Goal: Task Accomplishment & Management: Complete application form

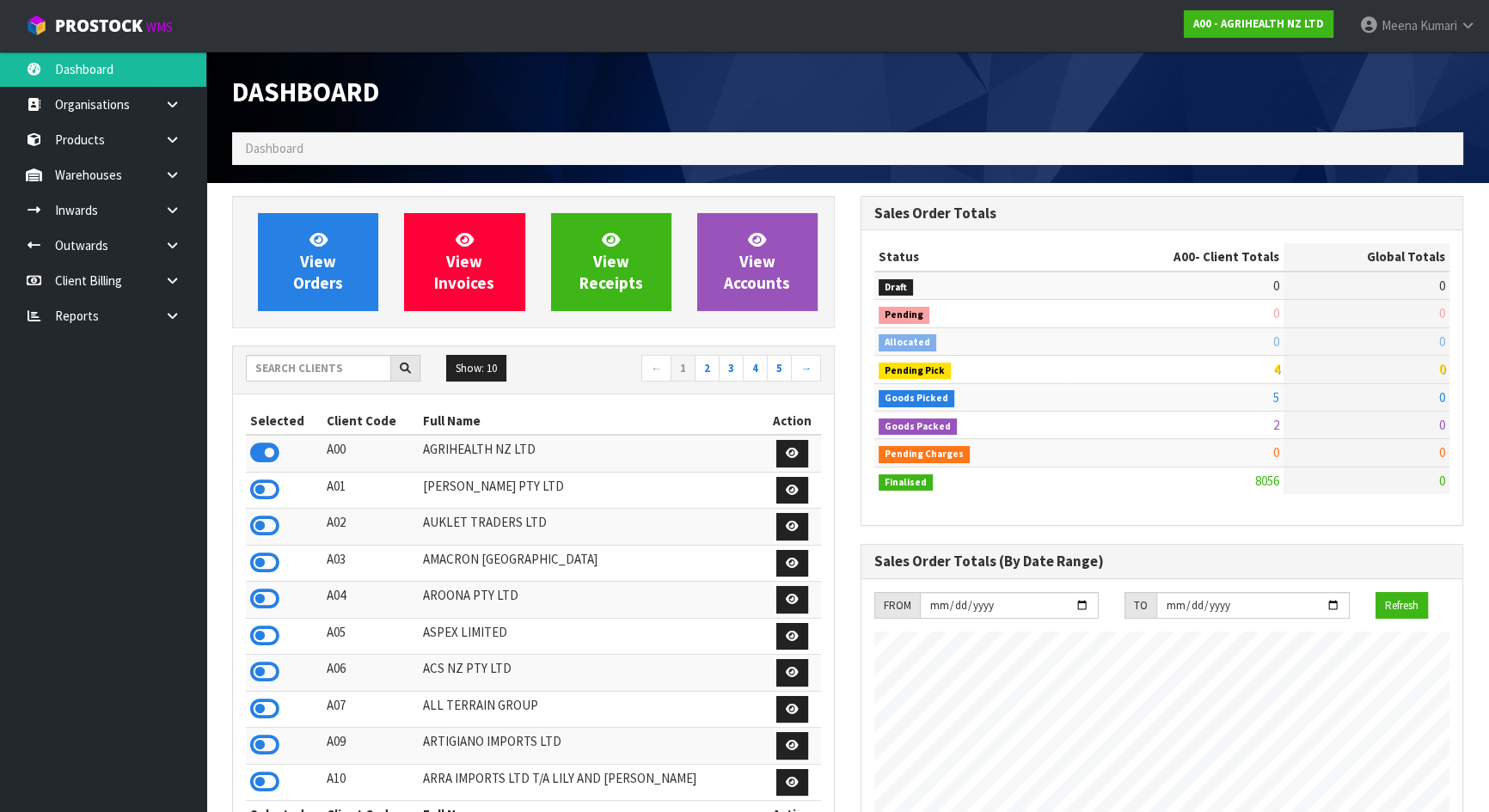
scroll to position [1299, 627]
click at [306, 360] on input "text" at bounding box center [318, 368] width 145 height 27
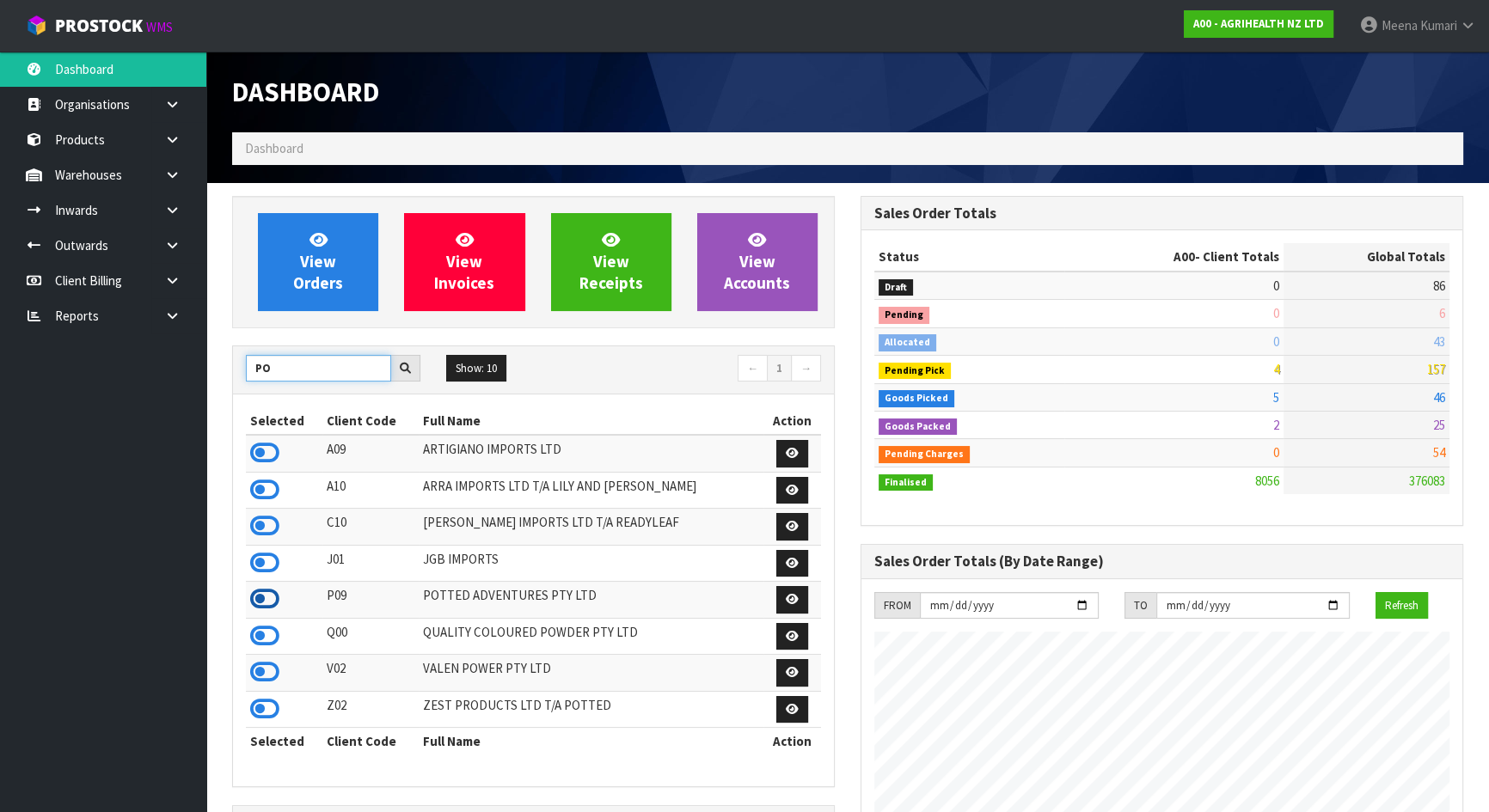
type input "PO"
drag, startPoint x: 270, startPoint y: 596, endPoint x: 220, endPoint y: 599, distance: 50.1
click at [269, 596] on icon at bounding box center [265, 599] width 29 height 26
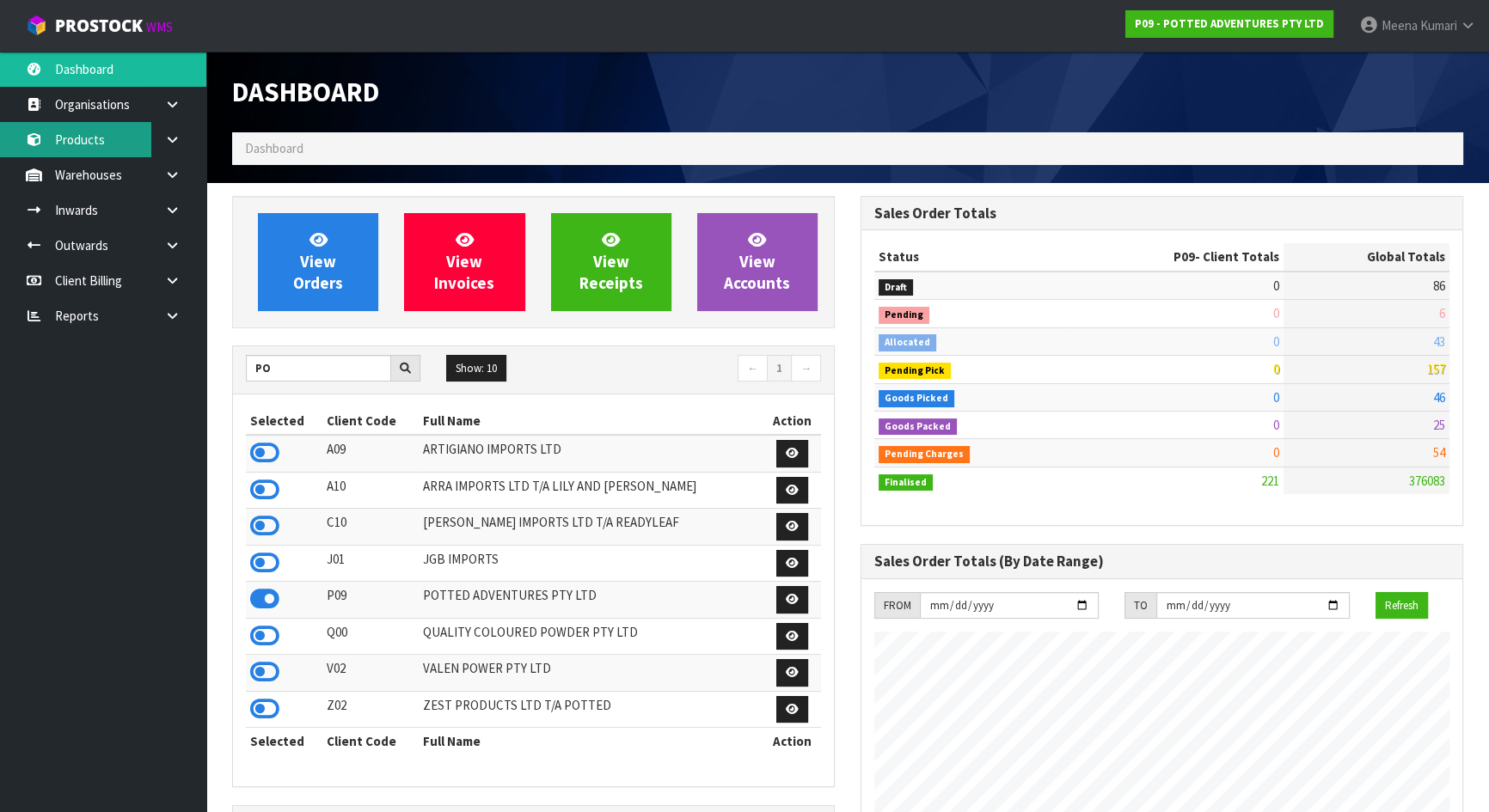
click at [93, 138] on link "Products" at bounding box center [102, 139] width 206 height 35
click at [118, 141] on link "Products" at bounding box center [102, 139] width 206 height 35
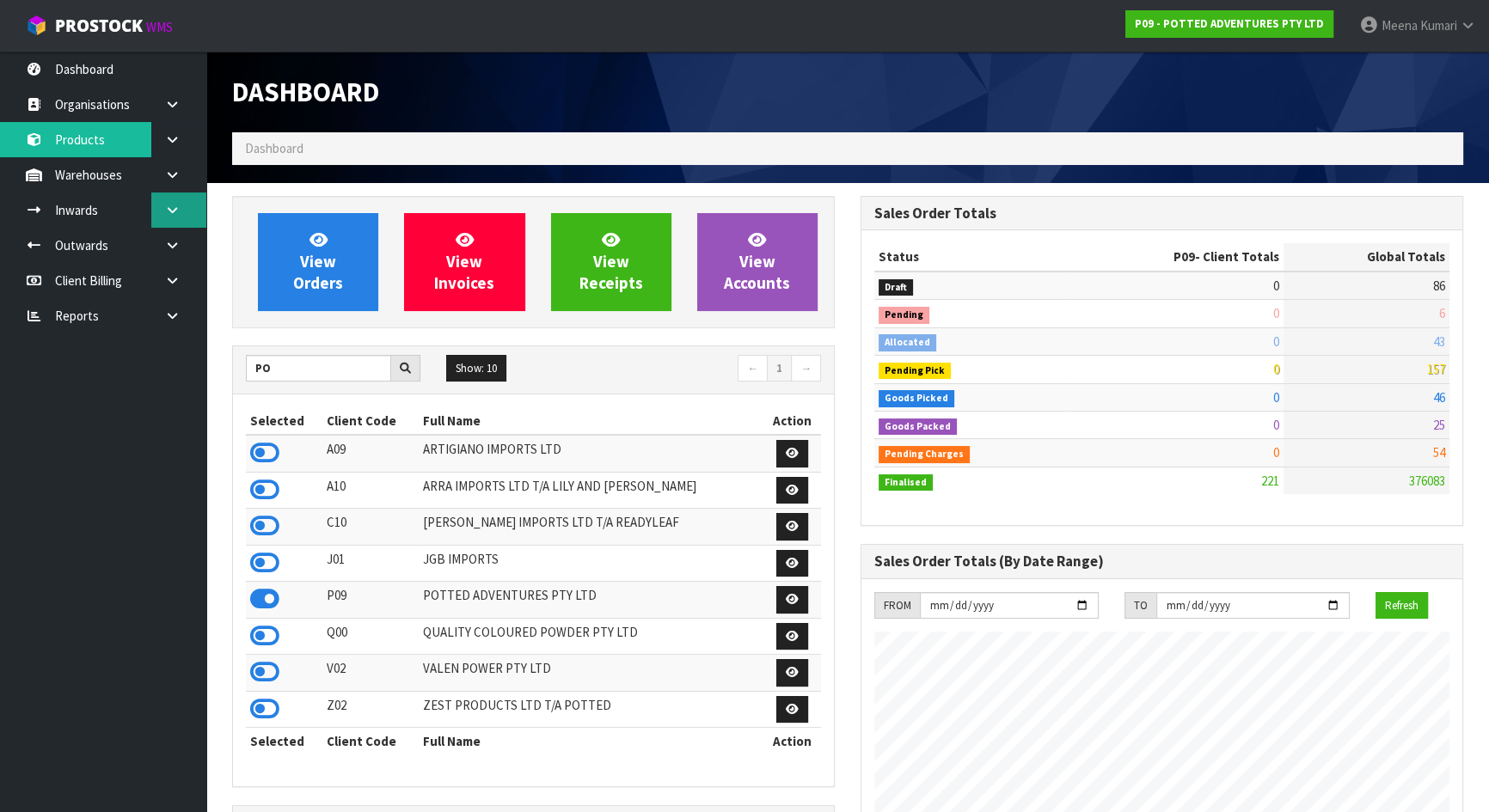
click at [152, 193] on link at bounding box center [178, 210] width 55 height 35
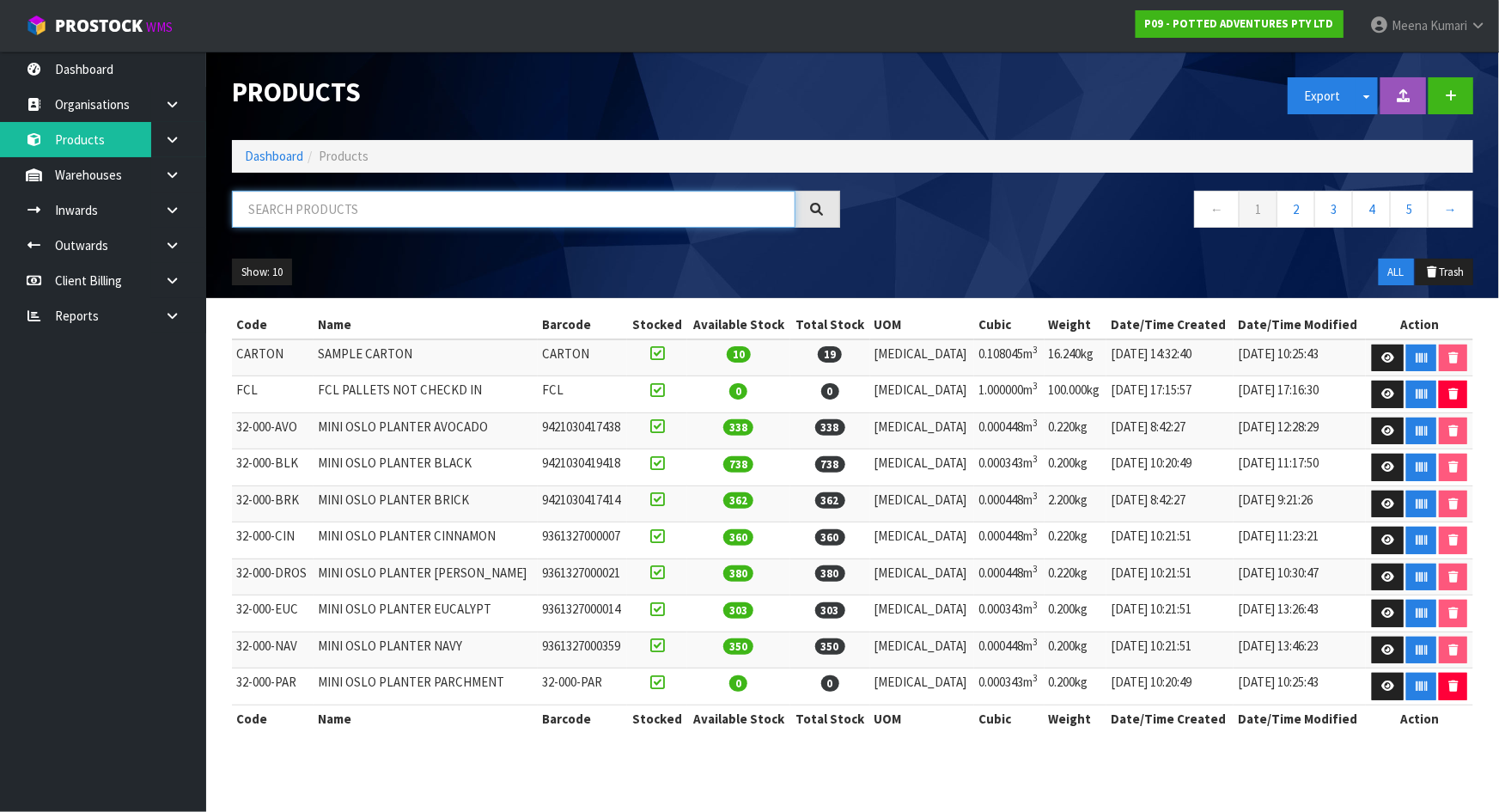
click at [305, 206] on input "text" at bounding box center [514, 209] width 564 height 37
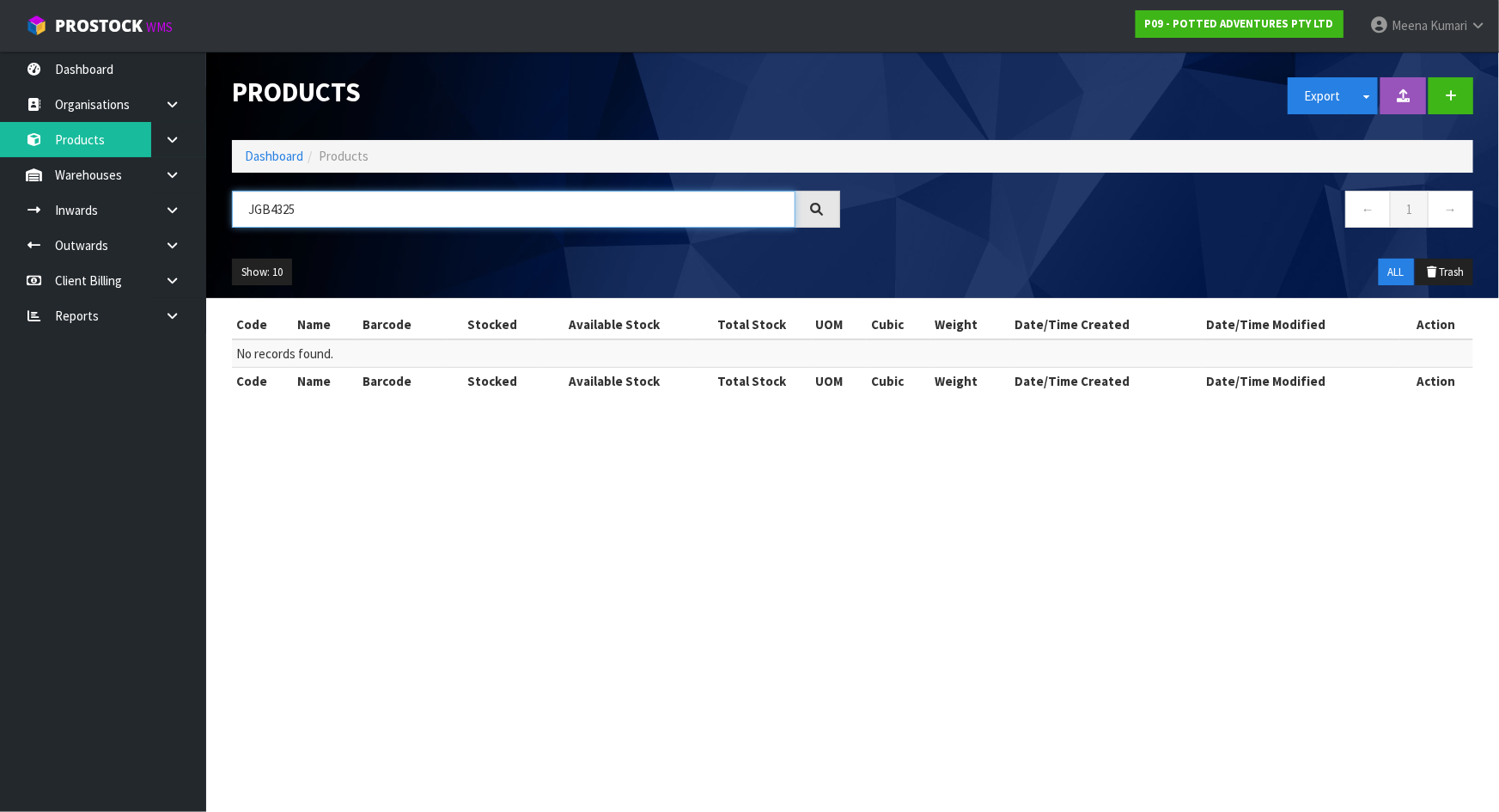
click at [304, 206] on input "JGB4325" at bounding box center [514, 209] width 564 height 37
type input "JGB4325"
click at [286, 153] on link "Dashboard" at bounding box center [274, 156] width 59 height 16
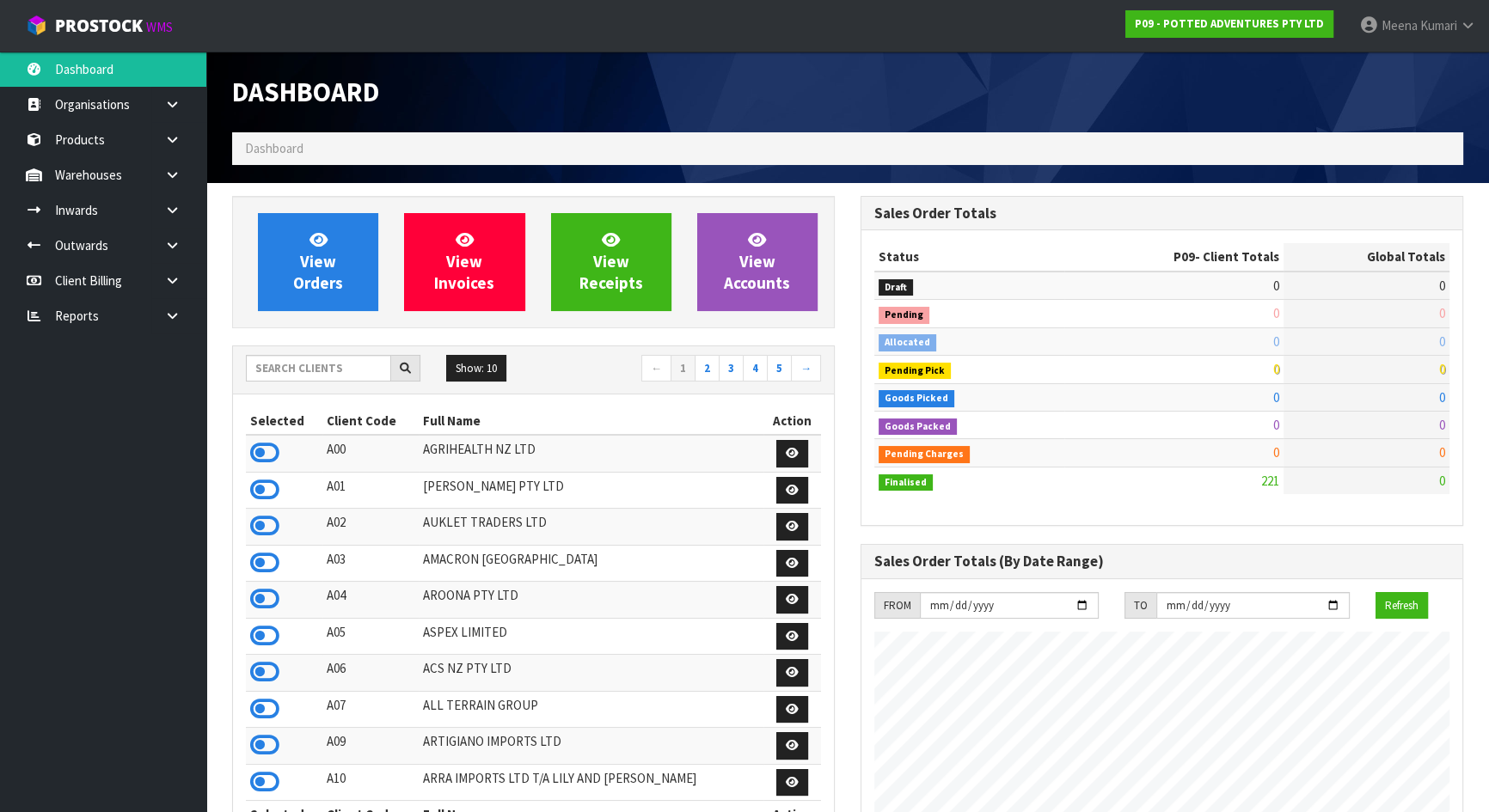
scroll to position [1299, 627]
click at [339, 378] on input "text" at bounding box center [318, 368] width 145 height 27
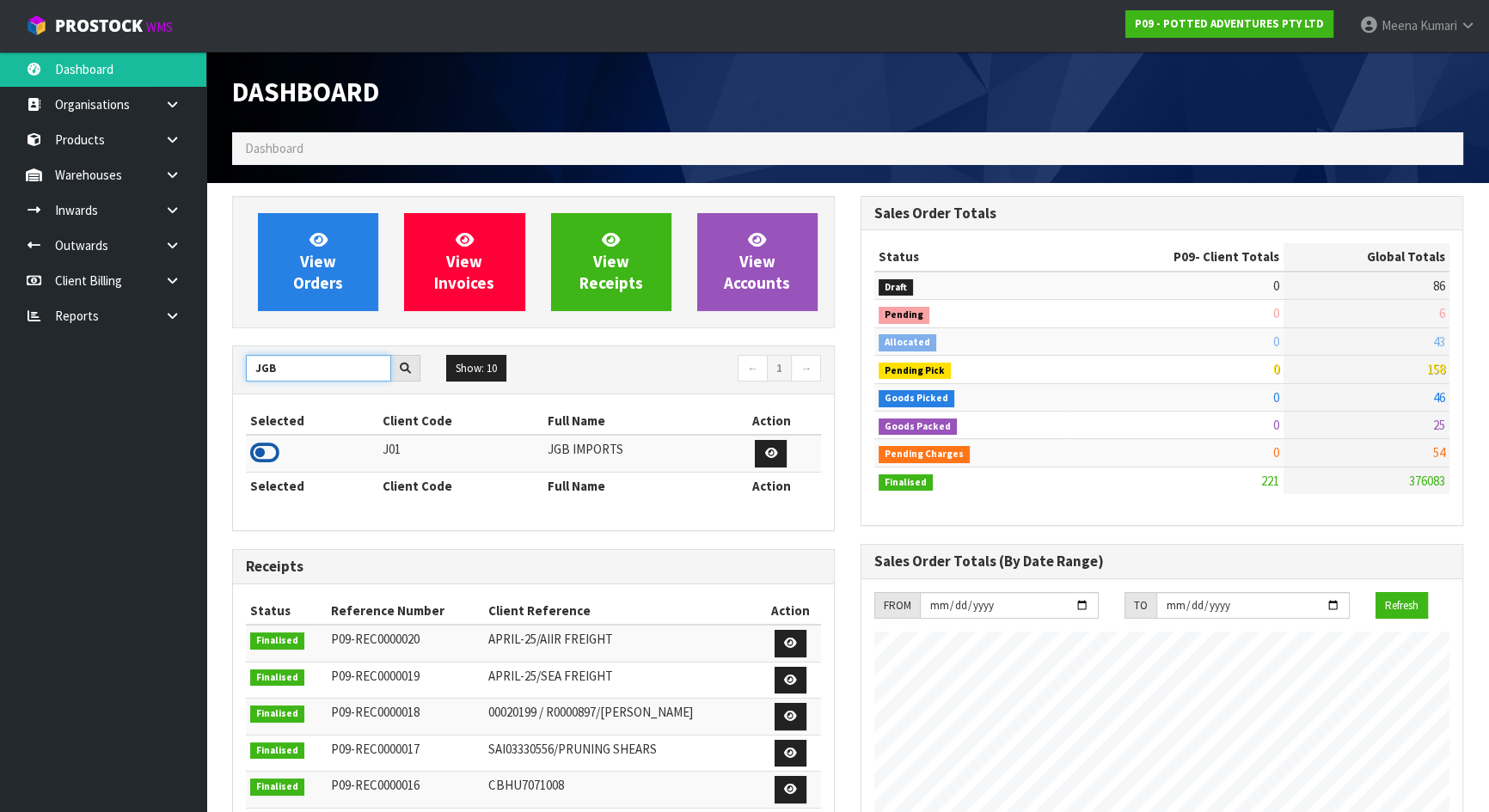
type input "JGB"
click at [266, 452] on icon at bounding box center [265, 452] width 29 height 26
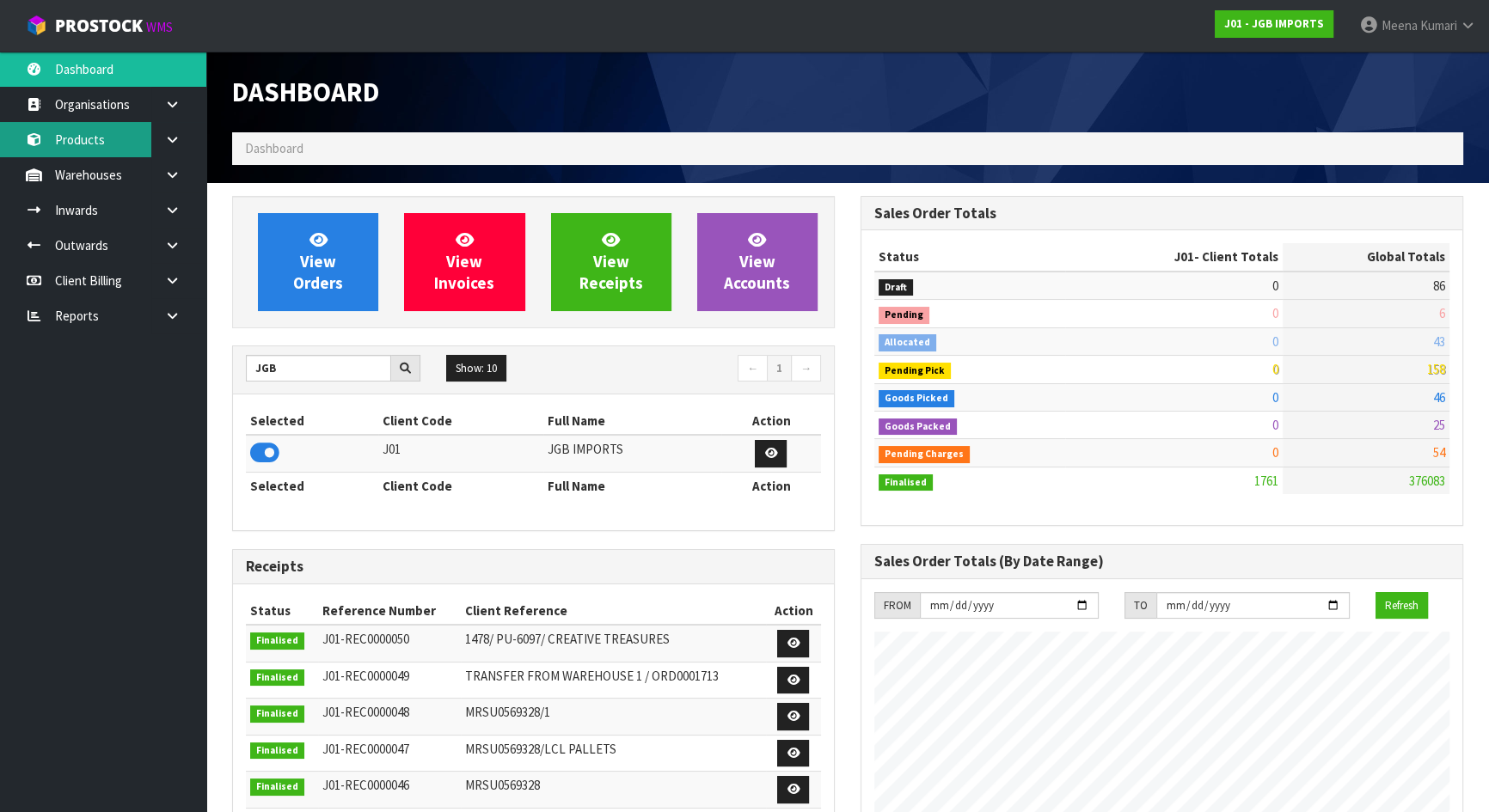
scroll to position [1049, 627]
click at [113, 138] on link "Products" at bounding box center [102, 139] width 206 height 35
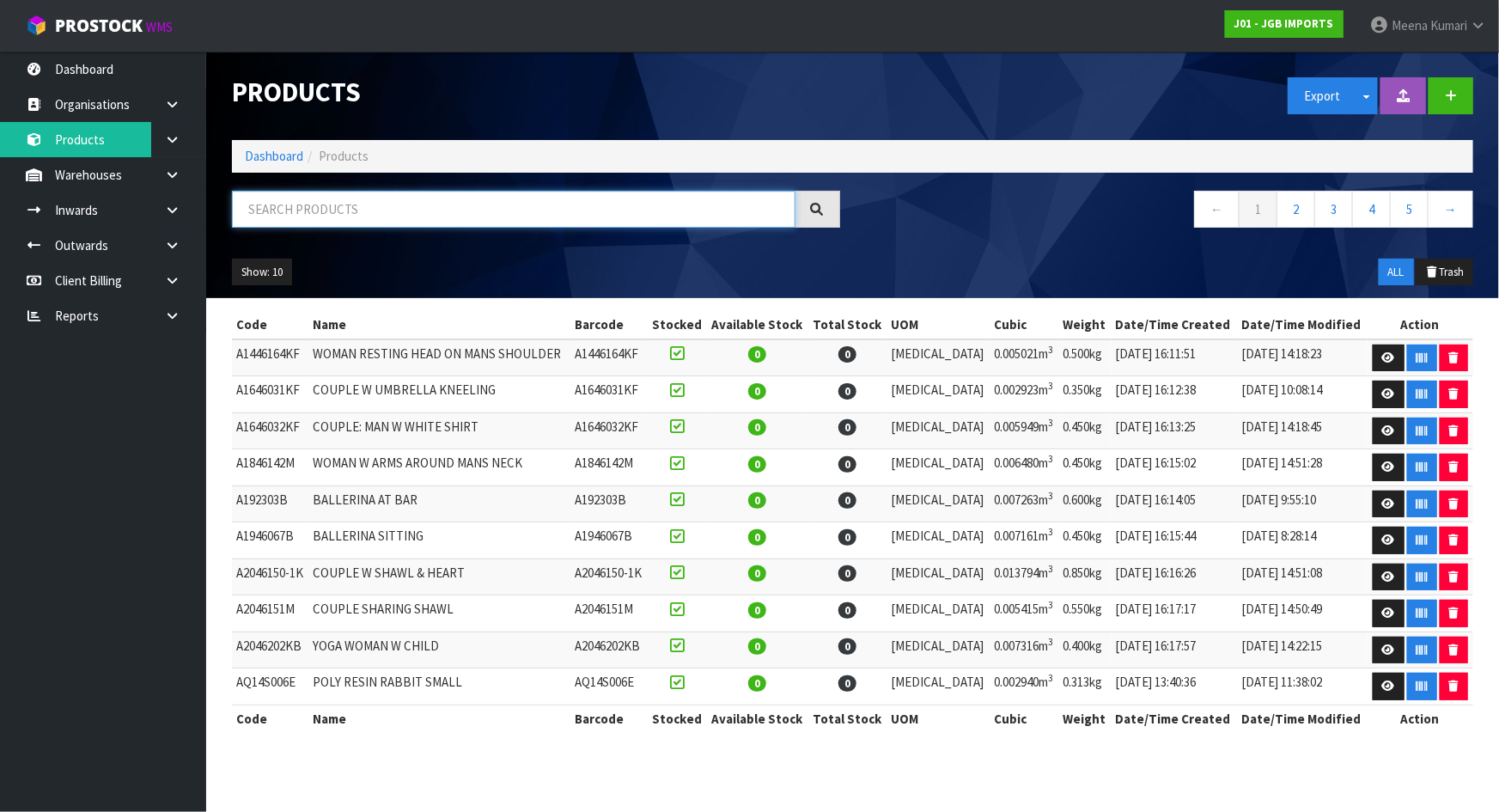
click at [288, 217] on input "text" at bounding box center [514, 209] width 564 height 37
paste input "JGB4325"
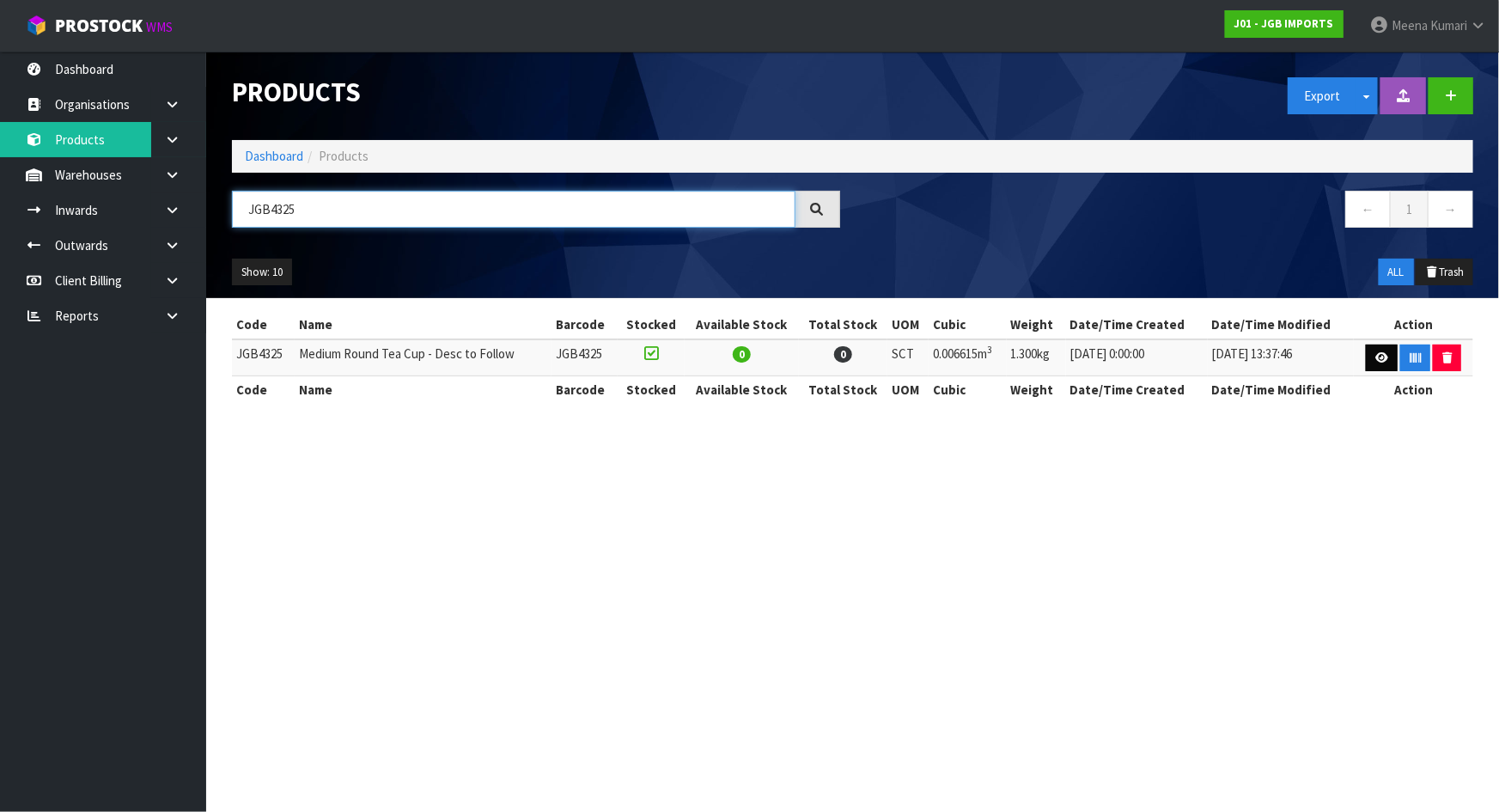
type input "JGB4325"
click at [1373, 357] on link at bounding box center [1382, 358] width 32 height 28
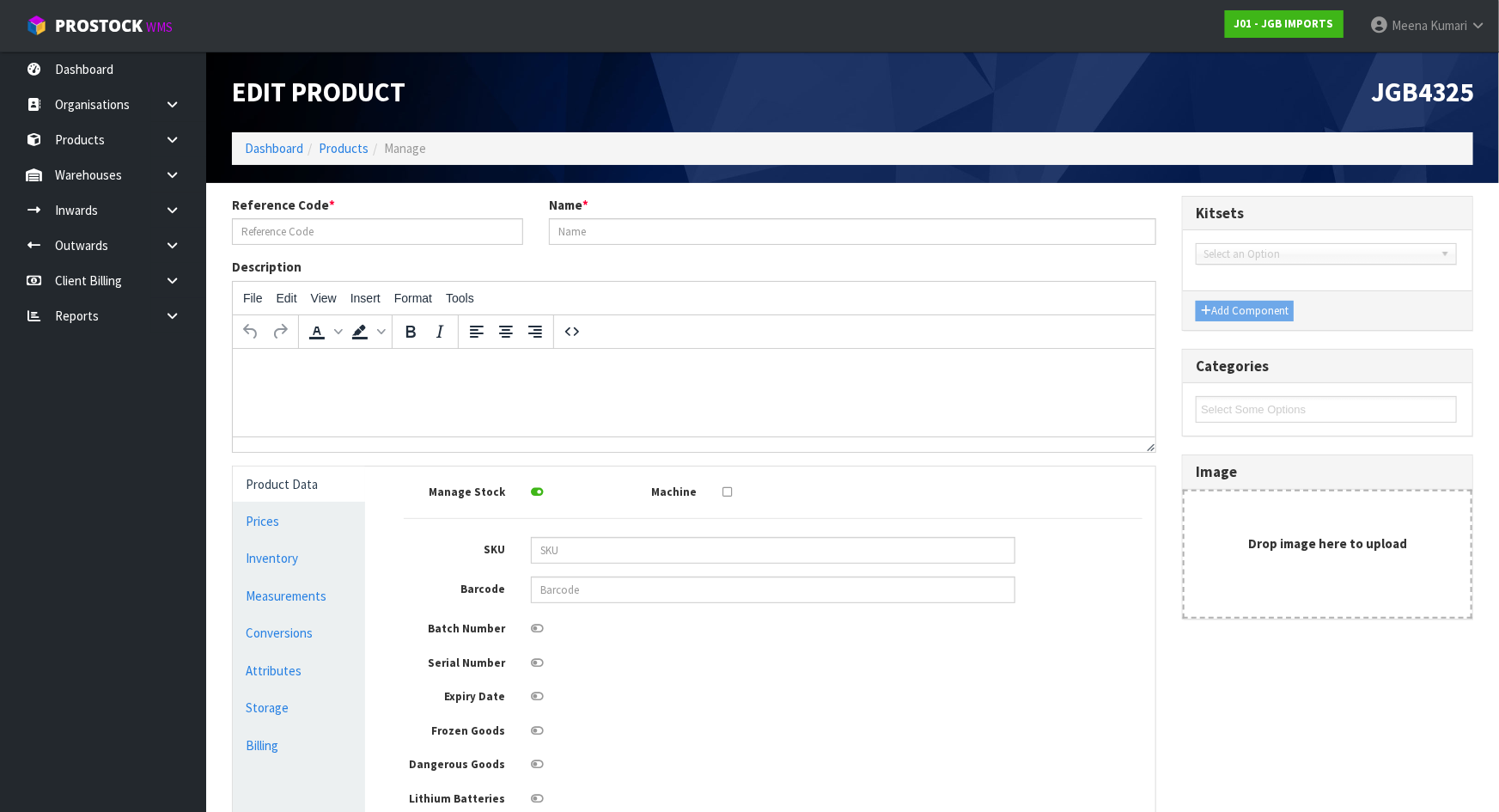
type input "JGB4325"
type input "Medium Round Tea Cup - Desc to Follow"
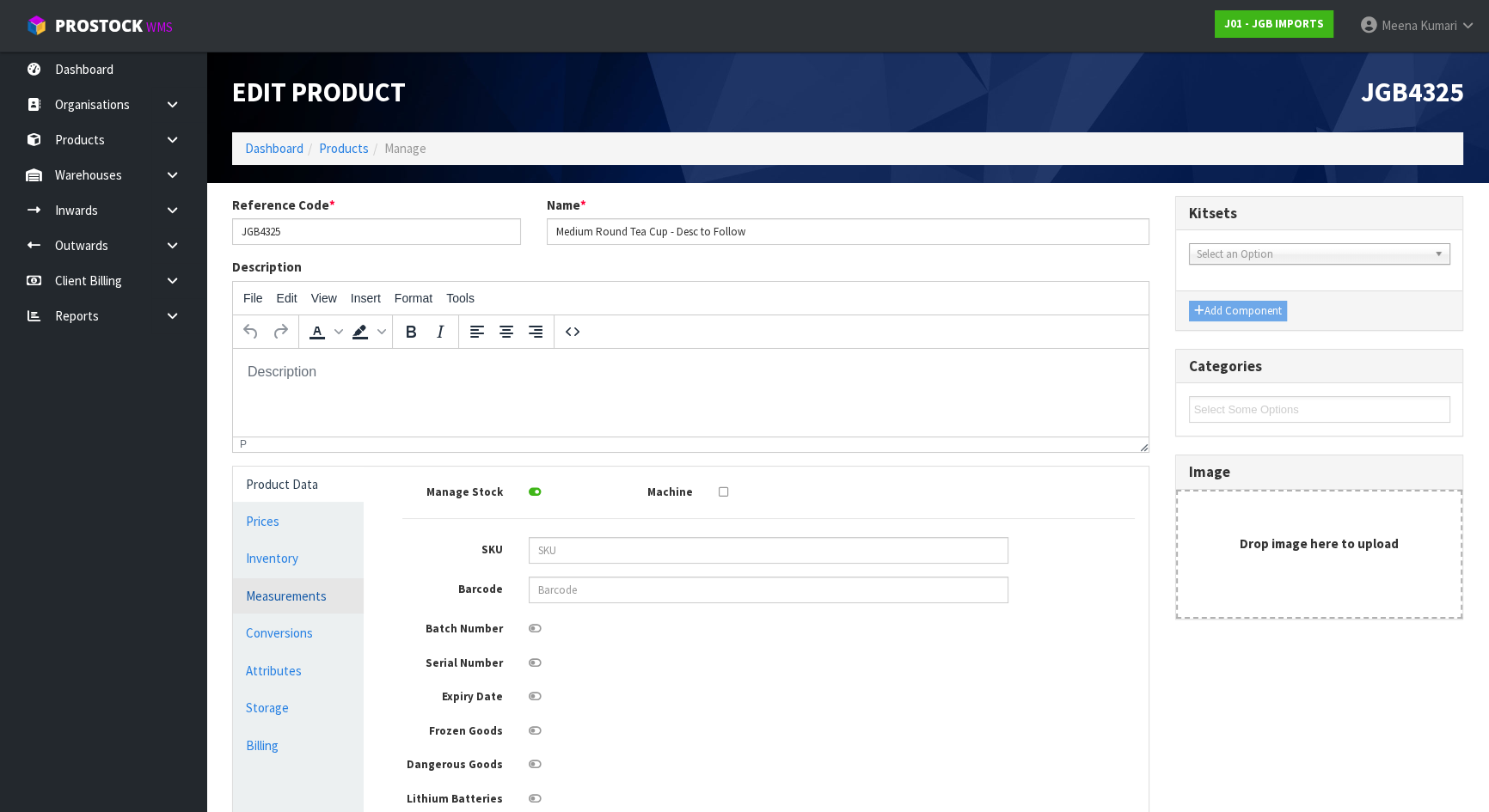
click at [338, 599] on link "Measurements" at bounding box center [298, 596] width 131 height 35
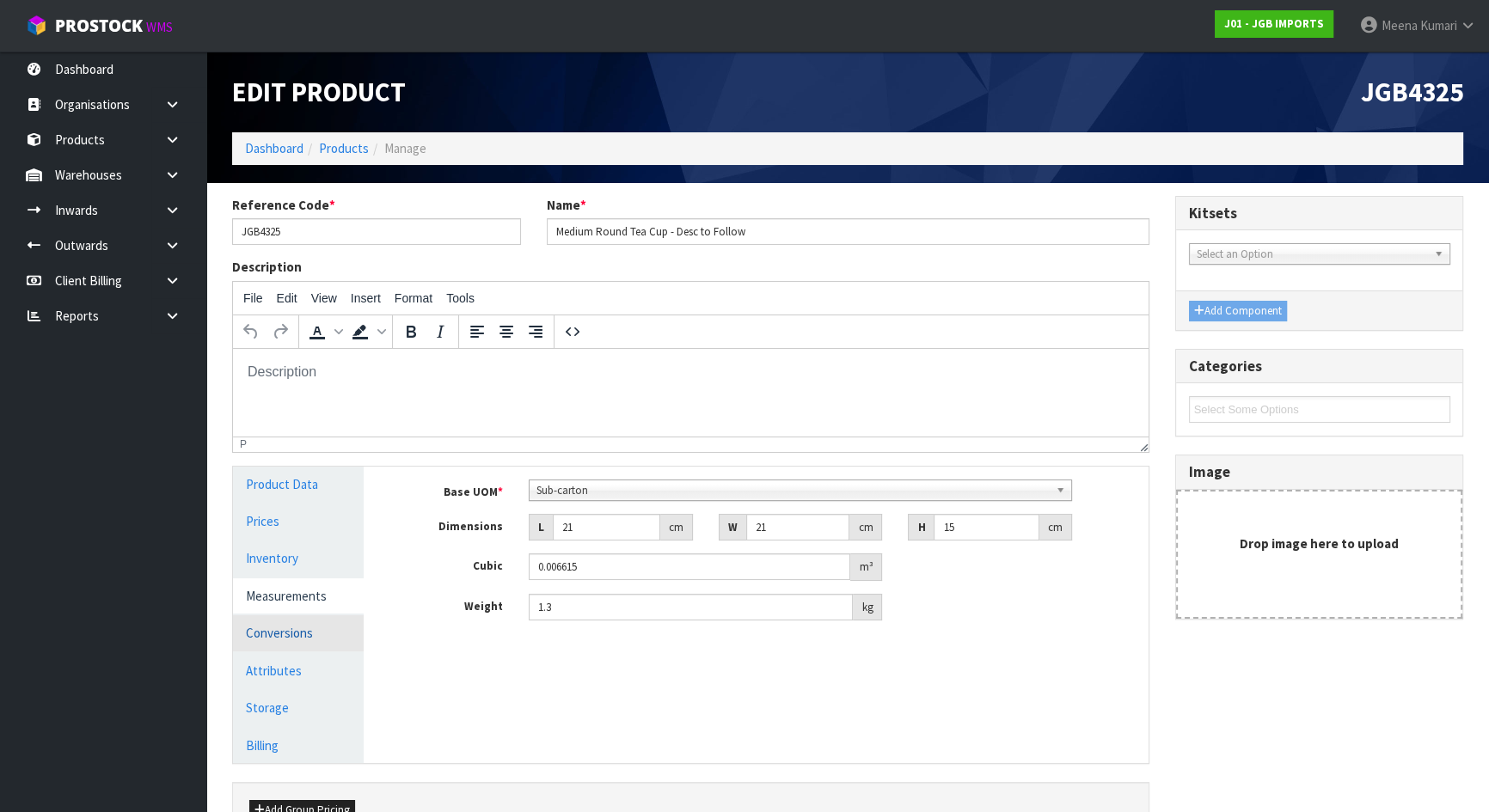
click at [310, 636] on link "Conversions" at bounding box center [298, 632] width 131 height 35
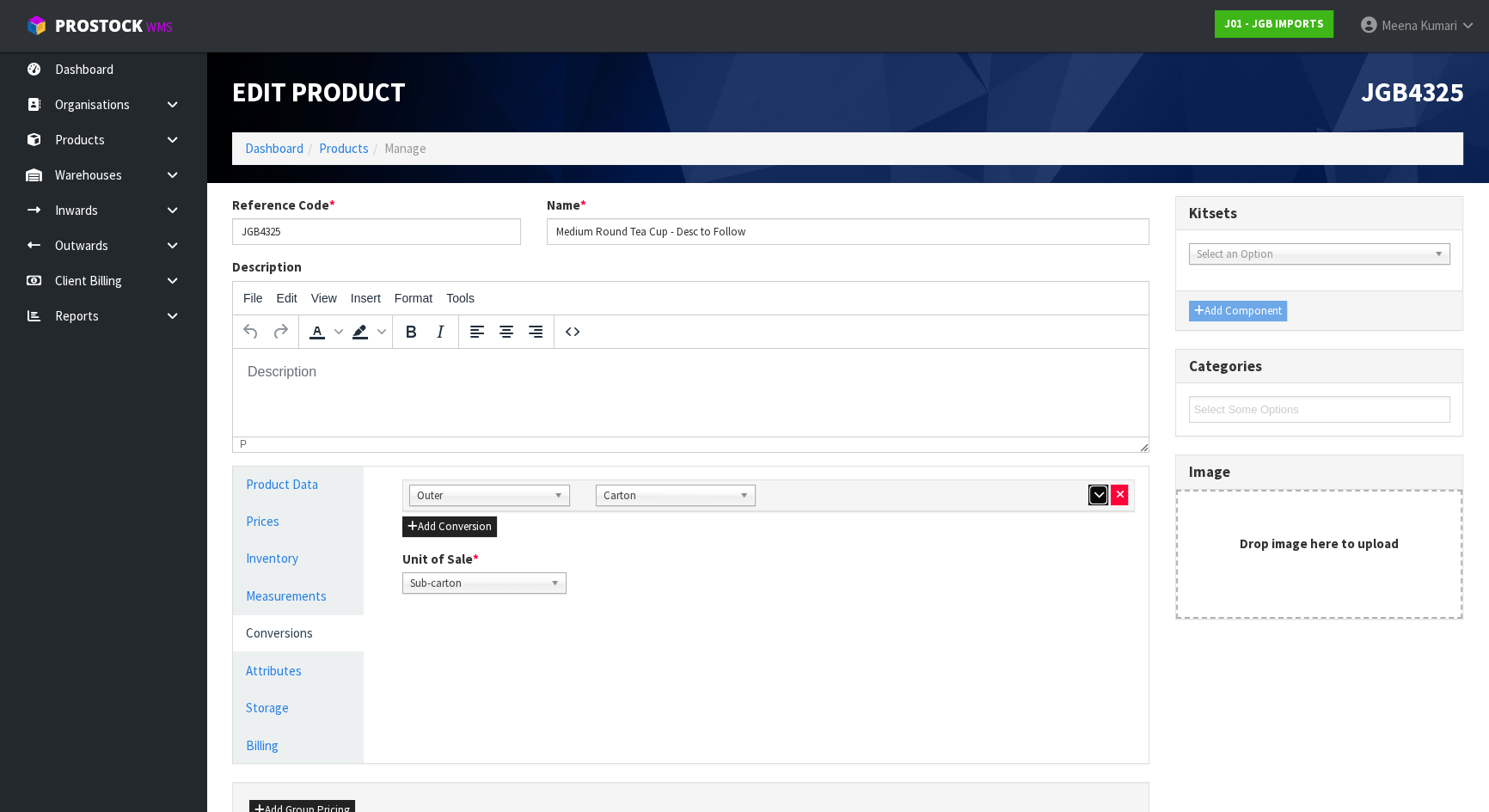
click at [1098, 493] on icon "button" at bounding box center [1098, 494] width 9 height 11
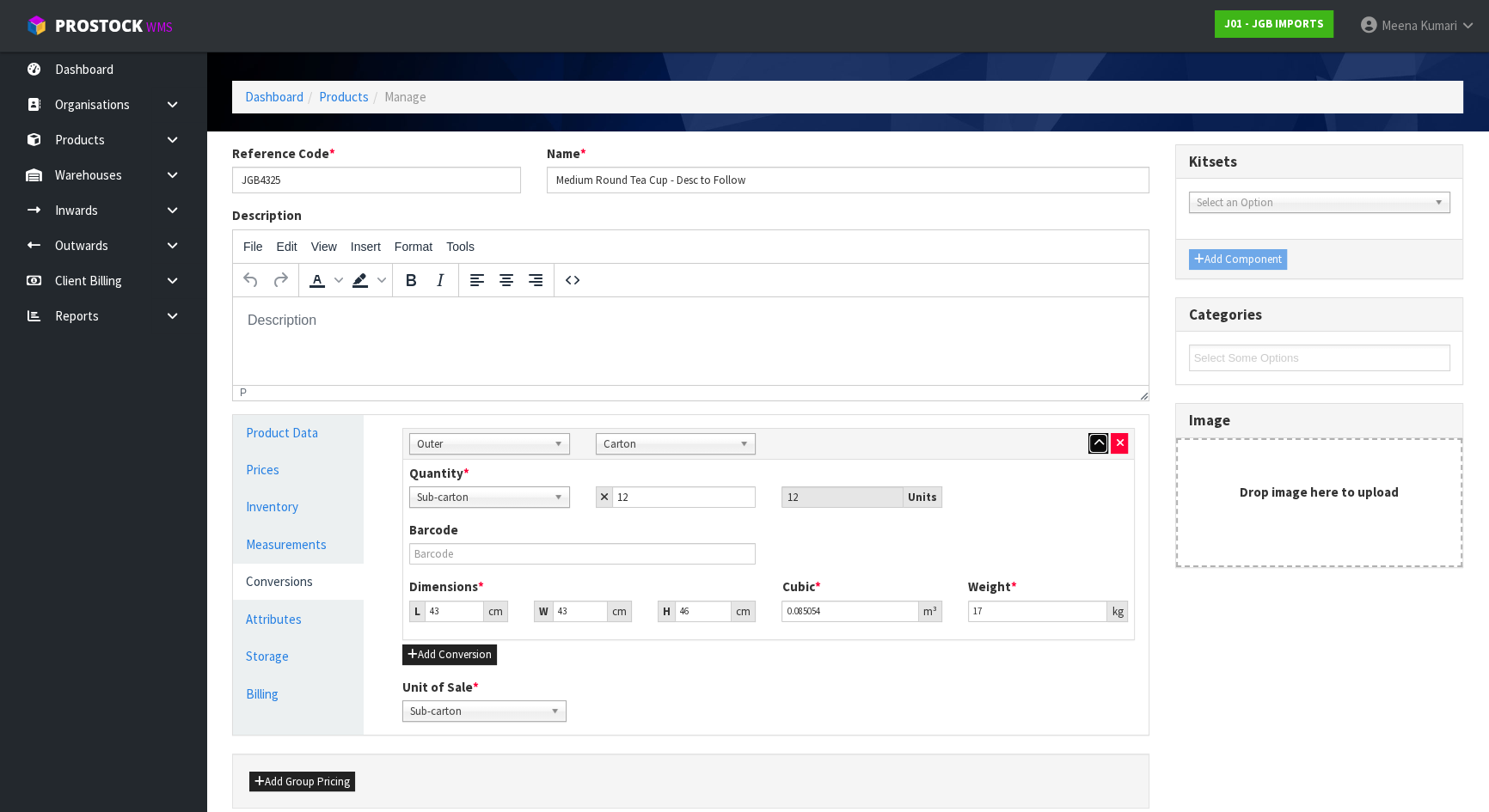
scroll to position [78, 0]
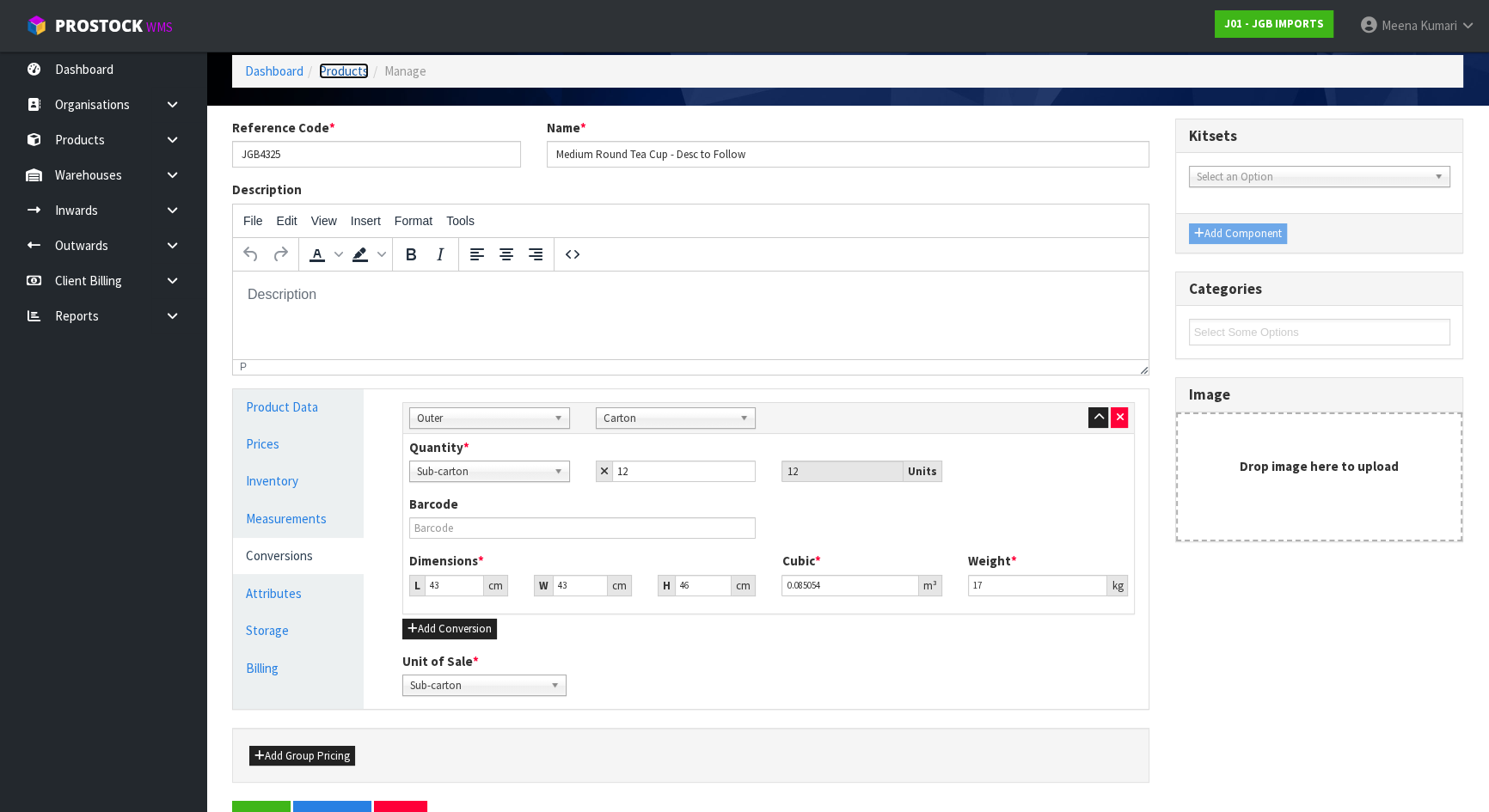
click at [334, 68] on link "Products" at bounding box center [344, 70] width 50 height 16
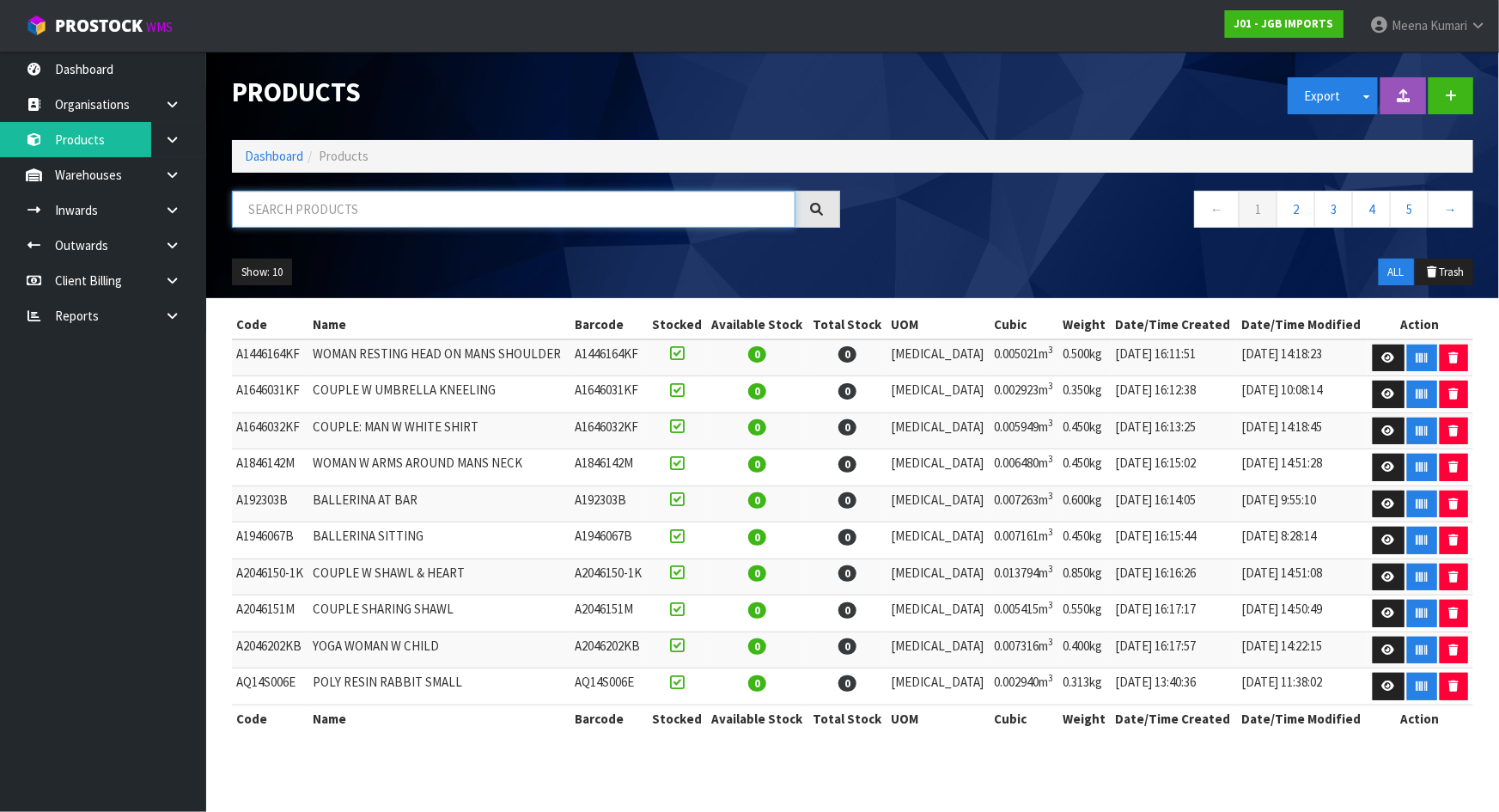
click at [339, 209] on input "text" at bounding box center [514, 209] width 564 height 37
click at [182, 212] on link at bounding box center [178, 210] width 55 height 35
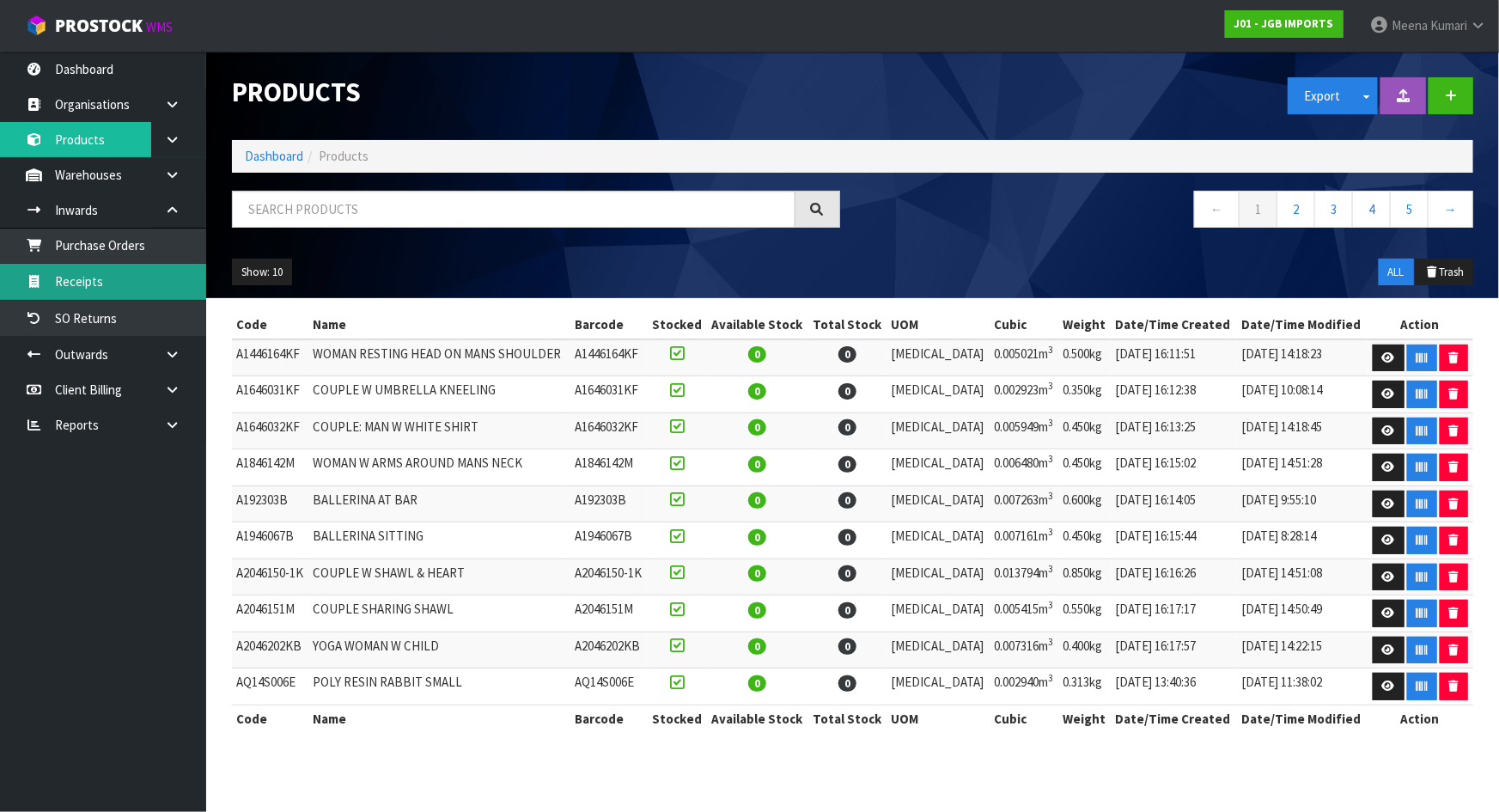
click at [157, 289] on link "Receipts" at bounding box center [102, 281] width 206 height 35
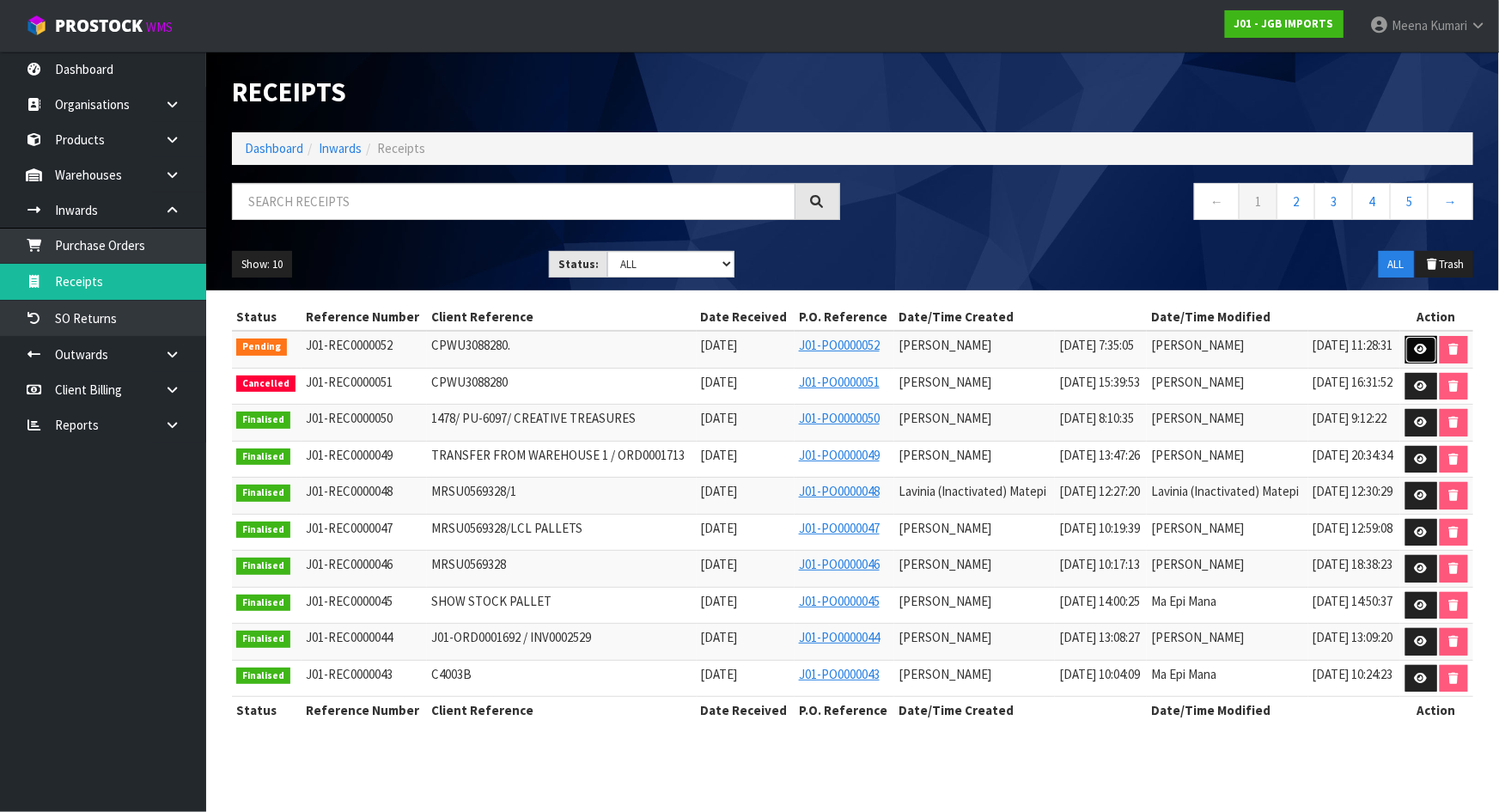
click at [1415, 341] on link at bounding box center [1422, 349] width 32 height 28
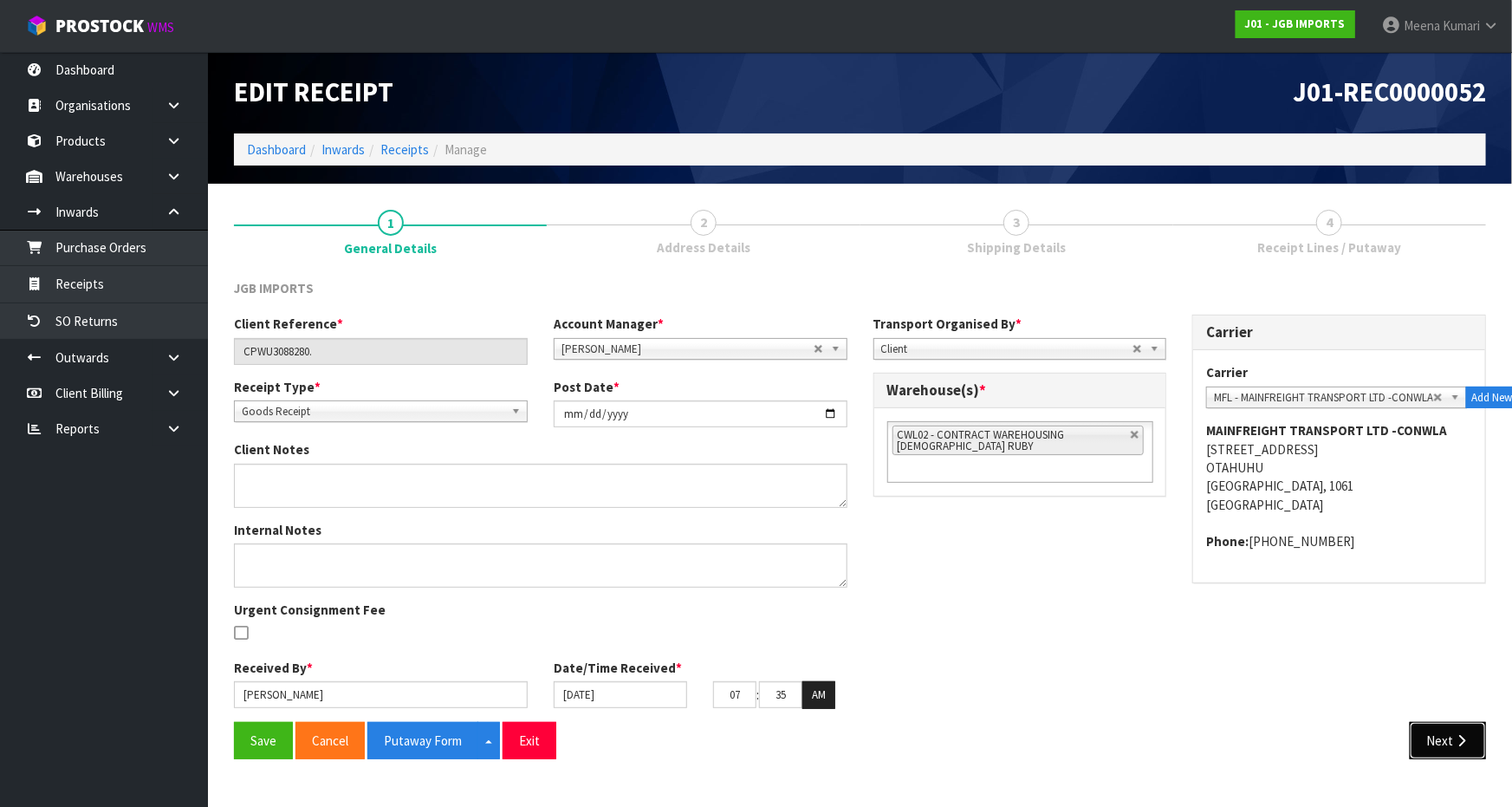
click at [1436, 750] on button "Next" at bounding box center [1449, 740] width 77 height 37
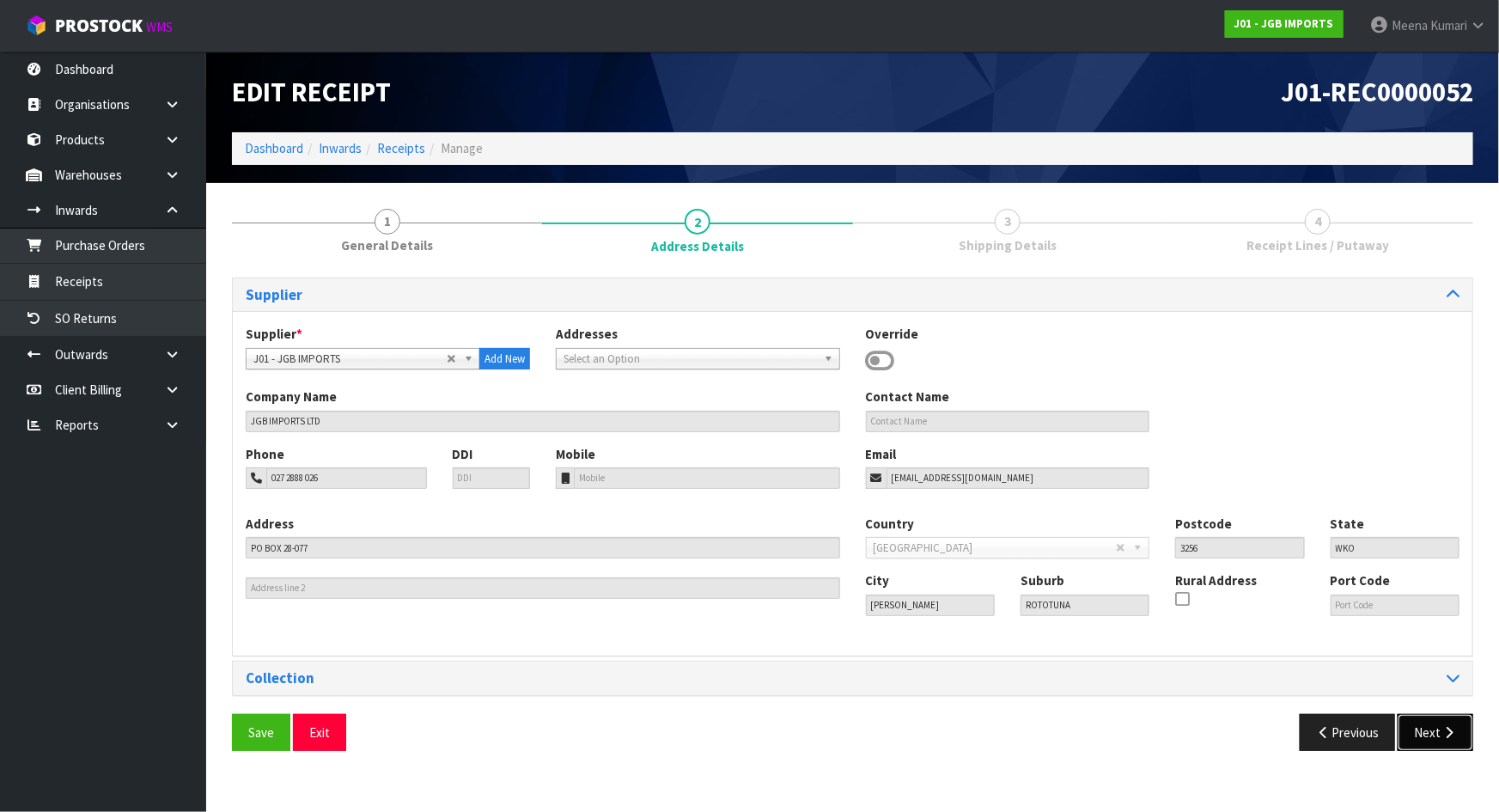
click at [1435, 732] on button "Next" at bounding box center [1436, 732] width 76 height 37
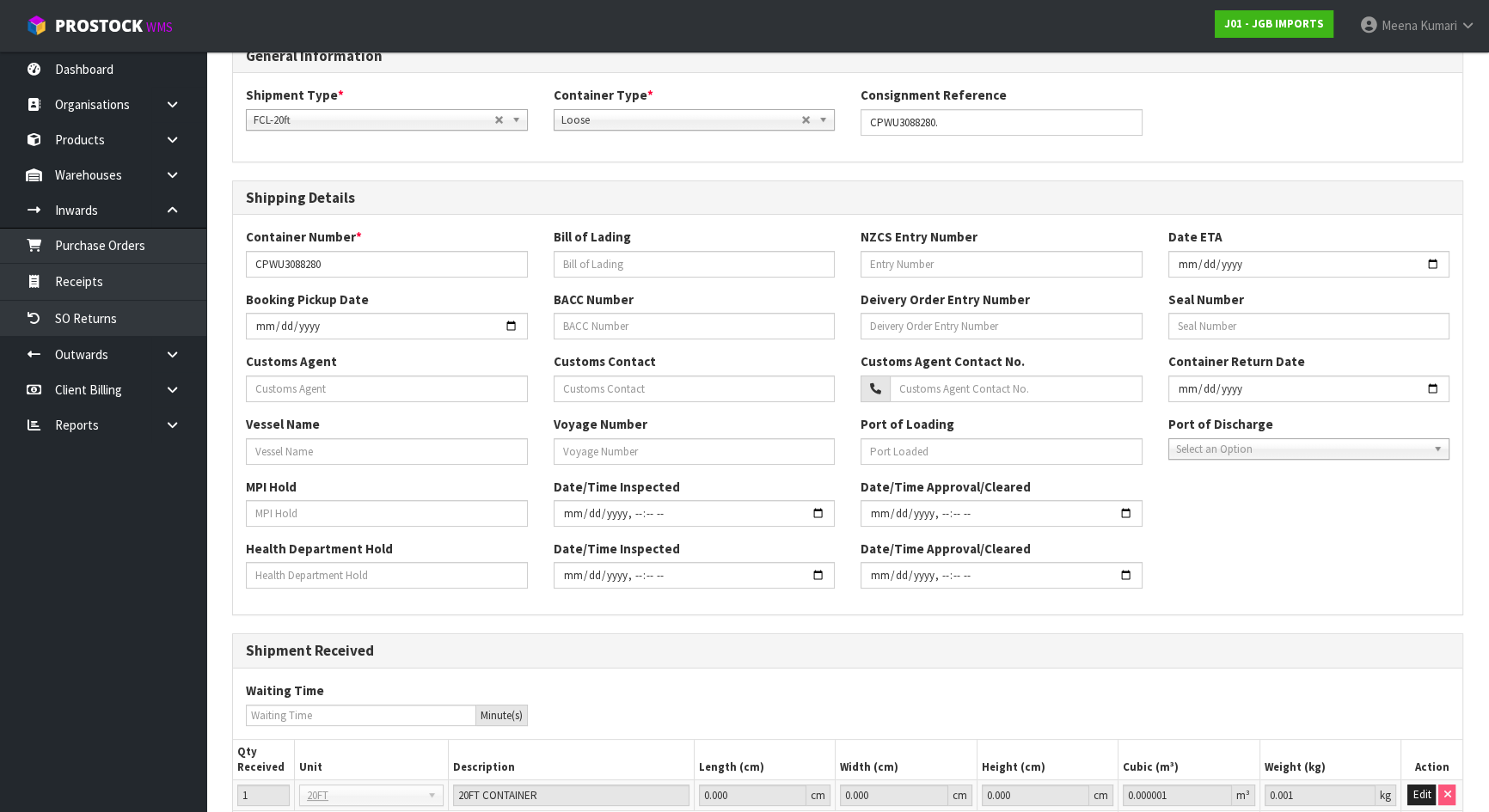
scroll to position [381, 0]
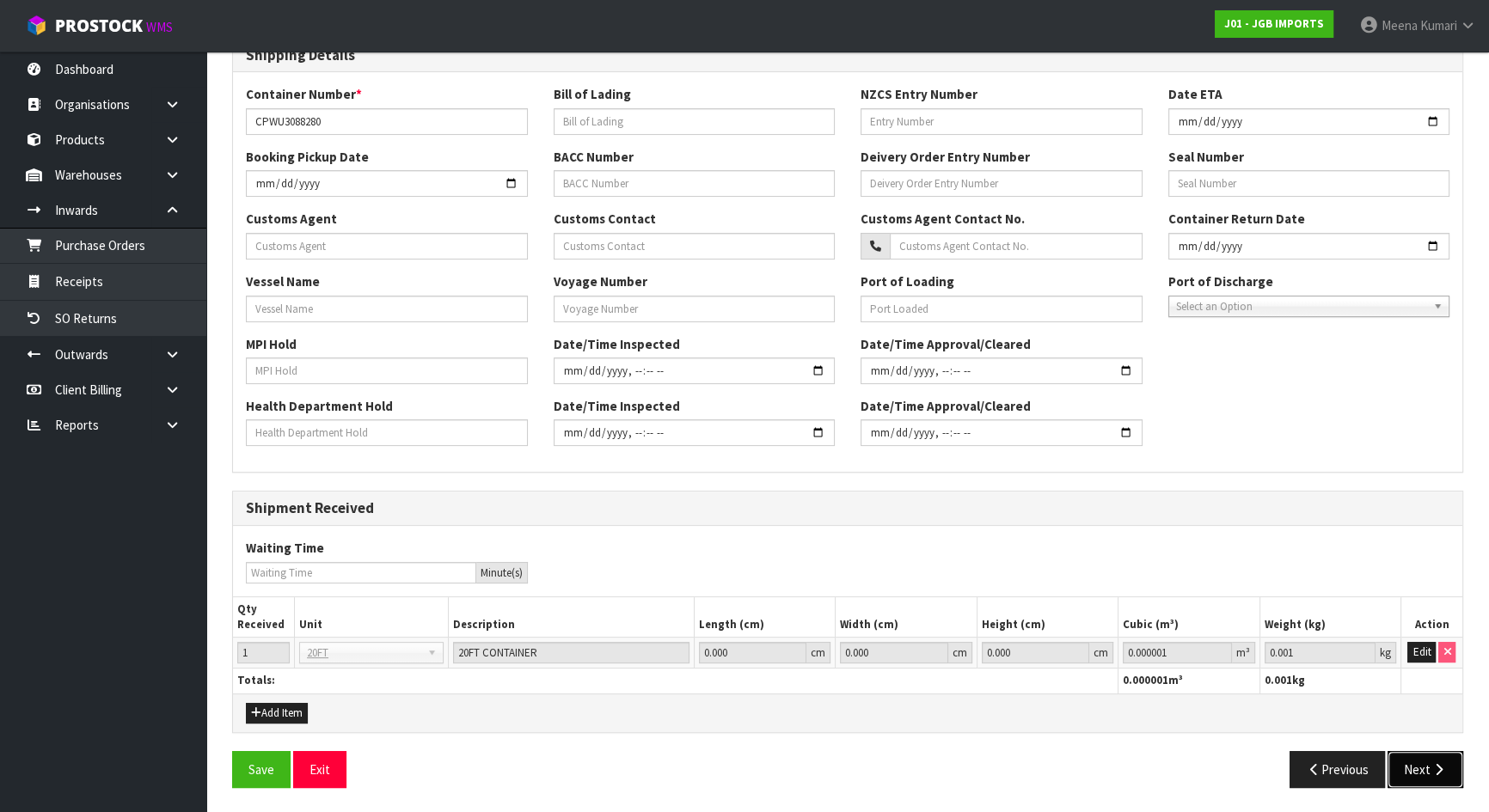
click at [1425, 761] on button "Next" at bounding box center [1425, 769] width 76 height 37
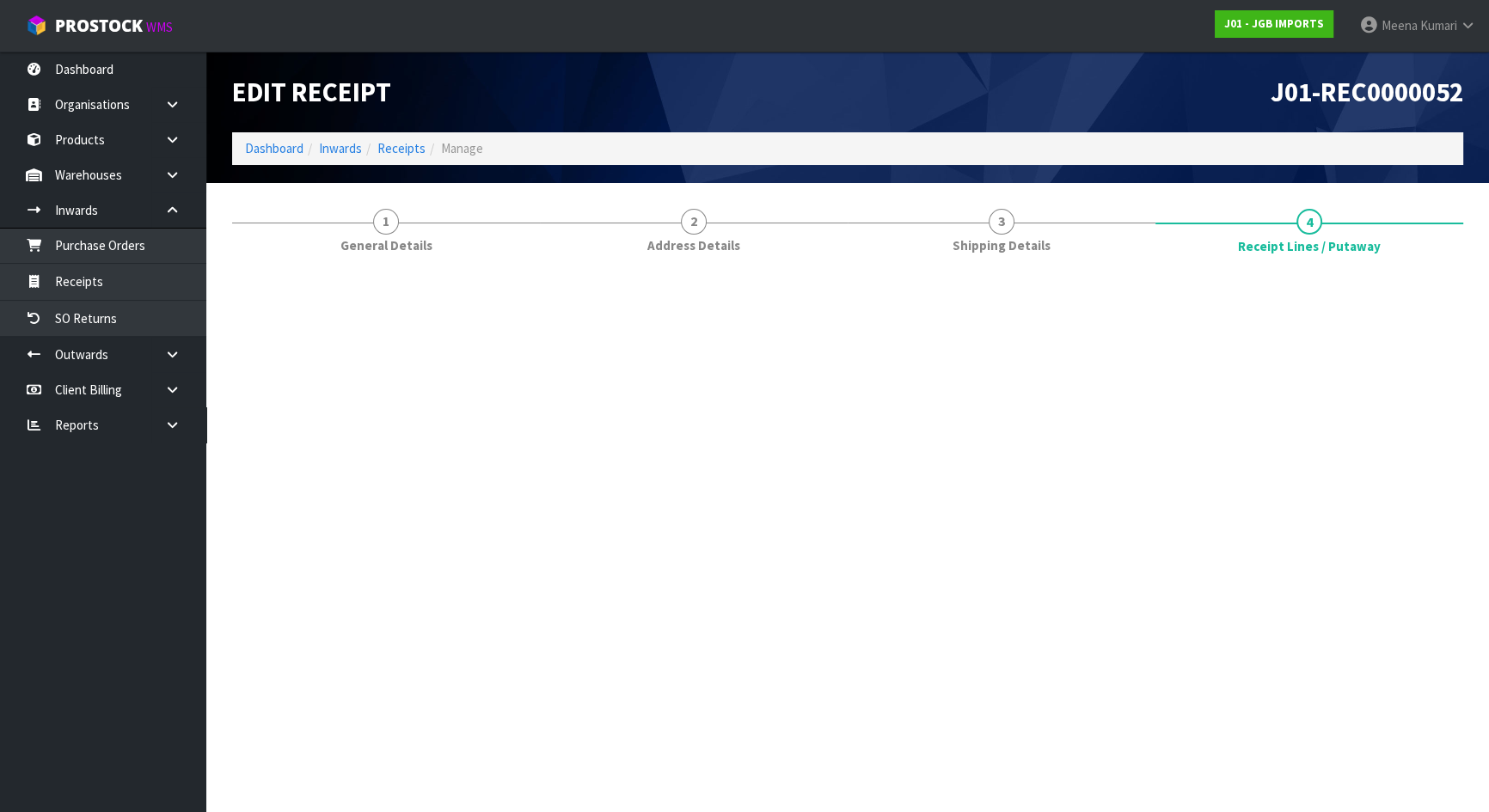
scroll to position [0, 0]
click at [1034, 110] on div "J01-REC0000052" at bounding box center [1162, 91] width 628 height 81
click at [893, 142] on ol "Dashboard Inwards Receipts Manage" at bounding box center [847, 148] width 1231 height 32
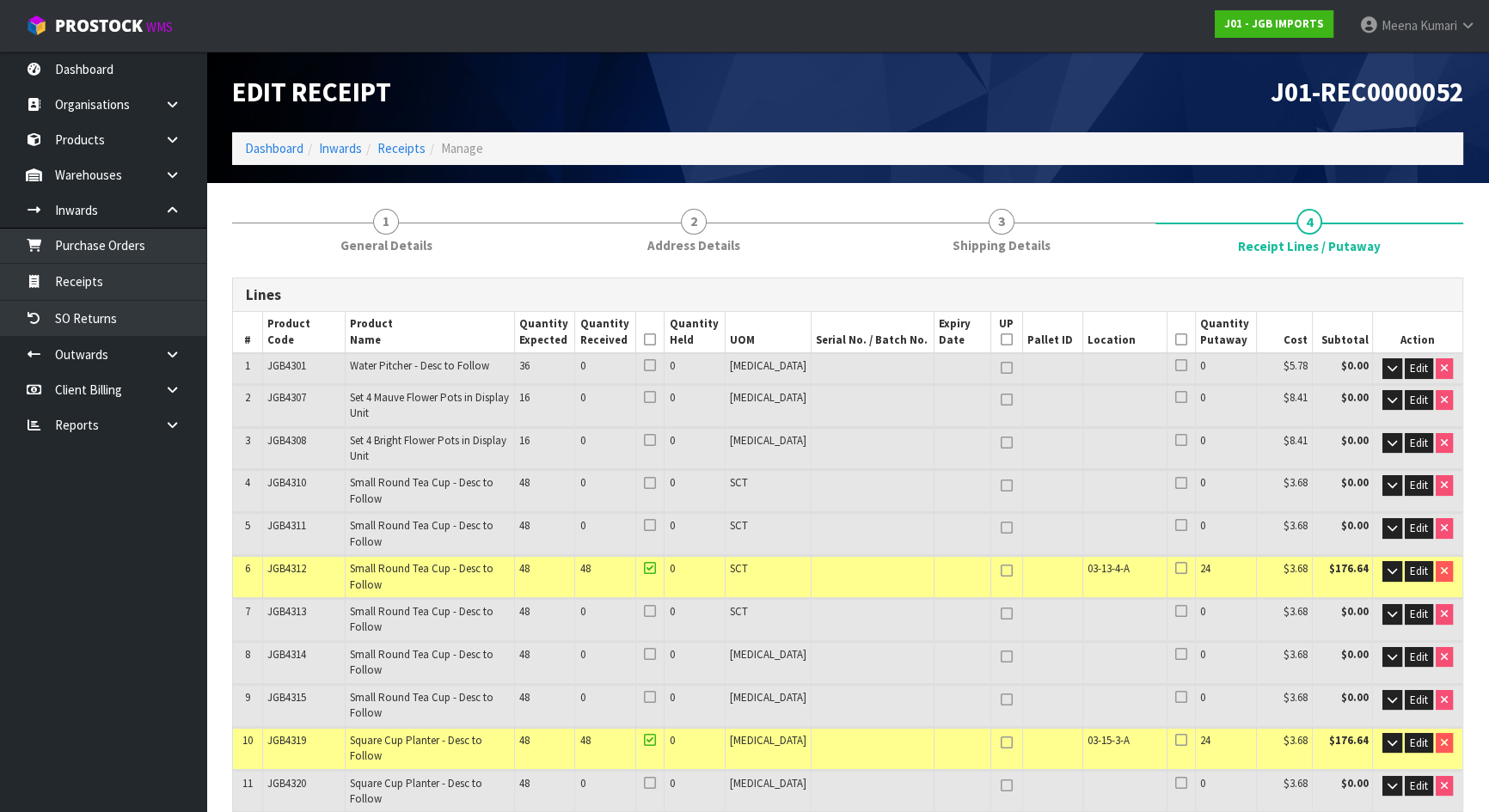
click at [917, 25] on nav "Toggle navigation ProStock WMS J01 - JGB IMPORTS Meena Kumari Logout" at bounding box center [744, 26] width 1489 height 52
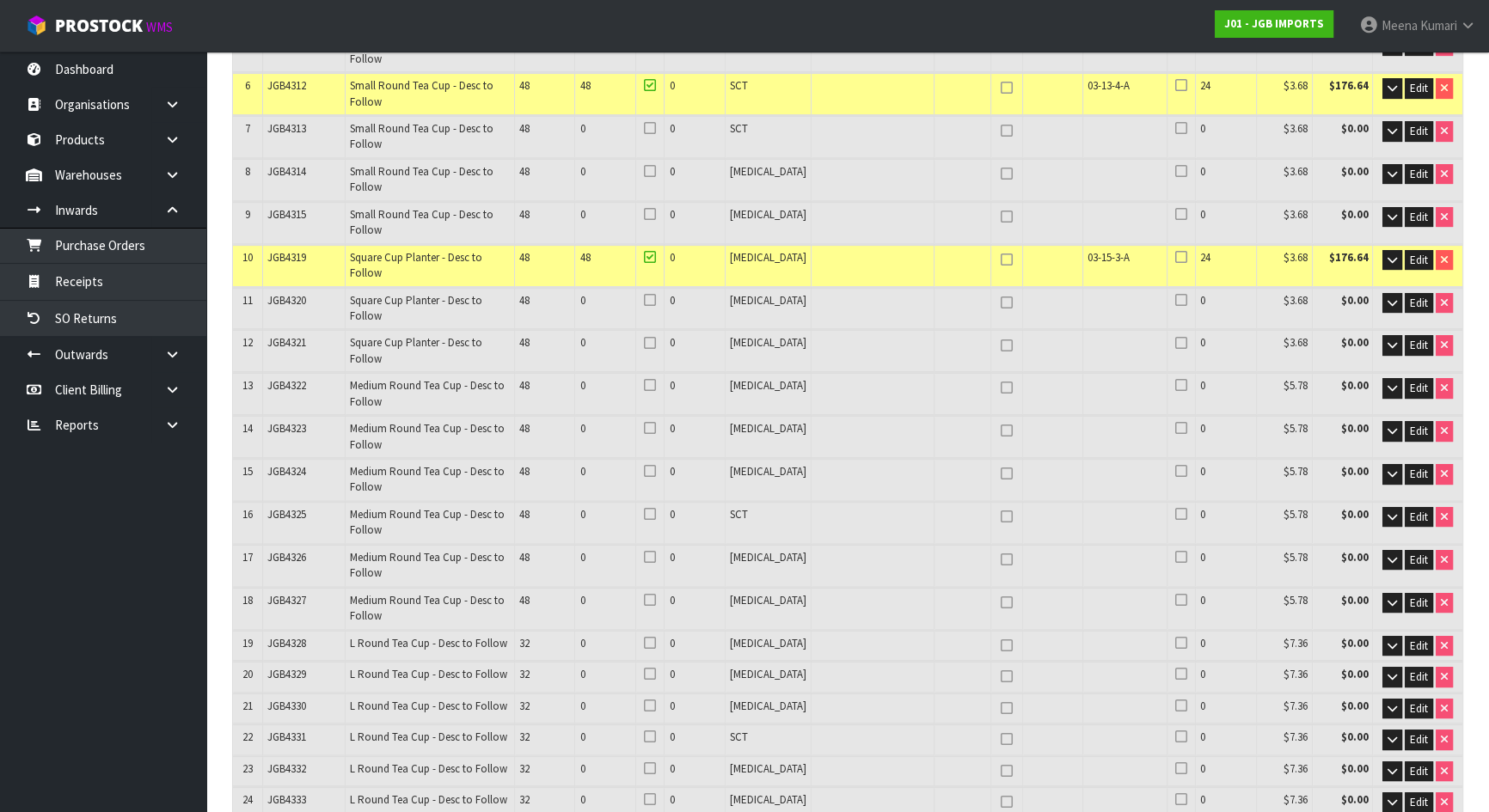
scroll to position [2357, 0]
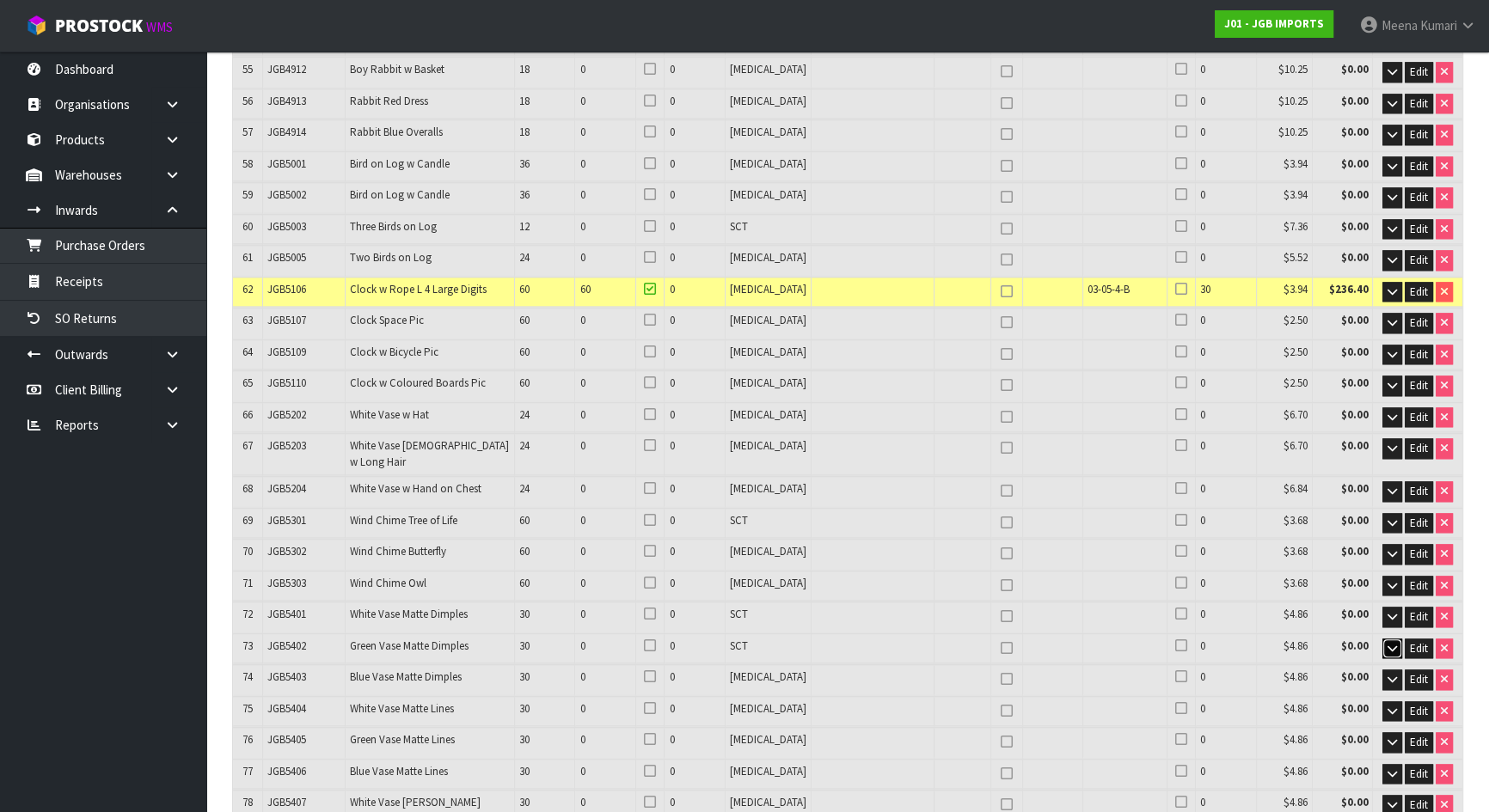
click at [1384, 638] on button "button" at bounding box center [1391, 649] width 20 height 21
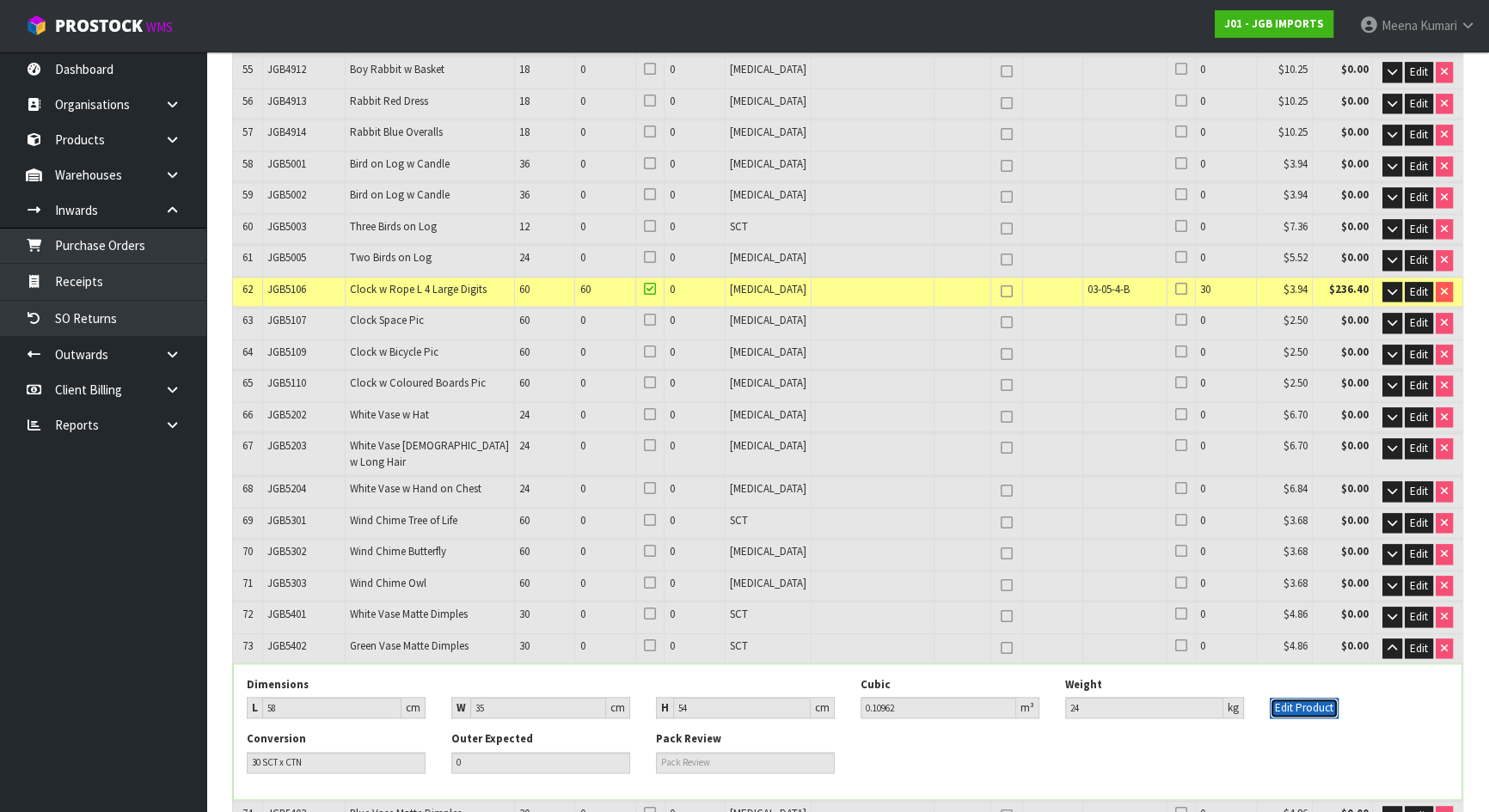
click at [1286, 697] on button "Edit Product" at bounding box center [1304, 708] width 68 height 21
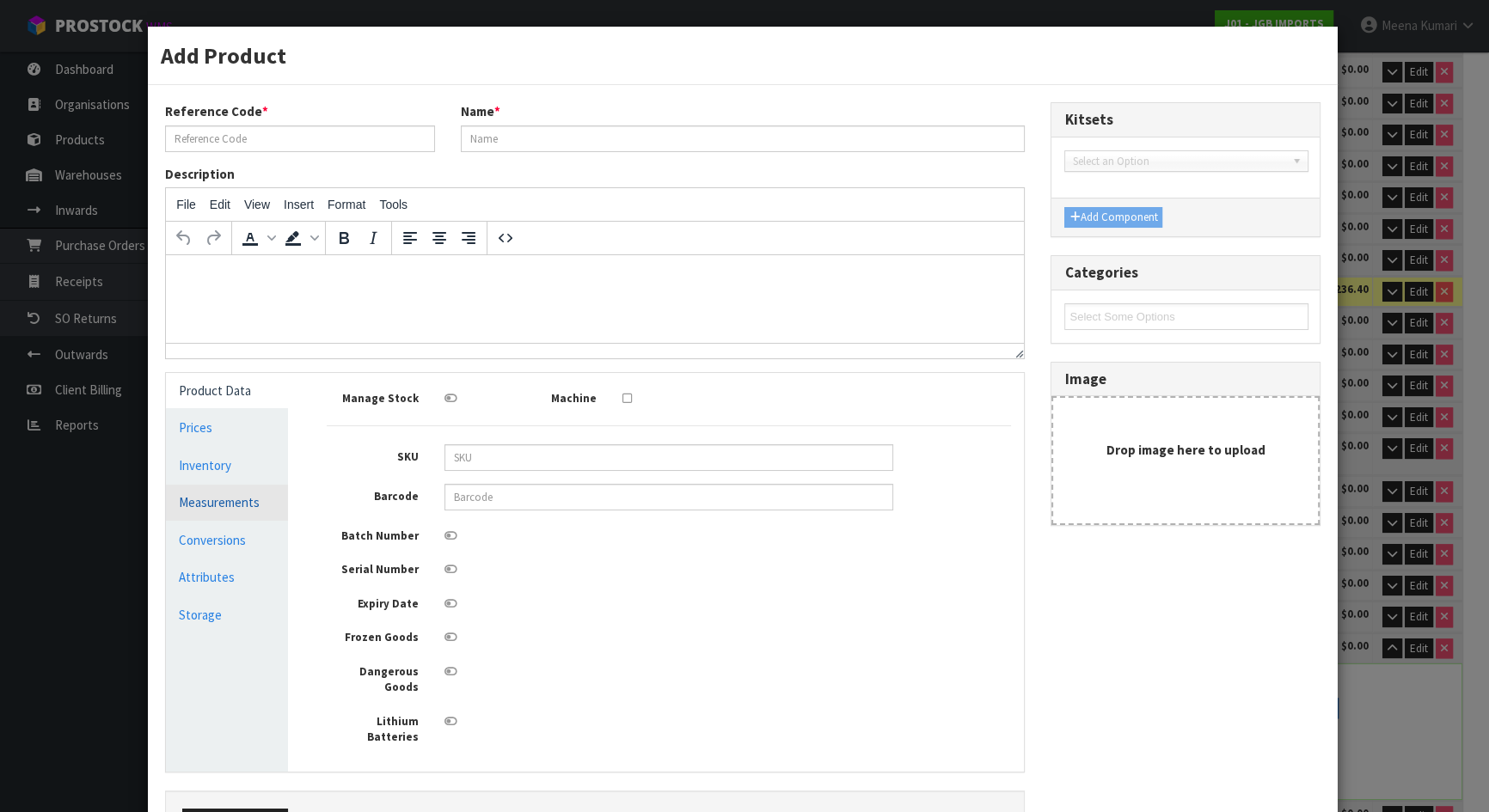
type input "JGB5402"
type input "Green Vase Matte Dimples"
type input "11"
type input "26"
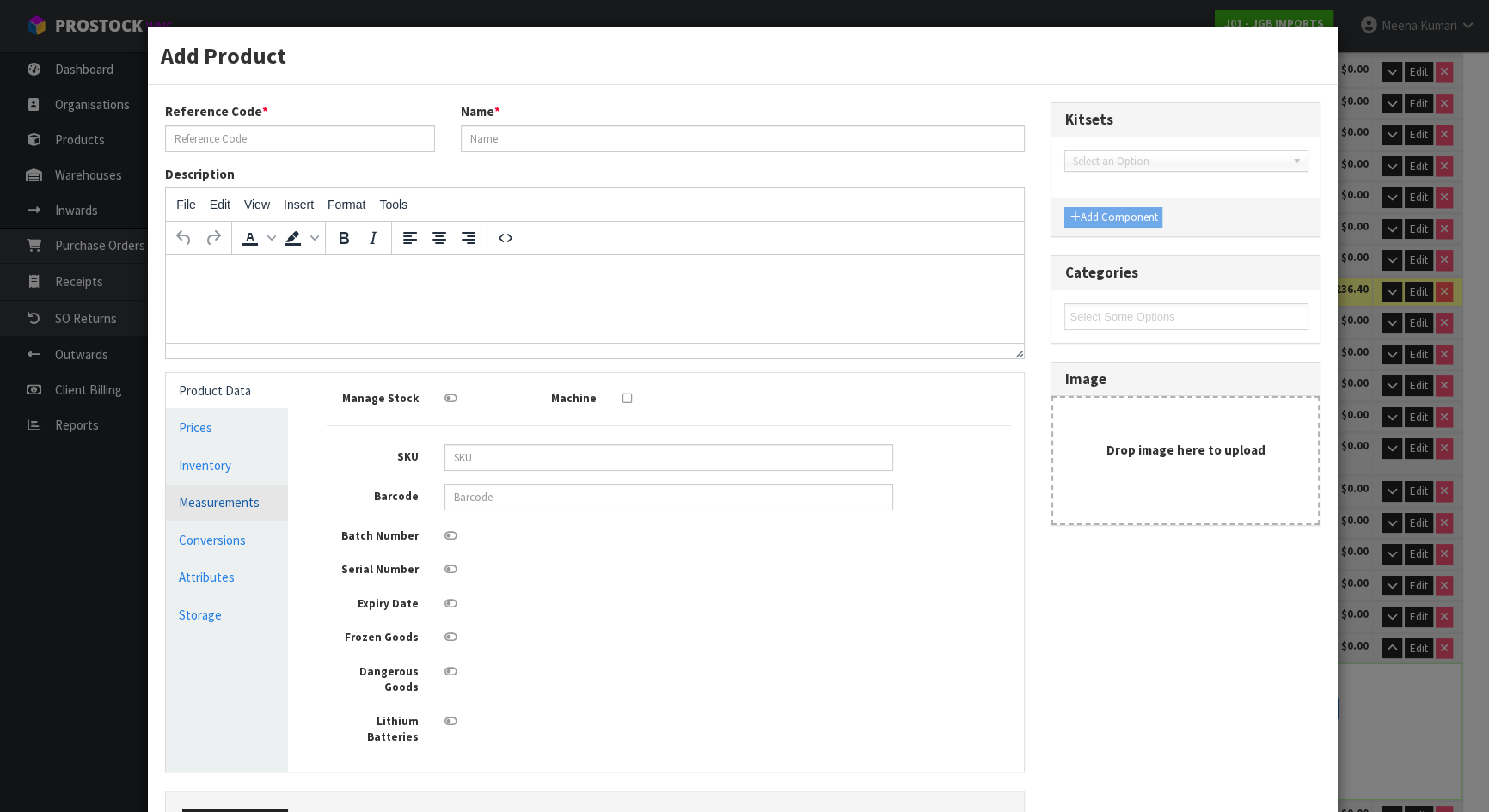
type input "0.003146"
type input "0.75"
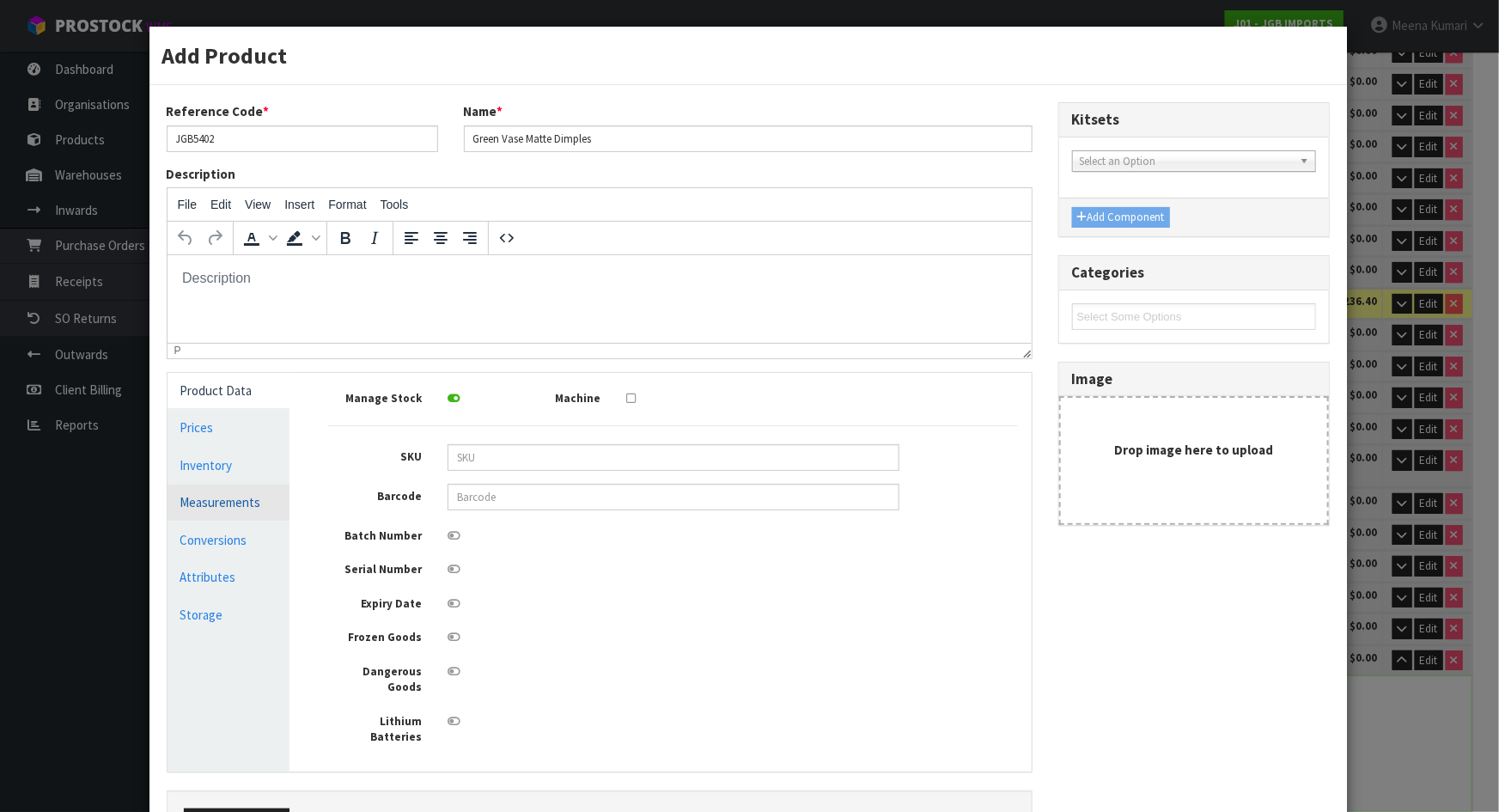
scroll to position [0, 0]
click at [214, 517] on link "Measurements" at bounding box center [230, 502] width 123 height 35
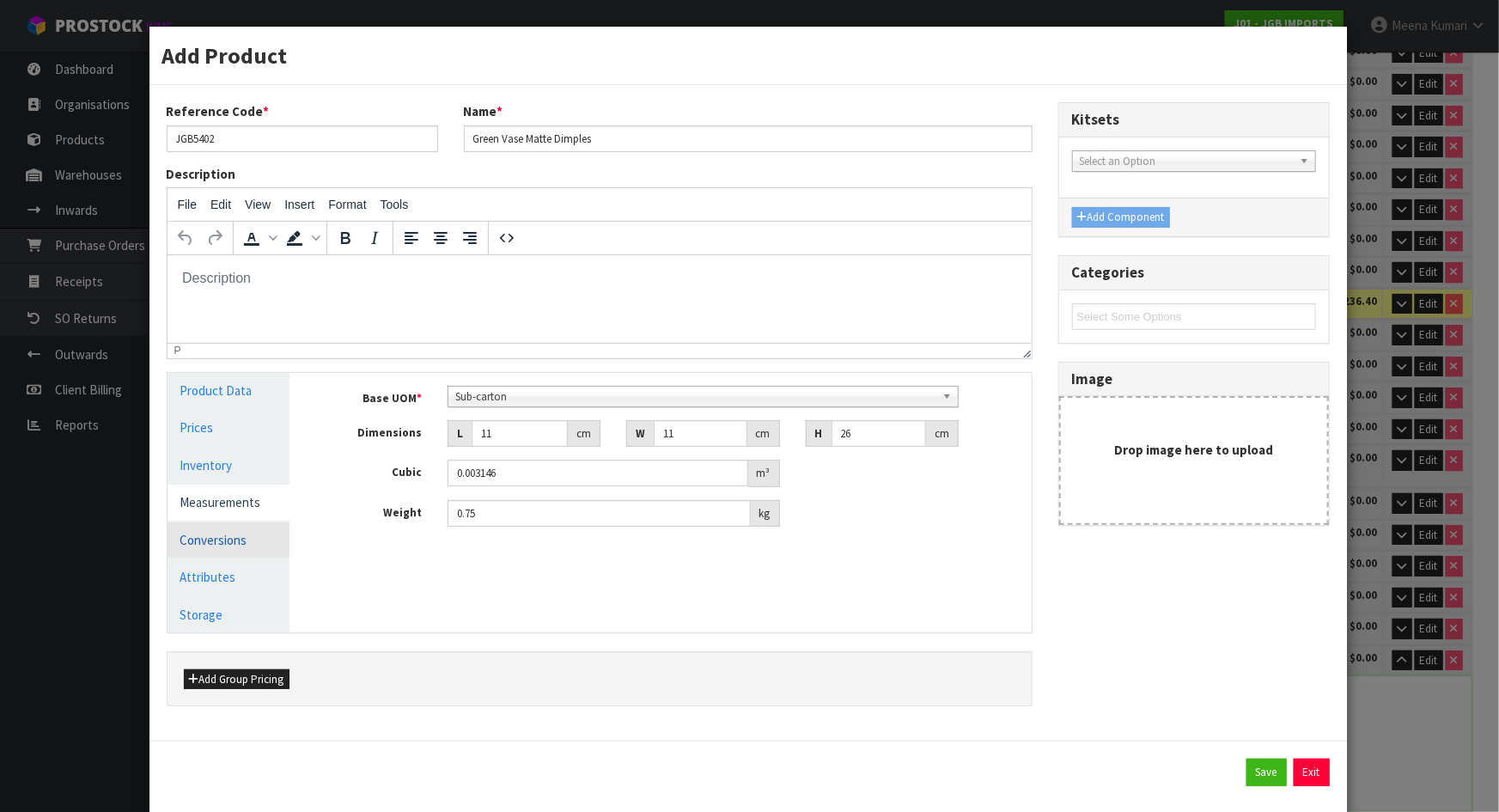
click at [229, 536] on link "Conversions" at bounding box center [230, 540] width 123 height 35
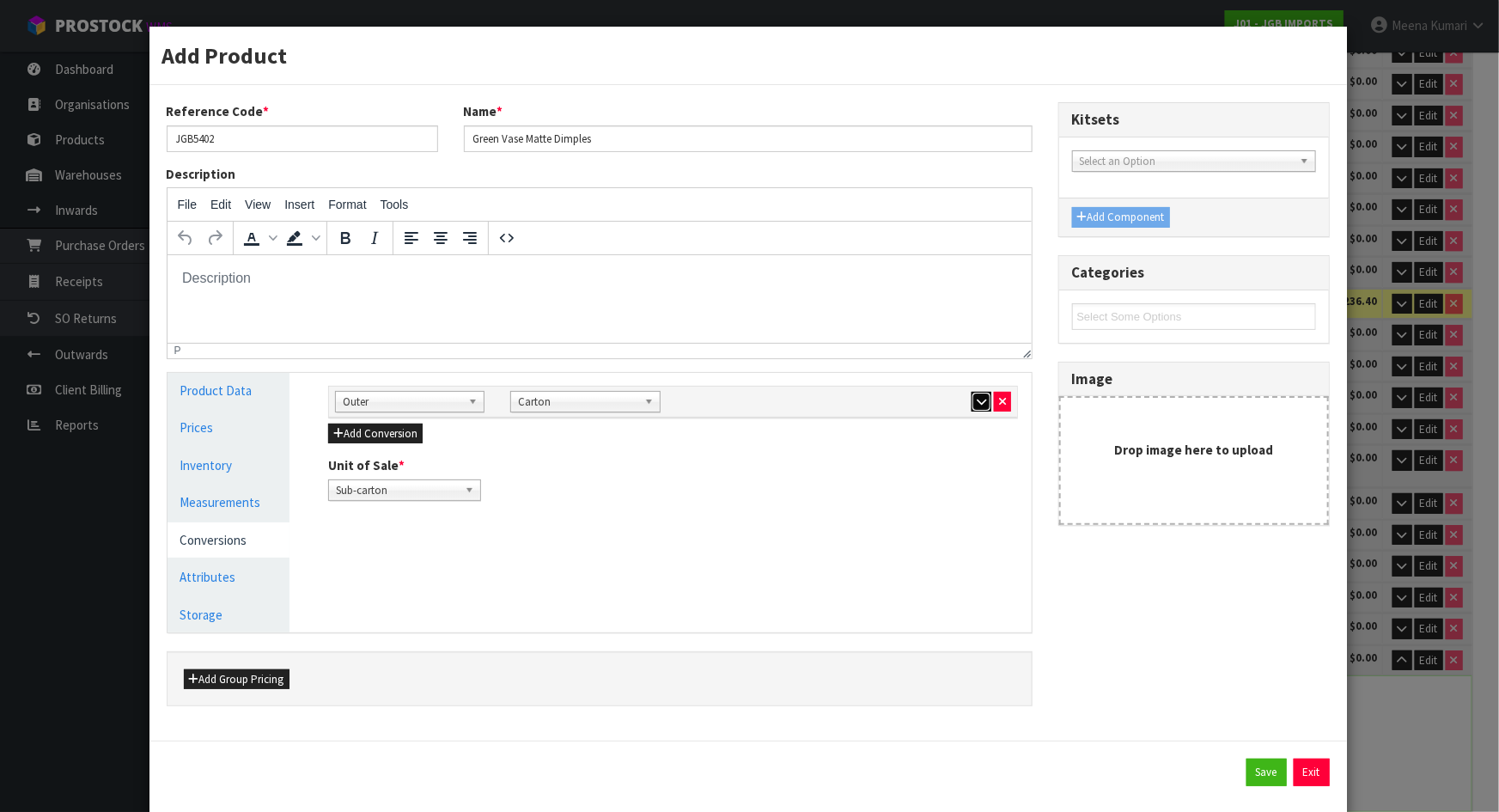
click at [972, 402] on button "button" at bounding box center [981, 402] width 20 height 21
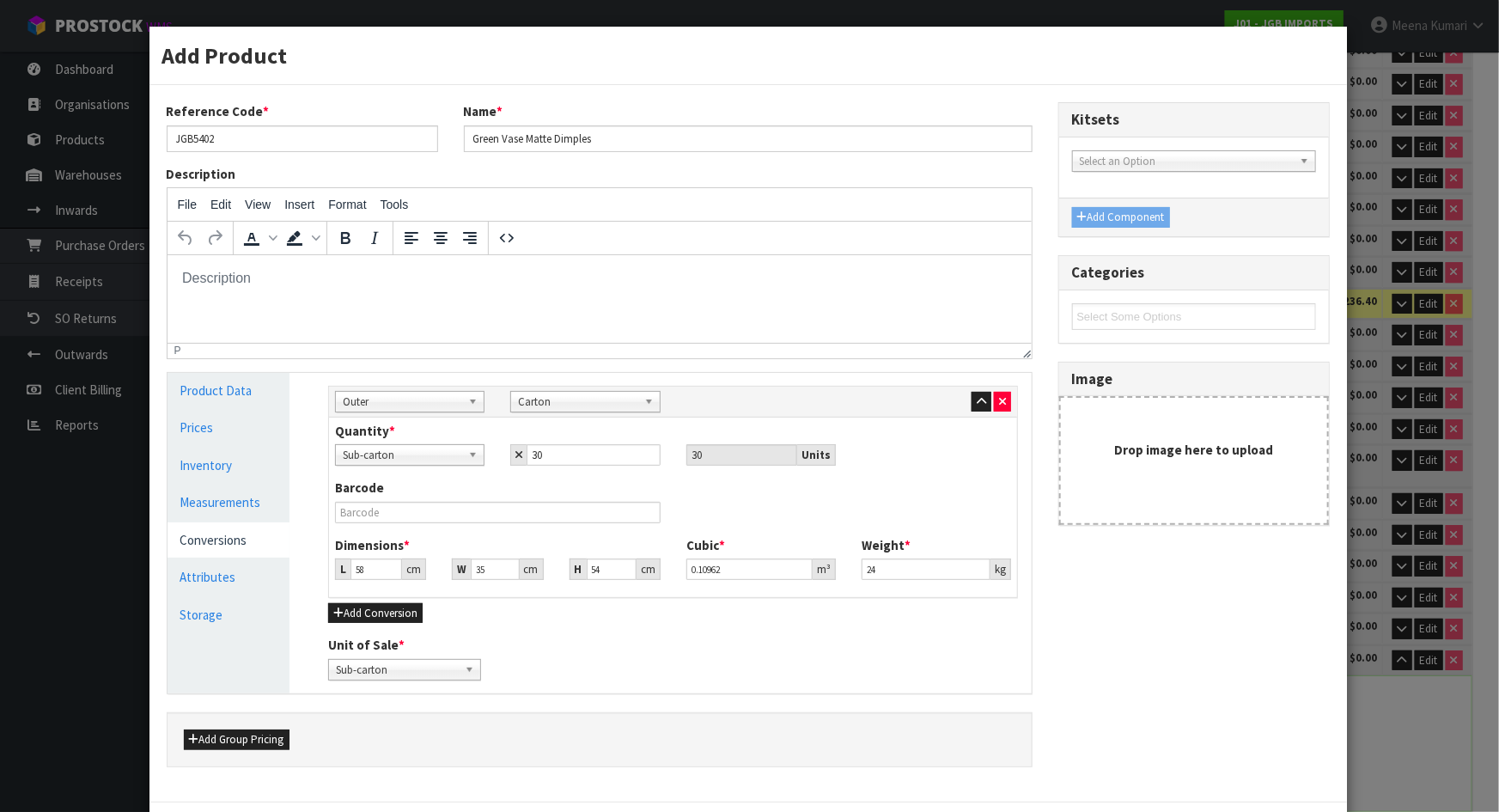
click at [1394, 469] on div "Add Product Reference Code * JGB5402 Name * Green Vase Matte Dimples Descriptio…" at bounding box center [750, 406] width 1499 height 812
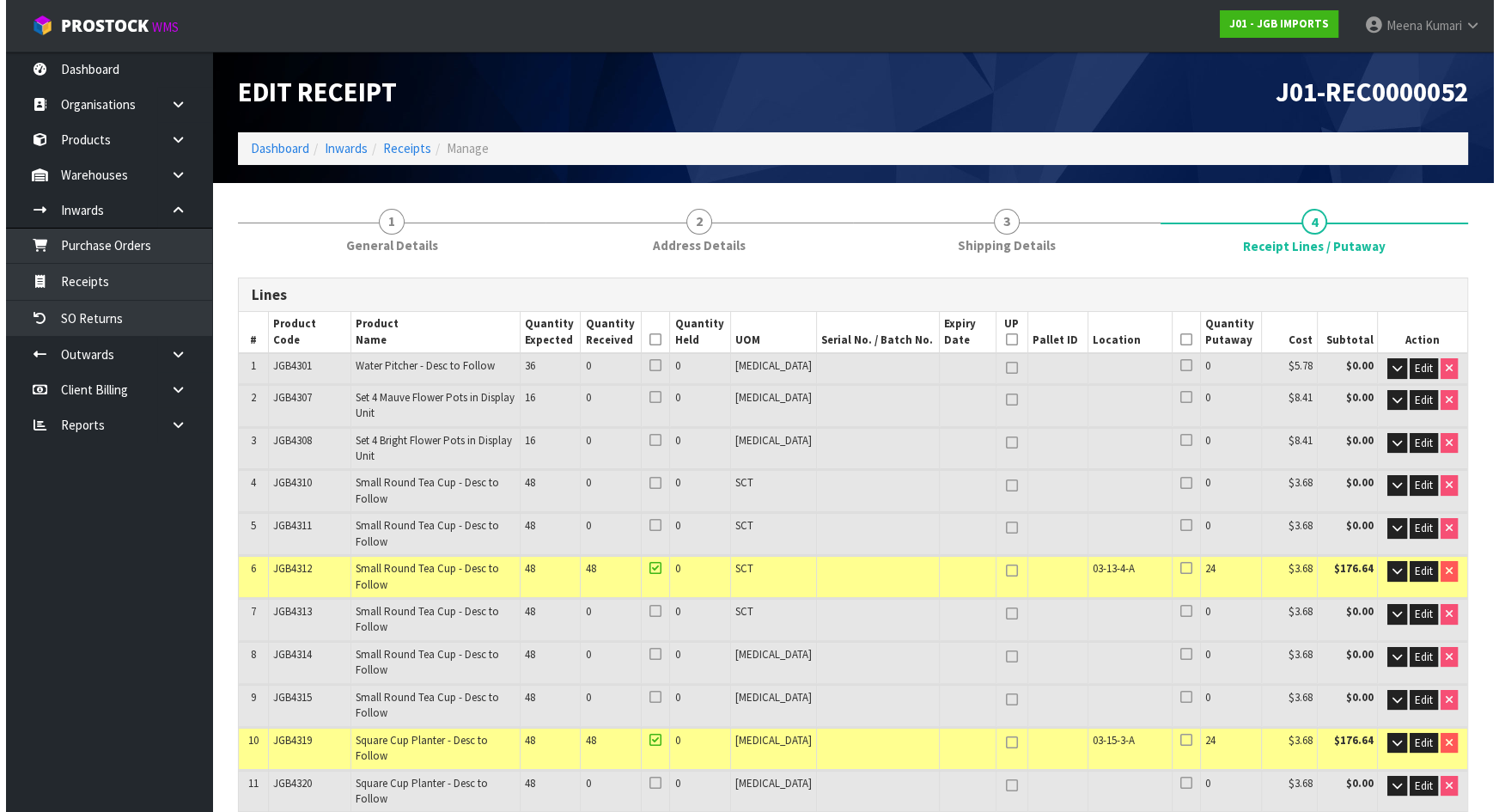
scroll to position [735, 0]
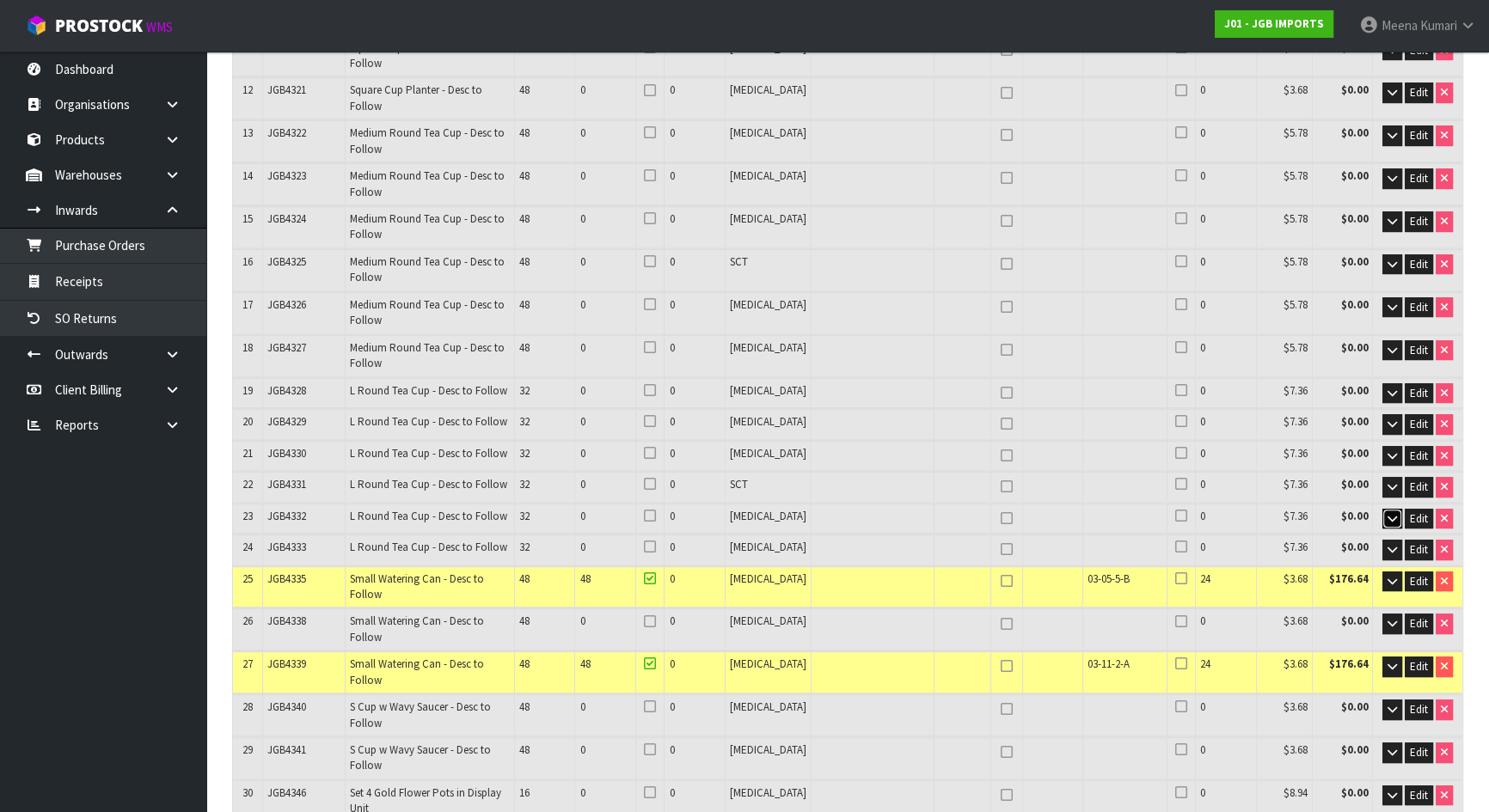
click at [1389, 513] on icon "button" at bounding box center [1392, 519] width 9 height 11
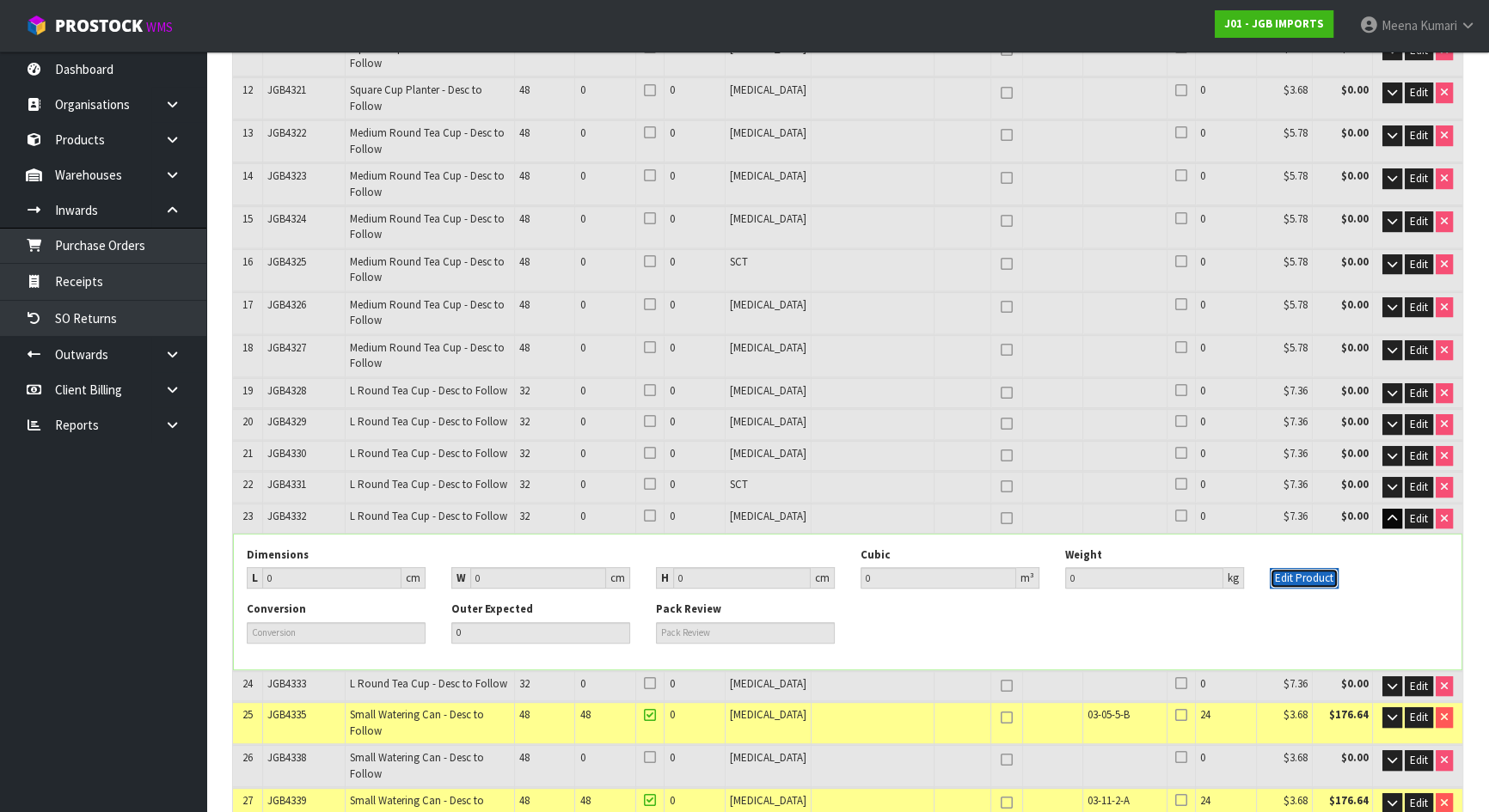
click at [1294, 568] on button "Edit Product" at bounding box center [1304, 579] width 68 height 21
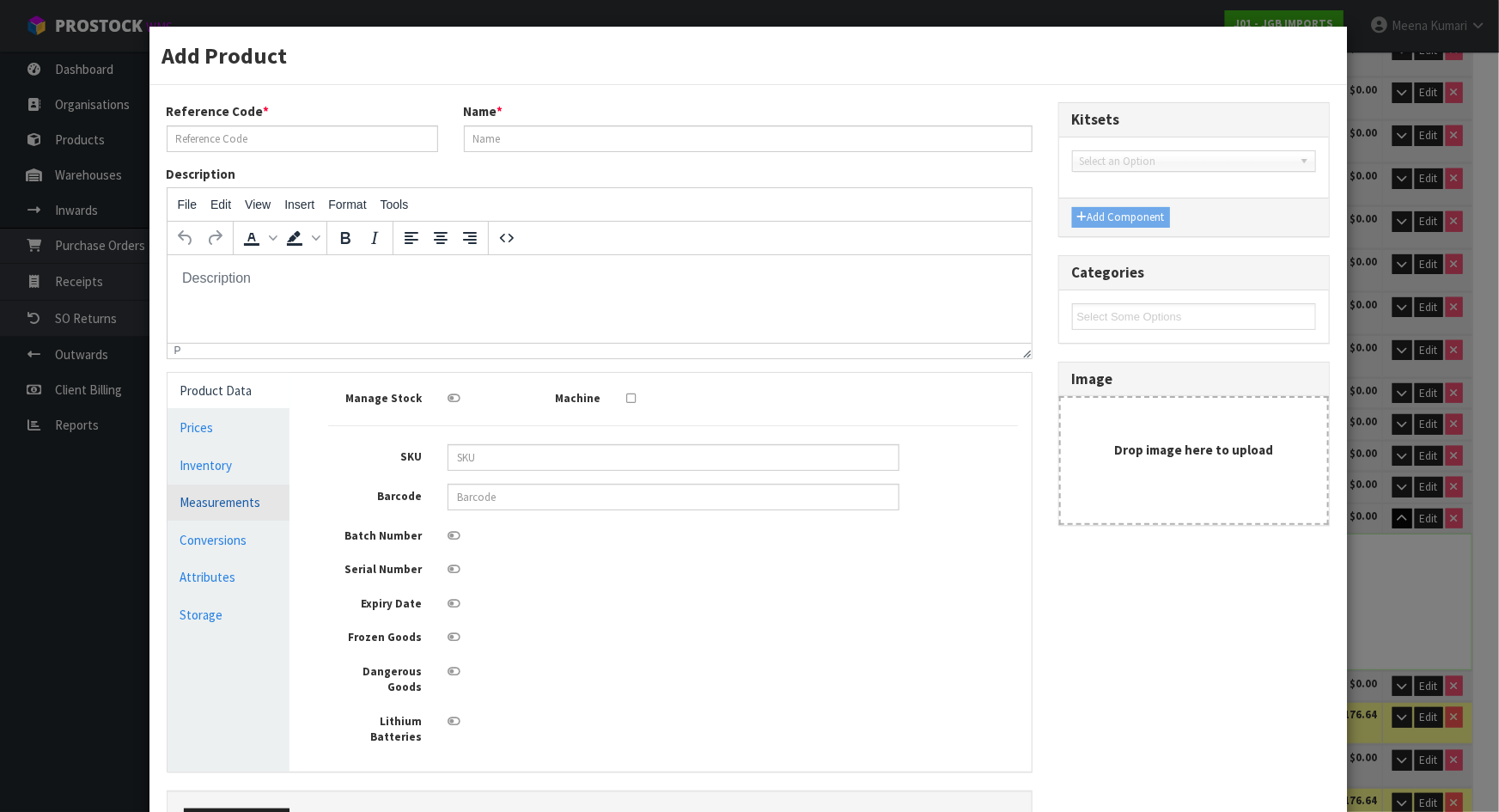
scroll to position [0, 0]
type input "JGB4332"
type input "L Round Tea Cup - Desc to Follow"
type input "0"
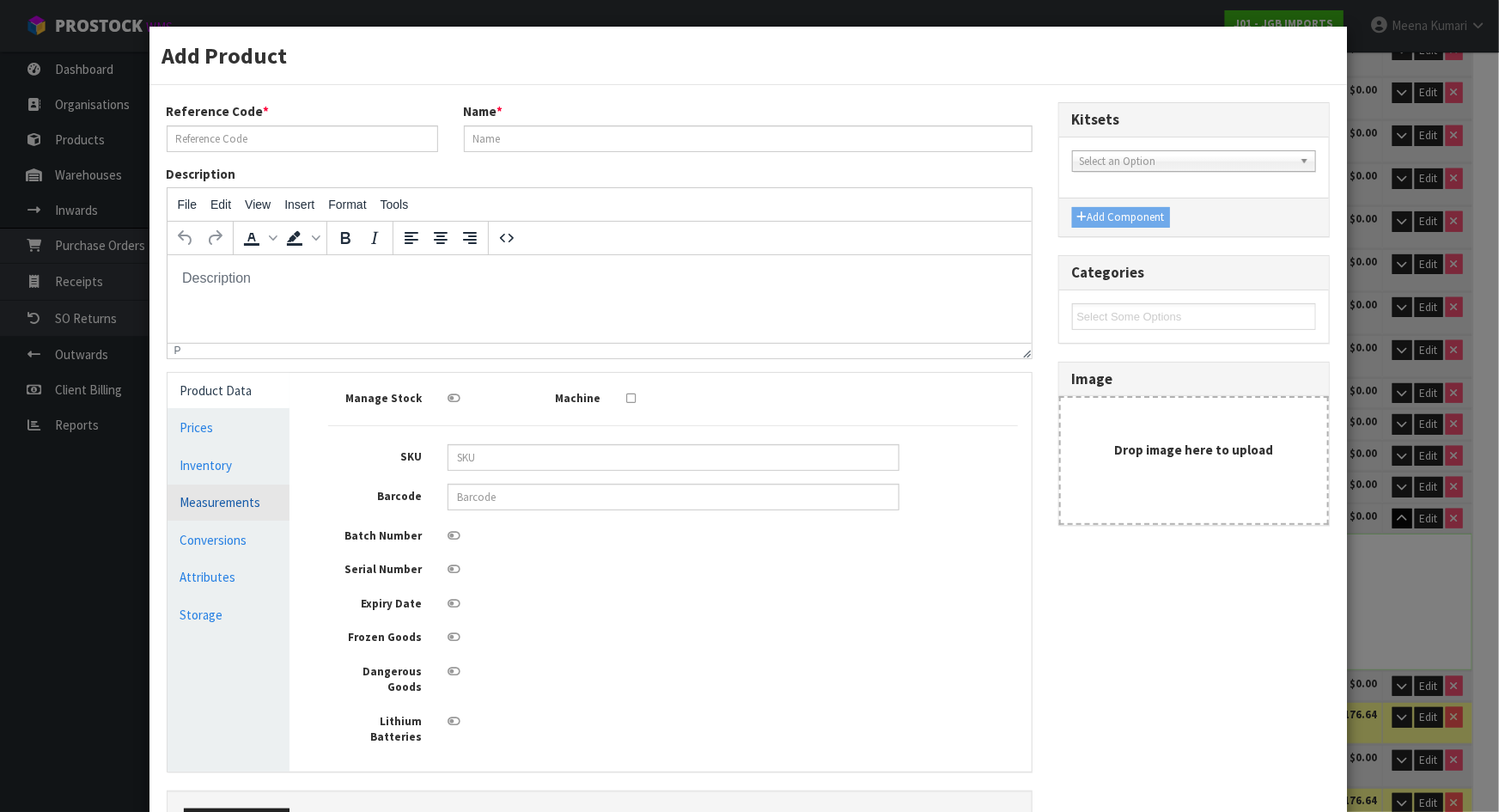
type input "0"
click at [233, 502] on link "Measurements" at bounding box center [230, 502] width 123 height 35
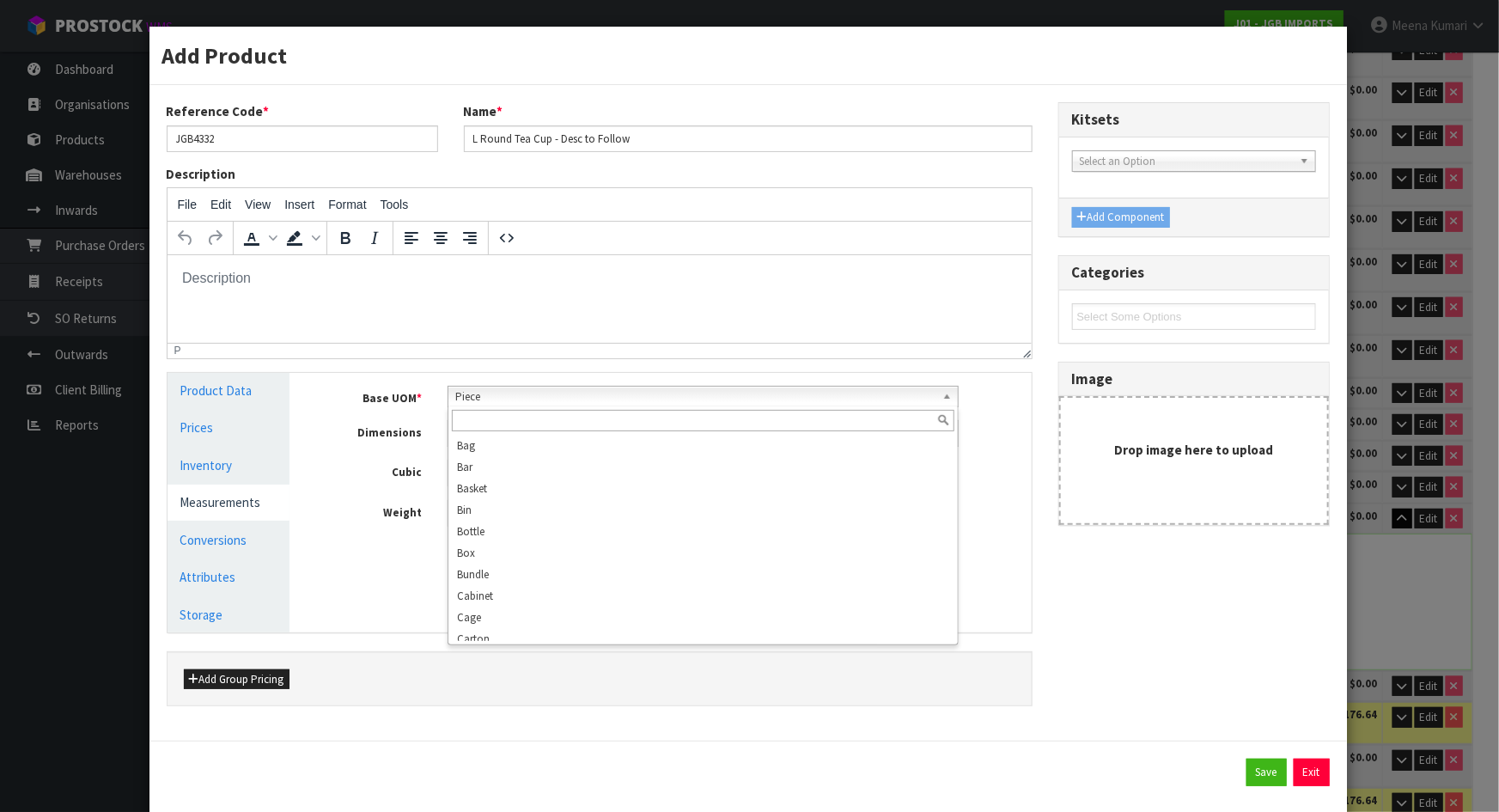
click at [527, 395] on span "Piece" at bounding box center [695, 397] width 480 height 21
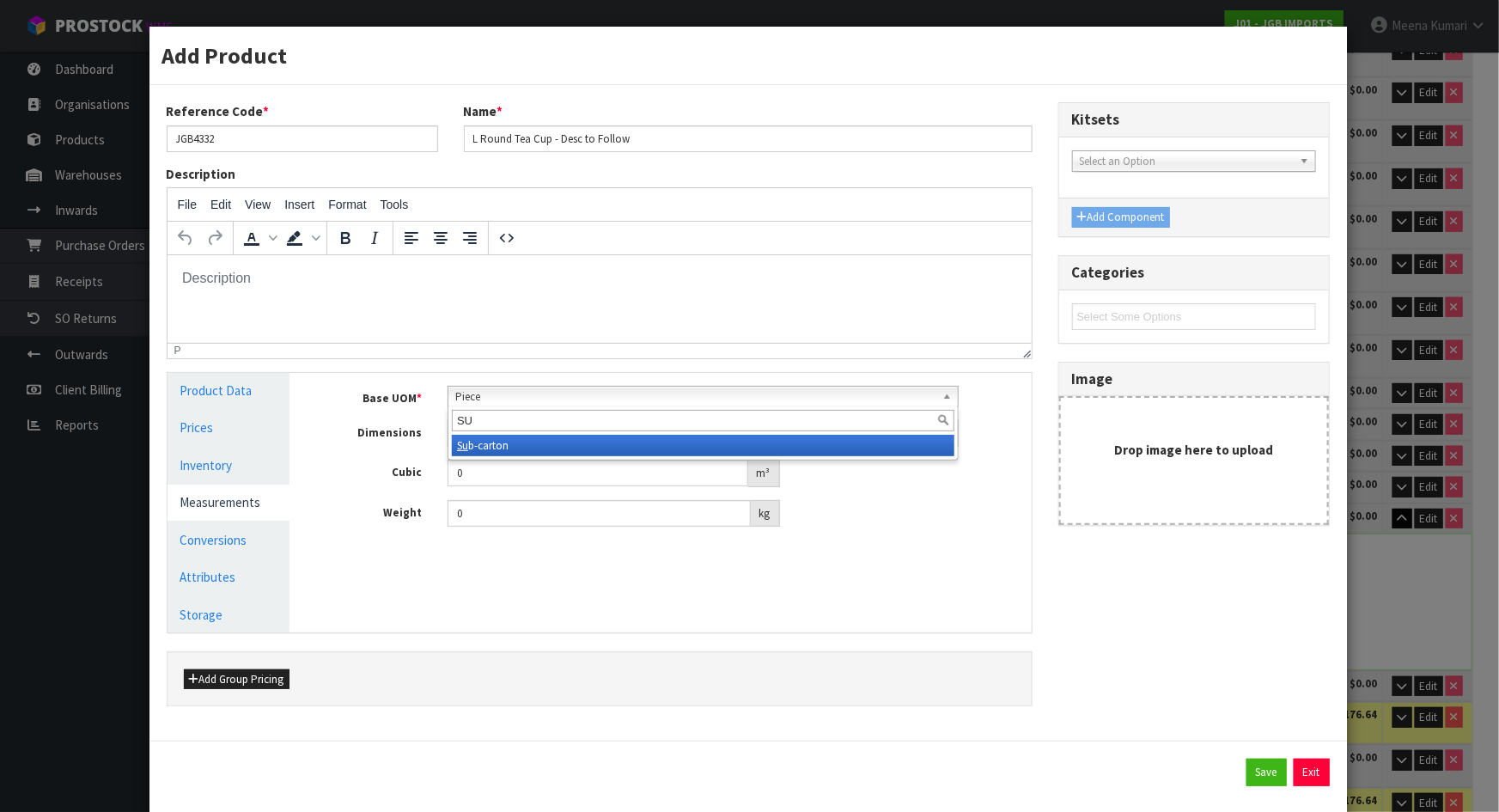
type input "SU"
click at [518, 452] on li "Su b-carton" at bounding box center [703, 445] width 503 height 22
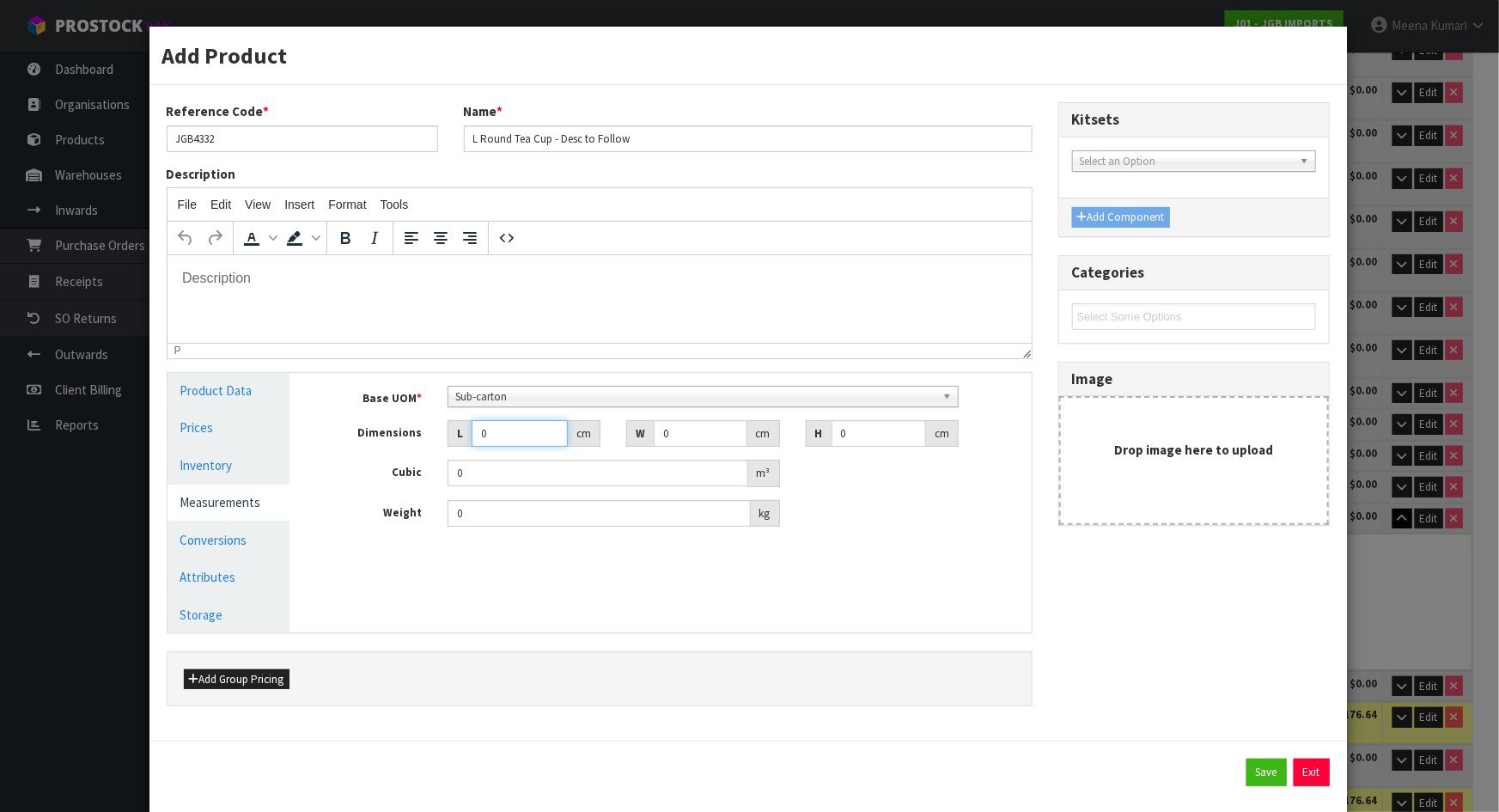
drag, startPoint x: 507, startPoint y: 431, endPoint x: 416, endPoint y: 448, distance: 92.6
click at [416, 448] on div "Base UOM * Bag Bar Basket Bin Bottle Box Bundle Cabinet Cage Carton Case Coil C…" at bounding box center [673, 456] width 690 height 141
type input "2"
type input "0.000001"
type input "26"
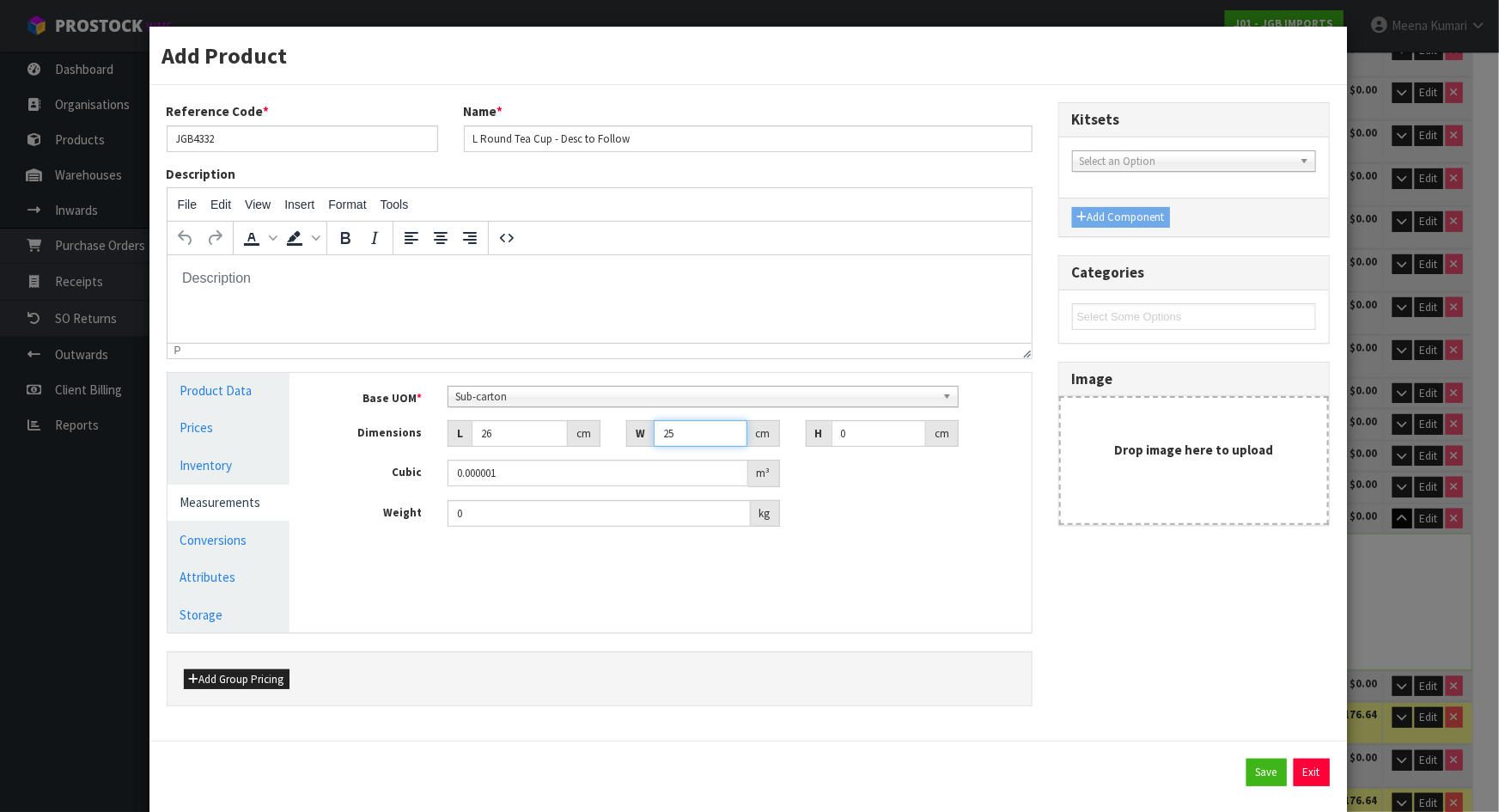
type input "25"
drag, startPoint x: 846, startPoint y: 442, endPoint x: 807, endPoint y: 433, distance: 40.0
click at [807, 433] on div "H 0 cm" at bounding box center [882, 434] width 153 height 28
type input "1"
type input "0.00065"
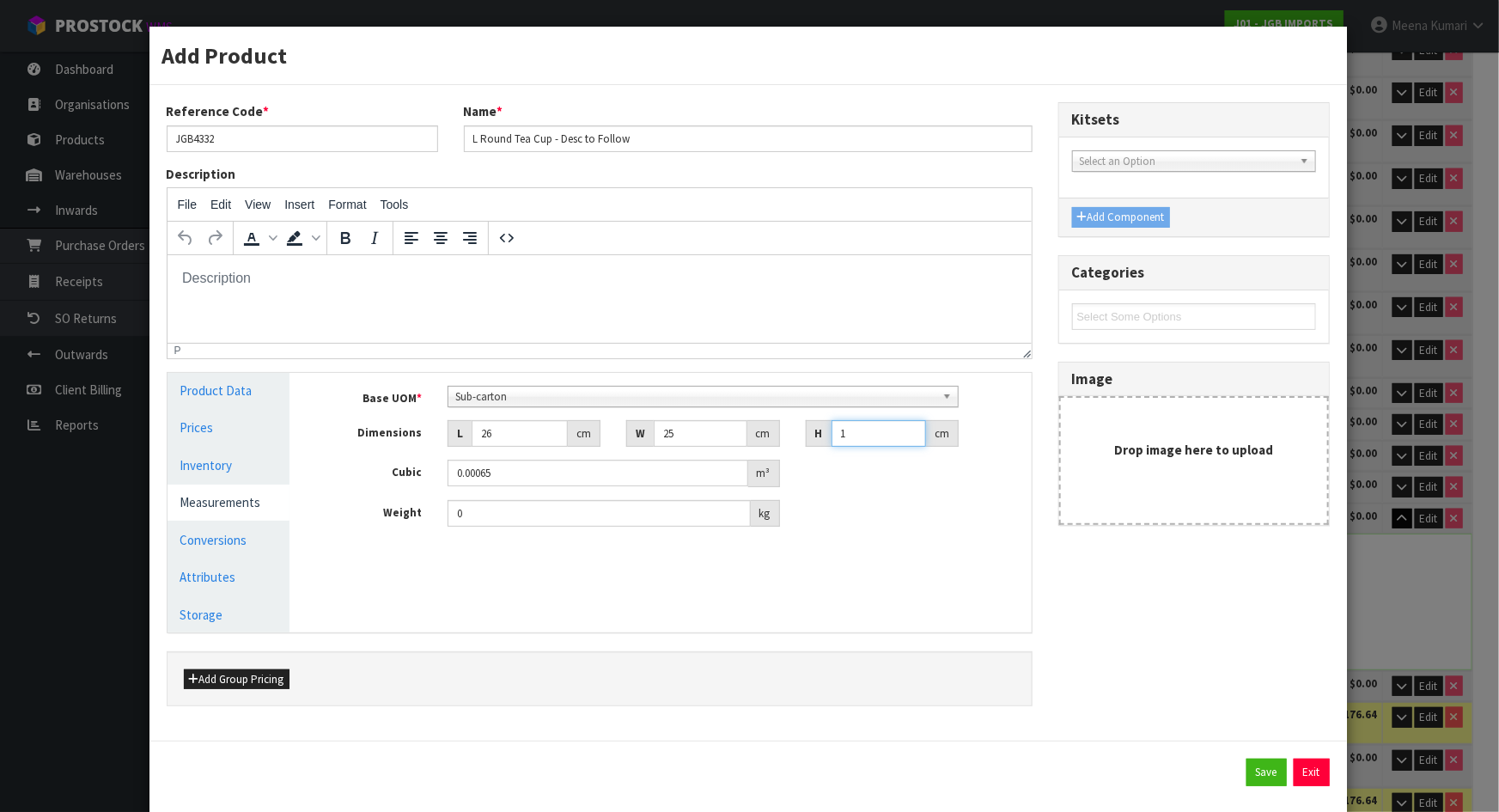
type input "17"
type input "0.01105"
type input "17"
type input "1.90"
click at [233, 544] on link "Conversions" at bounding box center [230, 540] width 123 height 35
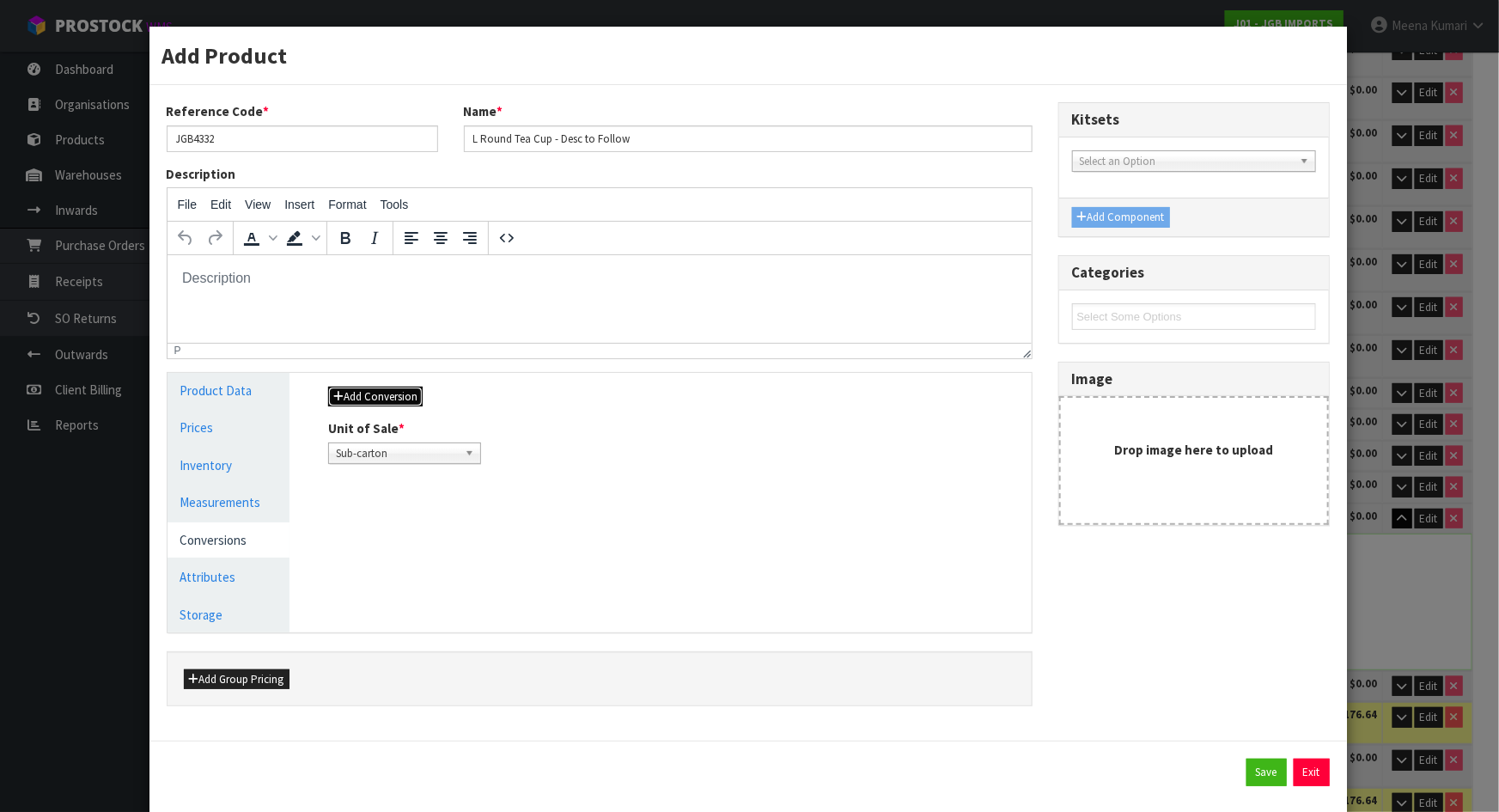
click at [381, 397] on button "Add Conversion" at bounding box center [376, 397] width 95 height 21
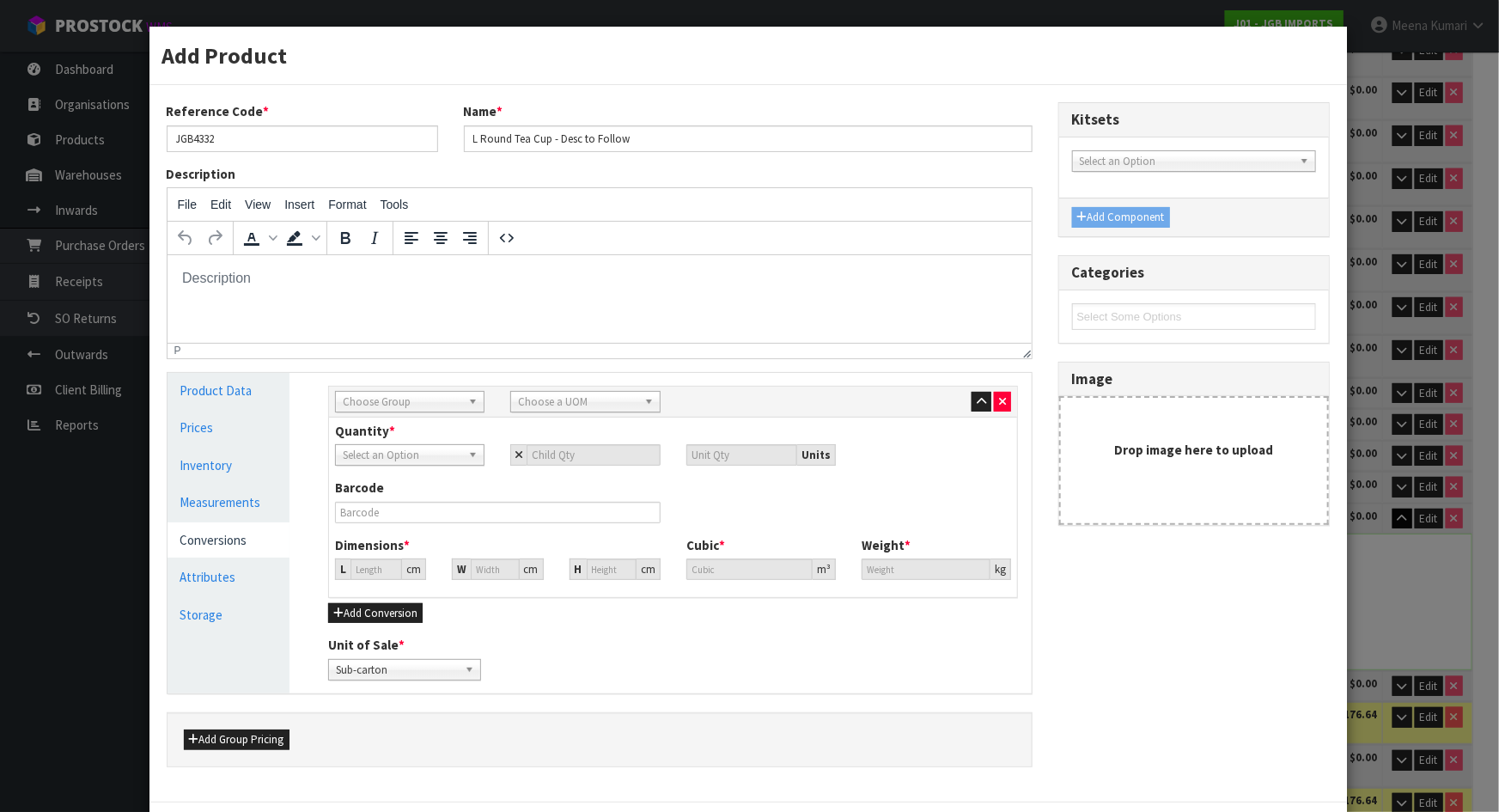
click at [382, 395] on span "Choose Group" at bounding box center [401, 402] width 119 height 21
click at [412, 496] on li "Outer" at bounding box center [410, 493] width 141 height 22
click at [547, 403] on span "Choose a UOM" at bounding box center [577, 402] width 119 height 21
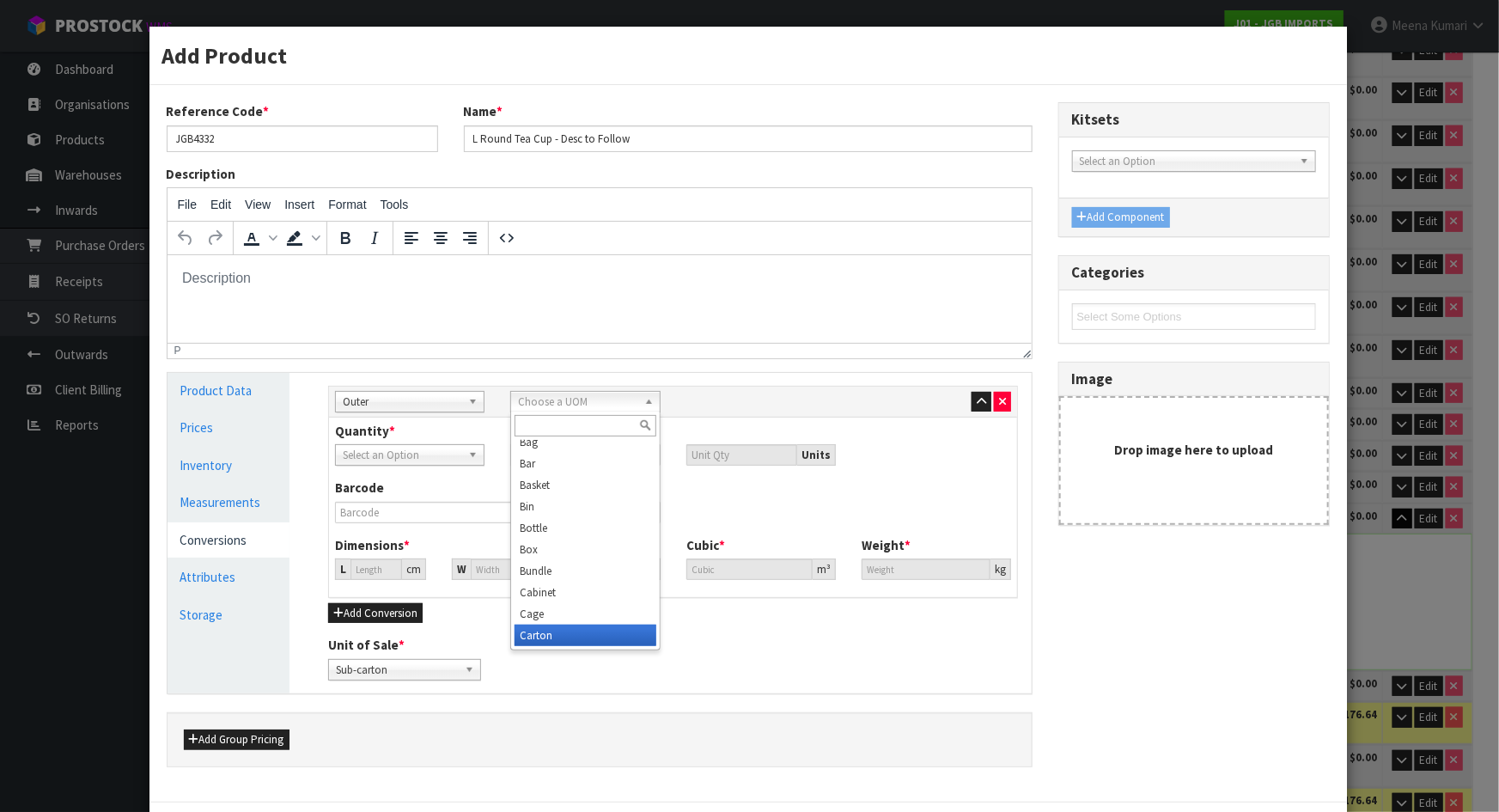
drag, startPoint x: 566, startPoint y: 639, endPoint x: 489, endPoint y: 546, distance: 120.7
click at [565, 638] on li "Carton" at bounding box center [585, 635] width 141 height 22
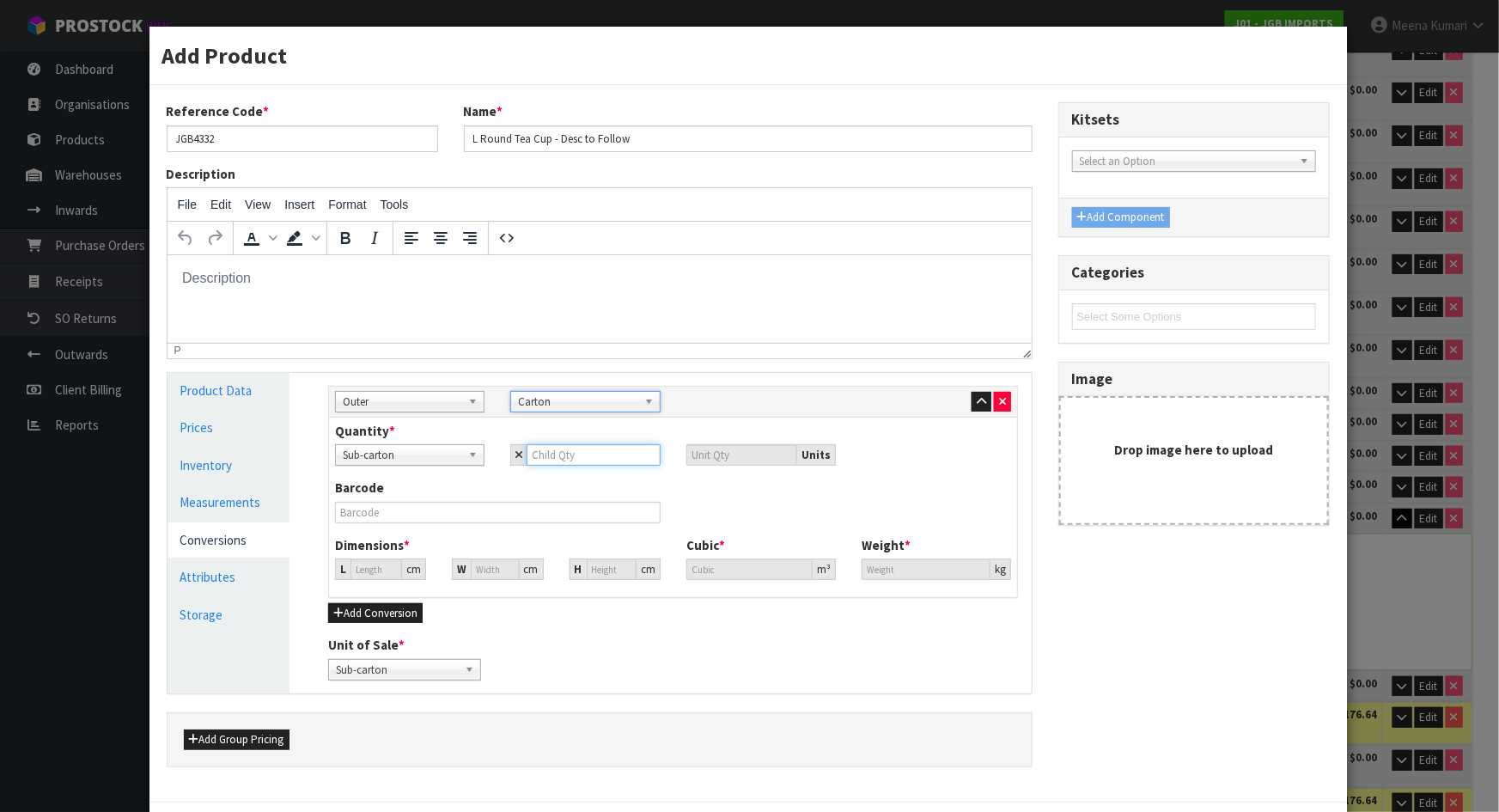
click at [543, 452] on input "number" at bounding box center [593, 454] width 133 height 22
type input "8"
type input "44.547"
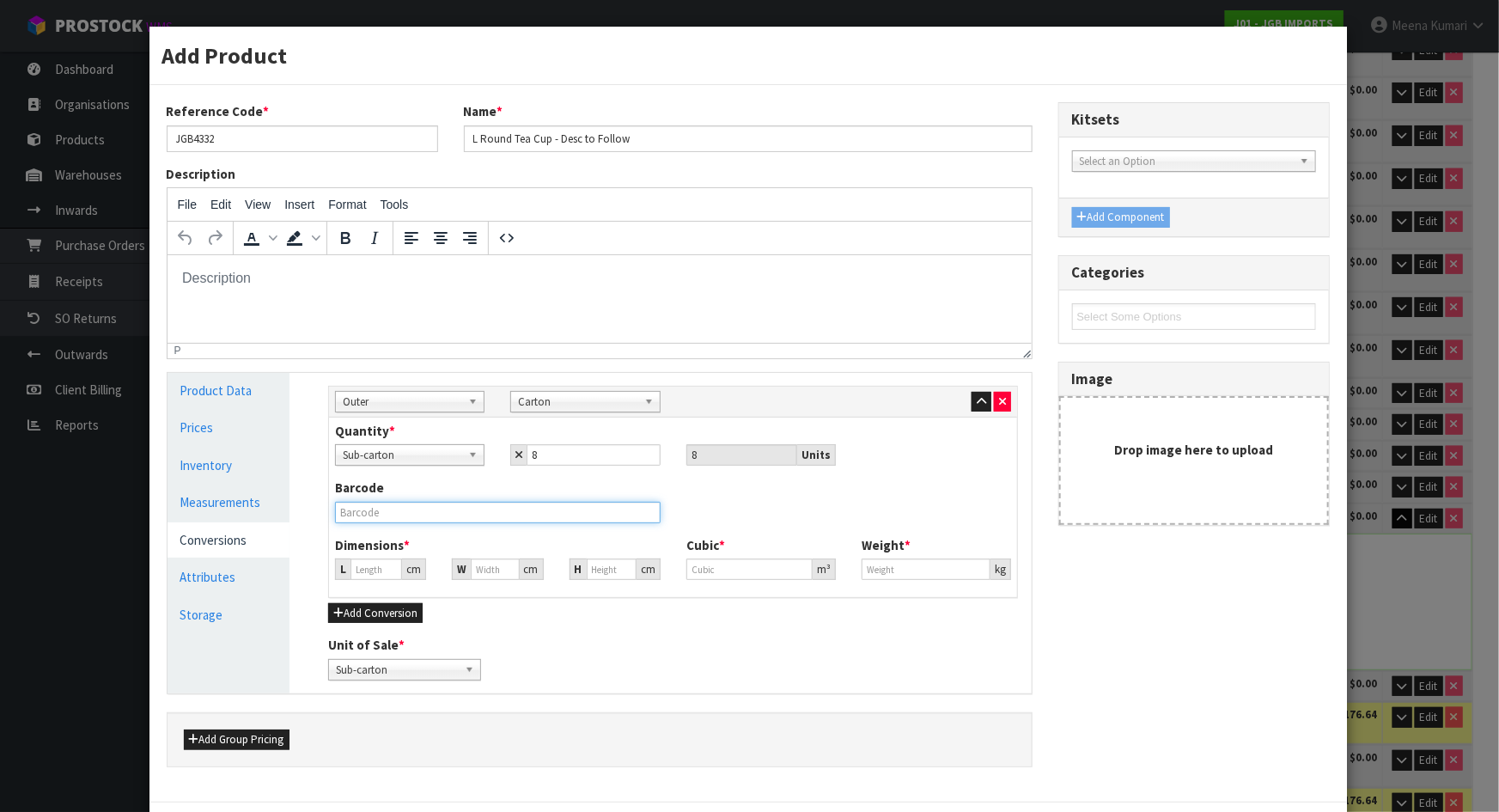
type input "44.547"
type input "0.0884"
type input "15.2"
click at [402, 512] on input "text" at bounding box center [497, 512] width 325 height 22
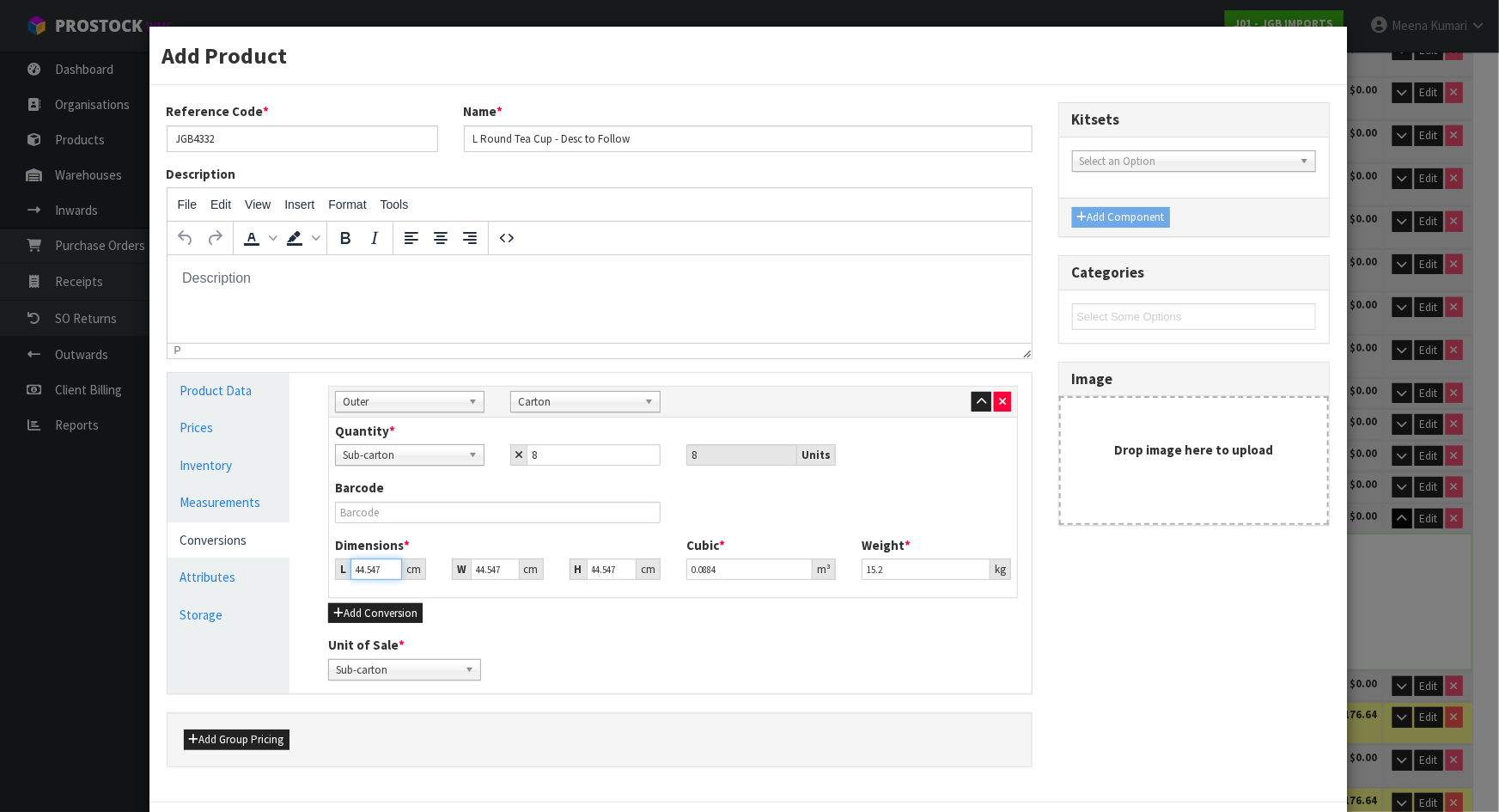
type input "5"
type input "0.009922"
type input "55"
type input "0.109144"
type input "55"
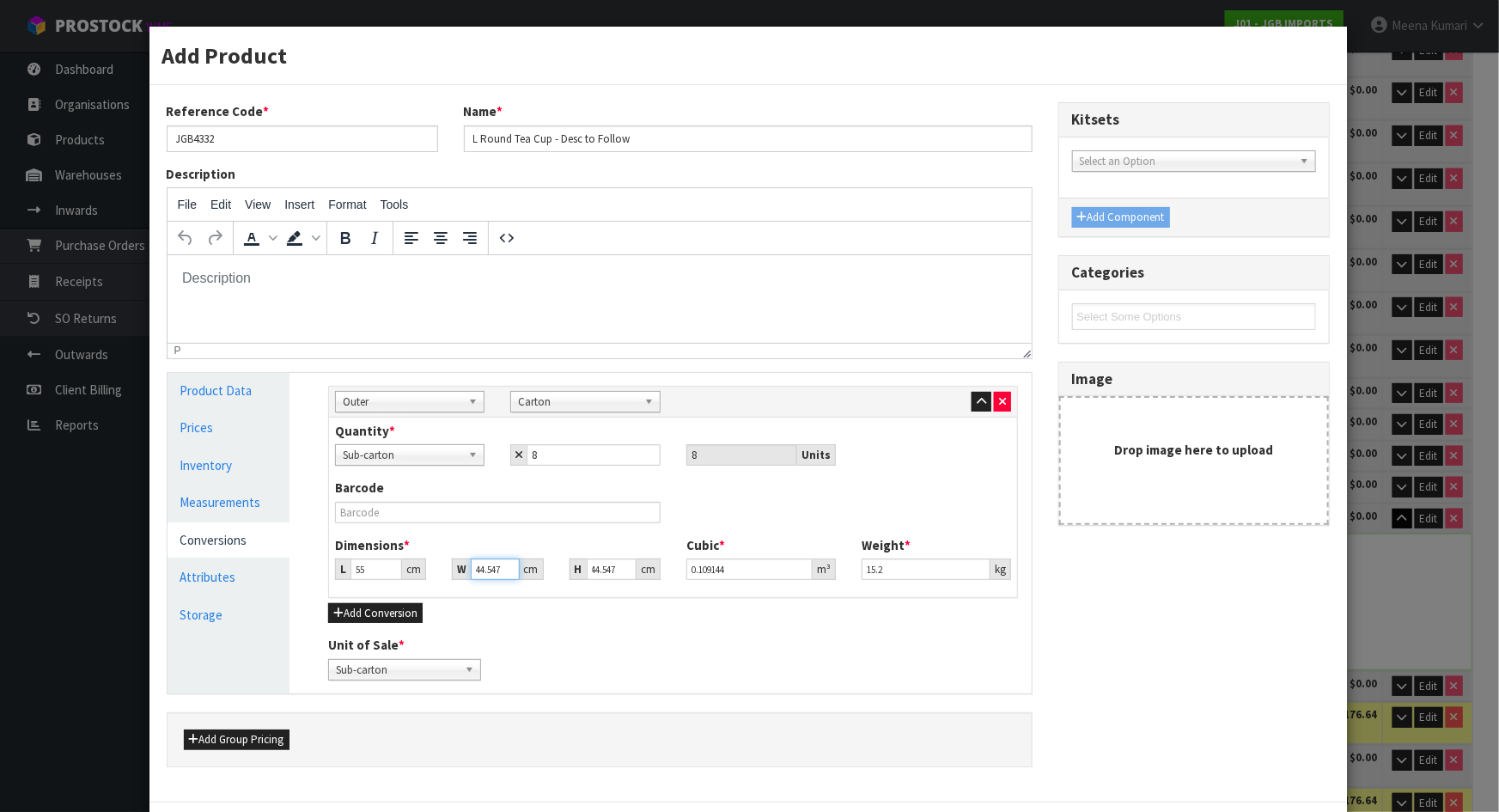
type input "5"
type input "0.01225"
type input "52"
type input "0.127404"
type input "52"
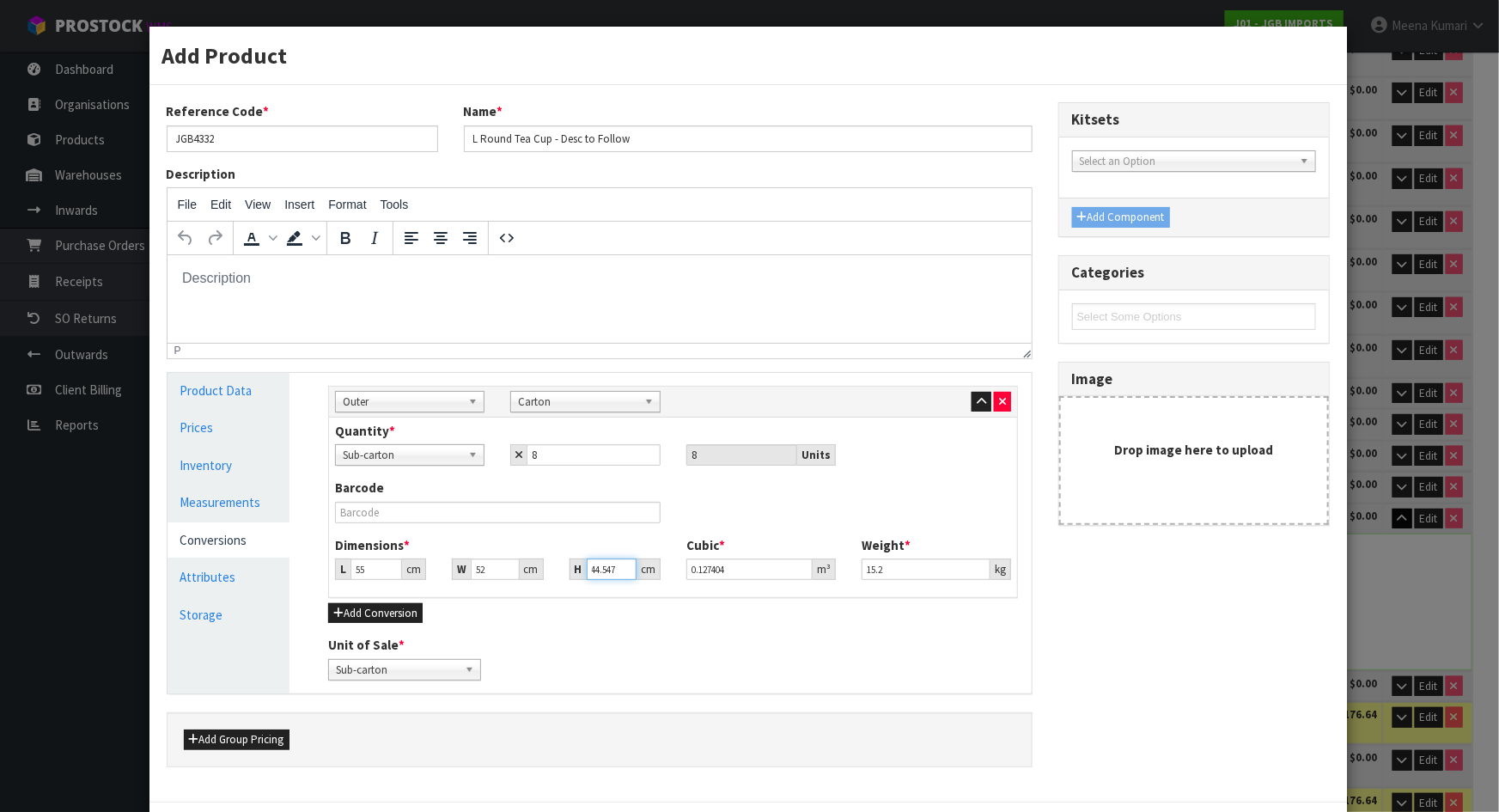
type input "3"
type input "0.00858"
type input "37"
type input "0.10582"
type input "37"
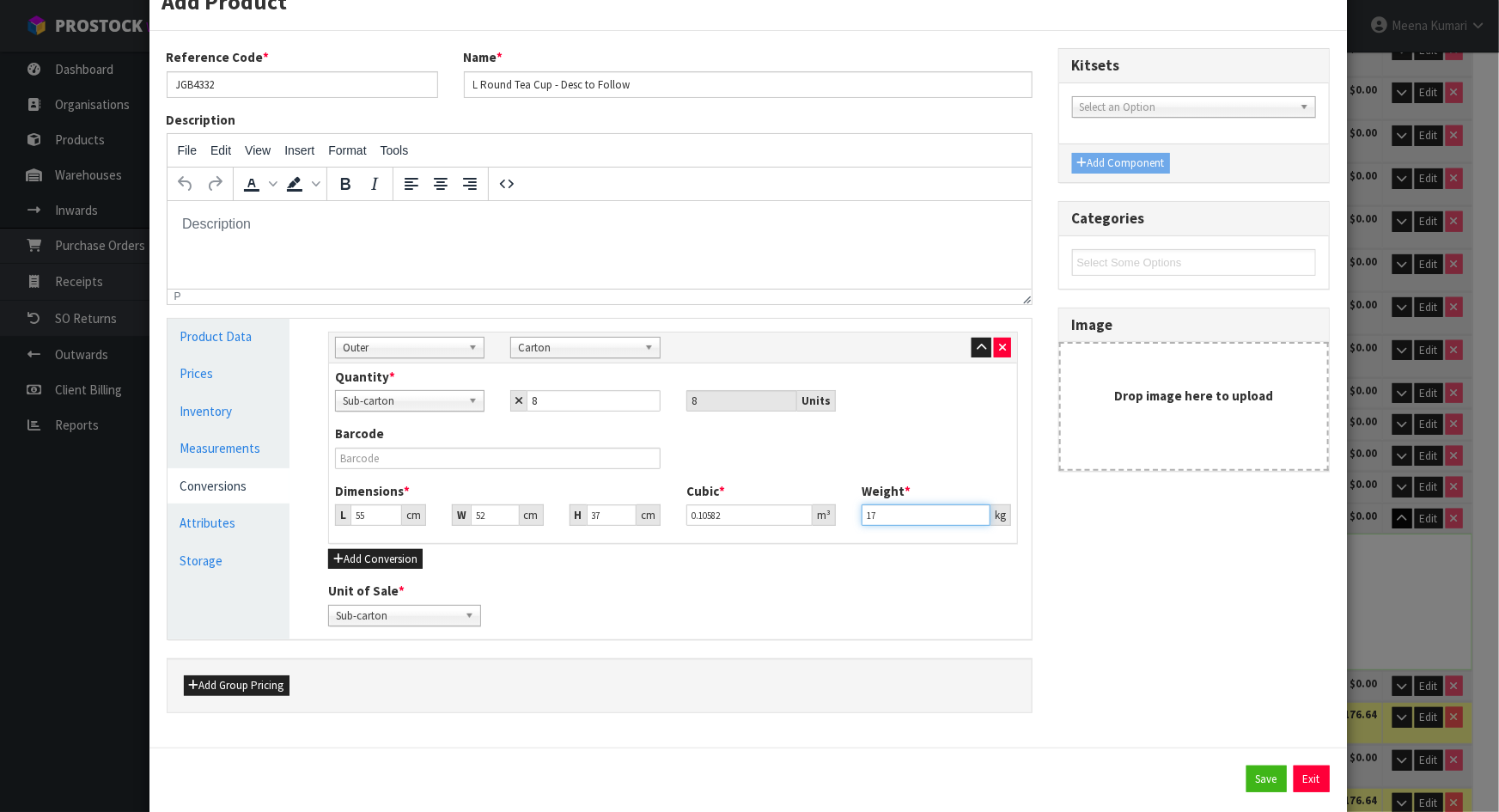
scroll to position [89, 0]
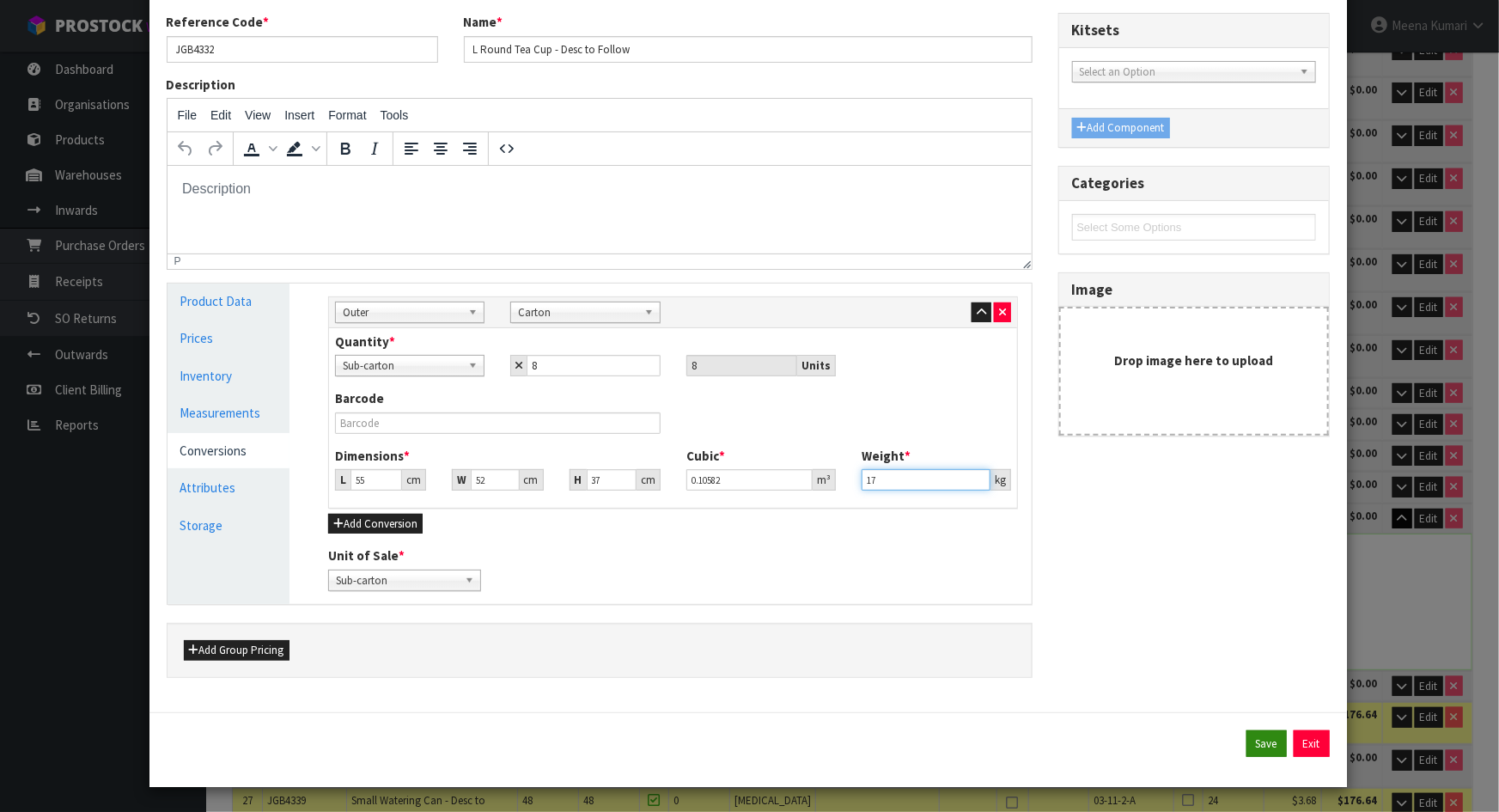
type input "17"
click at [1261, 741] on button "Save" at bounding box center [1267, 744] width 41 height 28
type input "55"
type input "52"
type input "37"
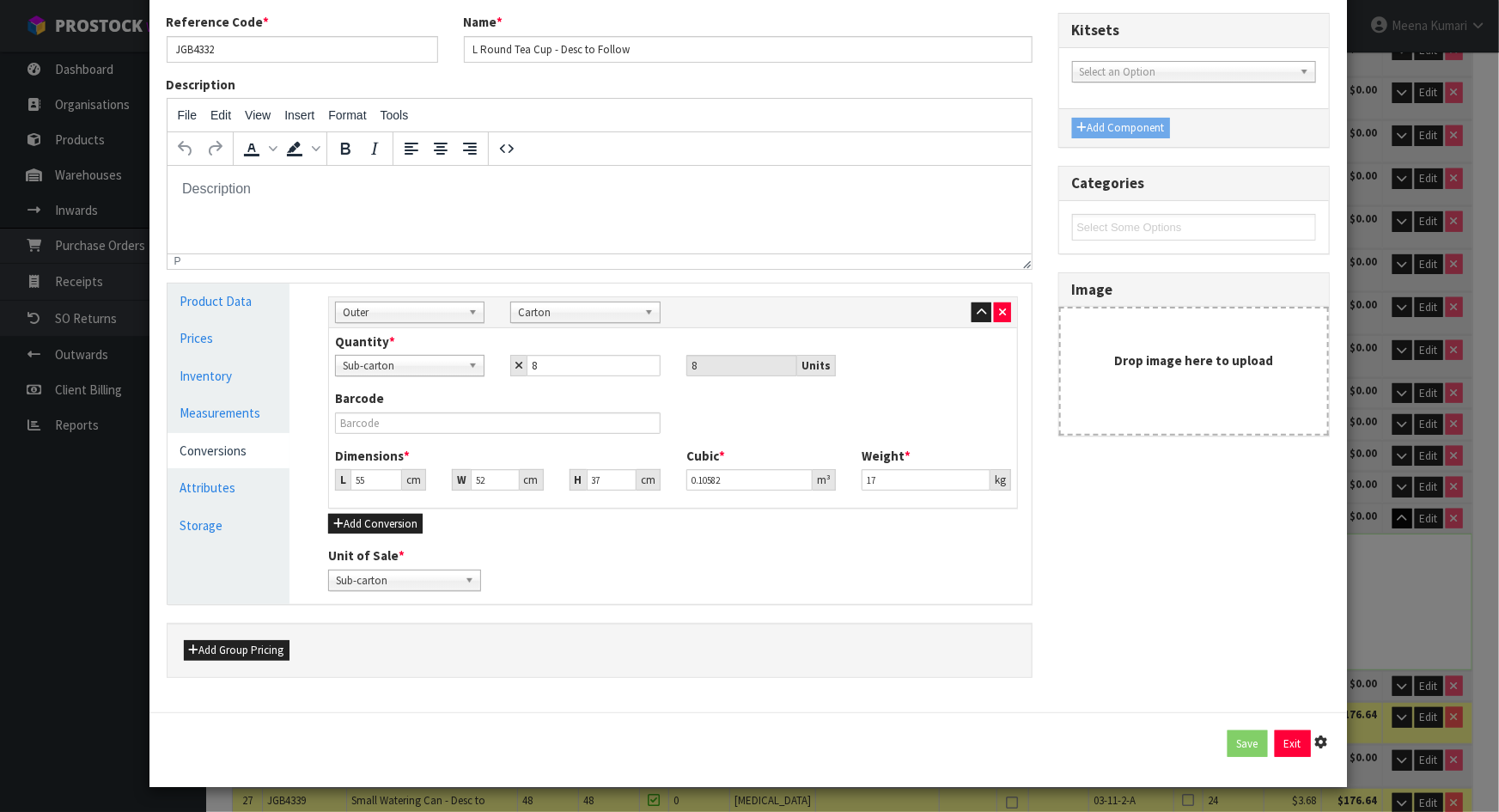
type input "0.10582"
type input "17"
type input "8 SCT x CTN"
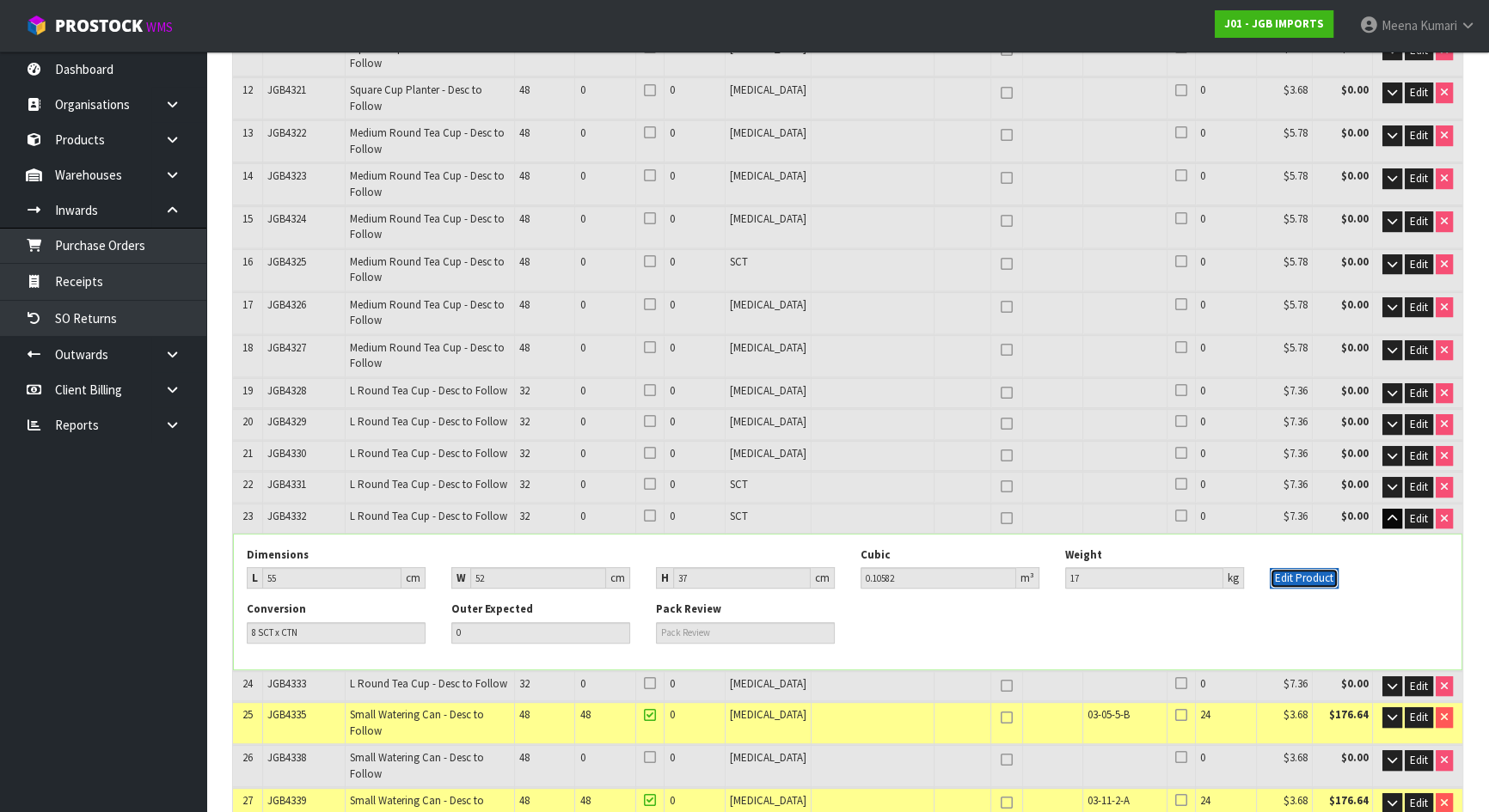
click at [1294, 568] on button "Edit Product" at bounding box center [1304, 579] width 68 height 21
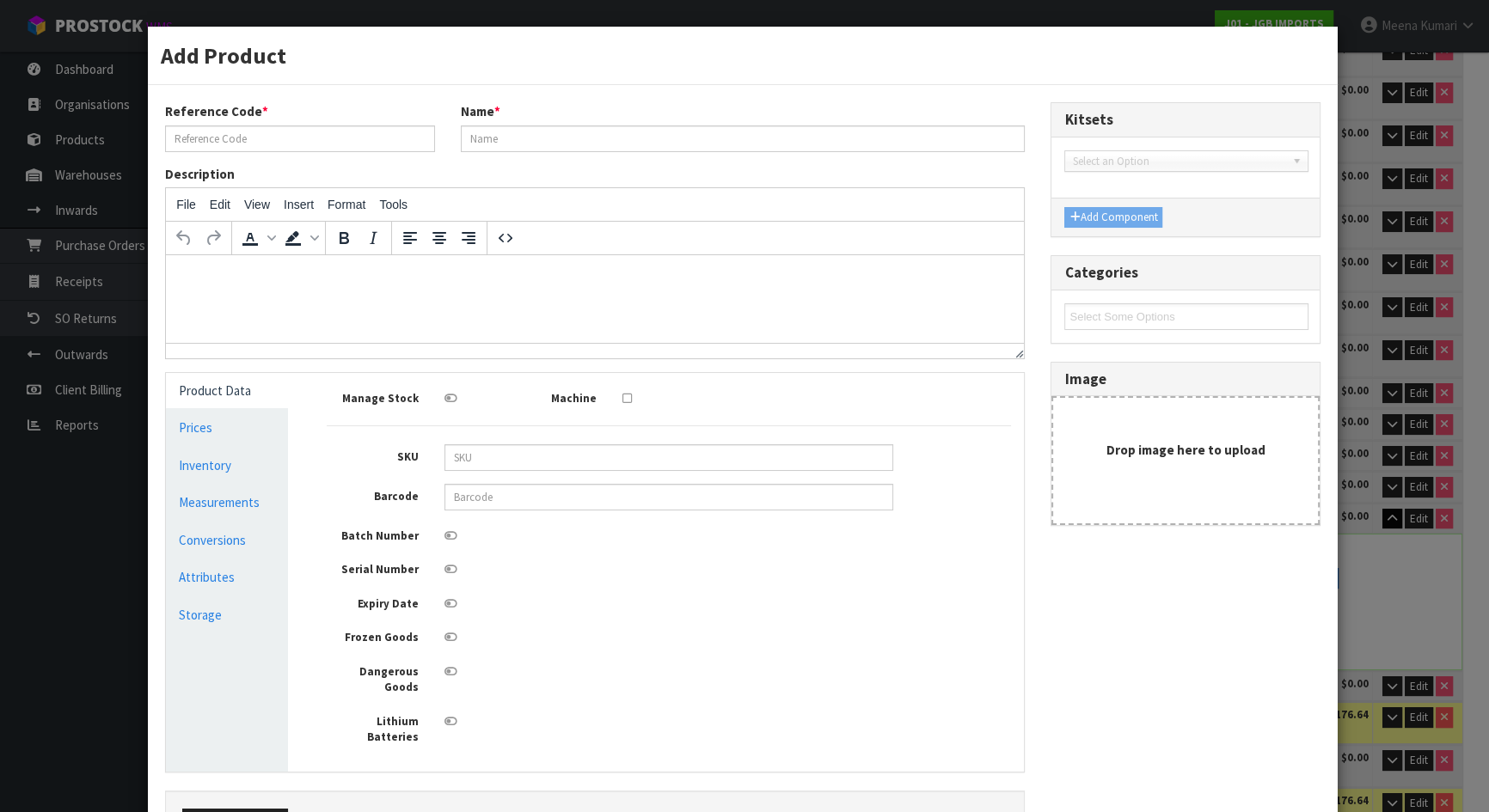
type input "JGB4332"
type input "L Round Tea Cup - Desc to Follow"
click at [228, 512] on link "Measurements" at bounding box center [230, 502] width 123 height 35
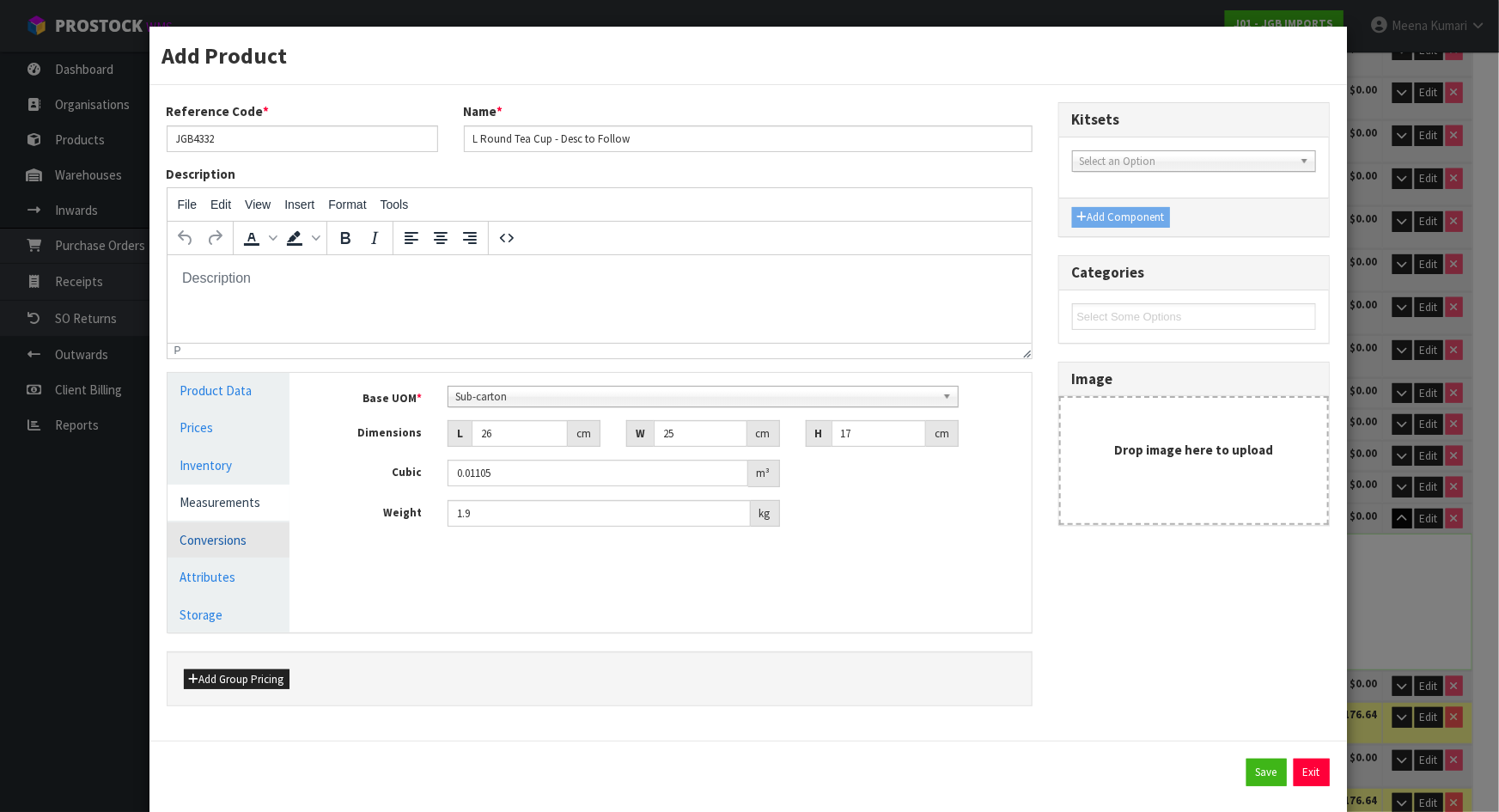
click at [258, 543] on link "Conversions" at bounding box center [230, 540] width 123 height 35
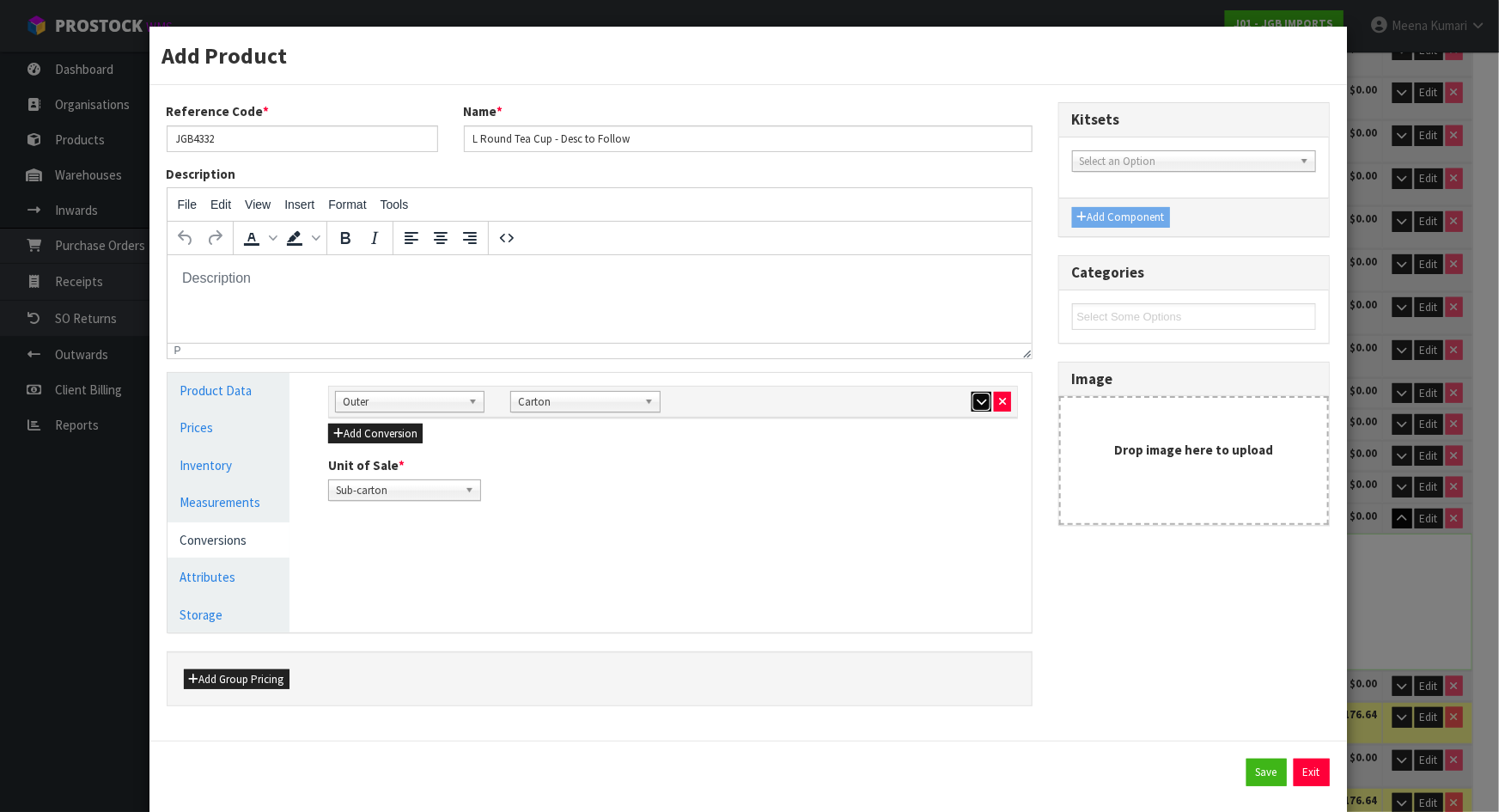
click at [972, 403] on button "button" at bounding box center [981, 402] width 20 height 21
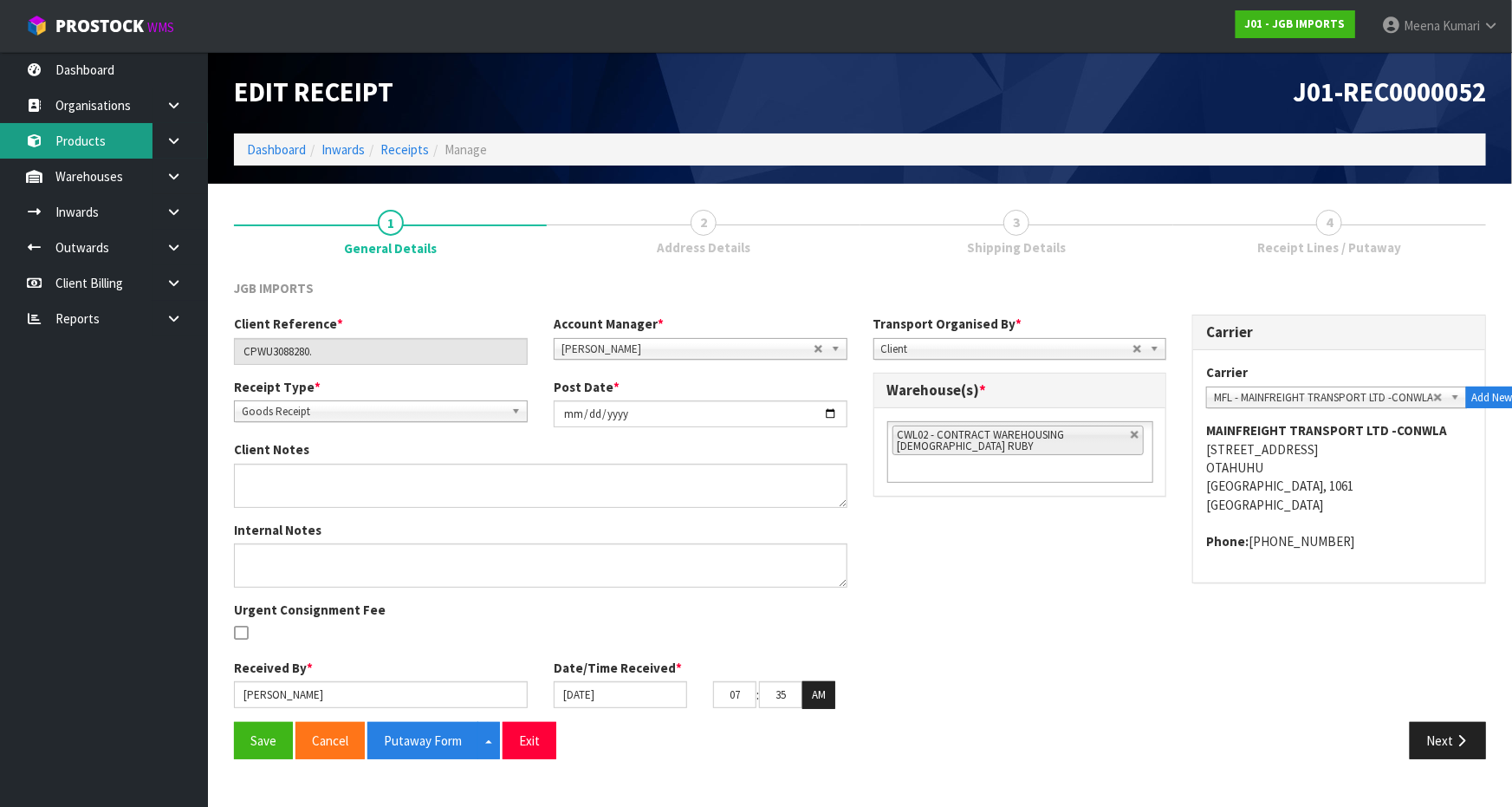
click at [87, 148] on link "Products" at bounding box center [103, 141] width 208 height 35
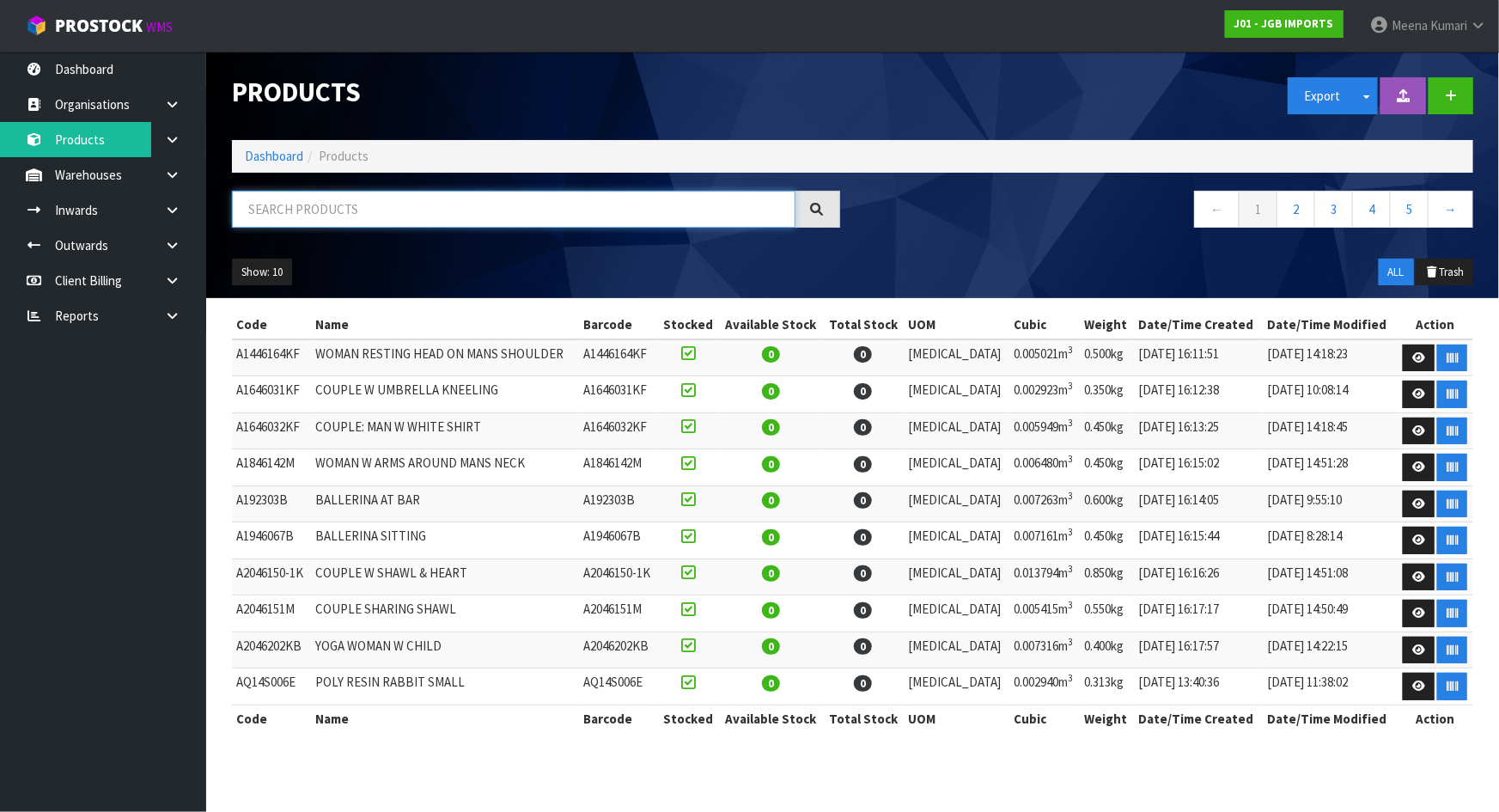
click at [368, 206] on input "text" at bounding box center [514, 209] width 564 height 37
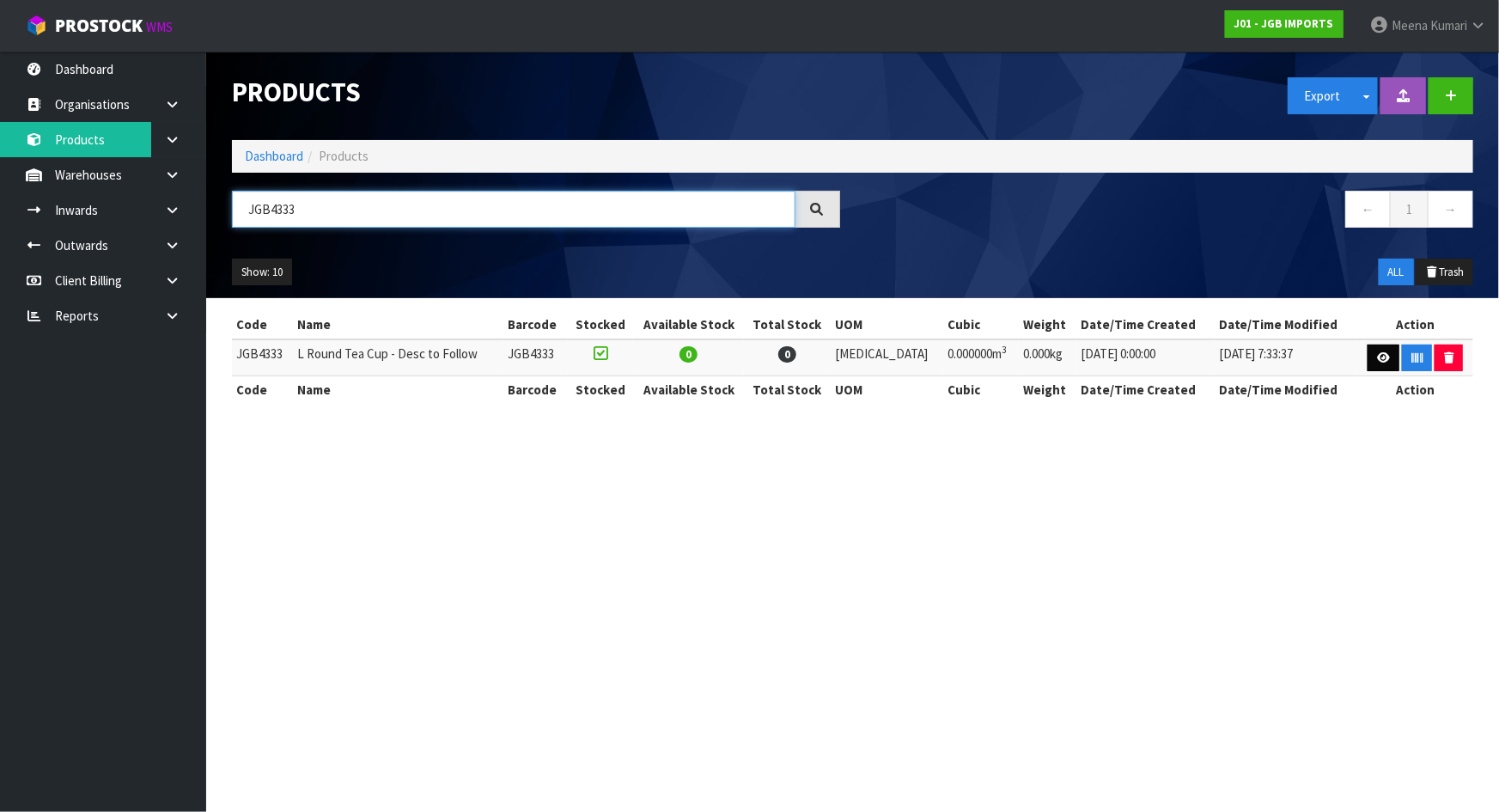
type input "JGB4333"
drag, startPoint x: 1385, startPoint y: 358, endPoint x: 1319, endPoint y: 359, distance: 66.0
click at [1384, 358] on link at bounding box center [1384, 358] width 32 height 28
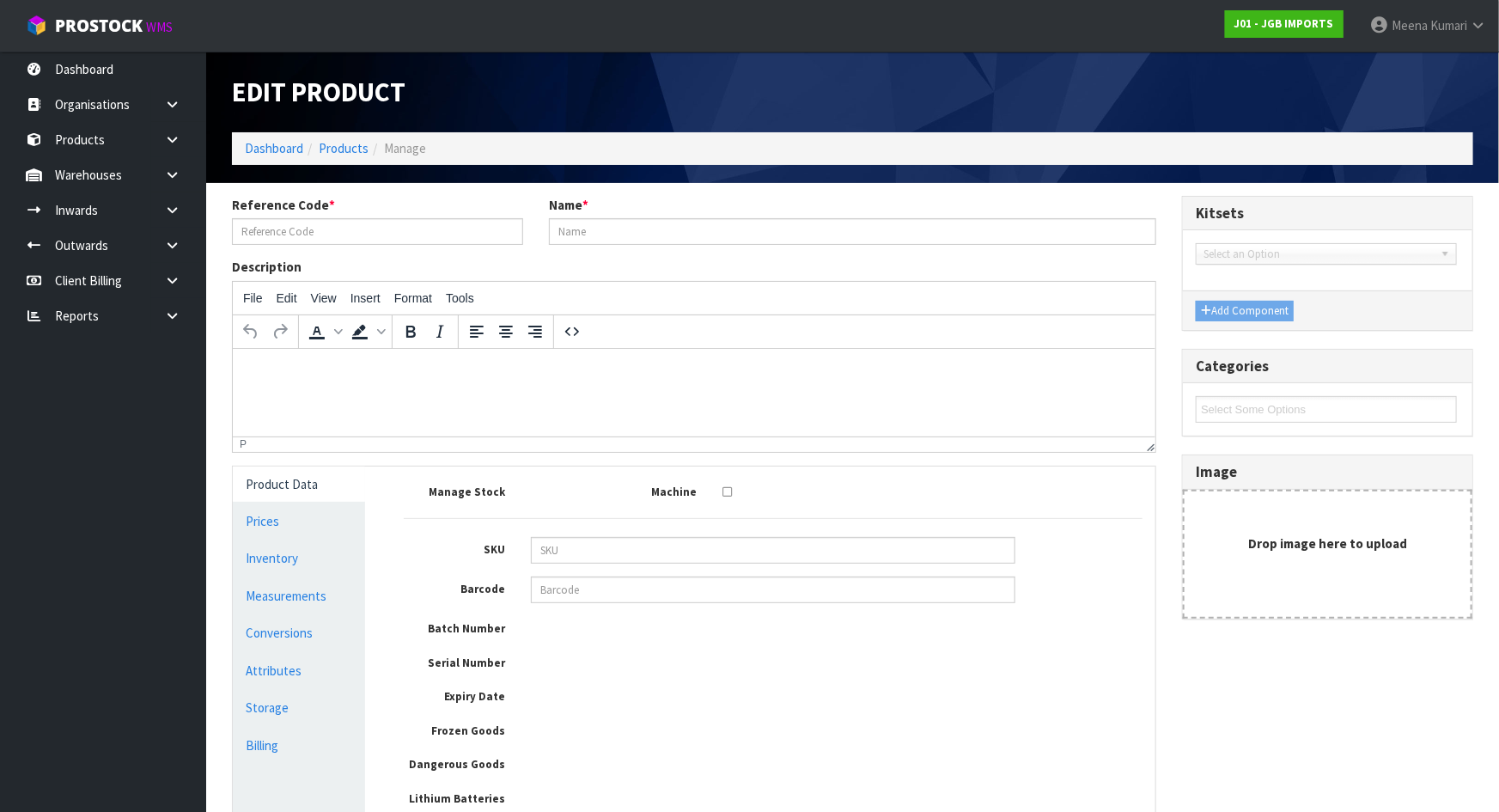
type input "JGB4333"
type input "L Round Tea Cup - Desc to Follow"
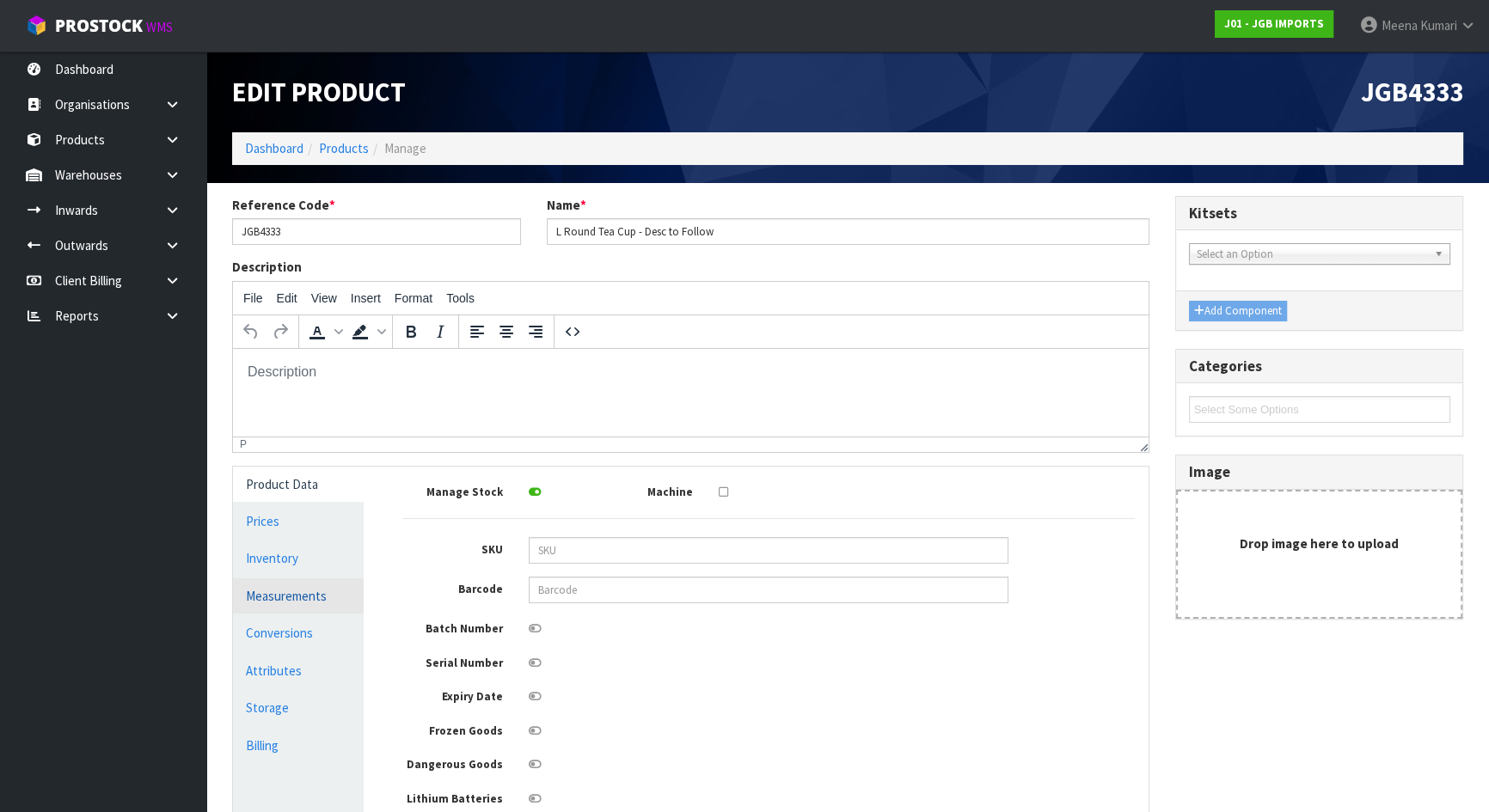
click at [323, 600] on link "Measurements" at bounding box center [298, 596] width 131 height 35
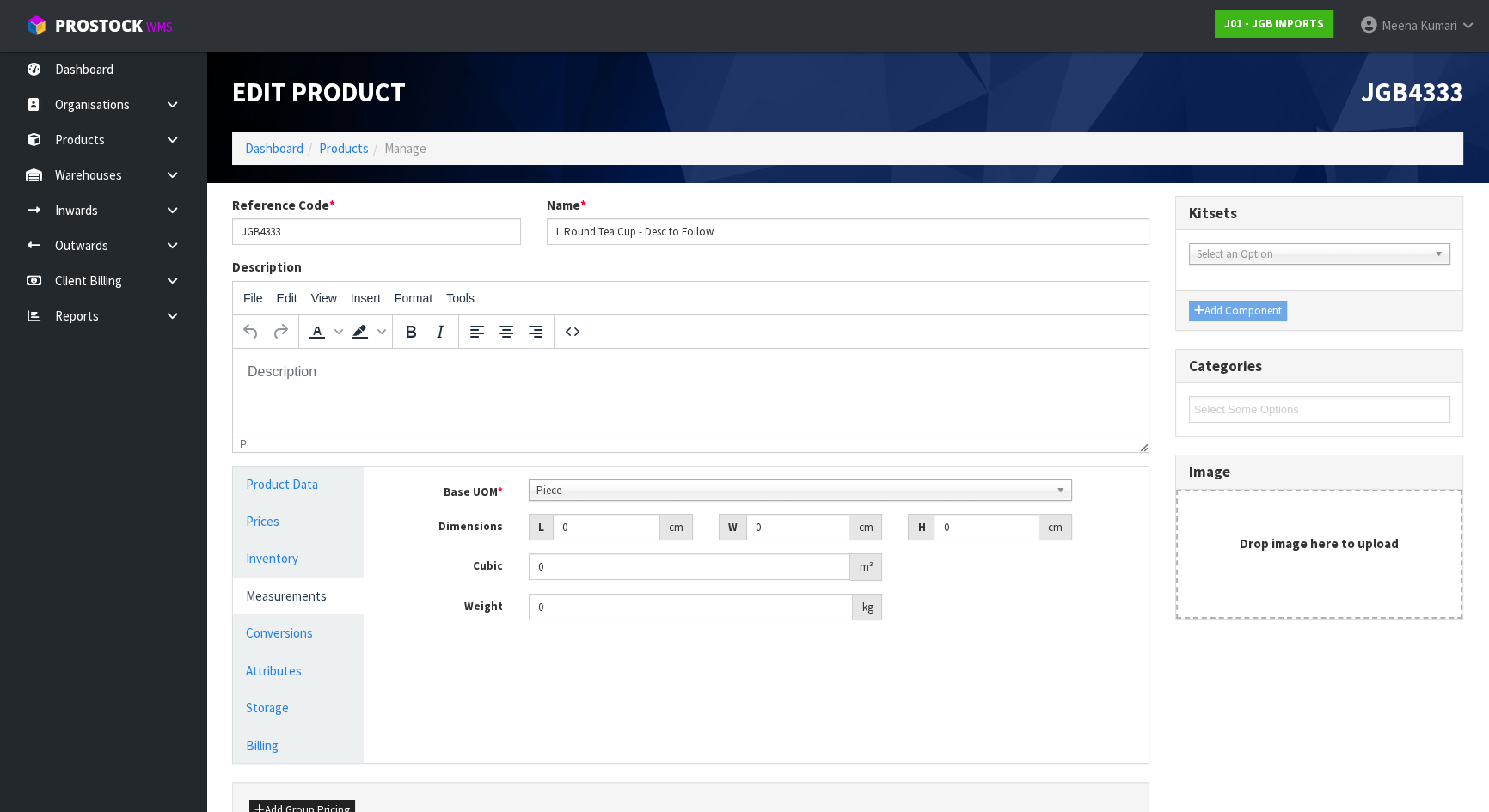
click at [597, 491] on span "Piece" at bounding box center [792, 490] width 512 height 21
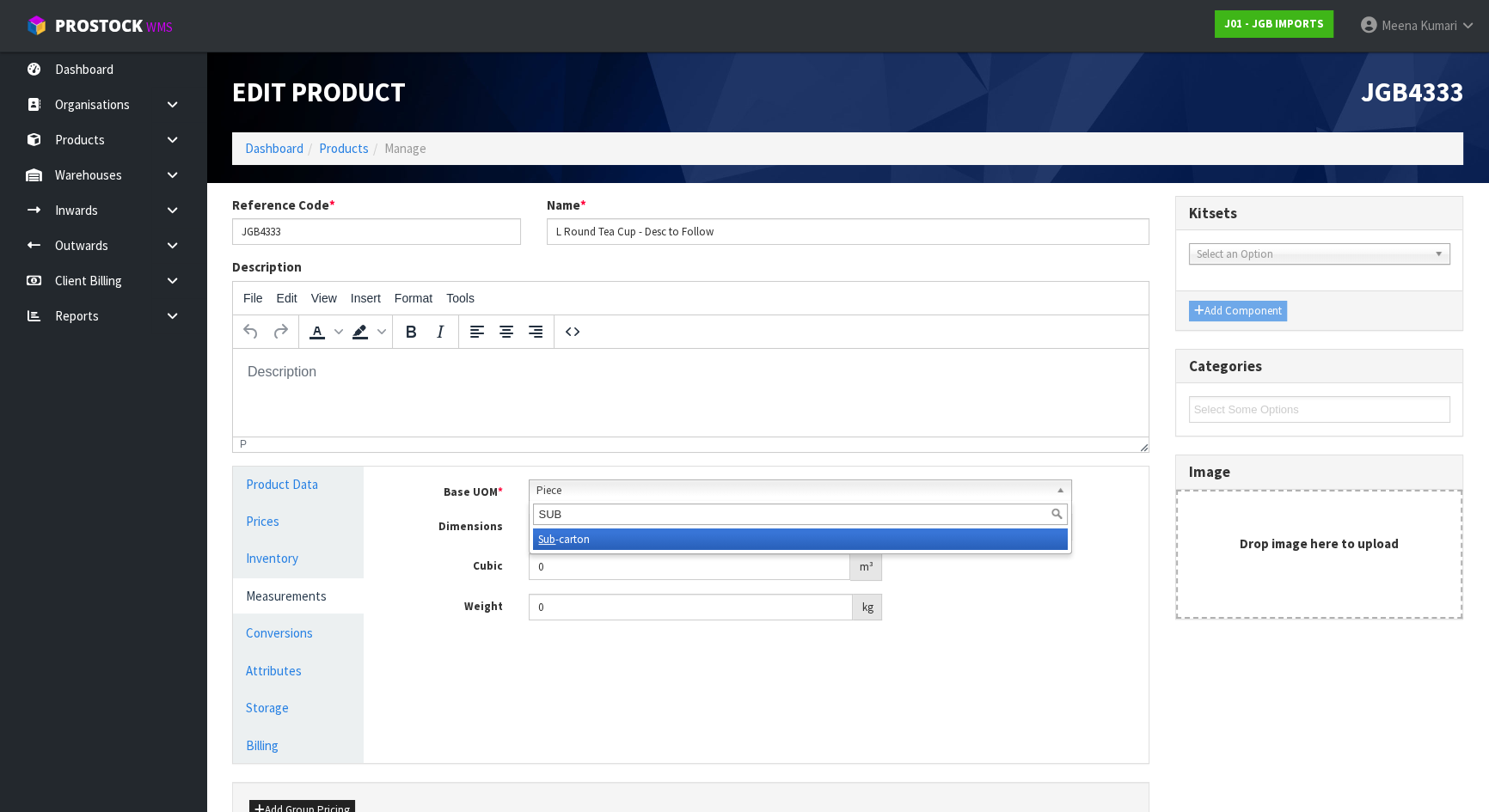
type input "SUB"
click at [571, 542] on li "Sub -carton" at bounding box center [800, 539] width 534 height 22
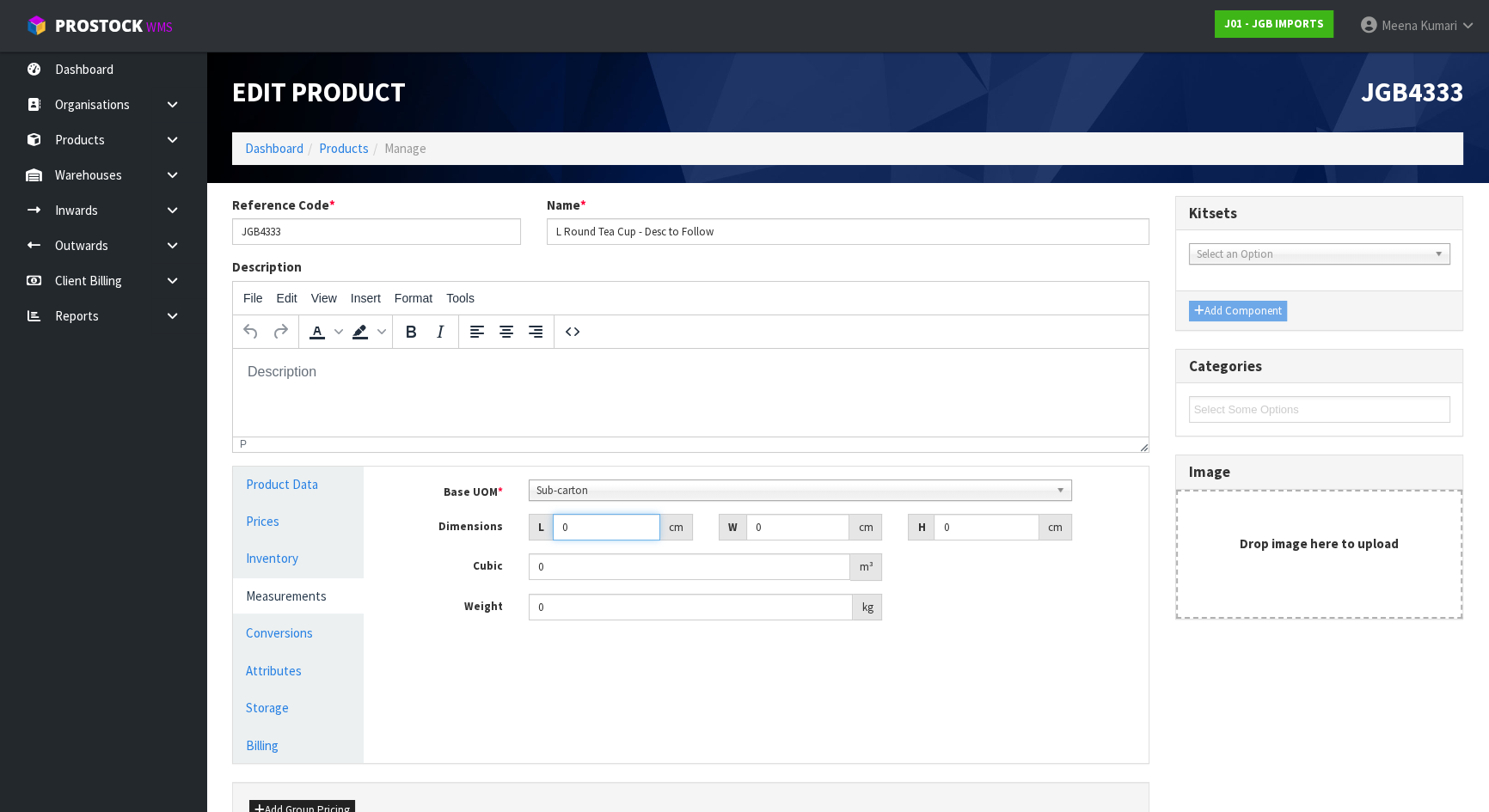
drag, startPoint x: 597, startPoint y: 526, endPoint x: 484, endPoint y: 525, distance: 113.0
click at [484, 525] on div "Dimensions L 0 cm W 0 cm H 0 cm" at bounding box center [768, 527] width 758 height 28
type input "2"
type input "0.000001"
type input "26"
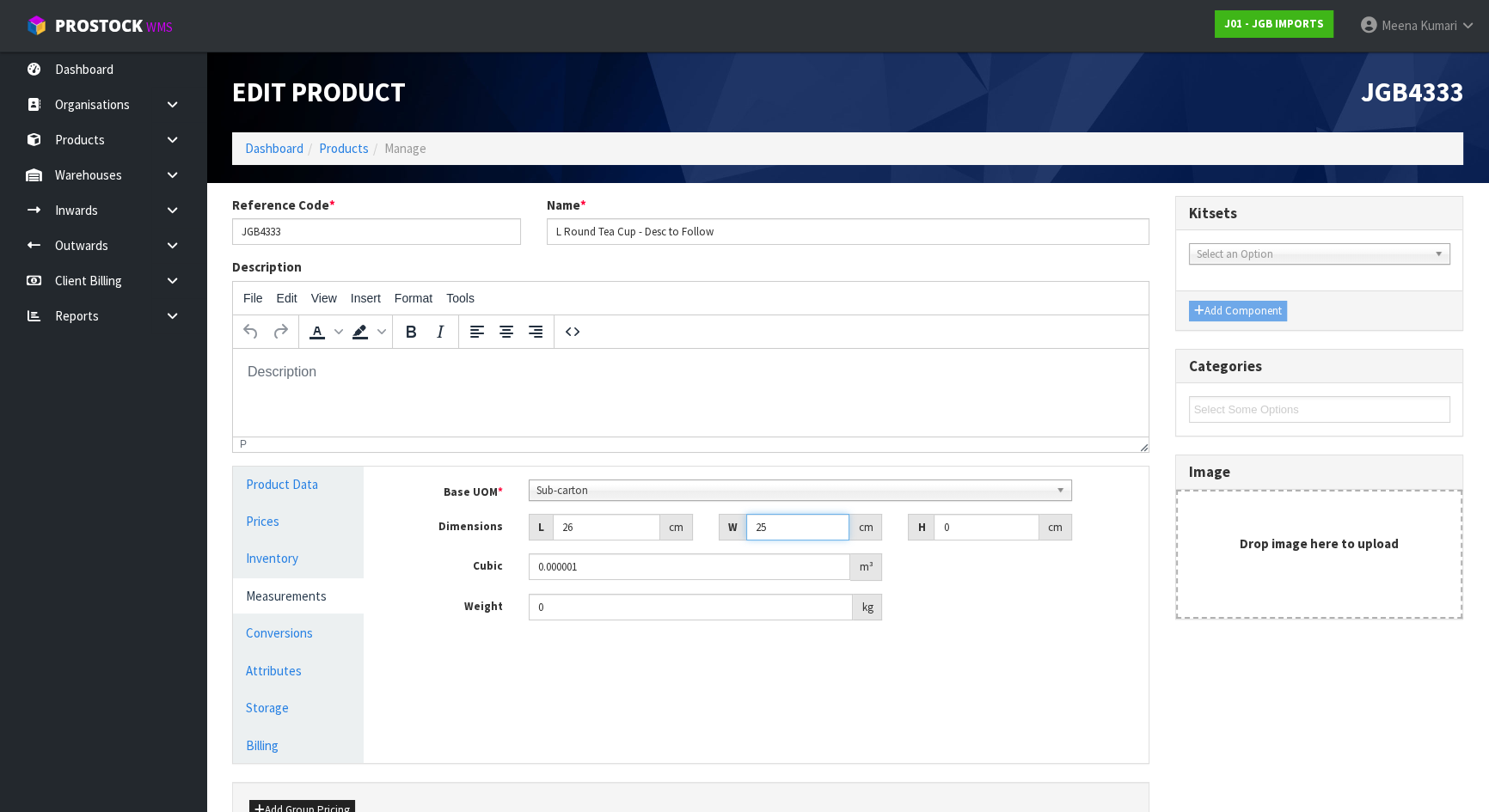
type input "25"
type input "1"
type input "0.00065"
type input "17"
type input "0.01105"
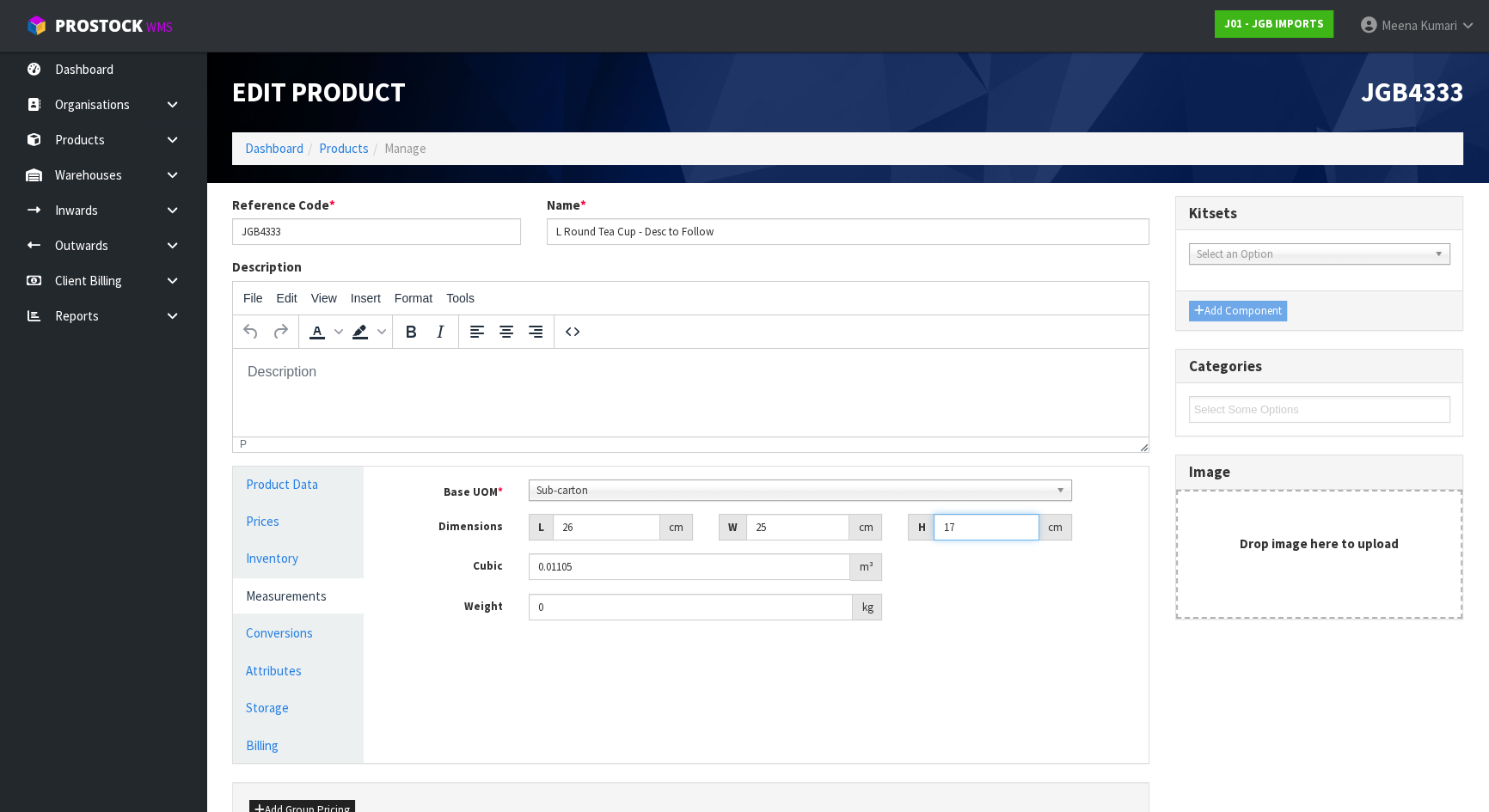
type input "17"
type input "1.9"
click at [270, 630] on link "Conversions" at bounding box center [298, 632] width 131 height 35
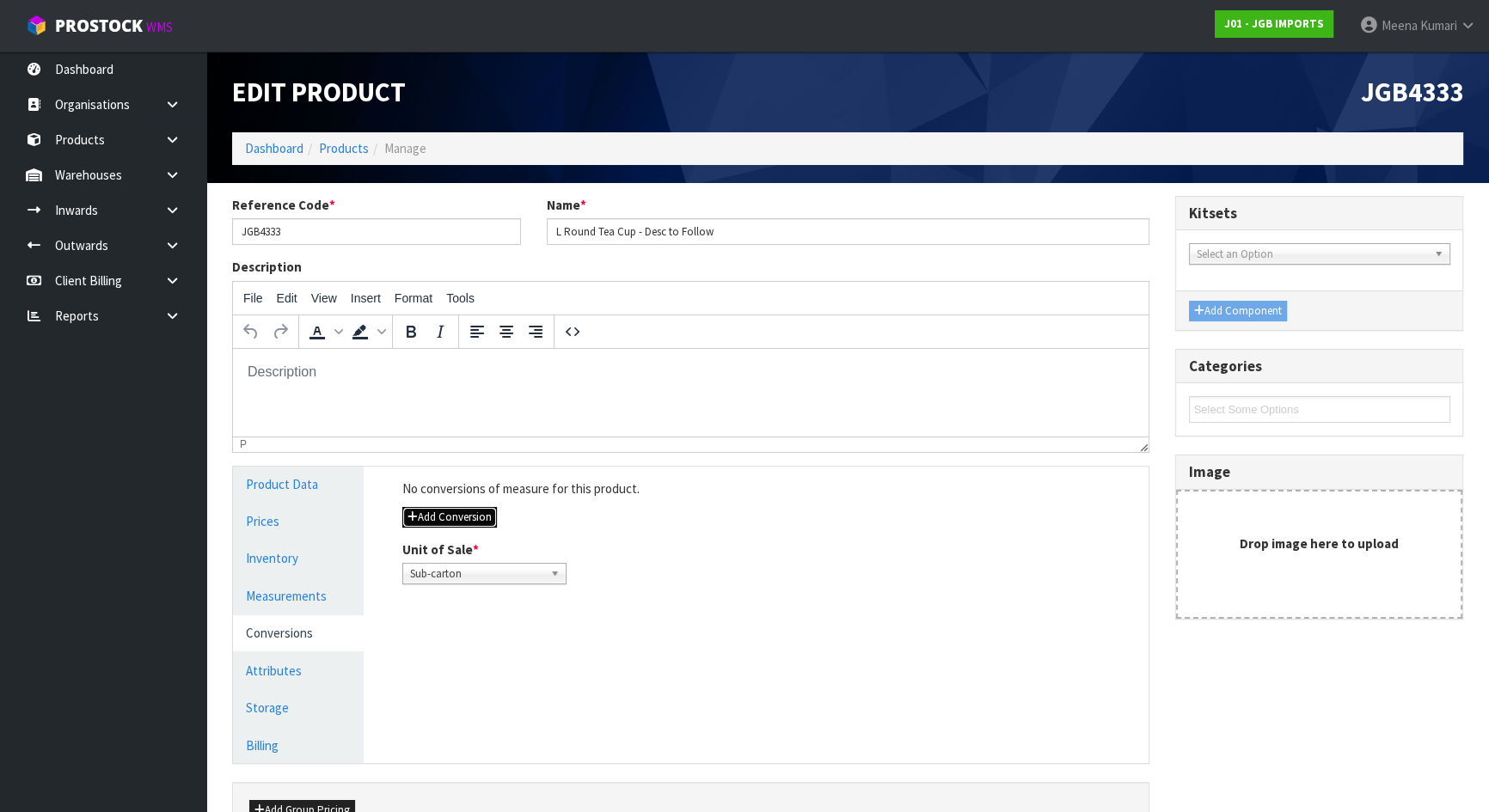
click at [463, 522] on button "Add Conversion" at bounding box center [450, 517] width 95 height 21
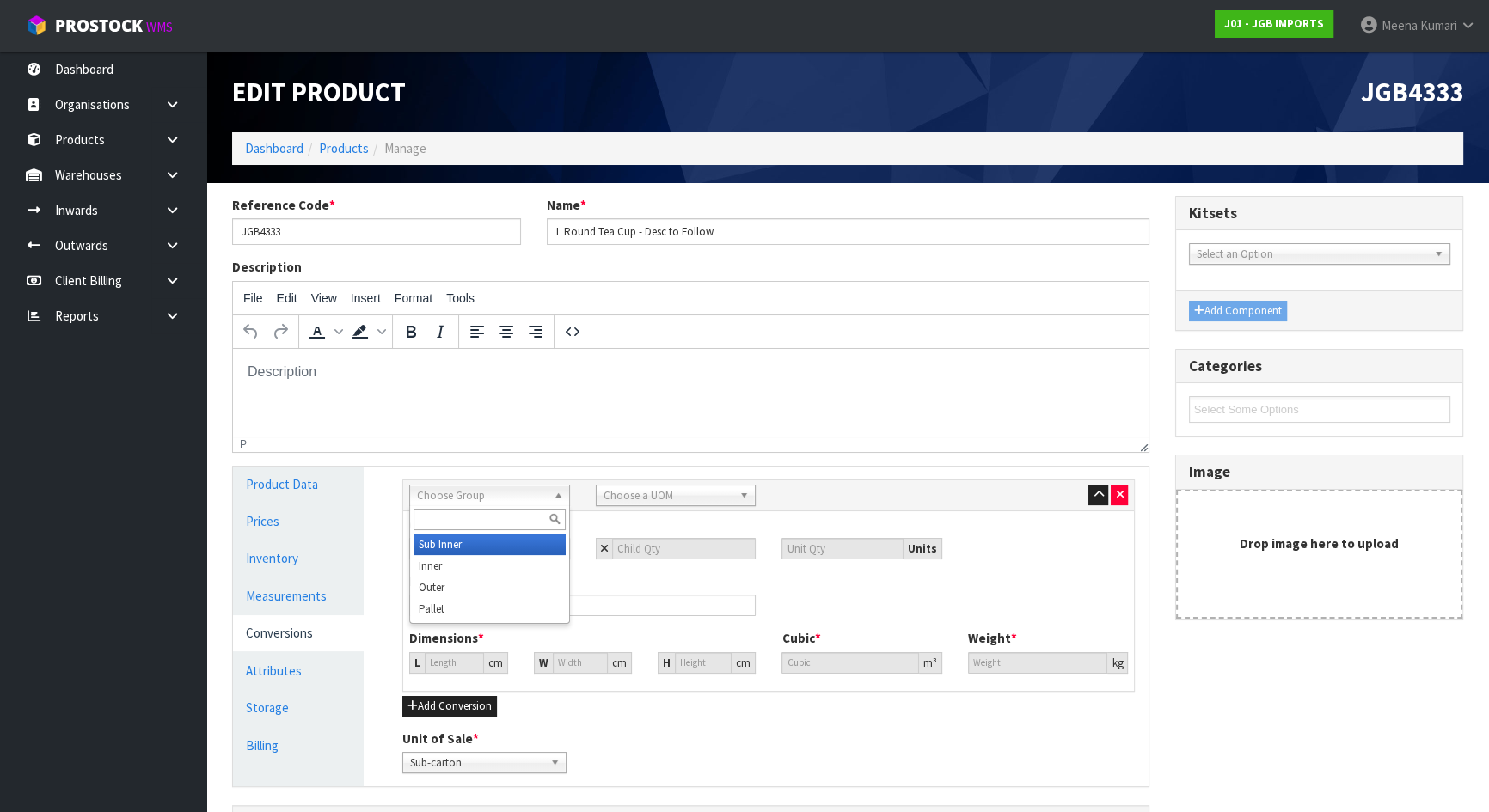
click at [499, 495] on span "Choose Group" at bounding box center [481, 496] width 130 height 21
click at [481, 593] on li "Outer" at bounding box center [490, 587] width 152 height 22
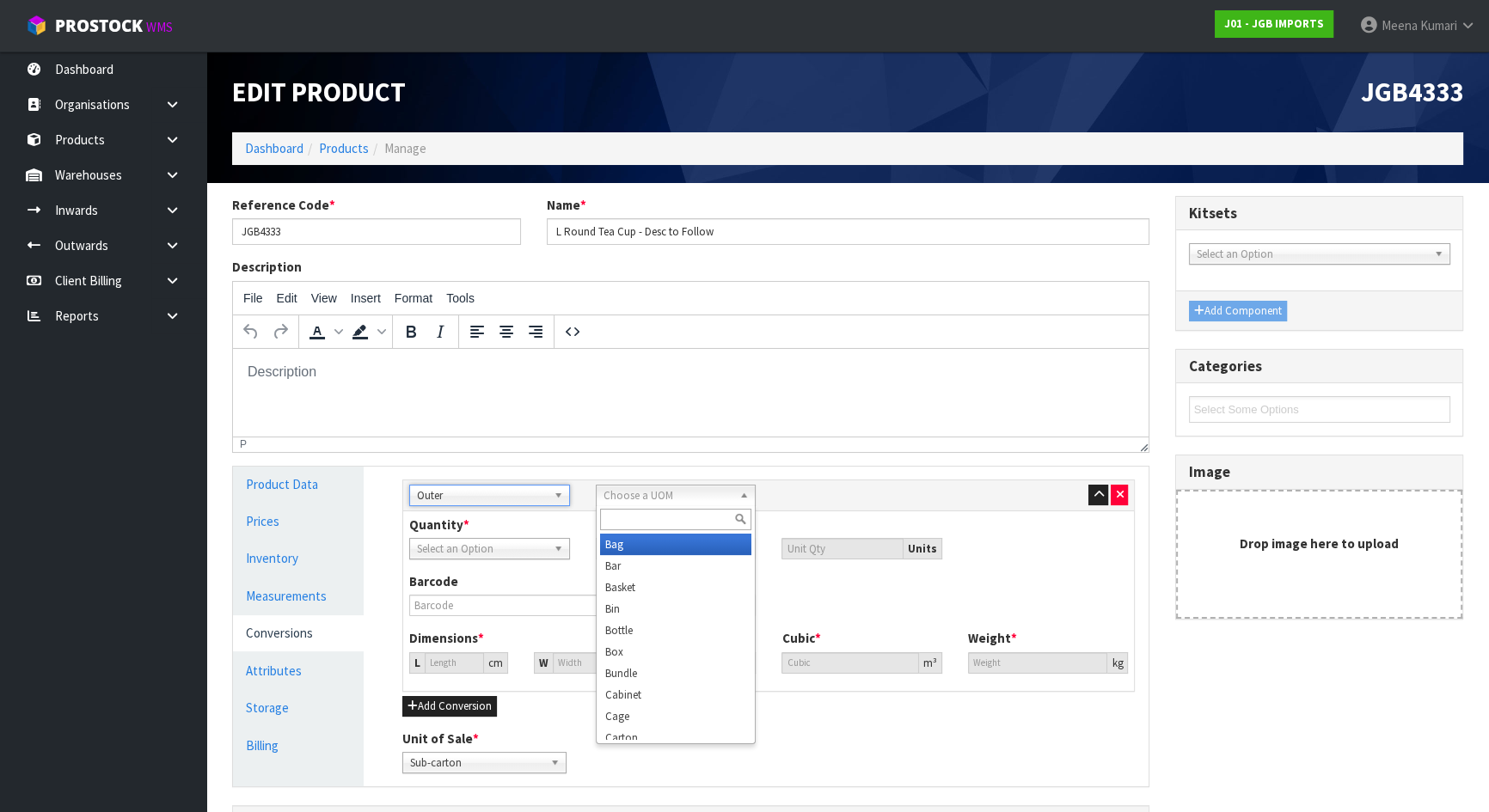
click at [668, 498] on span "Choose a UOM" at bounding box center [668, 496] width 130 height 21
click at [644, 735] on li "Carton" at bounding box center [676, 729] width 152 height 22
click at [712, 553] on input "number" at bounding box center [684, 548] width 144 height 22
type input "8"
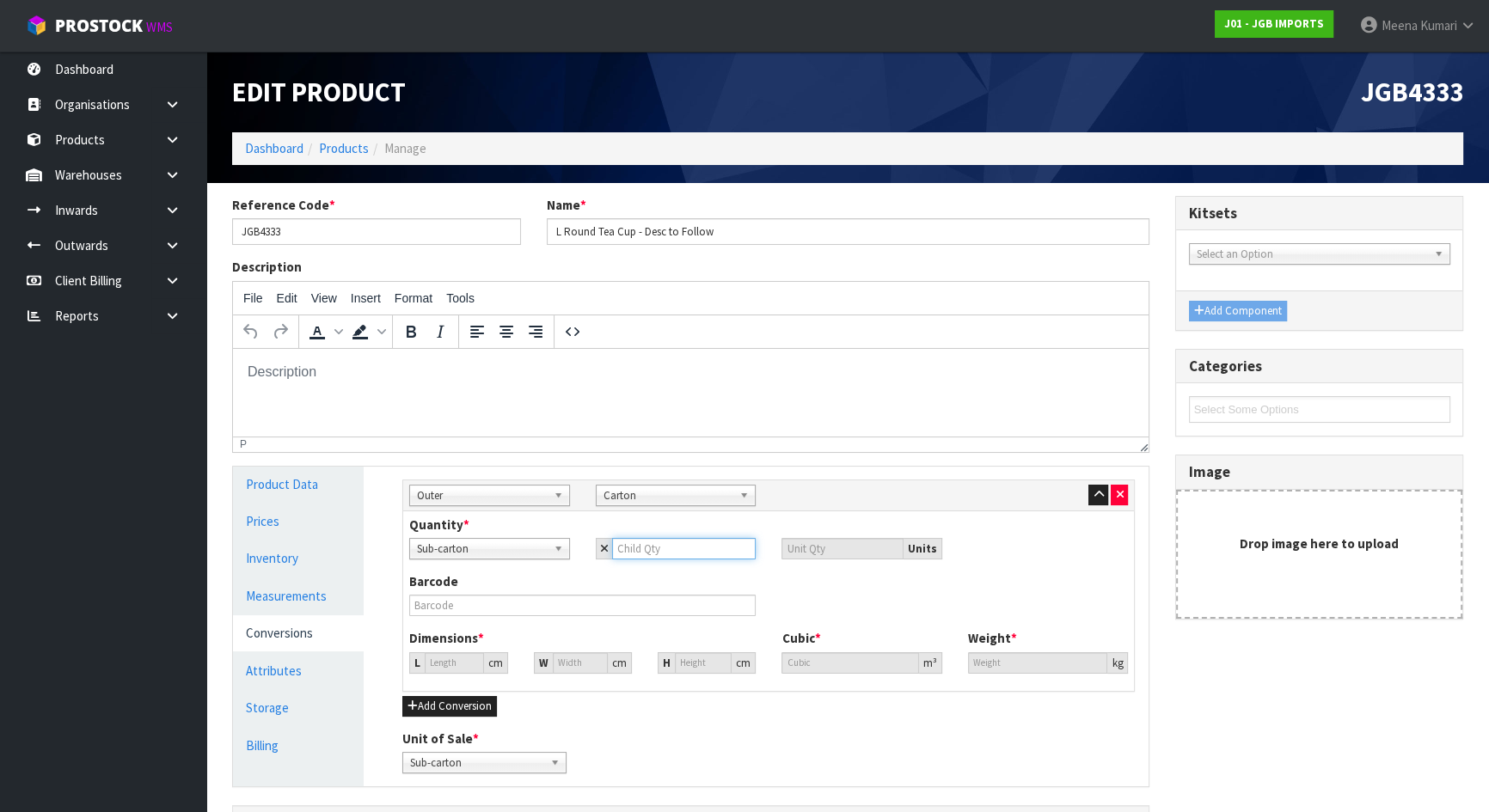
type input "8"
type input "44.547"
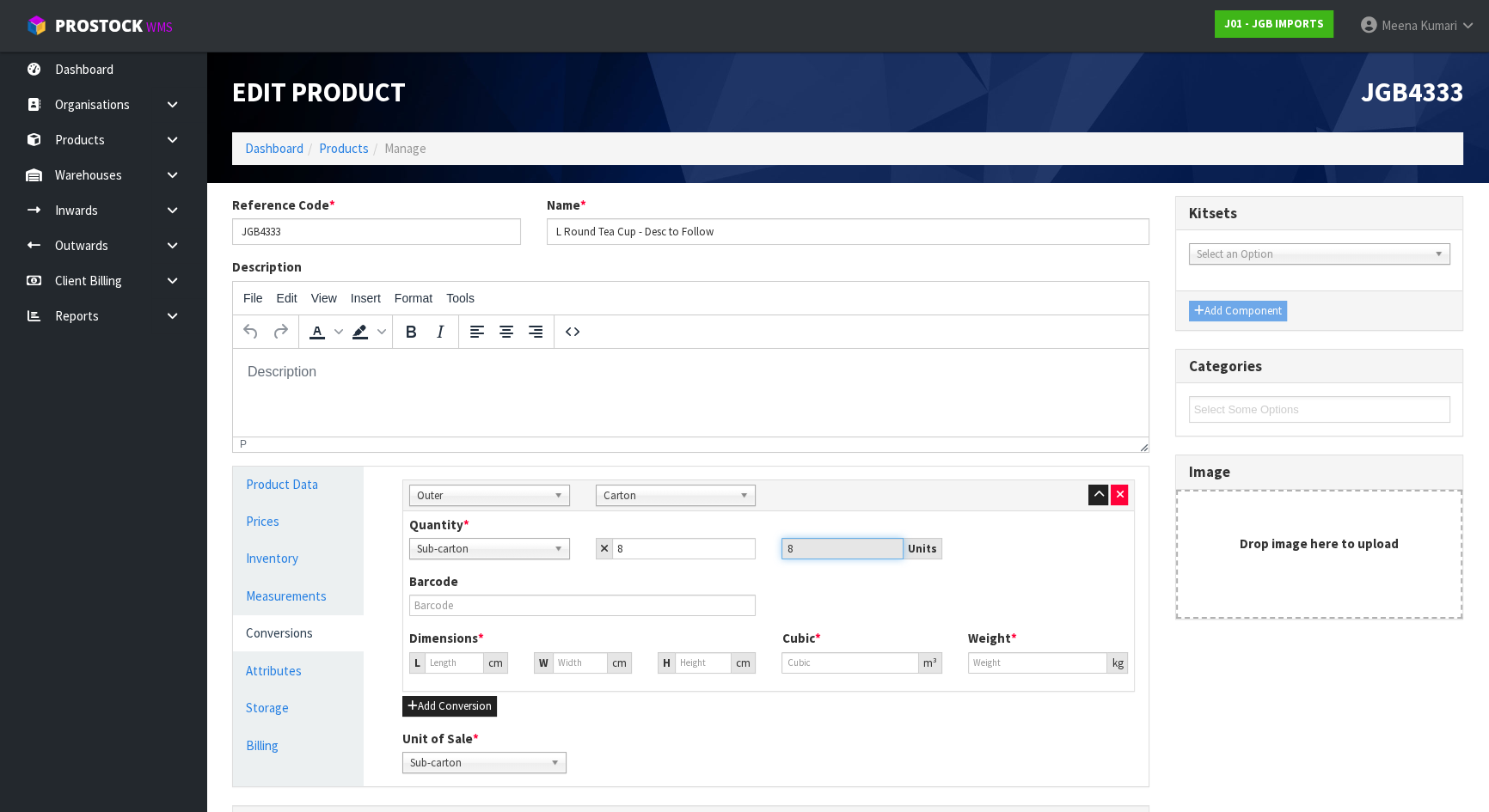
type input "0.0884"
type input "15.2"
type input "5"
type input "0.009922"
type input "55"
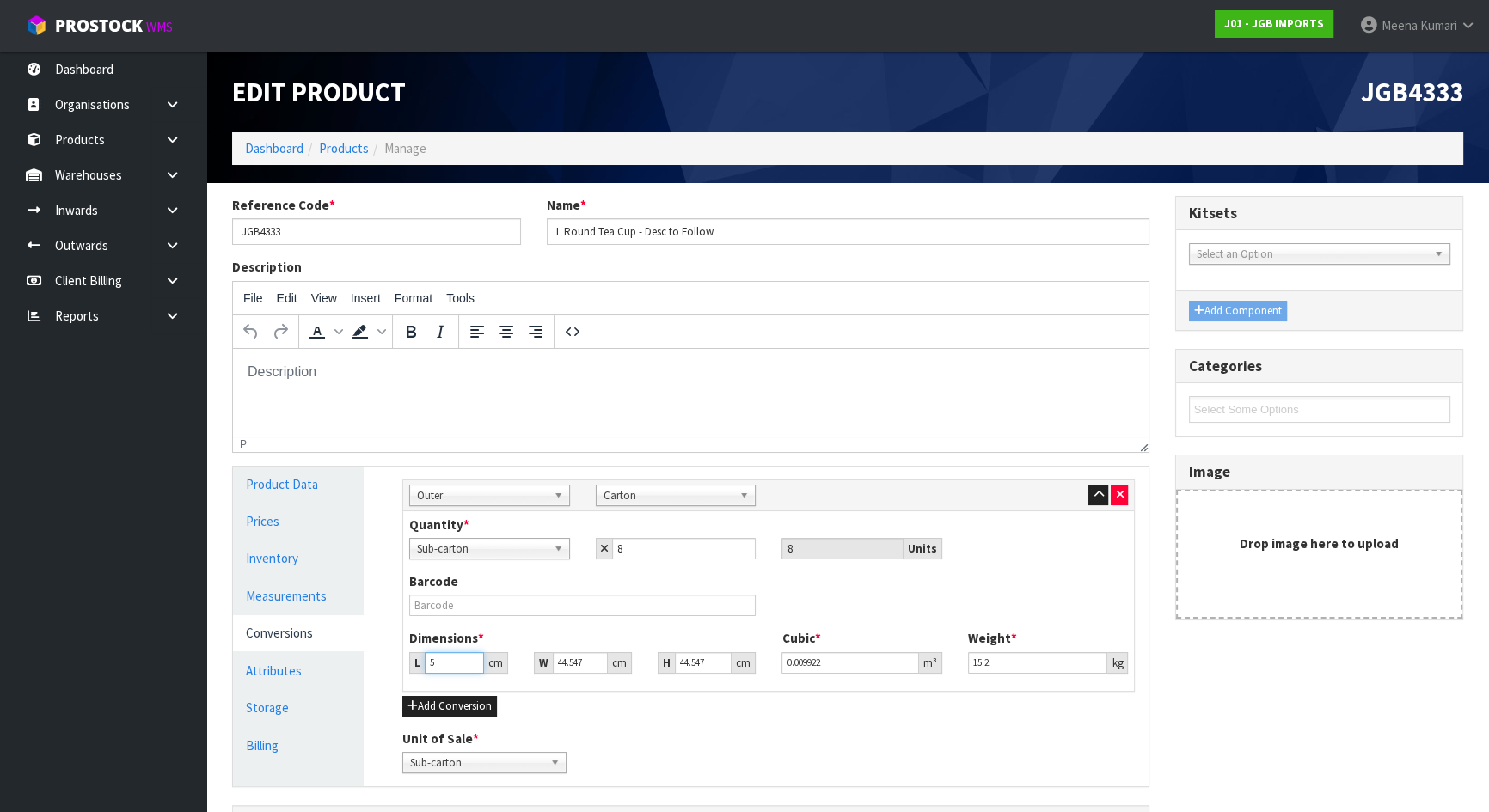
type input "0.109144"
type input "55"
type input "5"
type input "0.01225"
type input "52"
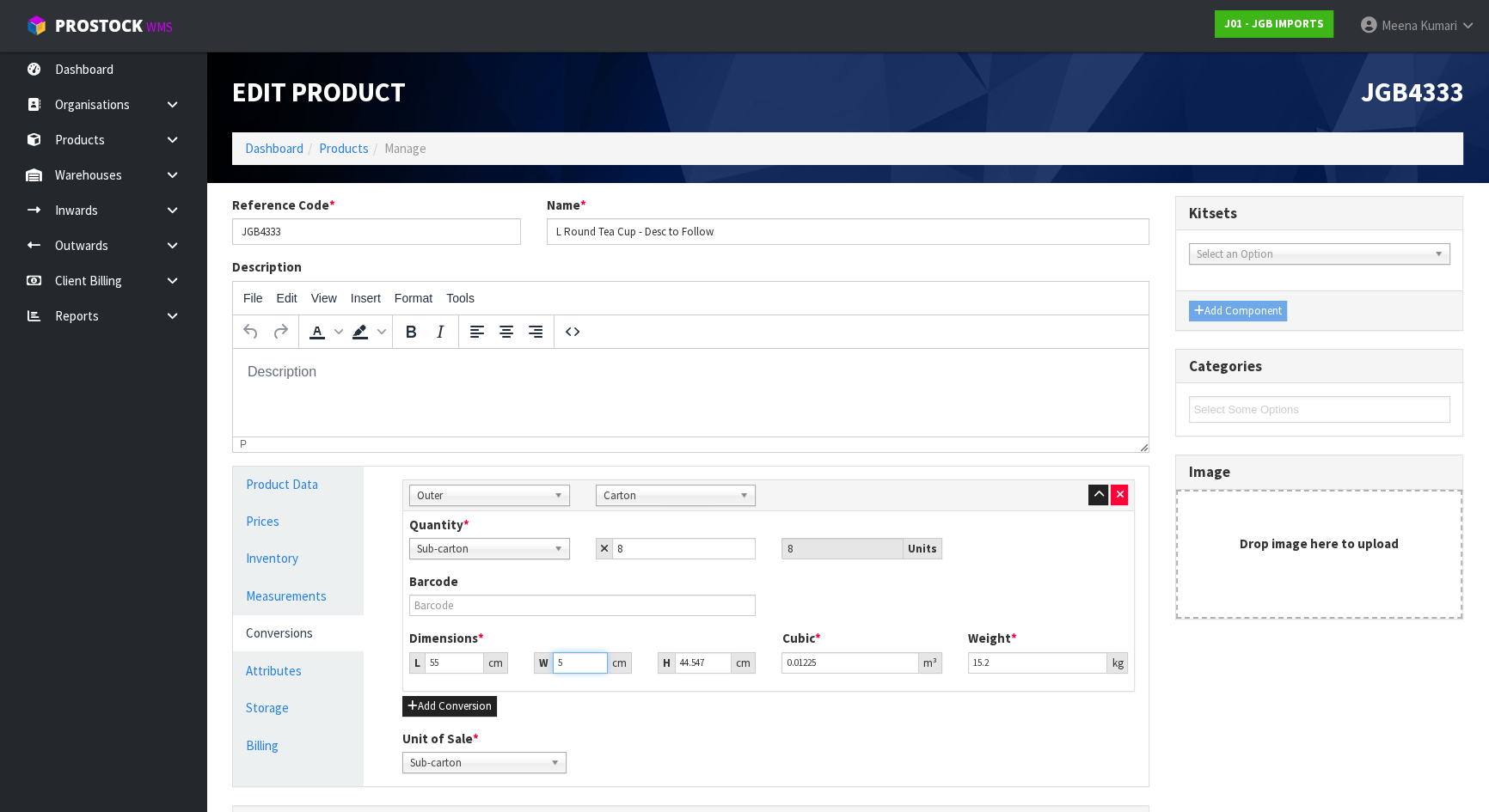
type input "0.127404"
type input "52"
type input "3"
type input "0.00858"
type input "37"
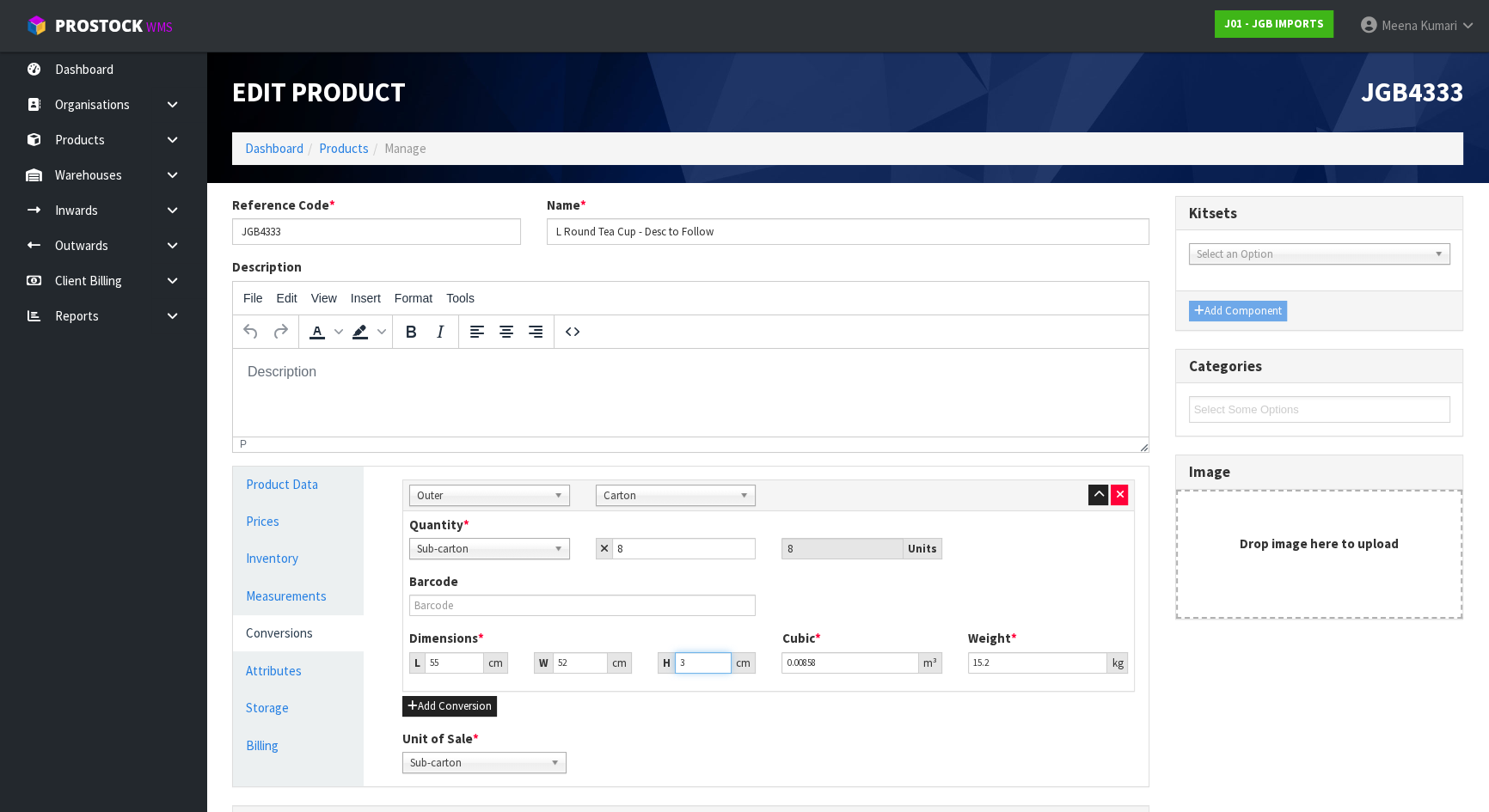
type input "0.10582"
type input "37"
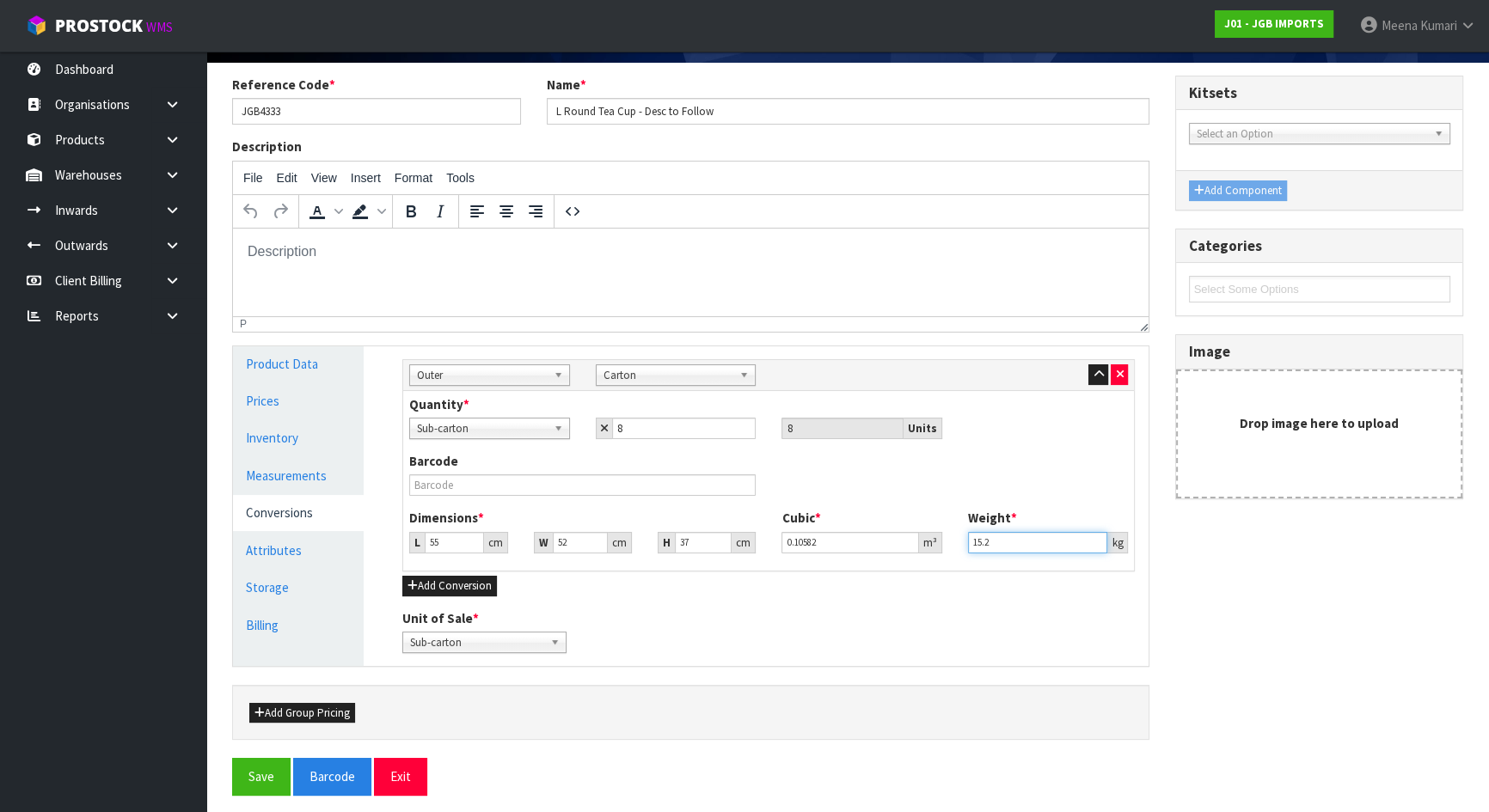
scroll to position [128, 0]
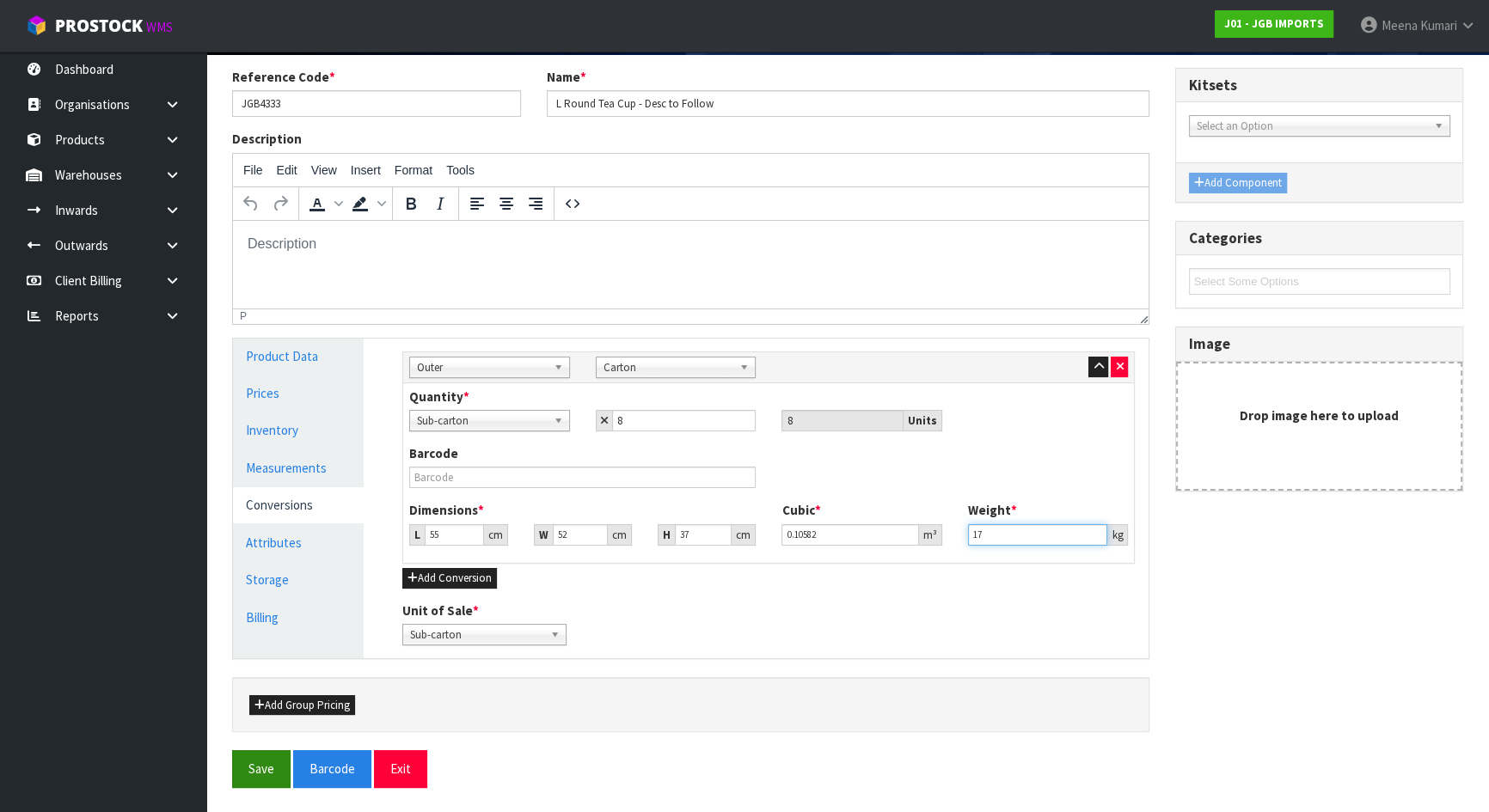
type input "17"
click at [256, 759] on button "Save" at bounding box center [262, 768] width 59 height 37
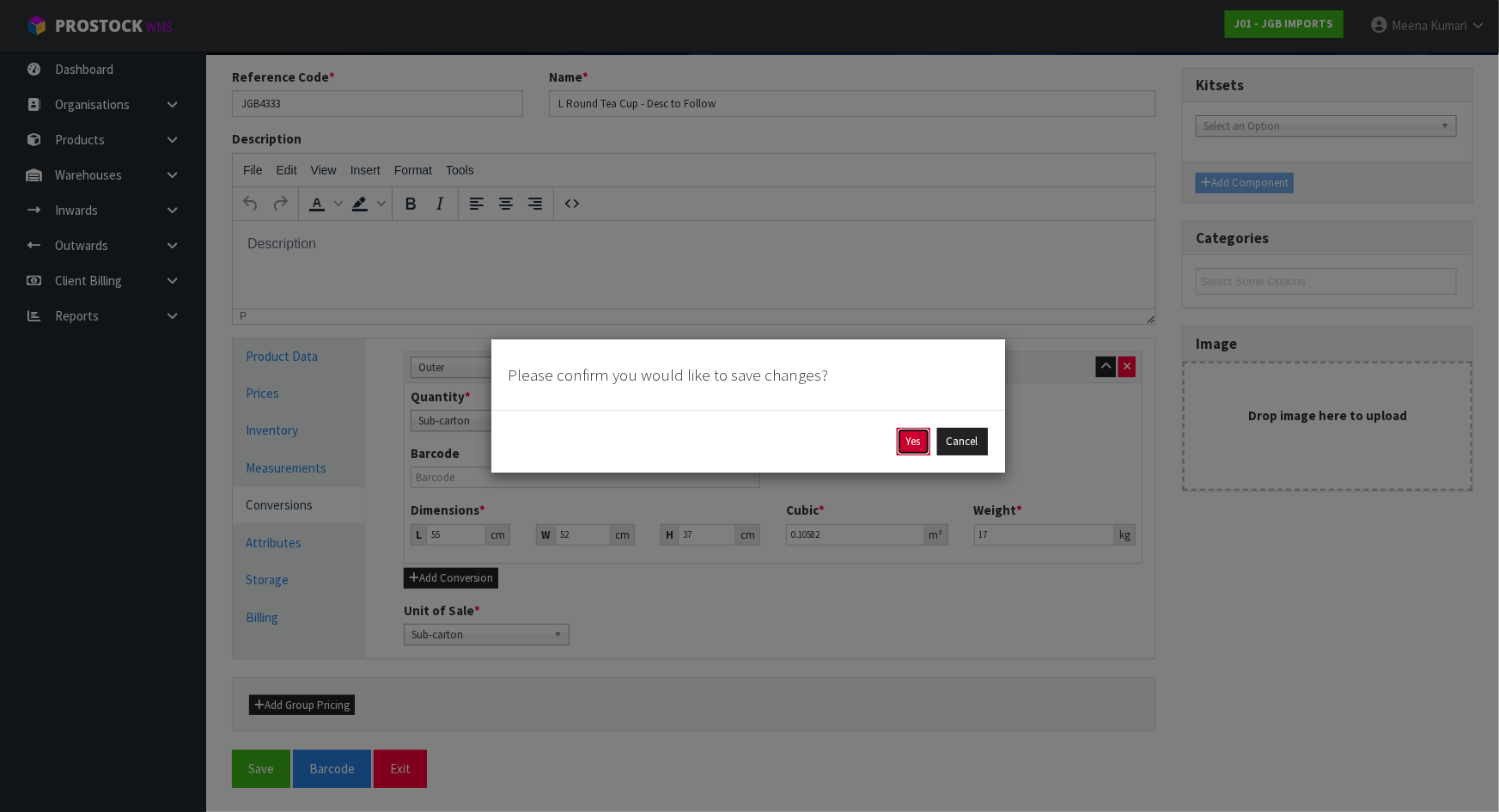
click at [913, 434] on button "Yes" at bounding box center [914, 441] width 33 height 28
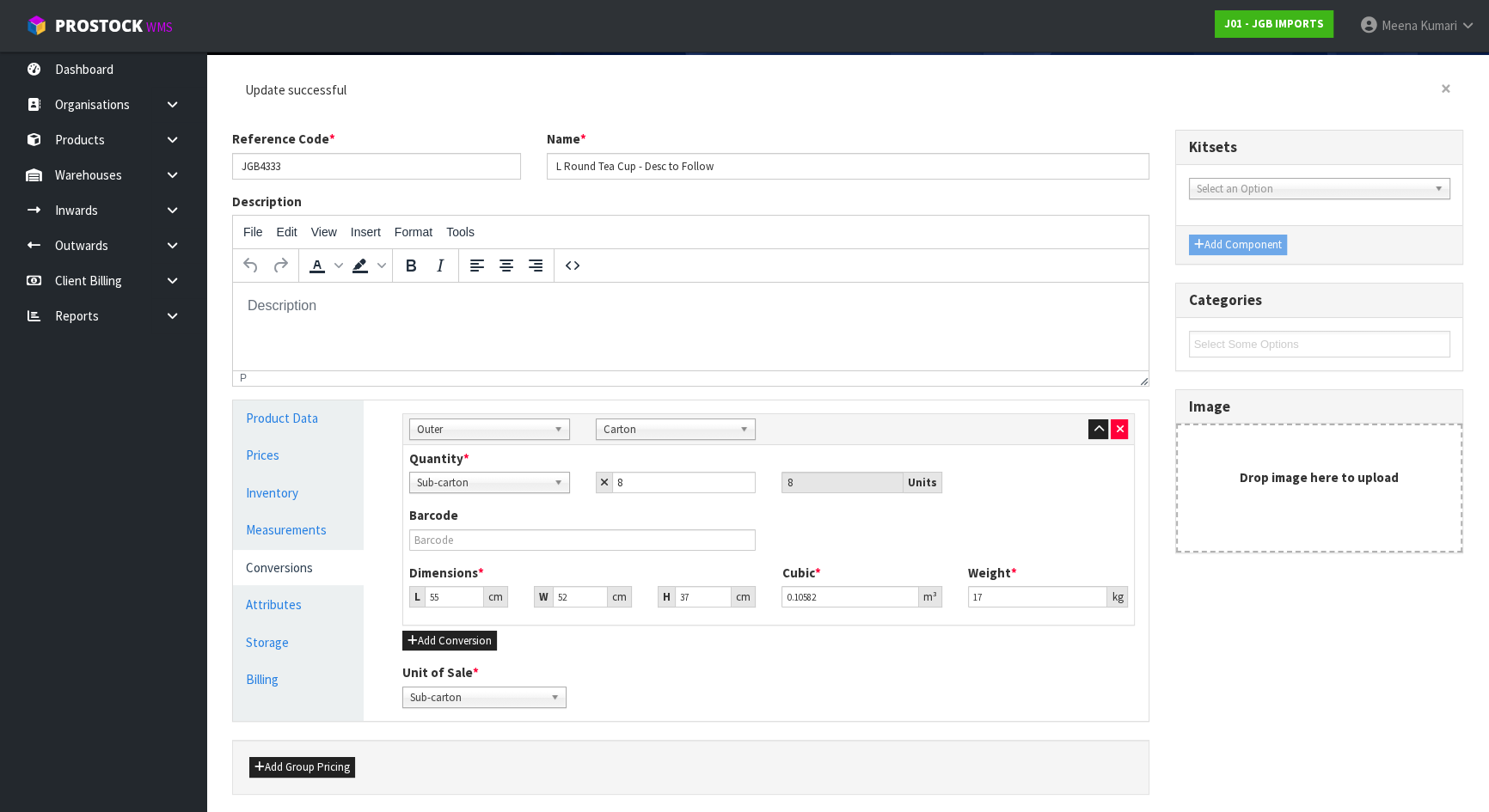
scroll to position [0, 0]
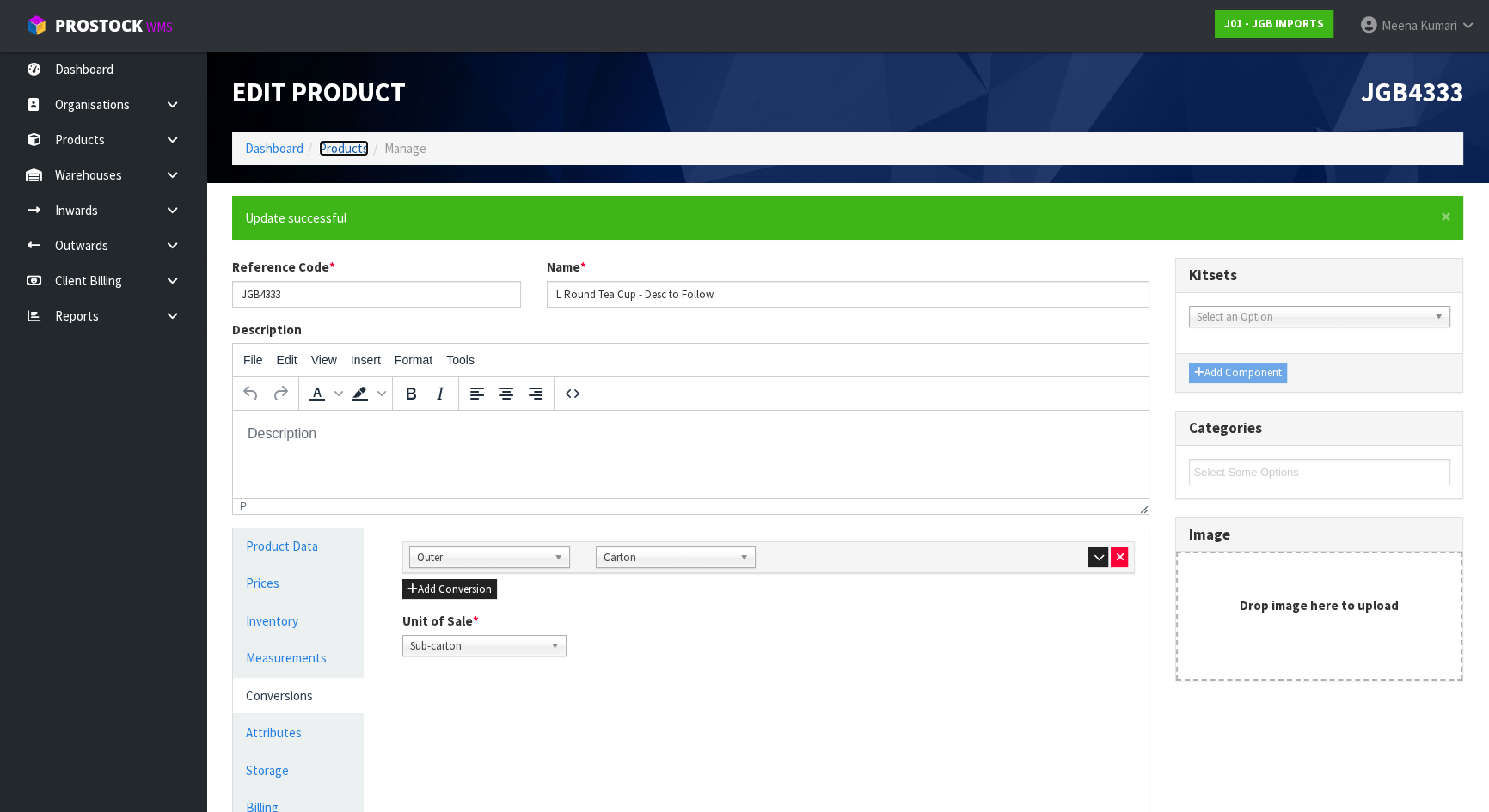
click at [344, 146] on link "Products" at bounding box center [344, 148] width 50 height 16
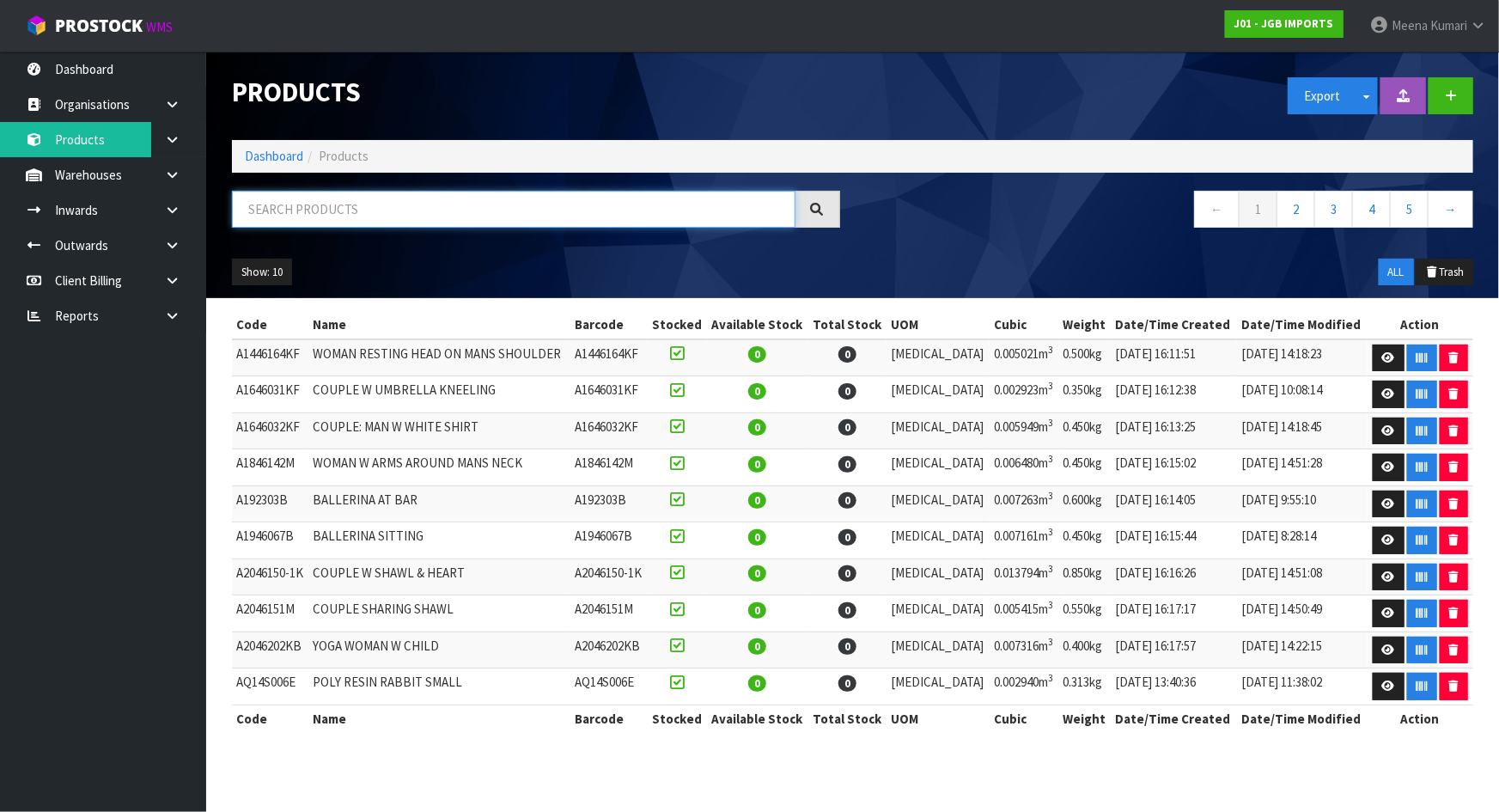
click at [369, 227] on input "text" at bounding box center [514, 209] width 564 height 37
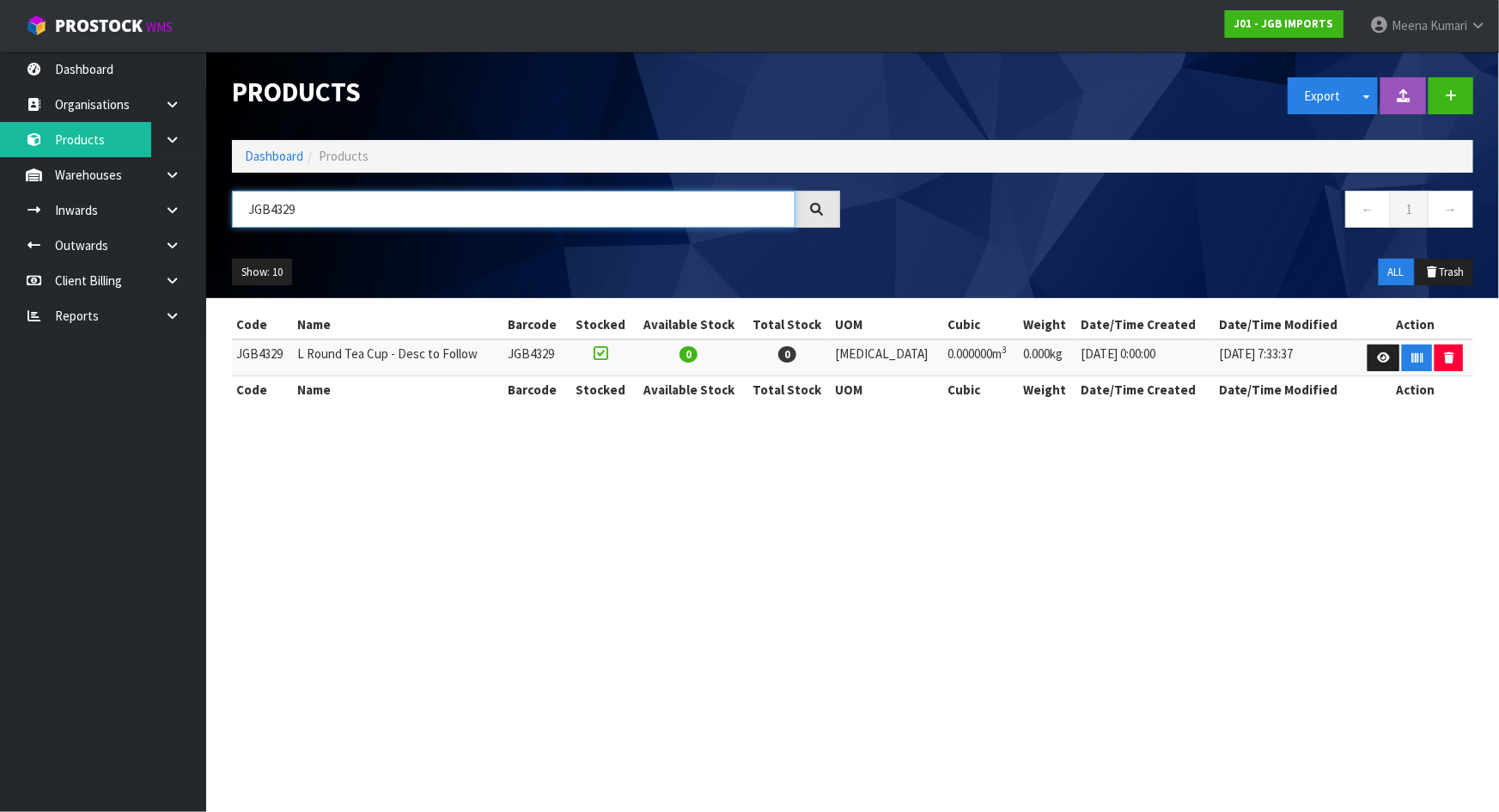
type input "JGB4329"
click at [1358, 352] on td at bounding box center [1416, 358] width 116 height 37
click at [1385, 357] on link at bounding box center [1384, 358] width 32 height 28
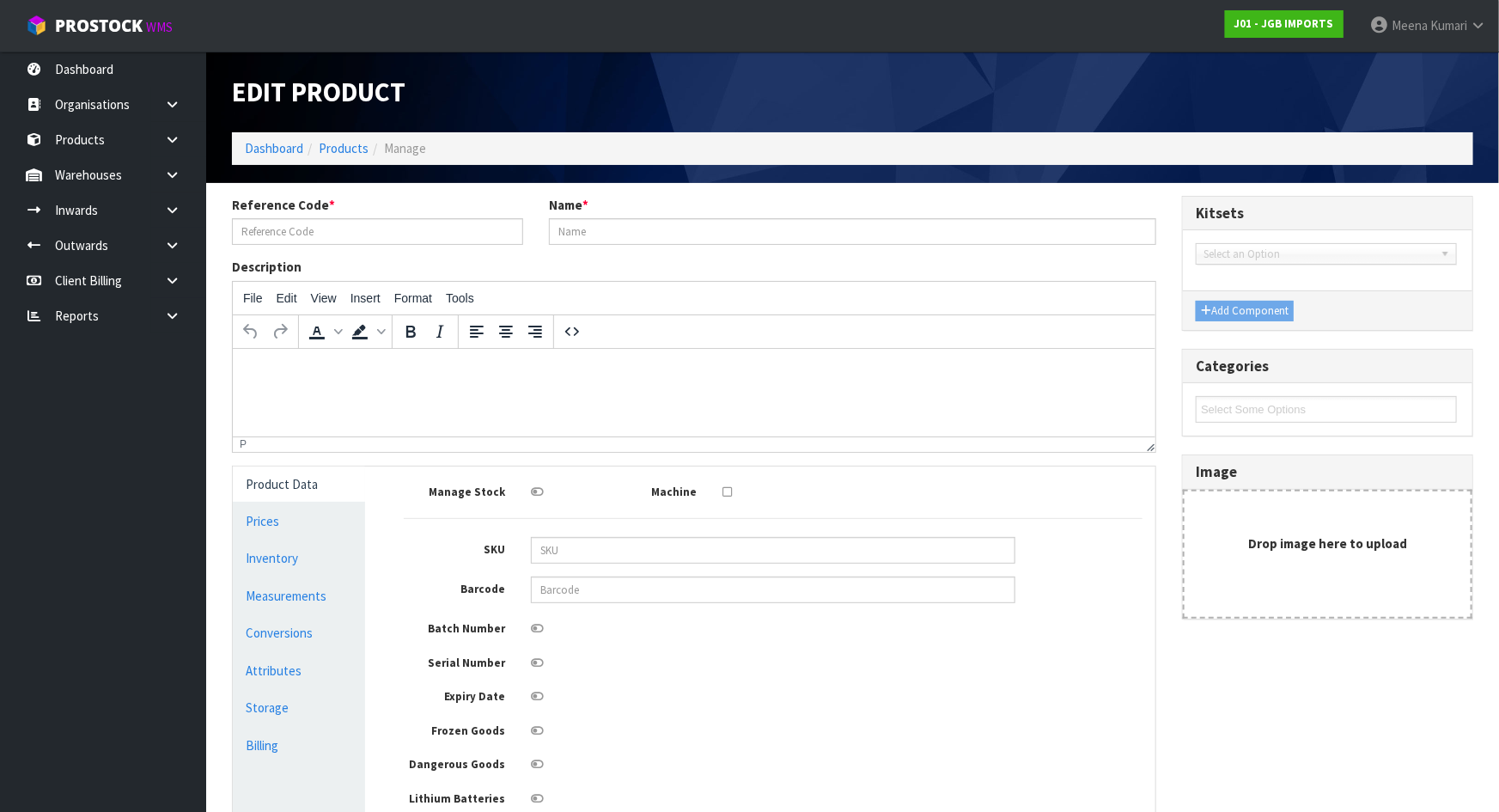
type input "JGB4329"
type input "L Round Tea Cup - Desc to Follow"
type input "0"
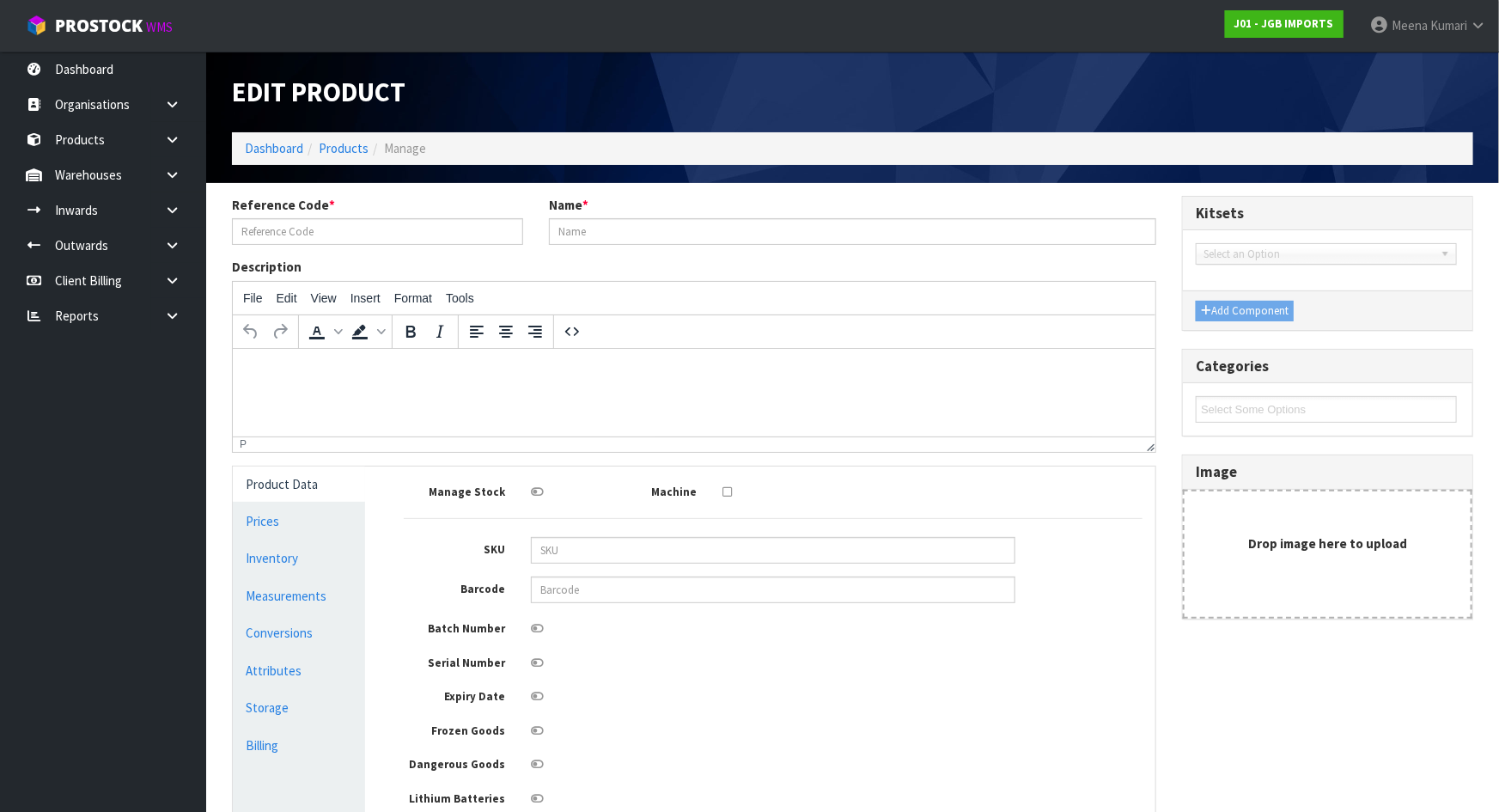
type input "0"
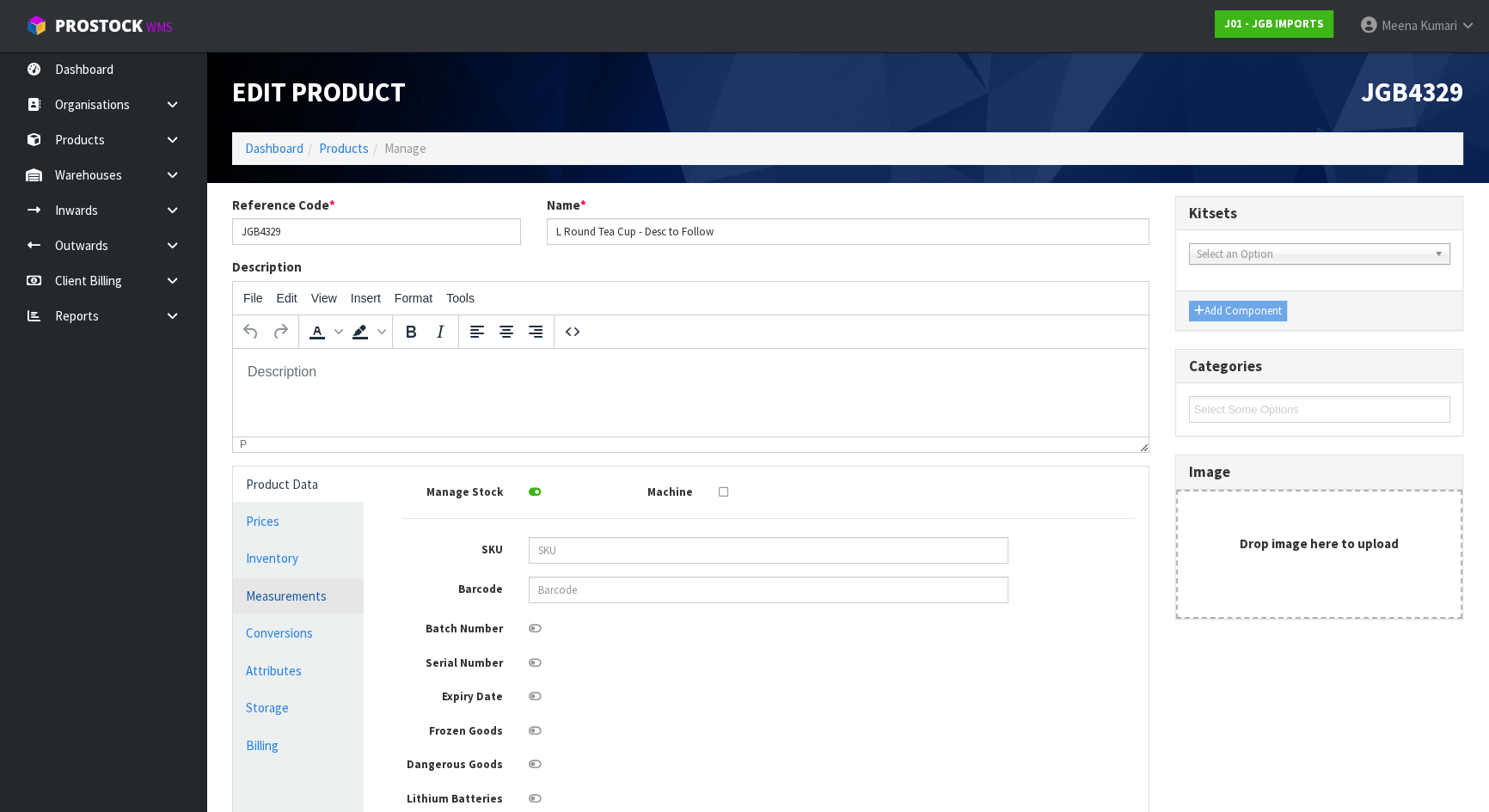
click at [324, 603] on link "Measurements" at bounding box center [298, 596] width 131 height 35
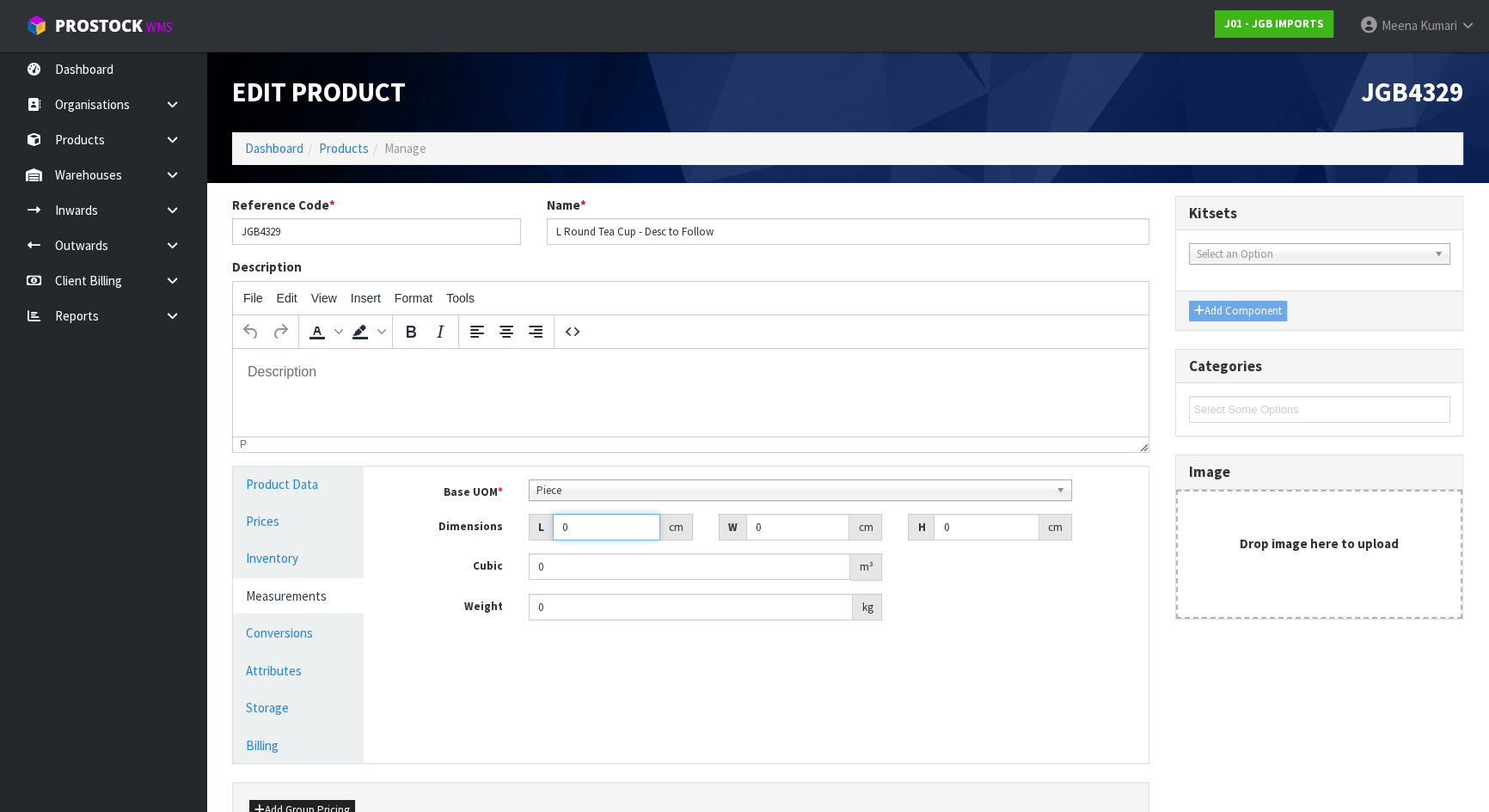
drag, startPoint x: 569, startPoint y: 533, endPoint x: 522, endPoint y: 533, distance: 47.0
click at [522, 533] on div "L 0 cm" at bounding box center [610, 527] width 190 height 28
type input "2"
type input "0.000001"
type input "27"
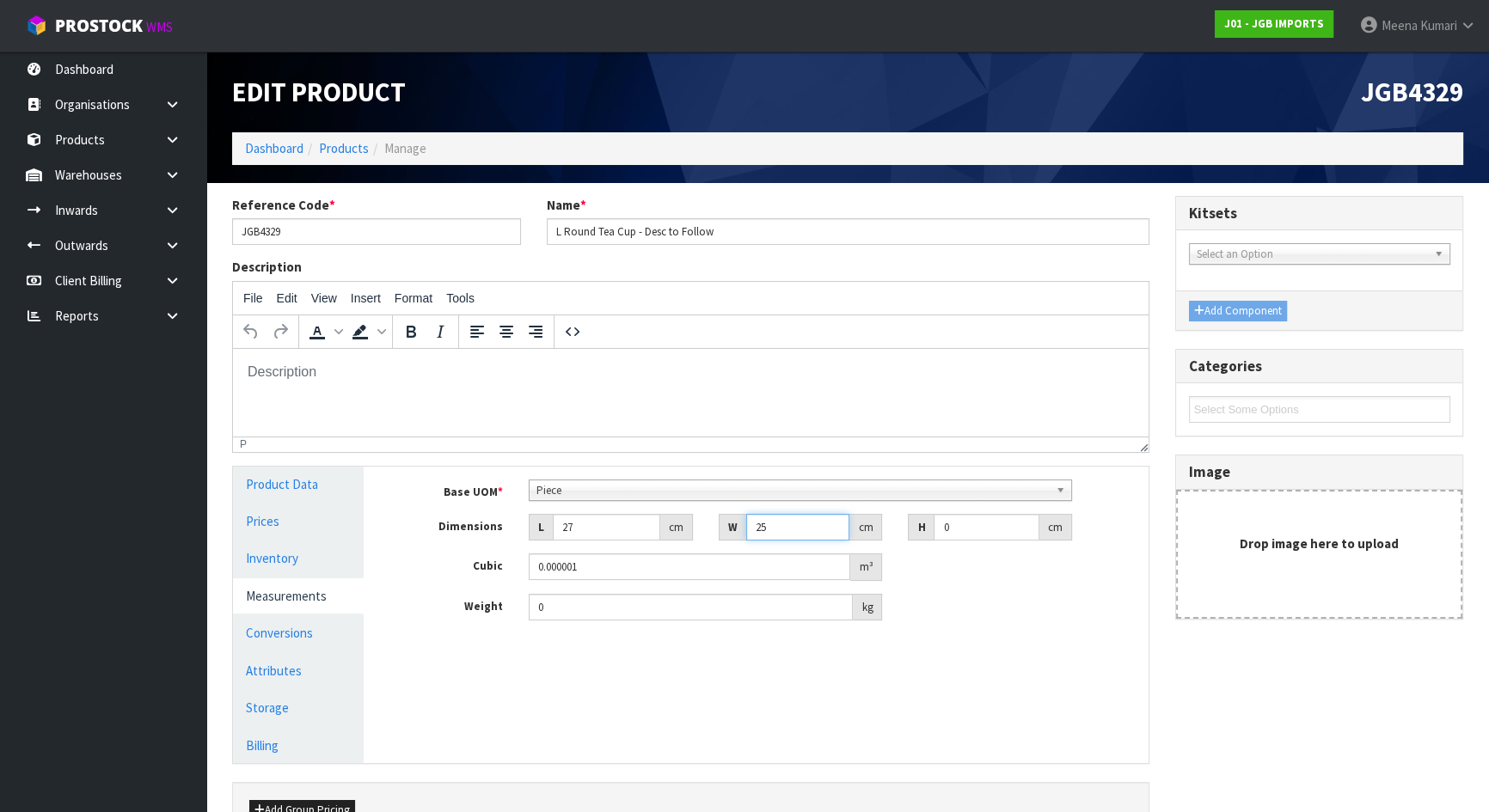
type input "25"
type input "1"
type input "0.000675"
type input "17"
type input "0.011475"
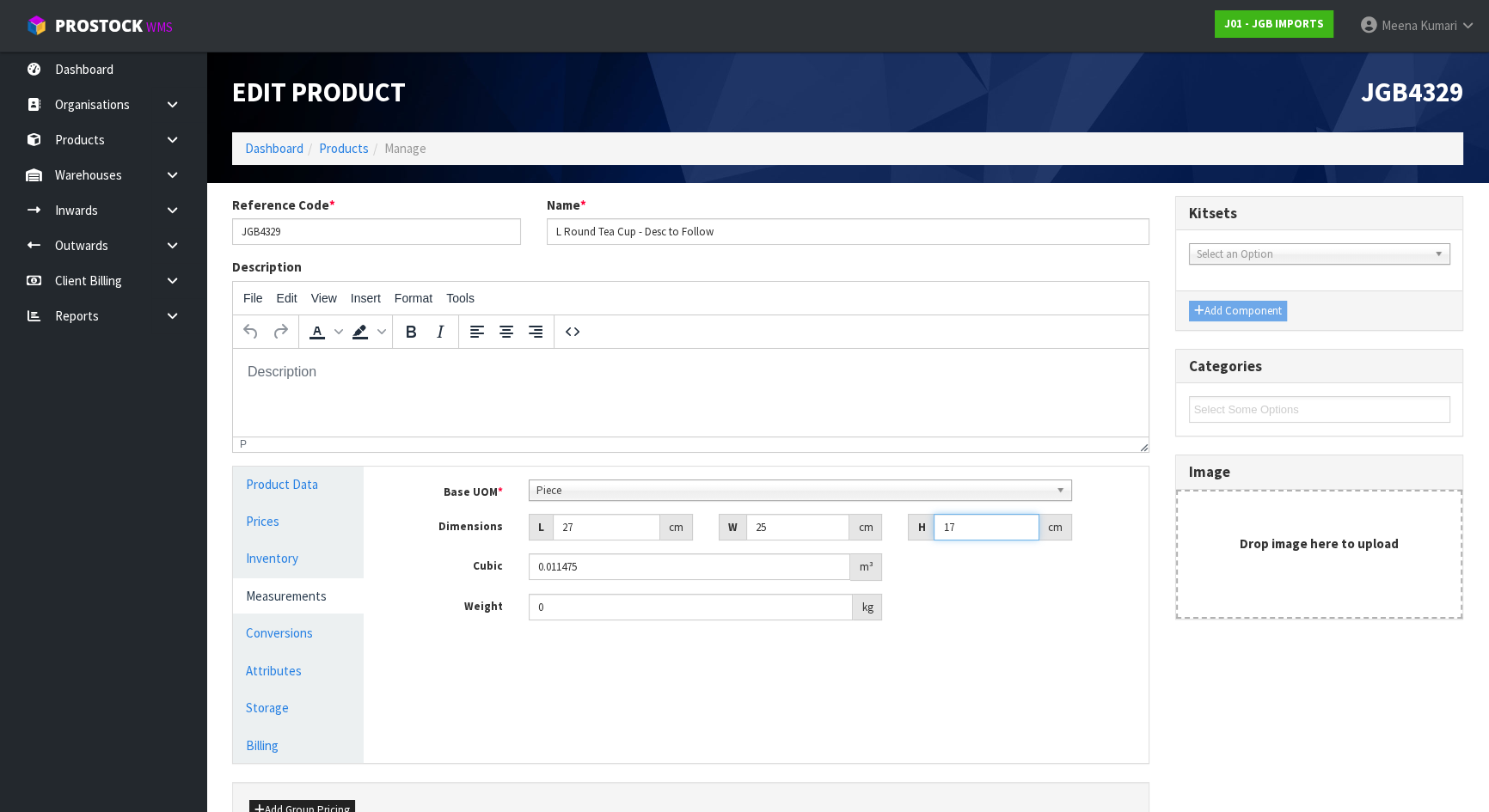
type input "17"
drag, startPoint x: 606, startPoint y: 597, endPoint x: 469, endPoint y: 610, distance: 137.6
click at [469, 610] on div "Weight 0 kg" at bounding box center [768, 607] width 758 height 28
type input "1.95"
click at [308, 631] on link "Conversions" at bounding box center [298, 632] width 131 height 35
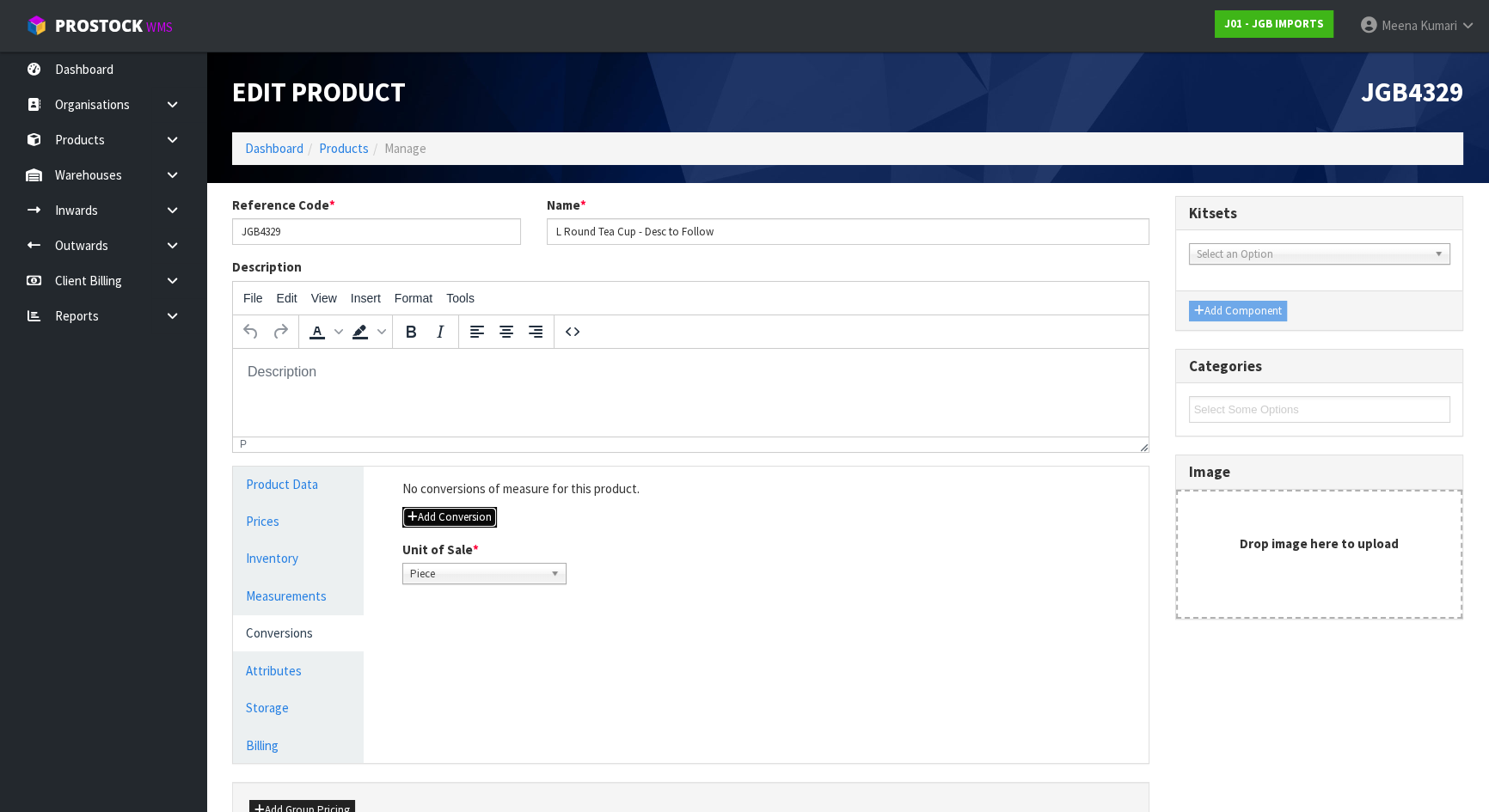
click at [456, 514] on button "Add Conversion" at bounding box center [450, 517] width 95 height 21
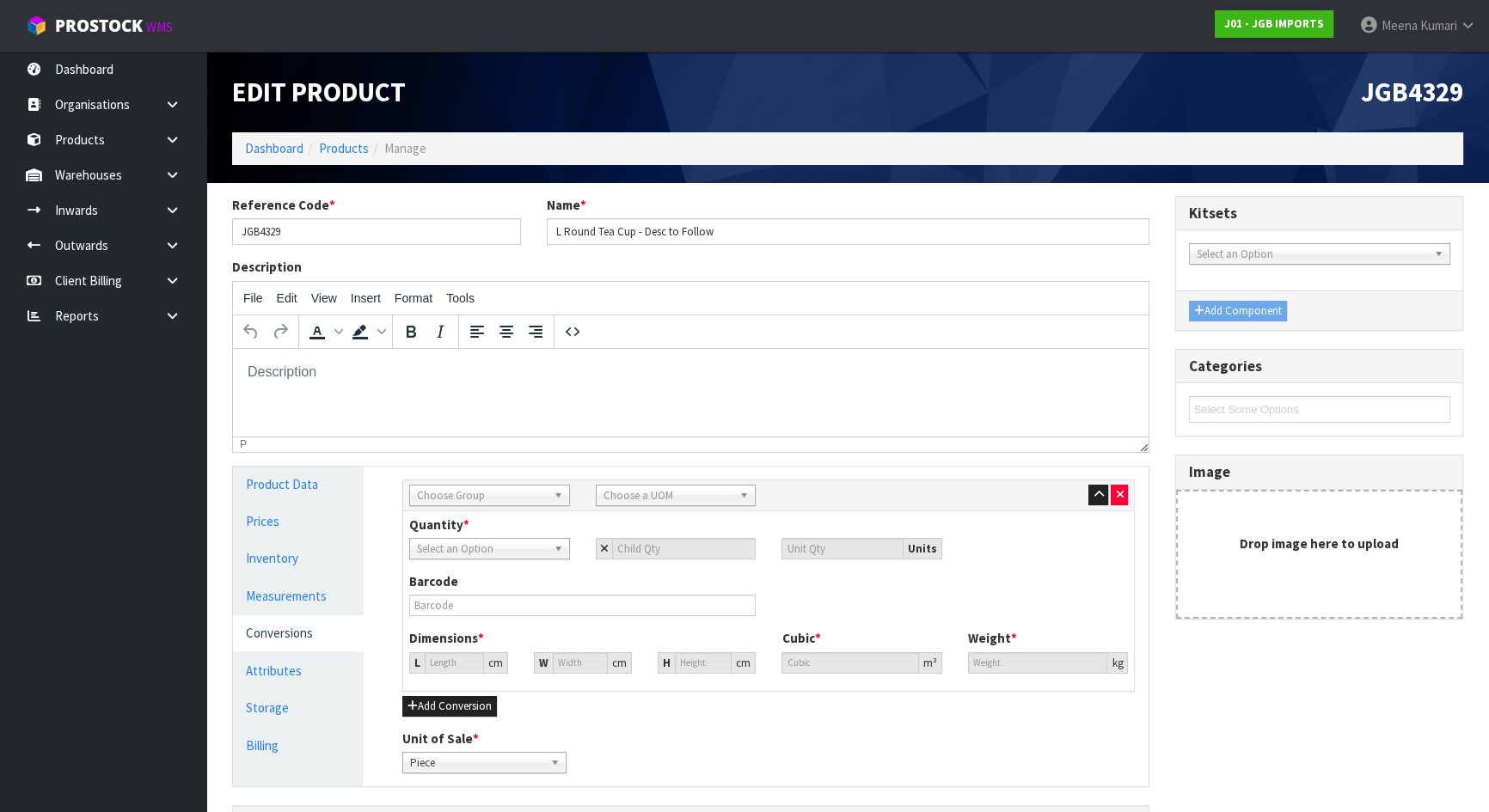
click at [456, 497] on span "Choose Group" at bounding box center [481, 496] width 130 height 21
drag, startPoint x: 464, startPoint y: 578, endPoint x: 595, endPoint y: 487, distance: 159.5
click at [464, 577] on li "Outer" at bounding box center [490, 587] width 152 height 22
click at [632, 497] on span "Choose a UOM" at bounding box center [668, 496] width 130 height 21
type input "CAR"
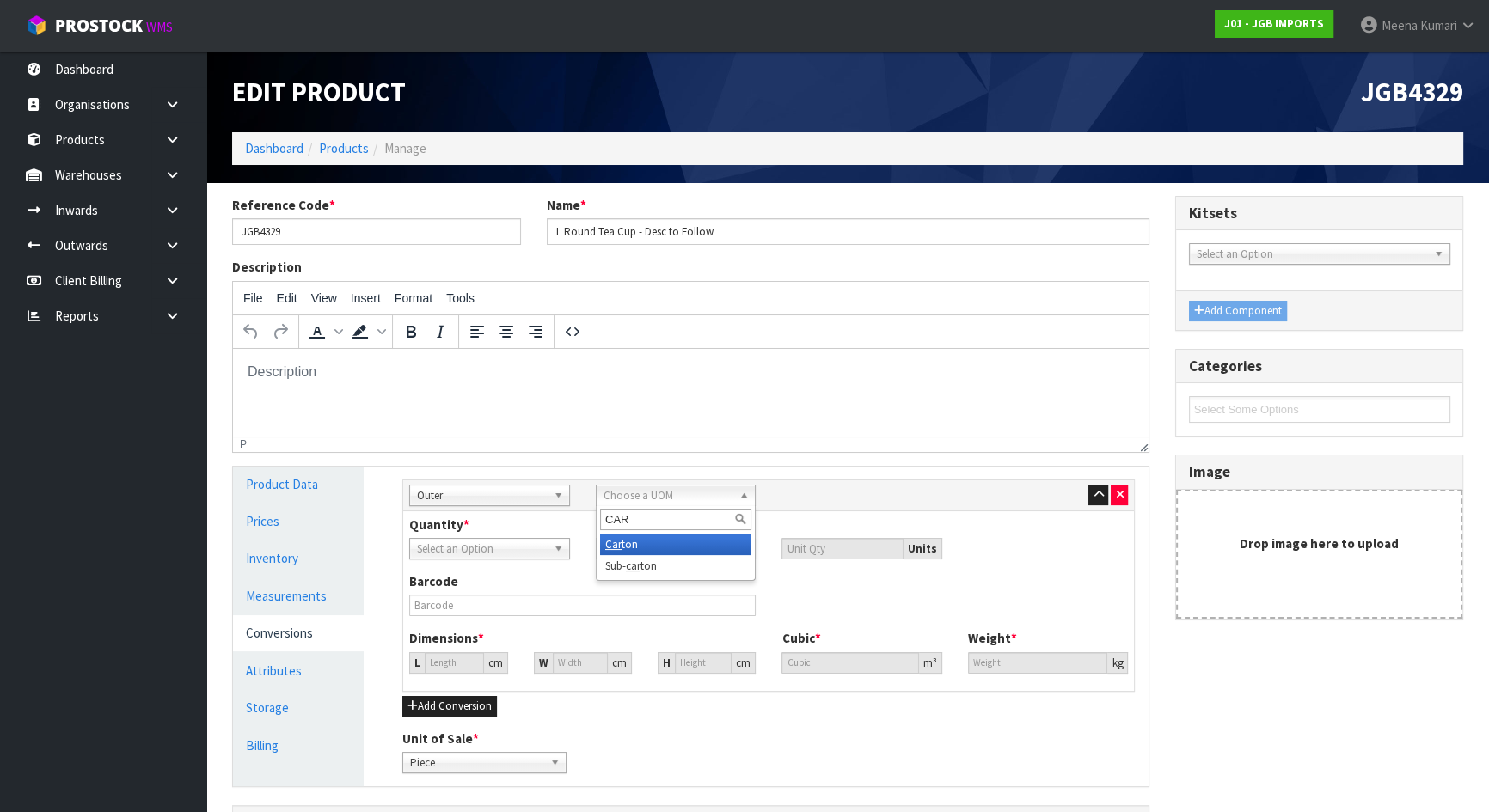
click at [632, 539] on li "Car ton" at bounding box center [676, 544] width 152 height 22
click at [499, 551] on span "Piece" at bounding box center [481, 549] width 130 height 21
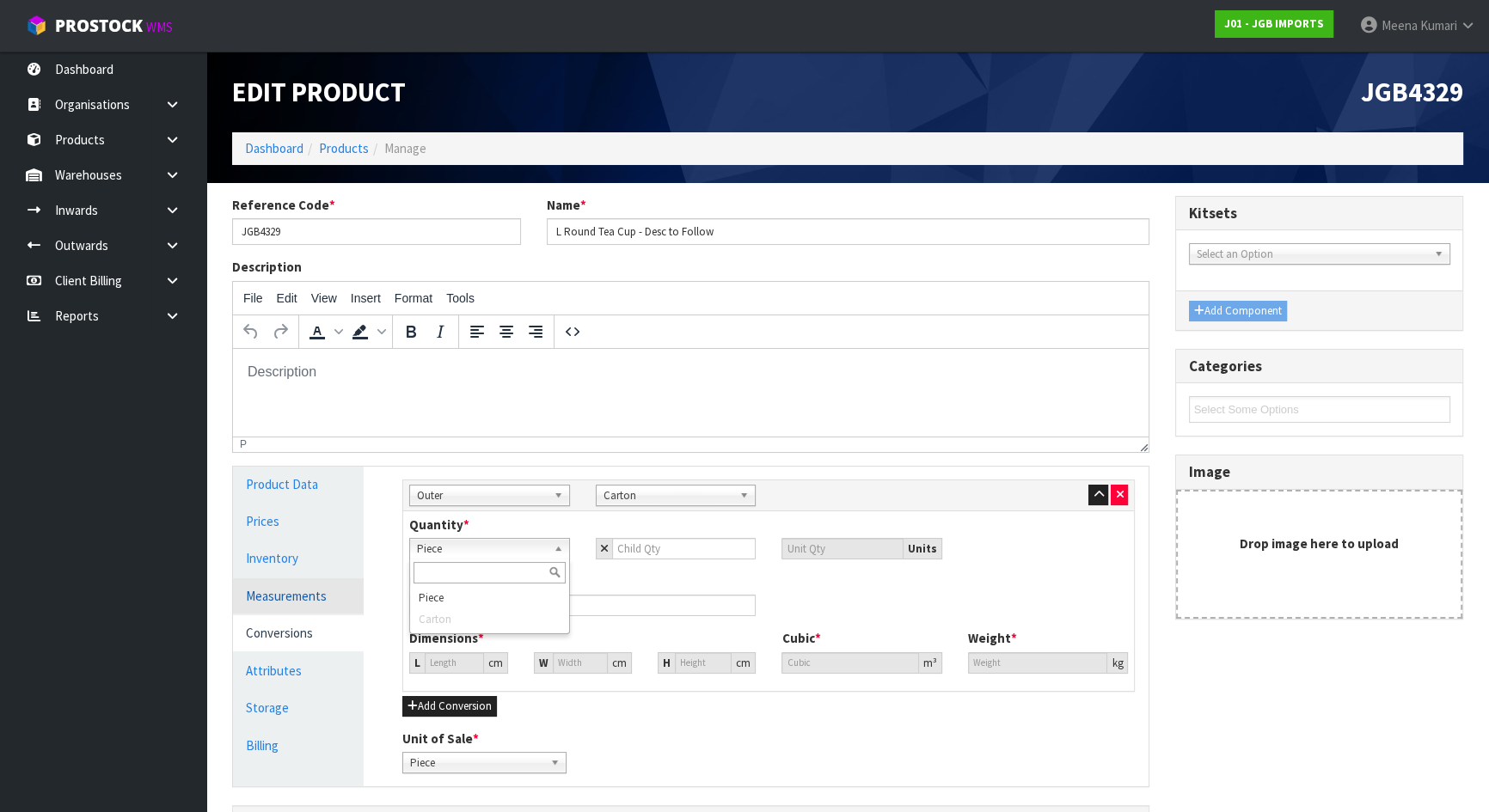
click at [312, 594] on link "Measurements" at bounding box center [298, 596] width 131 height 35
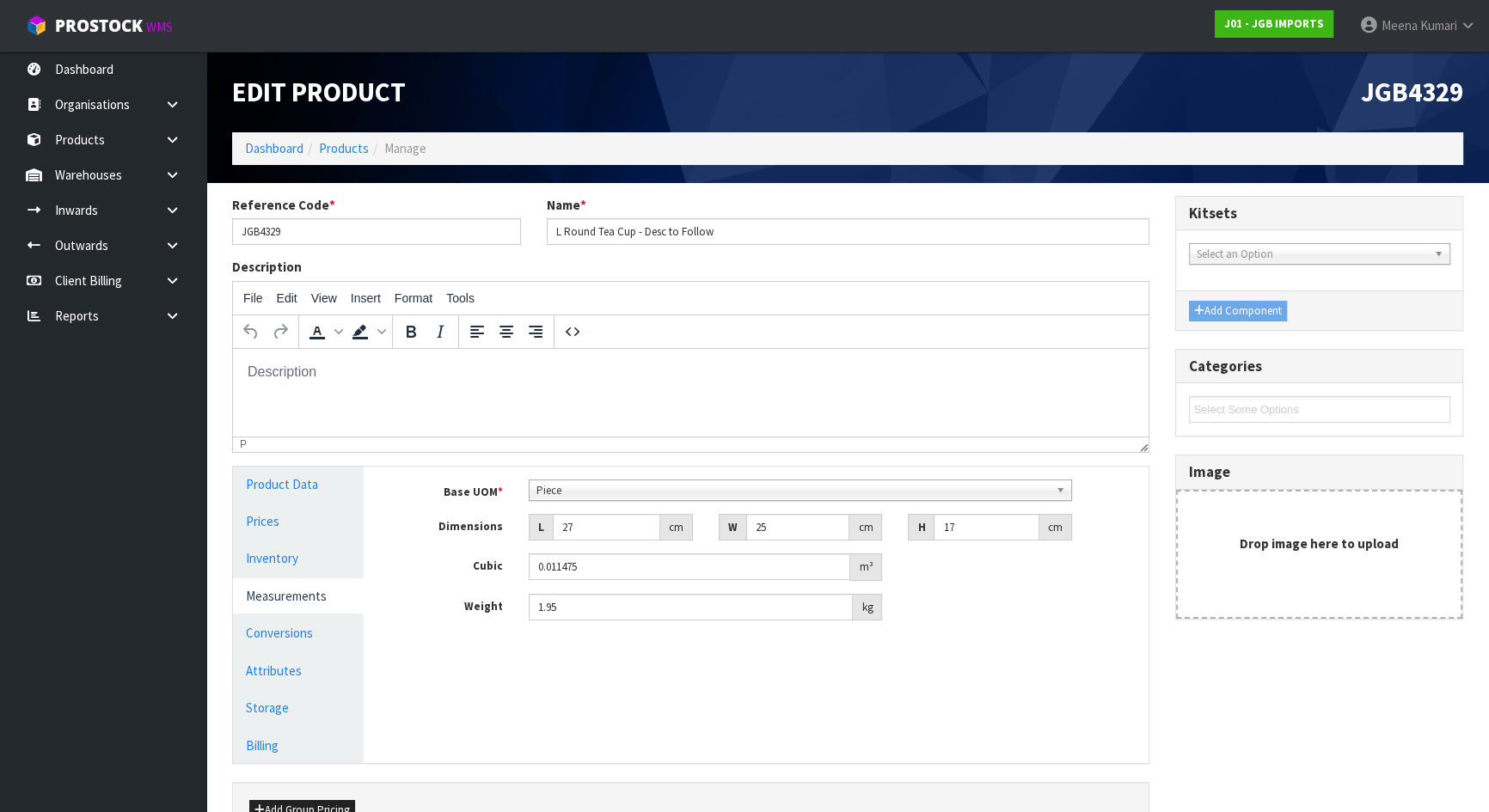
drag, startPoint x: 593, startPoint y: 502, endPoint x: 586, endPoint y: 489, distance: 14.8
click at [593, 500] on div "Base UOM * Bag Bar Basket Bin Bottle Box Bundle Cabinet Cage Carton Case Coil C…" at bounding box center [769, 549] width 733 height 141
click at [586, 489] on span "Piece" at bounding box center [792, 490] width 512 height 21
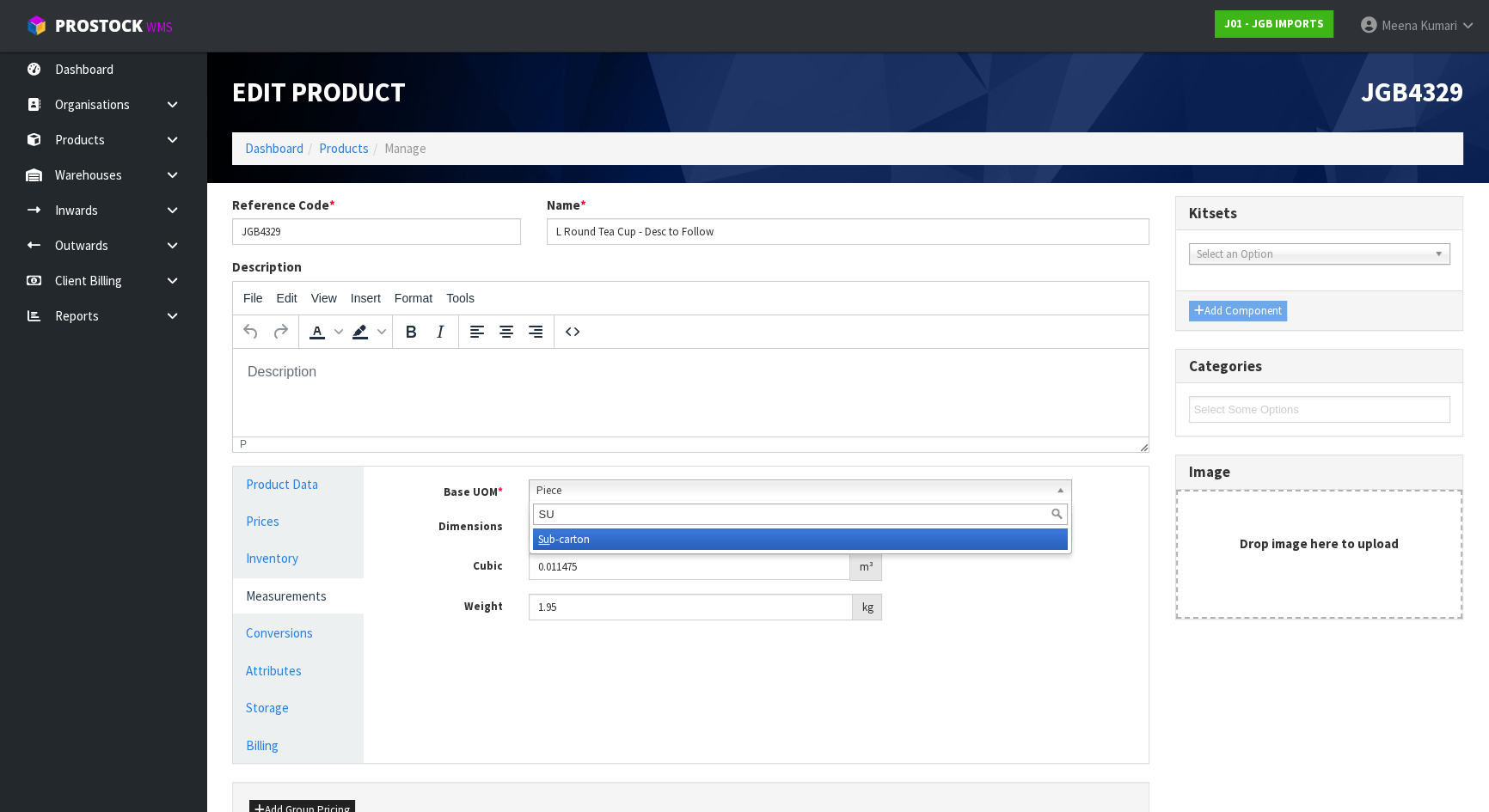
type input "SU"
click at [576, 544] on li "Su b-carton" at bounding box center [800, 539] width 534 height 22
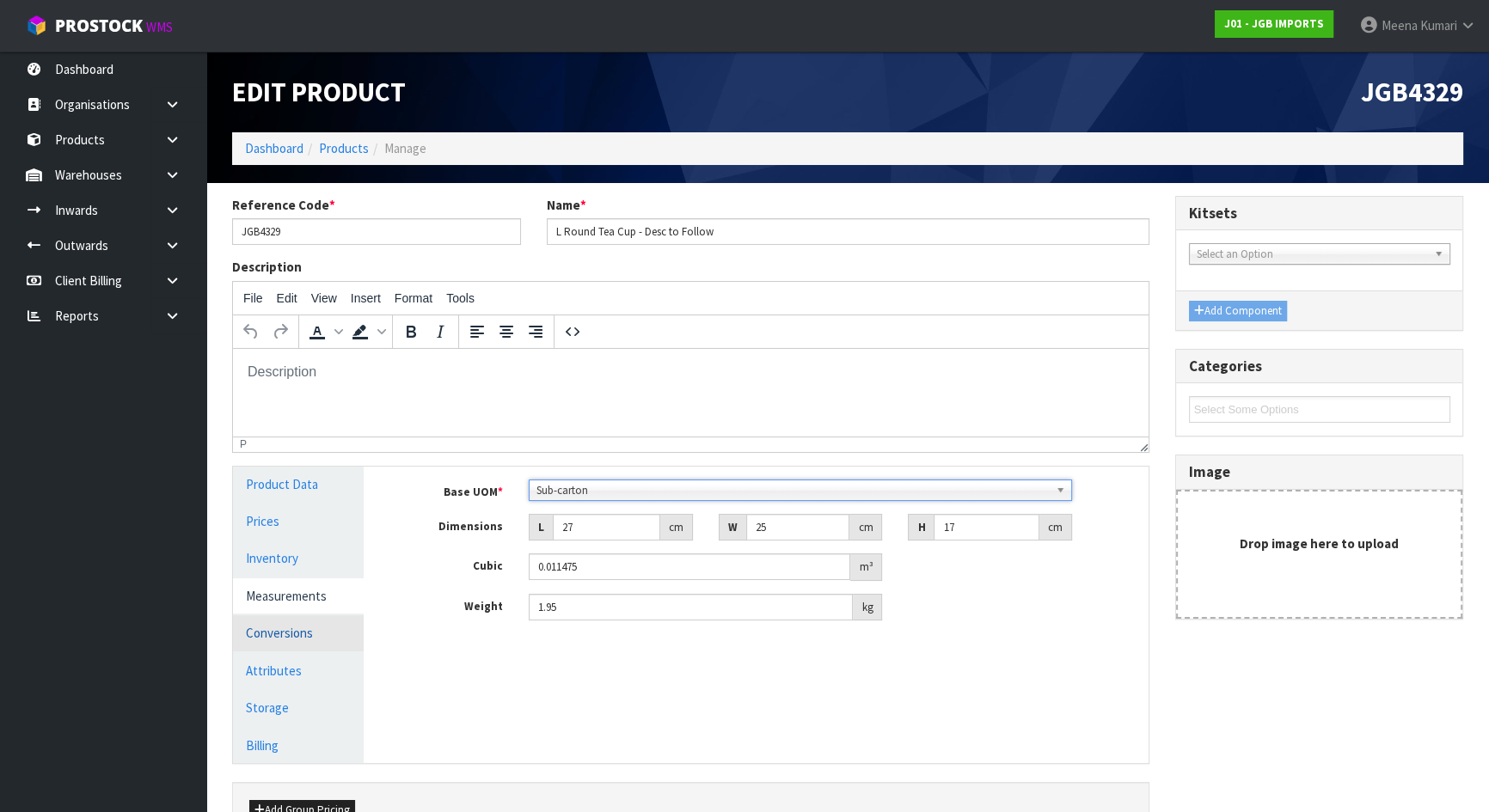
click at [282, 624] on link "Conversions" at bounding box center [298, 632] width 131 height 35
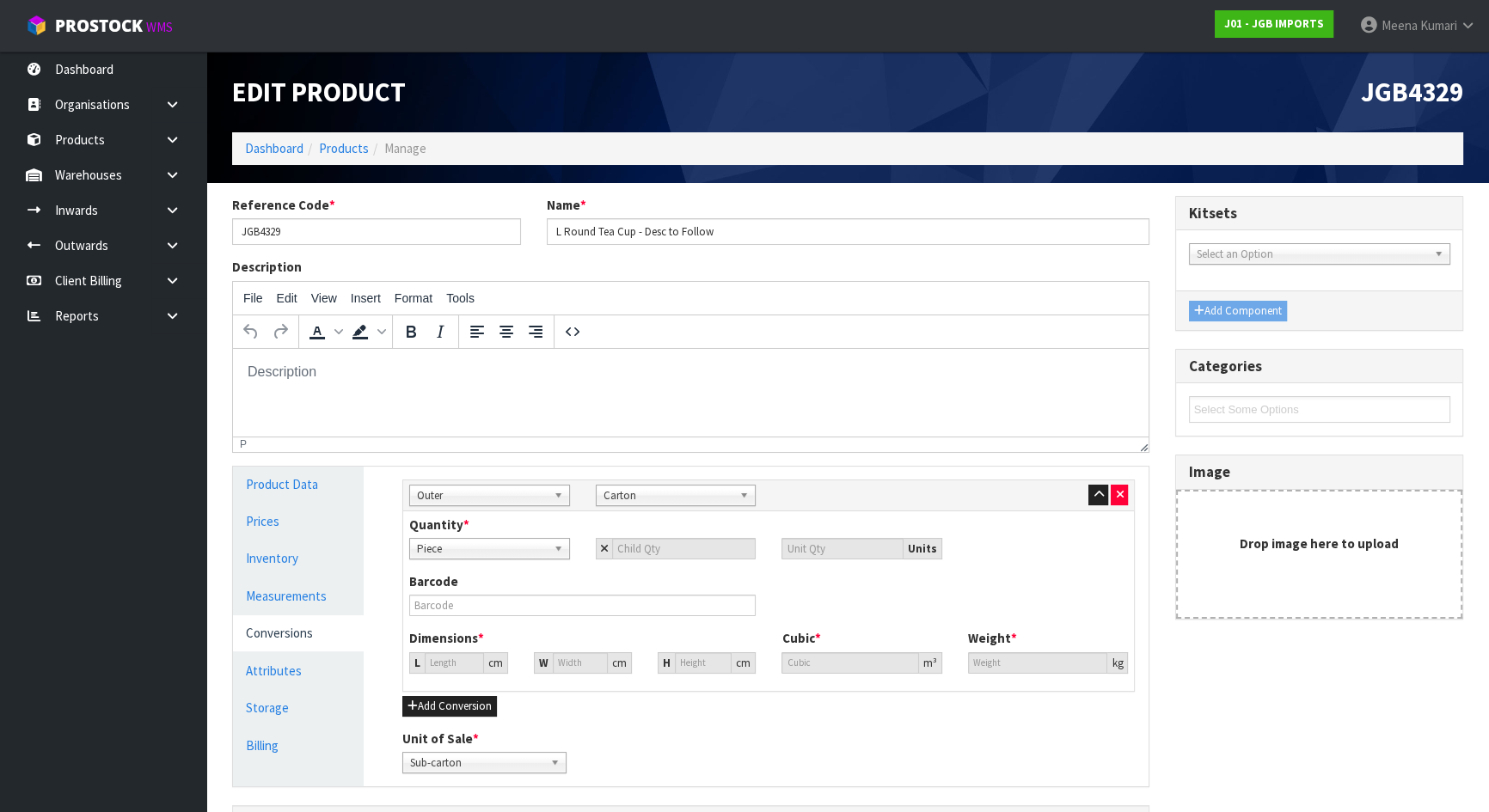
click at [522, 543] on span "Piece" at bounding box center [481, 549] width 130 height 21
click at [1117, 493] on icon "button" at bounding box center [1119, 494] width 7 height 11
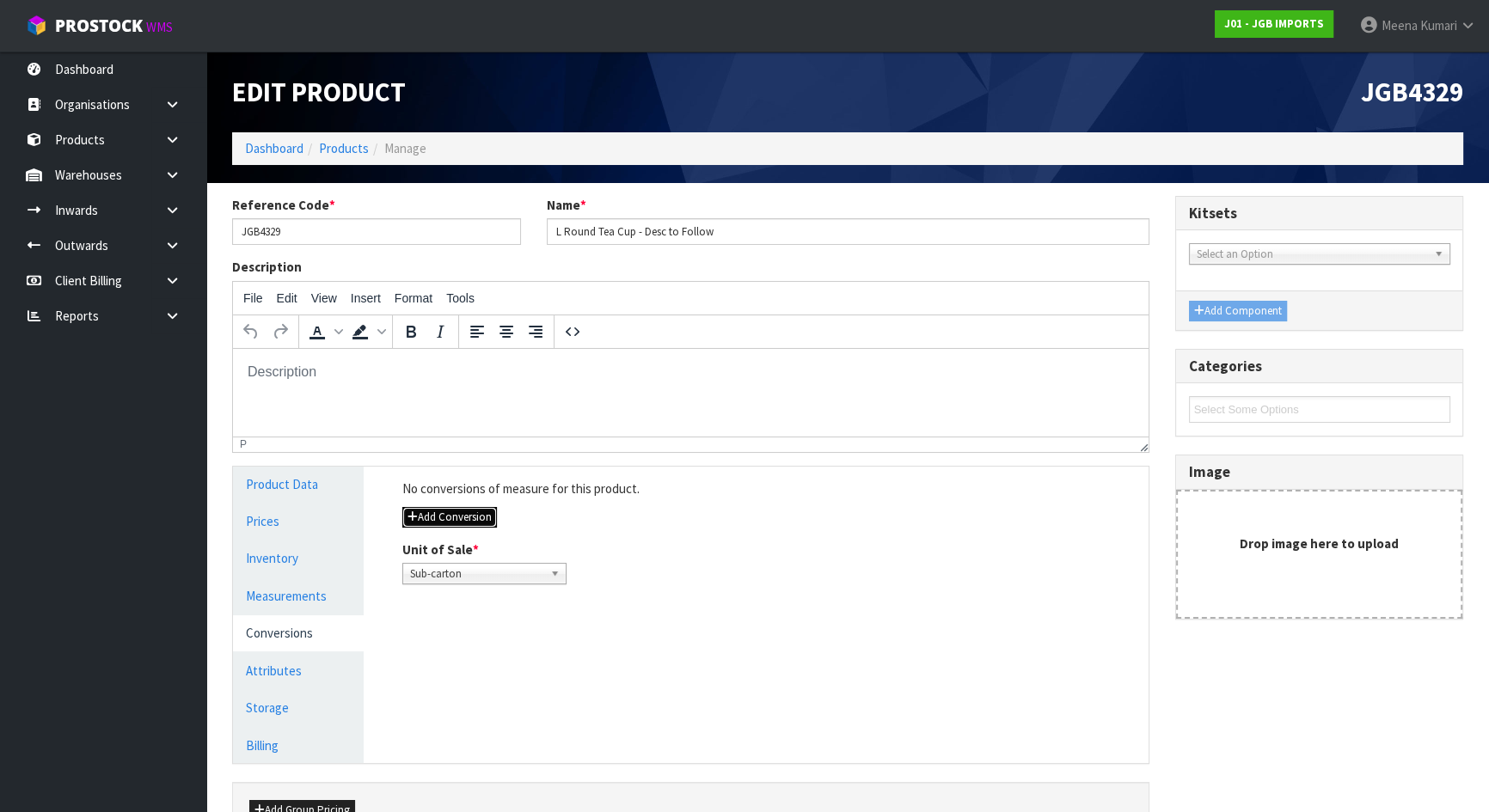
click at [444, 520] on button "Add Conversion" at bounding box center [450, 517] width 95 height 21
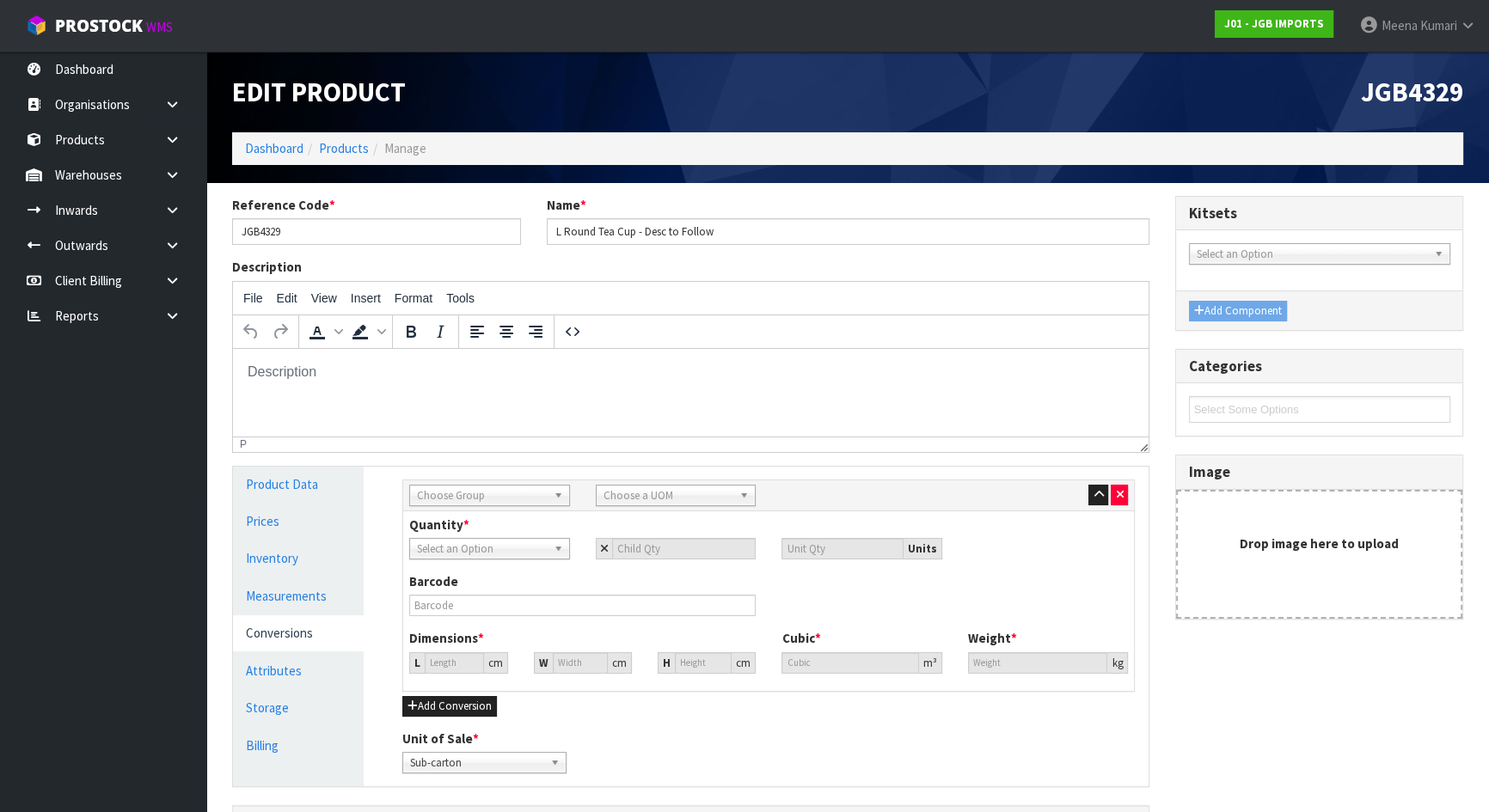
click at [460, 488] on span "Choose Group" at bounding box center [481, 496] width 130 height 21
click at [478, 581] on li "Outer" at bounding box center [490, 587] width 152 height 22
click at [608, 492] on span "Choose a UOM" at bounding box center [668, 496] width 130 height 21
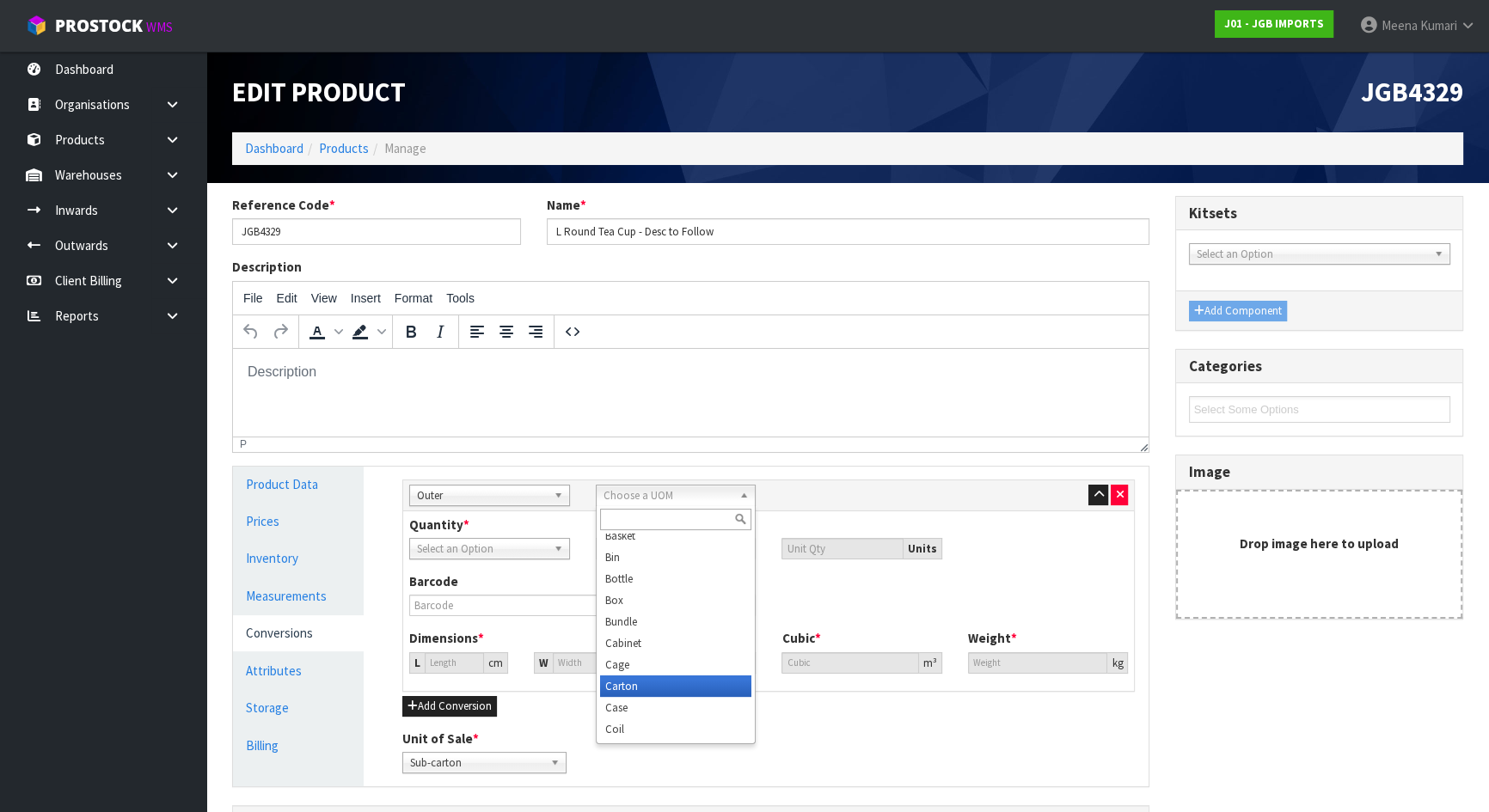
click at [627, 689] on li "Carton" at bounding box center [676, 686] width 152 height 22
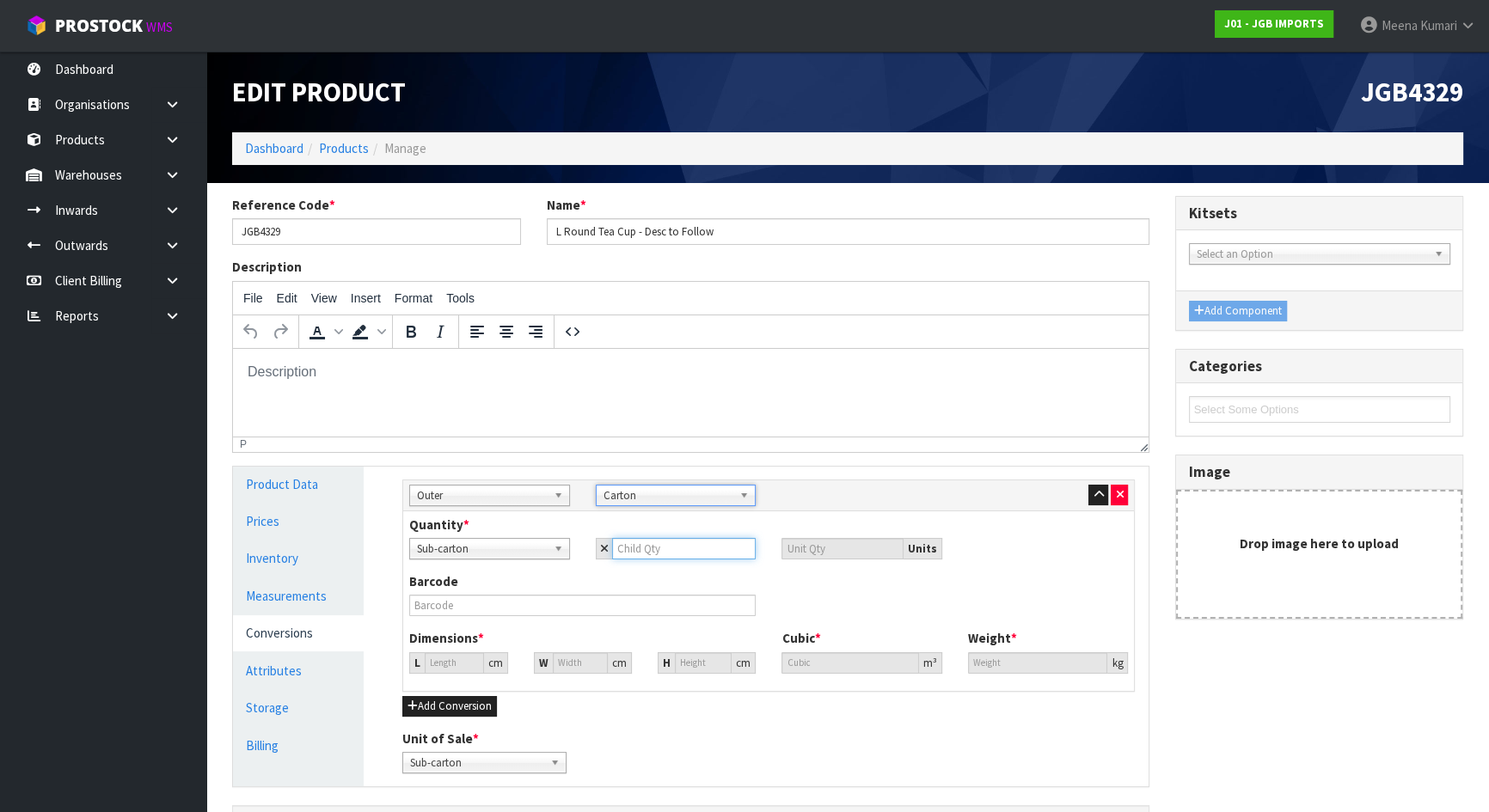
click at [660, 552] on input "number" at bounding box center [684, 548] width 144 height 22
type input "8"
type input "45.111"
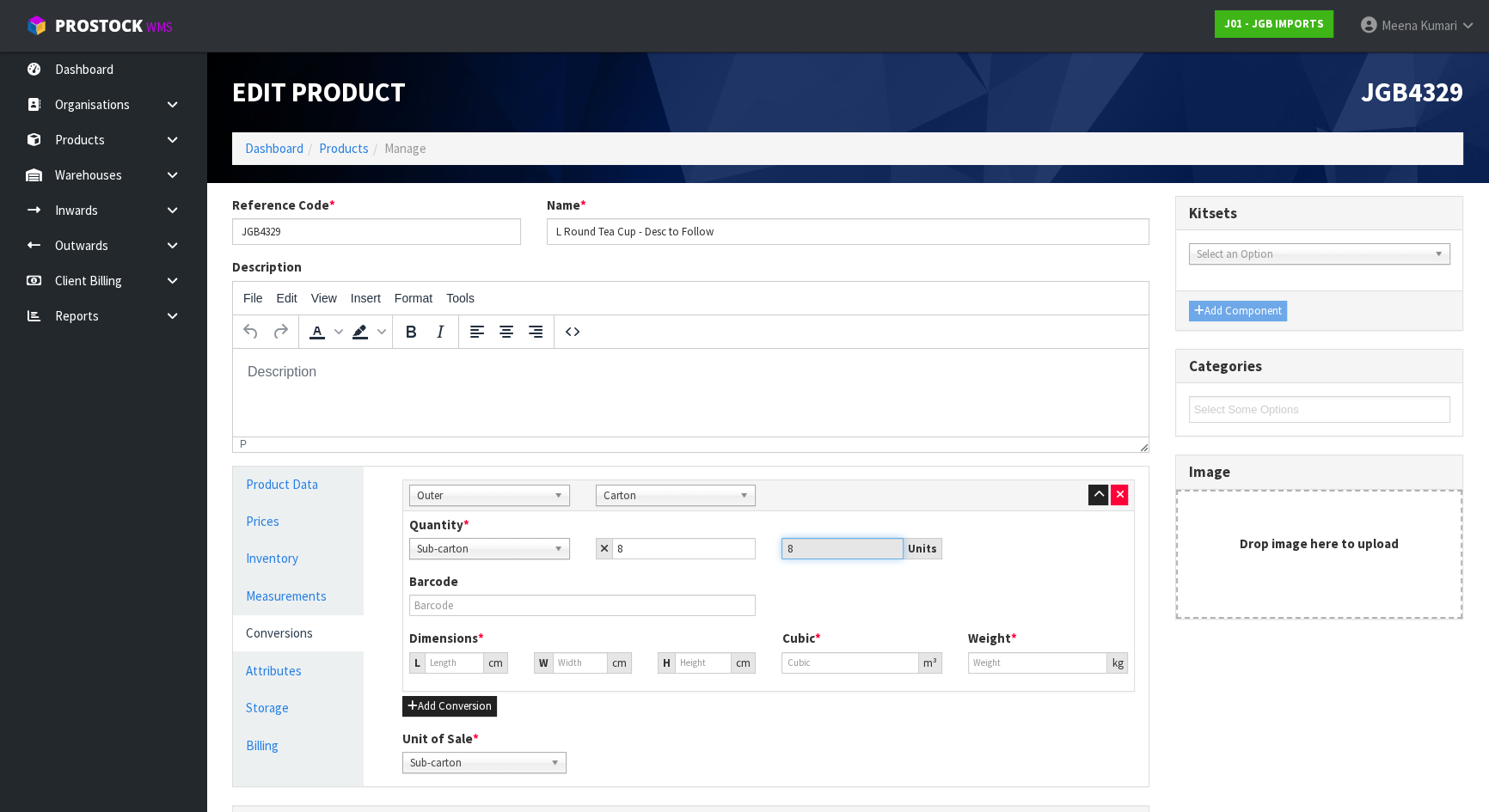
type input "45.111"
type input "0.0918"
type input "15.6"
type input "5"
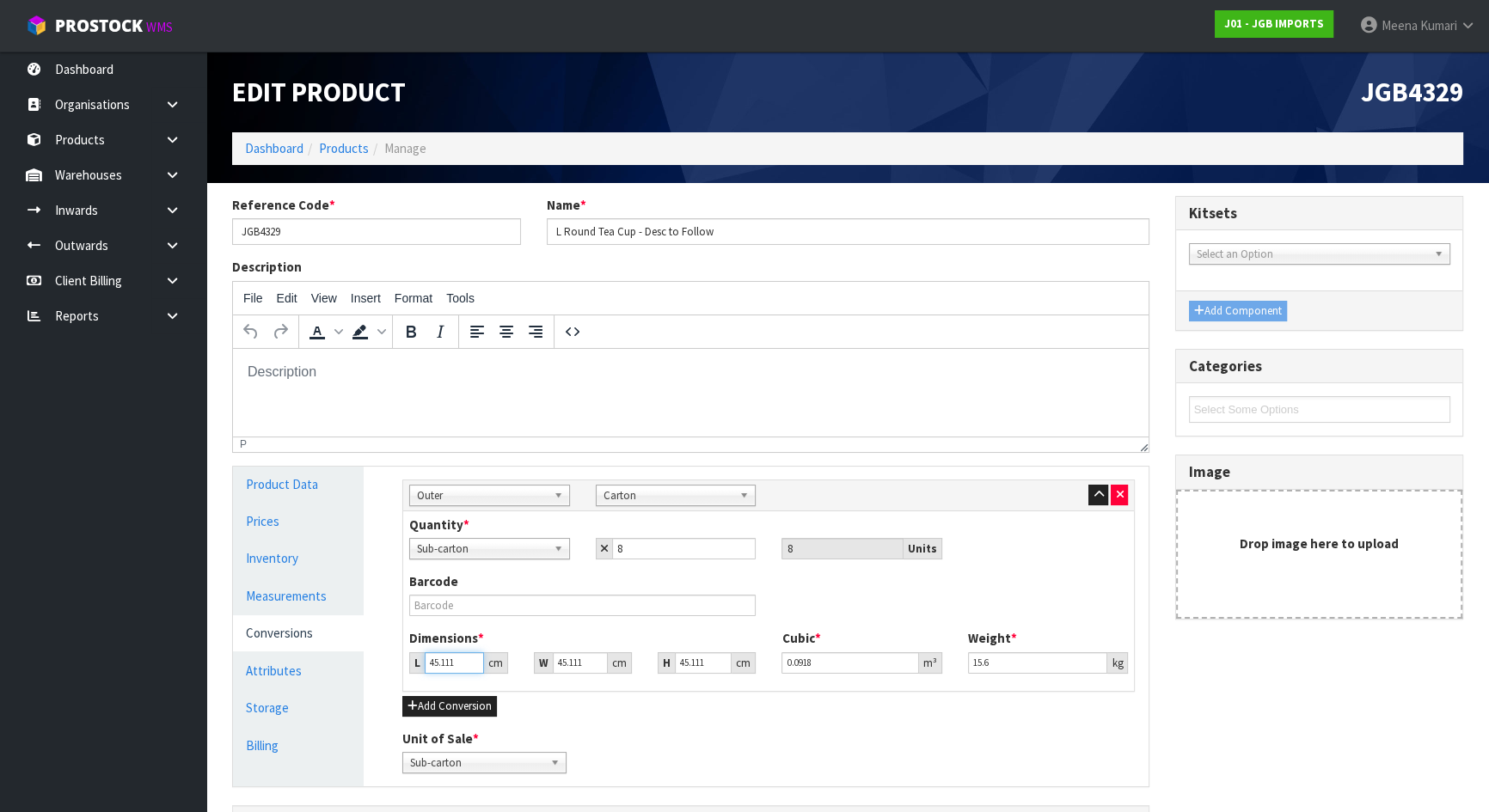
type input "0.010175"
type input "54"
type input "0.10989"
type input "54"
type input "5"
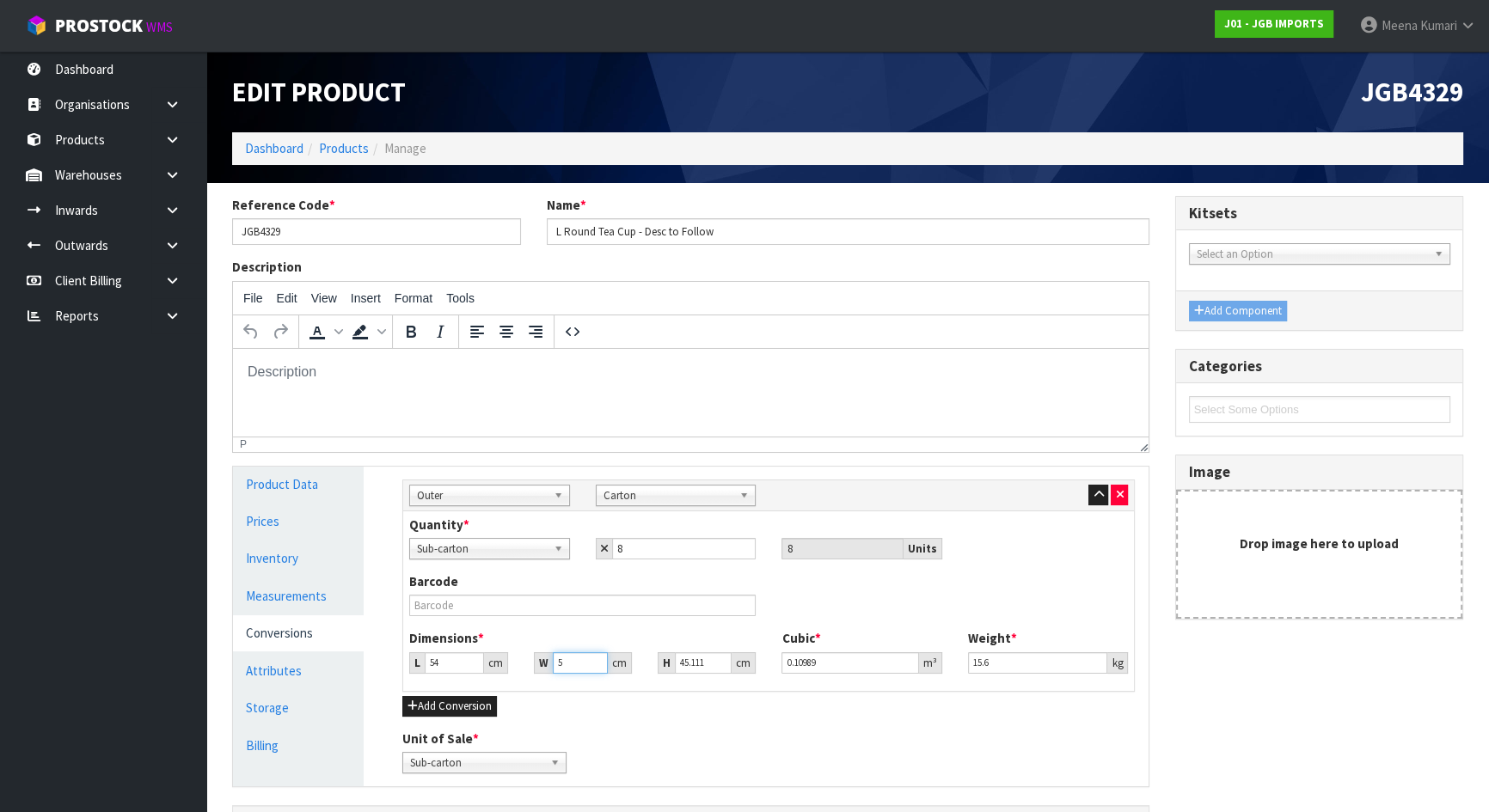
type input "0.01218"
type input "53"
type input "0.129108"
type input "53"
click at [582, 661] on input "53" at bounding box center [580, 662] width 55 height 22
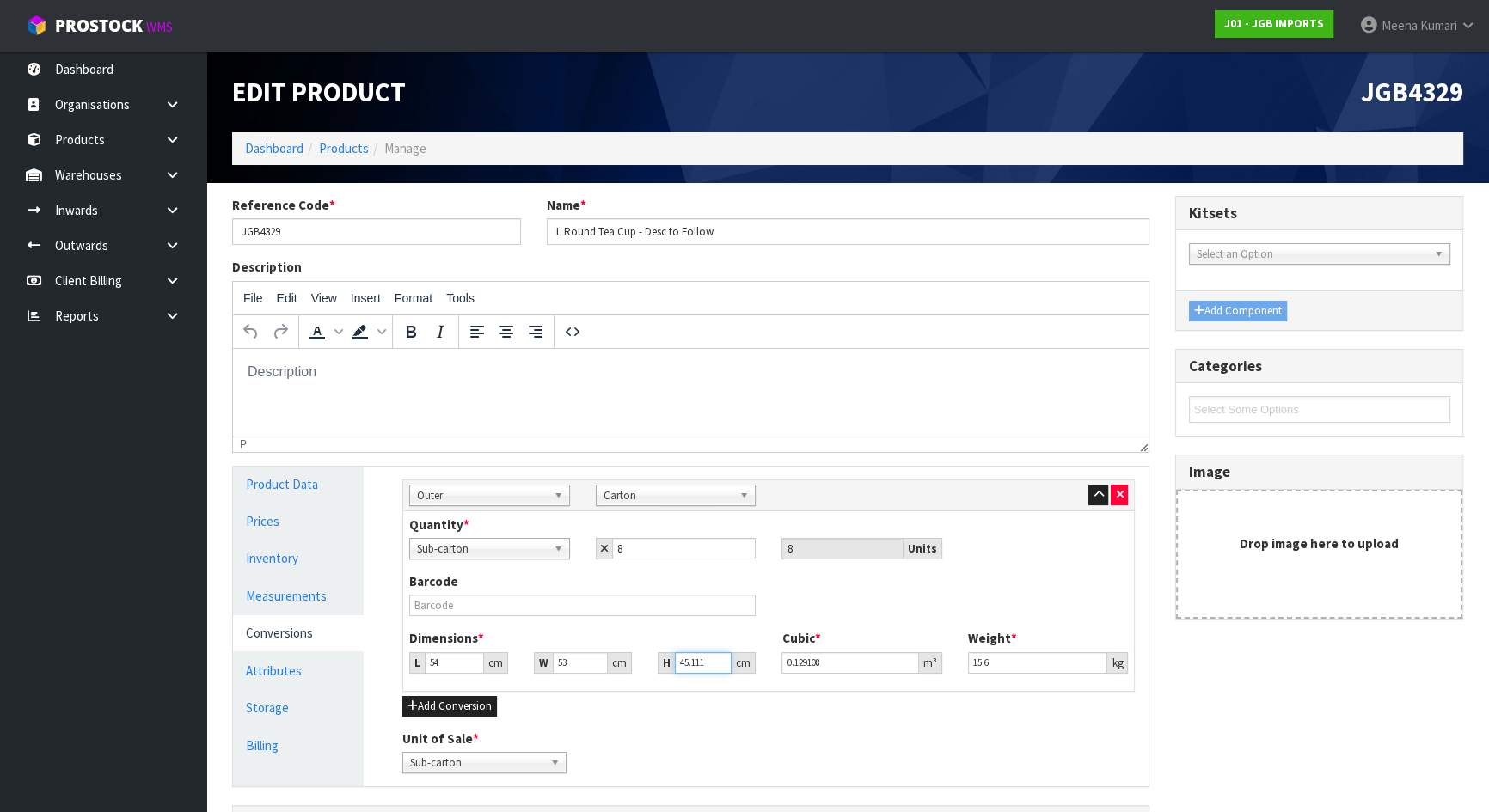
type input "3"
type input "0.008586"
type input "36"
type input "0.103032"
type input "36"
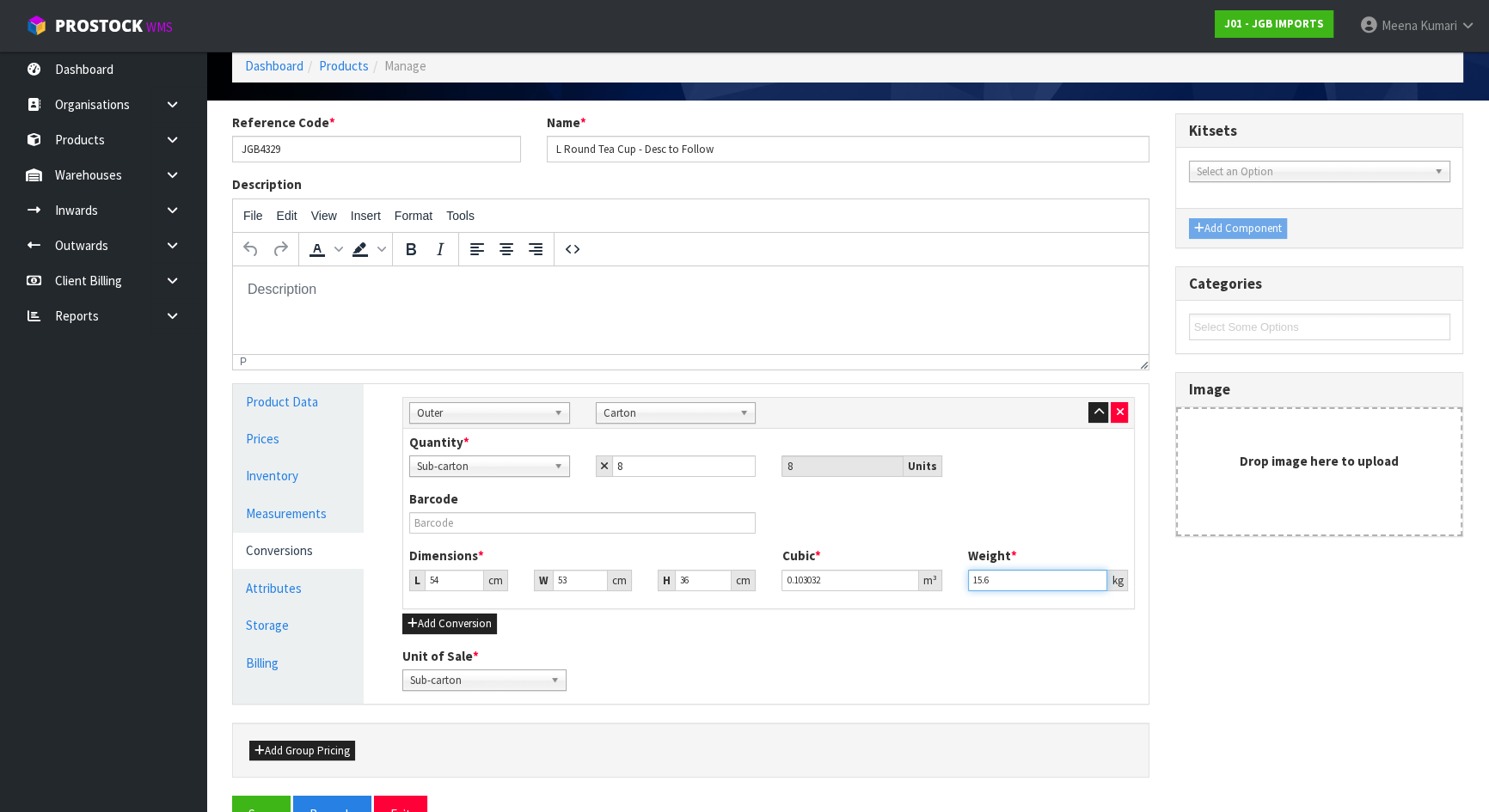
scroll to position [128, 0]
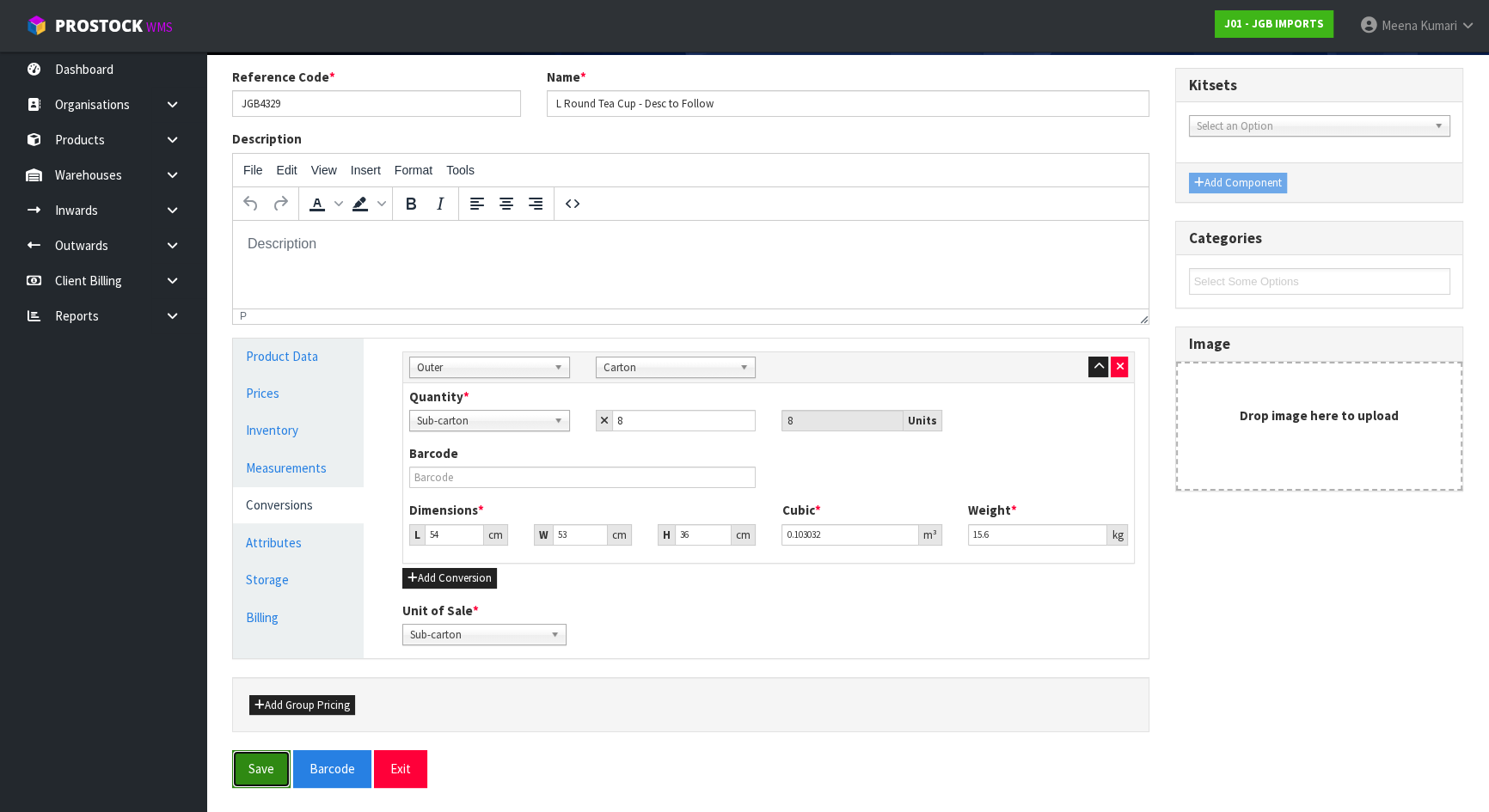
click at [254, 765] on button "Save" at bounding box center [262, 768] width 59 height 37
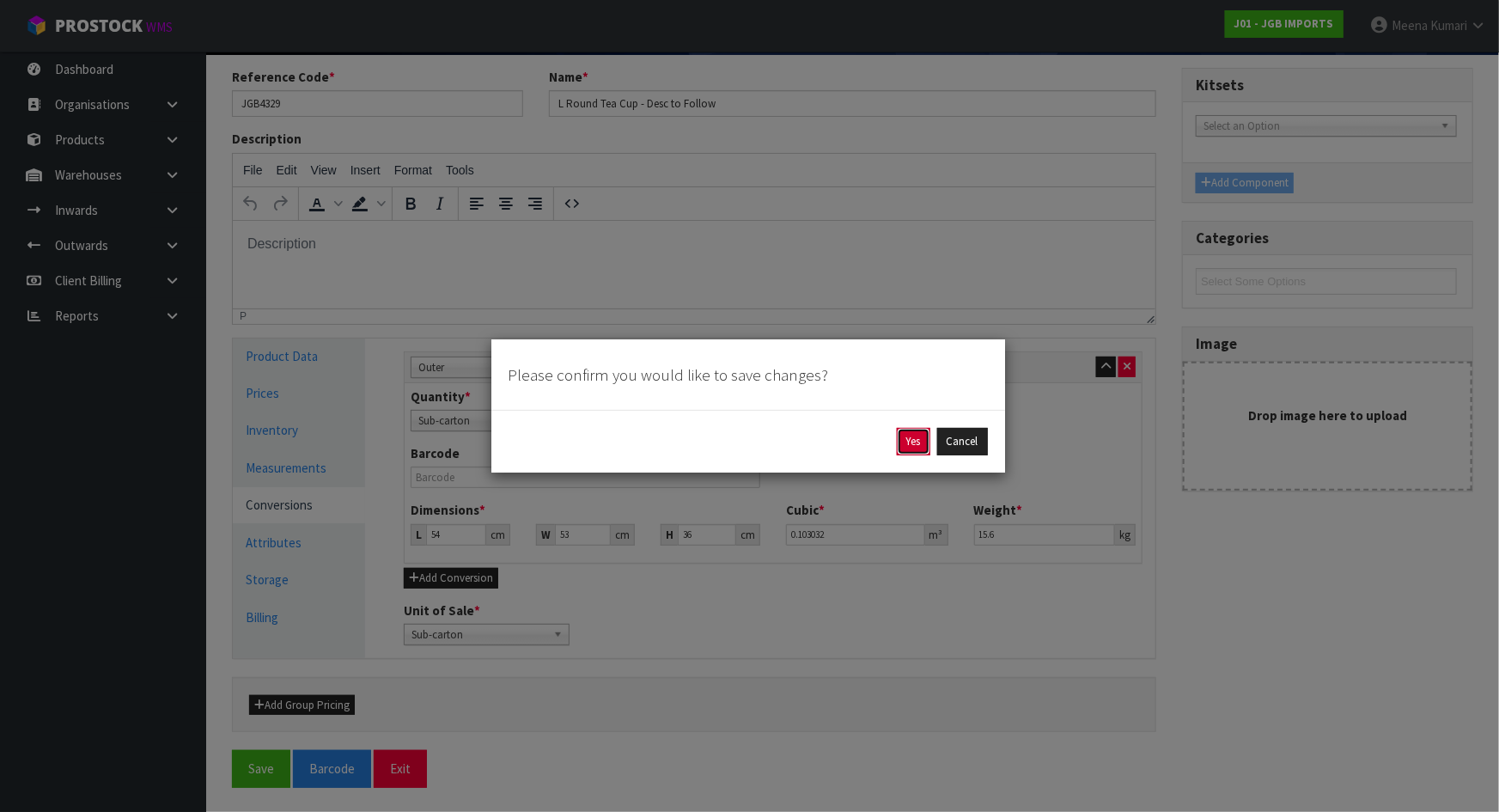
click at [905, 428] on button "Yes" at bounding box center [914, 441] width 33 height 28
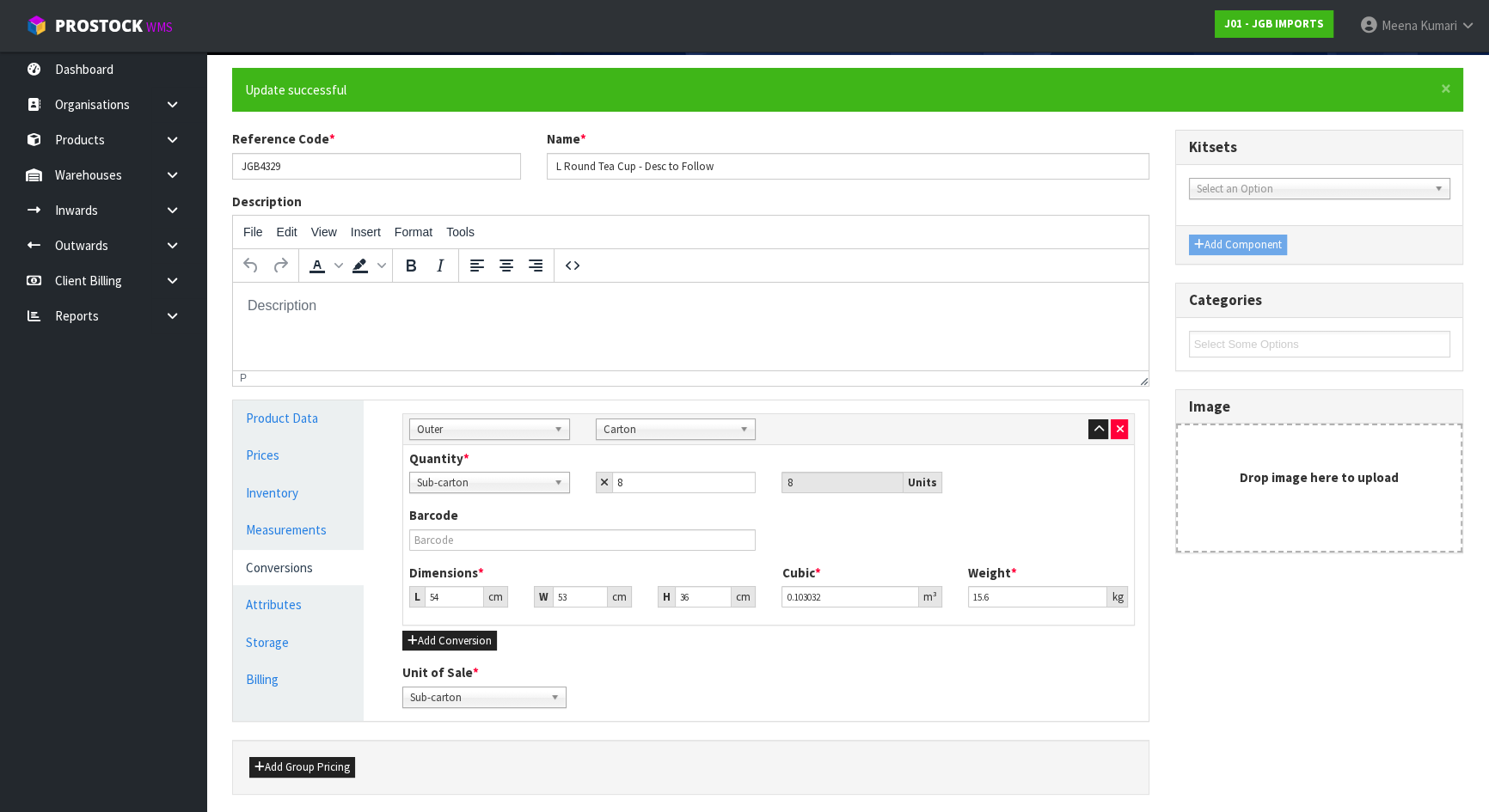
scroll to position [0, 0]
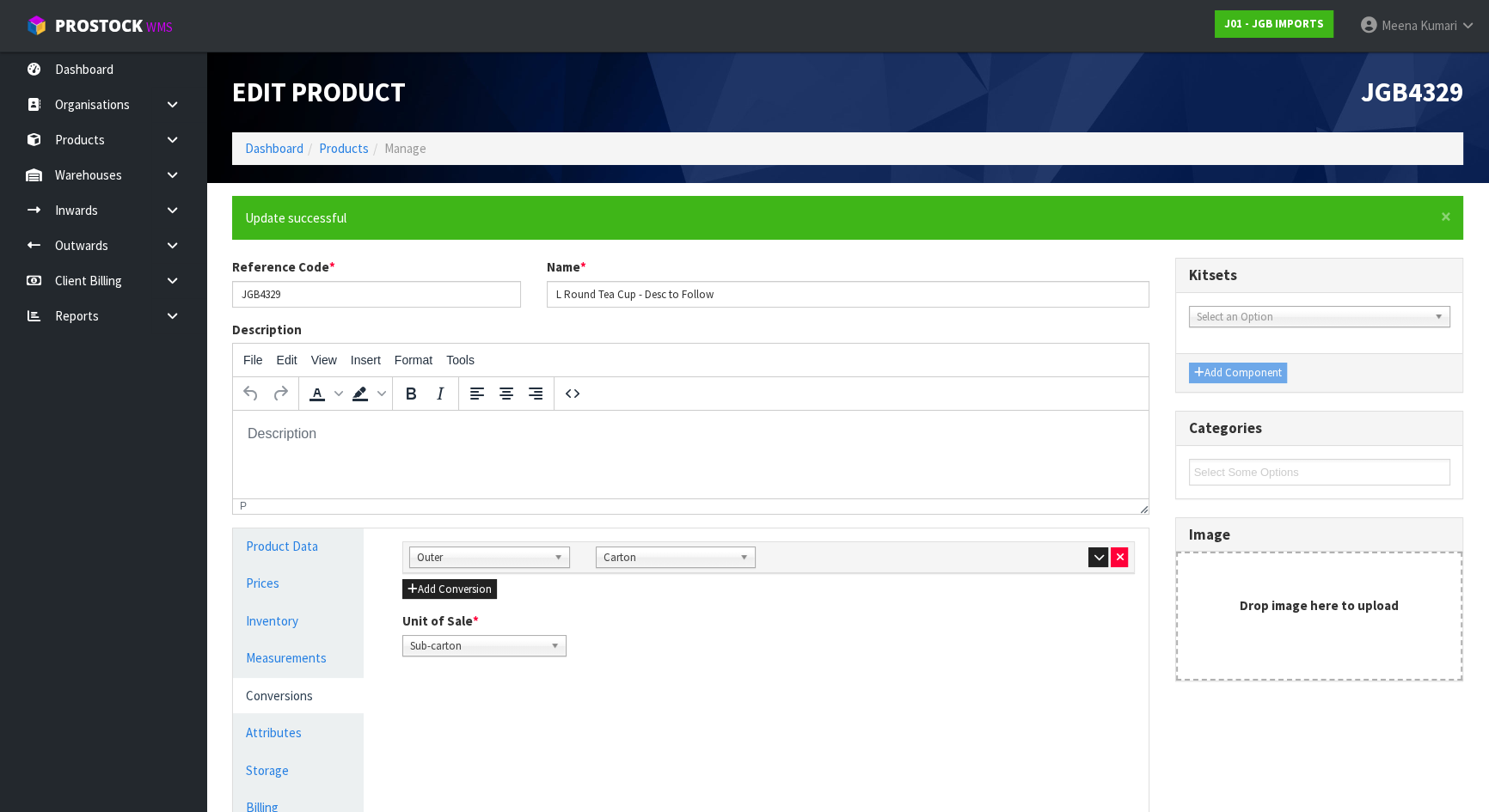
drag, startPoint x: 87, startPoint y: 406, endPoint x: 583, endPoint y: 31, distance: 621.8
click at [641, 68] on div "Edit Product" at bounding box center [533, 91] width 628 height 81
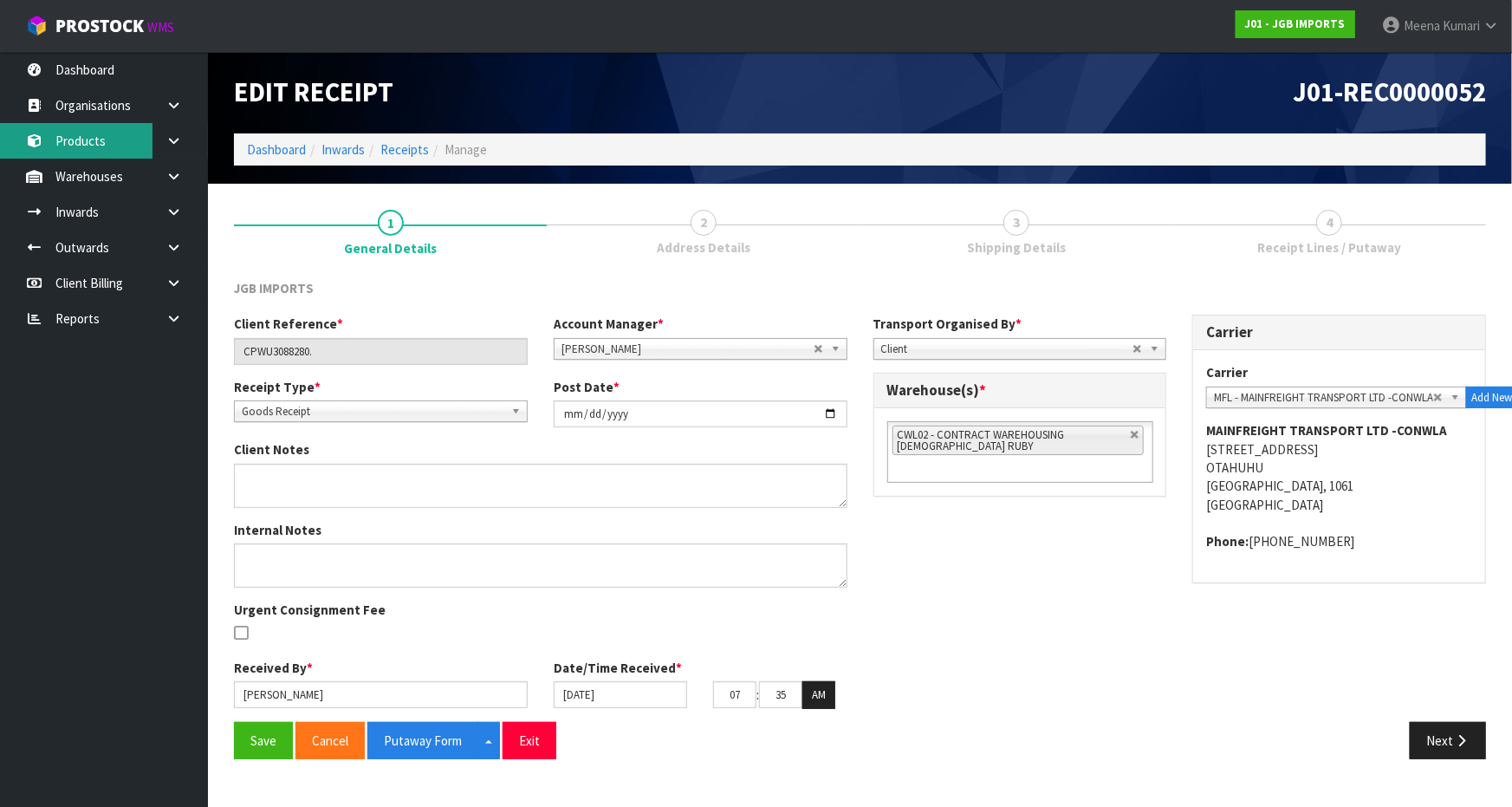
click at [126, 123] on link "Products" at bounding box center [103, 141] width 208 height 35
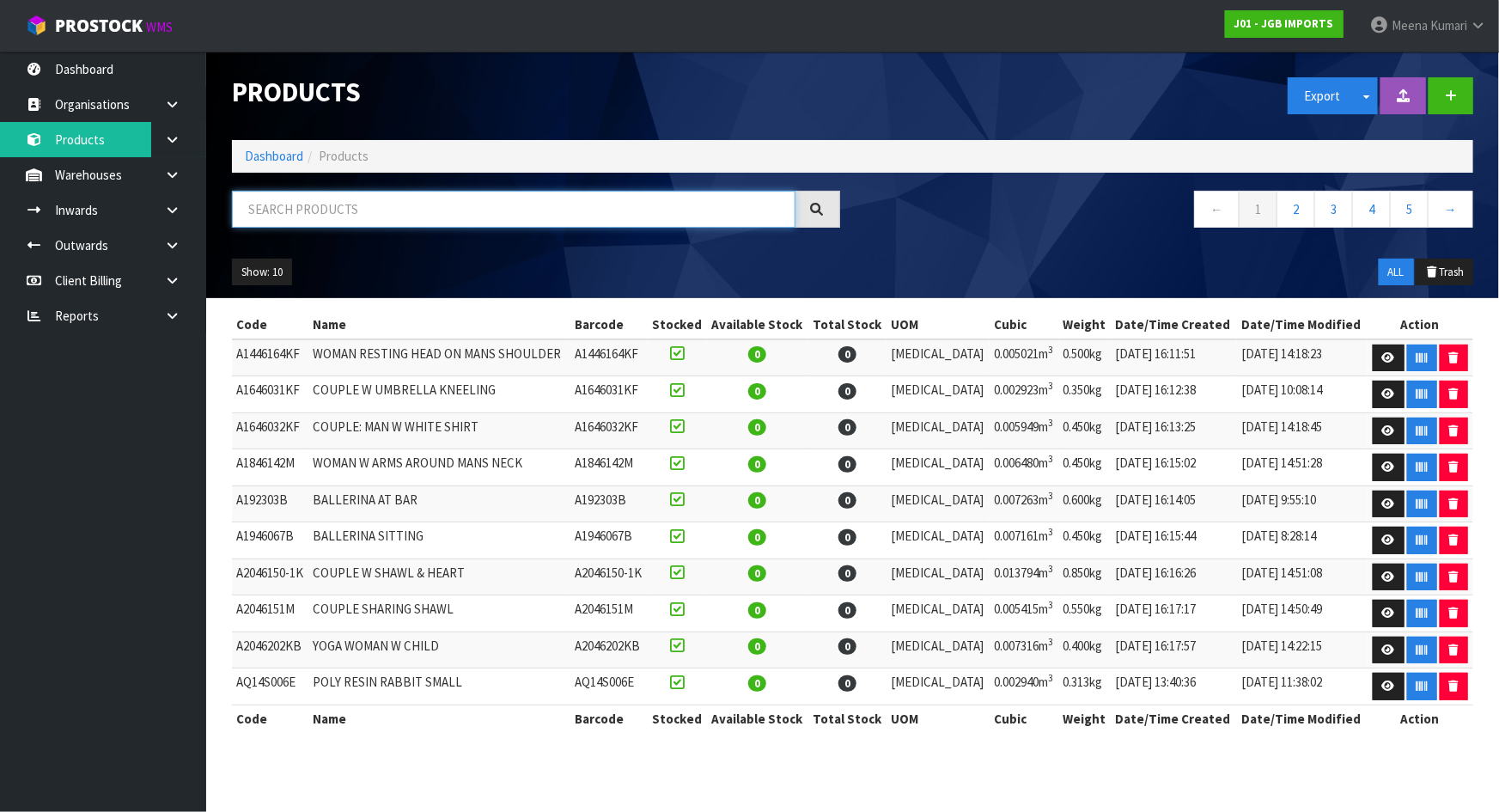
click at [367, 215] on input "text" at bounding box center [514, 209] width 564 height 37
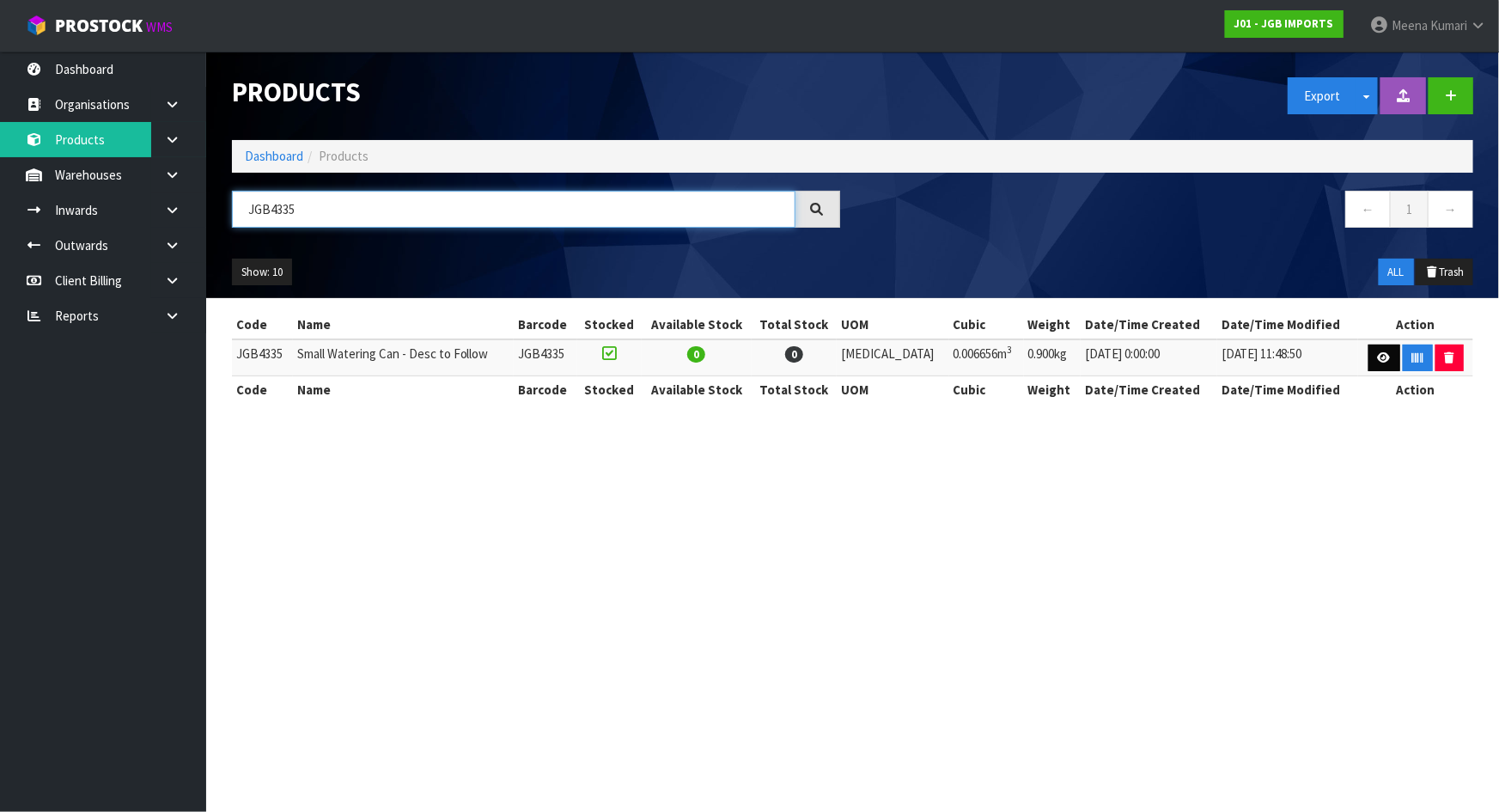
type input "JGB4335"
click at [1379, 352] on icon at bounding box center [1385, 358] width 13 height 11
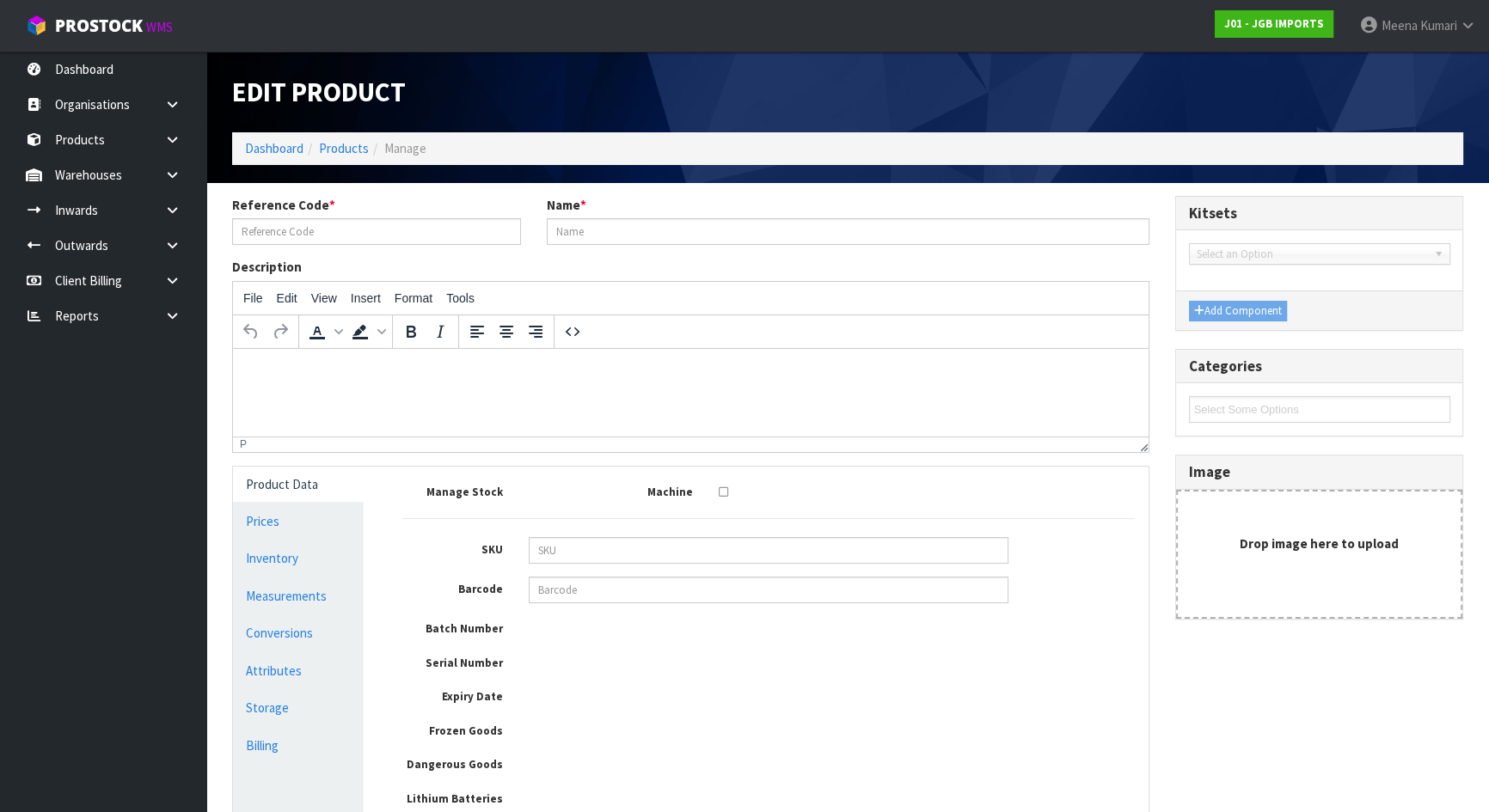
type input "JGB4335"
type input "Small Watering Can - Desc to Follow"
type input "26"
type input "16"
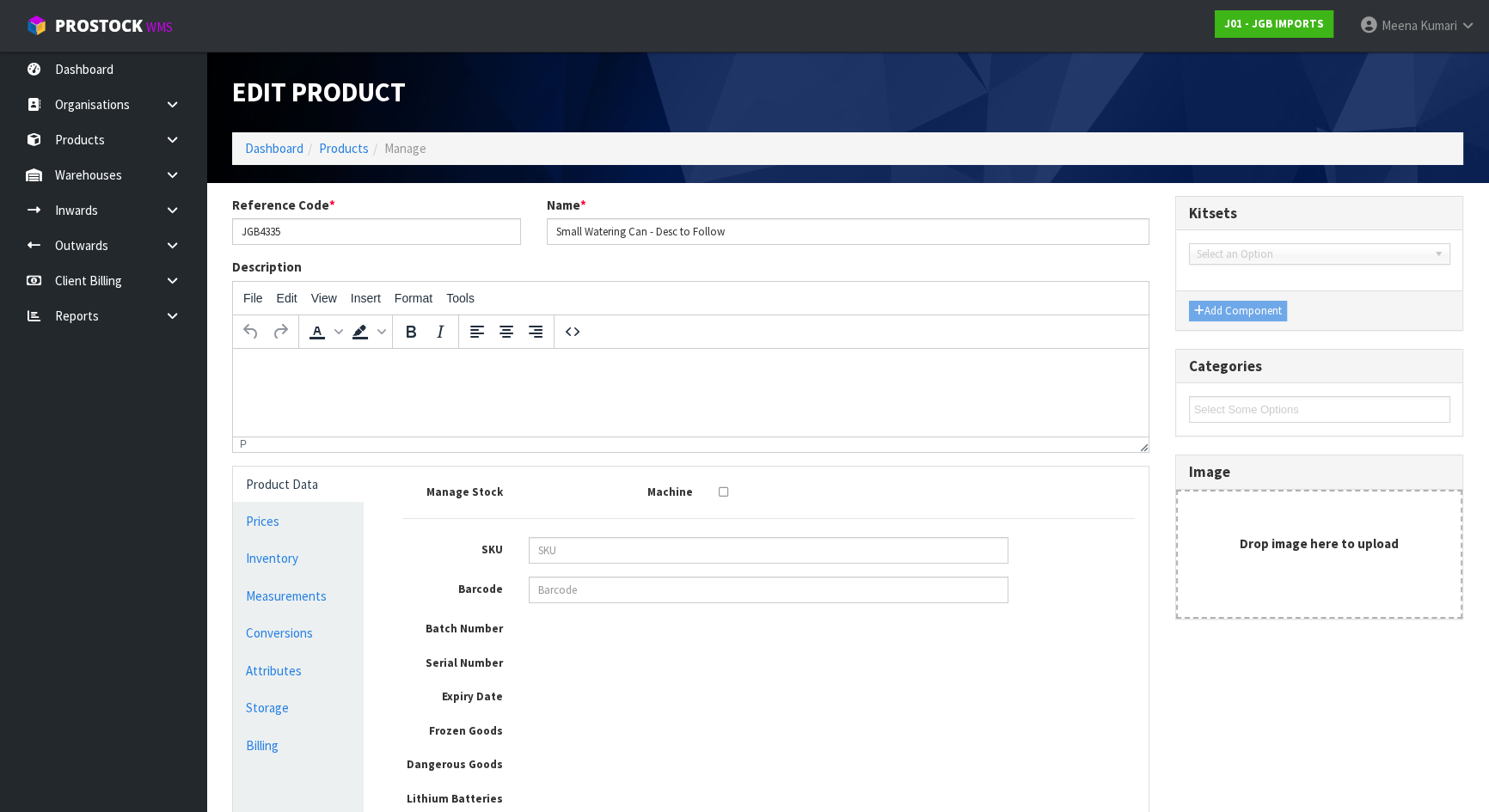
type input "0.006656"
type input "0.9"
click at [237, 592] on link "Measurements" at bounding box center [298, 596] width 131 height 35
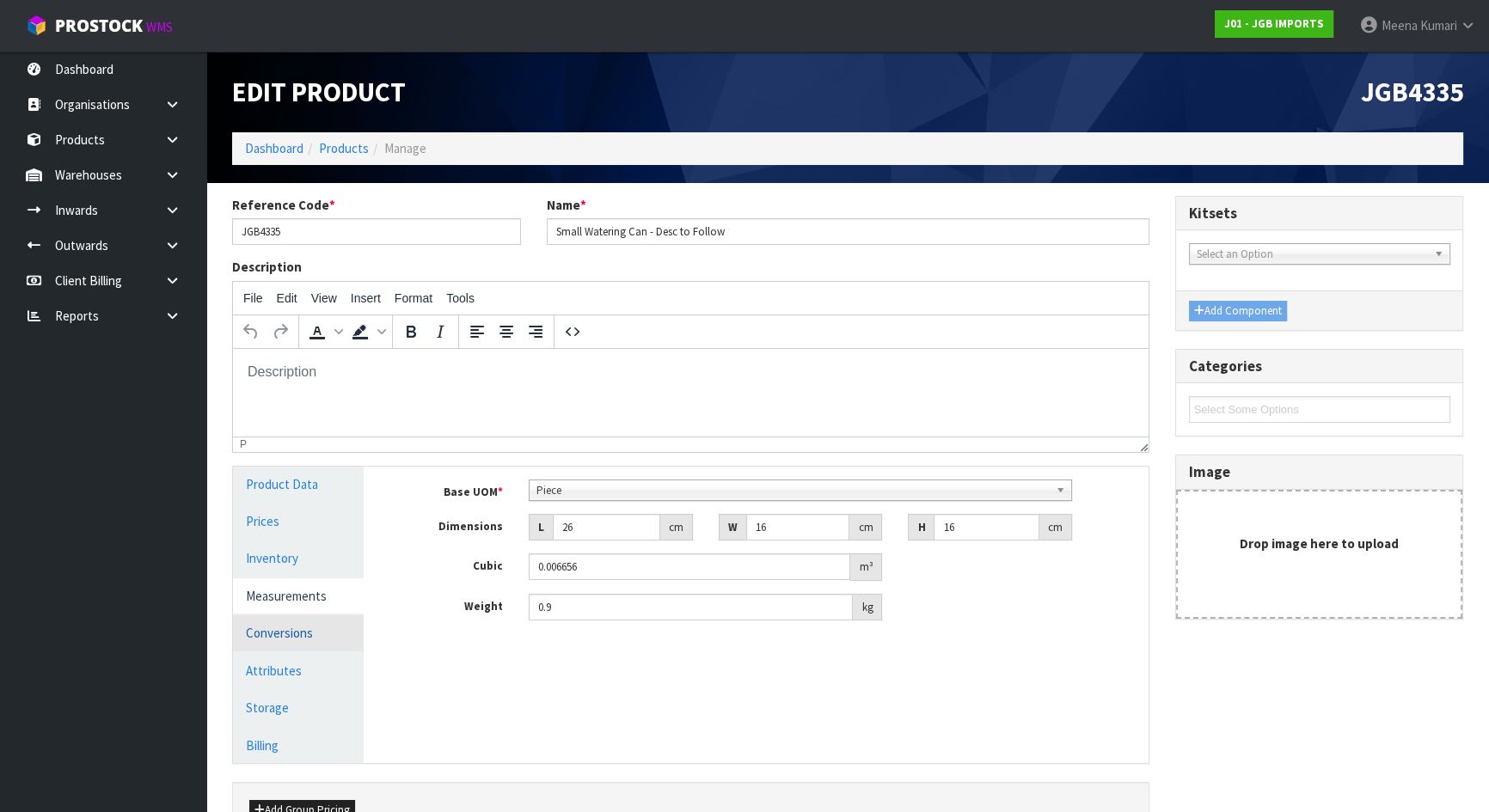
click at [330, 629] on link "Conversions" at bounding box center [298, 632] width 131 height 35
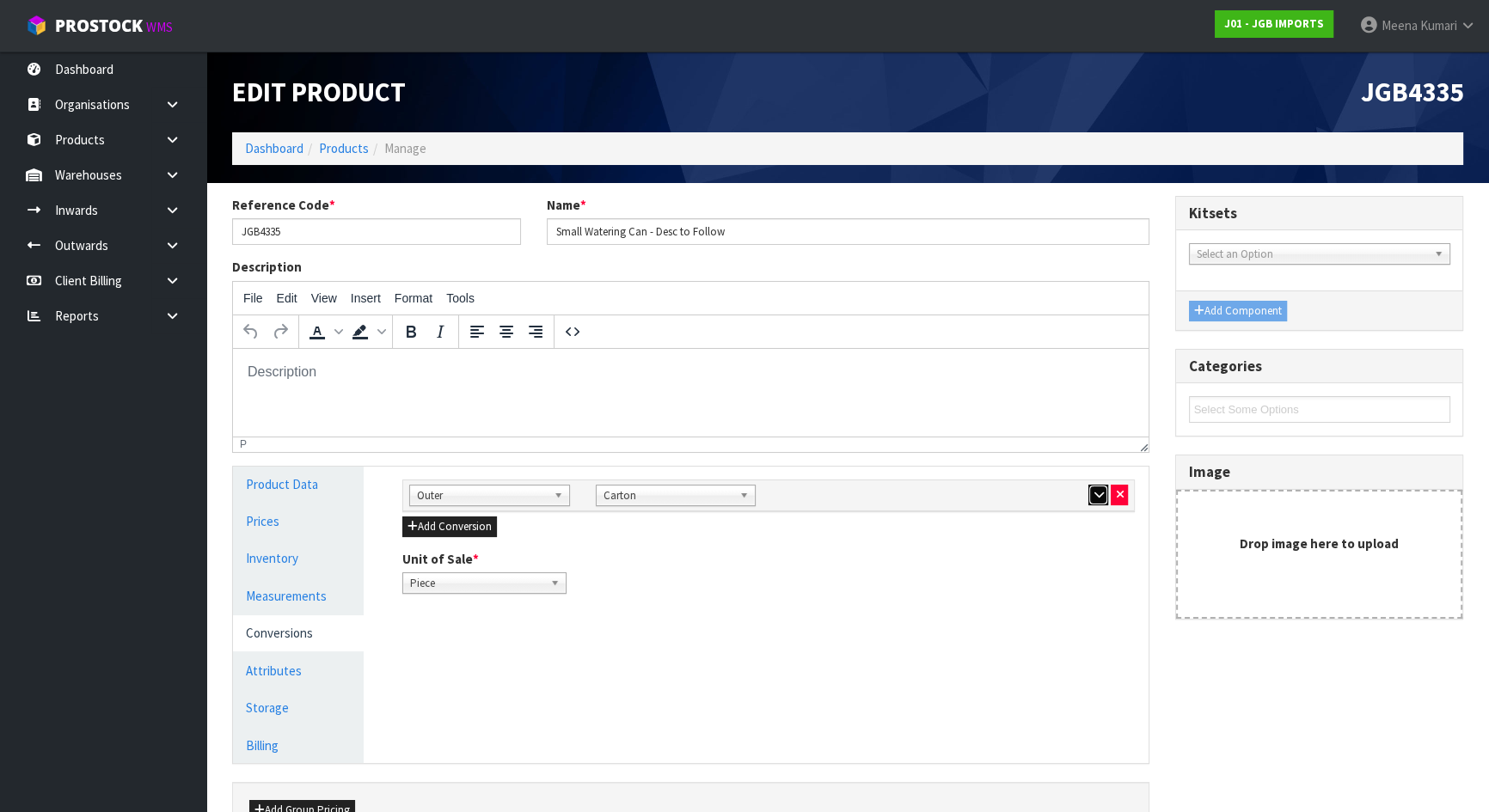
click at [1094, 489] on icon "button" at bounding box center [1098, 494] width 9 height 11
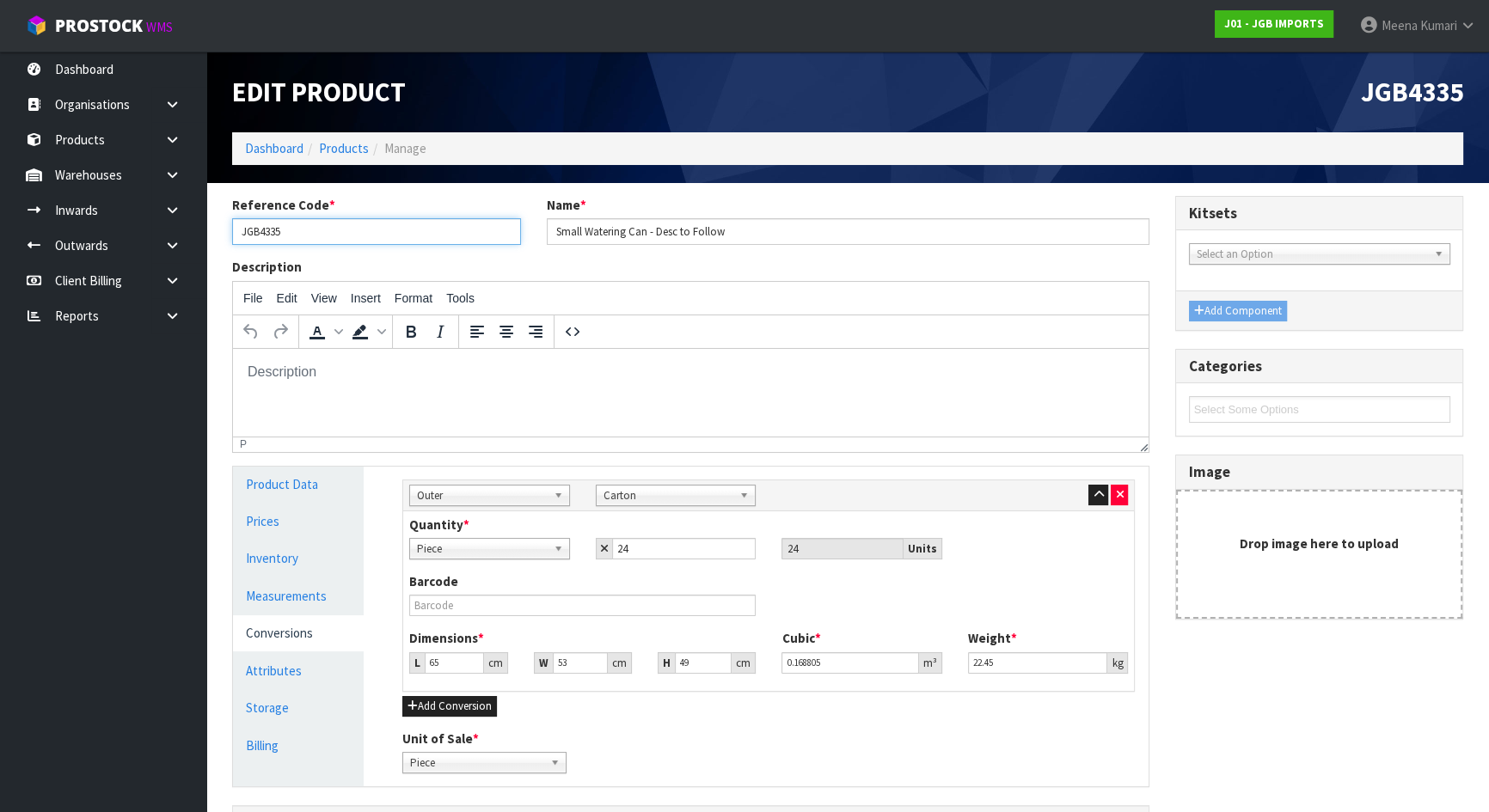
click at [288, 223] on input "JGB4335" at bounding box center [377, 231] width 288 height 27
click at [295, 235] on input "JGB4335" at bounding box center [377, 231] width 288 height 27
click at [184, 162] on link at bounding box center [178, 175] width 55 height 35
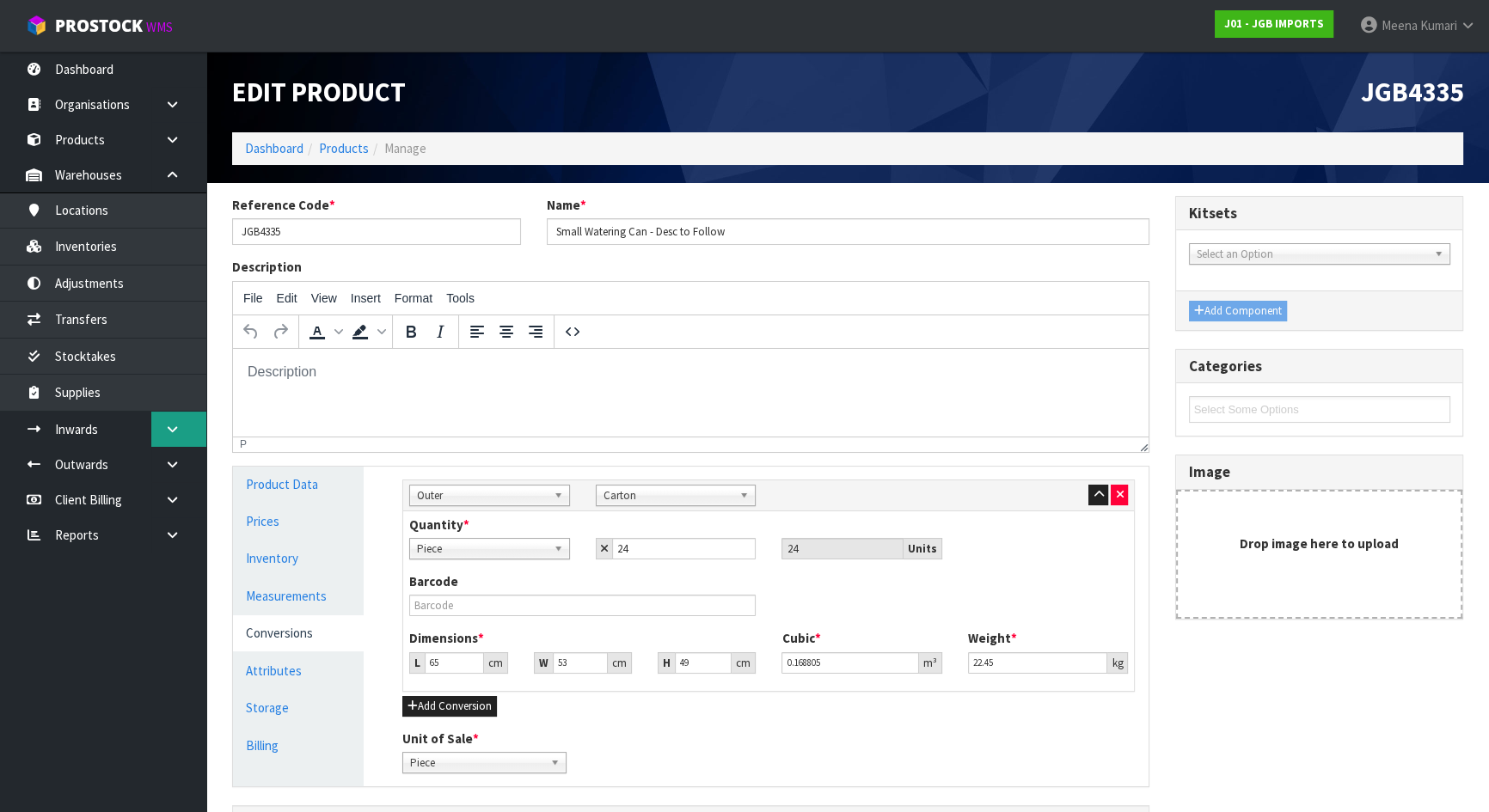
click at [158, 433] on link at bounding box center [178, 429] width 55 height 35
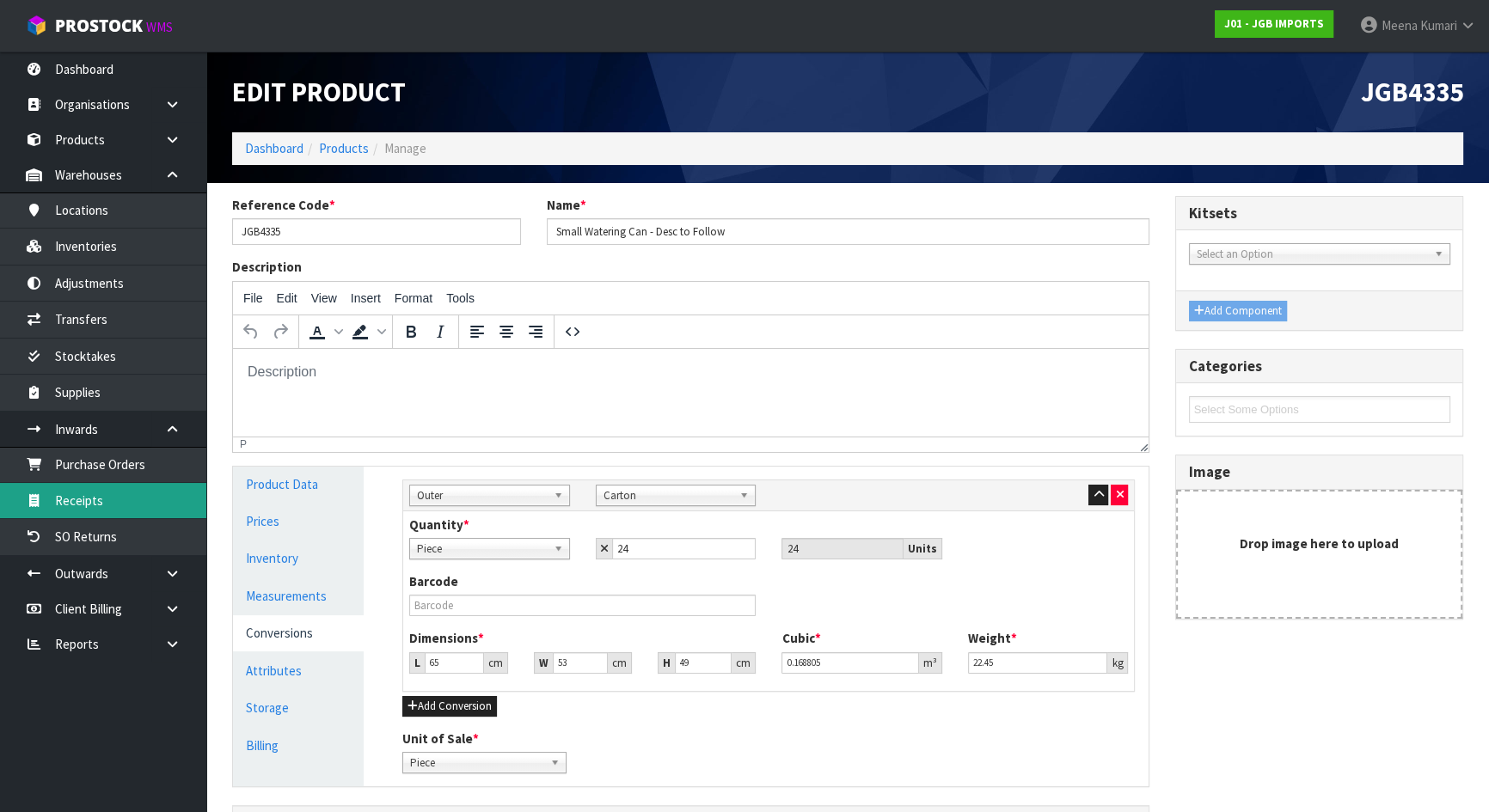
click at [152, 506] on link "Receipts" at bounding box center [102, 500] width 206 height 35
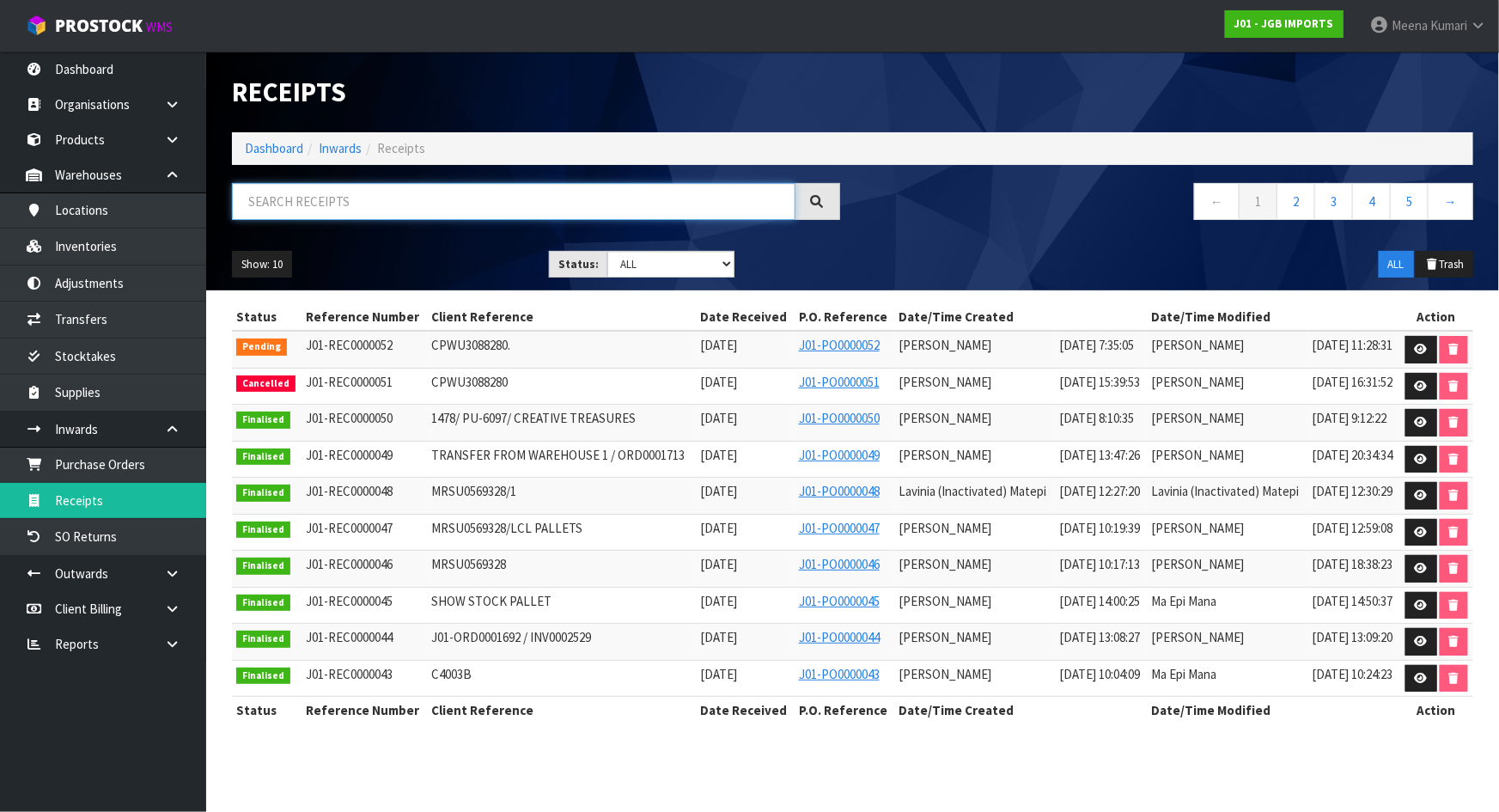
drag, startPoint x: 361, startPoint y: 212, endPoint x: 368, endPoint y: 220, distance: 10.6
click at [361, 213] on input "text" at bounding box center [514, 201] width 564 height 37
click at [1428, 342] on link at bounding box center [1422, 349] width 32 height 28
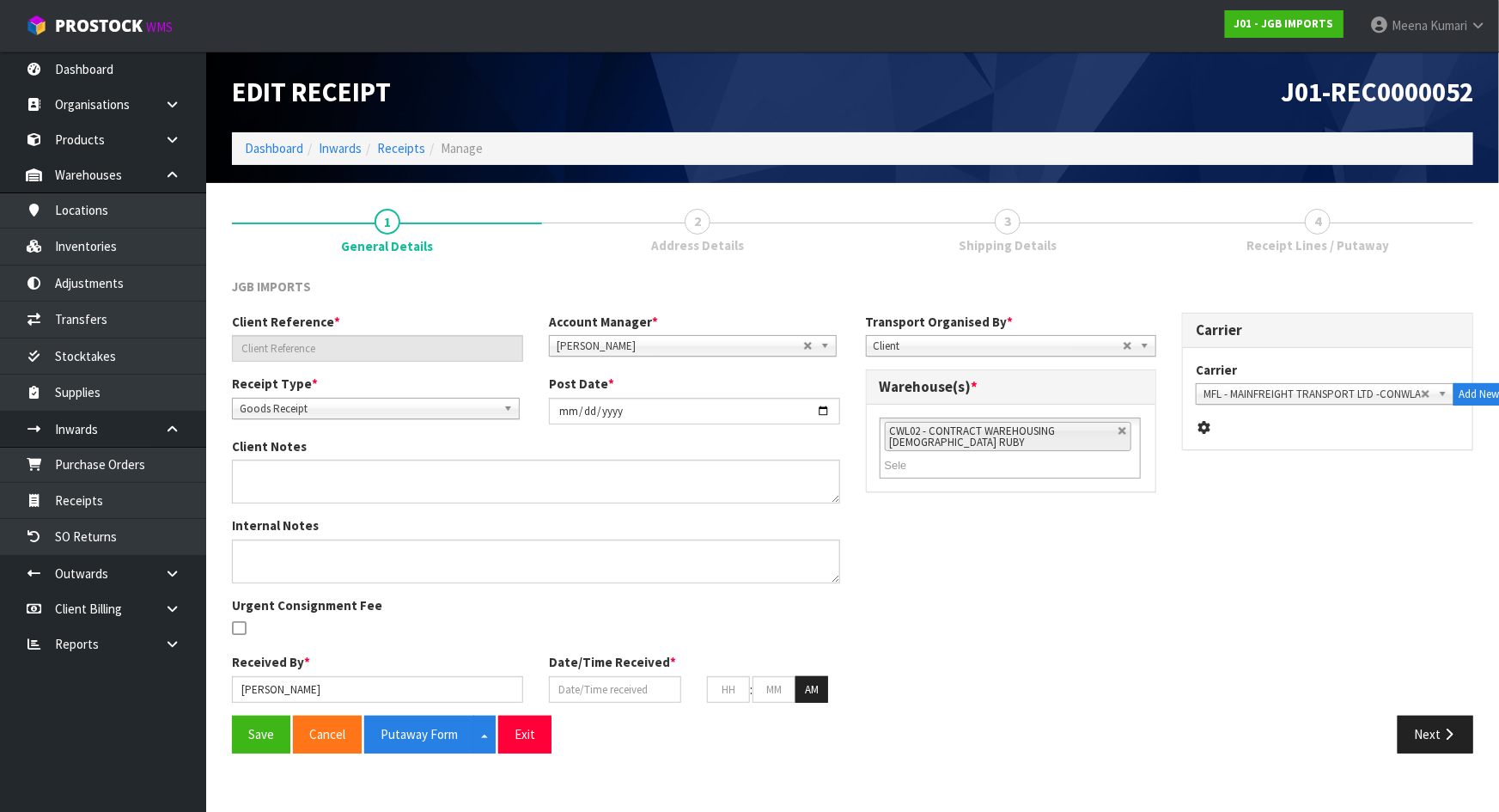
type input "CPWU3088280."
type input "[DATE]"
type input "[PERSON_NAME]"
type input "[DATE]"
type input "07"
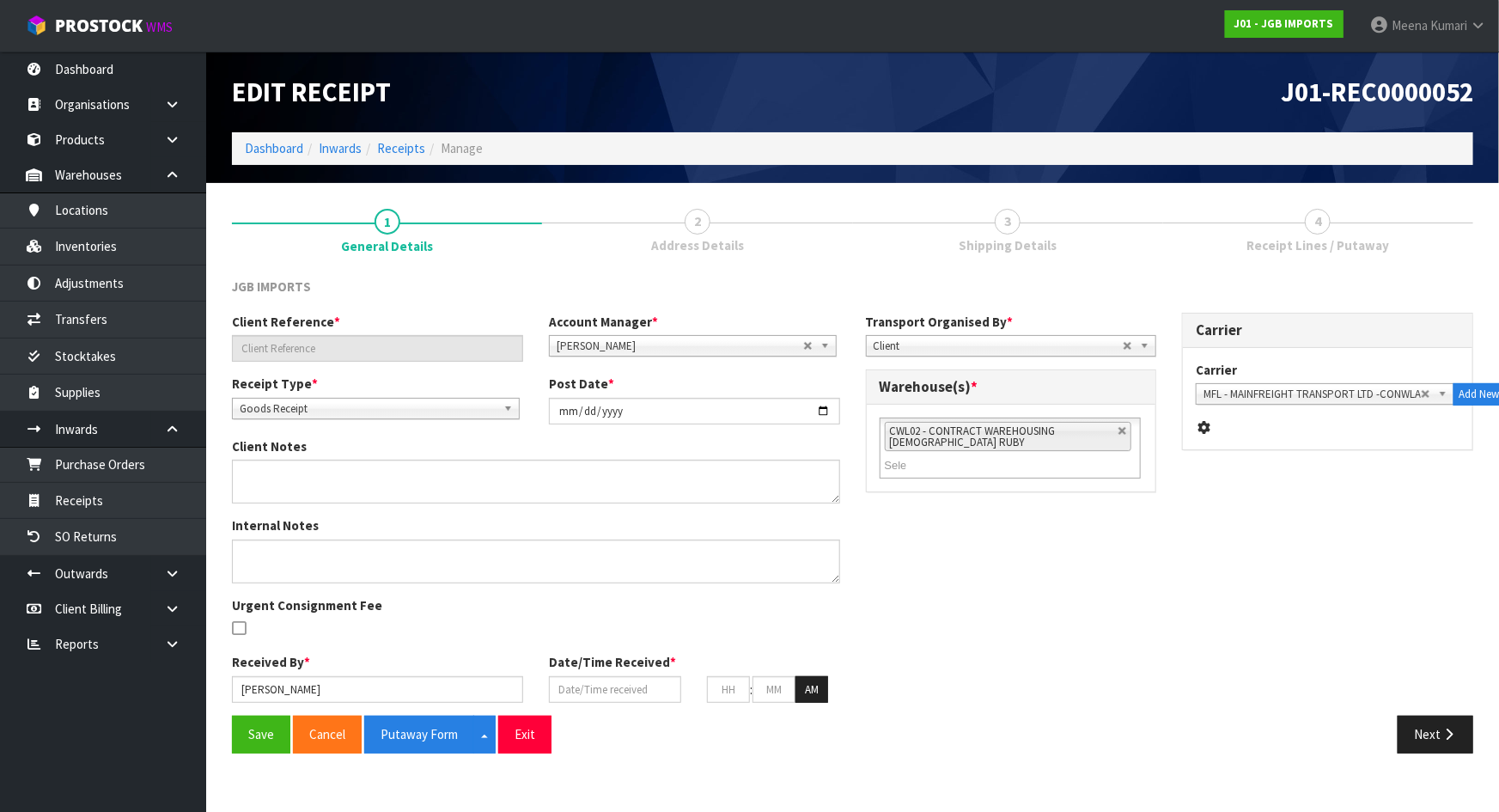
type input "35"
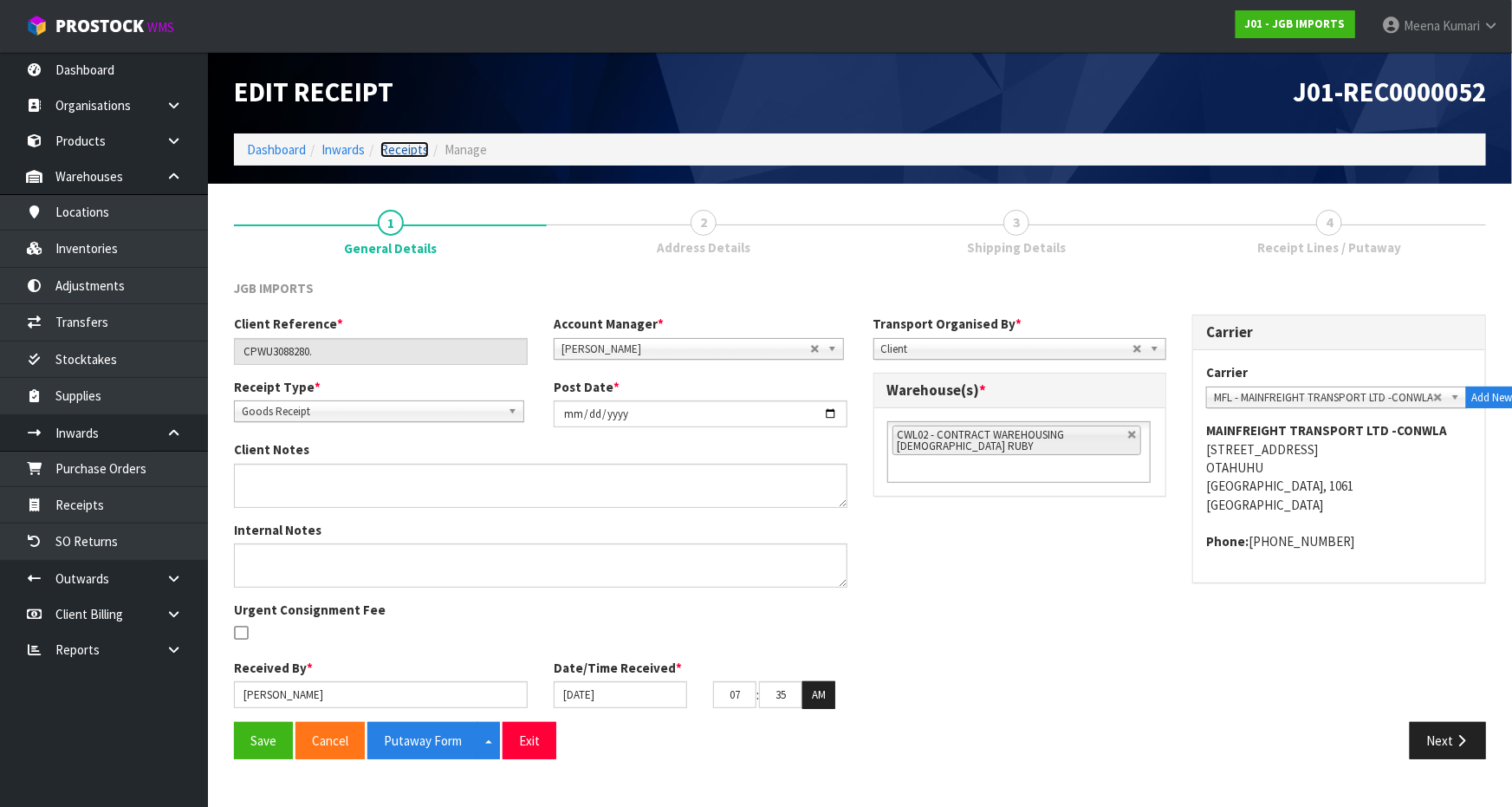
click at [412, 147] on link "Receipts" at bounding box center [405, 149] width 49 height 16
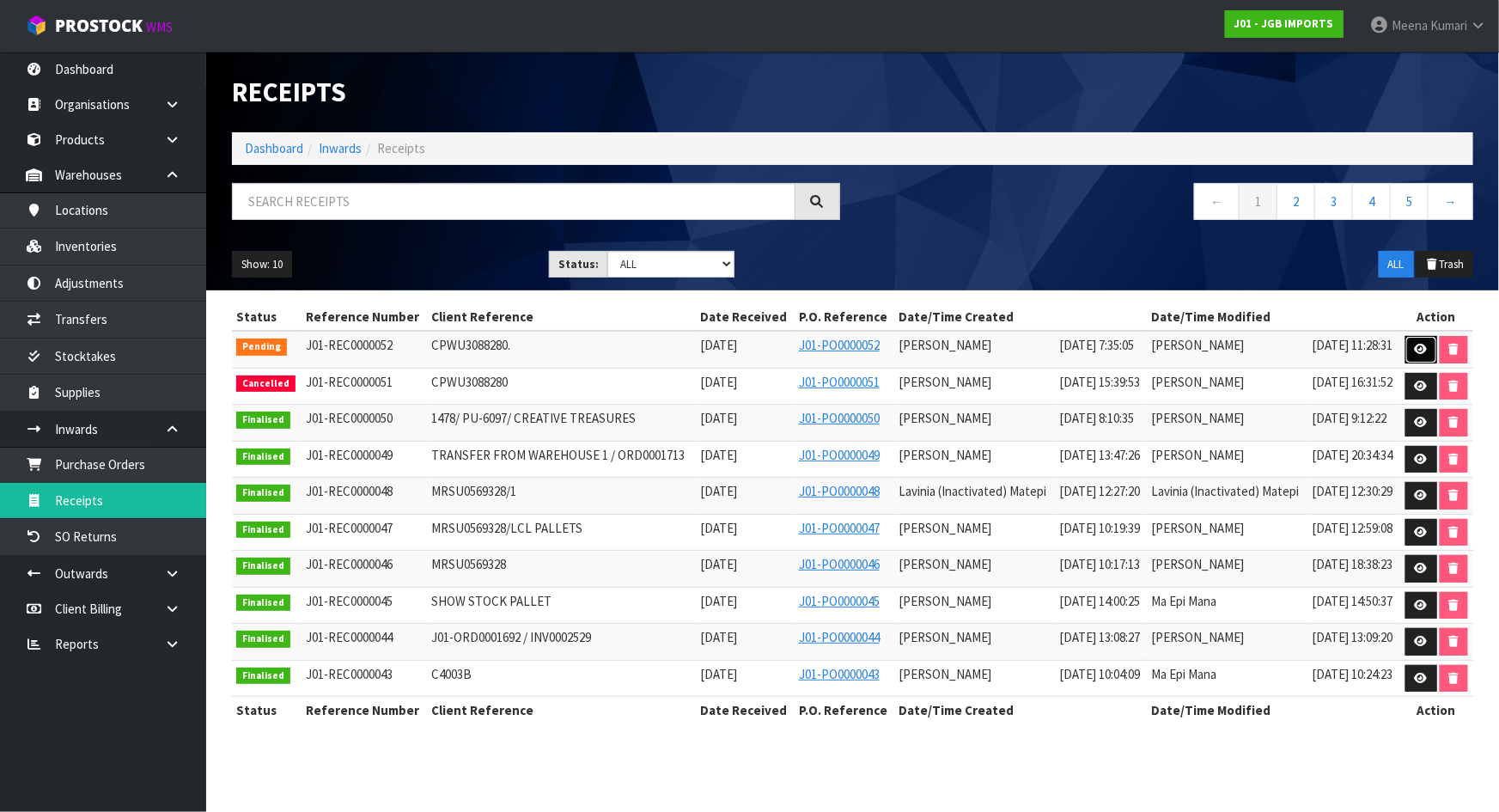
click at [1424, 346] on icon at bounding box center [1422, 349] width 13 height 11
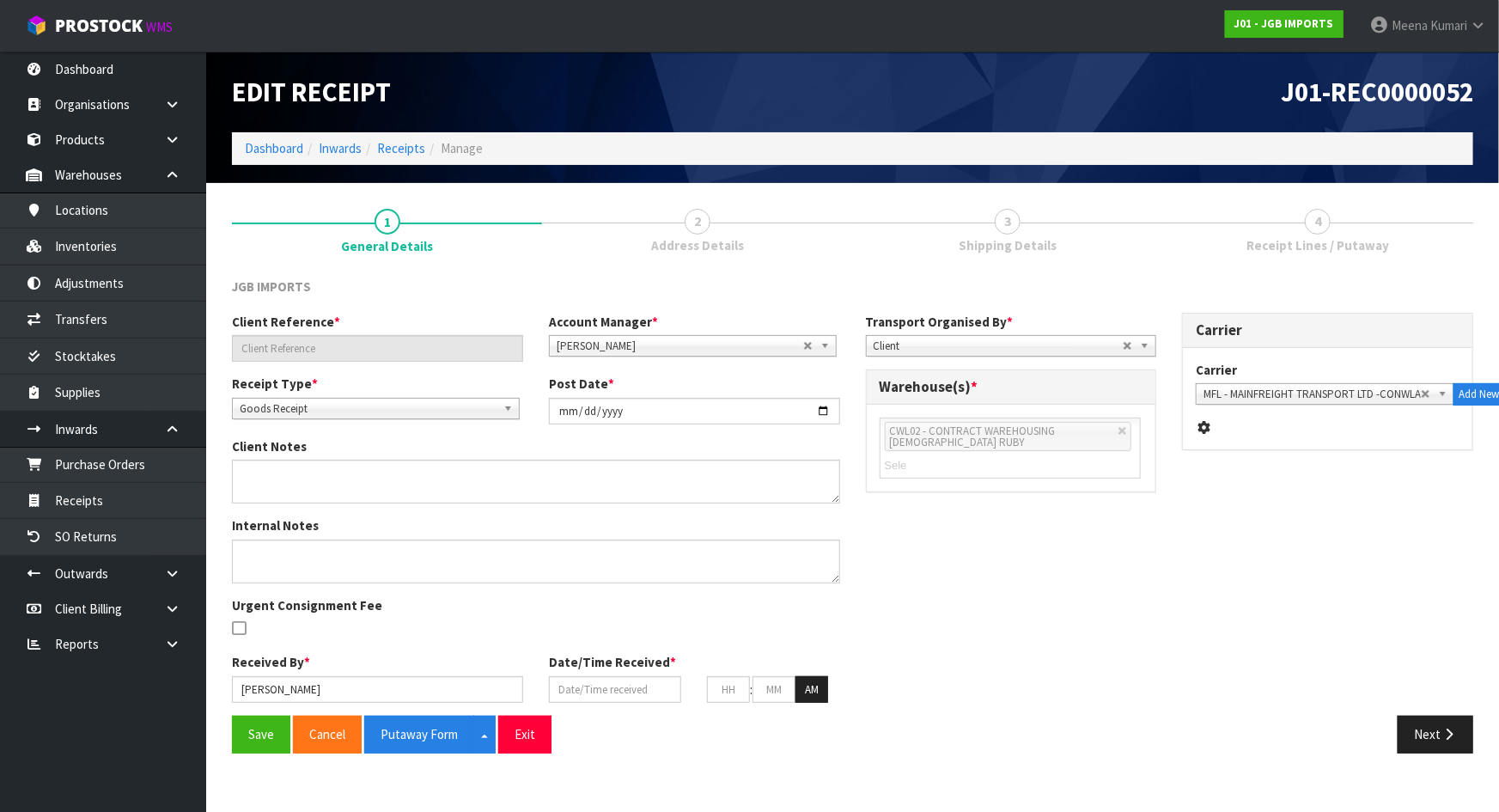
type input "CPWU3088280."
type input "[DATE]"
type input "[PERSON_NAME]"
type input "[DATE]"
type input "07"
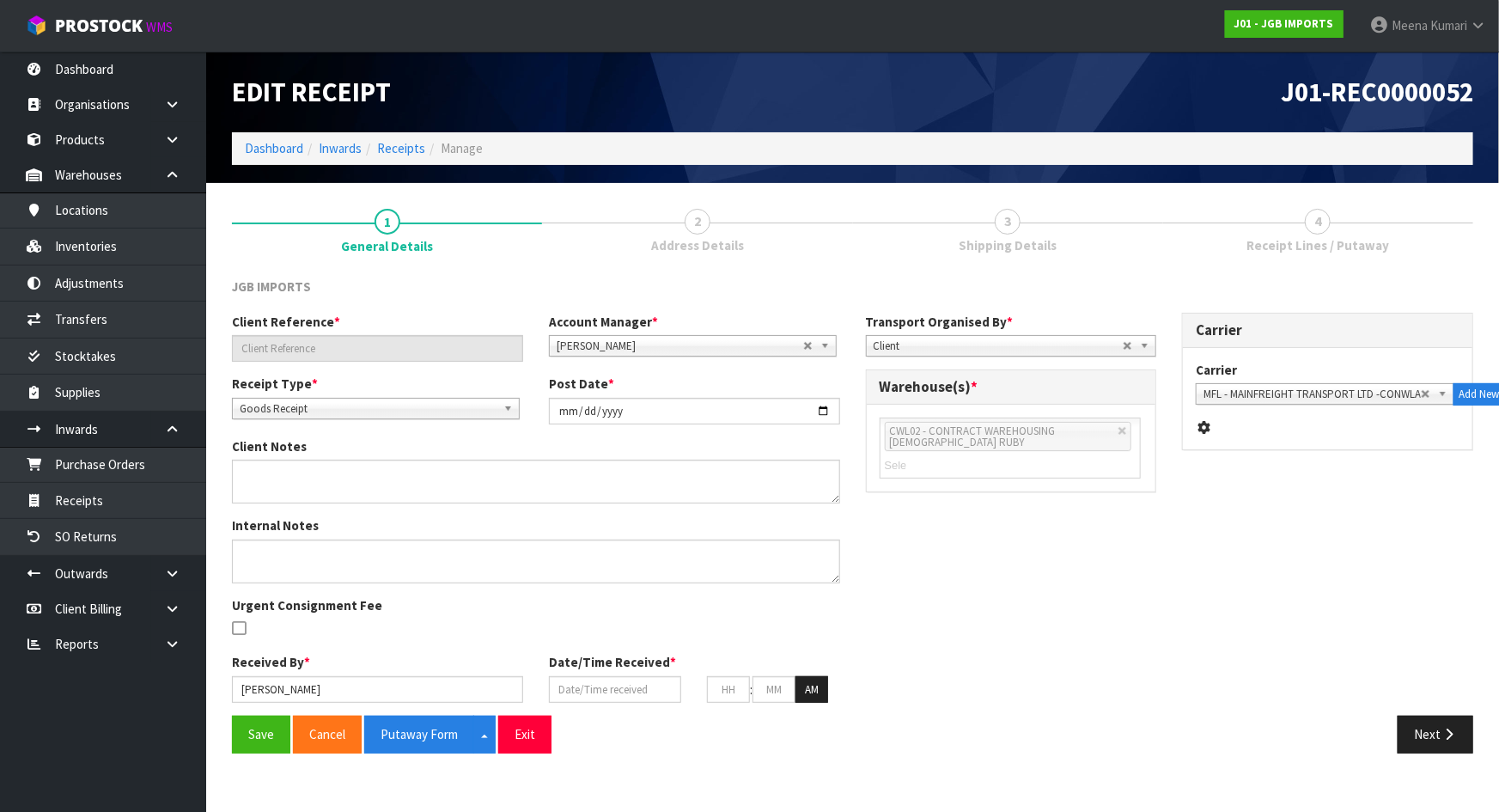
type input "35"
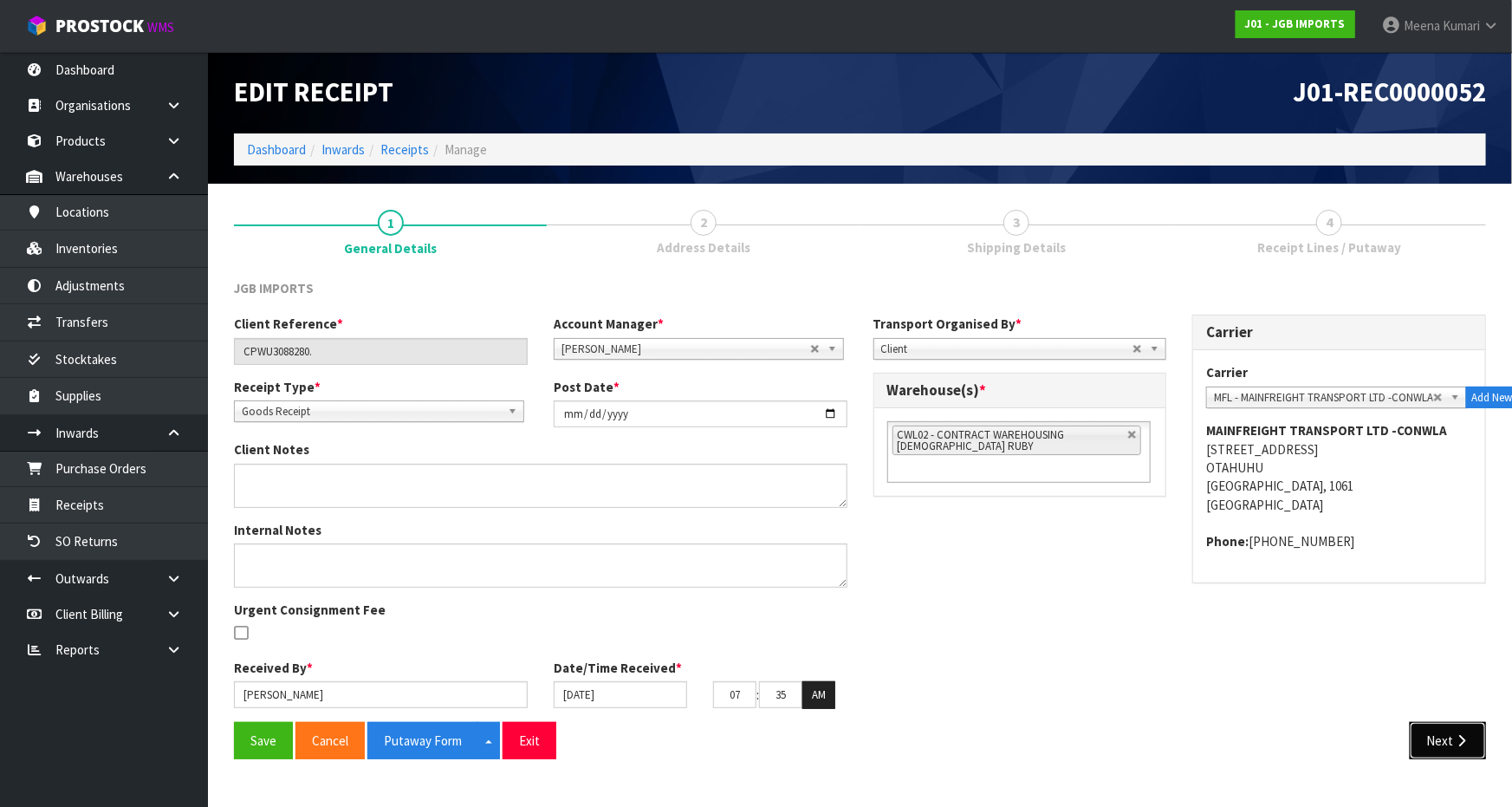
click at [1481, 729] on button "Next" at bounding box center [1449, 740] width 77 height 37
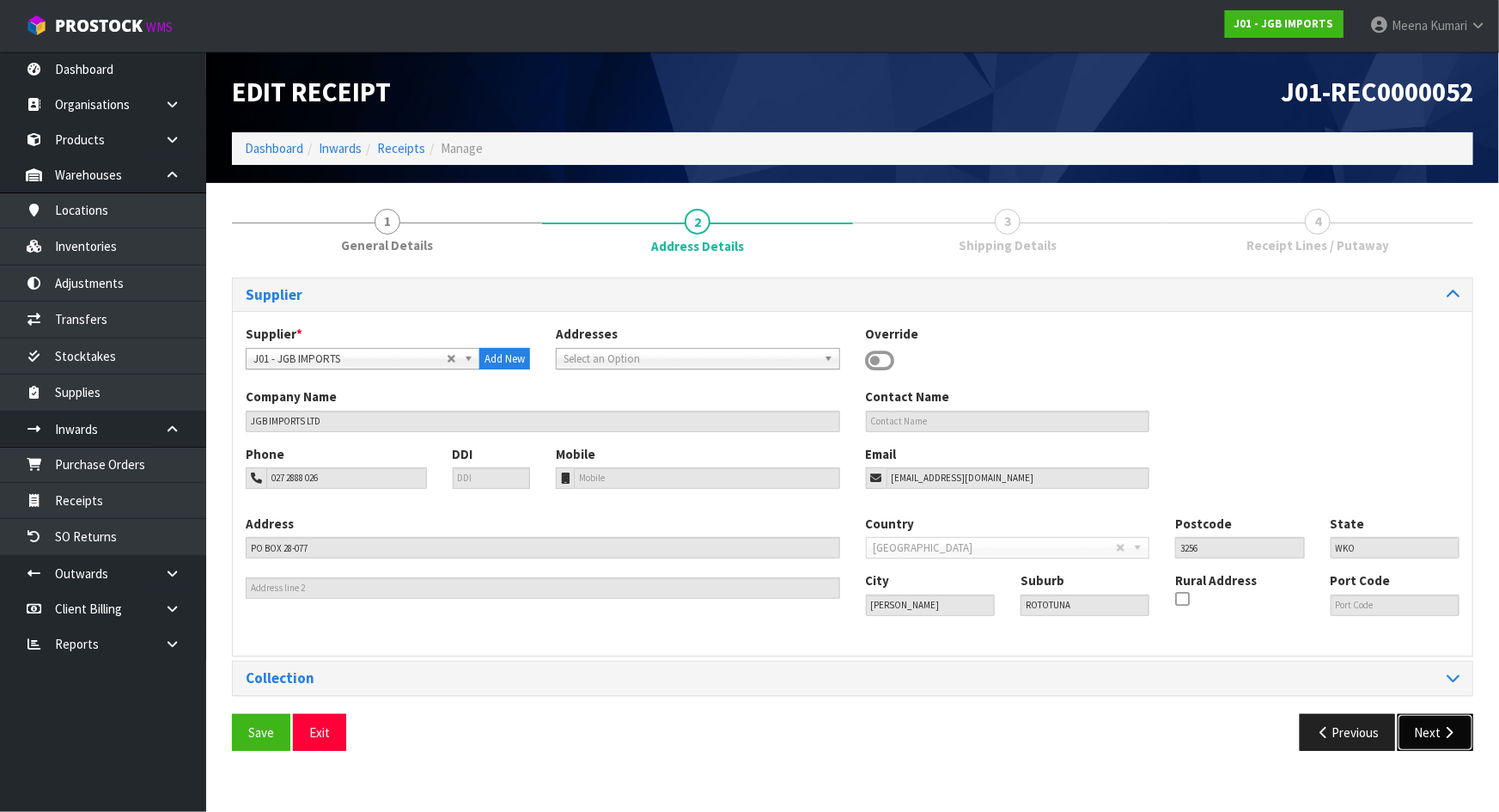
click at [1434, 742] on button "Next" at bounding box center [1436, 732] width 76 height 37
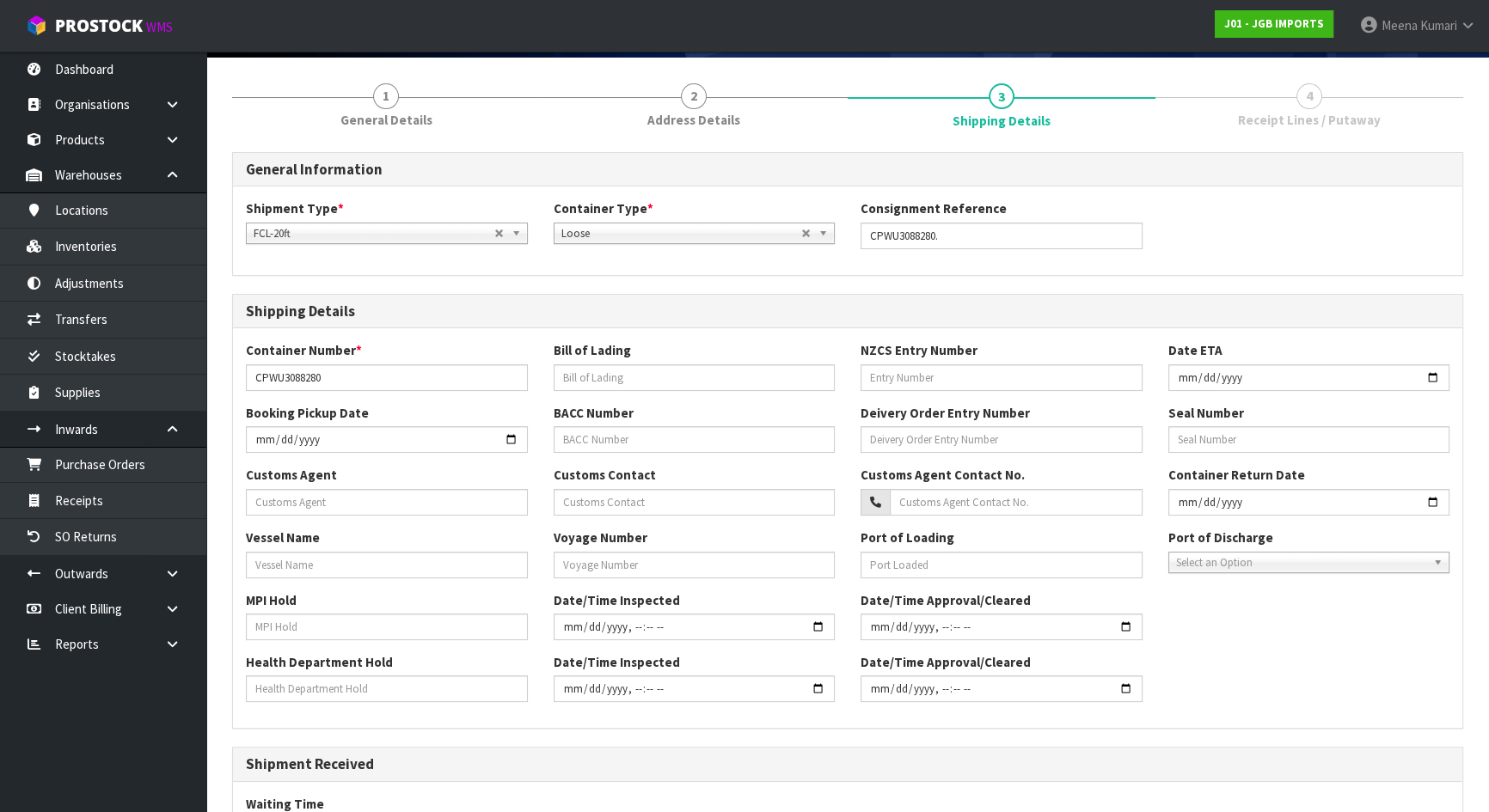
scroll to position [381, 0]
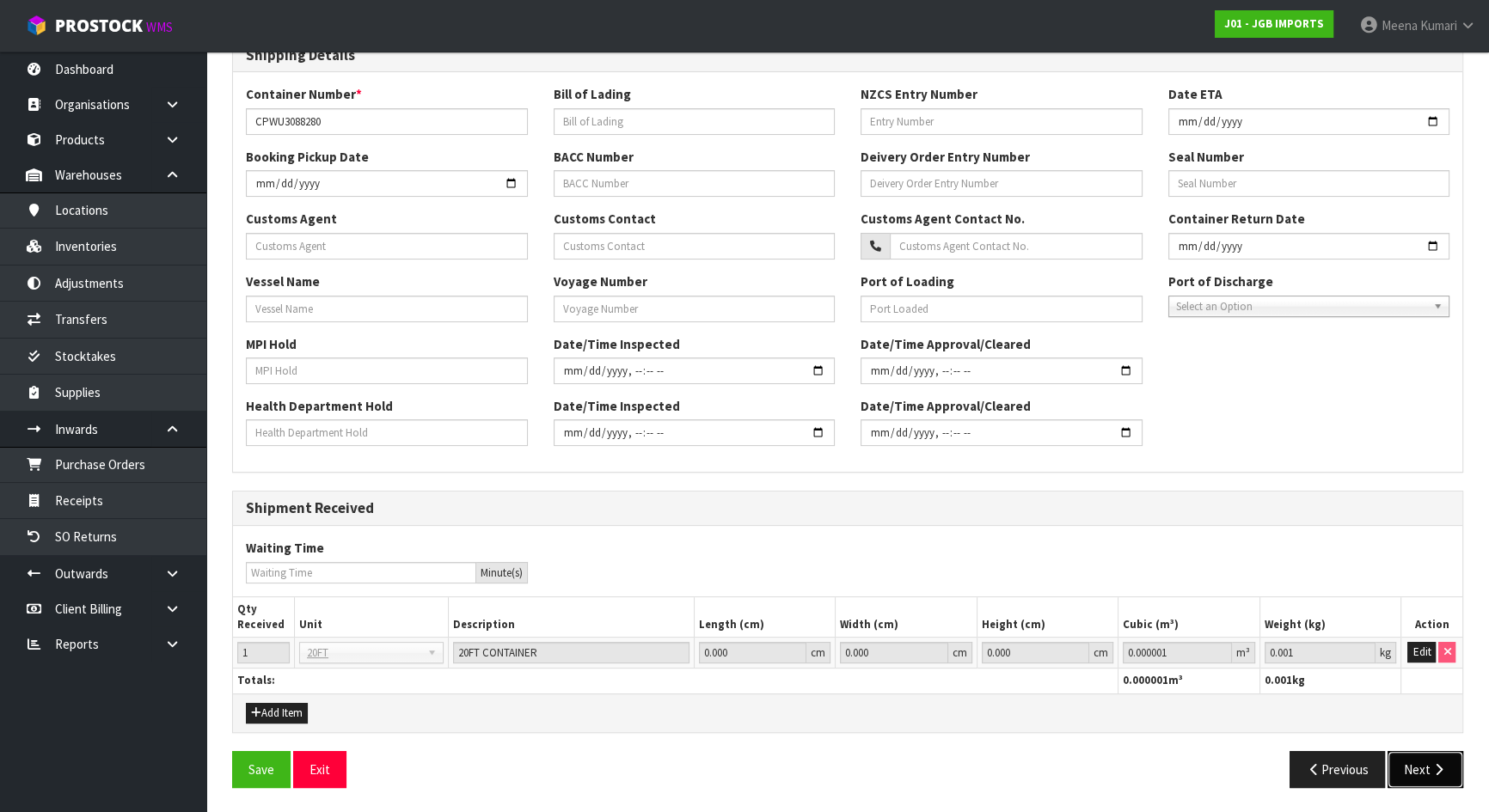
click at [1442, 759] on button "Next" at bounding box center [1425, 769] width 76 height 37
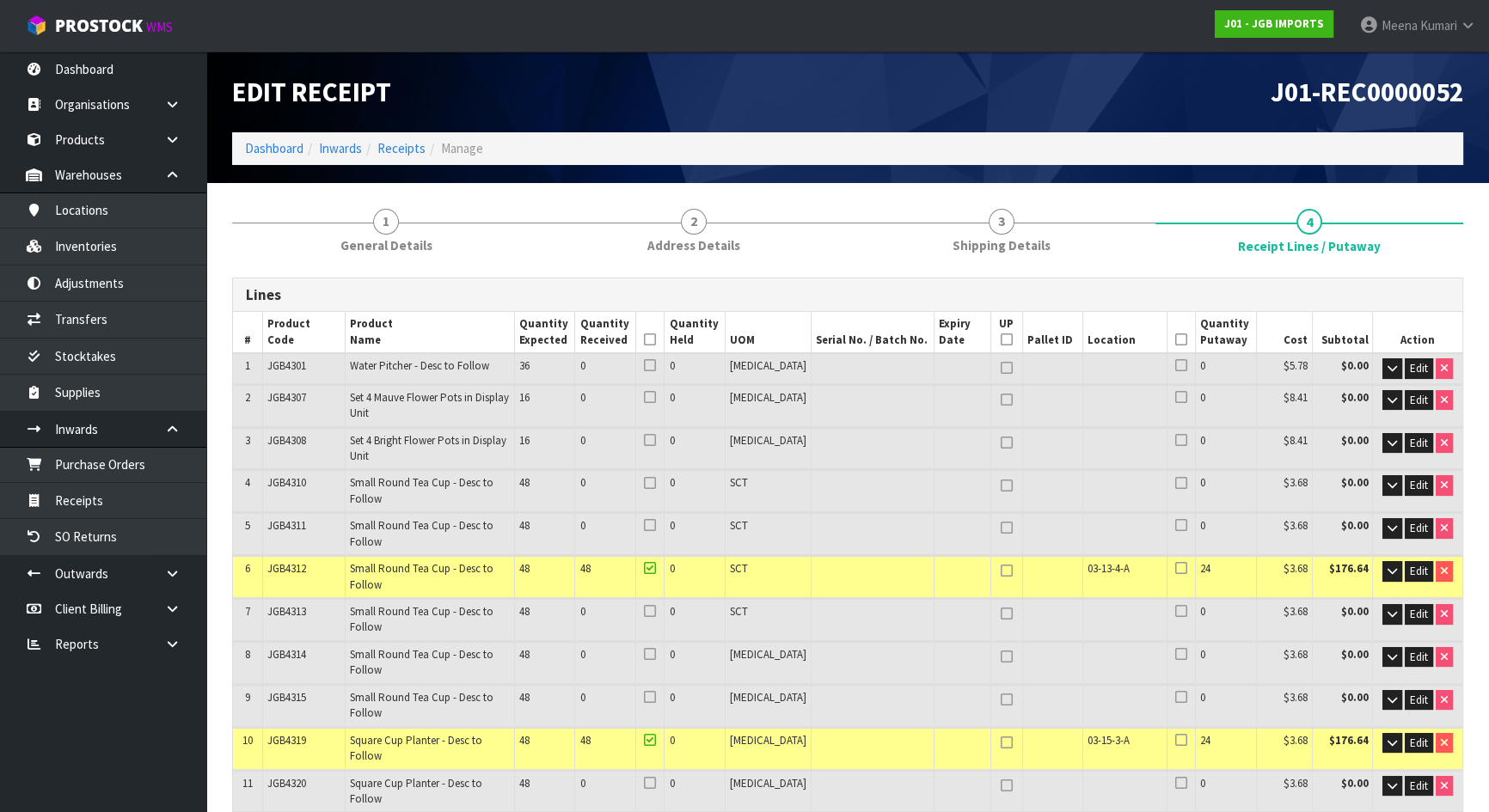
scroll to position [755, 0]
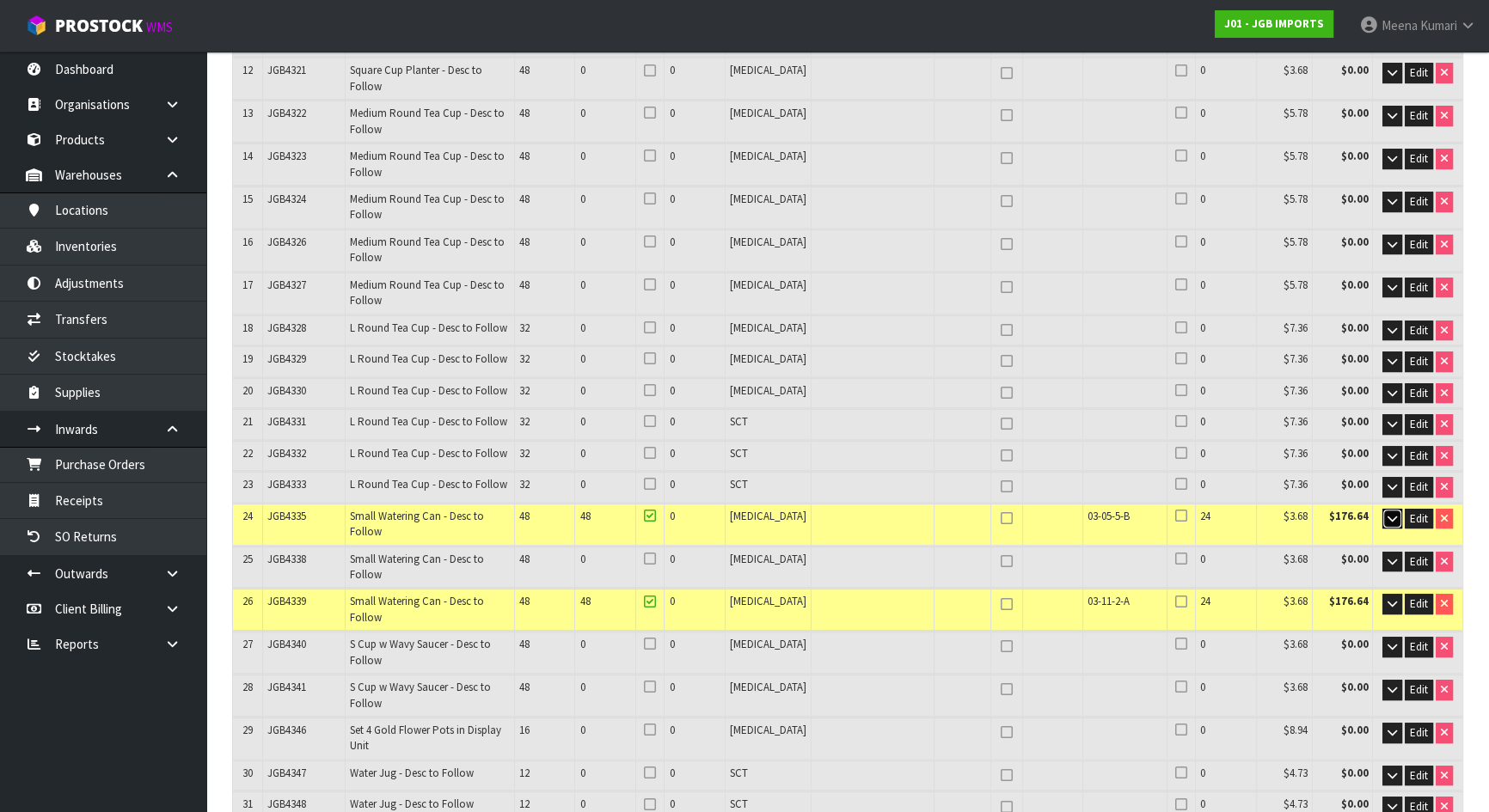
click at [1387, 513] on icon "button" at bounding box center [1392, 519] width 9 height 11
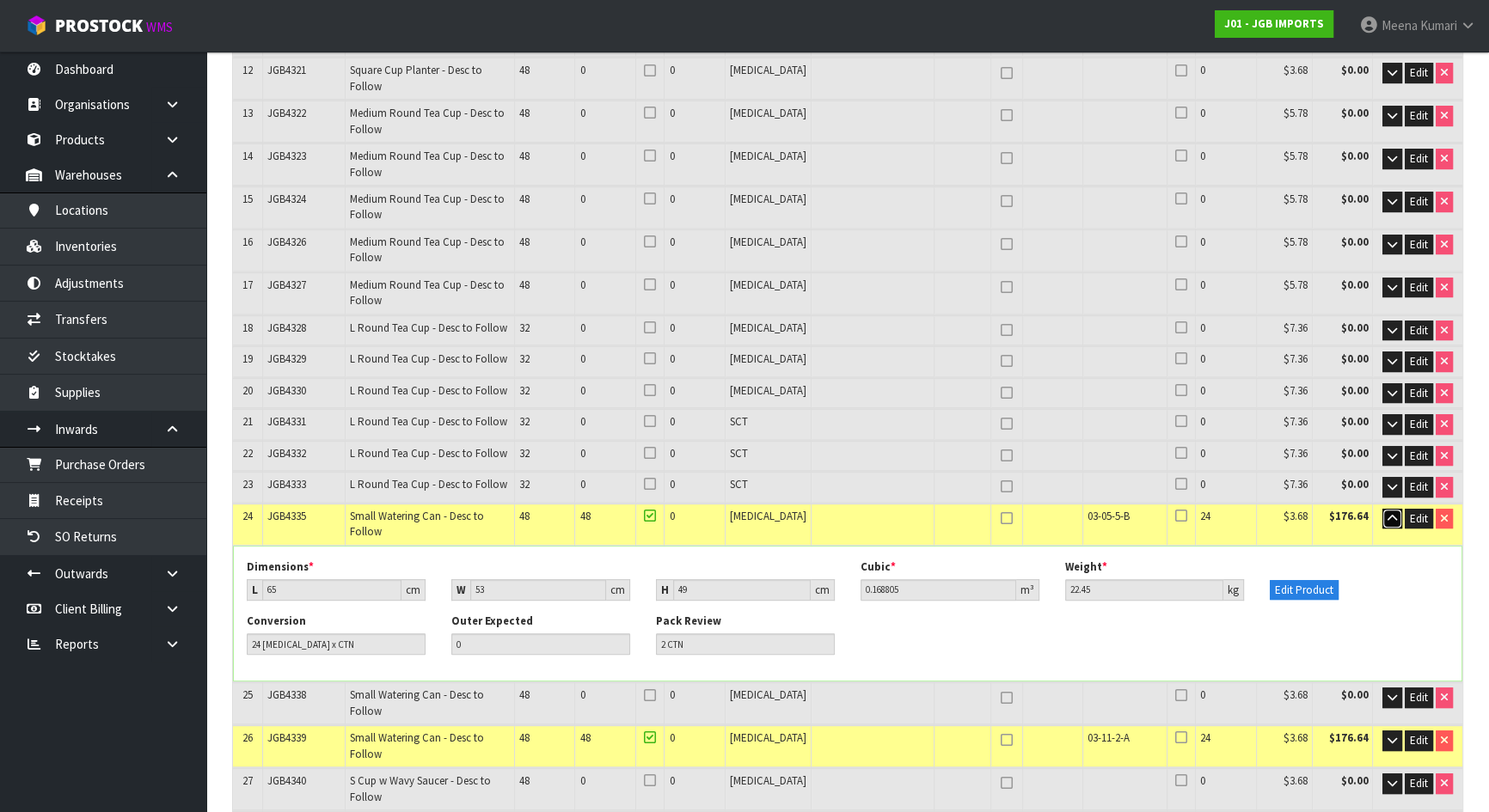
click at [1387, 513] on icon "button" at bounding box center [1392, 519] width 9 height 11
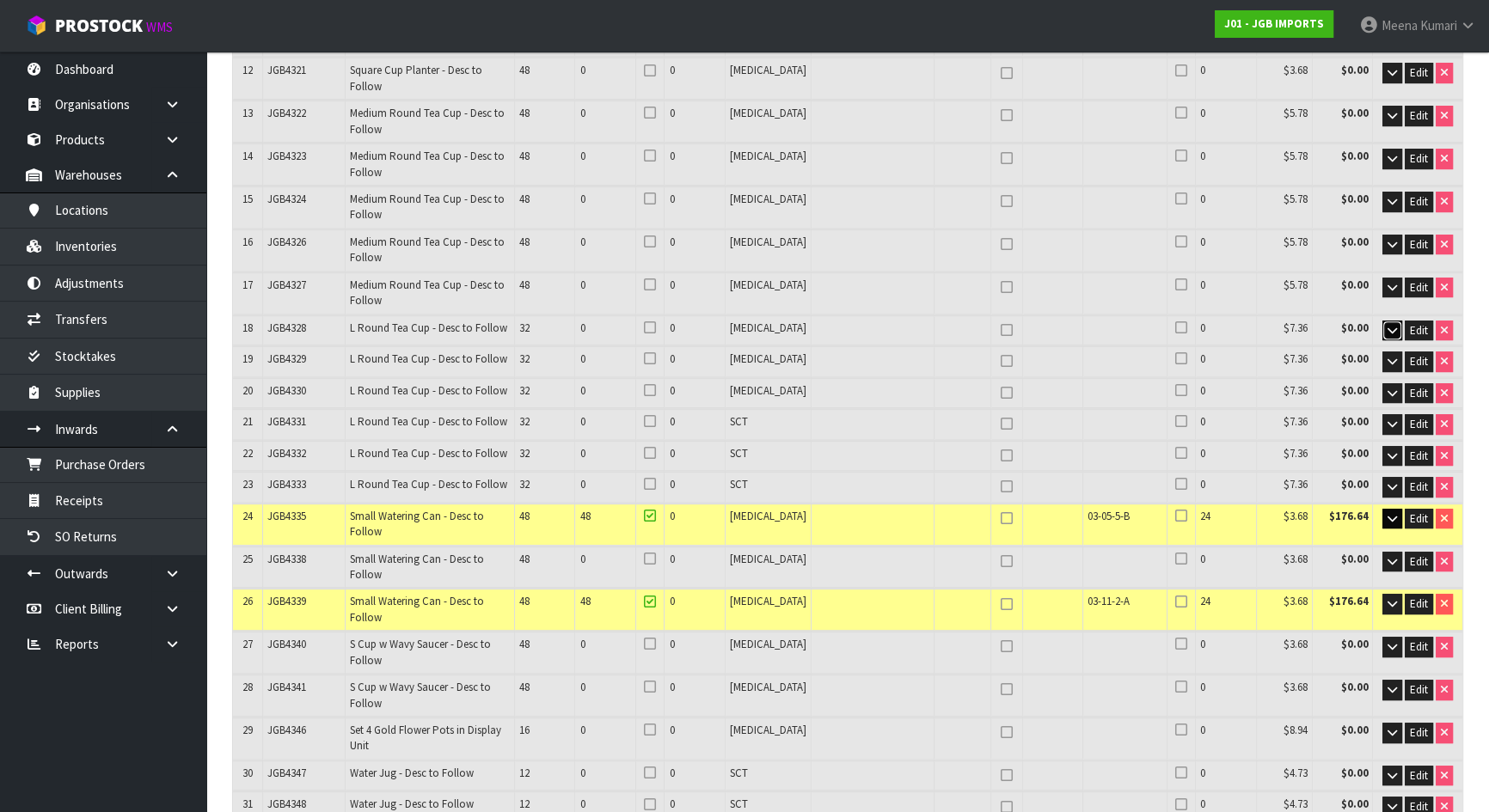
click at [1387, 324] on icon "button" at bounding box center [1392, 330] width 9 height 11
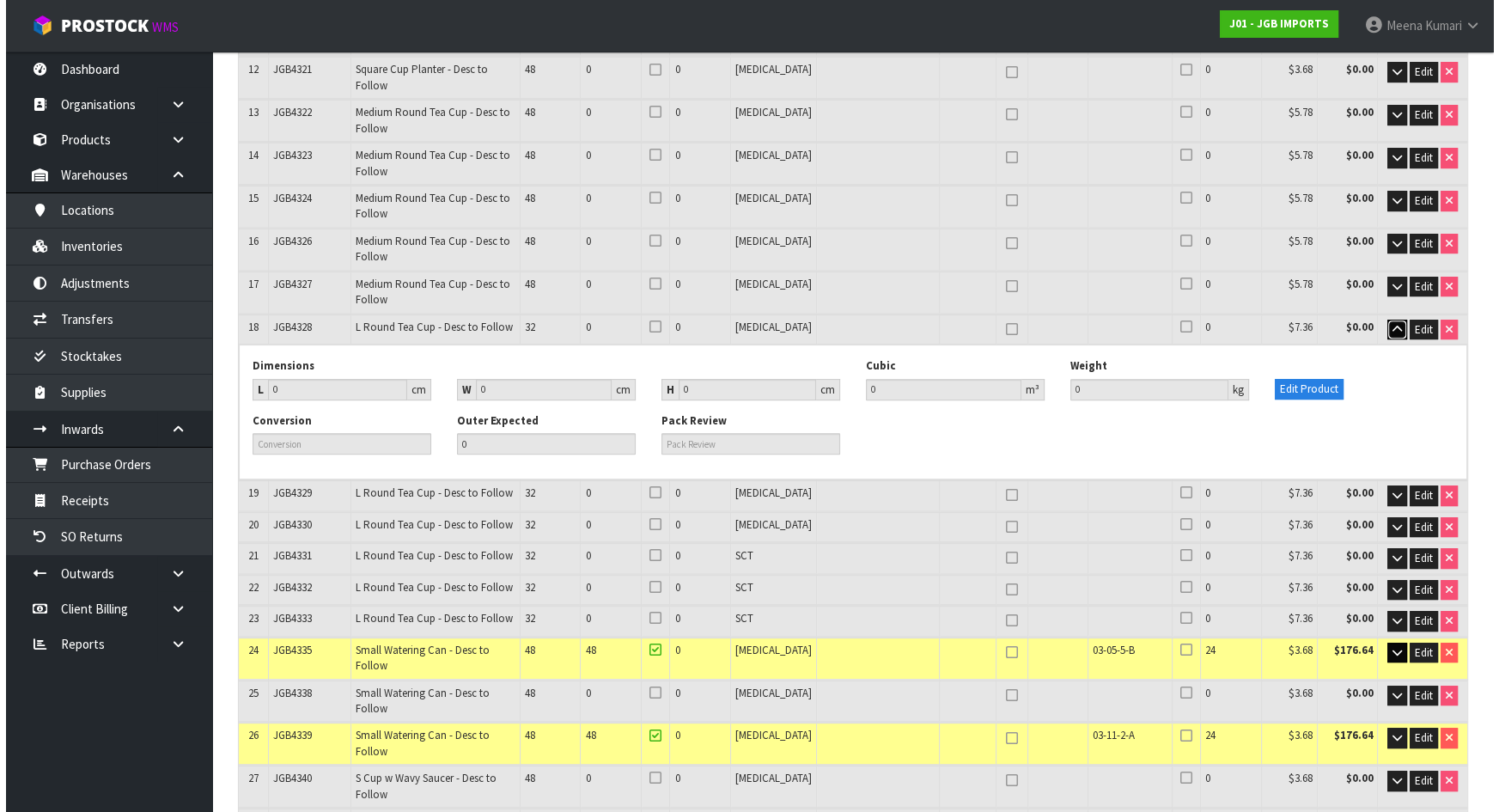
scroll to position [891, 0]
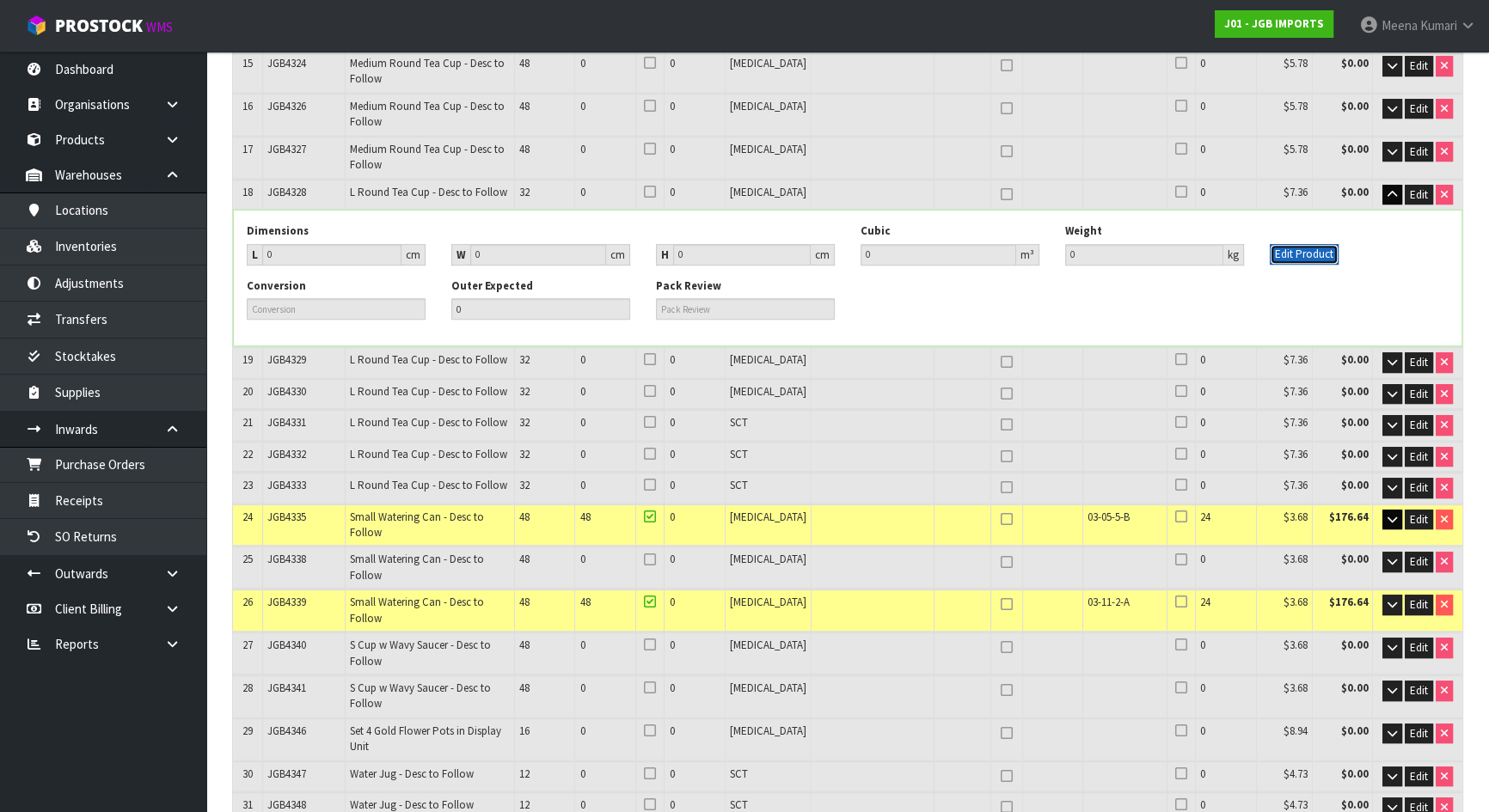
click at [1317, 244] on button "Edit Product" at bounding box center [1304, 254] width 68 height 21
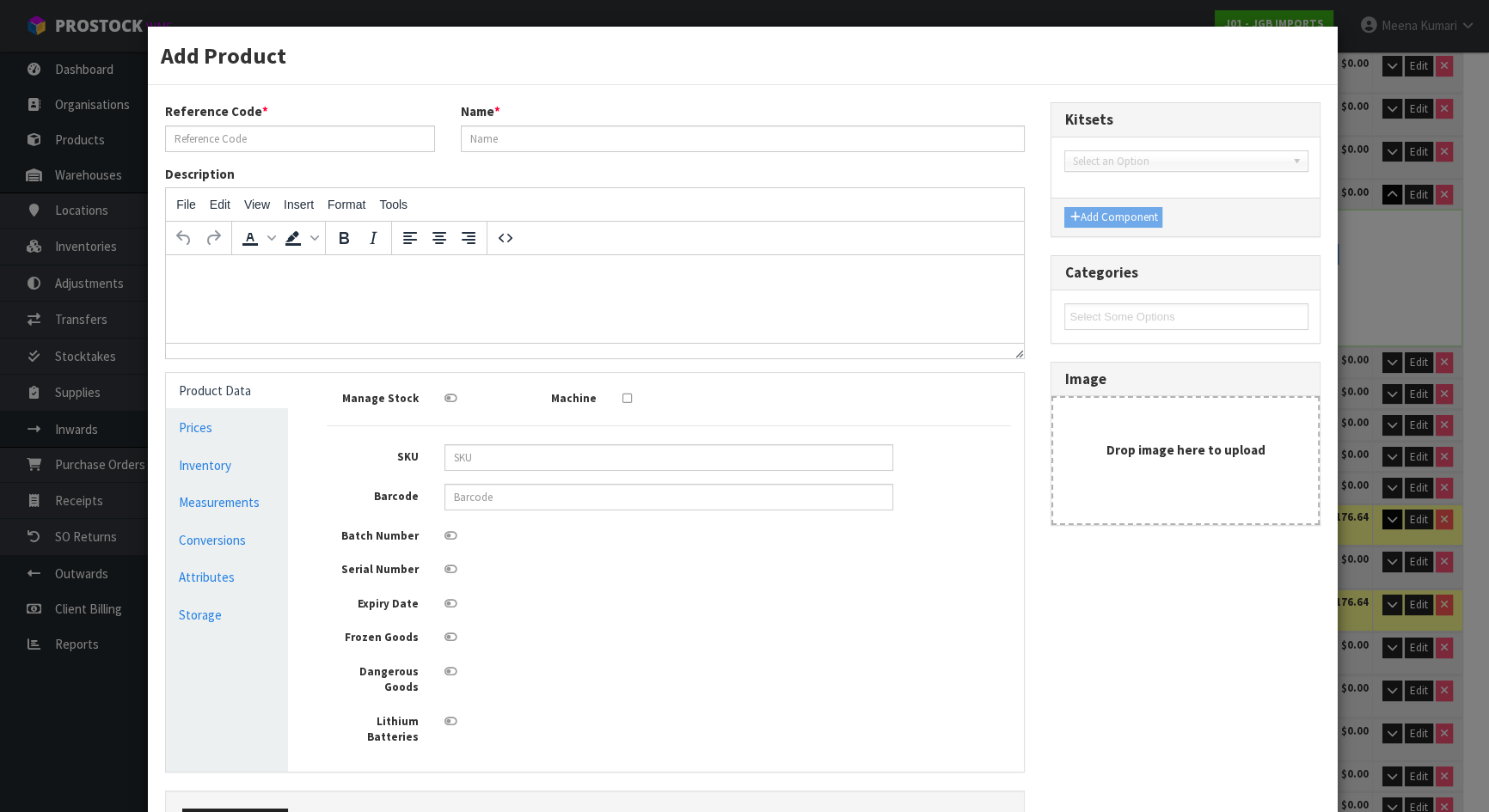
type input "JGB4328"
type input "L Round Tea Cup - Desc to Follow"
type input "0"
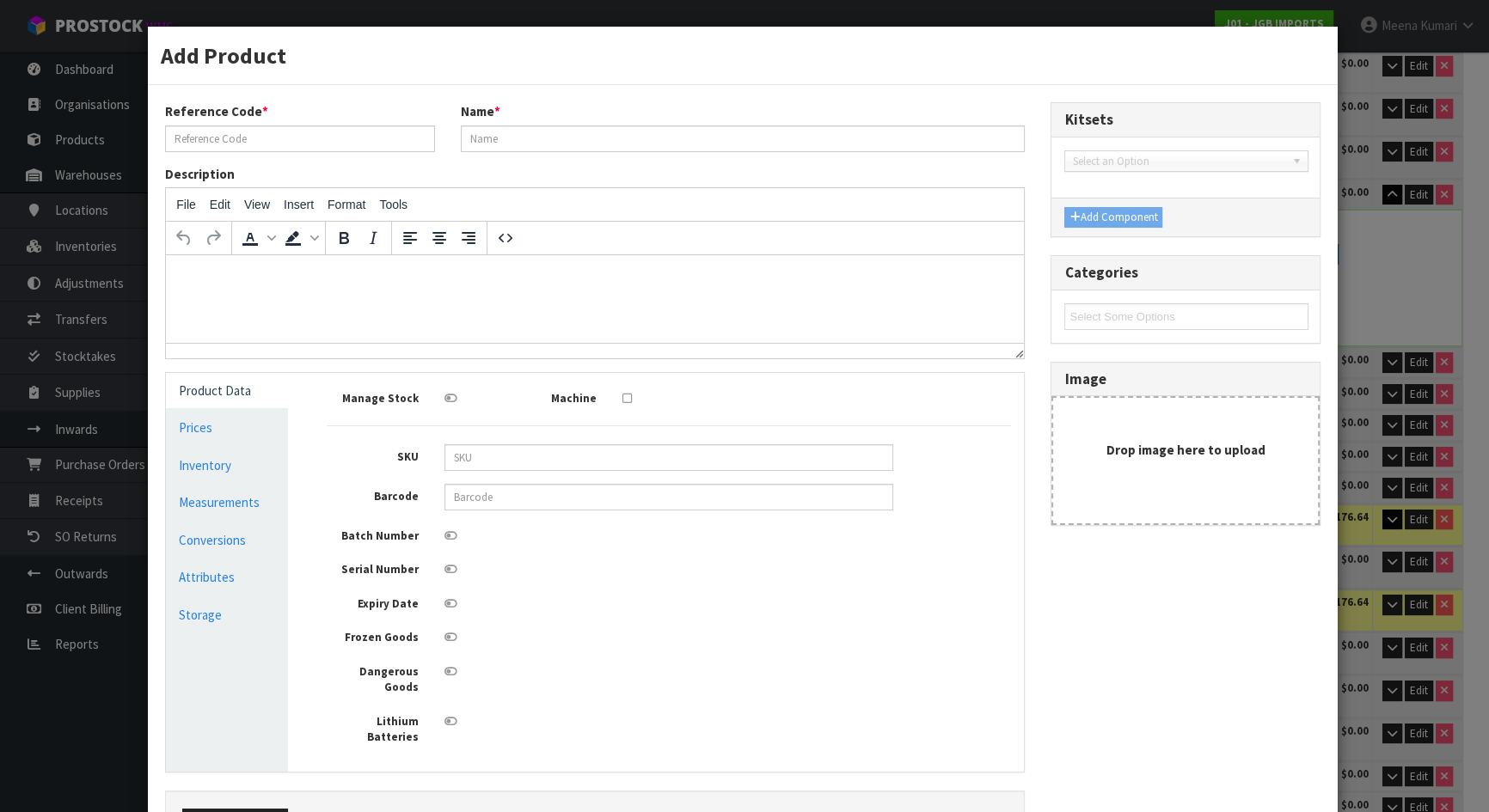
type input "0"
click at [245, 510] on link "Measurements" at bounding box center [230, 502] width 123 height 35
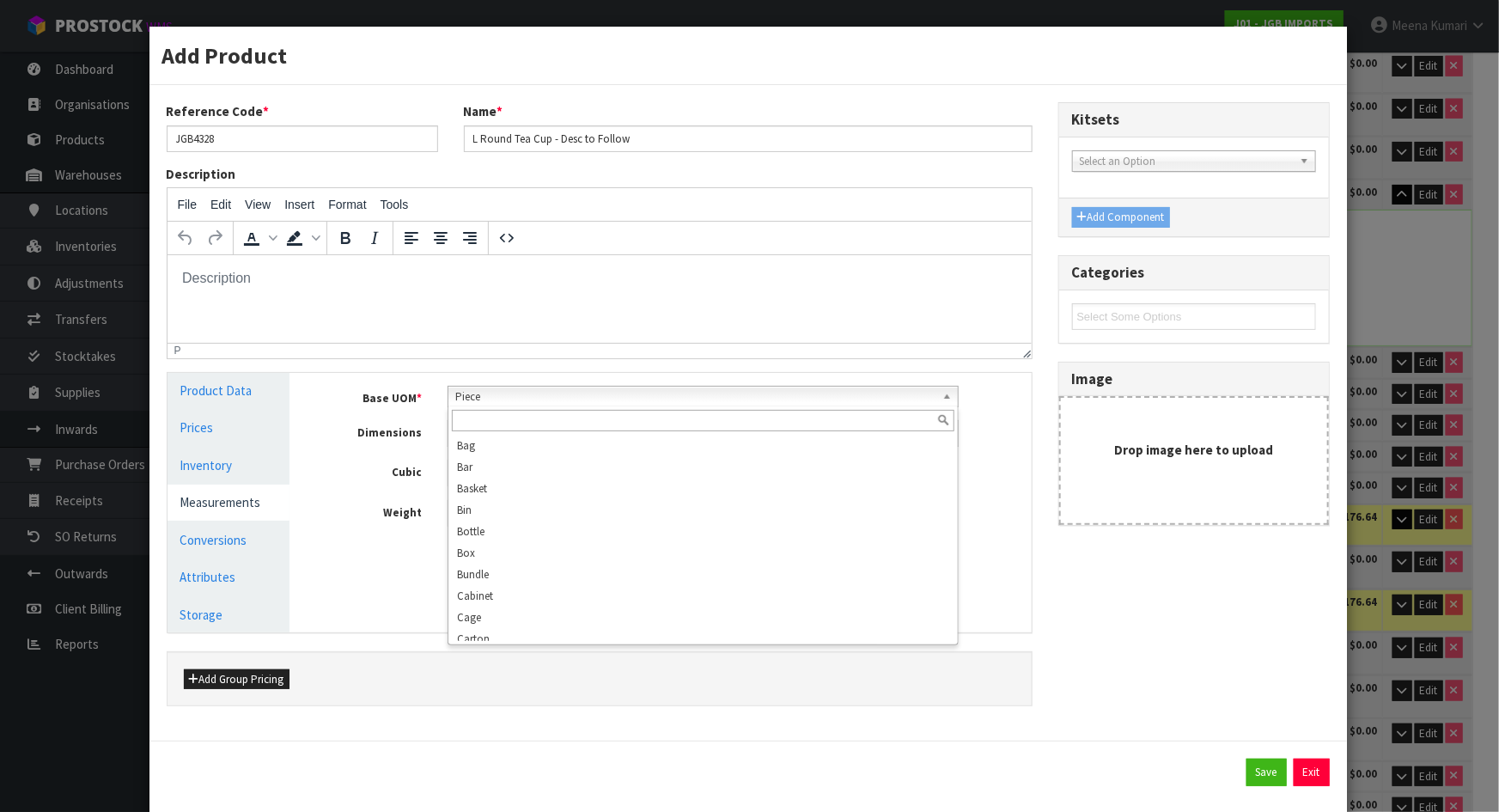
scroll to position [309, 0]
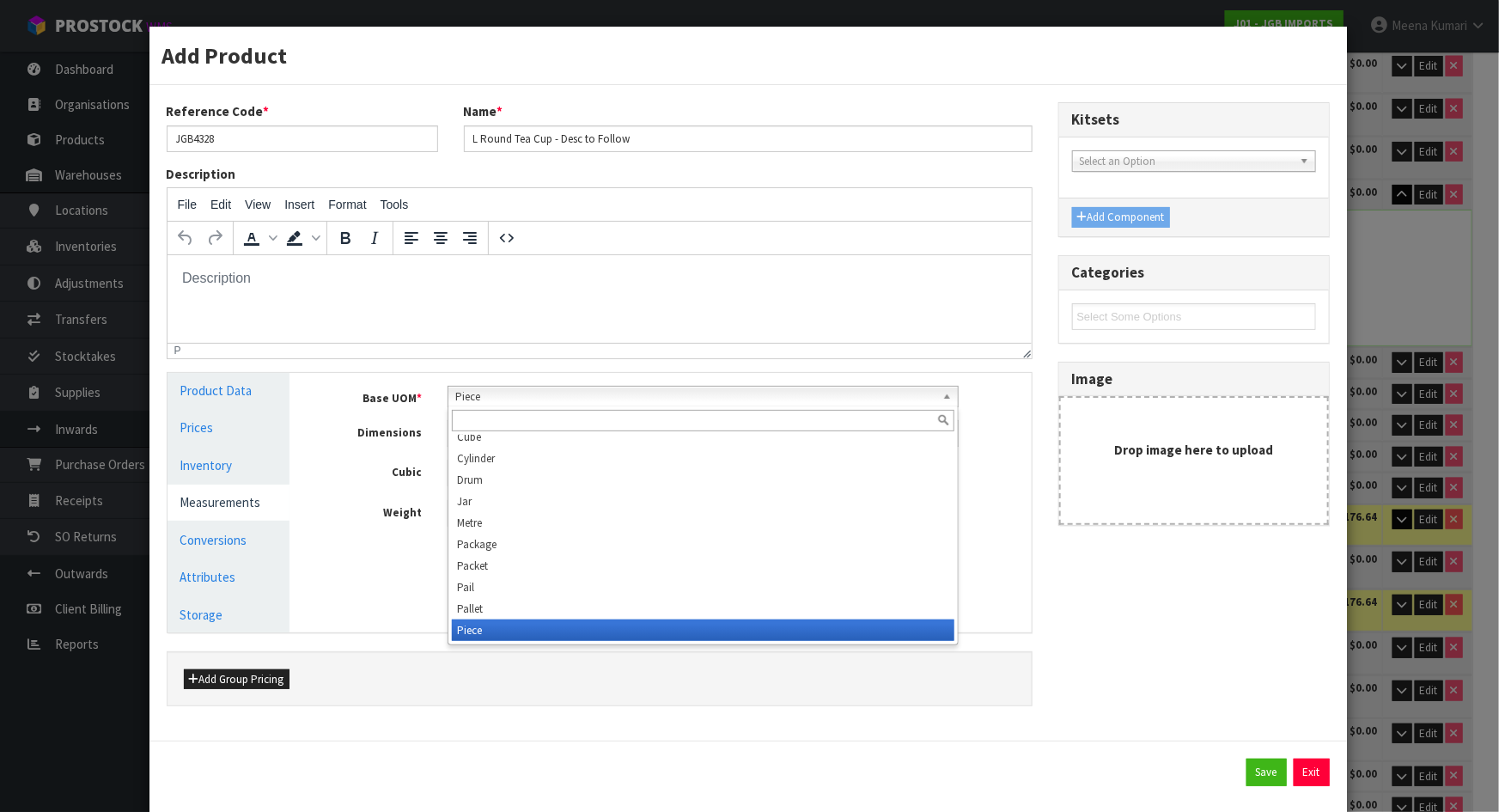
click at [498, 400] on span "Piece" at bounding box center [695, 397] width 480 height 21
click at [497, 422] on input "text" at bounding box center [703, 420] width 503 height 22
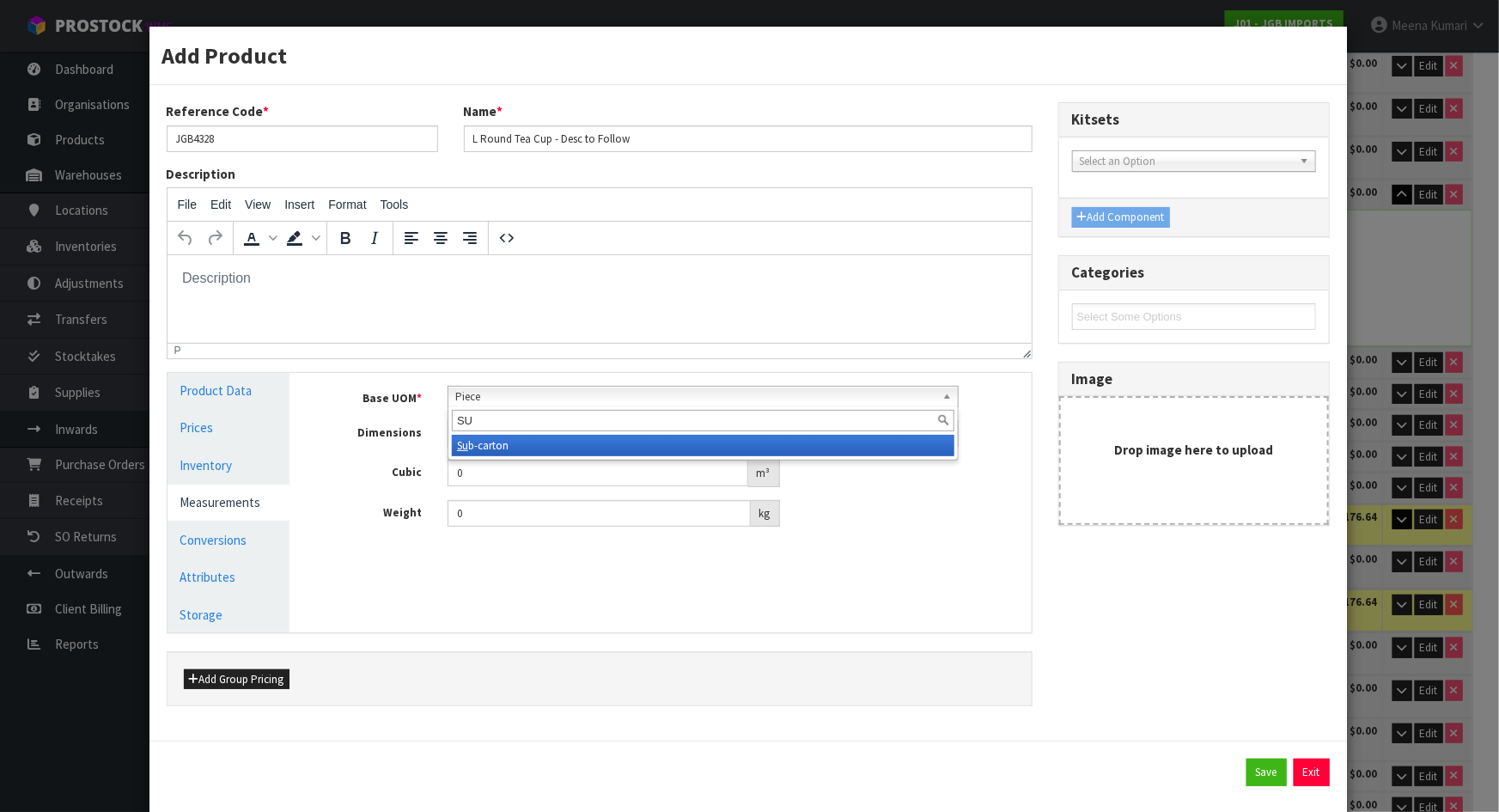
type input "SU"
click at [480, 451] on li "Su b-carton" at bounding box center [703, 445] width 503 height 22
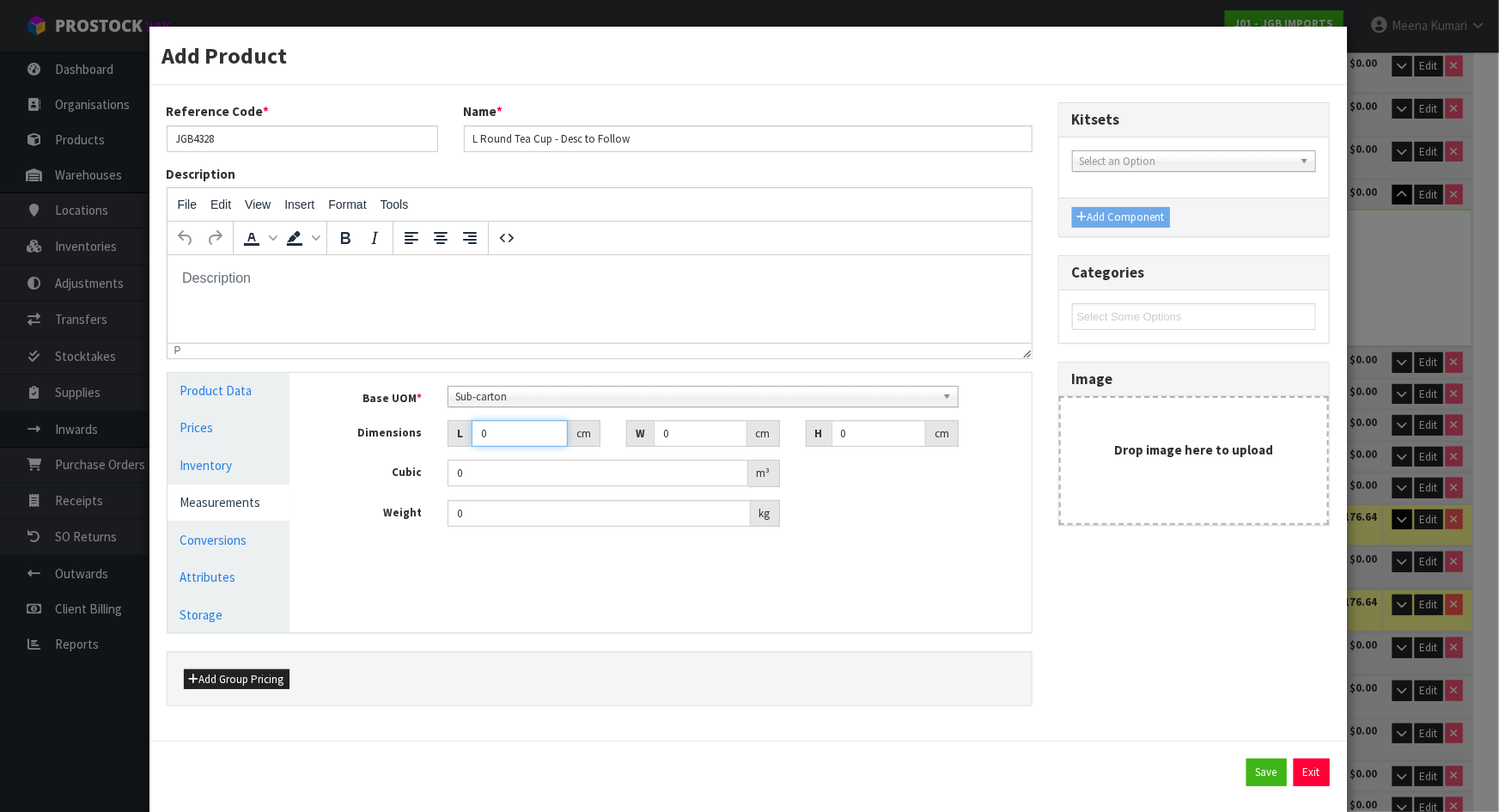
drag, startPoint x: 462, startPoint y: 438, endPoint x: 242, endPoint y: 513, distance: 232.4
click at [390, 454] on div "Base UOM * Bag Bar Basket Bin Bottle Box Bundle Cabinet Cage Carton Case Coil C…" at bounding box center [673, 456] width 690 height 141
type input "2"
type input "0.000001"
type input "26"
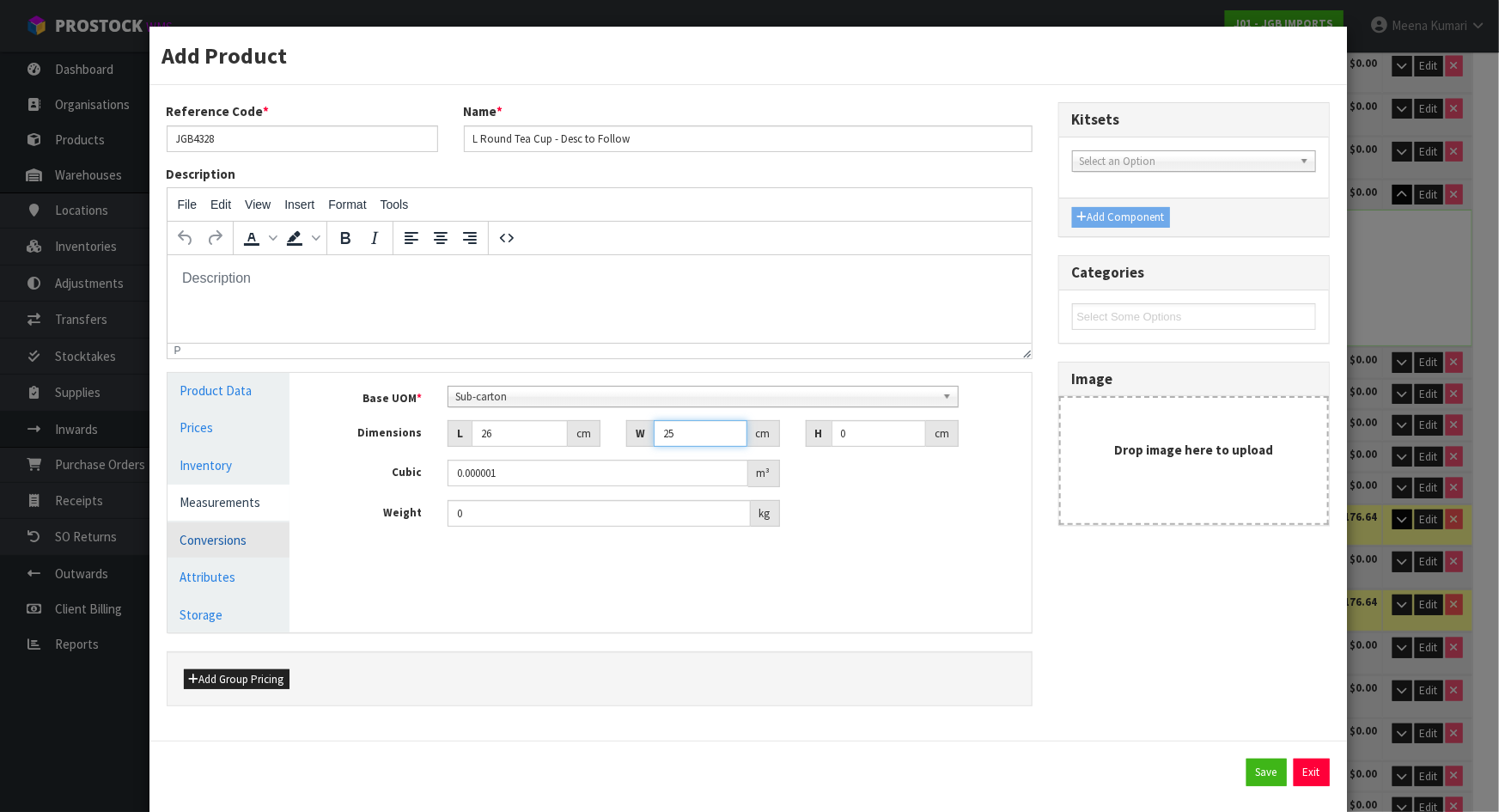
type input "25"
type input "1"
type input "0.00065"
type input "17"
type input "0.01105"
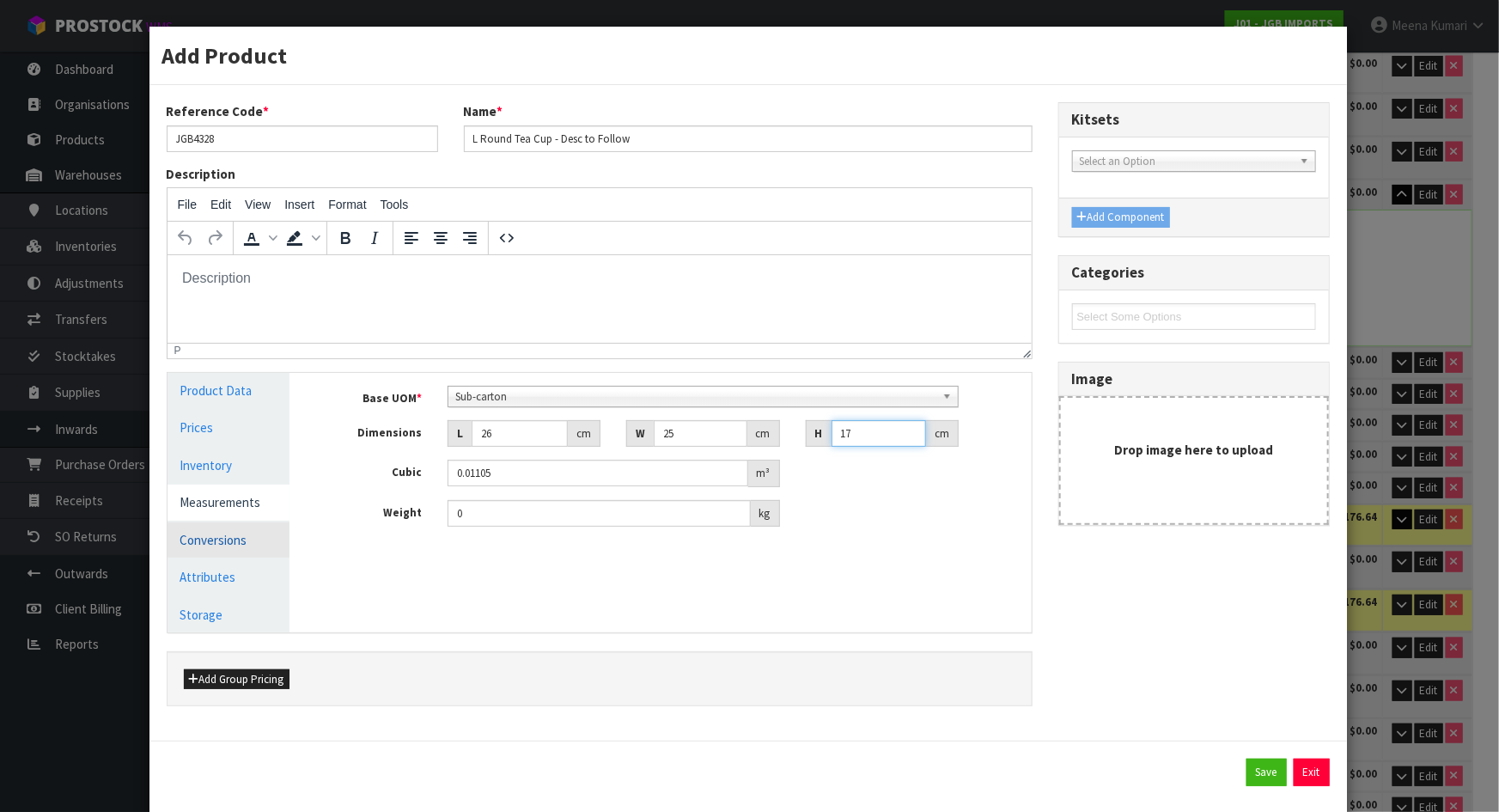
type input "17"
type input "2"
click at [250, 542] on link "Conversions" at bounding box center [230, 540] width 123 height 35
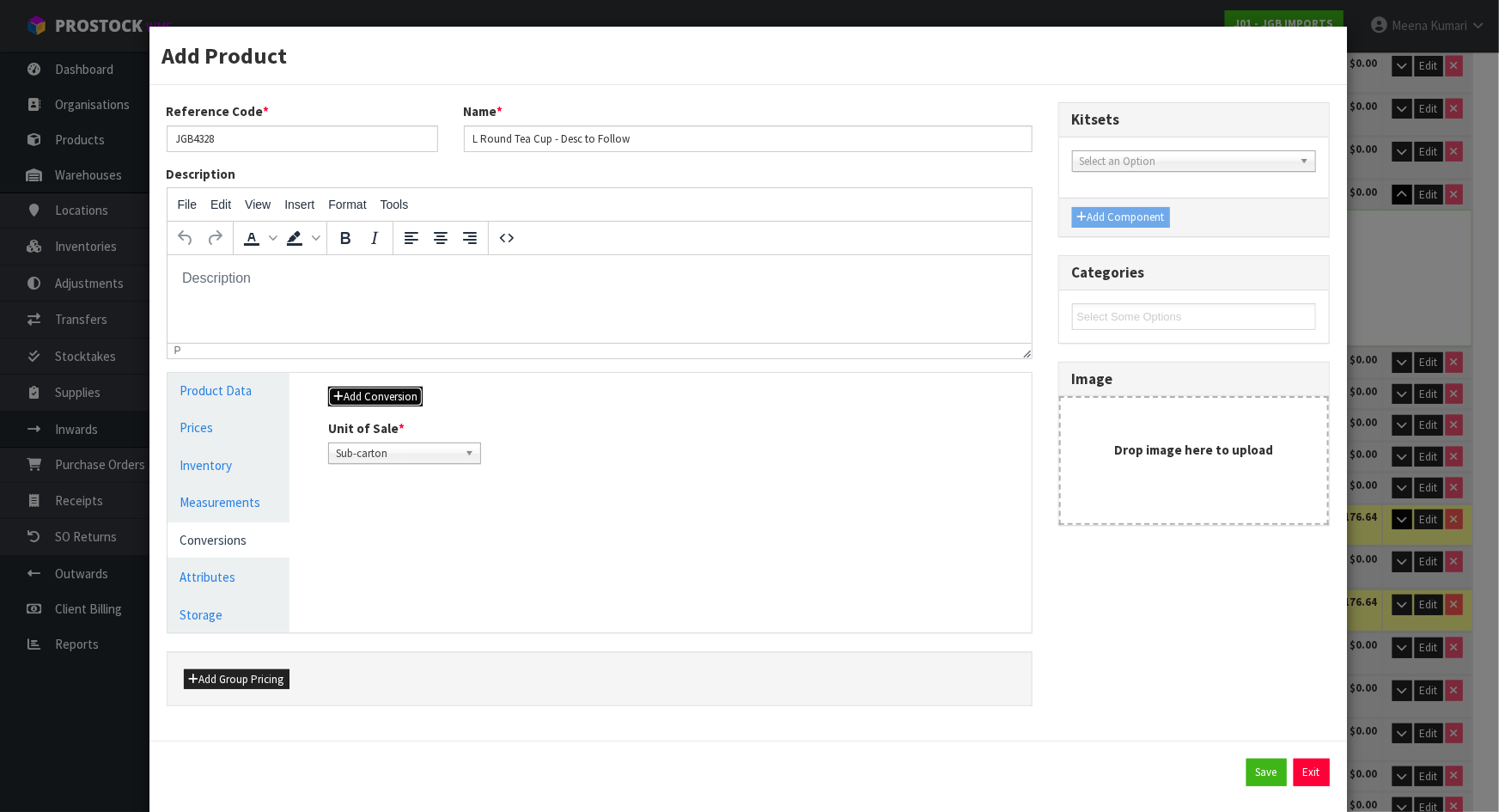
click at [386, 395] on button "Add Conversion" at bounding box center [376, 397] width 95 height 21
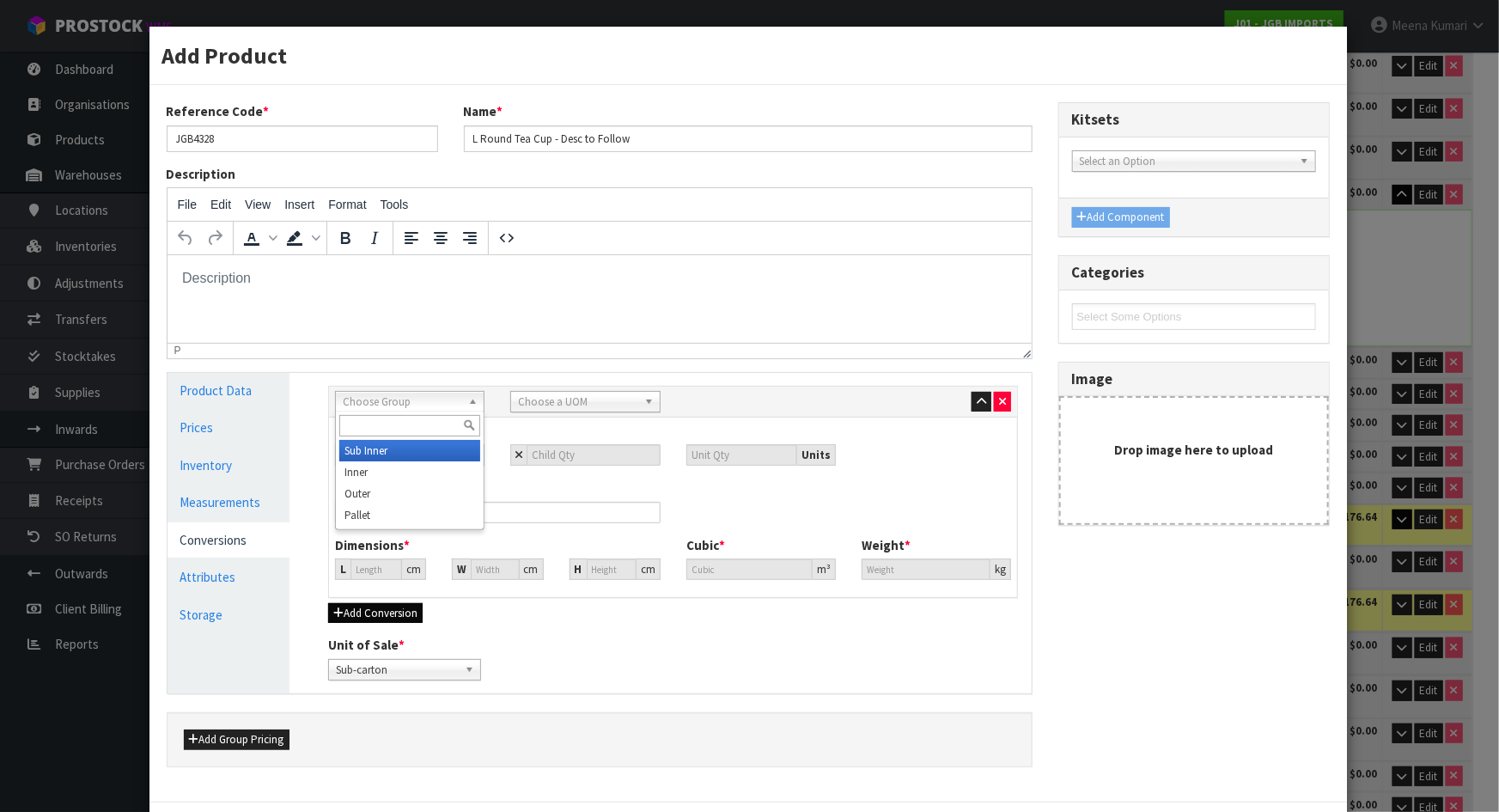
click at [386, 395] on span "Choose Group" at bounding box center [401, 402] width 119 height 21
click at [367, 488] on li "Outer" at bounding box center [410, 493] width 141 height 22
click at [532, 403] on span "Choose a UOM" at bounding box center [577, 402] width 119 height 21
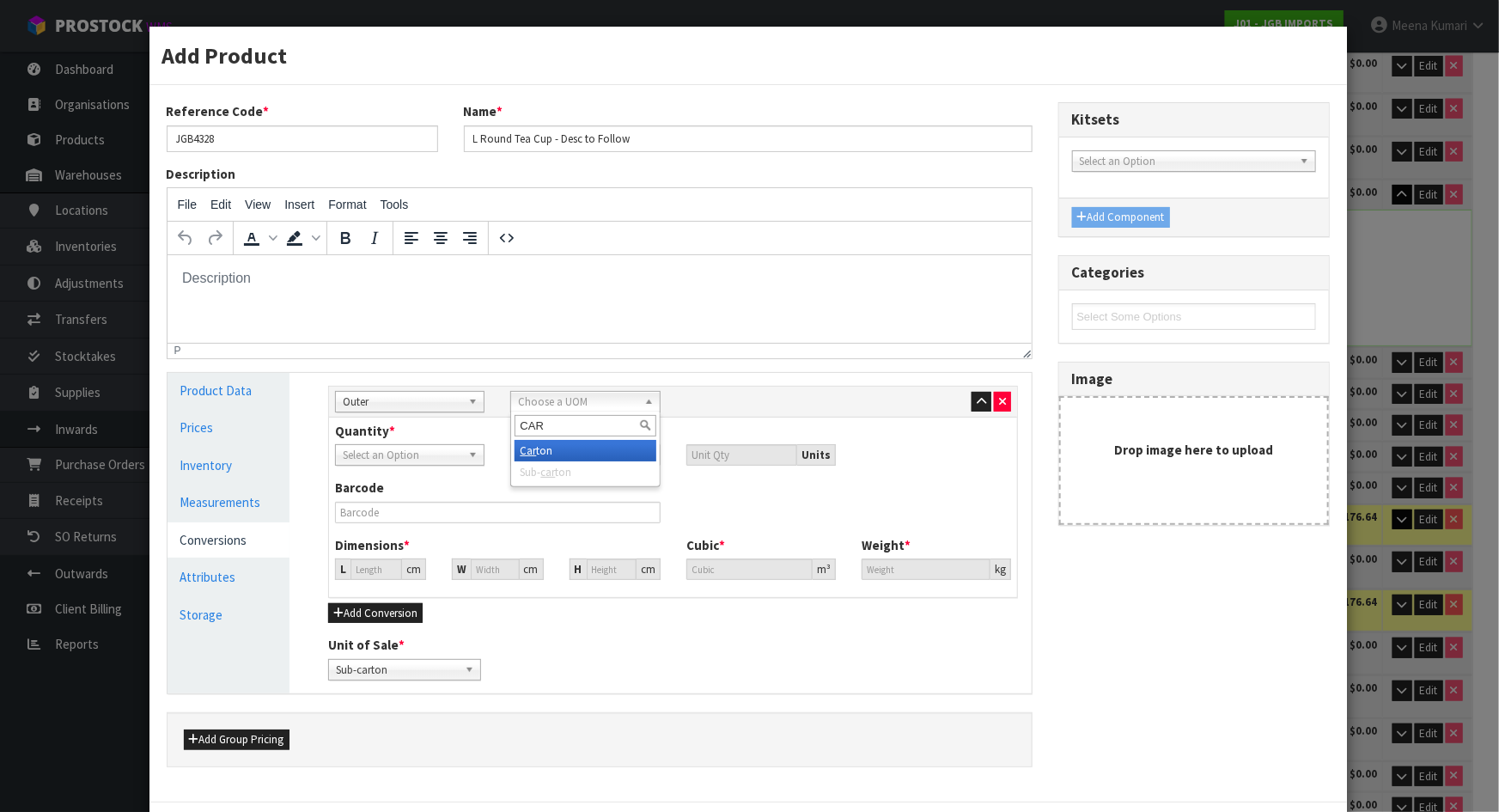
type input "CAR"
click at [550, 448] on li "Car ton" at bounding box center [585, 451] width 141 height 22
click at [550, 462] on input "number" at bounding box center [593, 454] width 133 height 22
type input "8"
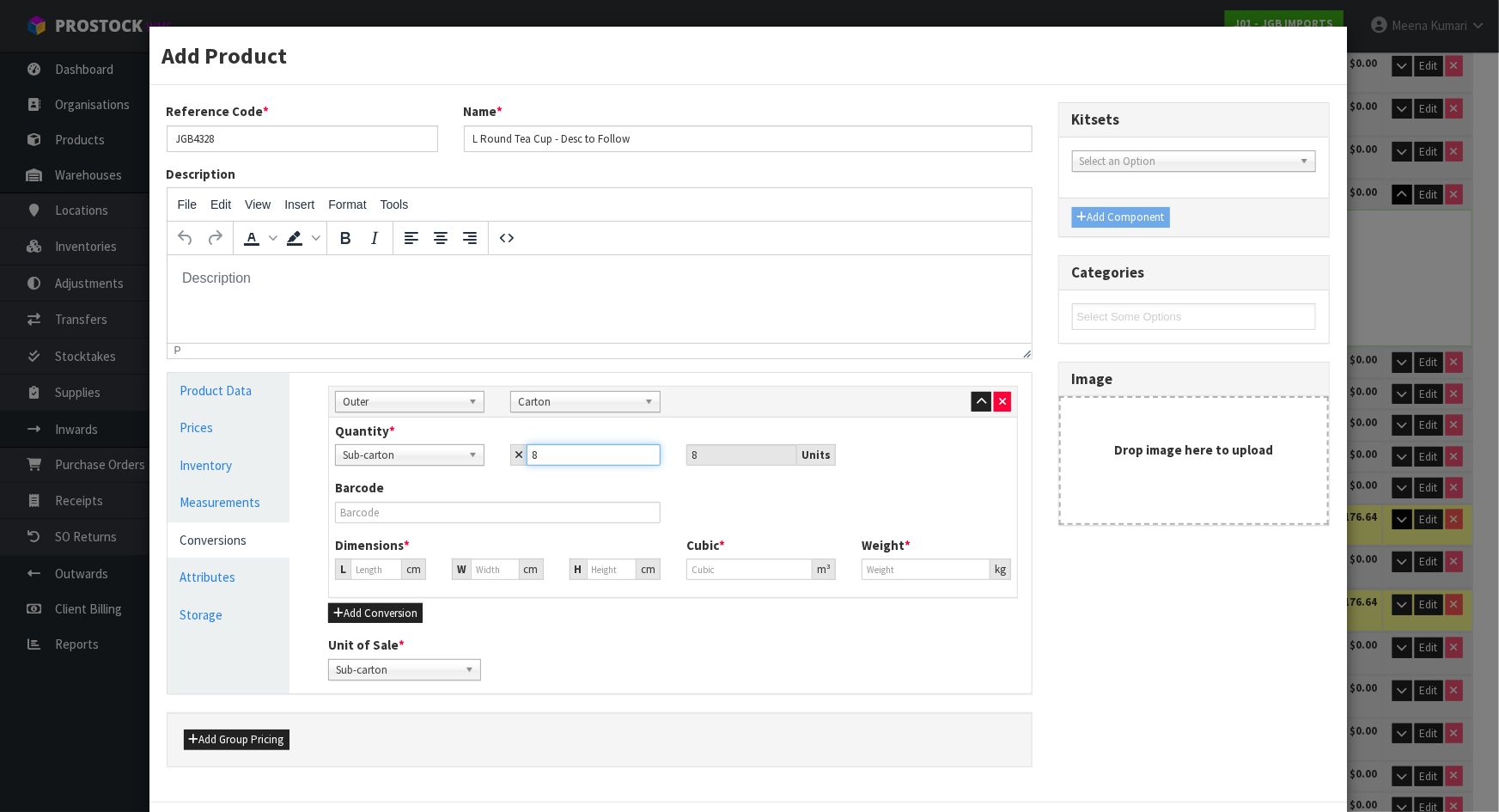
type input "8"
type input "44.547"
type input "0.0884"
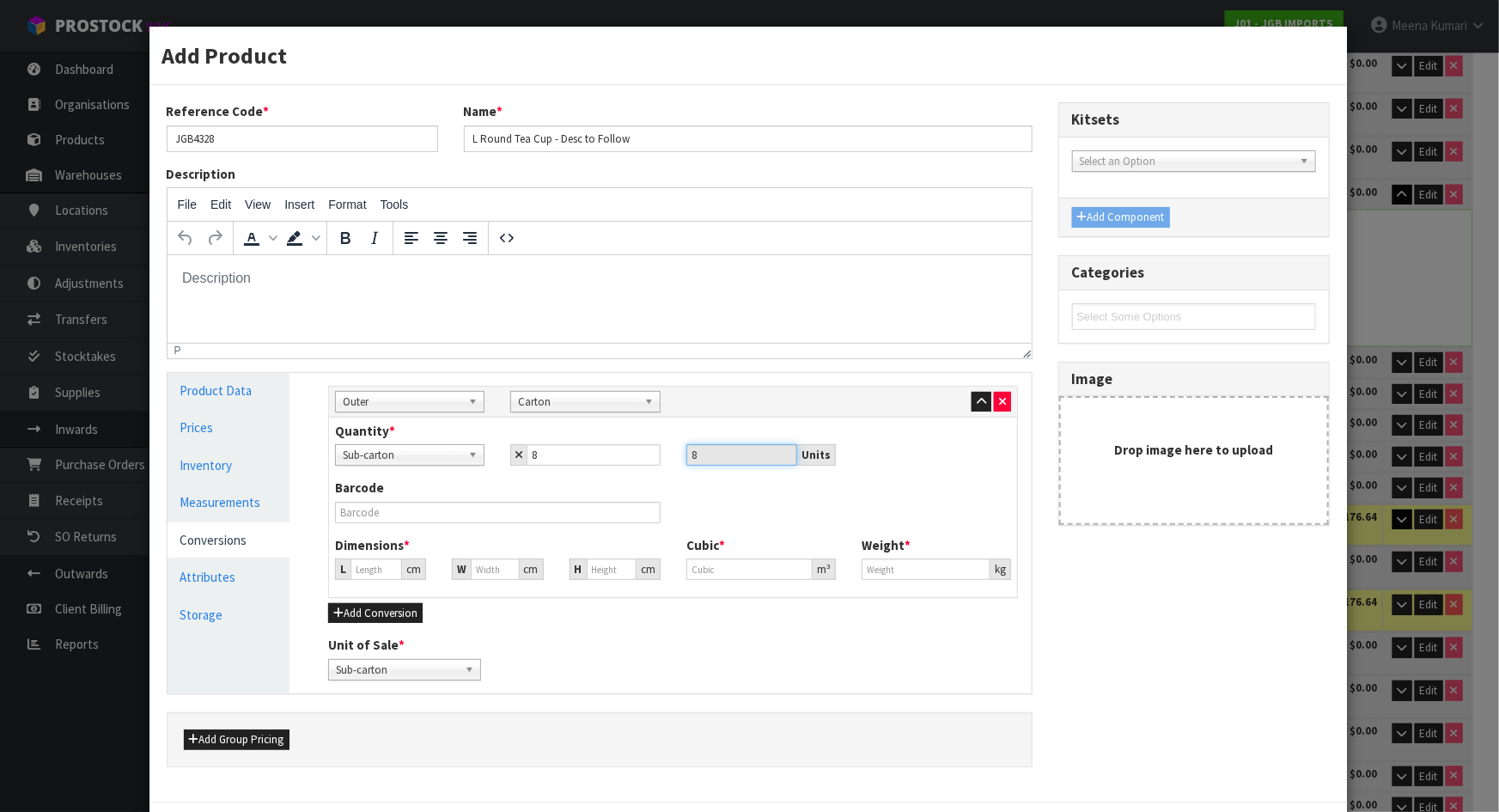
type input "16"
type input "5"
type input "0.009922"
type input "52"
type input "0.103191"
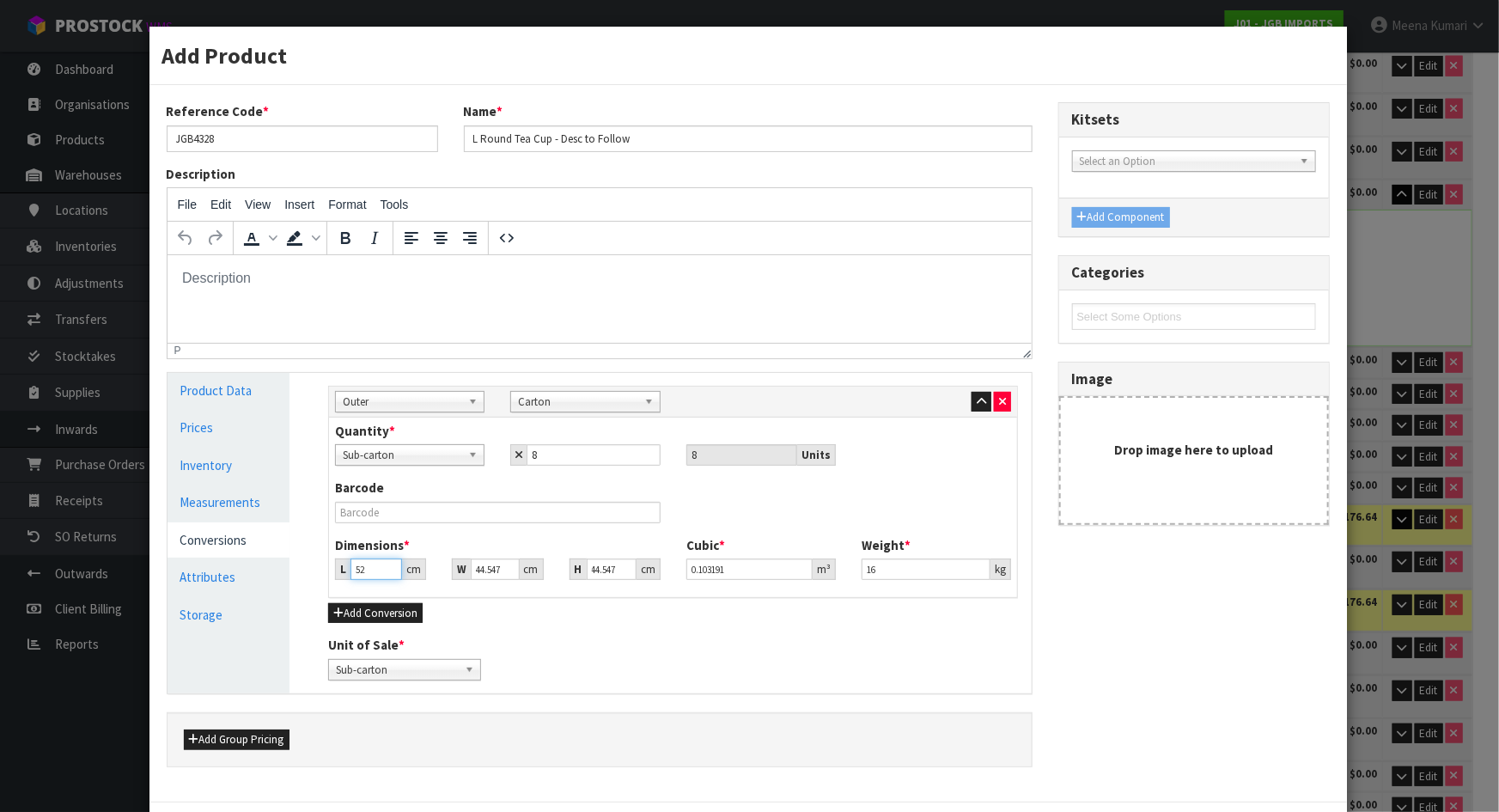
type input "525"
type input "1.041828"
type input "52"
type input "0.103191"
type input "52"
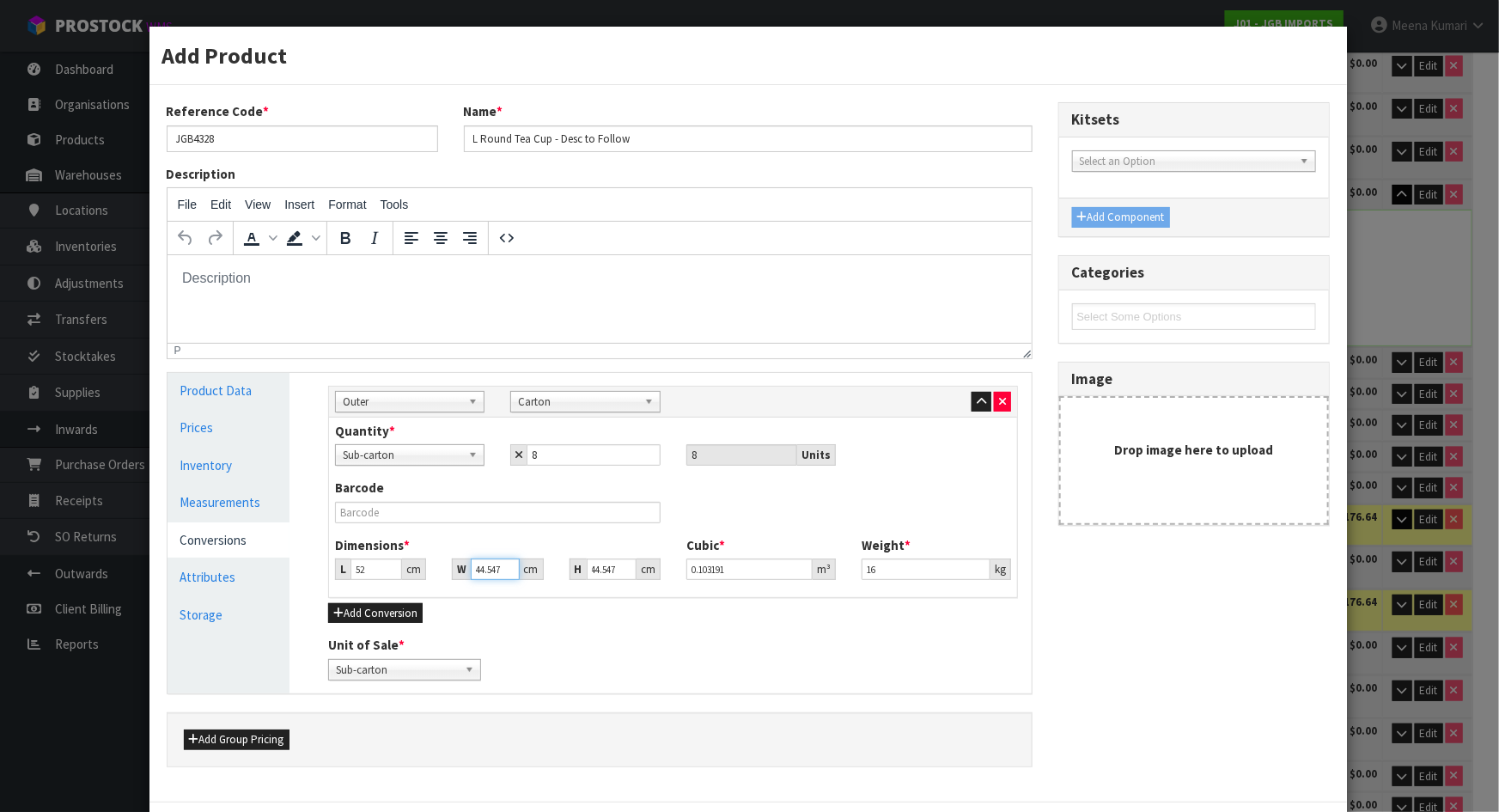
type input "5"
type input "0.011582"
type input "53"
type input "0.122772"
type input "53"
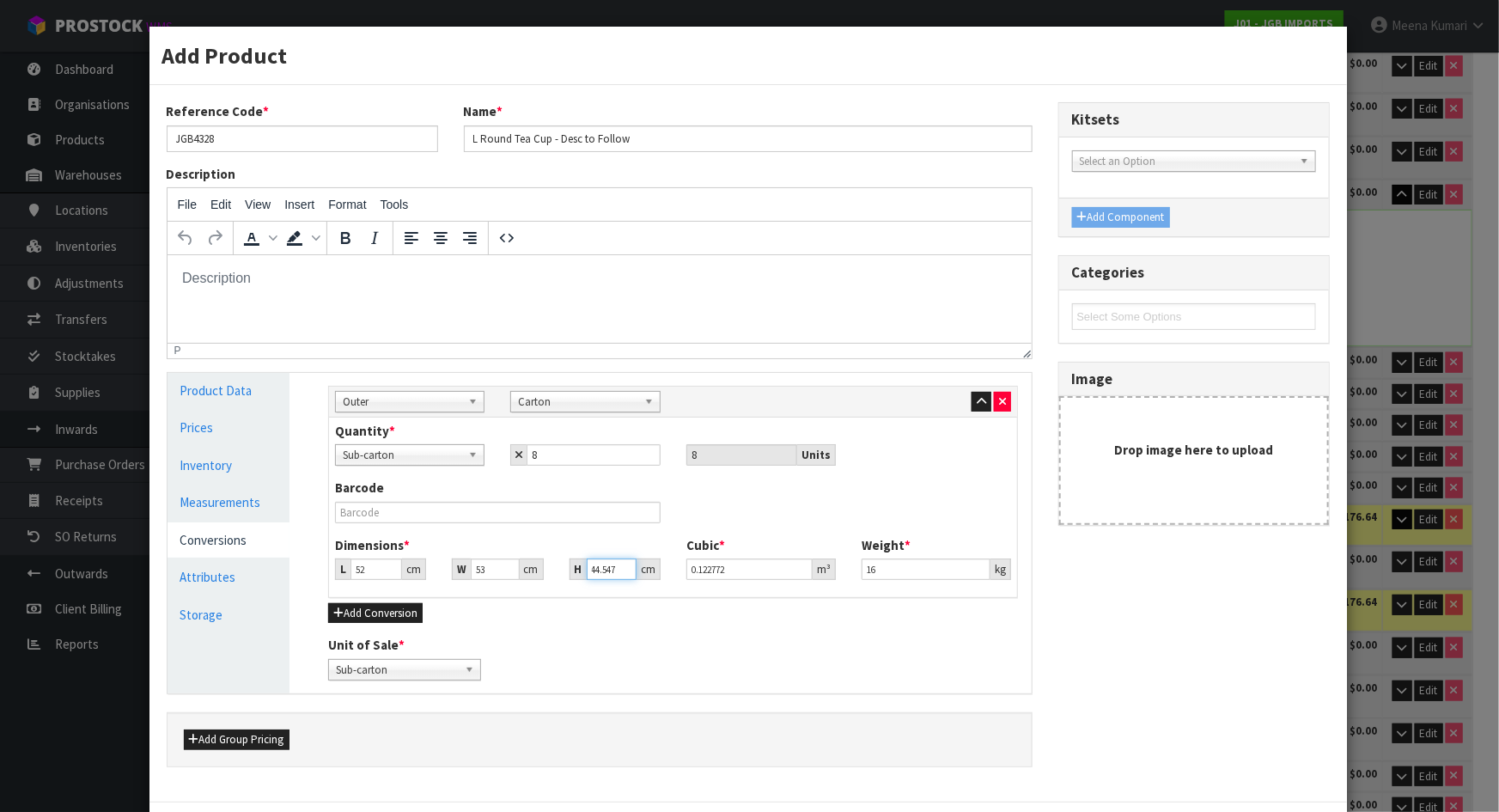
type input "3"
type input "0.008268"
type input "37"
type input "0.101972"
type input "37"
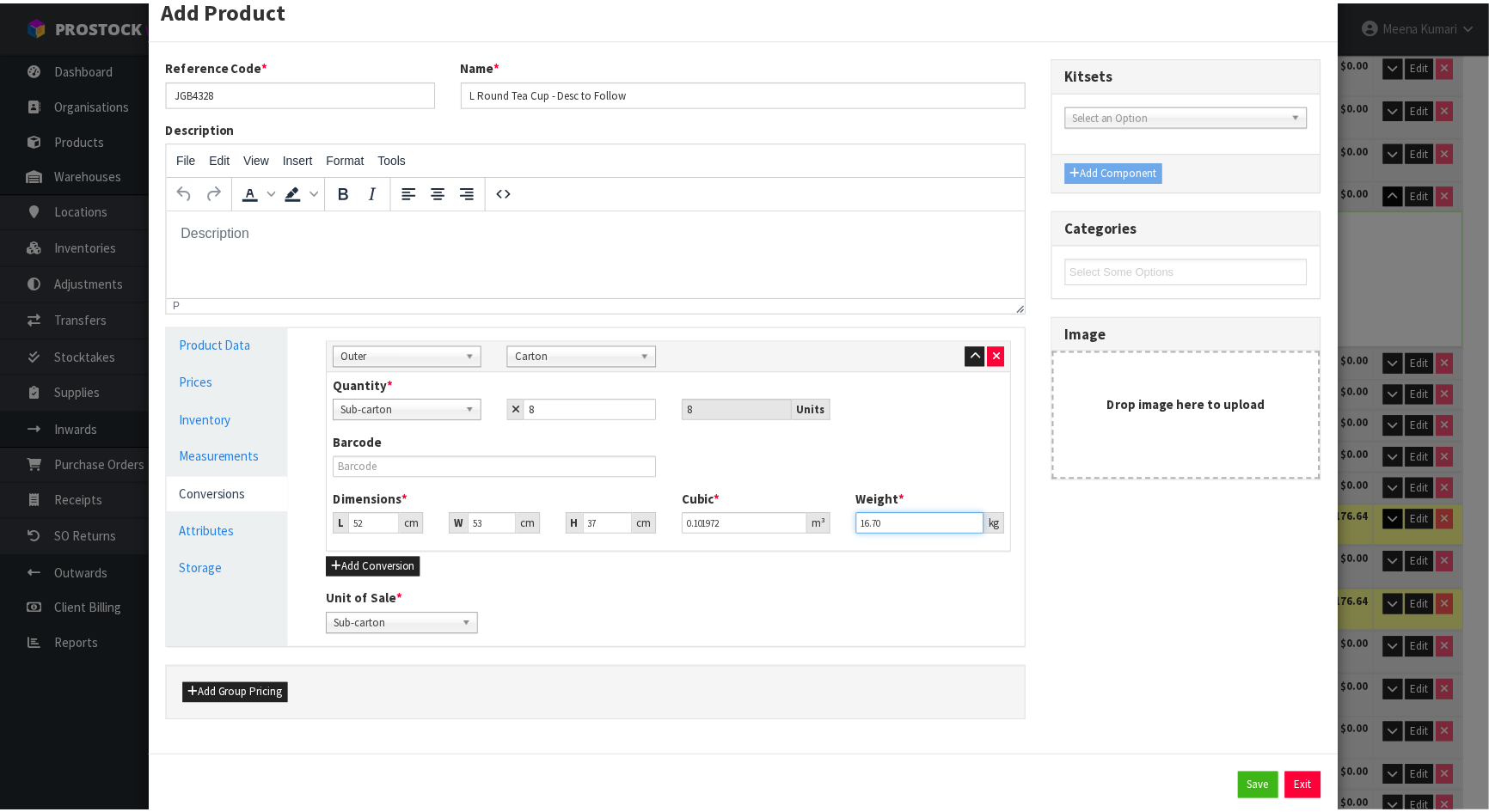
scroll to position [89, 0]
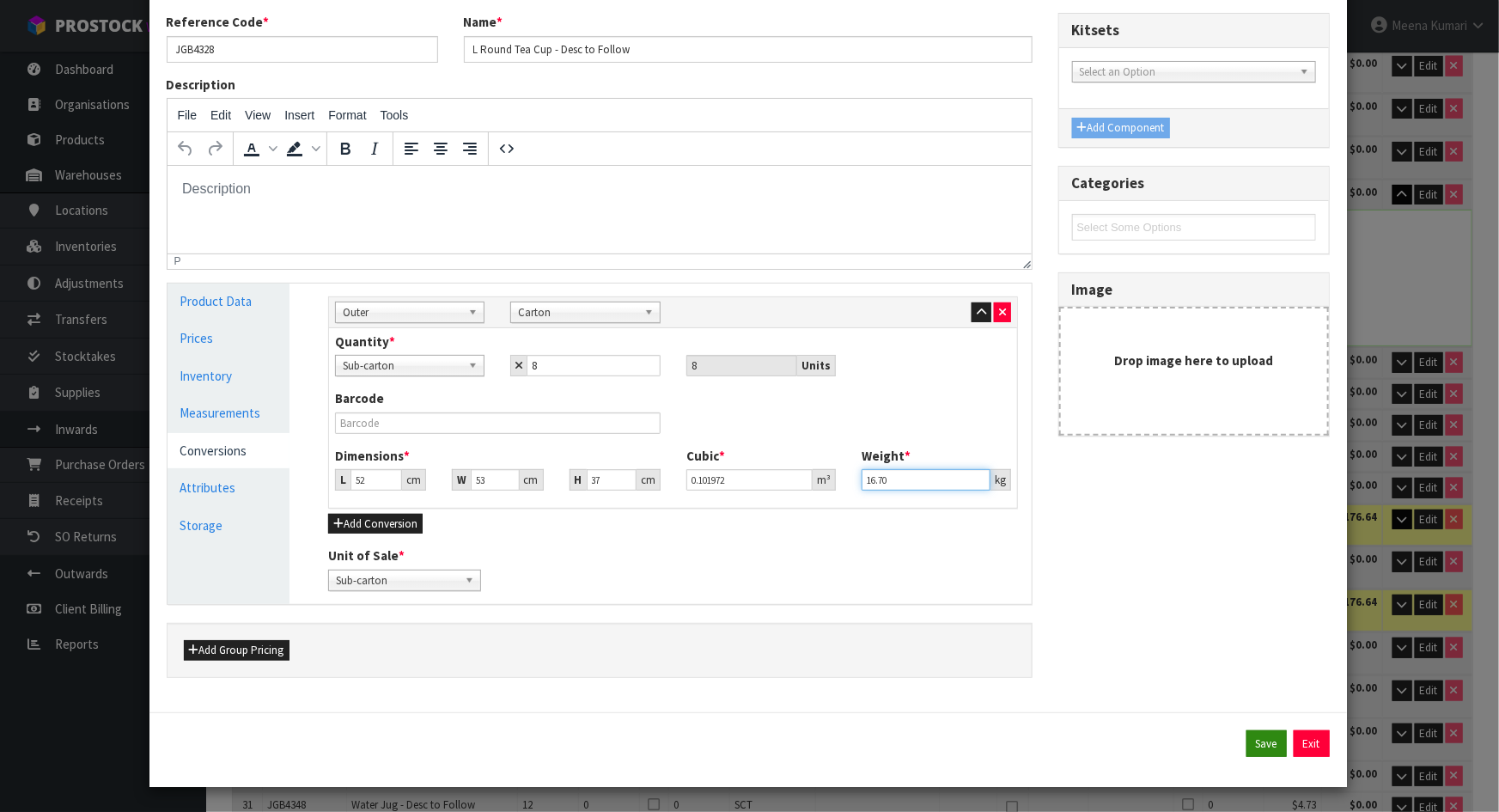
type input "16.70"
click at [1247, 735] on button "Save" at bounding box center [1267, 744] width 41 height 28
type input "52"
type input "53"
type input "37"
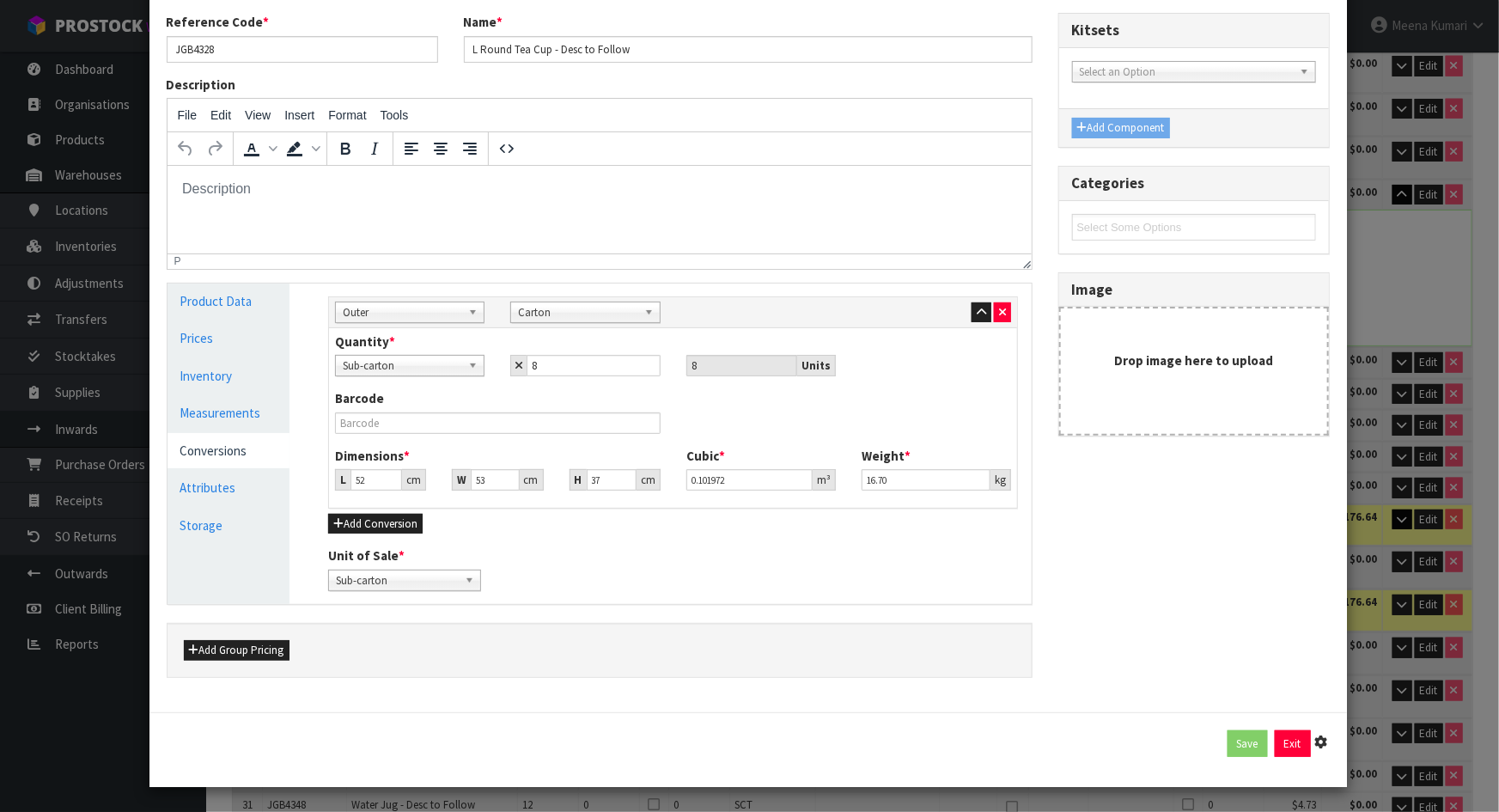
type input "0.101972"
type input "16.7"
type input "8 SCT x CTN"
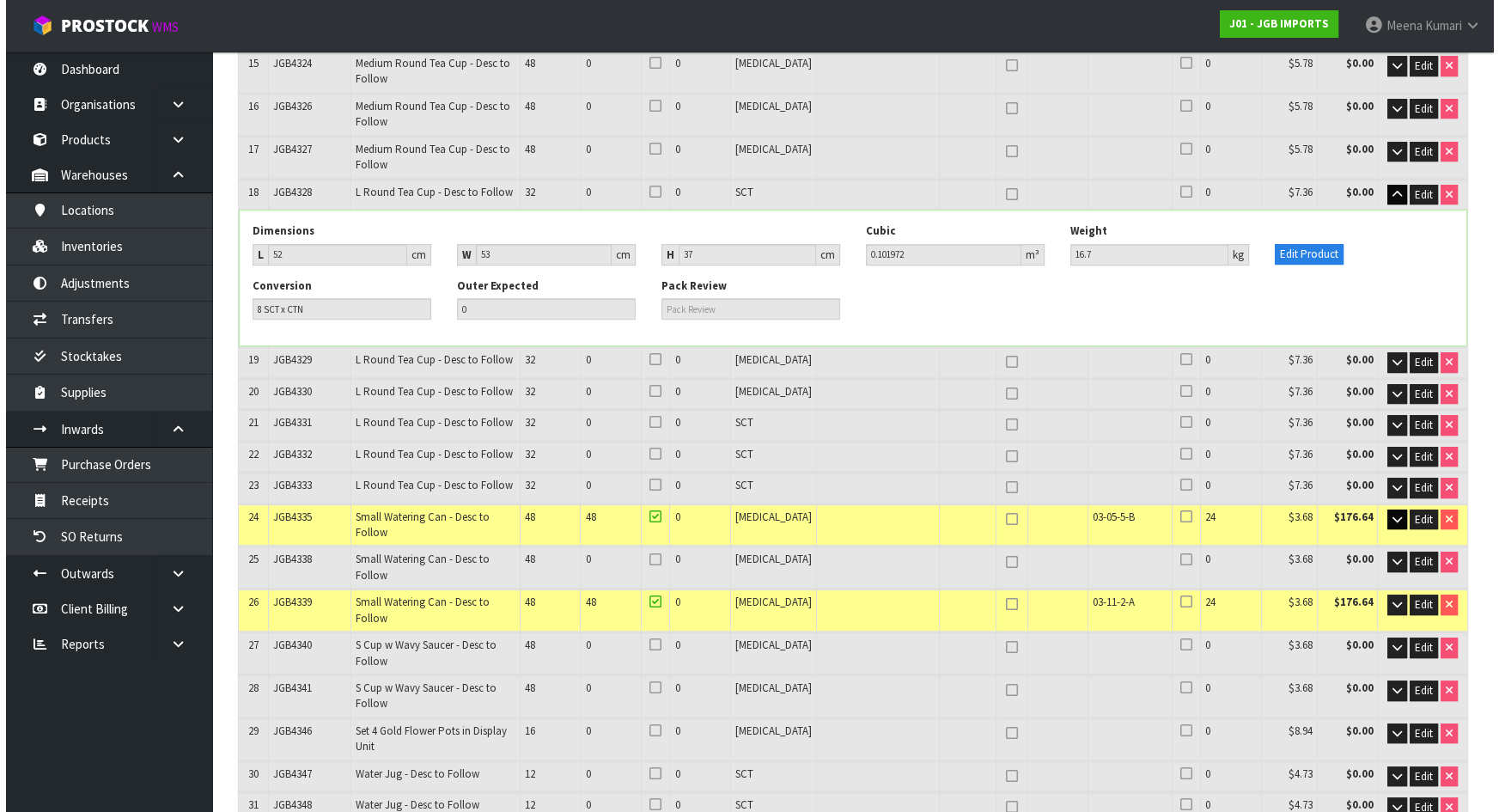
scroll to position [397, 0]
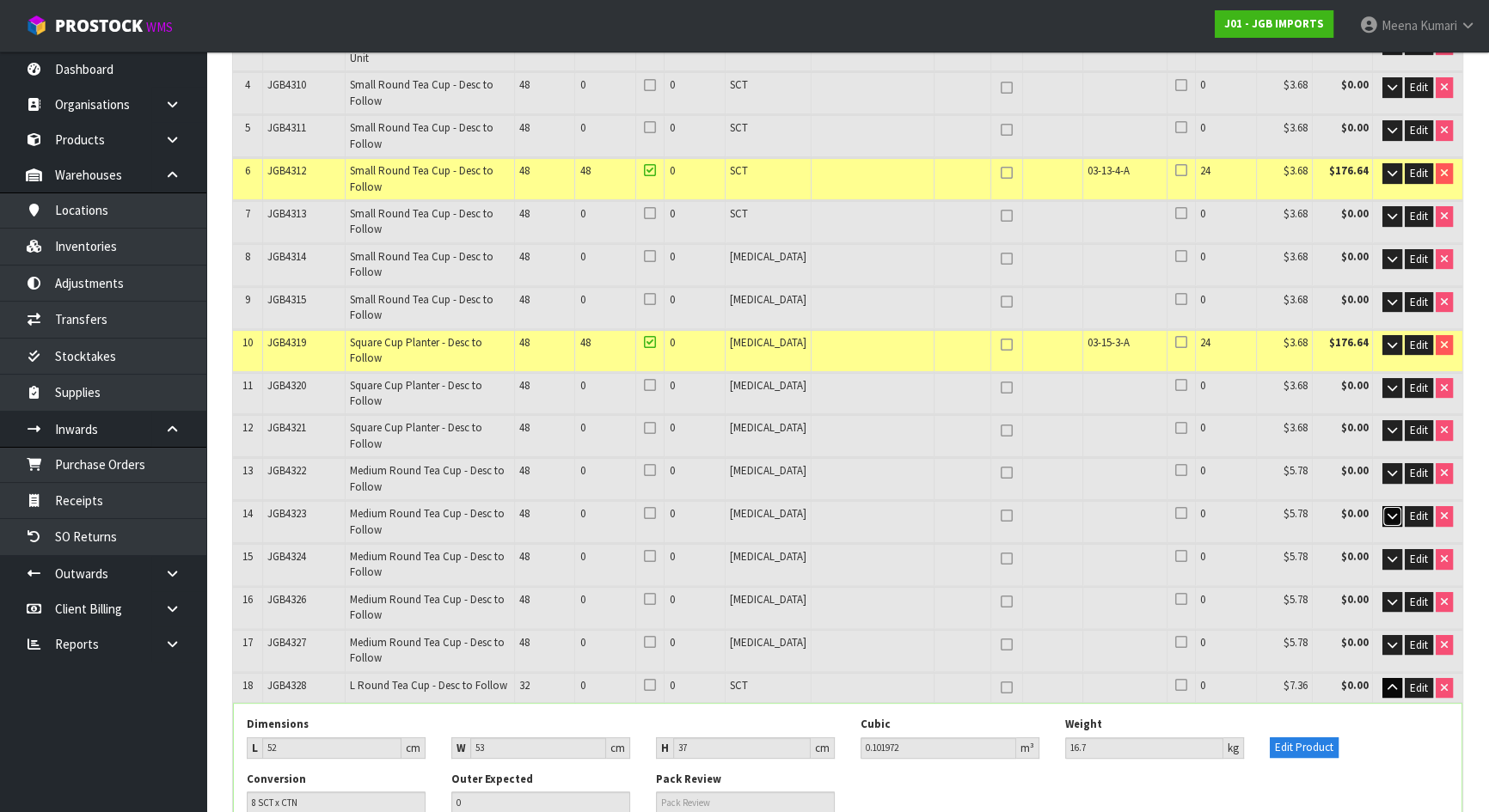
click at [1394, 510] on icon "button" at bounding box center [1392, 516] width 9 height 11
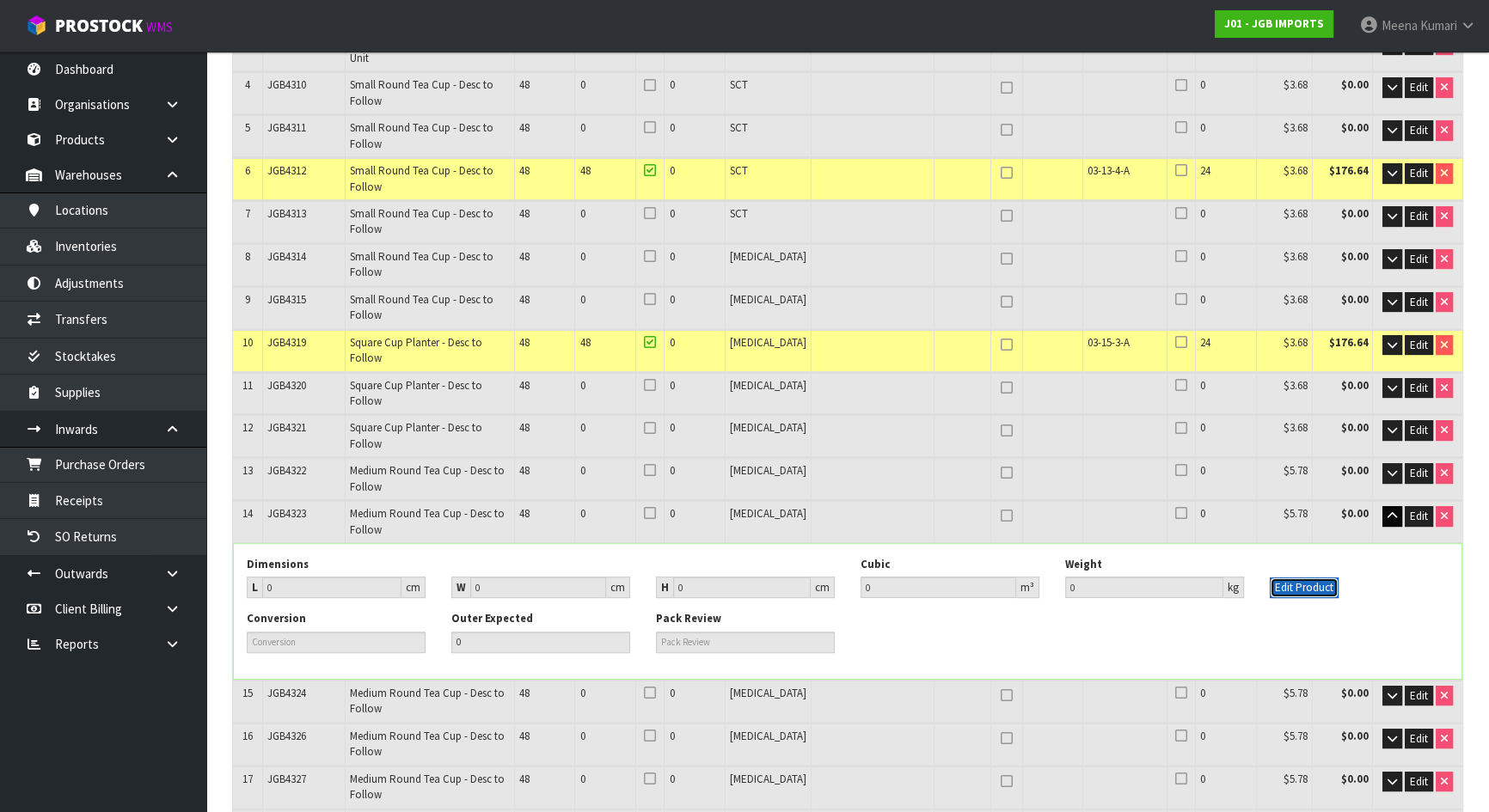
click at [1293, 578] on button "Edit Product" at bounding box center [1304, 588] width 68 height 21
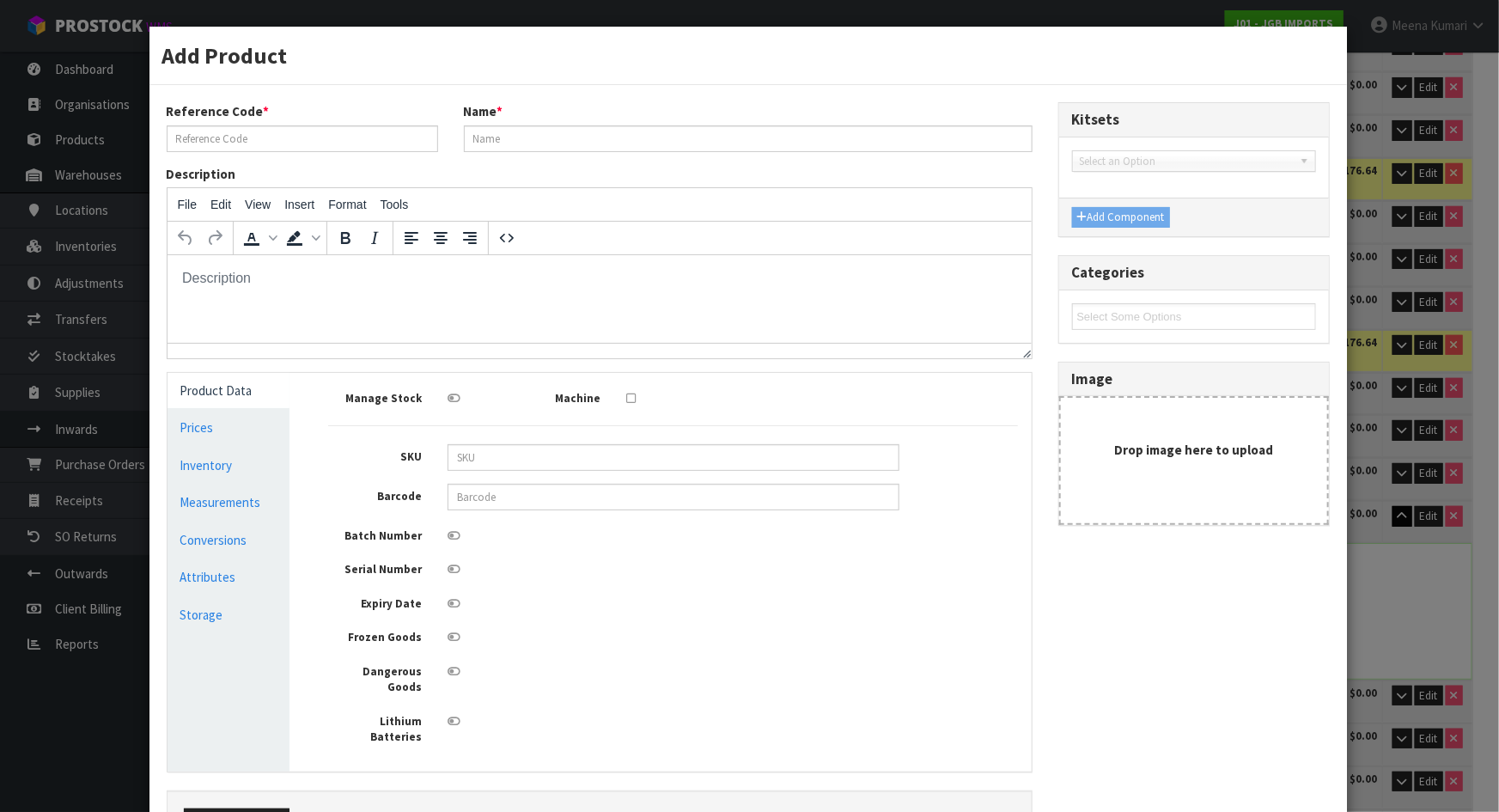
scroll to position [0, 0]
type input "JGB4323"
type input "Medium Round Tea Cup - Desc to Follow"
type input "0"
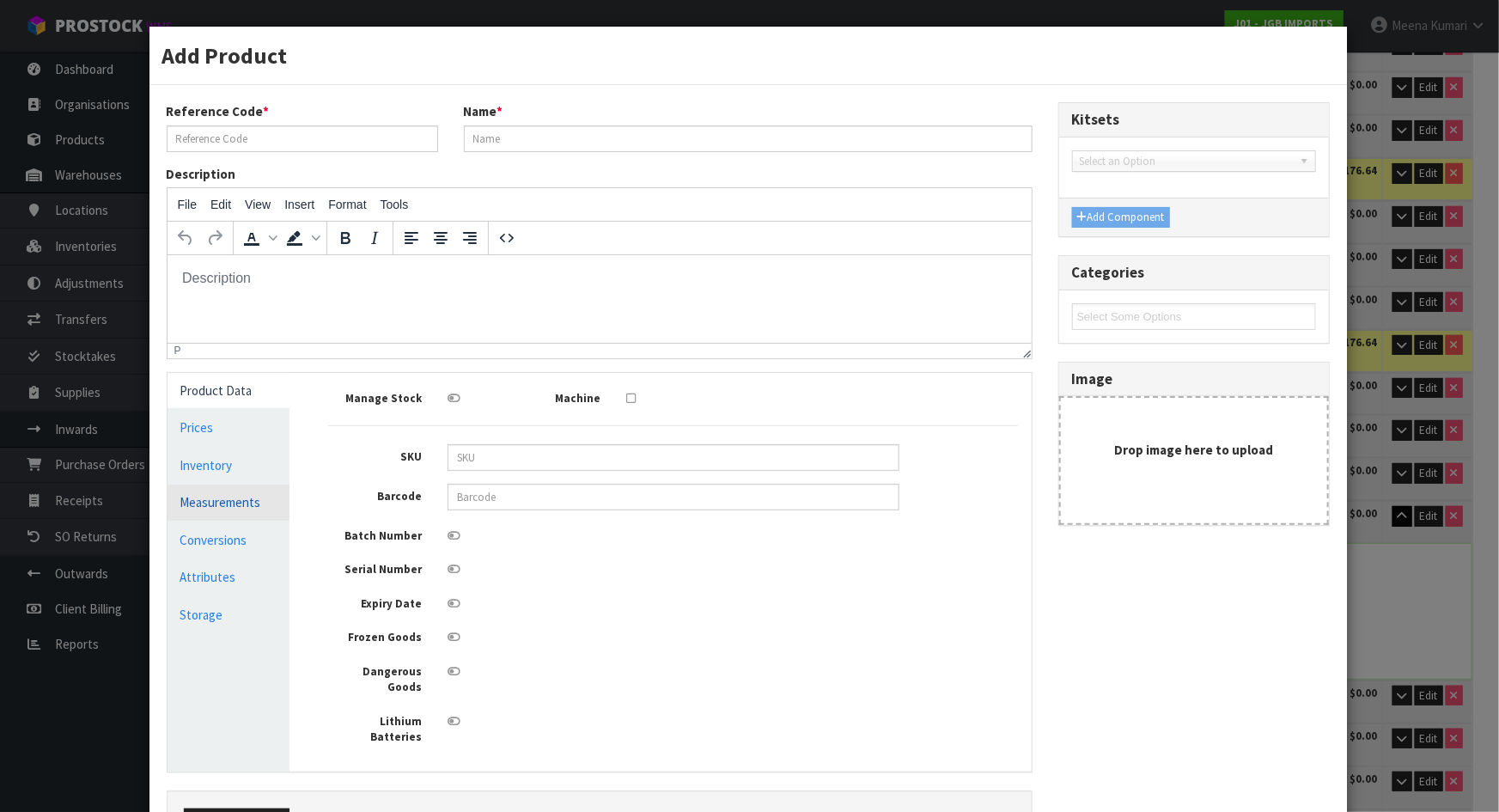
type input "0"
click at [214, 490] on link "Measurements" at bounding box center [230, 502] width 123 height 35
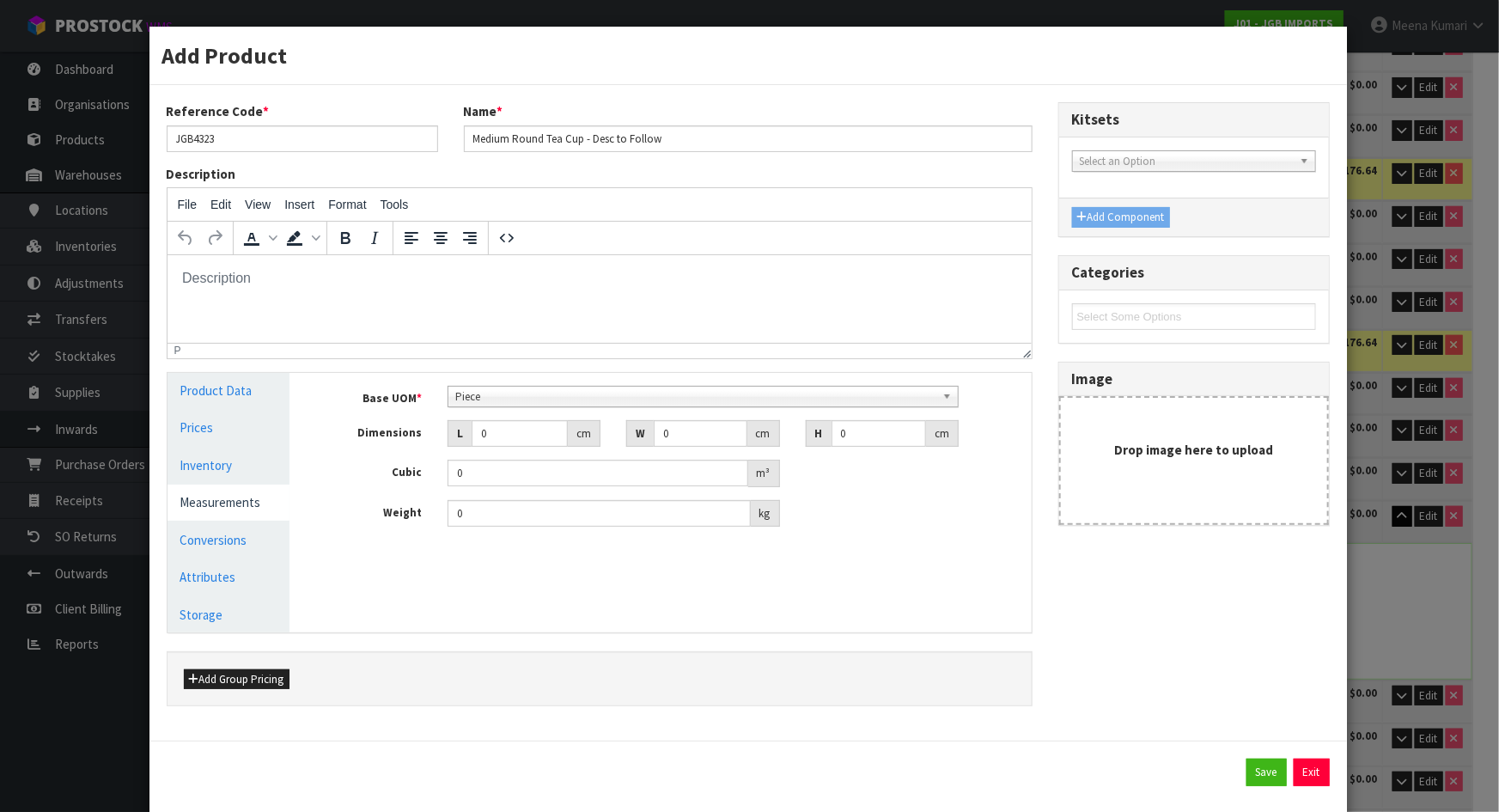
click at [481, 400] on span "Piece" at bounding box center [695, 397] width 480 height 21
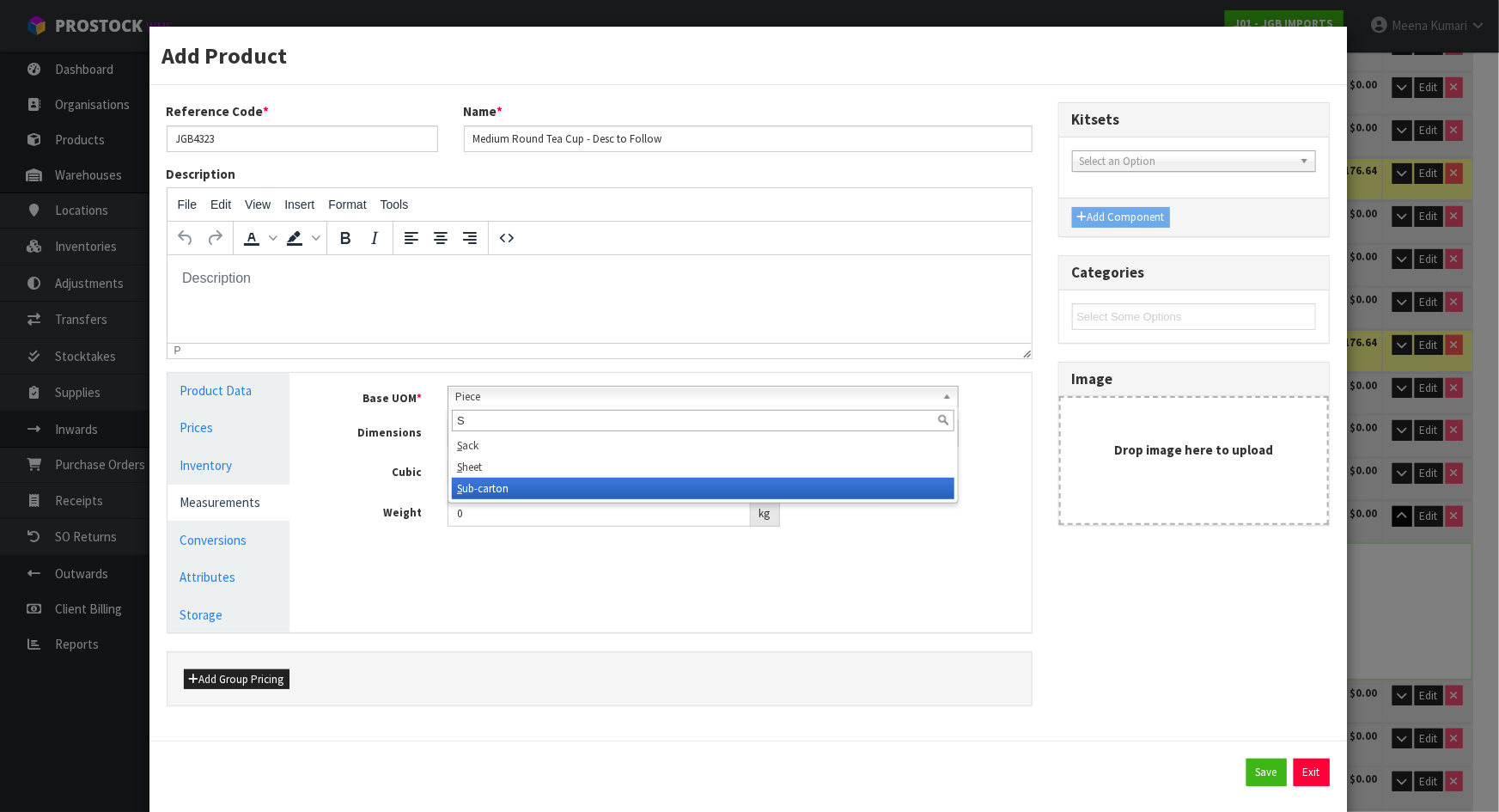
type input "S"
click at [513, 478] on li "S ub-carton" at bounding box center [703, 489] width 503 height 22
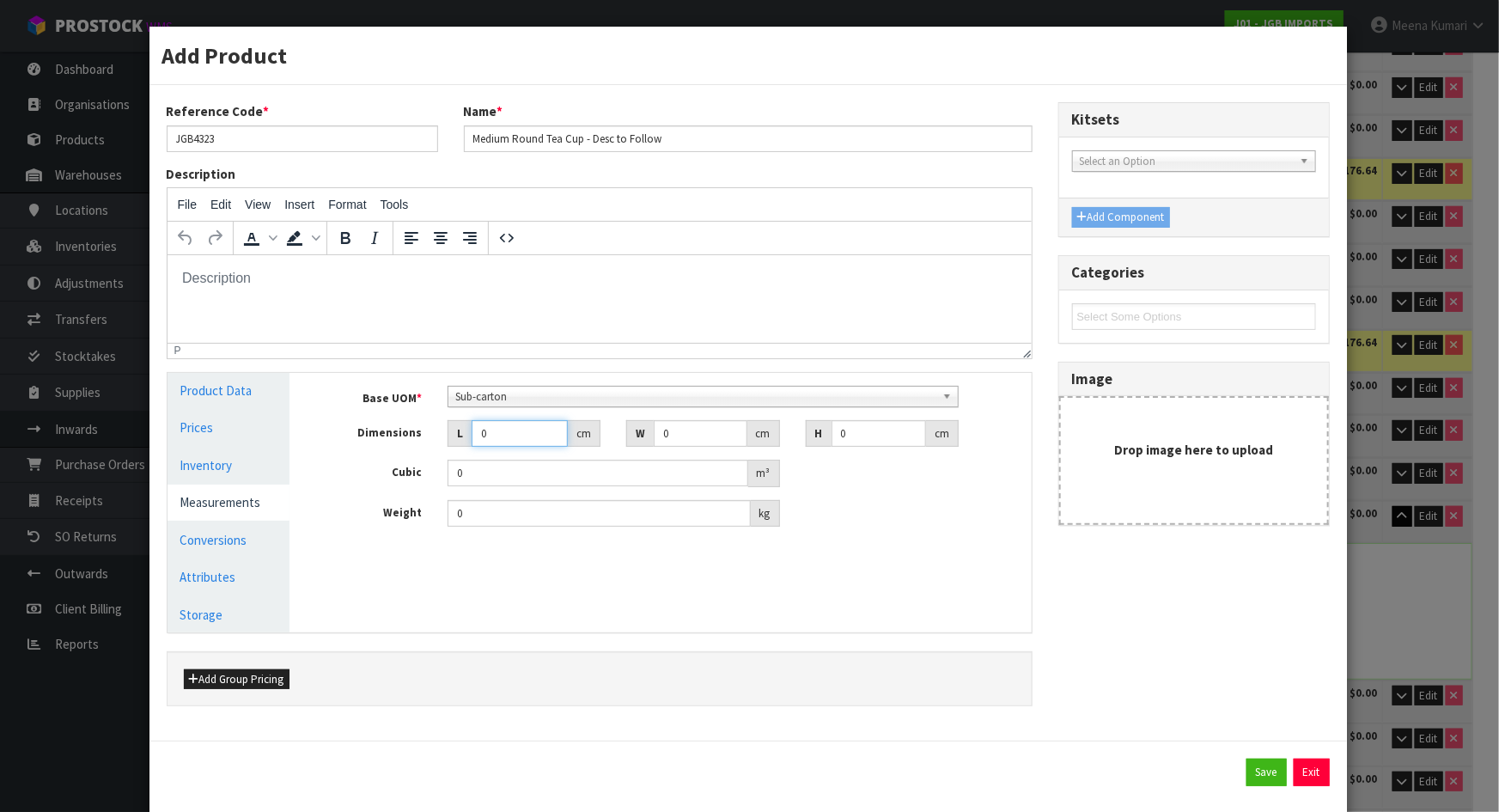
drag, startPoint x: 499, startPoint y: 433, endPoint x: 446, endPoint y: 433, distance: 53.0
click at [448, 433] on div "L 0 cm" at bounding box center [524, 434] width 153 height 28
type input "2"
type input "0.000001"
type input "21"
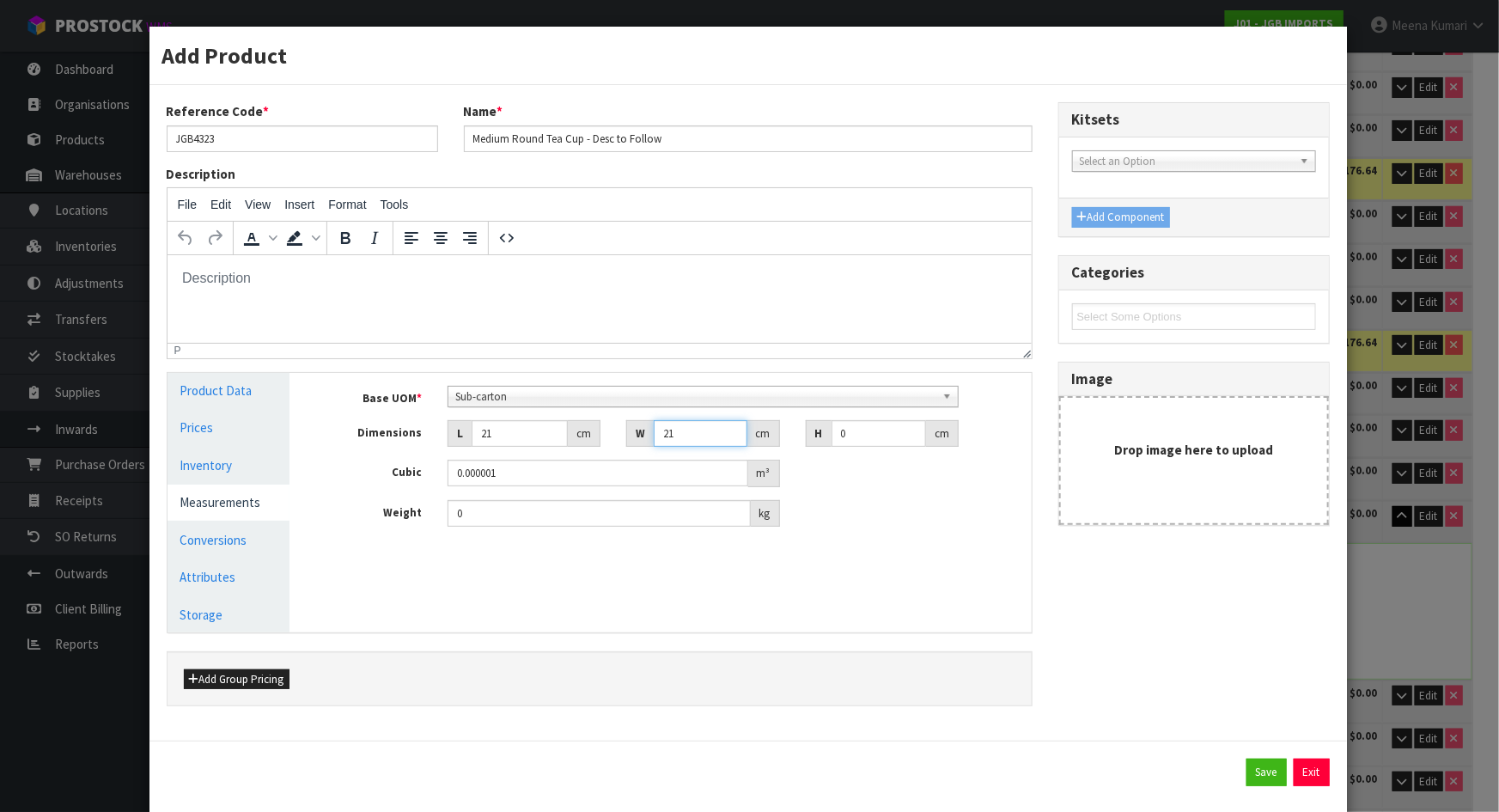
type input "21"
type input "1"
type input "0.000441"
type input "15"
type input "0.006615"
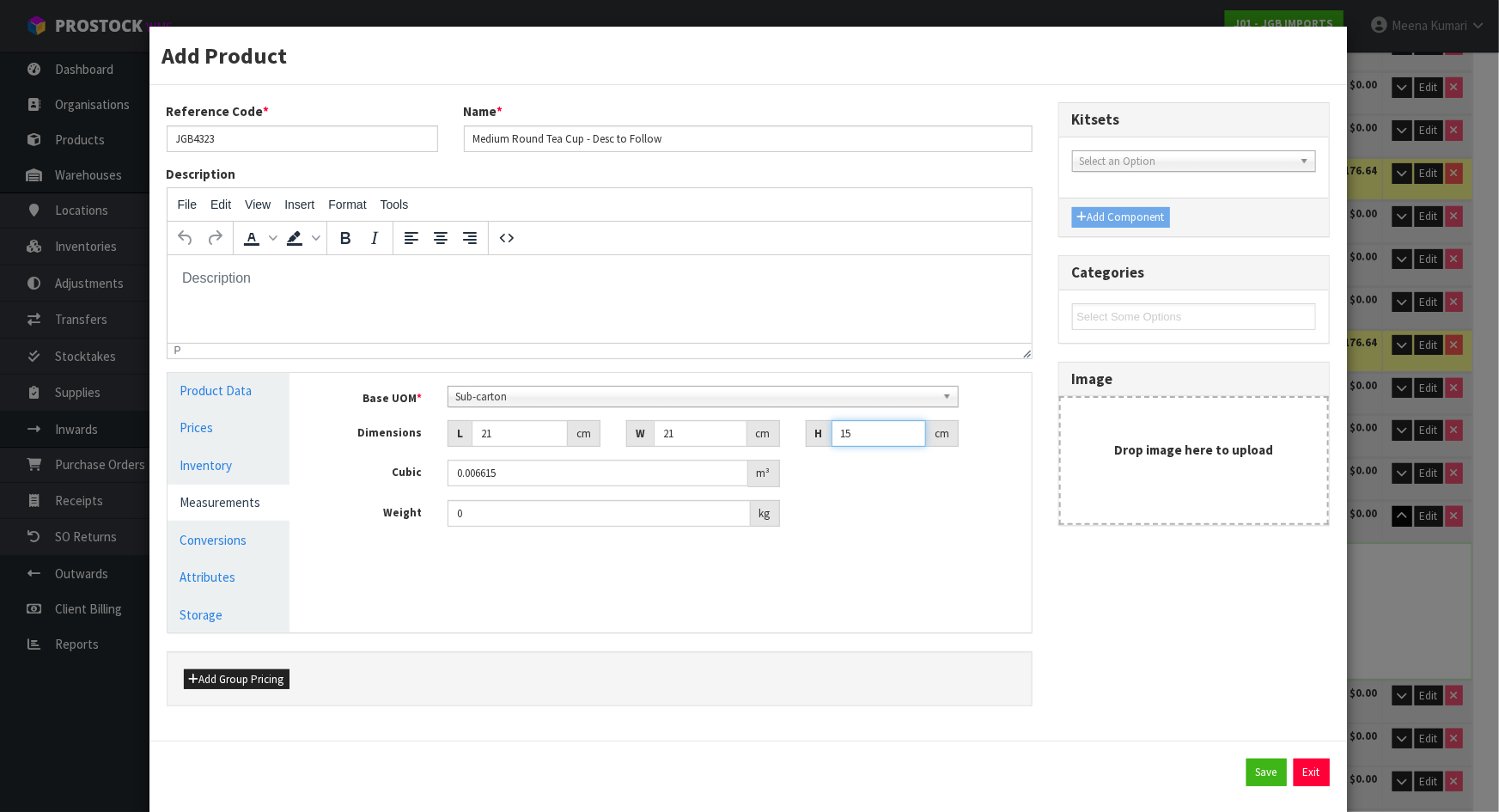
type input "15"
type input "1.30"
click at [234, 543] on link "Conversions" at bounding box center [230, 540] width 123 height 35
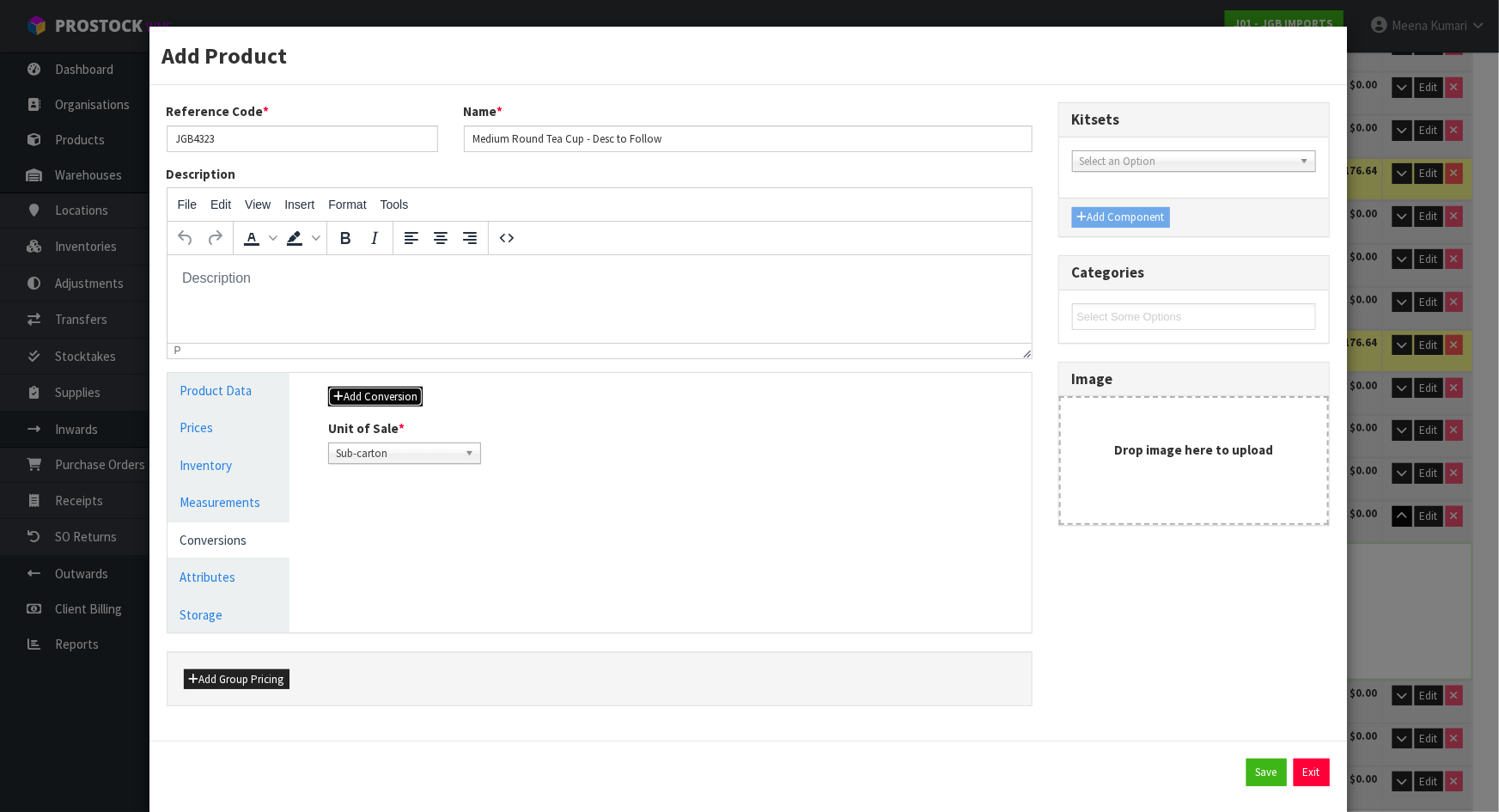
click at [366, 387] on button "Add Conversion" at bounding box center [376, 397] width 95 height 21
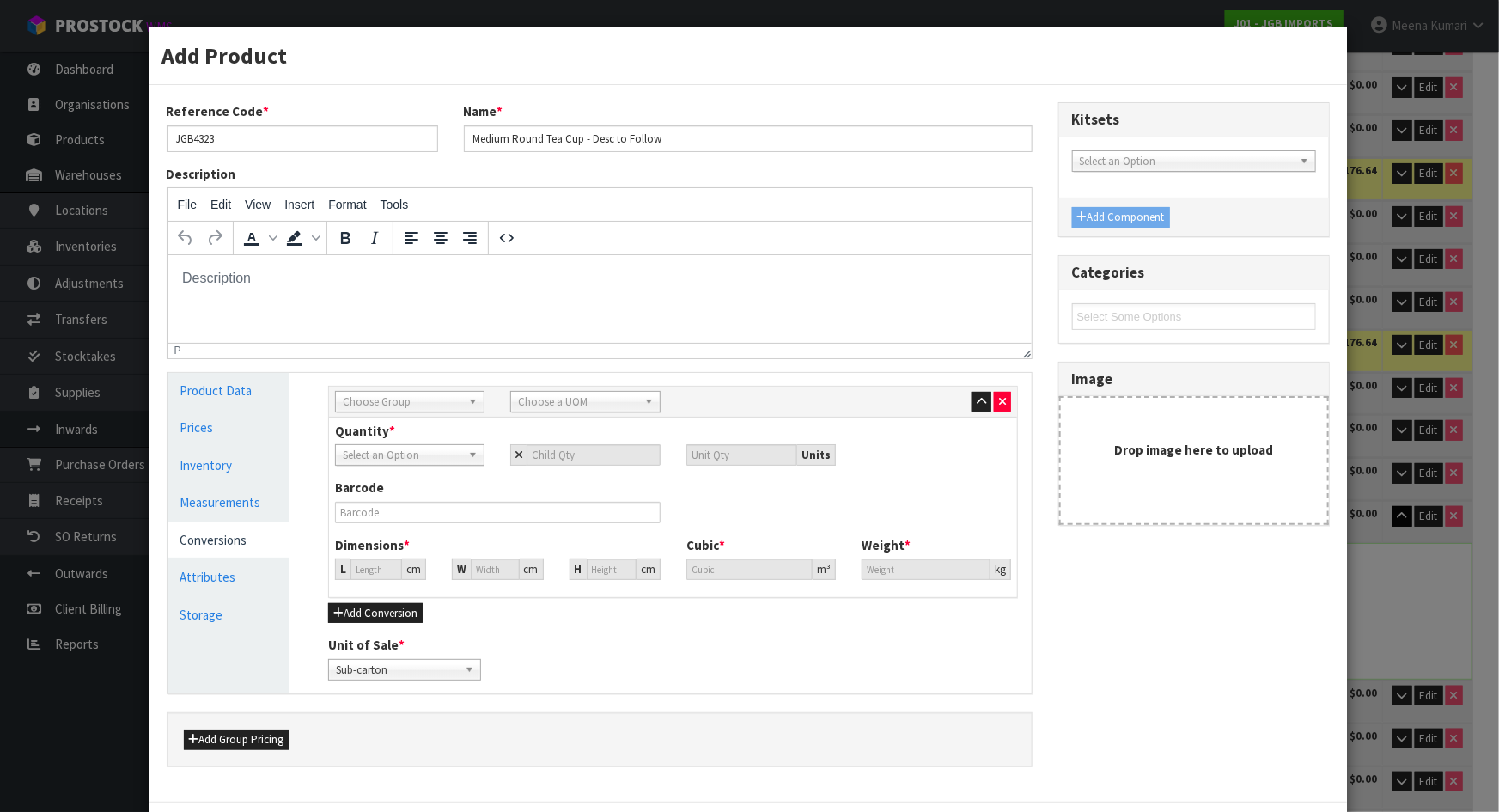
click at [368, 395] on span "Choose Group" at bounding box center [401, 402] width 119 height 21
click at [395, 490] on li "Outer" at bounding box center [410, 493] width 141 height 22
click at [549, 404] on span "Choose a UOM" at bounding box center [577, 402] width 119 height 21
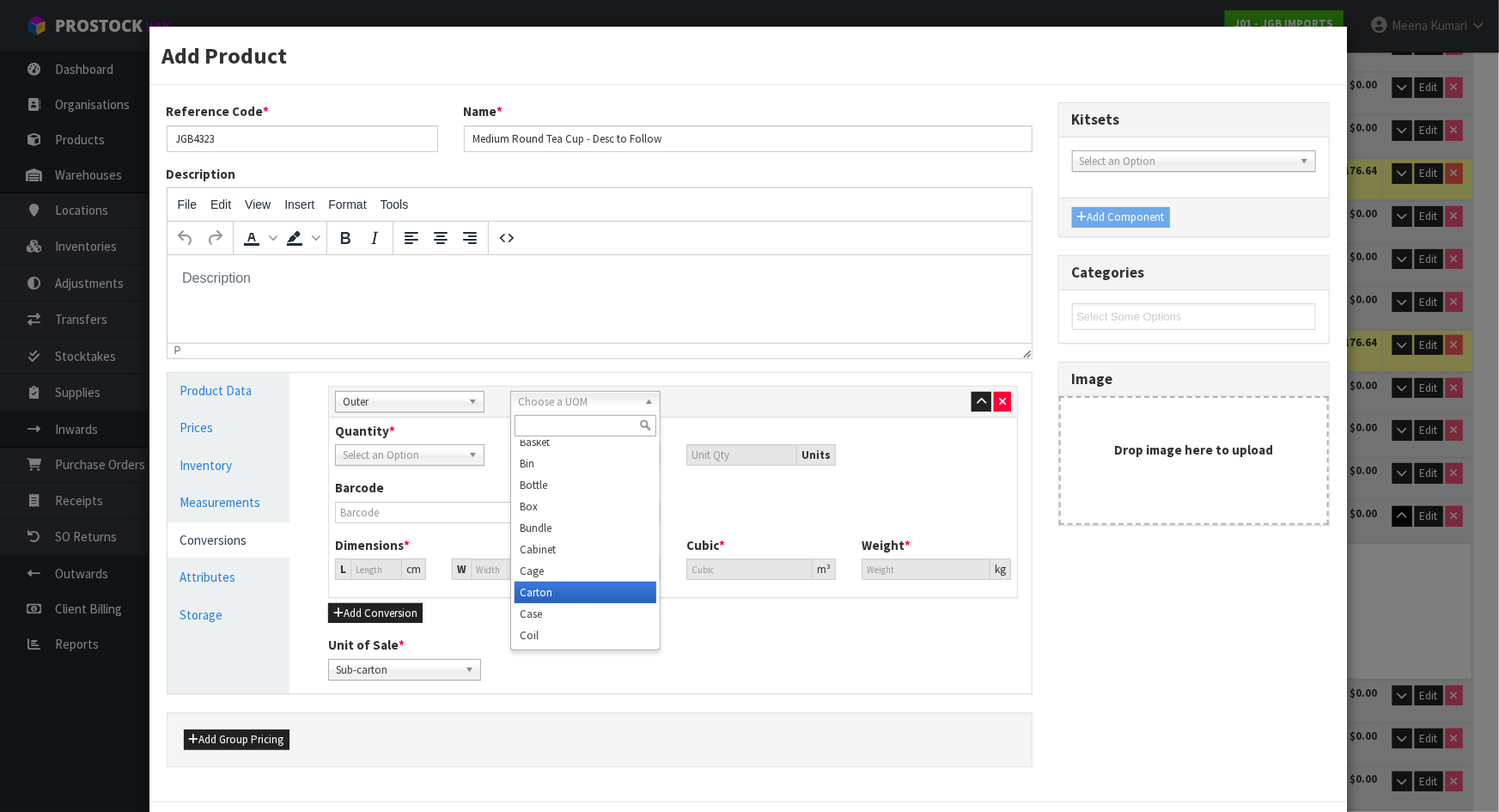
click at [525, 593] on li "Carton" at bounding box center [585, 592] width 141 height 22
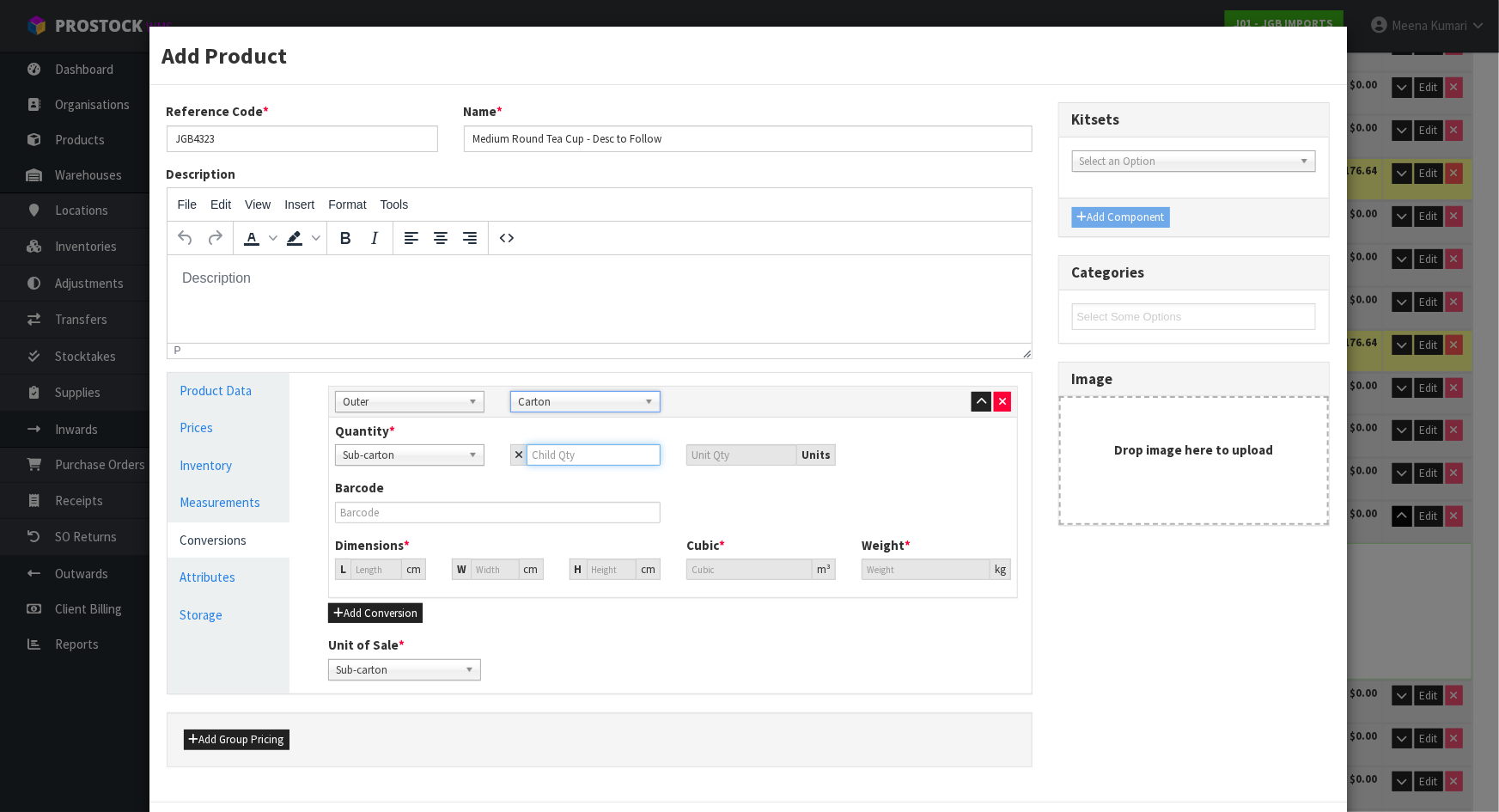
click at [551, 457] on input "number" at bounding box center [593, 454] width 133 height 22
type input "1"
type input "12"
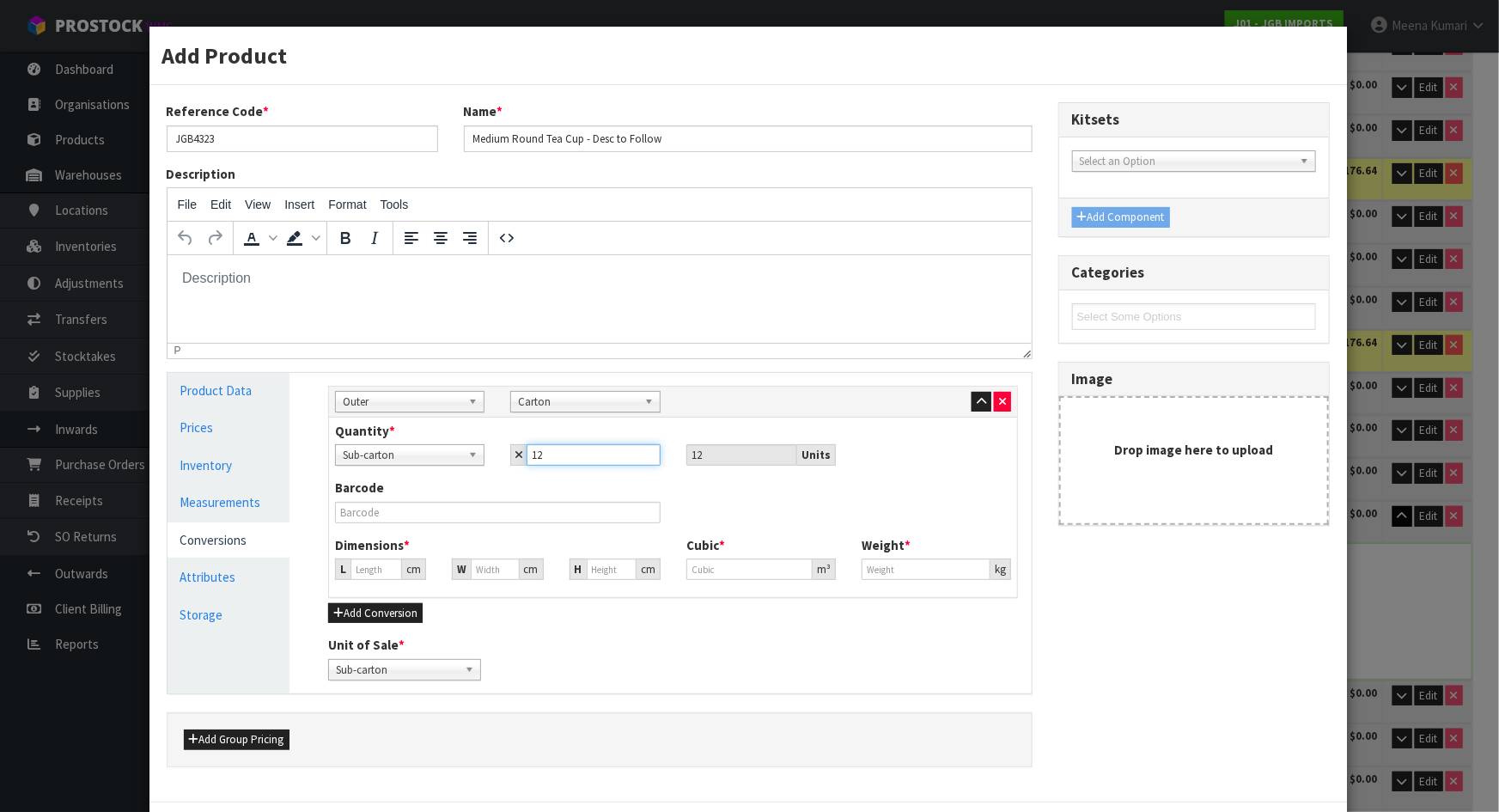
type input "12"
type input "42.977"
type input "0.07938"
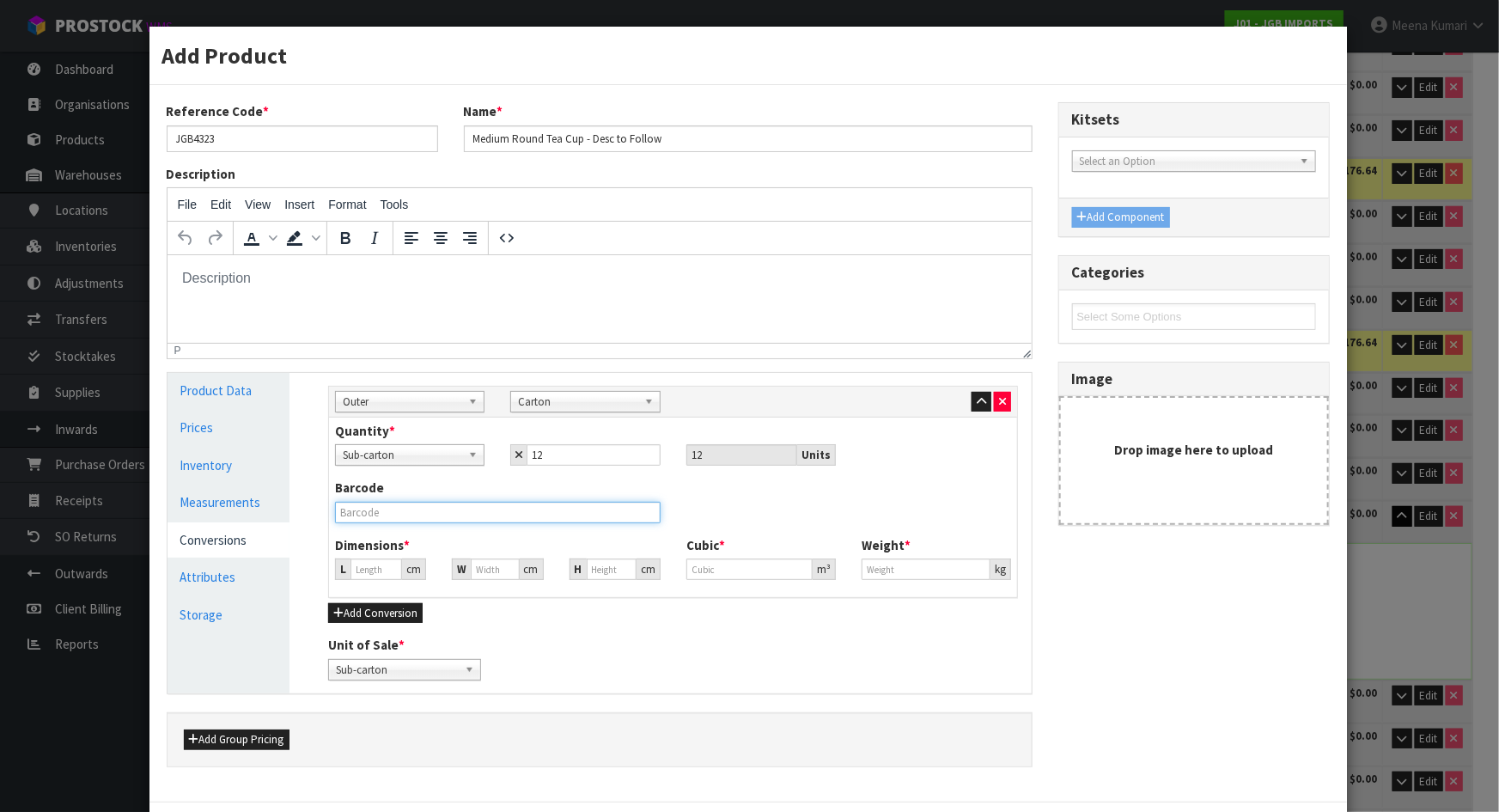
type input "15.6"
click at [532, 520] on input "text" at bounding box center [497, 512] width 325 height 22
click at [533, 524] on div "Barcode" at bounding box center [674, 507] width 702 height 57
type input "4"
type input "0.007388"
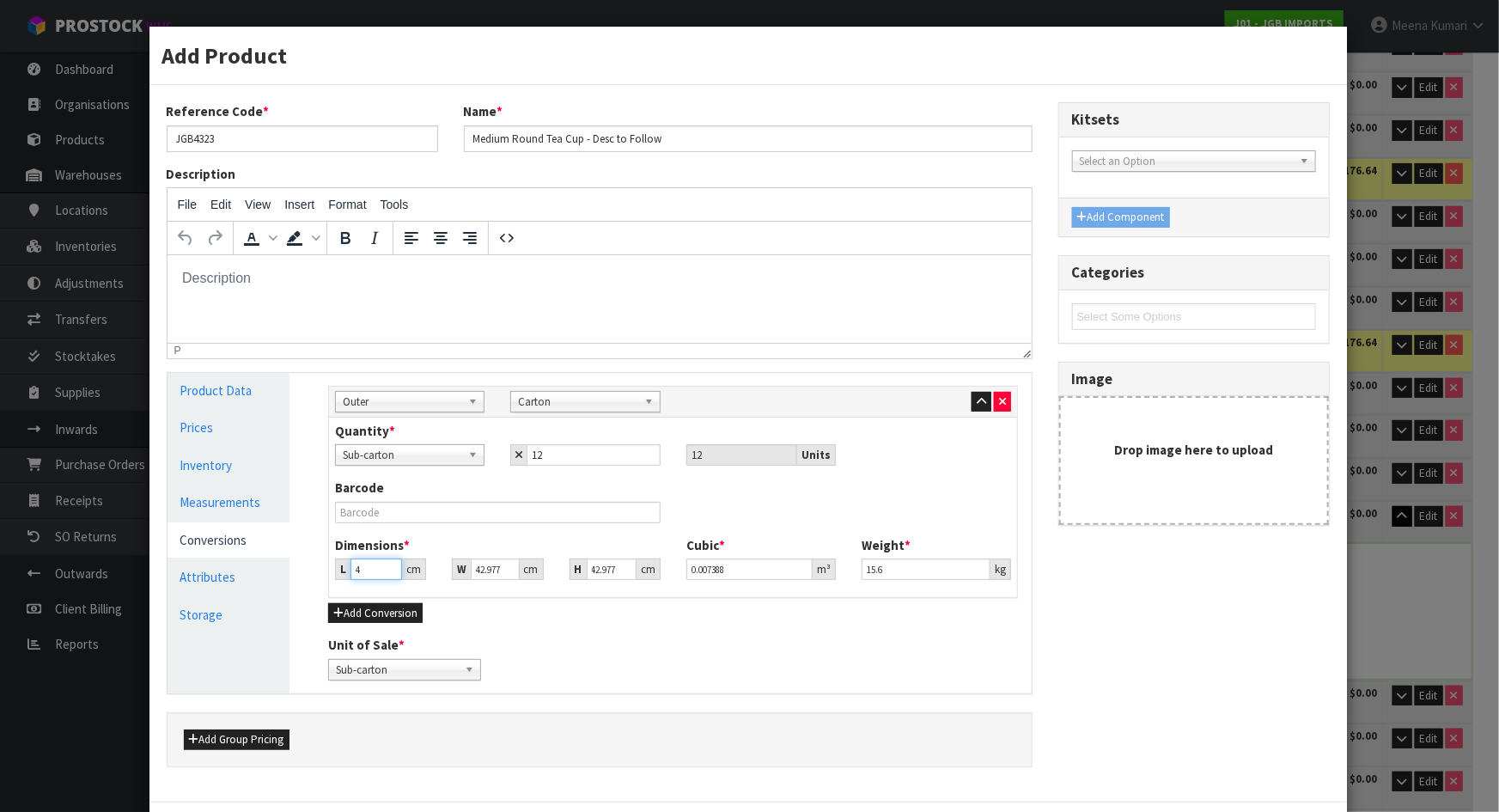
type input "44"
type input "0.081269"
type input "44"
type input "4"
type input "0.007564"
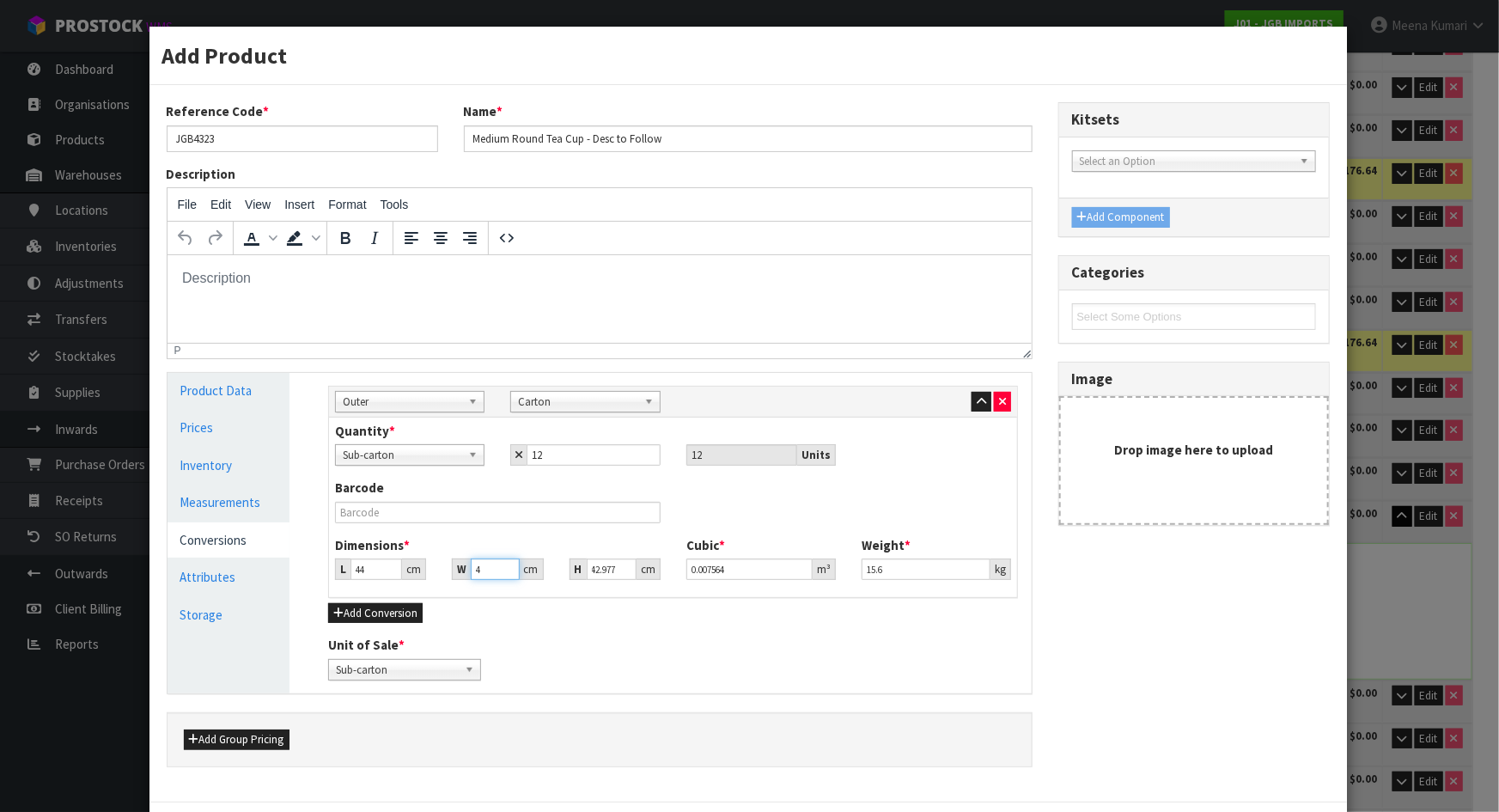
type input "44"
type input "0.083203"
type input "44"
type input "4"
type input "0.007744"
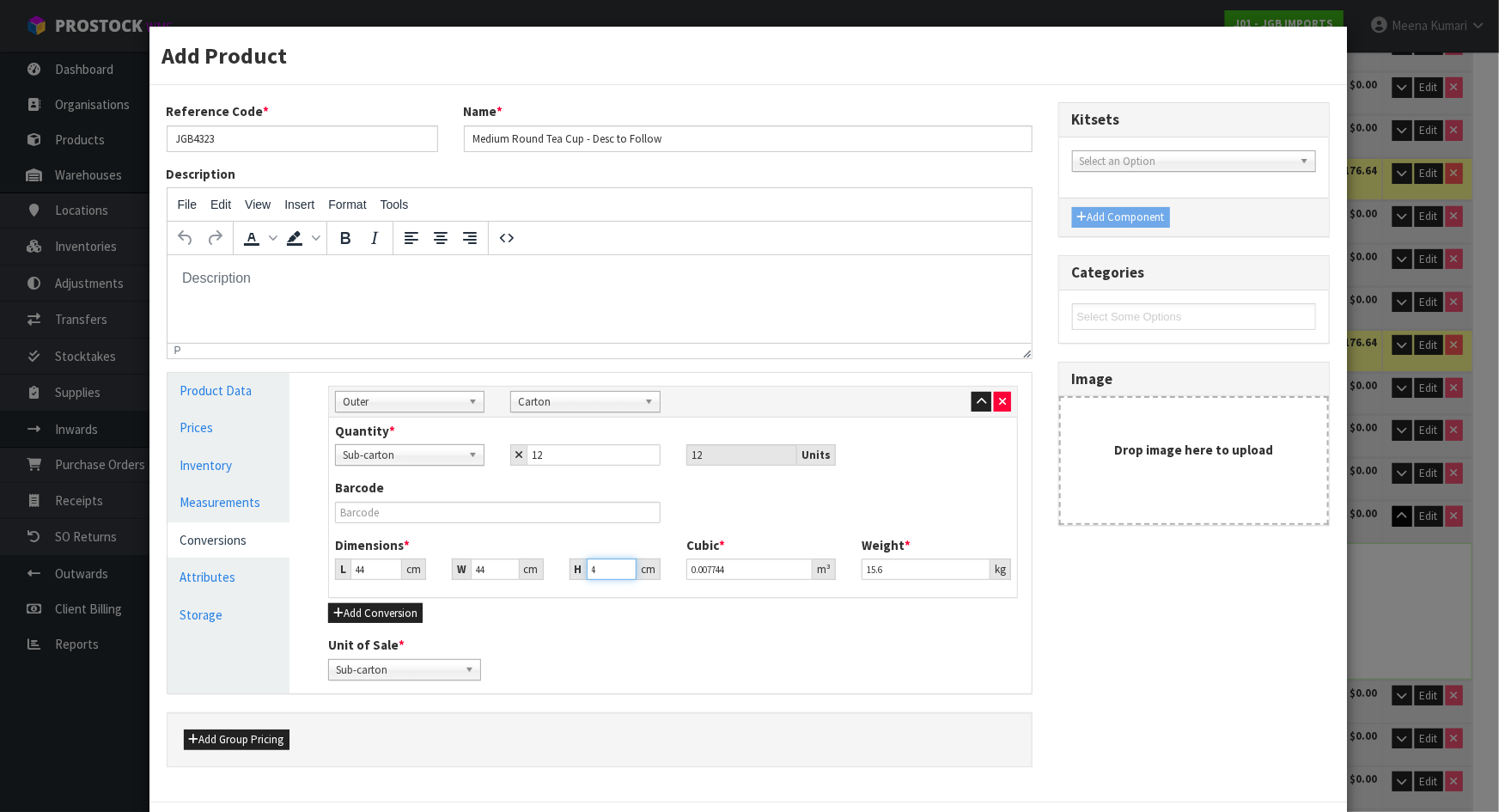
type input "44"
type input "0.085184"
type input "44"
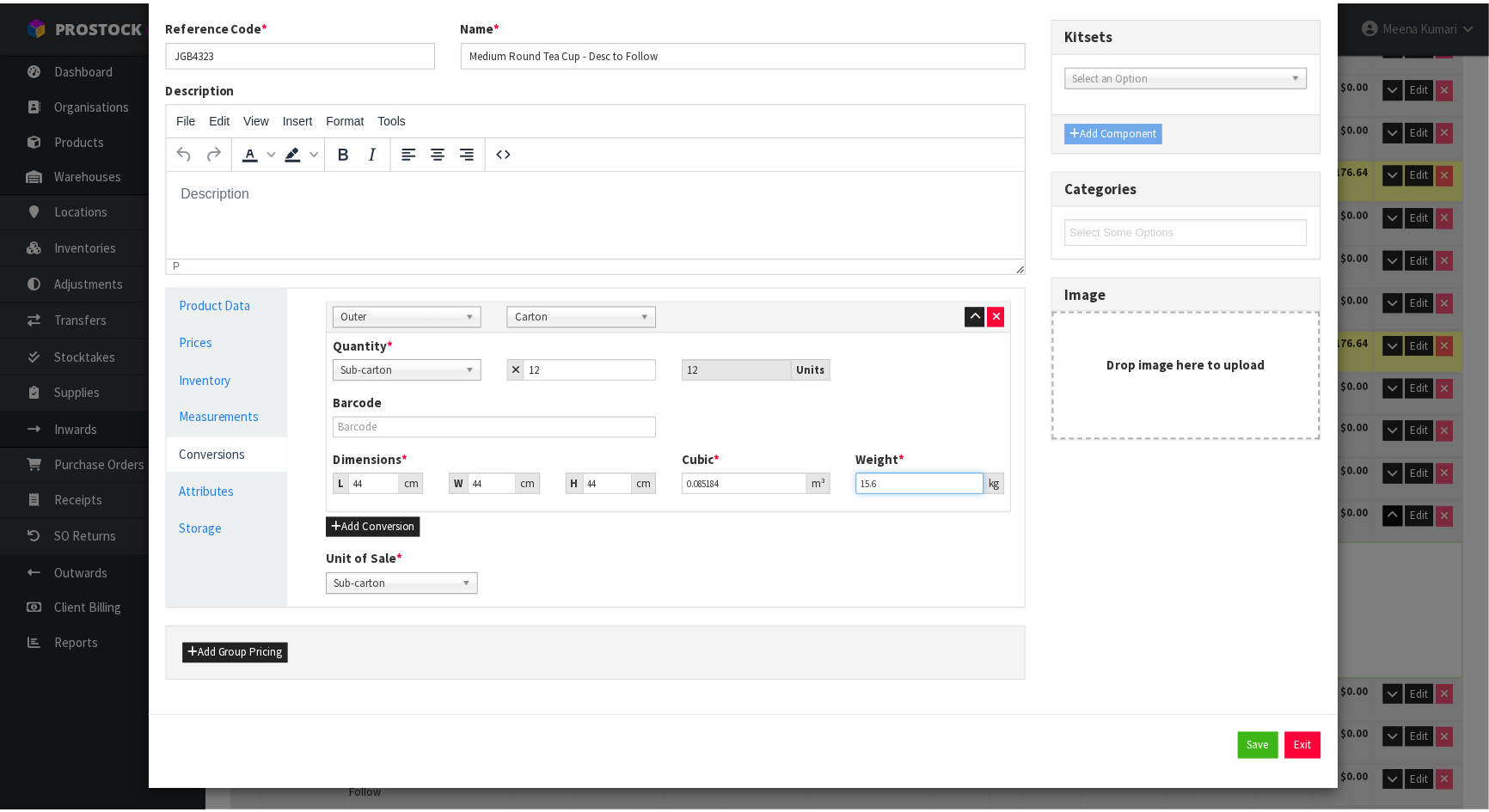
scroll to position [89, 0]
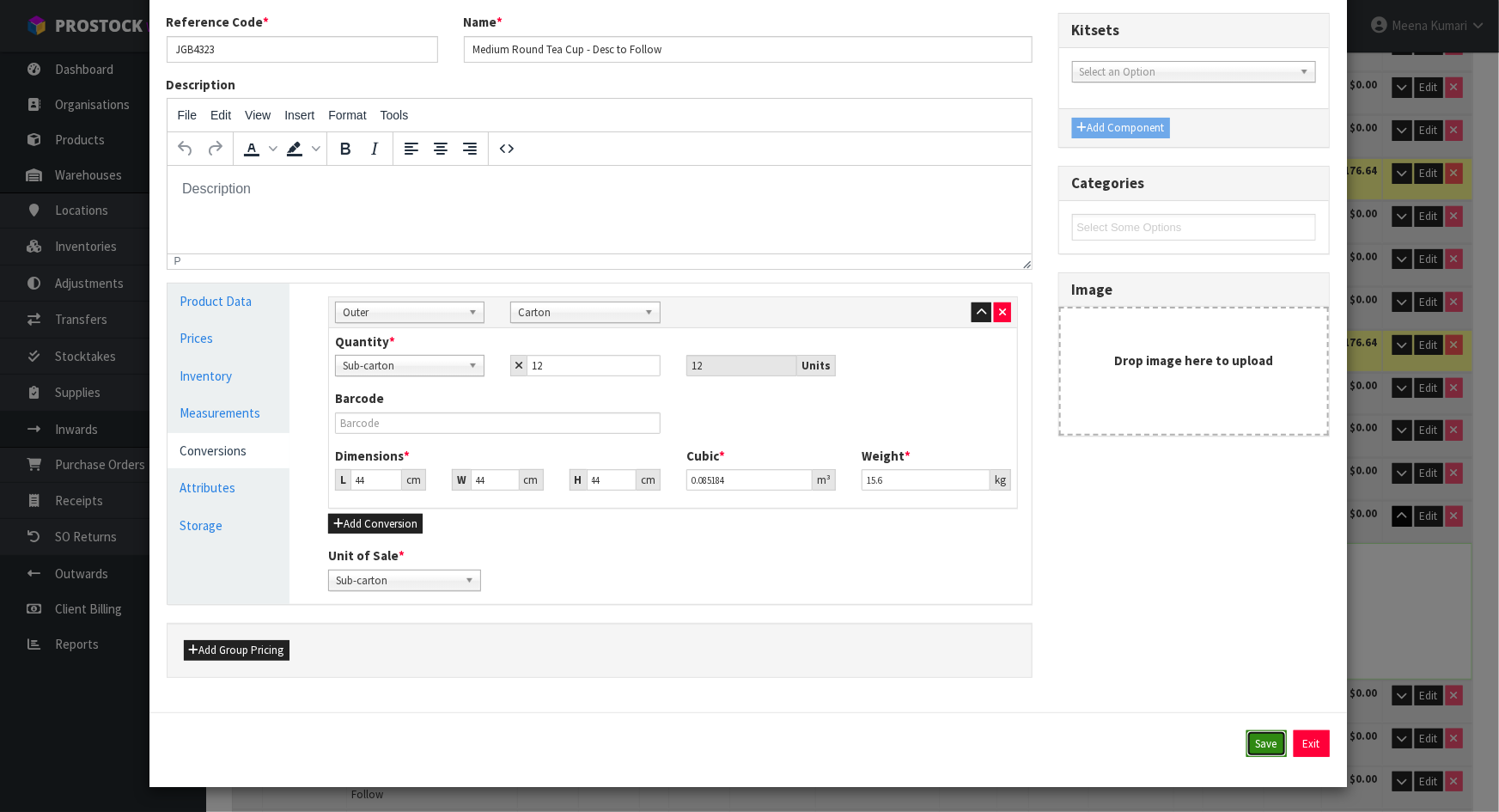
click at [1258, 747] on button "Save" at bounding box center [1267, 744] width 41 height 28
type input "44"
type input "0.085184"
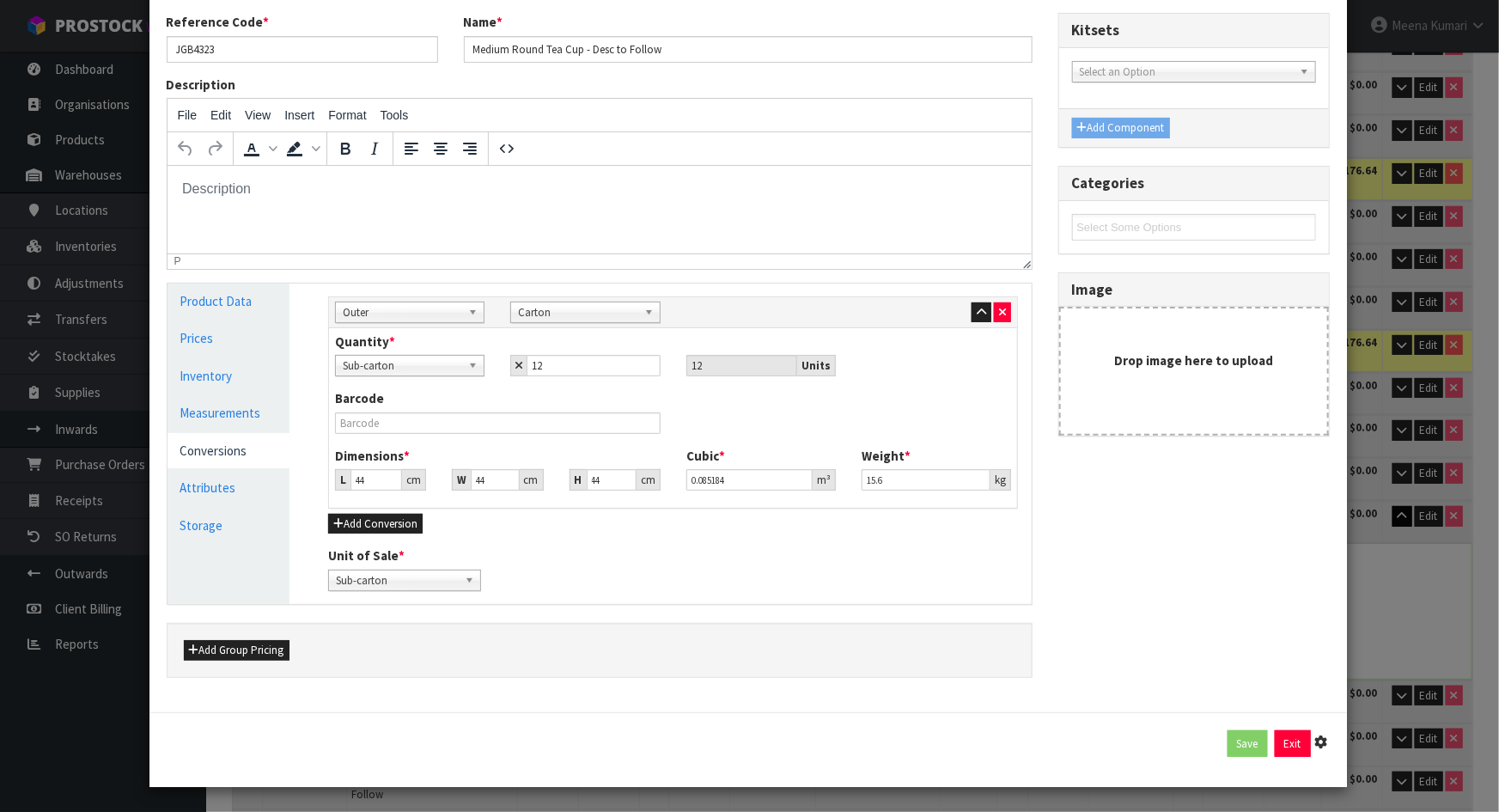
type input "15.6"
type input "12 SCT x CTN"
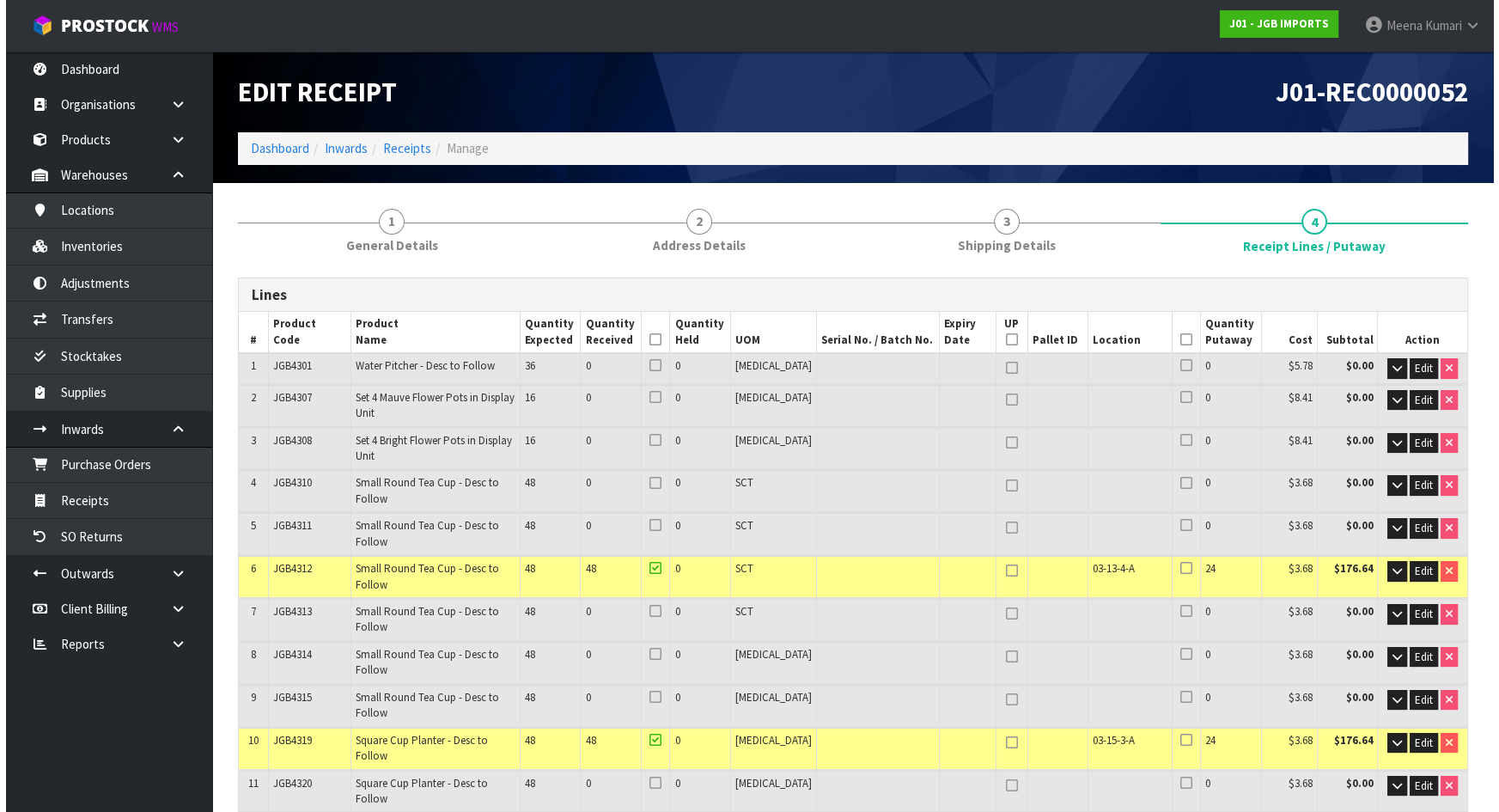
scroll to position [903, 0]
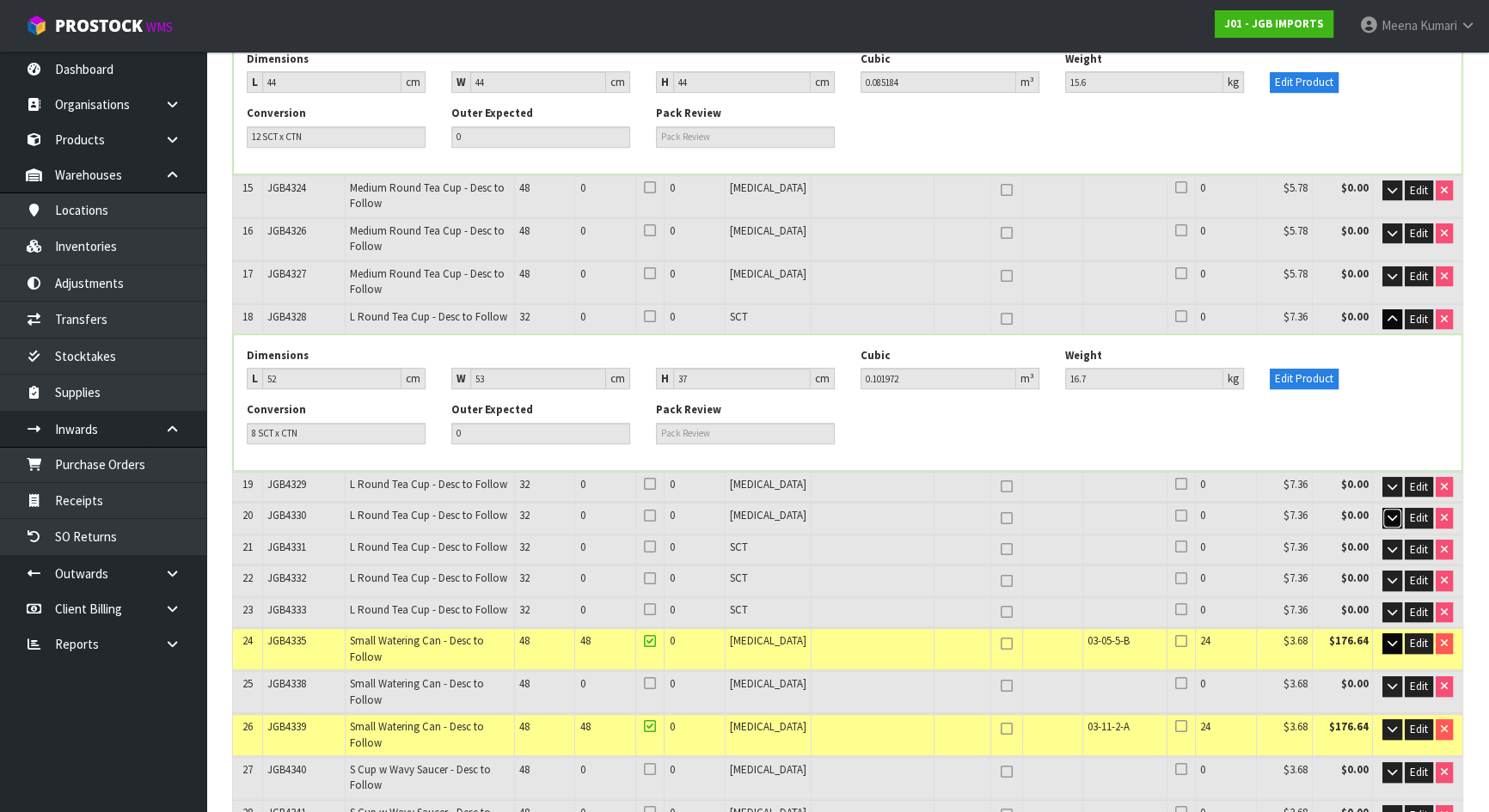
click at [1391, 512] on icon "button" at bounding box center [1392, 518] width 9 height 11
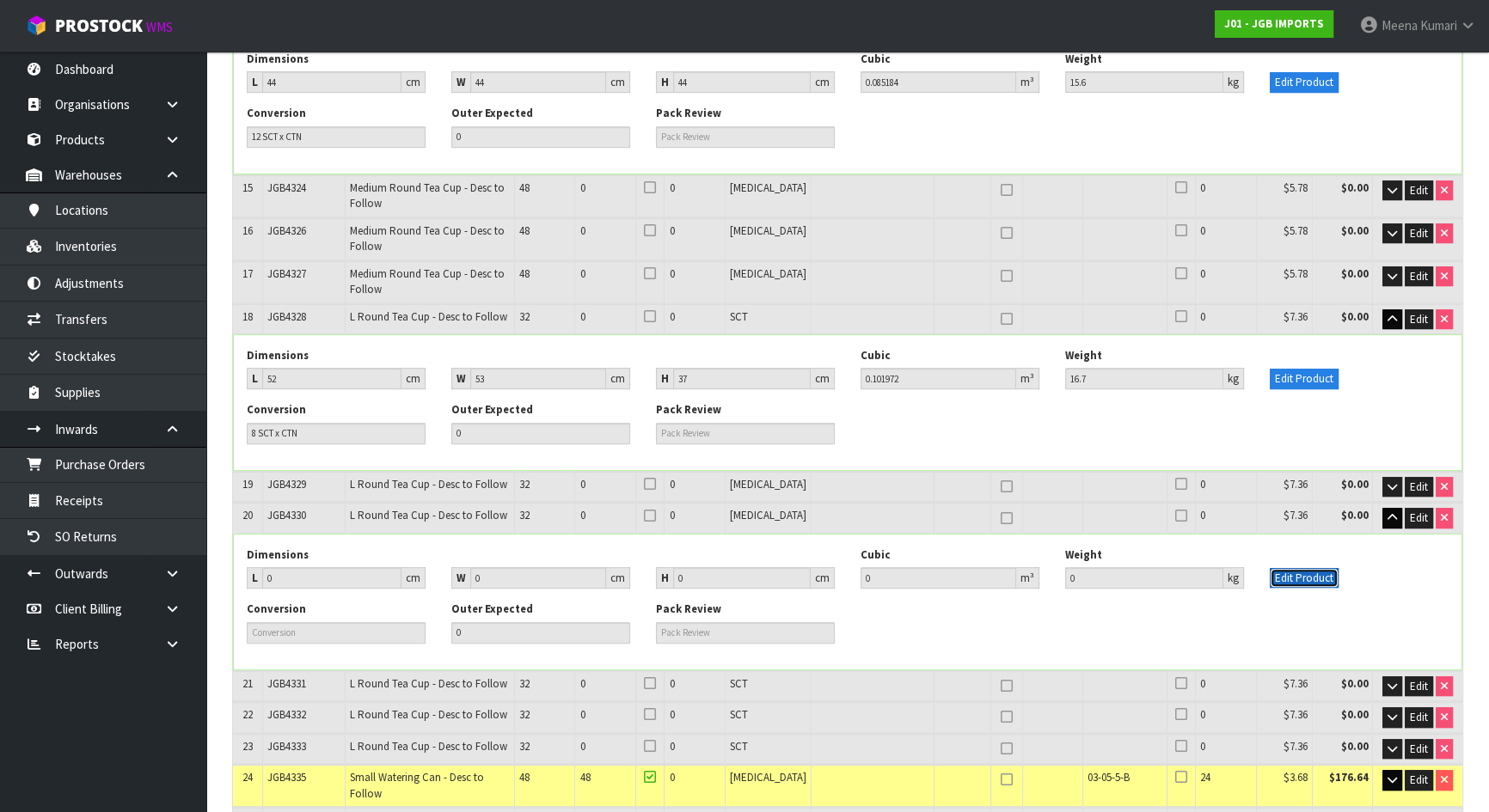
click at [1294, 568] on button "Edit Product" at bounding box center [1304, 579] width 68 height 21
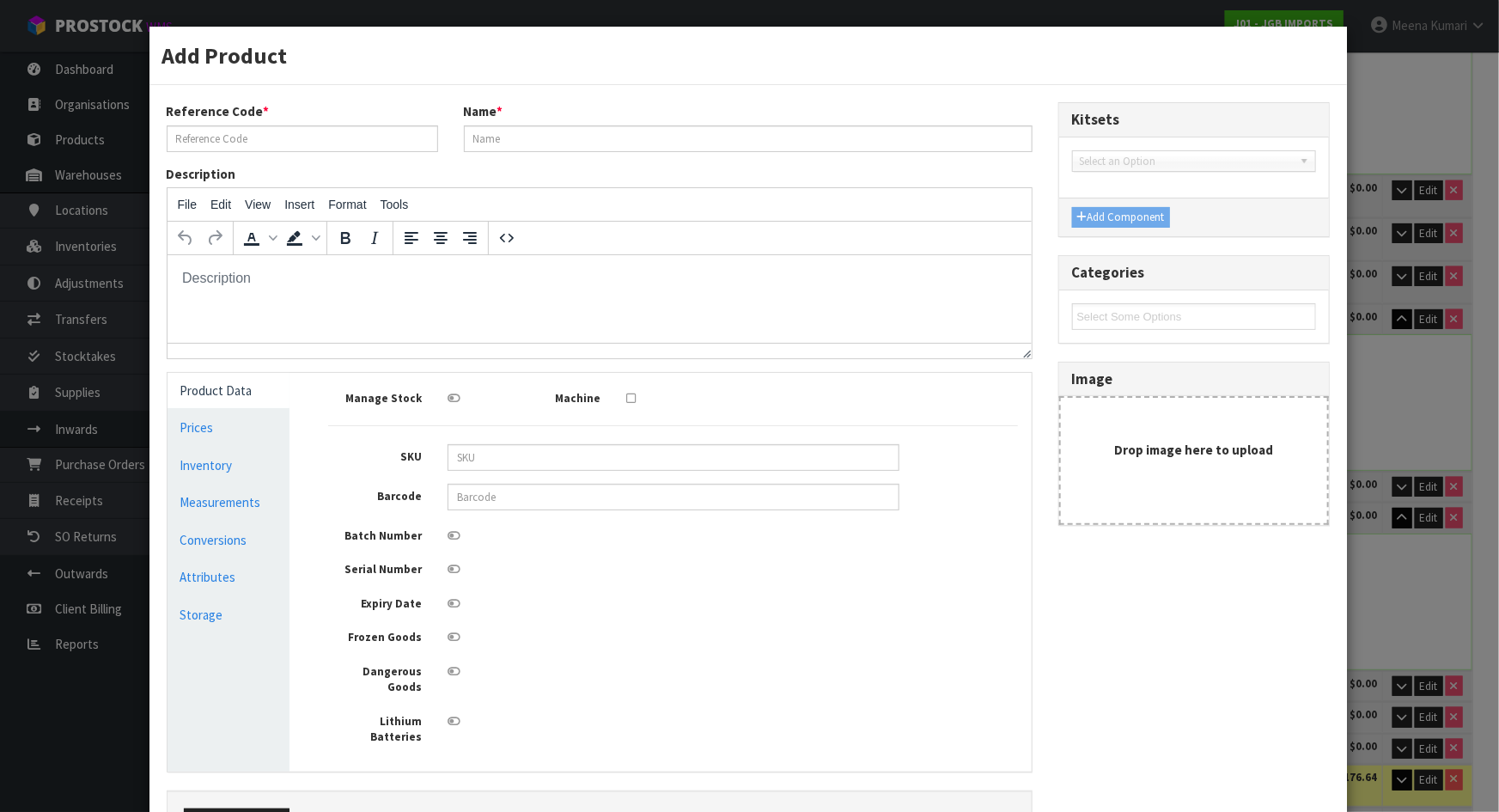
scroll to position [0, 0]
type input "JGB4330"
type input "L Round Tea Cup - Desc to Follow"
type input "0"
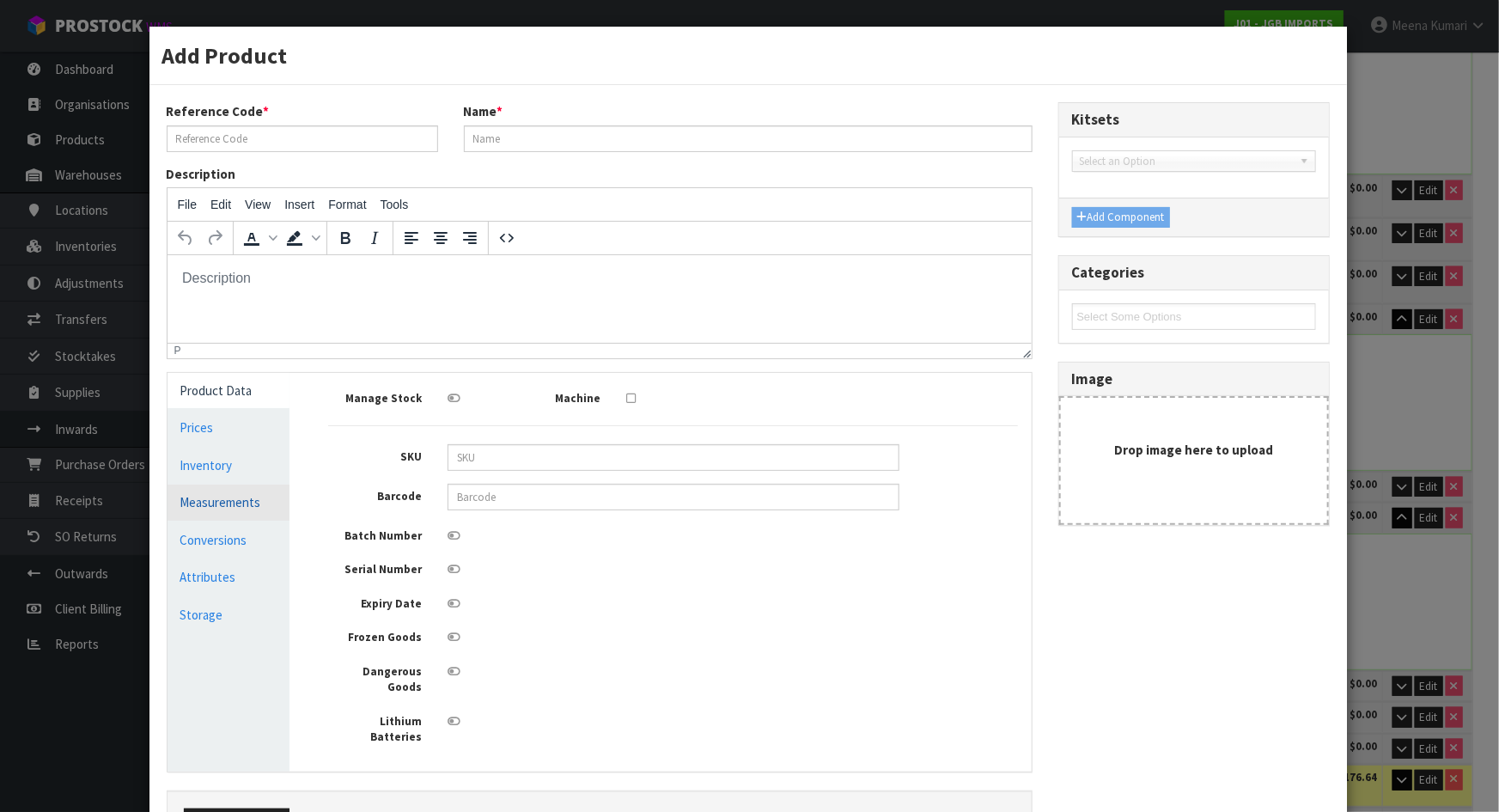
type input "0"
click at [223, 506] on link "Measurements" at bounding box center [230, 502] width 123 height 35
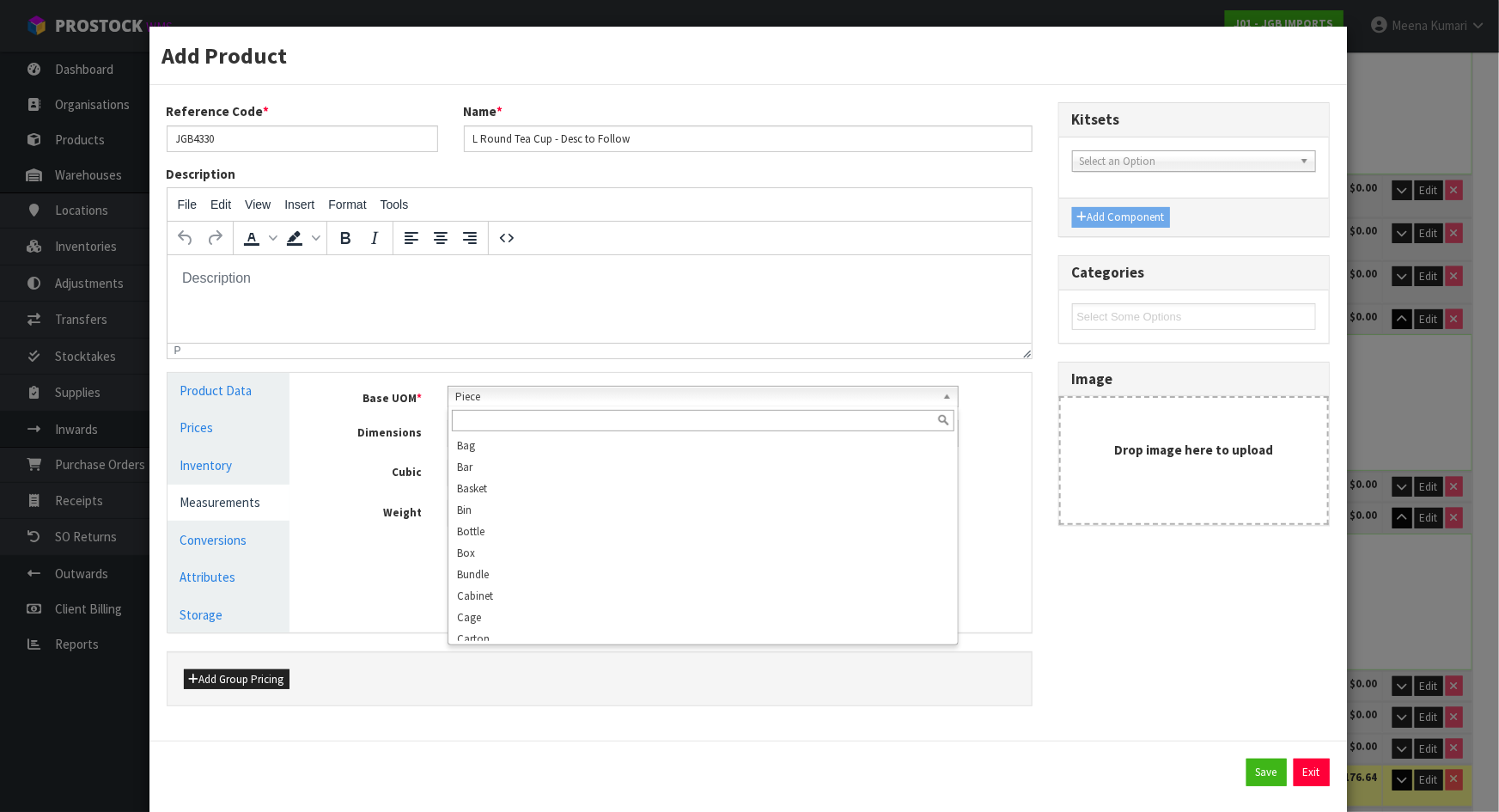
click at [482, 387] on span "Piece" at bounding box center [695, 397] width 480 height 21
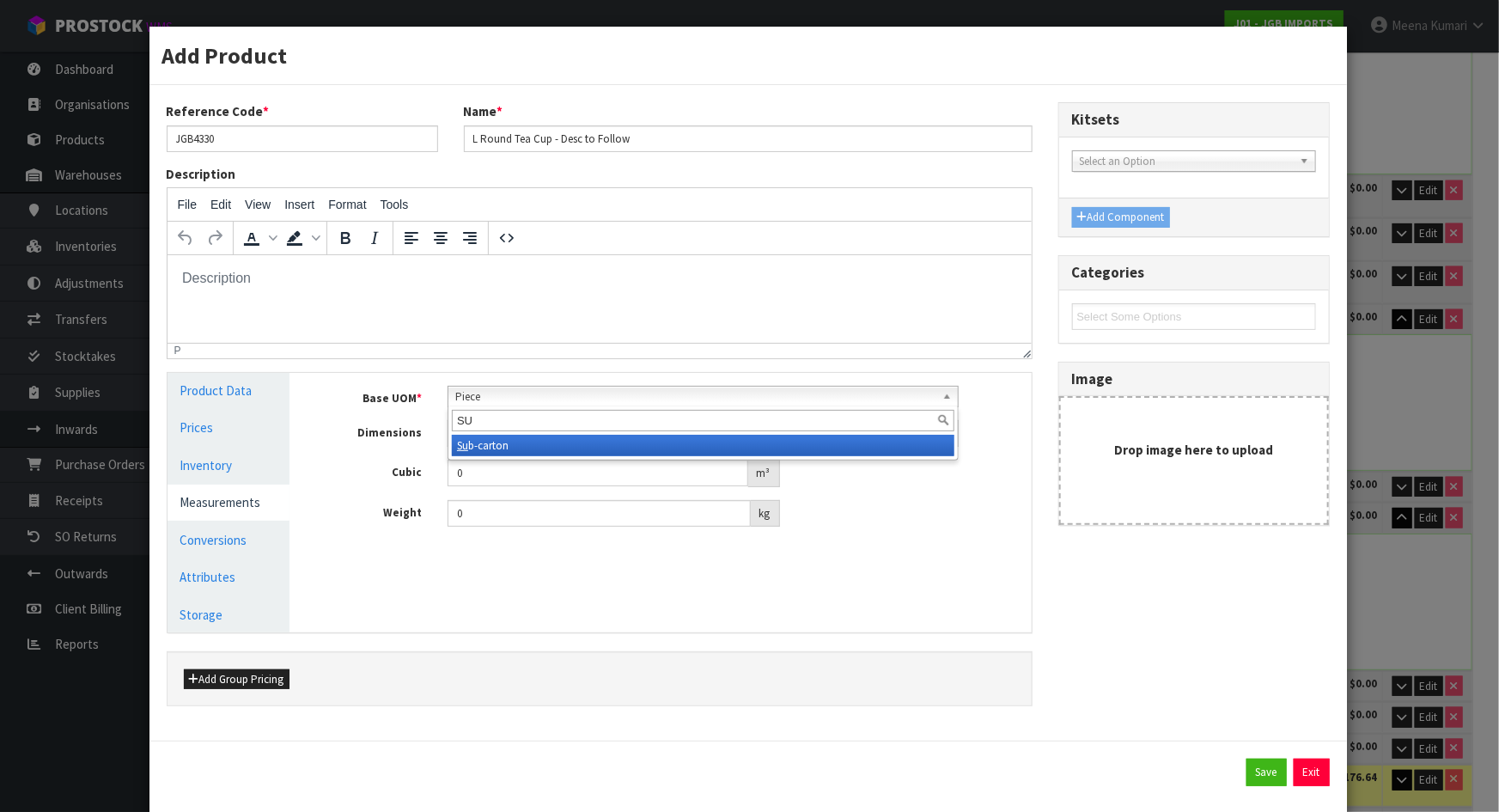
type input "SU"
click at [487, 442] on li "Su b-carton" at bounding box center [703, 445] width 503 height 22
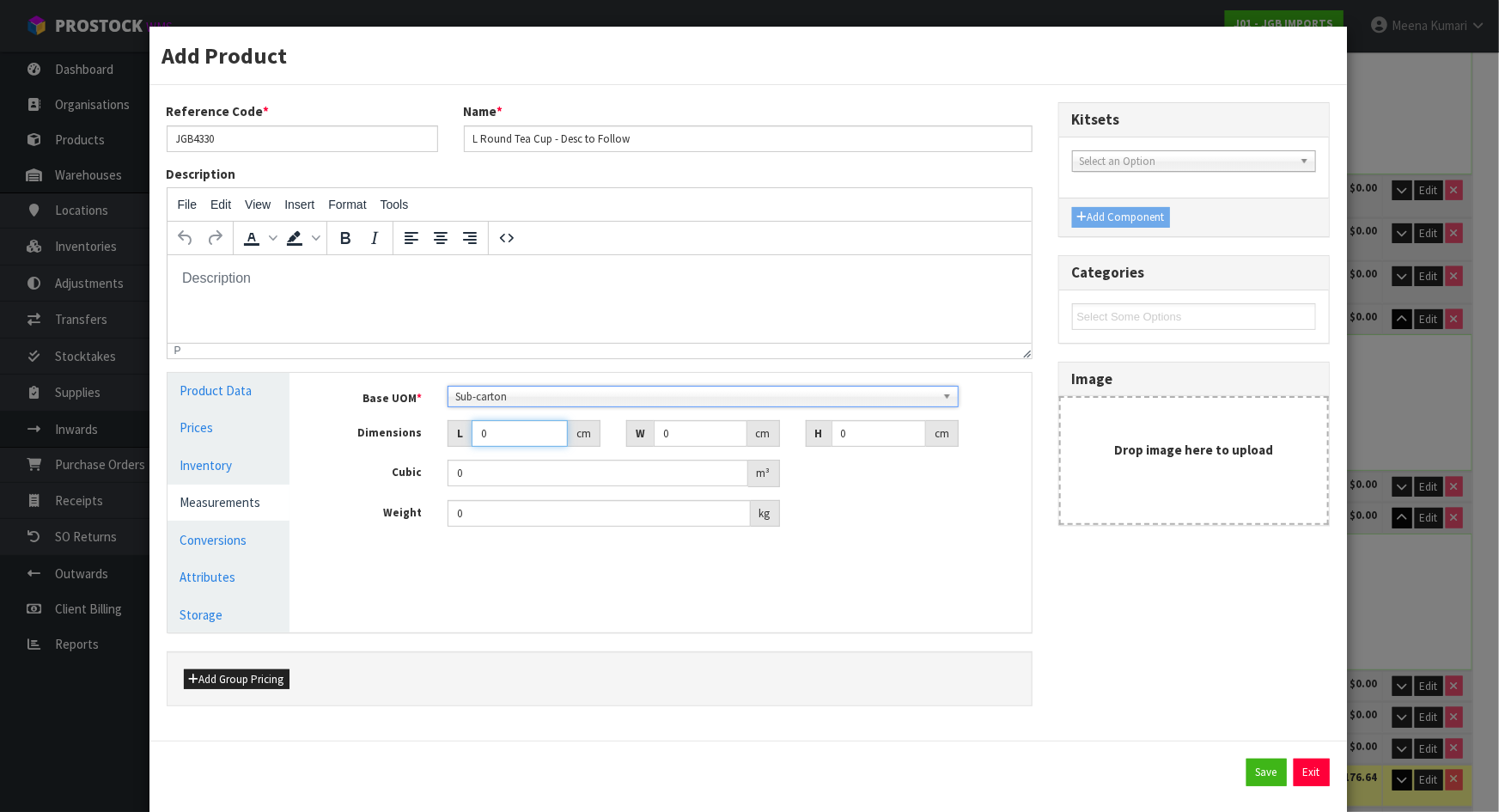
drag, startPoint x: 492, startPoint y: 440, endPoint x: 440, endPoint y: 444, distance: 52.2
click at [438, 436] on div "L 0 cm" at bounding box center [524, 434] width 178 height 28
type input "2"
type input "0.000001"
type input "27"
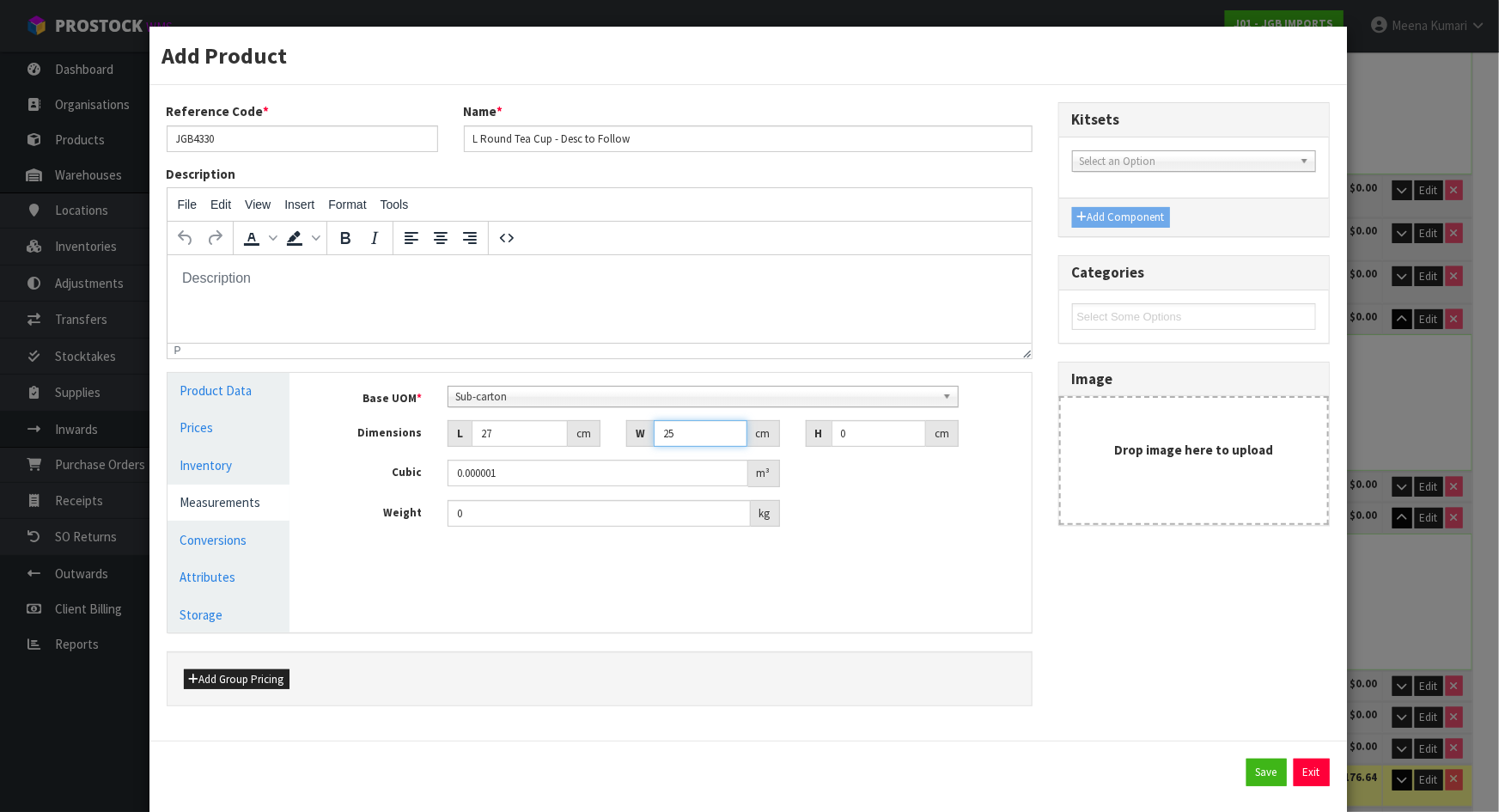
type input "25"
drag, startPoint x: 855, startPoint y: 432, endPoint x: 696, endPoint y: 516, distance: 179.8
click at [747, 487] on div "Base UOM * Bag Bar Basket Bin Bottle Box Bundle Cabinet Cage Carton Case Coil C…" at bounding box center [673, 456] width 690 height 141
type input "1"
type input "0.000675"
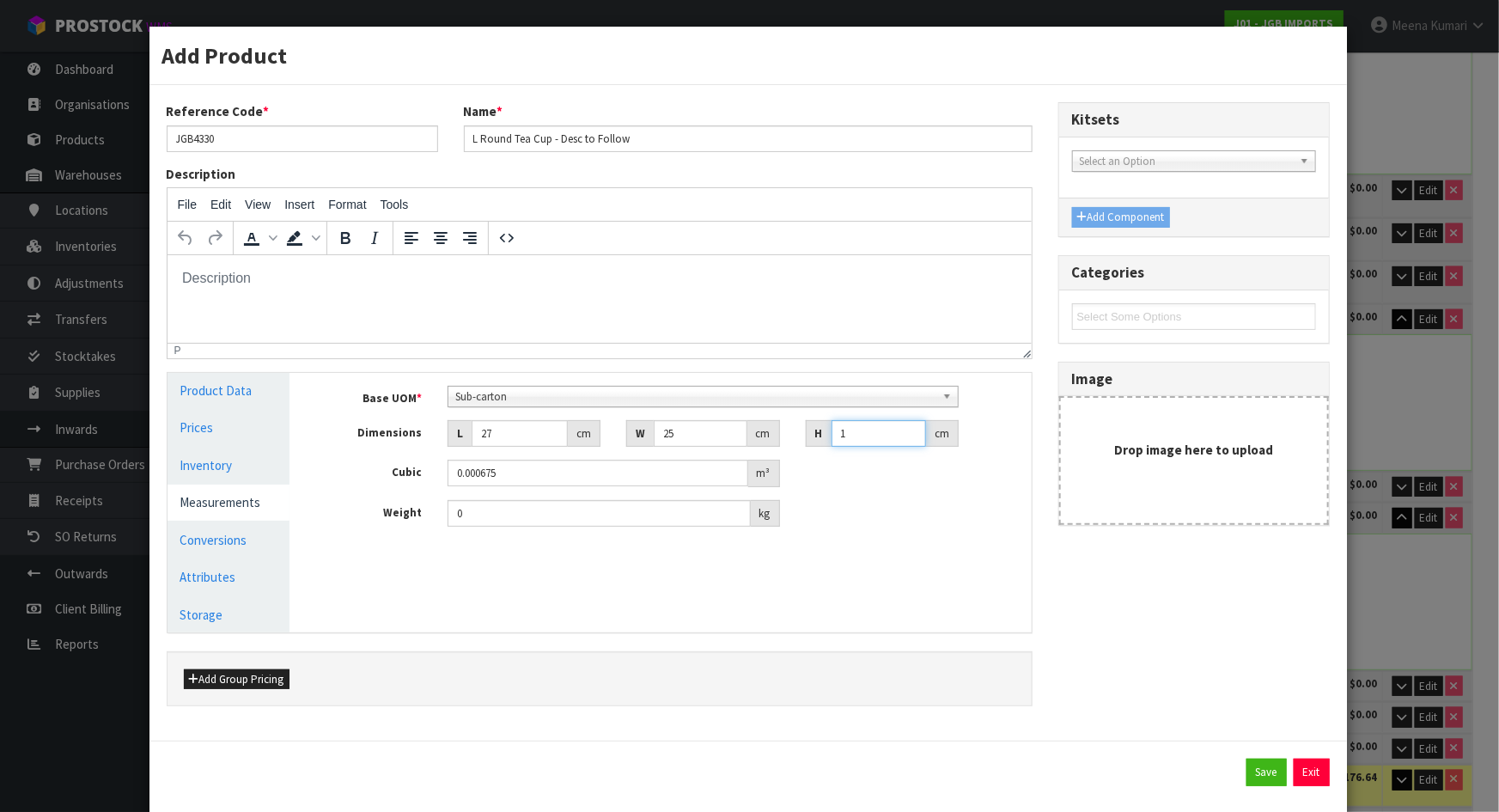
type input "17"
type input "0.011475"
type input "17"
click at [651, 526] on div "Base UOM * Bag Bar Basket Bin Bottle Box Bundle Cabinet Cage Carton Case Coil C…" at bounding box center [673, 463] width 715 height 180
click at [649, 526] on div "Base UOM * Bag Bar Basket Bin Bottle Box Bundle Cabinet Cage Carton Case Coil C…" at bounding box center [673, 463] width 715 height 180
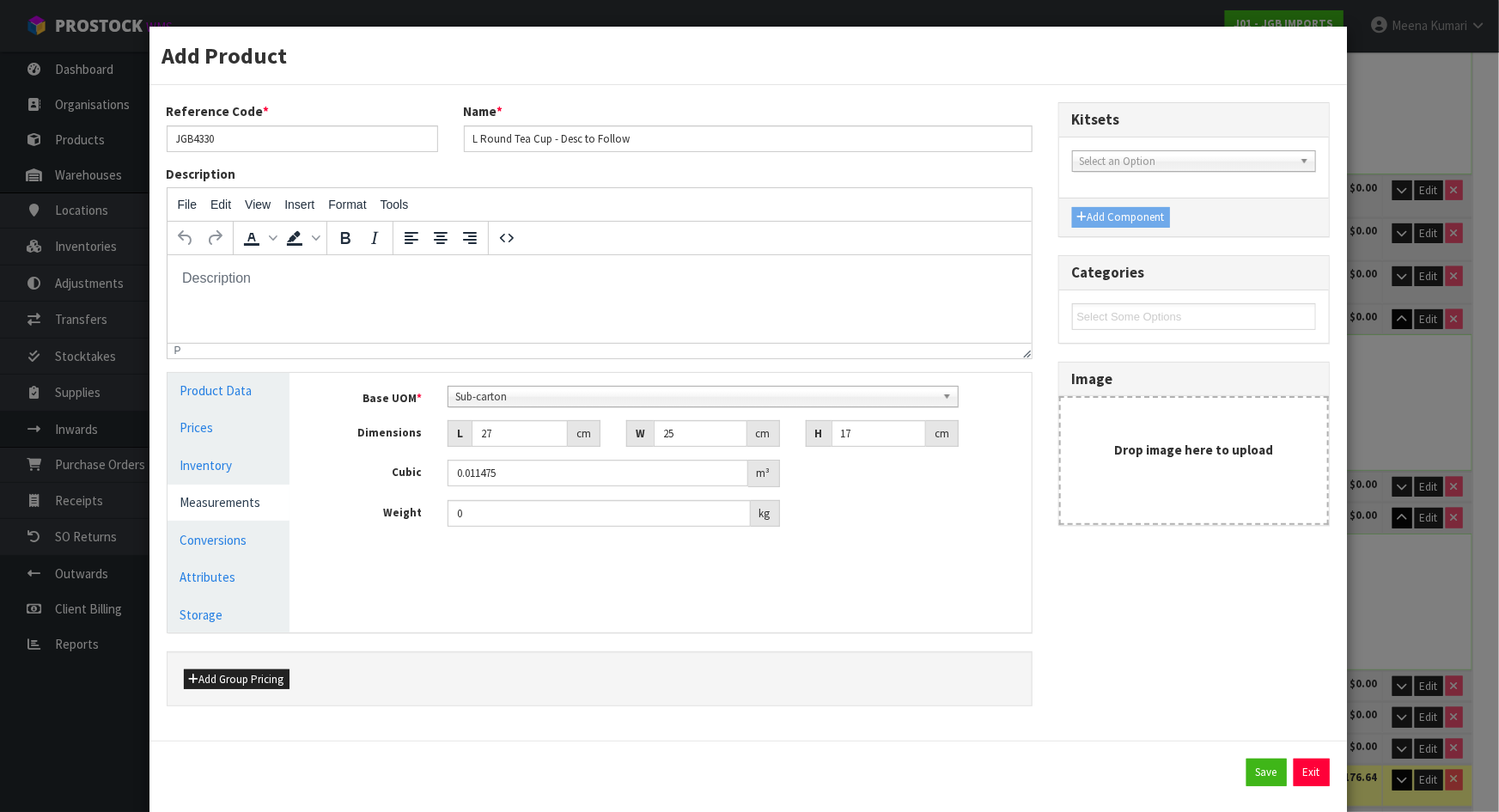
click at [644, 526] on div "Base UOM * Bag Bar Basket Bin Bottle Box Bundle Cabinet Cage Carton Case Coil C…" at bounding box center [673, 463] width 715 height 180
drag, startPoint x: 576, startPoint y: 507, endPoint x: 561, endPoint y: 507, distance: 15.0
click at [572, 507] on input "0" at bounding box center [600, 513] width 304 height 27
click at [561, 507] on input "0" at bounding box center [600, 513] width 304 height 27
drag, startPoint x: 561, startPoint y: 507, endPoint x: 416, endPoint y: 518, distance: 145.4
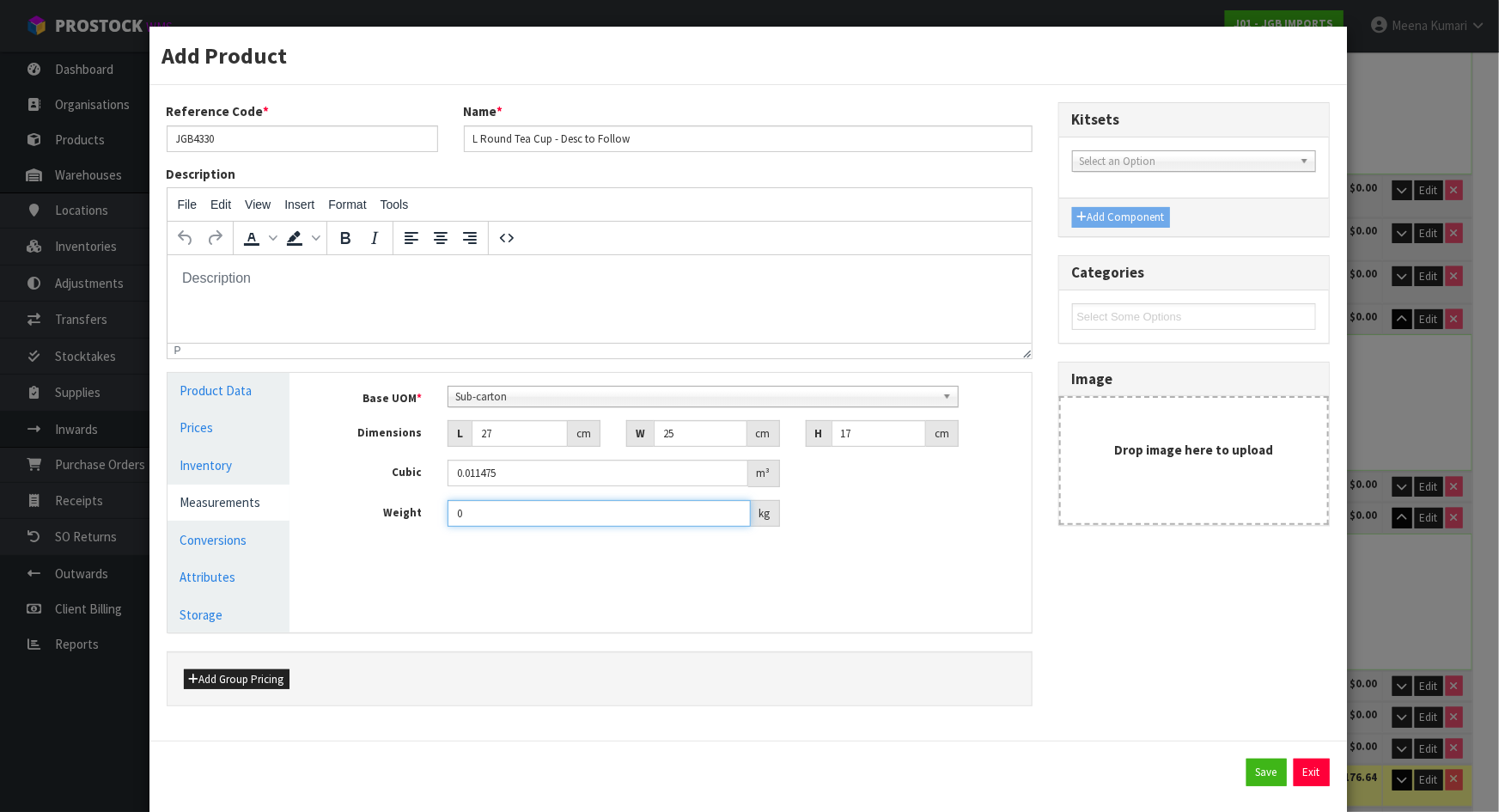
click at [416, 518] on div "Weight 0 kg" at bounding box center [673, 513] width 715 height 28
type input "1.95"
click at [232, 542] on link "Conversions" at bounding box center [230, 540] width 123 height 35
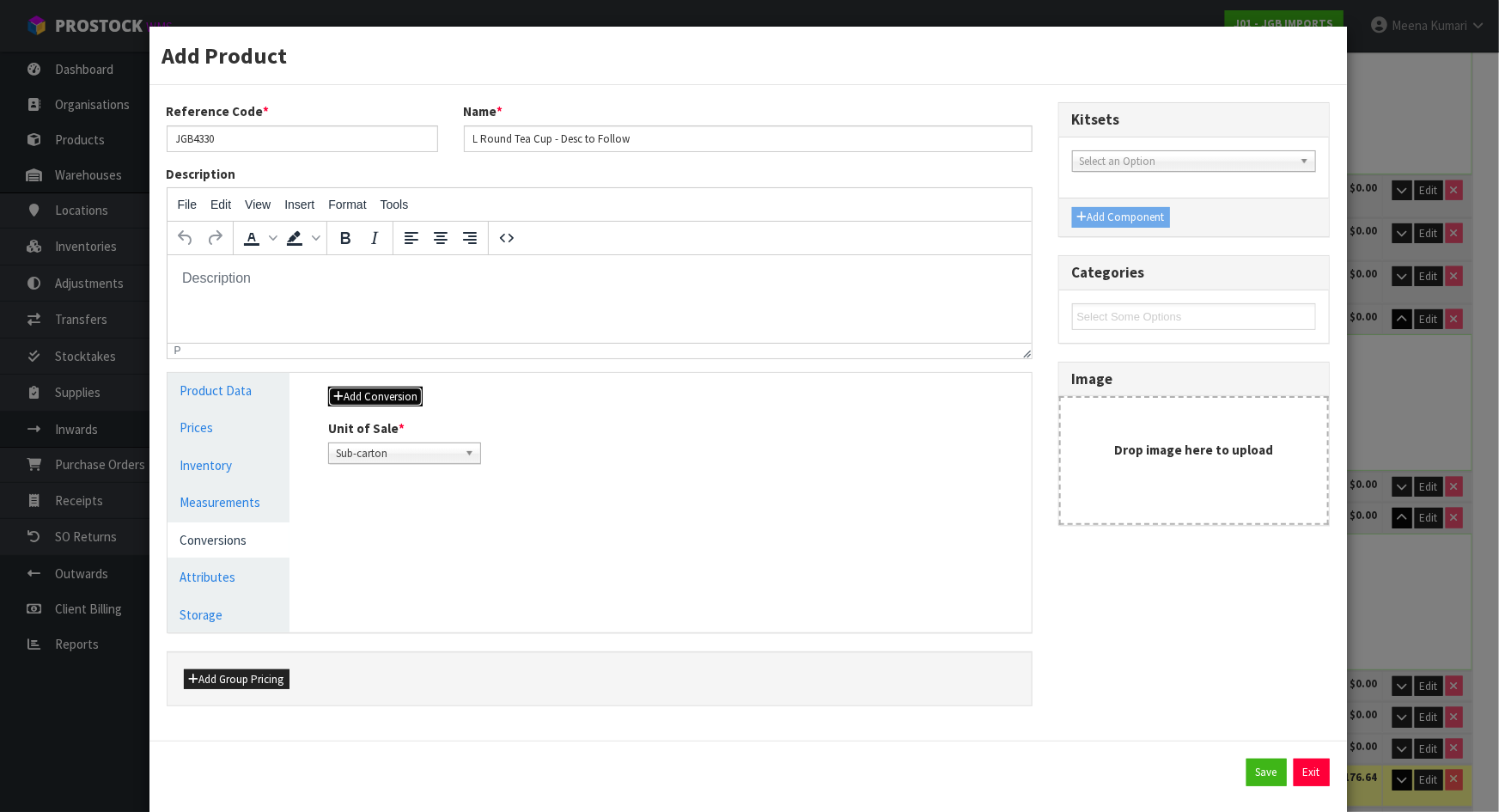
click at [398, 390] on button "Add Conversion" at bounding box center [376, 397] width 95 height 21
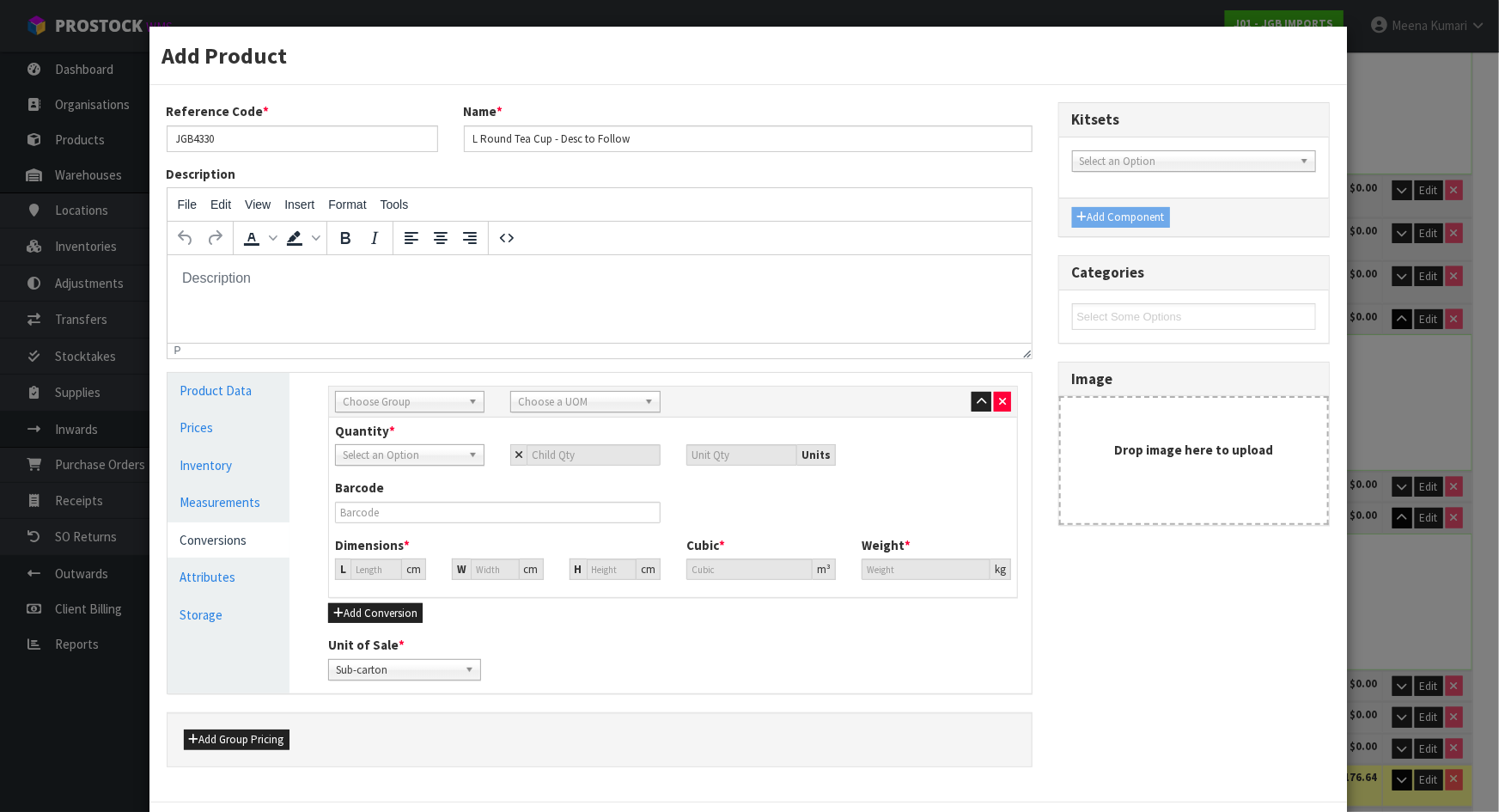
click at [403, 401] on span "Choose Group" at bounding box center [401, 402] width 119 height 21
click at [419, 489] on li "Outer" at bounding box center [410, 493] width 141 height 22
drag, startPoint x: 585, startPoint y: 399, endPoint x: 584, endPoint y: 426, distance: 27.0
click at [585, 400] on span "Choose a UOM" at bounding box center [577, 402] width 119 height 21
type input "CA"
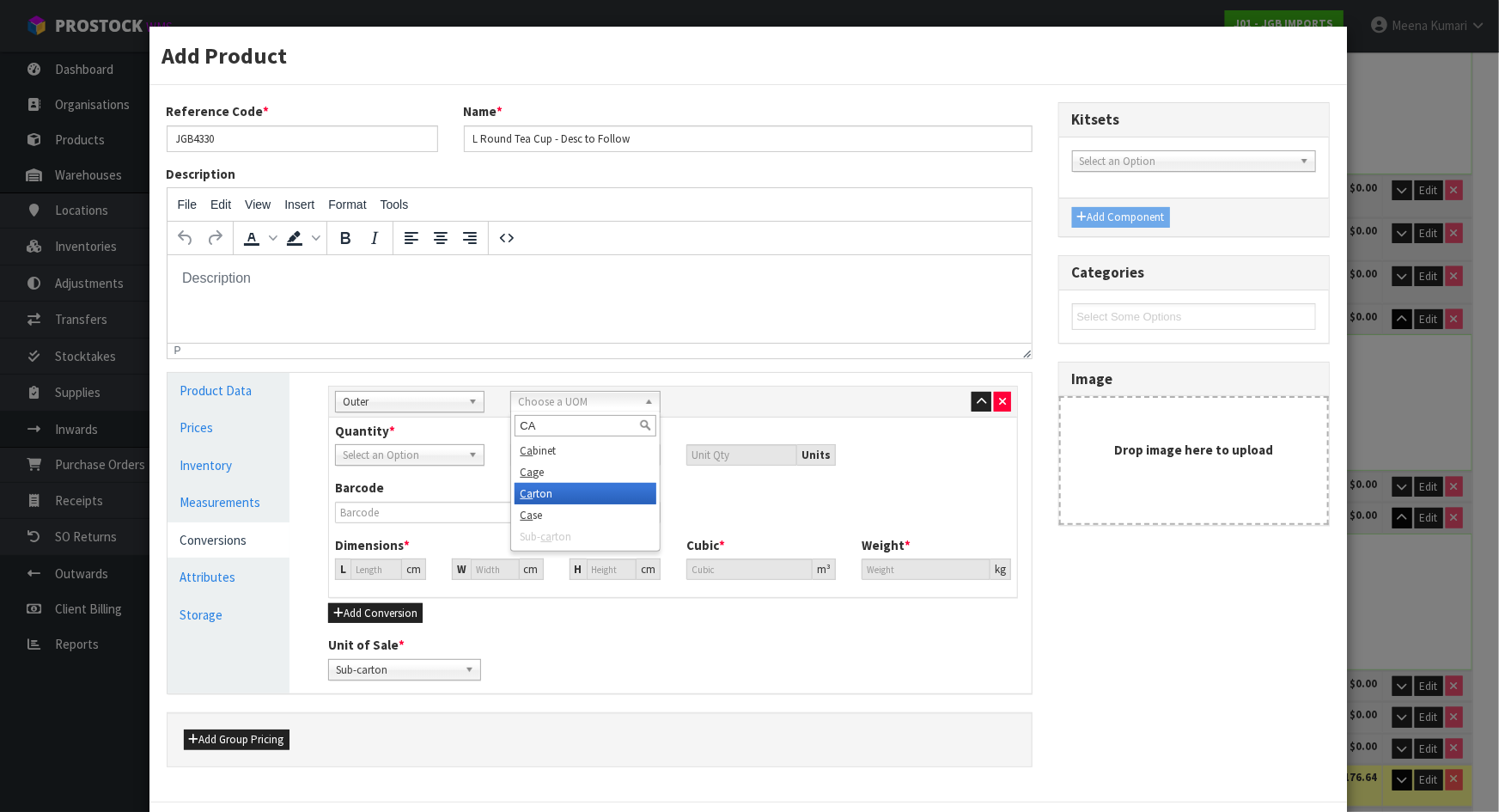
click at [541, 491] on li "Ca rton" at bounding box center [585, 493] width 141 height 22
click at [546, 452] on input "number" at bounding box center [593, 454] width 133 height 22
type input "8"
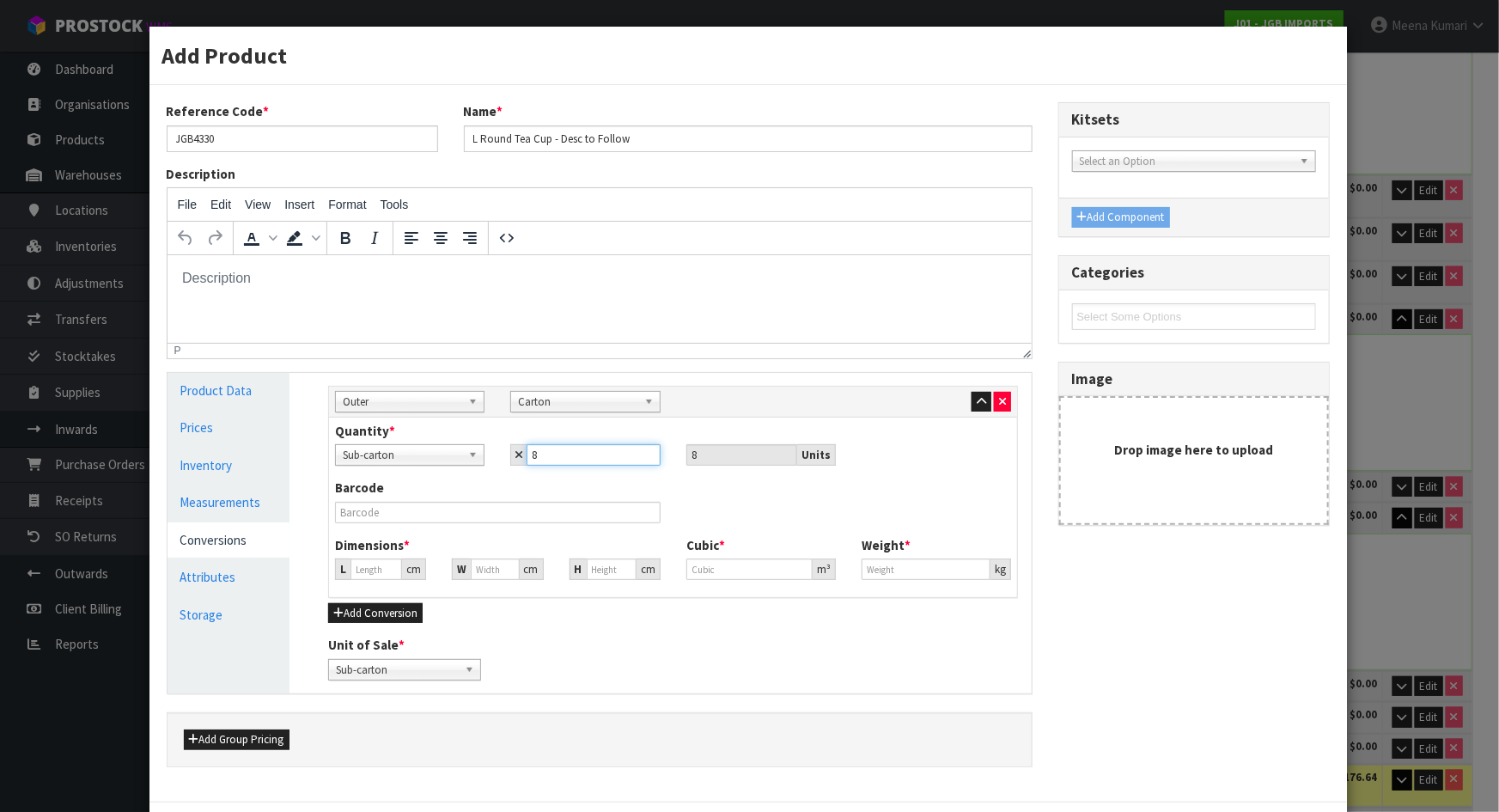
type input "8"
type input "45.111"
type input "0.0918"
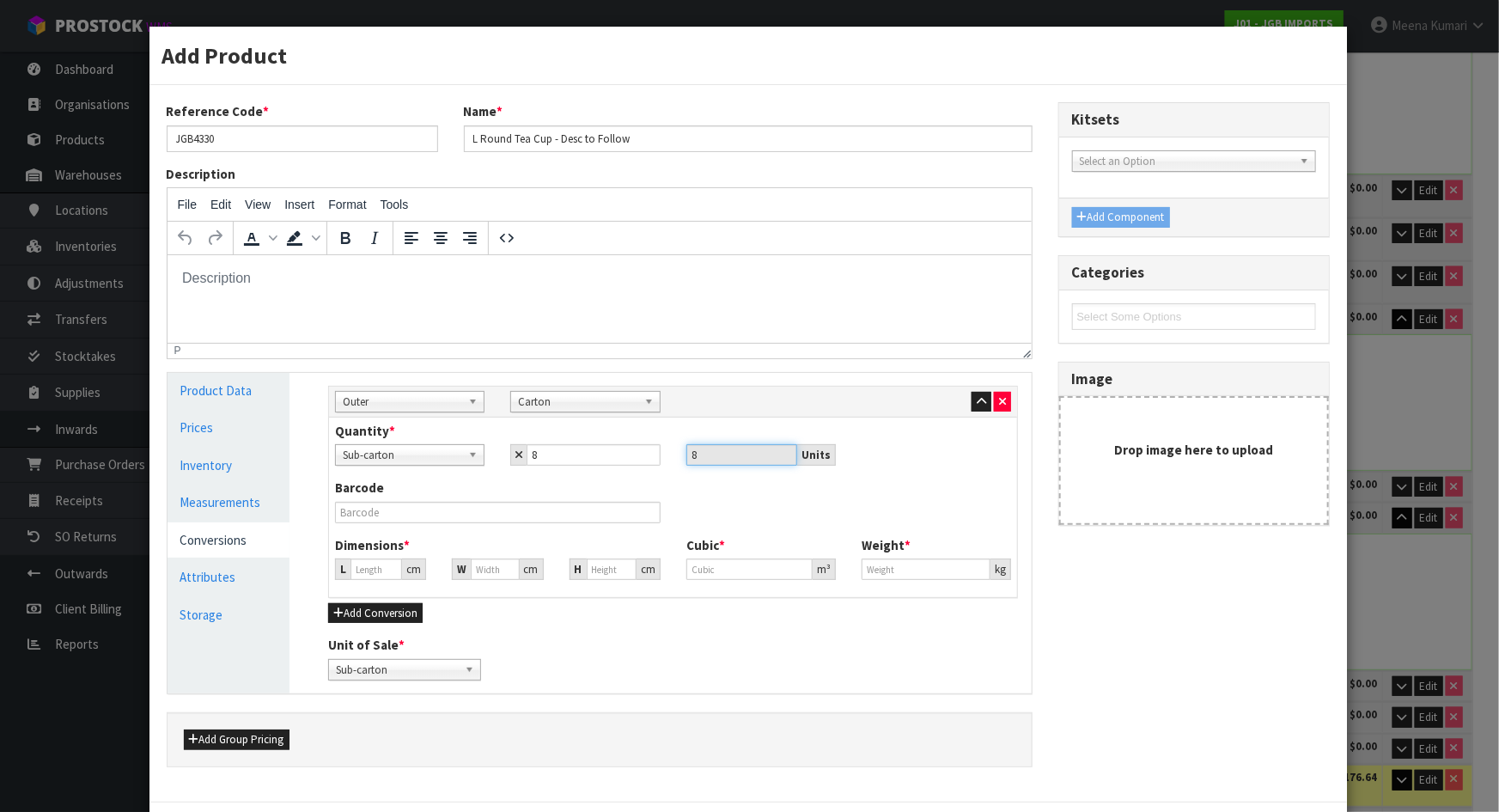
type input "15.6"
type input "5"
type input "0.010175"
type input "54"
type input "0.10989"
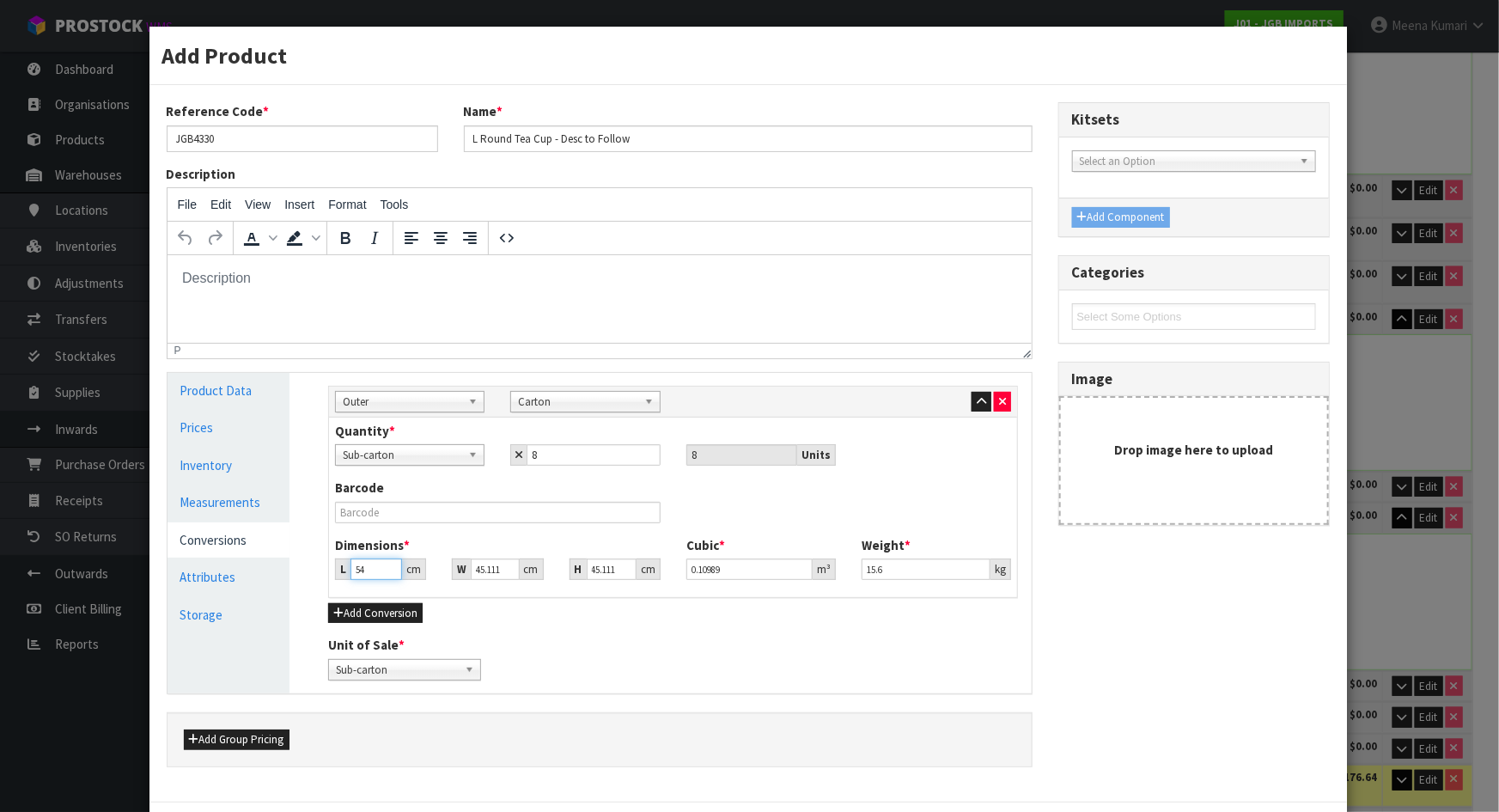
type input "54"
type input "5"
type input "0.01218"
type input "53"
type input "0.129108"
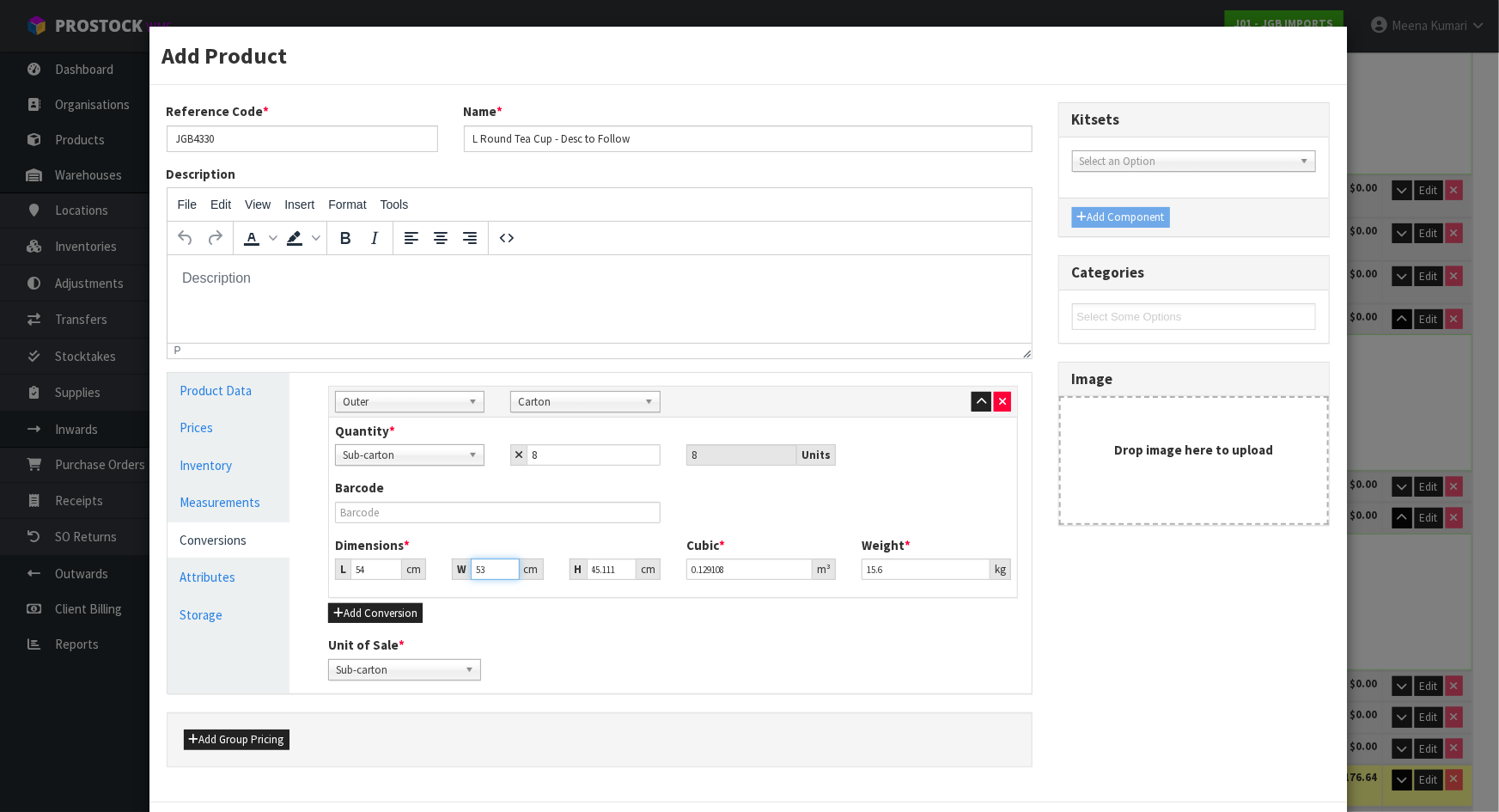
type input "53"
type input "3"
type input "0.008586"
type input "36"
type input "0.103032"
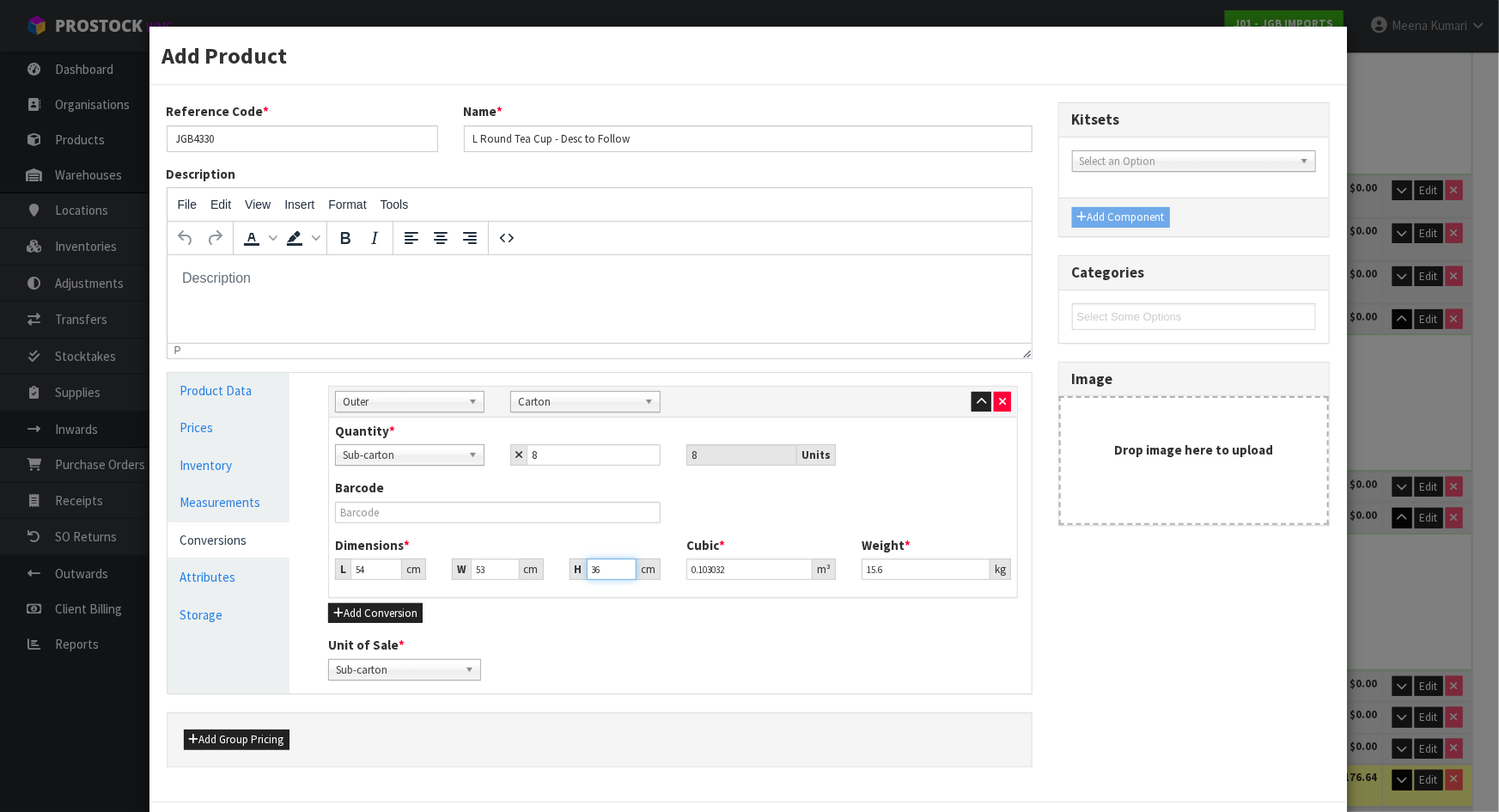
type input "36"
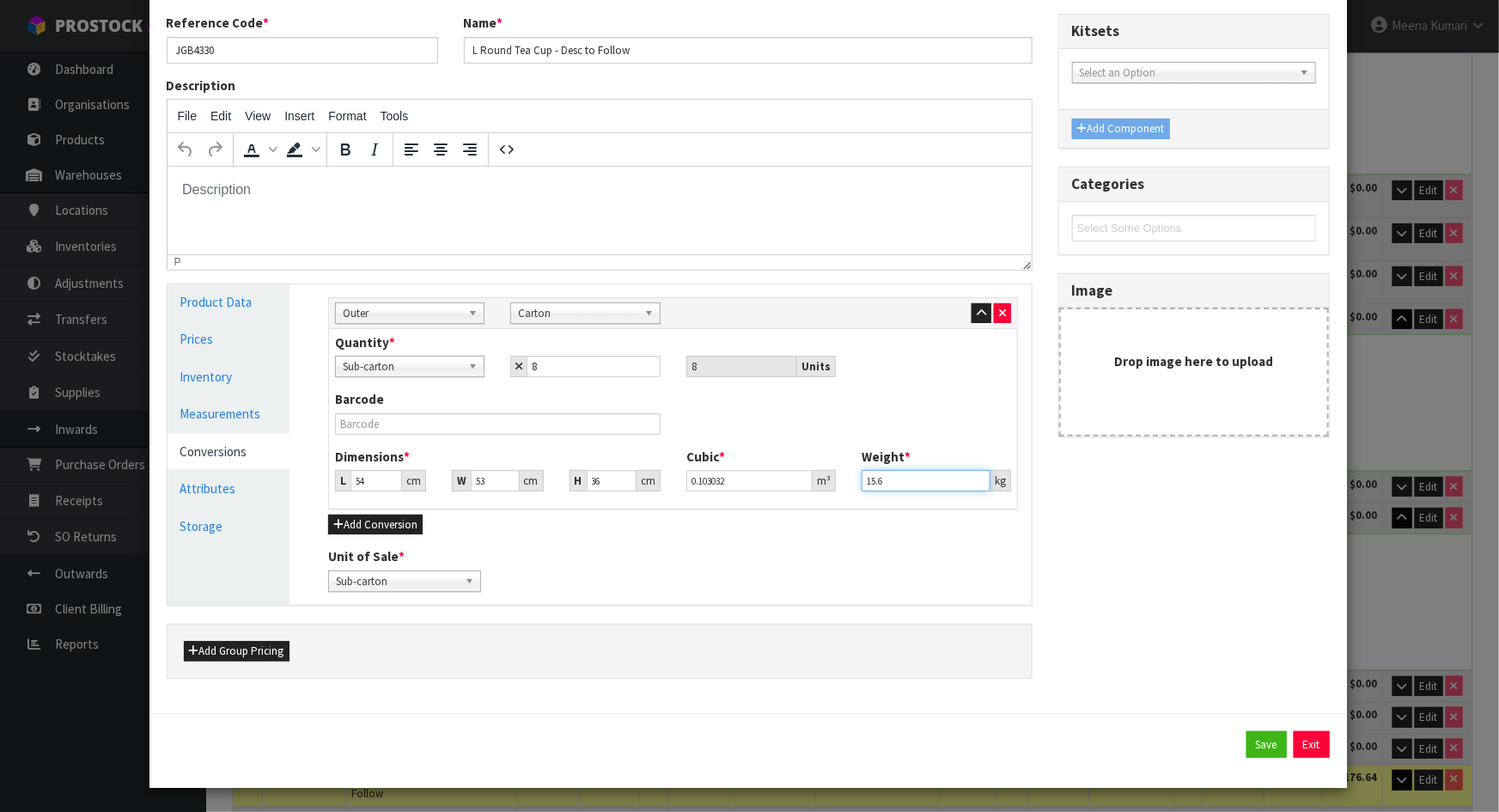
scroll to position [89, 0]
click at [1247, 741] on button "Save" at bounding box center [1267, 744] width 41 height 28
type input "54"
type input "53"
type input "36"
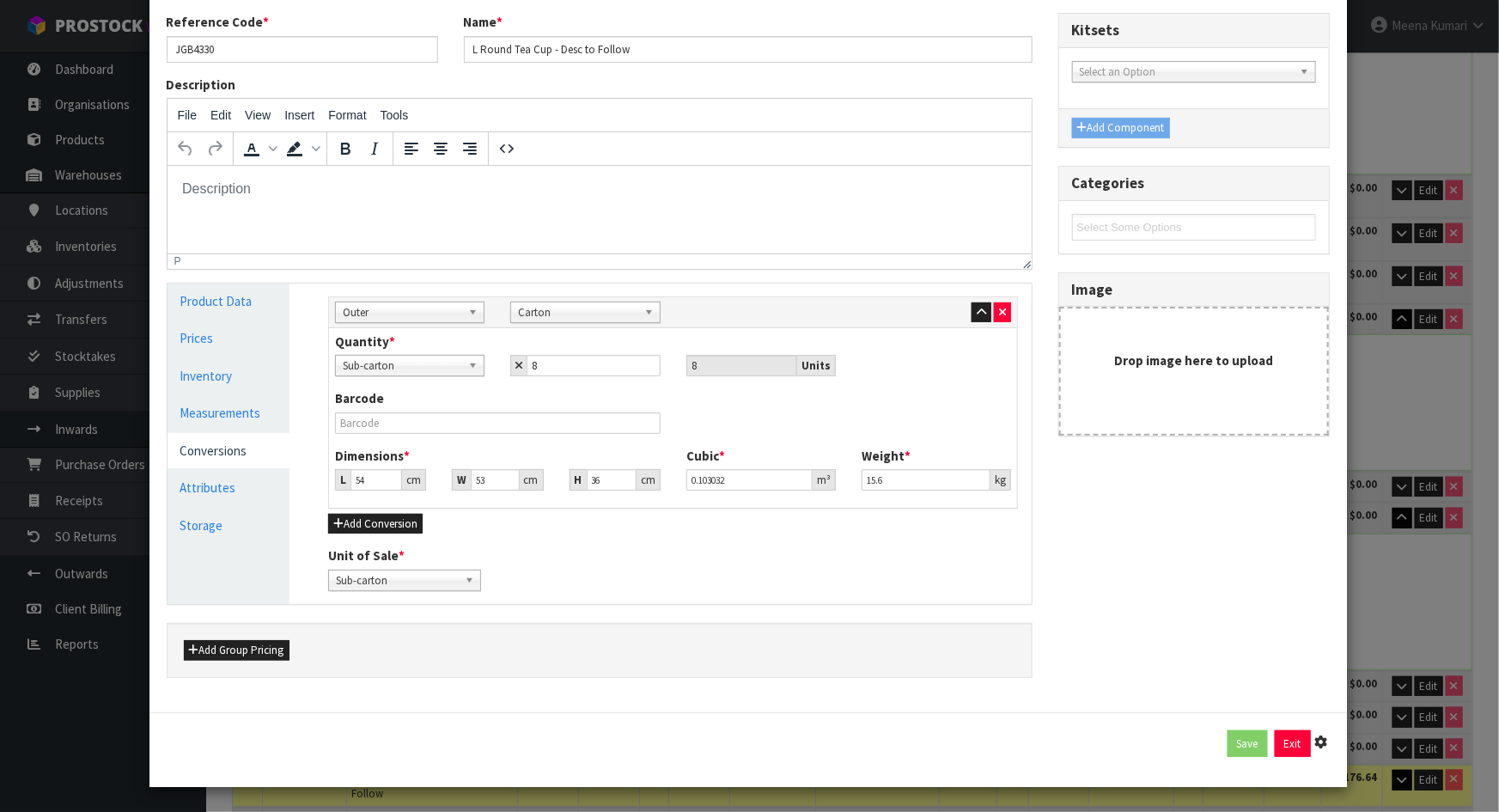
type input "0.103032"
type input "15.6"
type input "8 SCT x CTN"
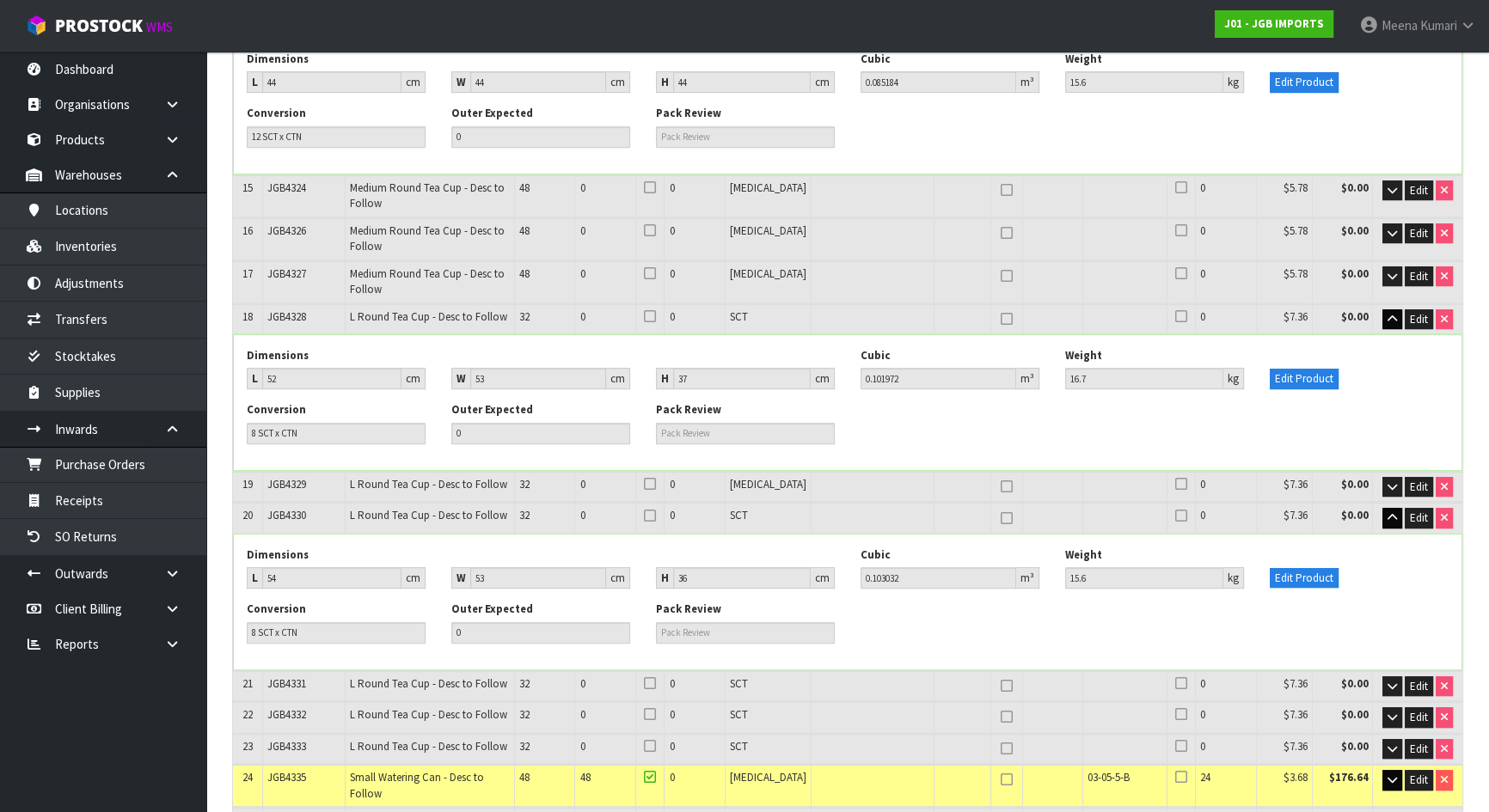
click at [1395, 471] on td "Edit" at bounding box center [1417, 487] width 89 height 30
click at [1294, 568] on button "Edit Product" at bounding box center [1304, 579] width 68 height 21
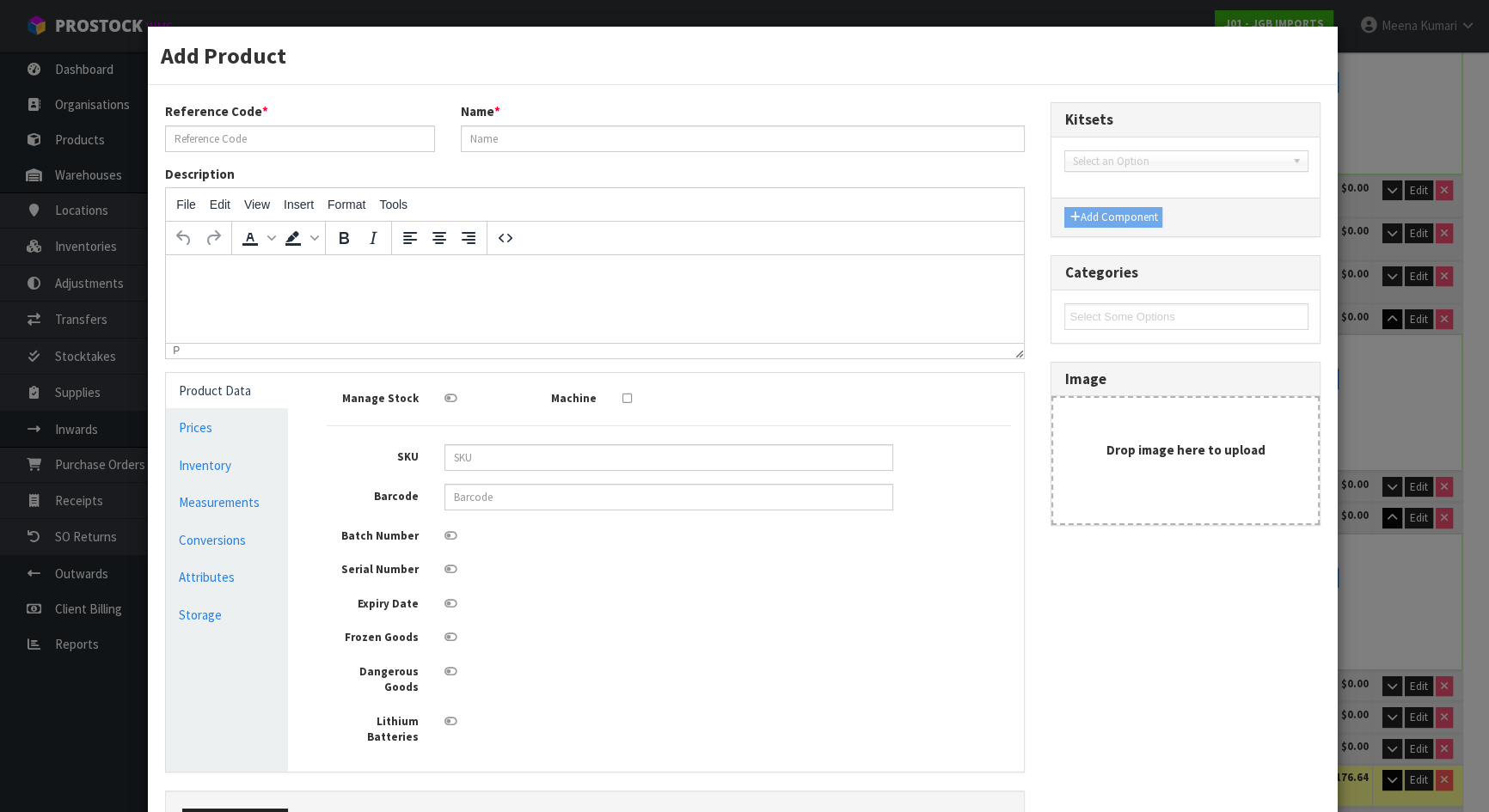
type input "JGB4330"
type input "L Round Tea Cup - Desc to Follow"
click at [238, 501] on link "Measurements" at bounding box center [230, 502] width 123 height 35
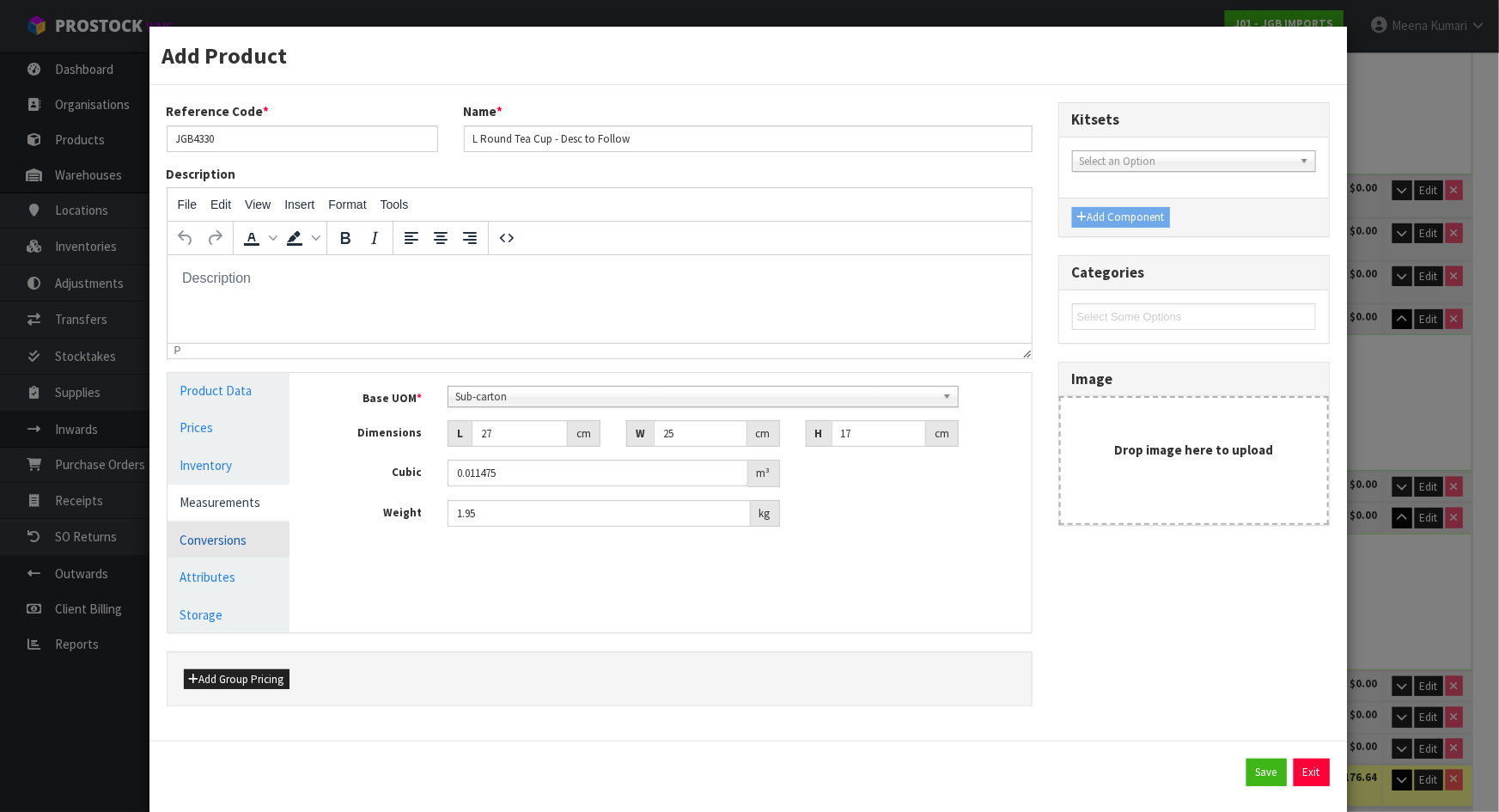
click at [218, 533] on link "Conversions" at bounding box center [230, 540] width 123 height 35
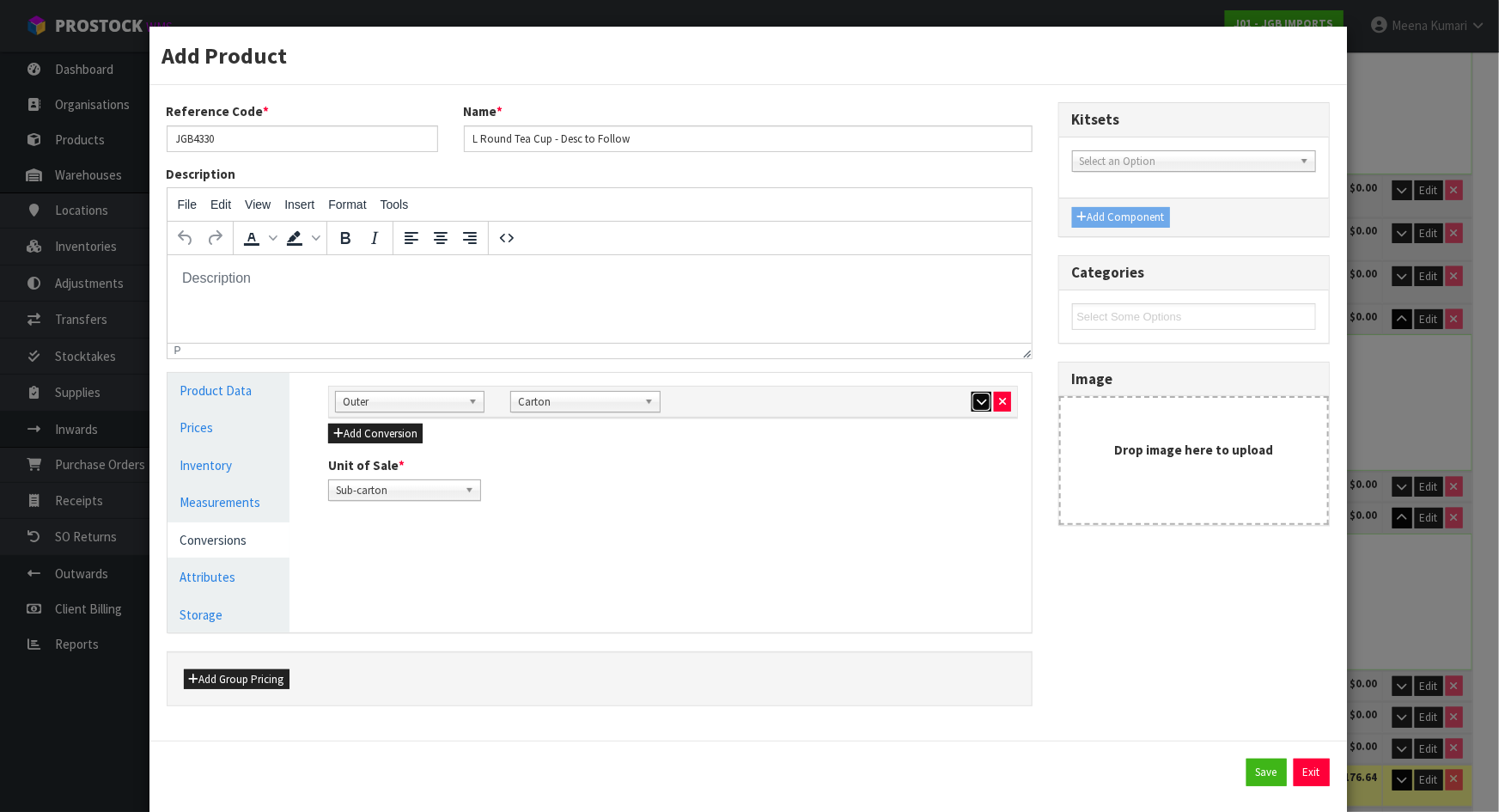
click at [972, 398] on button "button" at bounding box center [981, 402] width 20 height 21
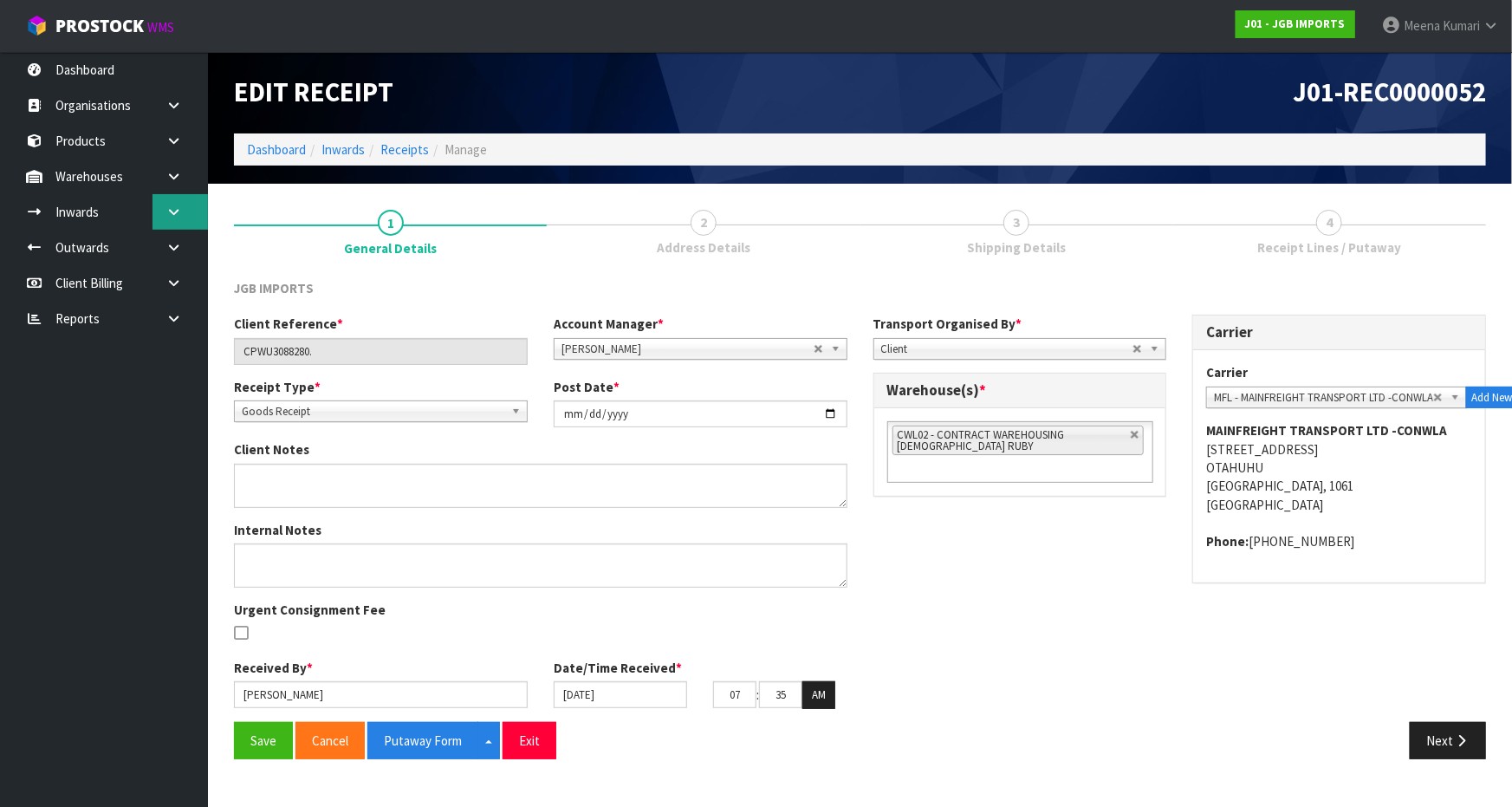
click at [167, 214] on icon at bounding box center [173, 213] width 16 height 13
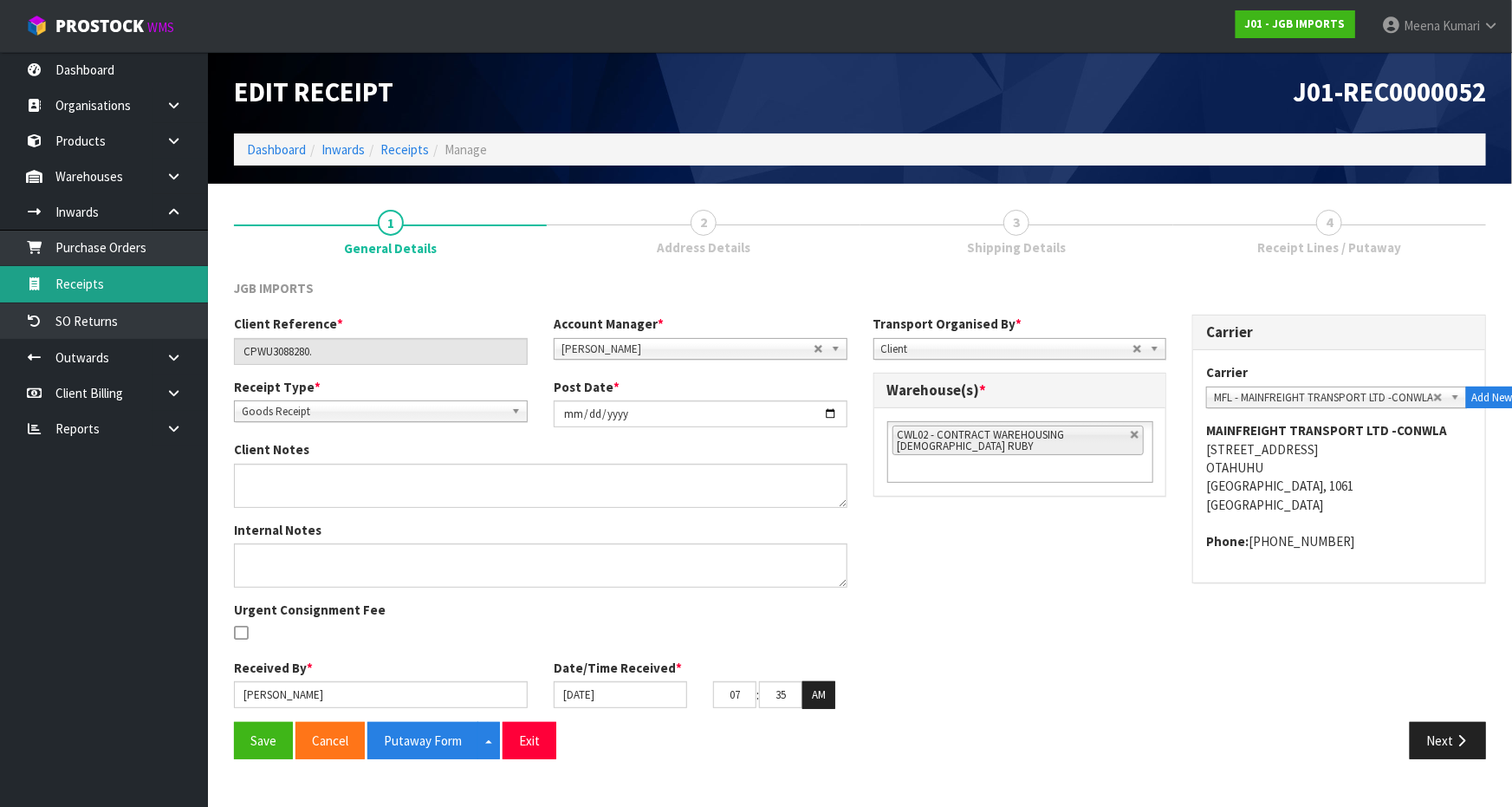
click at [175, 282] on link "Receipts" at bounding box center [103, 283] width 208 height 35
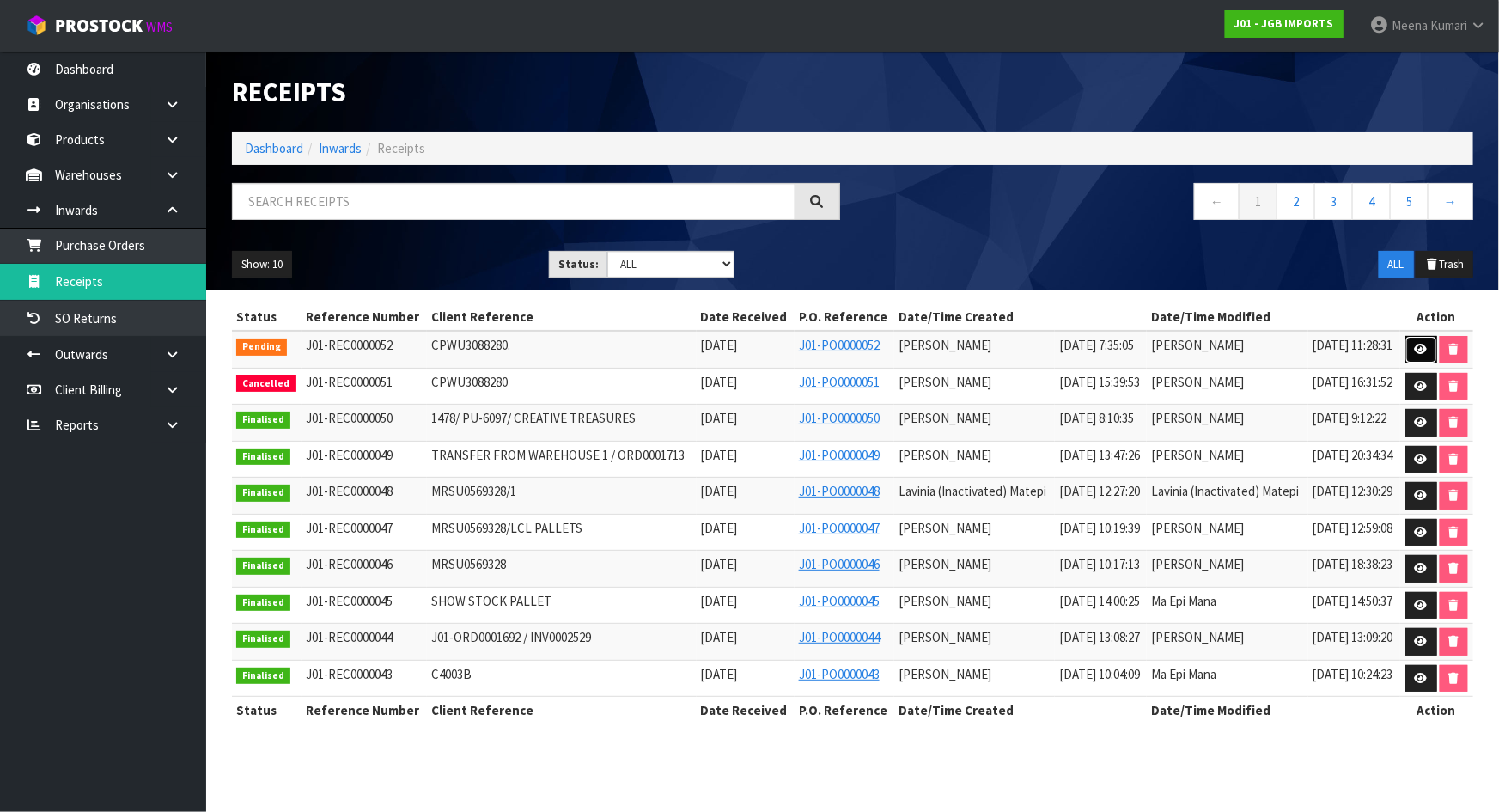
click at [1420, 343] on icon at bounding box center [1422, 349] width 13 height 11
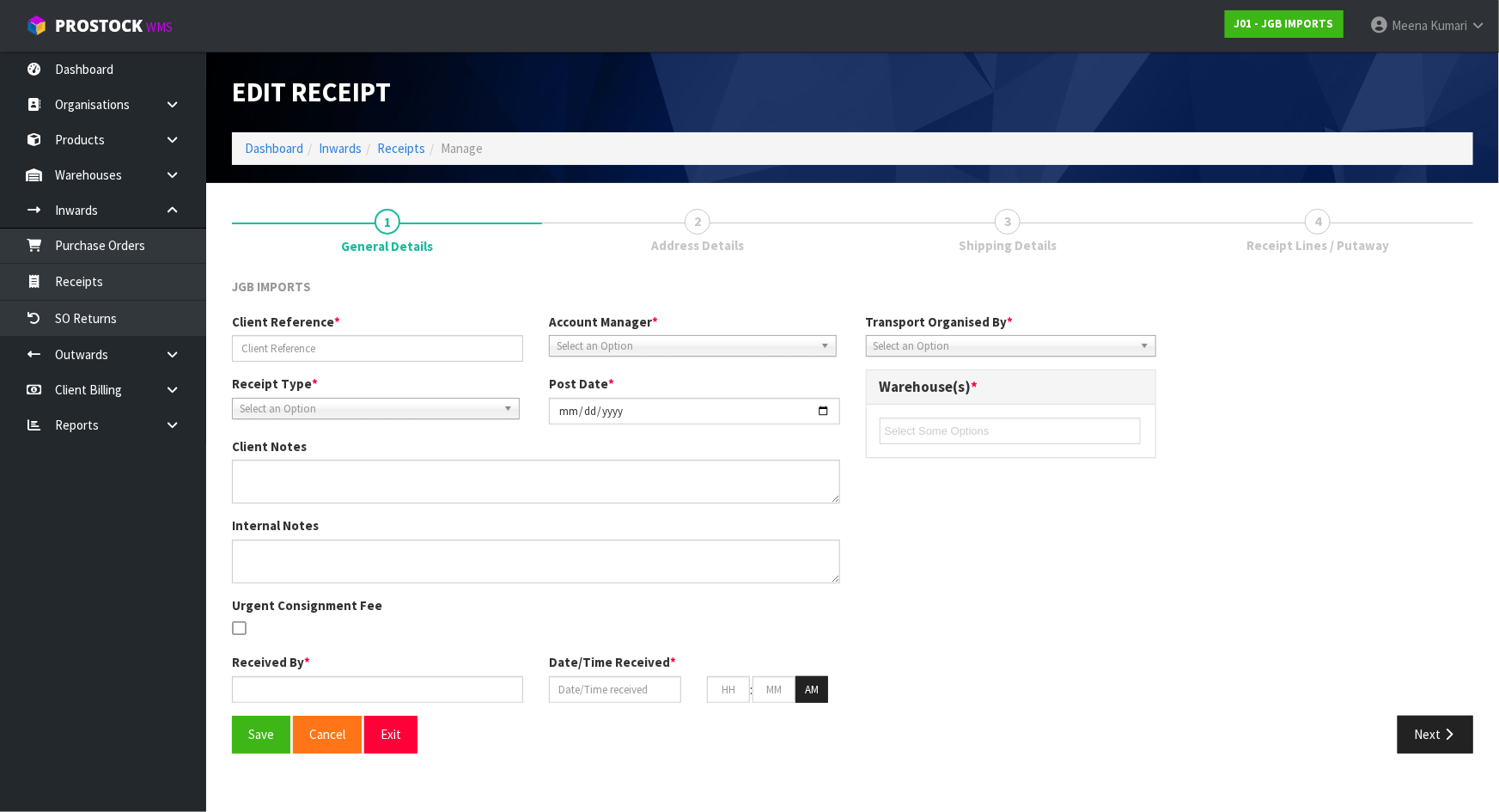
type input "CPWU3088280."
type input "[DATE]"
type input "[PERSON_NAME]"
type input "[DATE]"
type input "07"
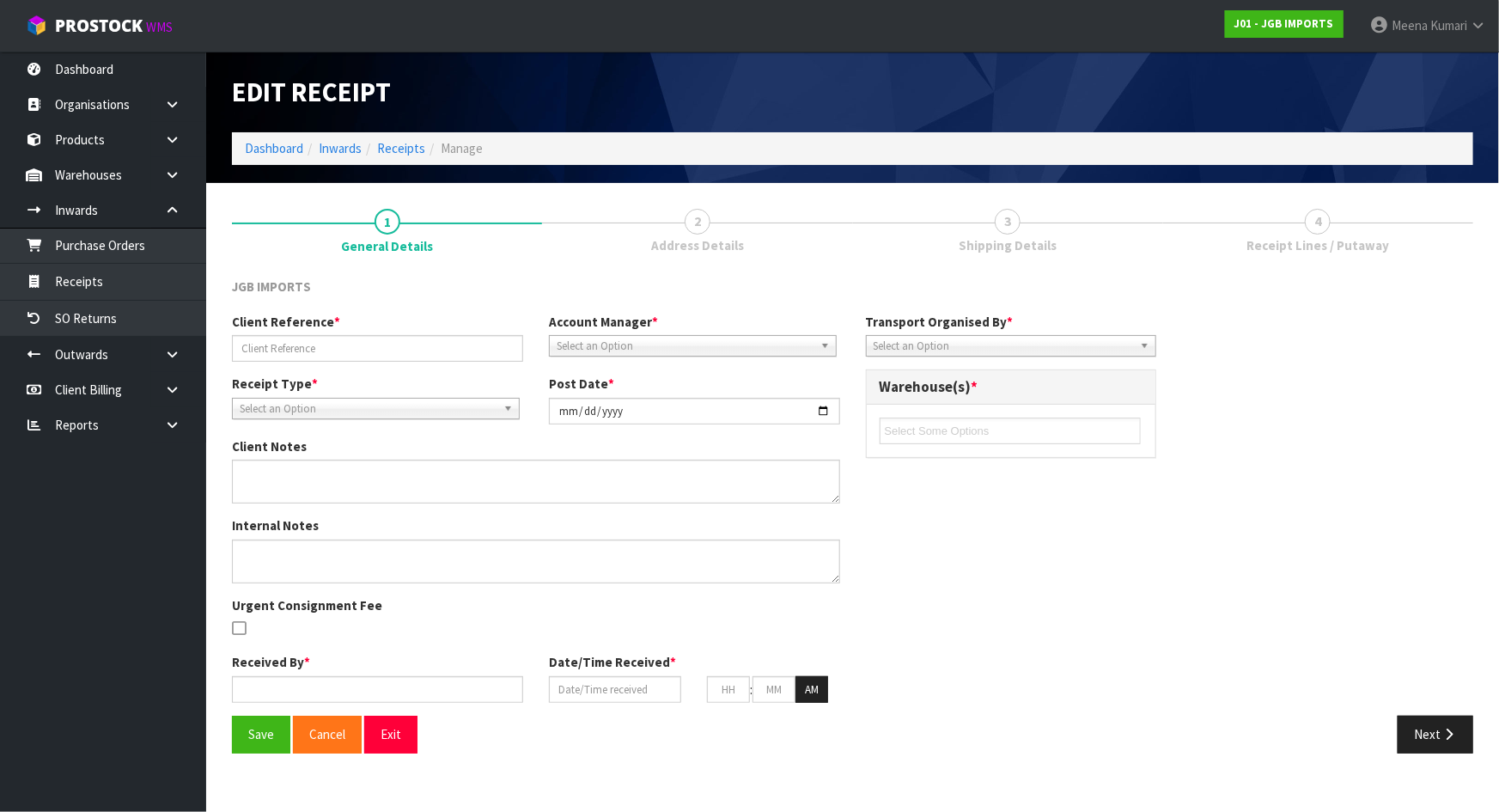
type input "35"
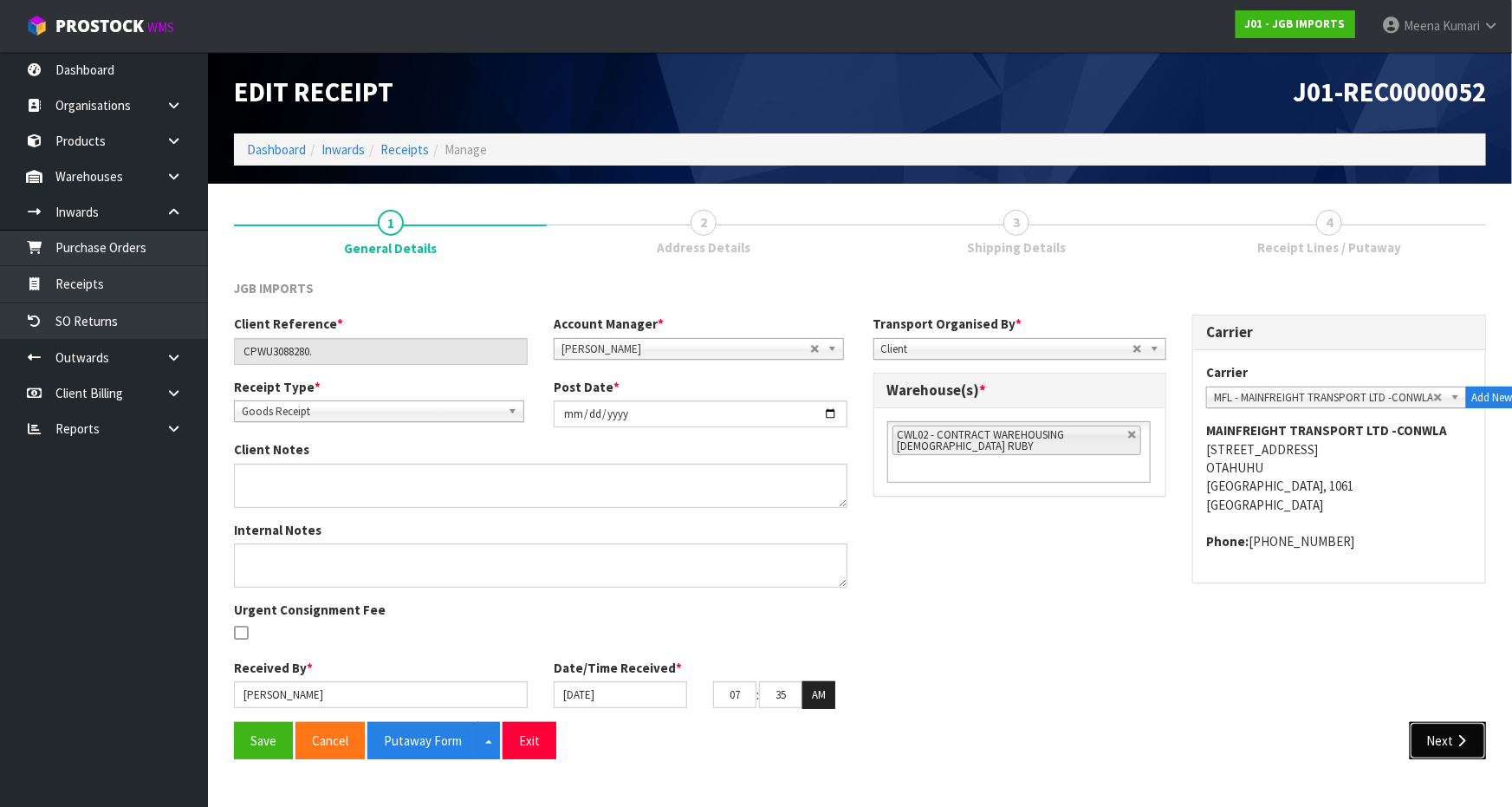
click at [1457, 722] on button "Next" at bounding box center [1449, 740] width 77 height 37
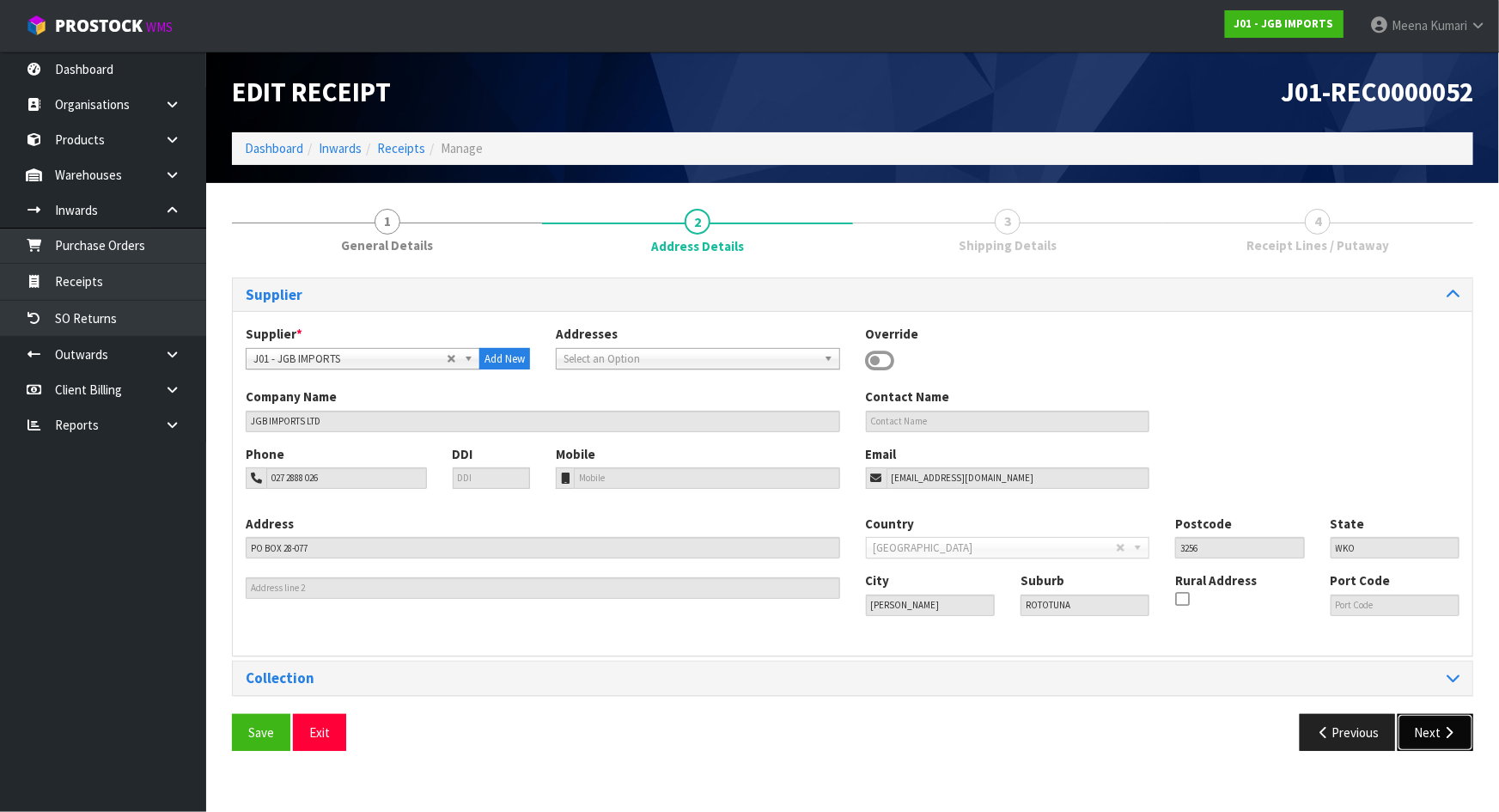
click at [1440, 733] on button "Next" at bounding box center [1436, 732] width 76 height 37
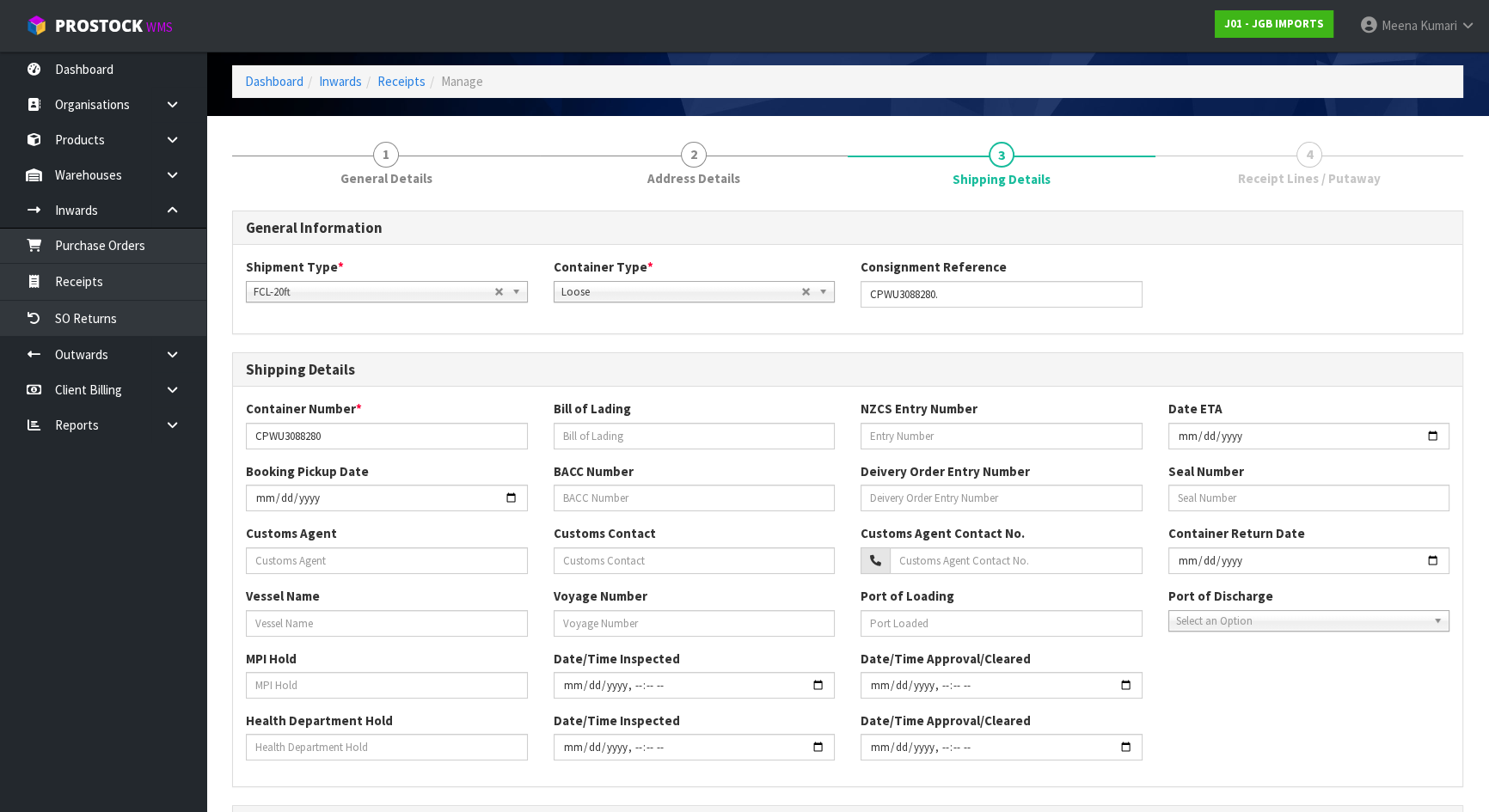
scroll to position [381, 0]
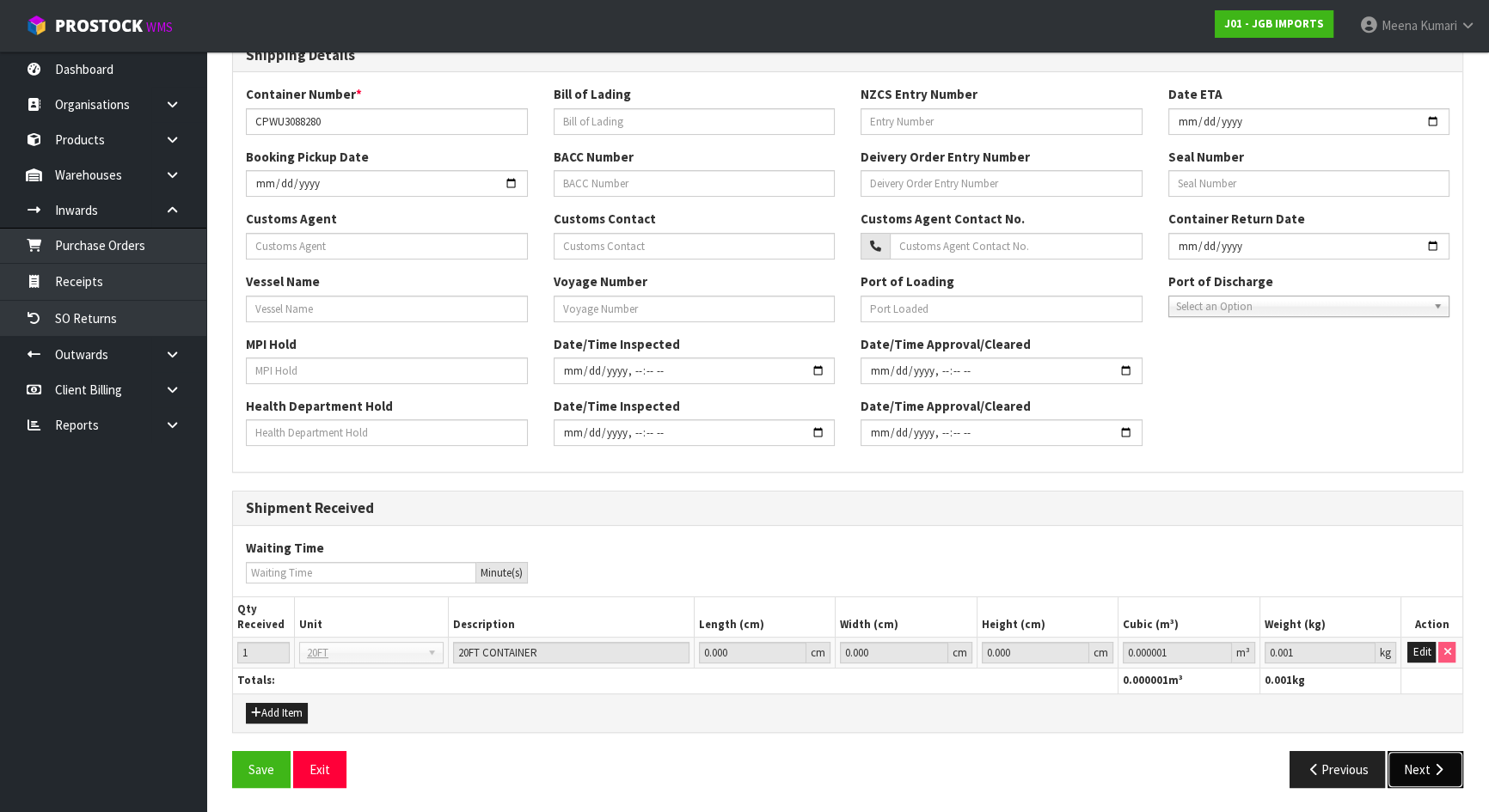
click at [1446, 771] on button "Next" at bounding box center [1425, 769] width 76 height 37
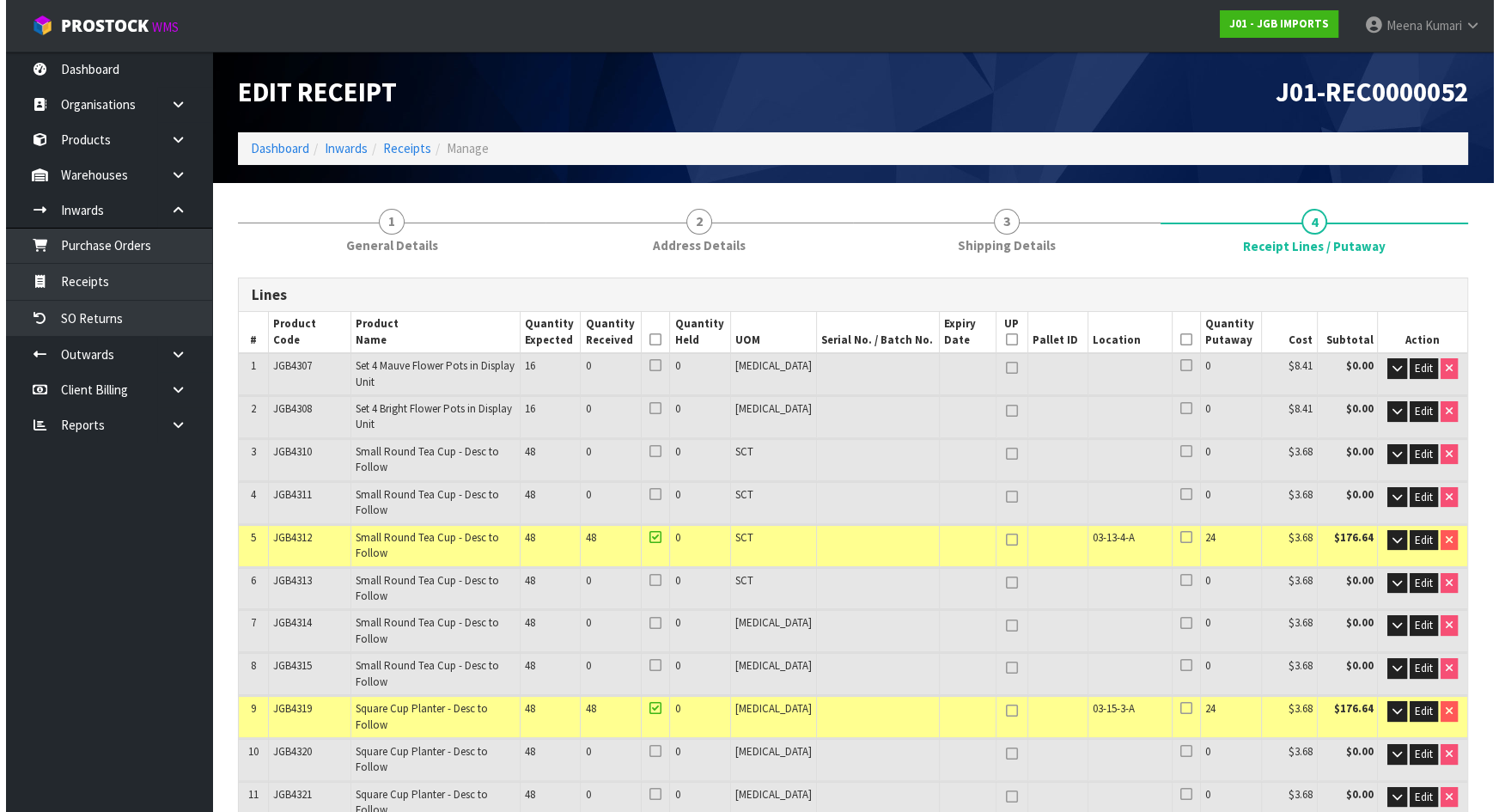
scroll to position [495, 0]
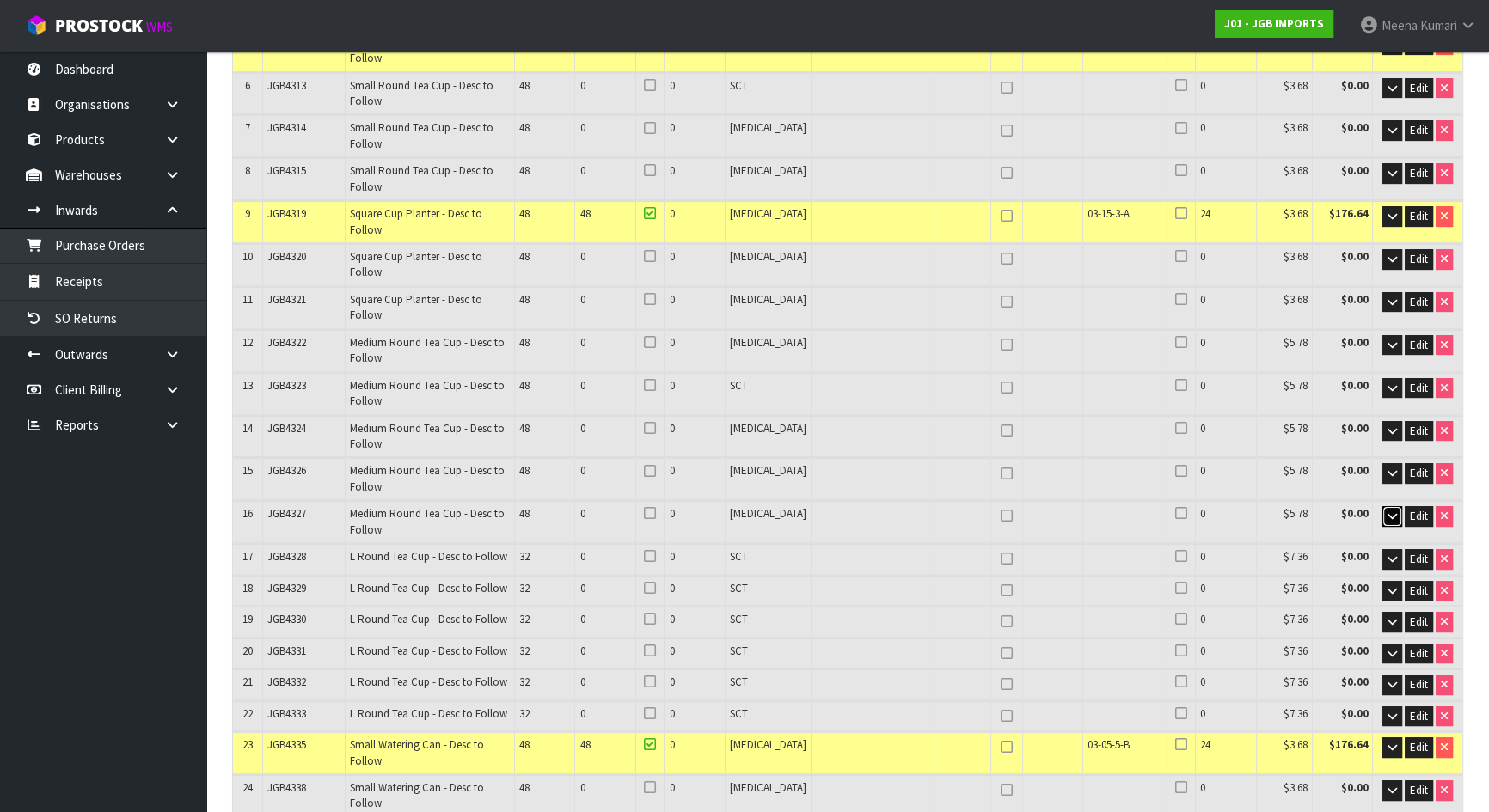
click at [1384, 506] on button "button" at bounding box center [1391, 516] width 20 height 21
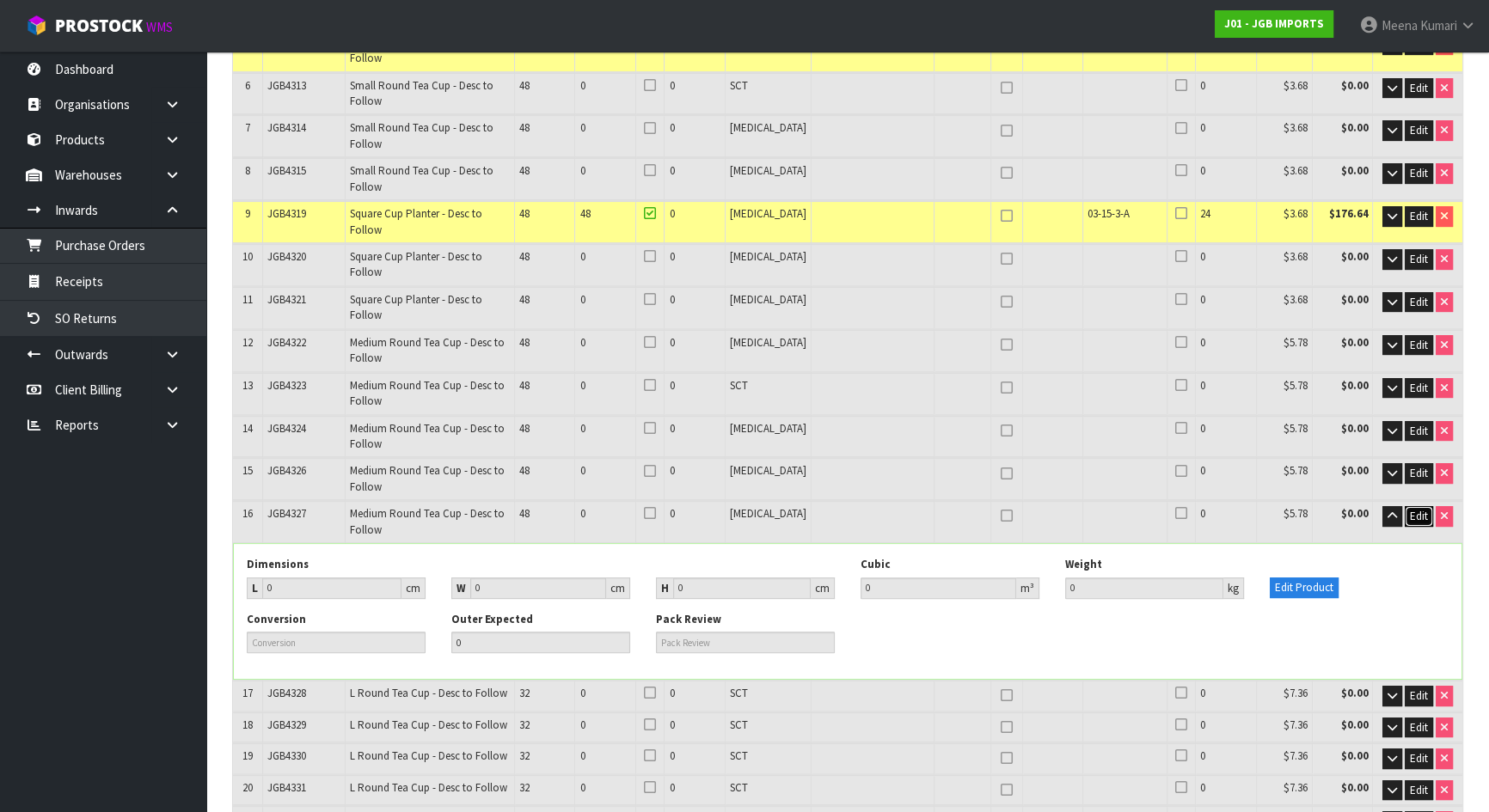
click at [1421, 508] on span "Edit" at bounding box center [1418, 515] width 18 height 14
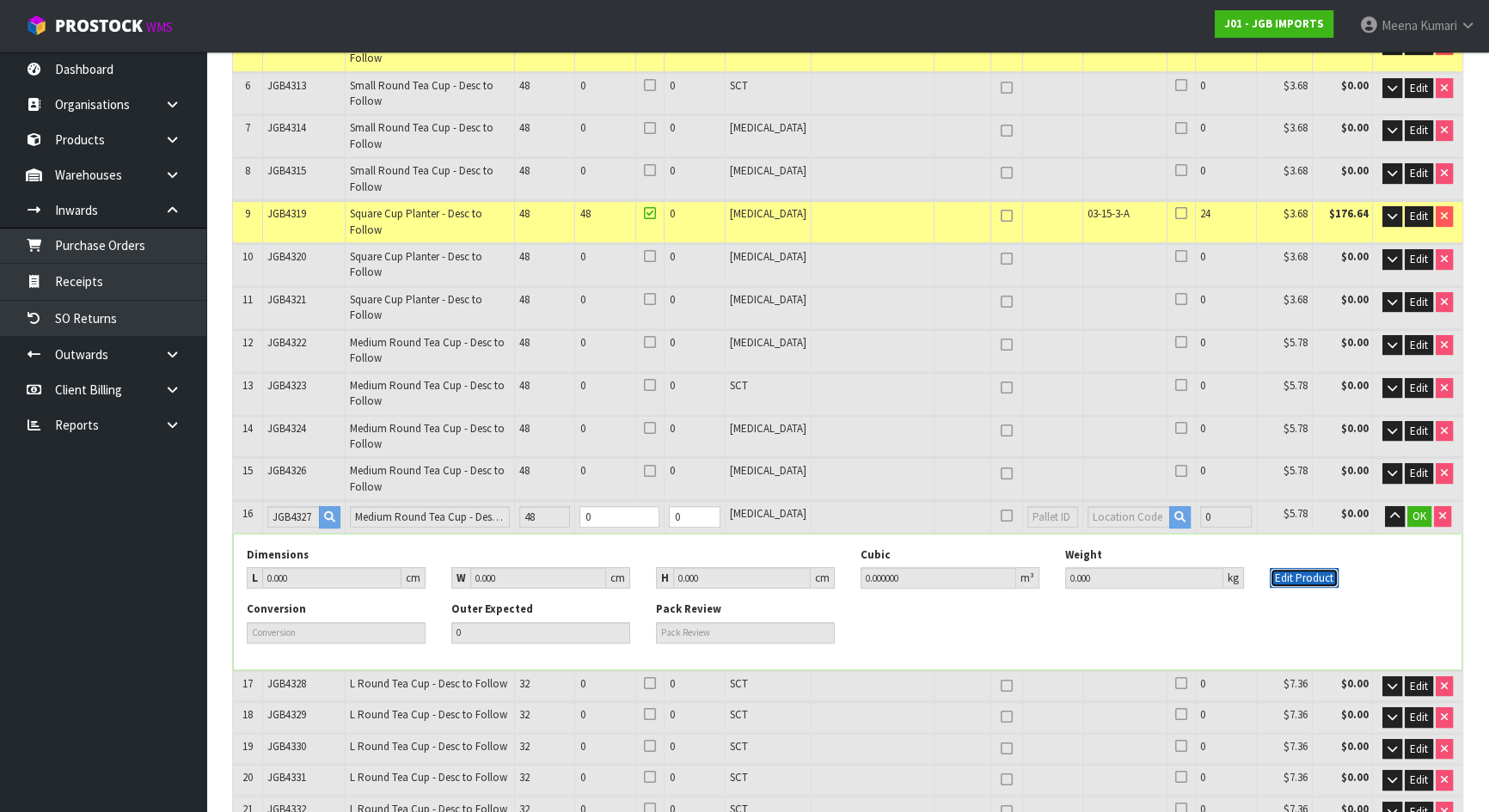
click at [1285, 568] on button "Edit Product" at bounding box center [1304, 579] width 68 height 21
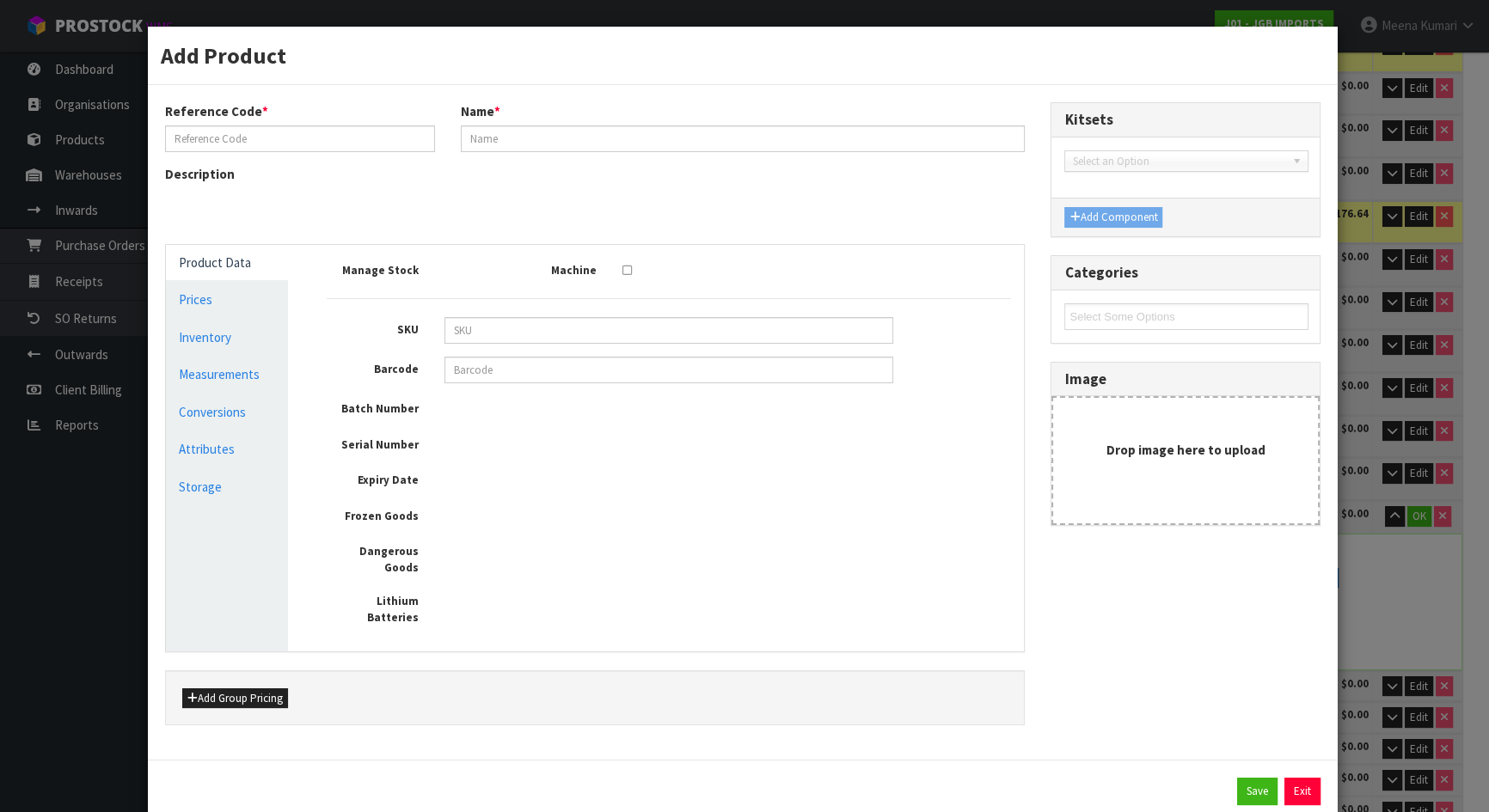
type input "JGB4327"
type input "Medium Round Tea Cup - Desc to Follow"
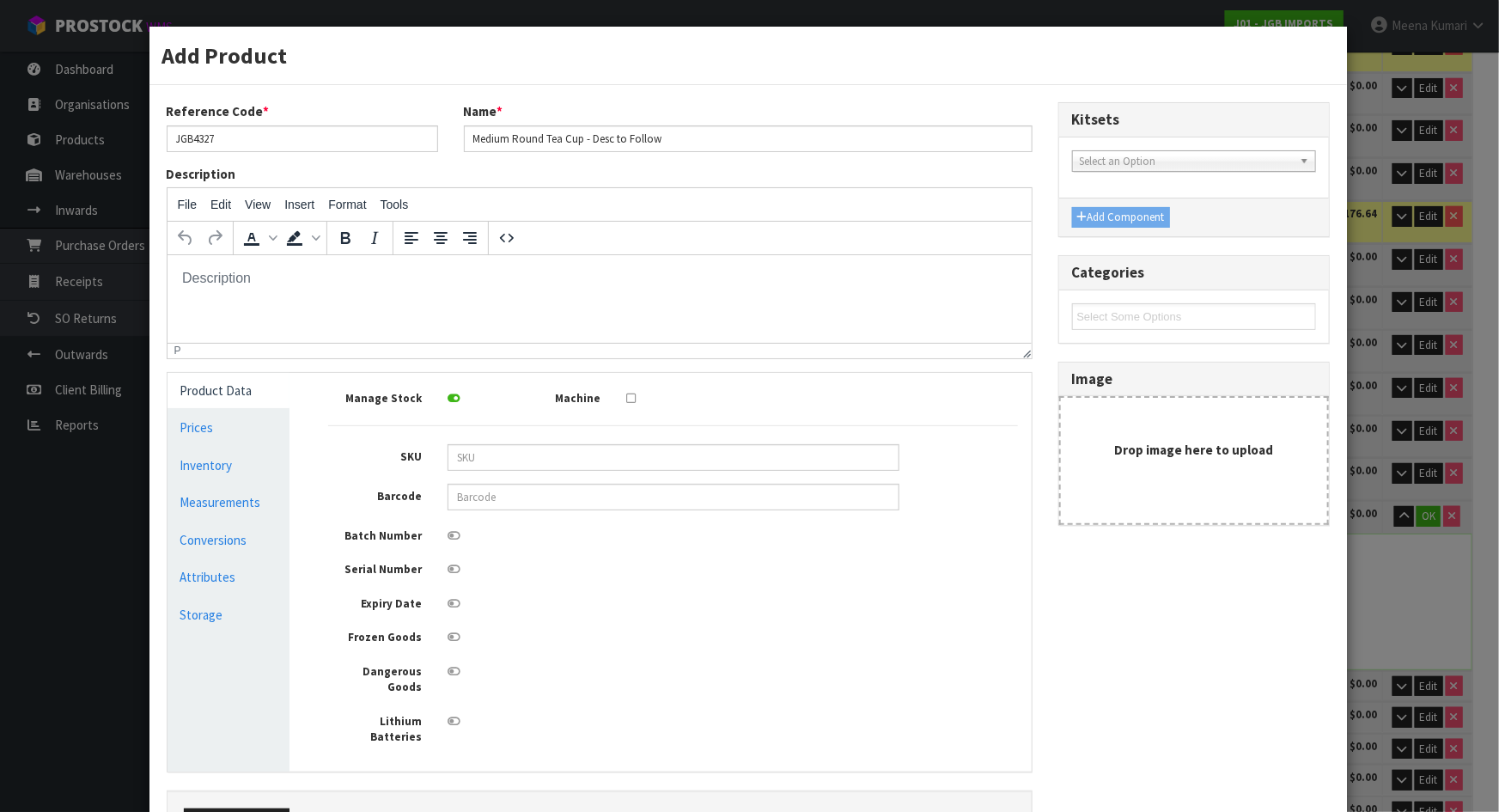
scroll to position [0, 0]
click at [272, 499] on link "Measurements" at bounding box center [230, 502] width 123 height 35
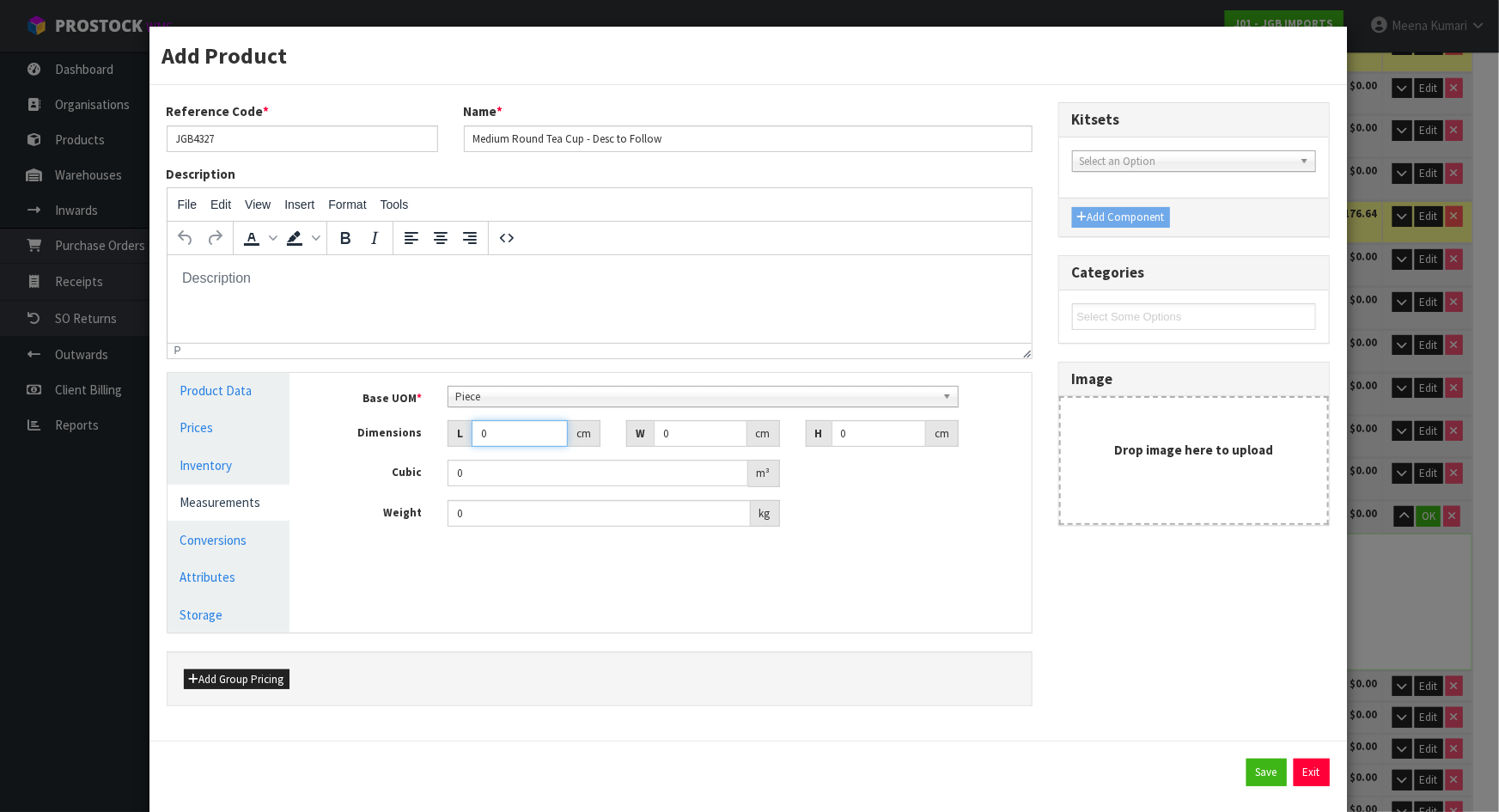
drag, startPoint x: 494, startPoint y: 433, endPoint x: 490, endPoint y: 386, distance: 47.2
click at [494, 429] on input "0" at bounding box center [519, 434] width 96 height 27
click at [492, 381] on div "Base UOM * Bag Bar Basket Bin Bottle Box Bundle Cabinet Cage Carton Case Coil C…" at bounding box center [673, 463] width 715 height 180
click at [493, 397] on span "Piece" at bounding box center [695, 397] width 480 height 21
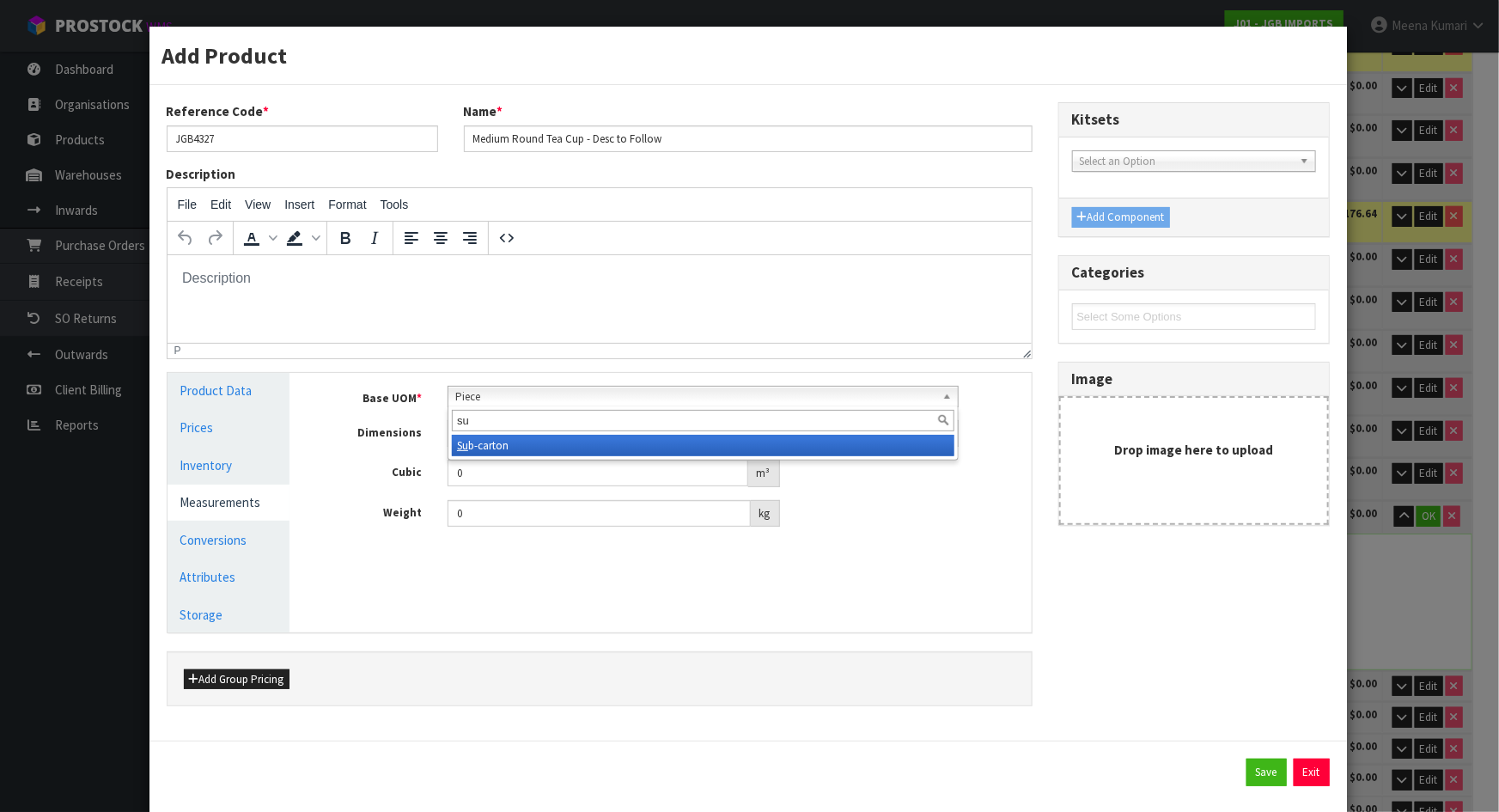
type input "su"
click at [468, 448] on li "Su b-carton" at bounding box center [703, 445] width 503 height 22
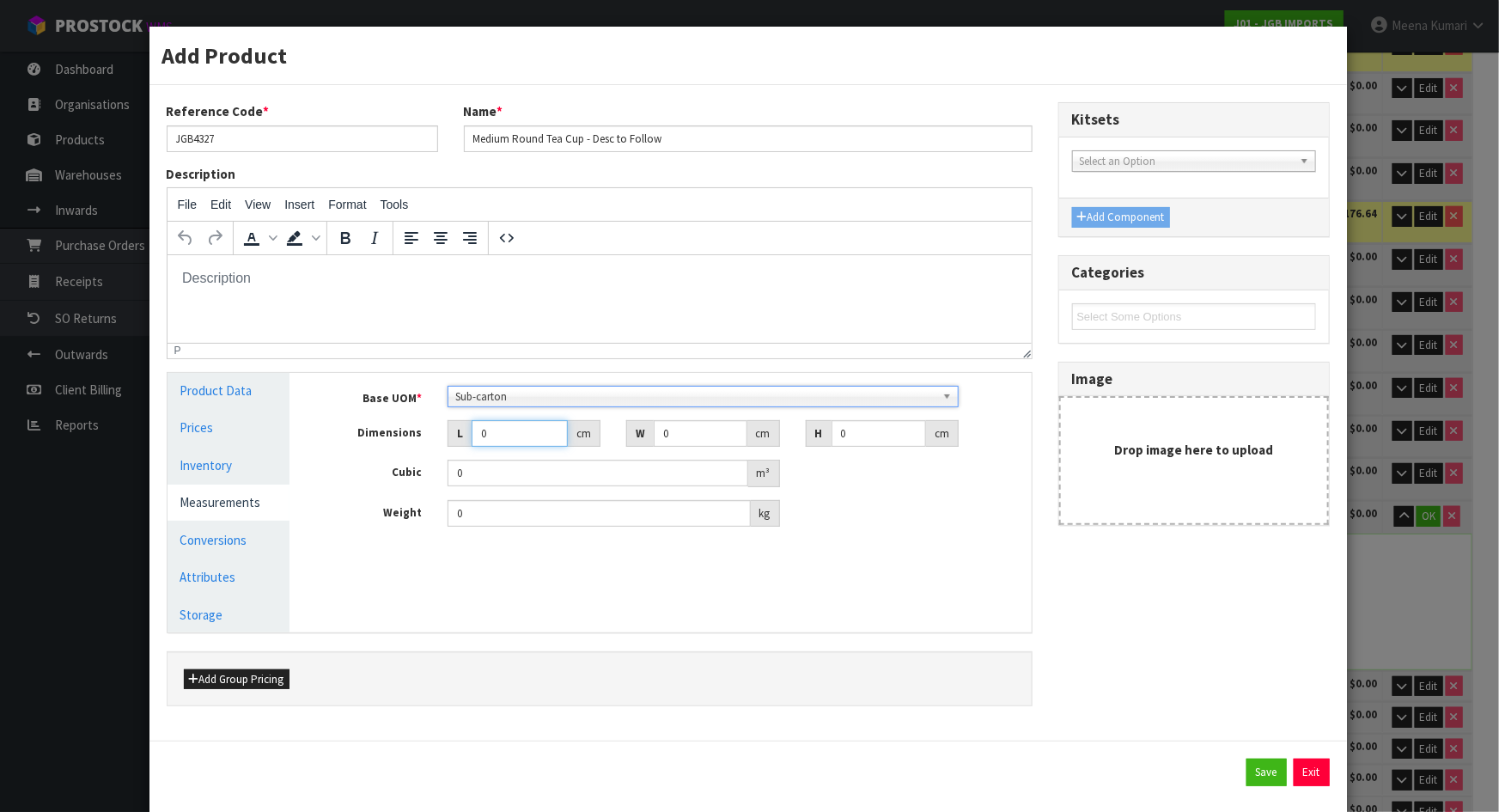
click at [492, 435] on input "0" at bounding box center [519, 434] width 96 height 27
type input "0.000001"
type input "21"
type input "1"
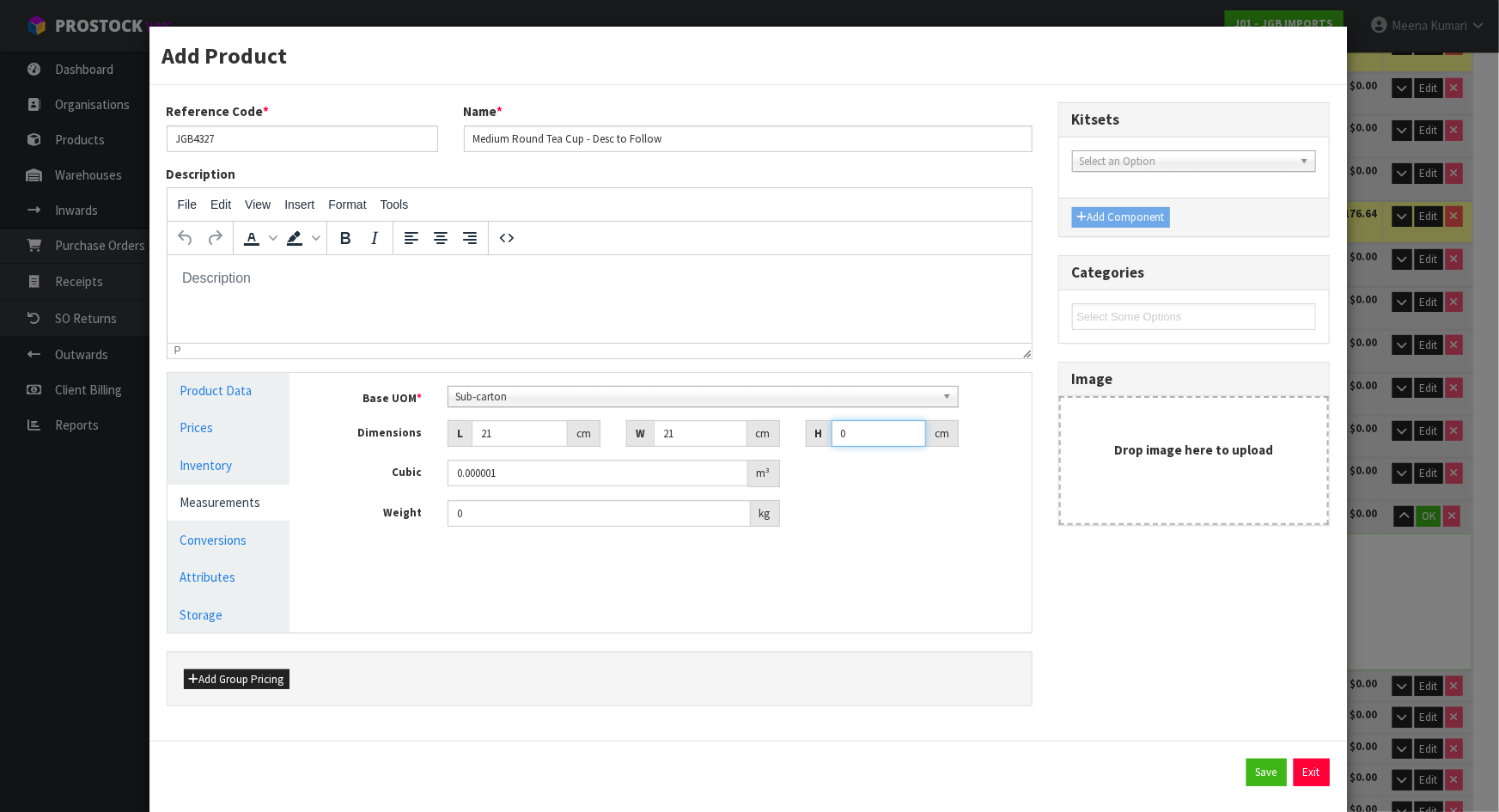
type input "0.000441"
type input "15"
type input "0.006615"
type input "15"
type input "1.25"
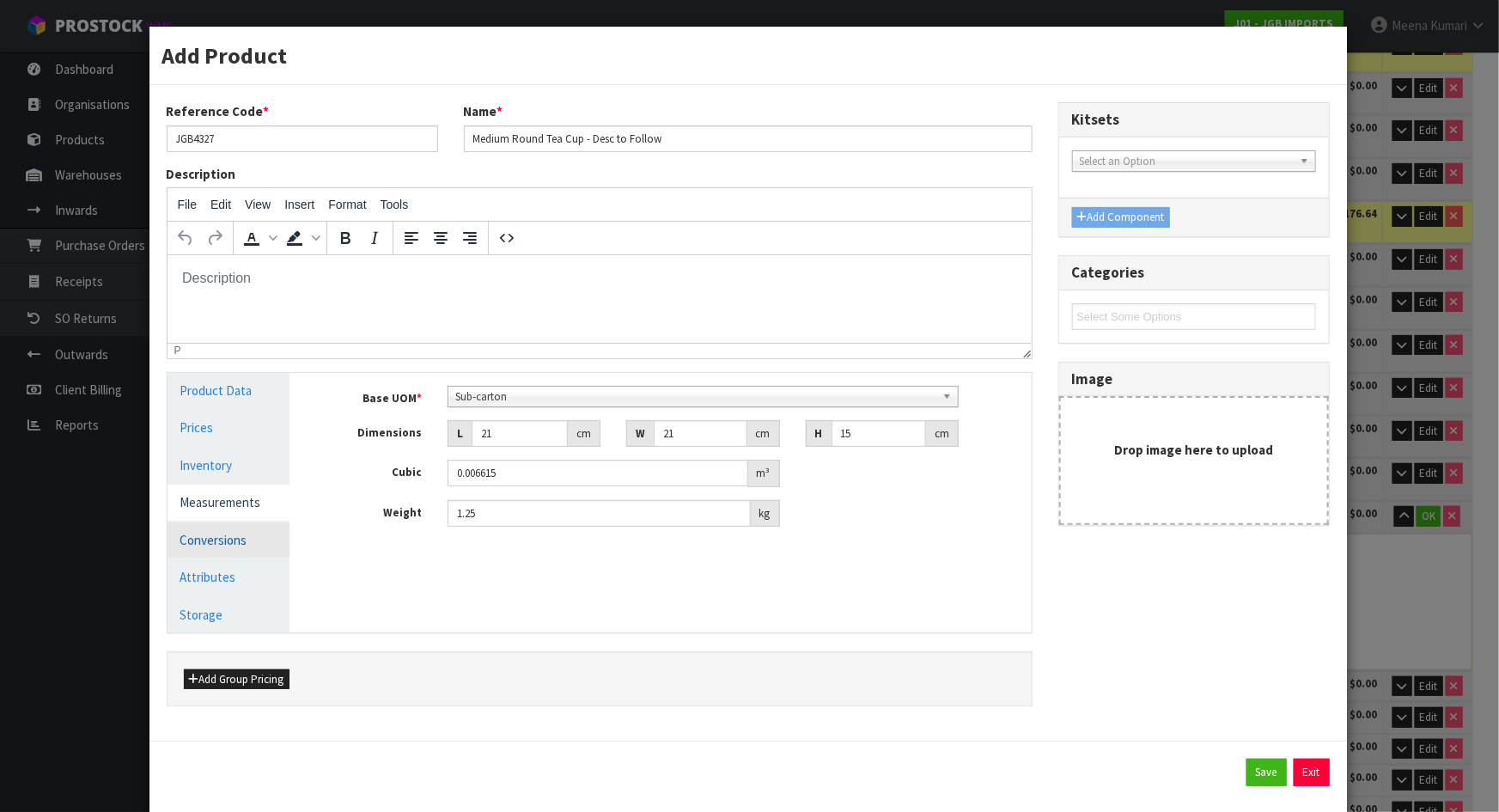
click at [255, 547] on link "Conversions" at bounding box center [230, 540] width 123 height 35
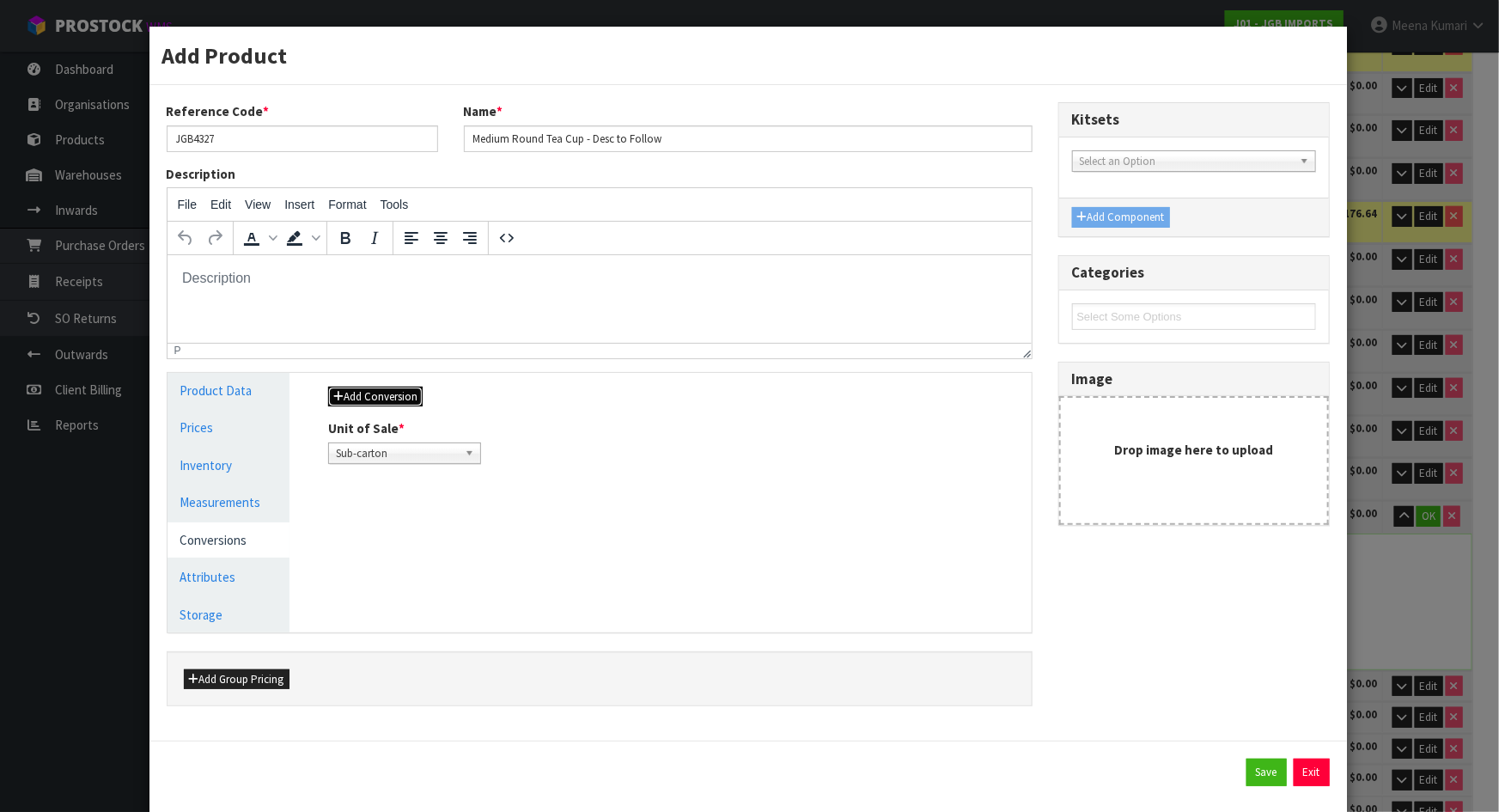
click at [380, 393] on button "Add Conversion" at bounding box center [376, 397] width 95 height 21
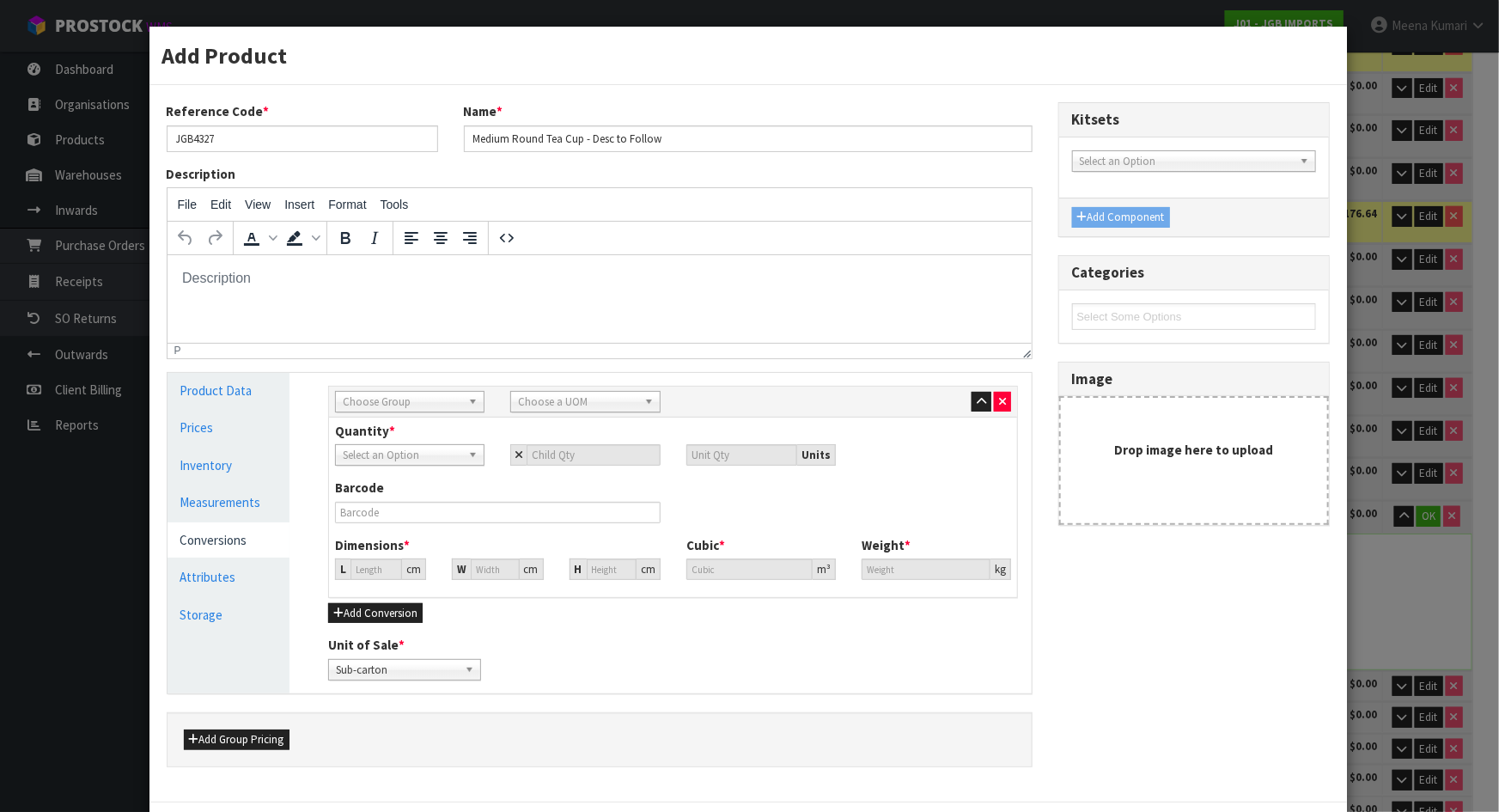
click at [382, 396] on span "Choose Group" at bounding box center [401, 402] width 119 height 21
click at [390, 468] on li "Inner" at bounding box center [410, 471] width 141 height 22
click at [367, 402] on span "Inner" at bounding box center [401, 402] width 119 height 21
click at [386, 489] on li "Outer" at bounding box center [410, 493] width 141 height 22
click at [543, 402] on span "Choose a UOM" at bounding box center [577, 402] width 119 height 21
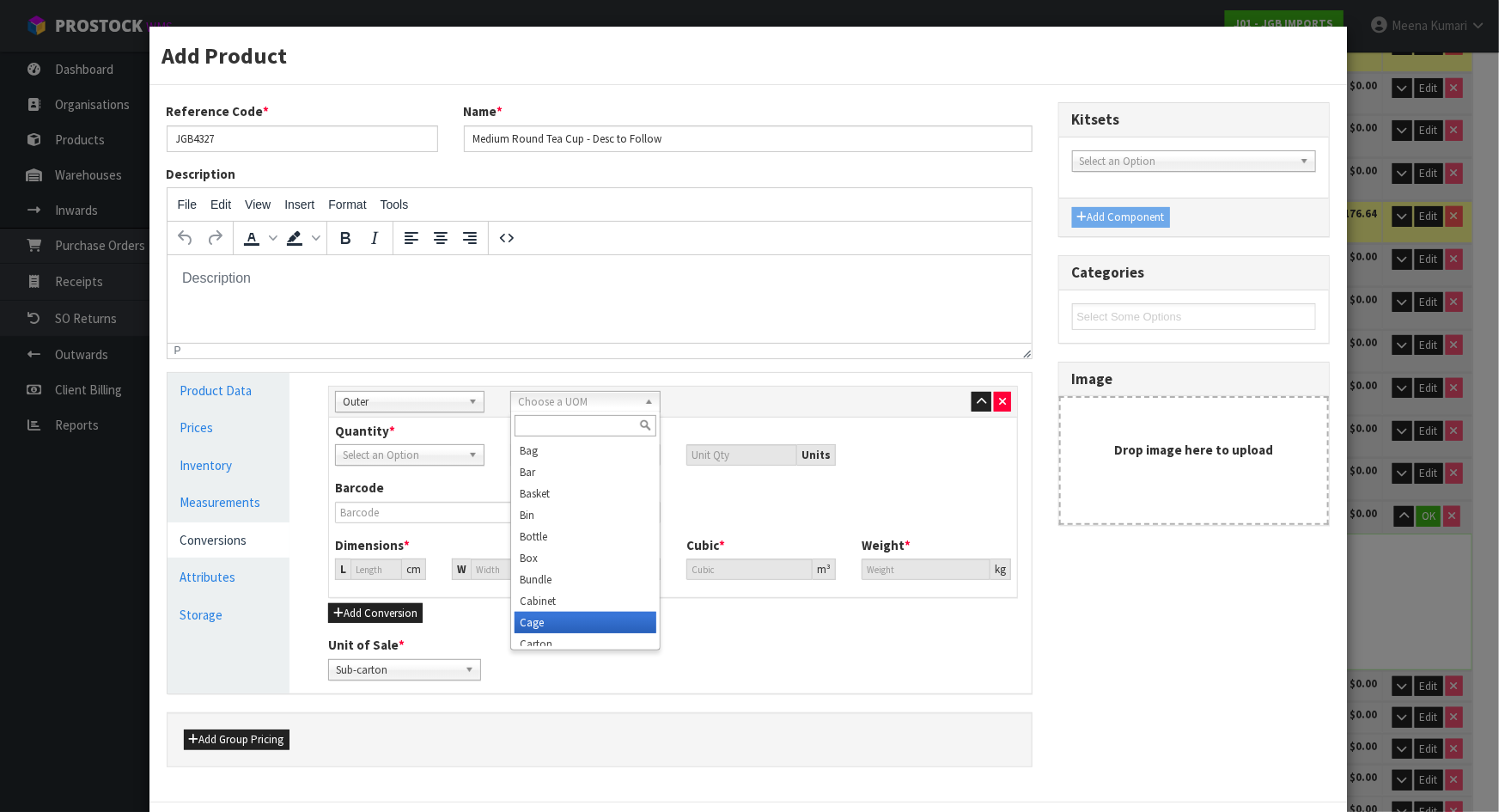
scroll to position [9, 0]
click at [541, 634] on li "Carton" at bounding box center [585, 635] width 141 height 22
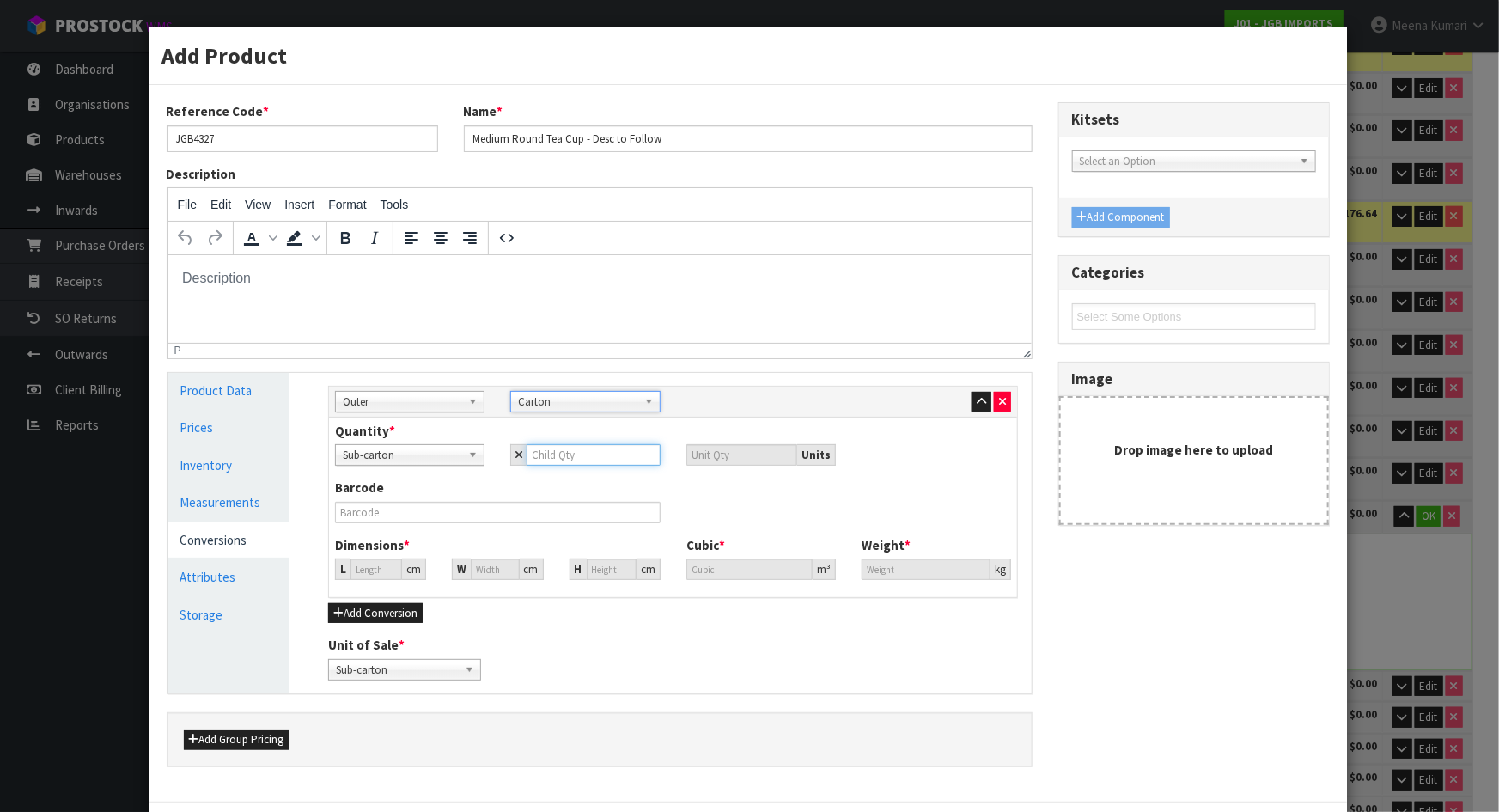
click at [564, 444] on input "number" at bounding box center [593, 454] width 133 height 22
type input "1"
type input "12"
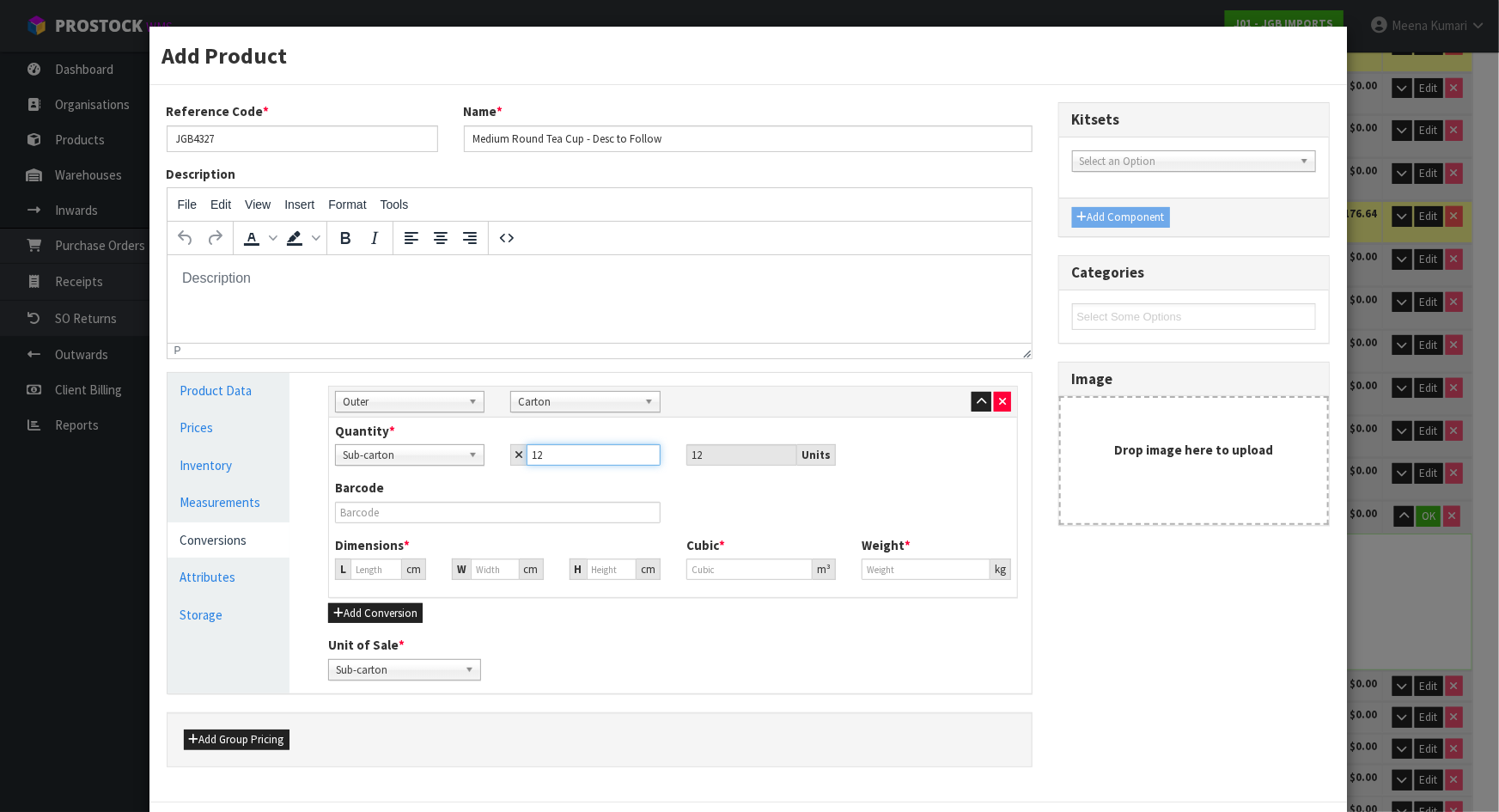
type input "12"
type input "42.977"
type input "0.07938"
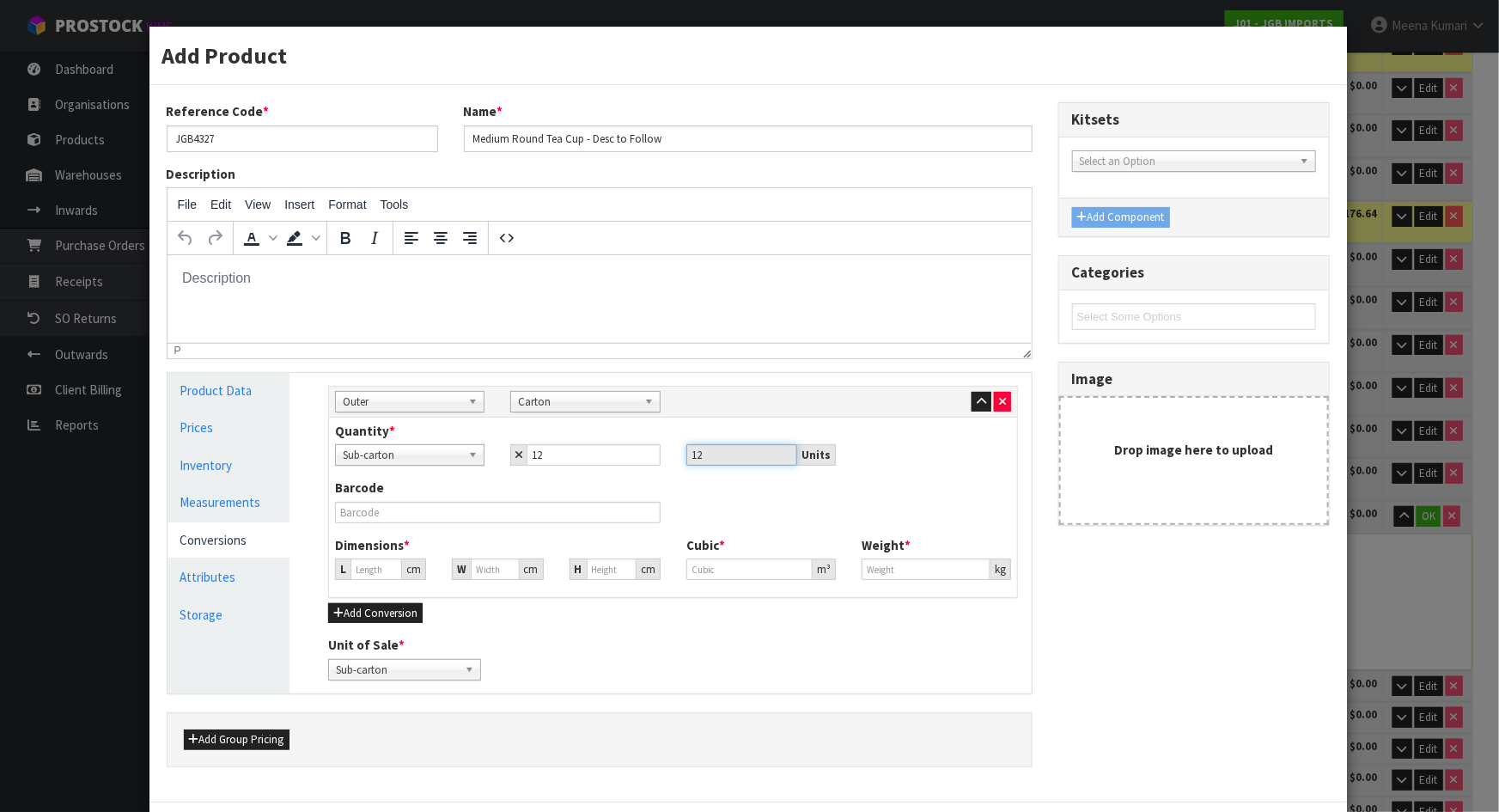
type input "15"
drag, startPoint x: 556, startPoint y: 434, endPoint x: 898, endPoint y: 378, distance: 346.6
click at [898, 378] on div "Sub Inner Inner Outer Pallet Outer Sub Inner Inner Outer Pallet Bag Bar Basket …" at bounding box center [673, 533] width 715 height 321
click at [442, 515] on input "text" at bounding box center [497, 512] width 325 height 22
type input "4"
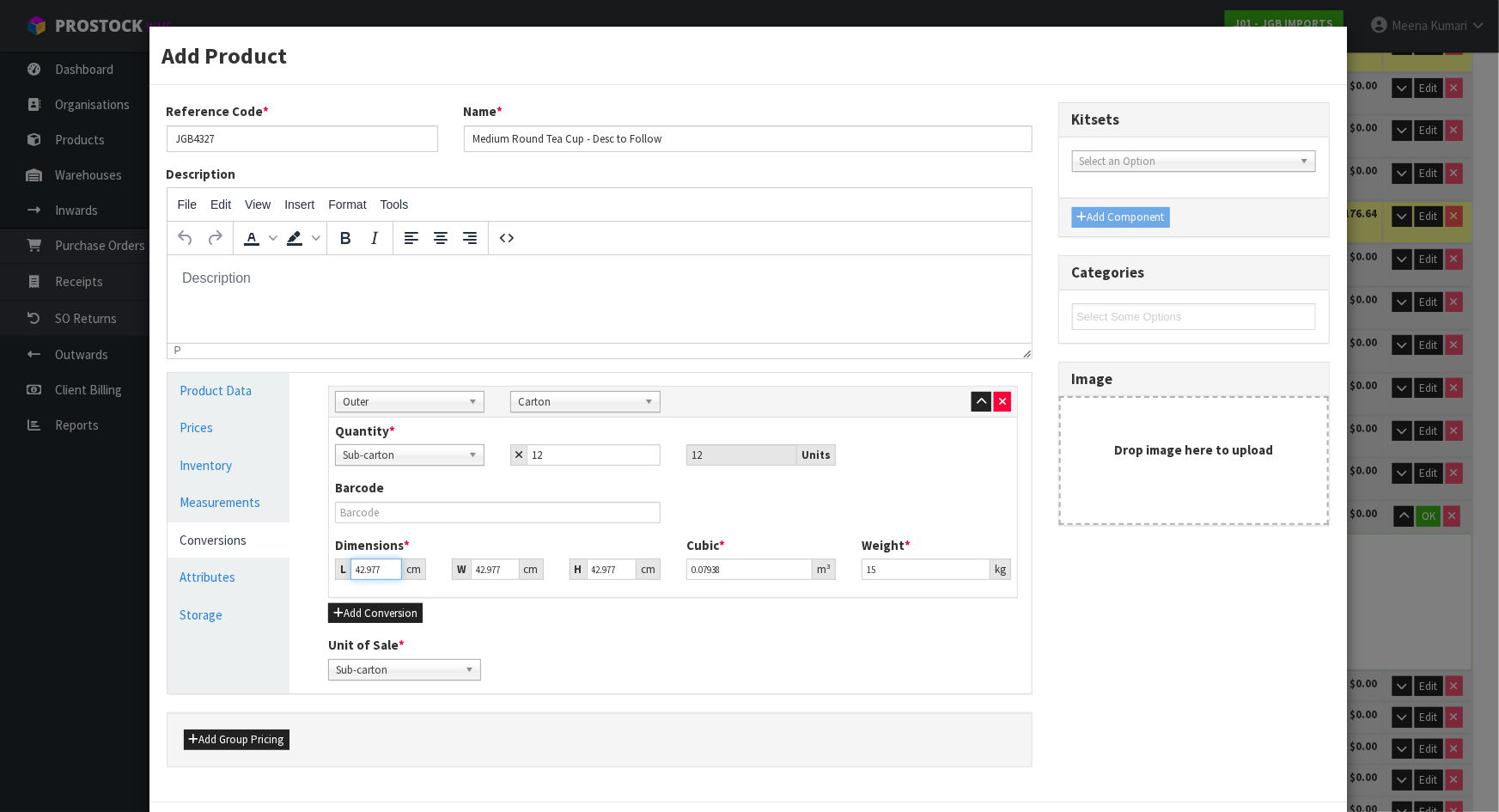
type input "0.007388"
type input "44"
type input "0.081269"
type input "44"
type input "4"
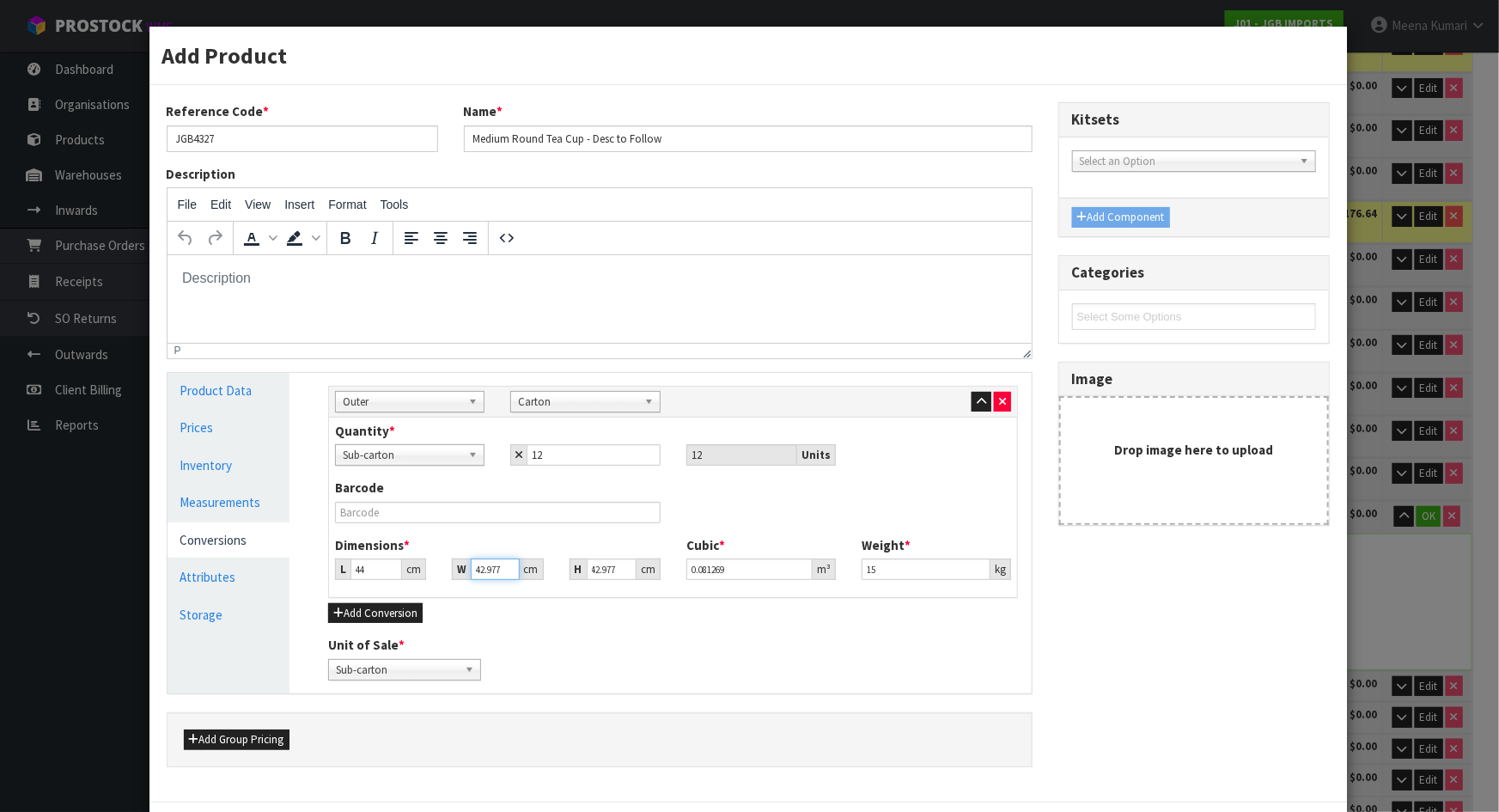
type input "0.007564"
type input "44"
type input "0.083203"
type input "44"
type input "4"
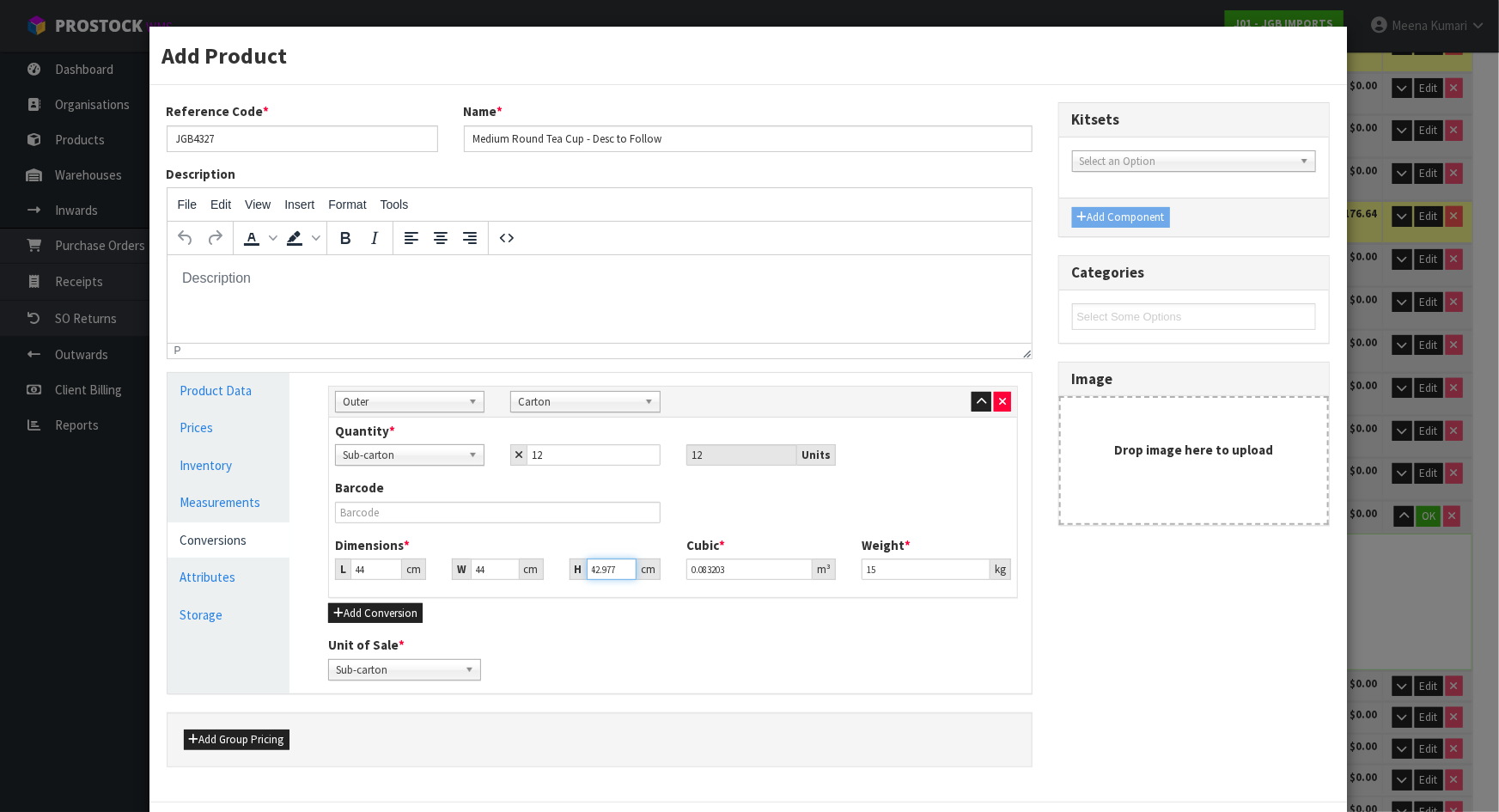
type input "0.007744"
type input "45"
type input "0.08712"
type input "45"
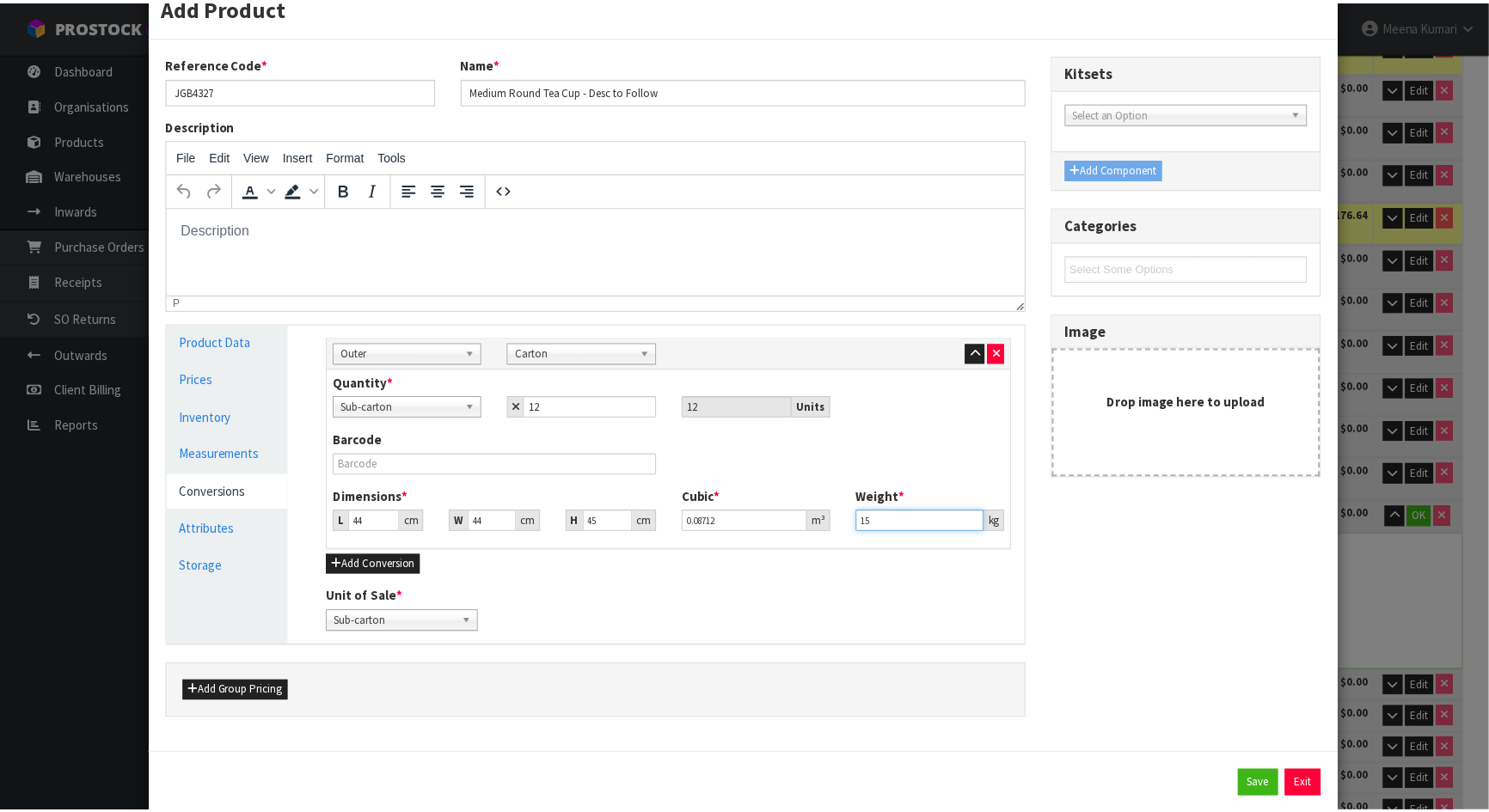
scroll to position [89, 0]
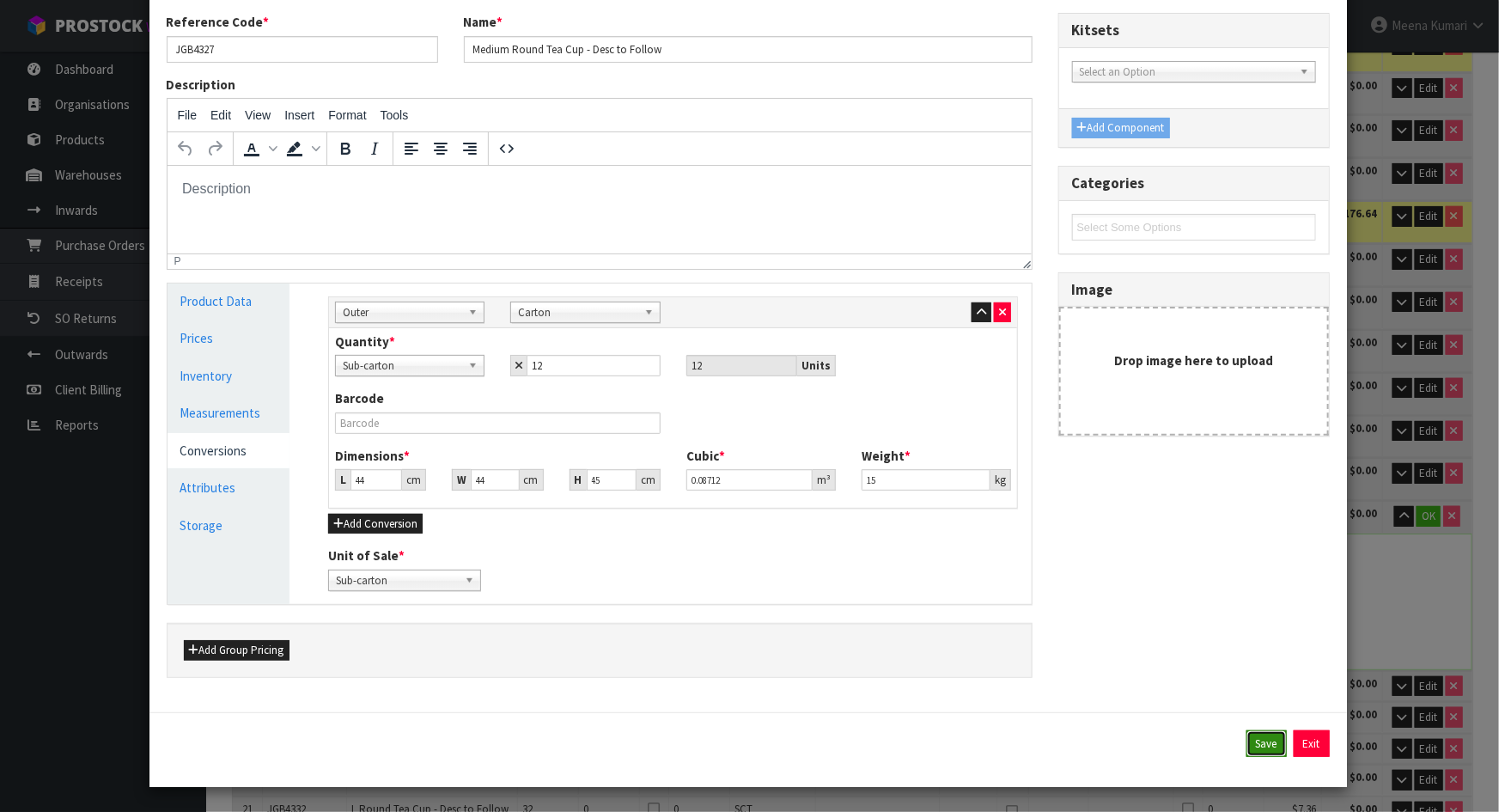
click at [1247, 745] on button "Save" at bounding box center [1267, 744] width 41 height 28
type input "44"
type input "45"
type input "0.08712"
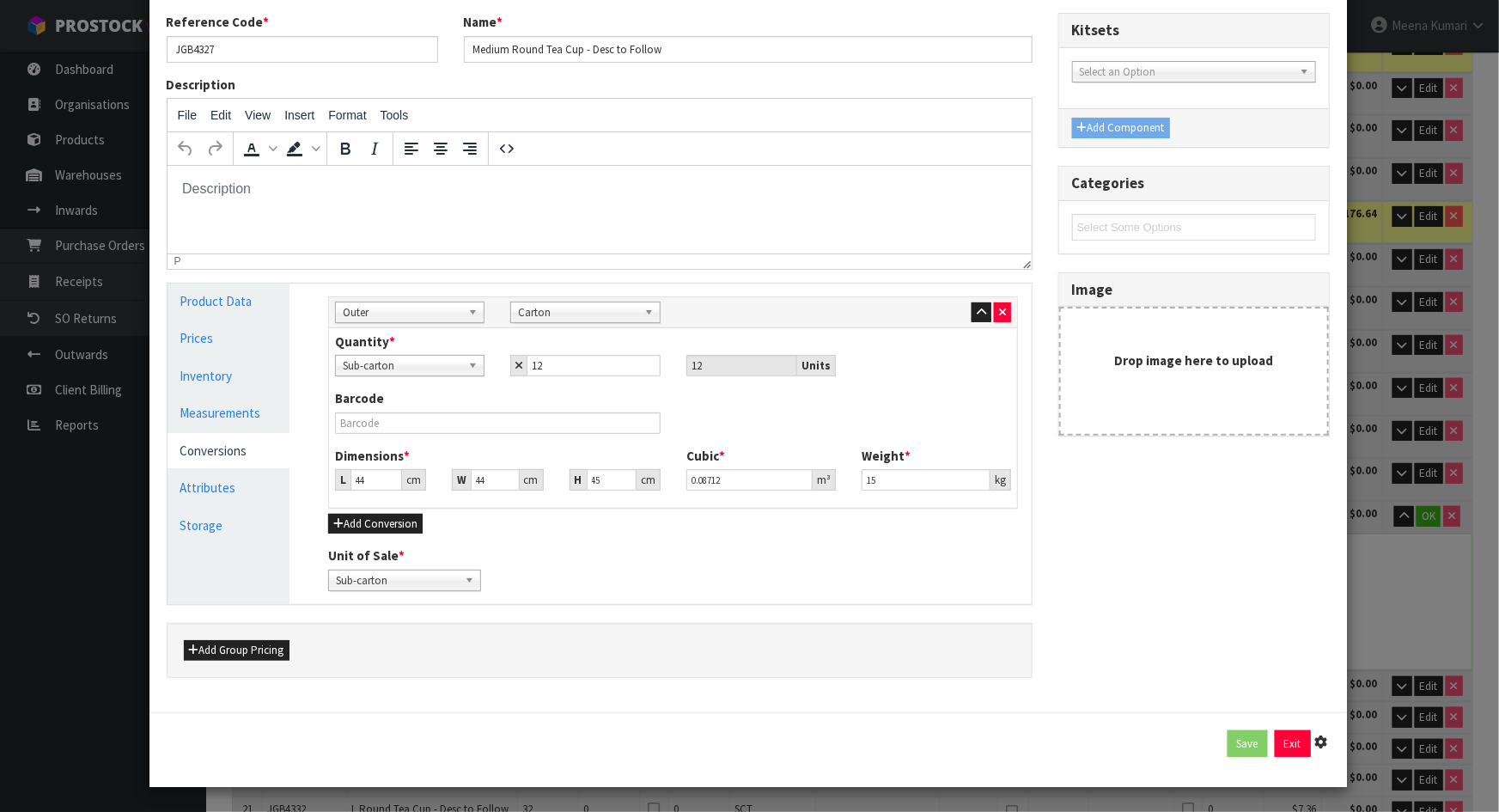
type input "15"
type input "12 SCT x CTN"
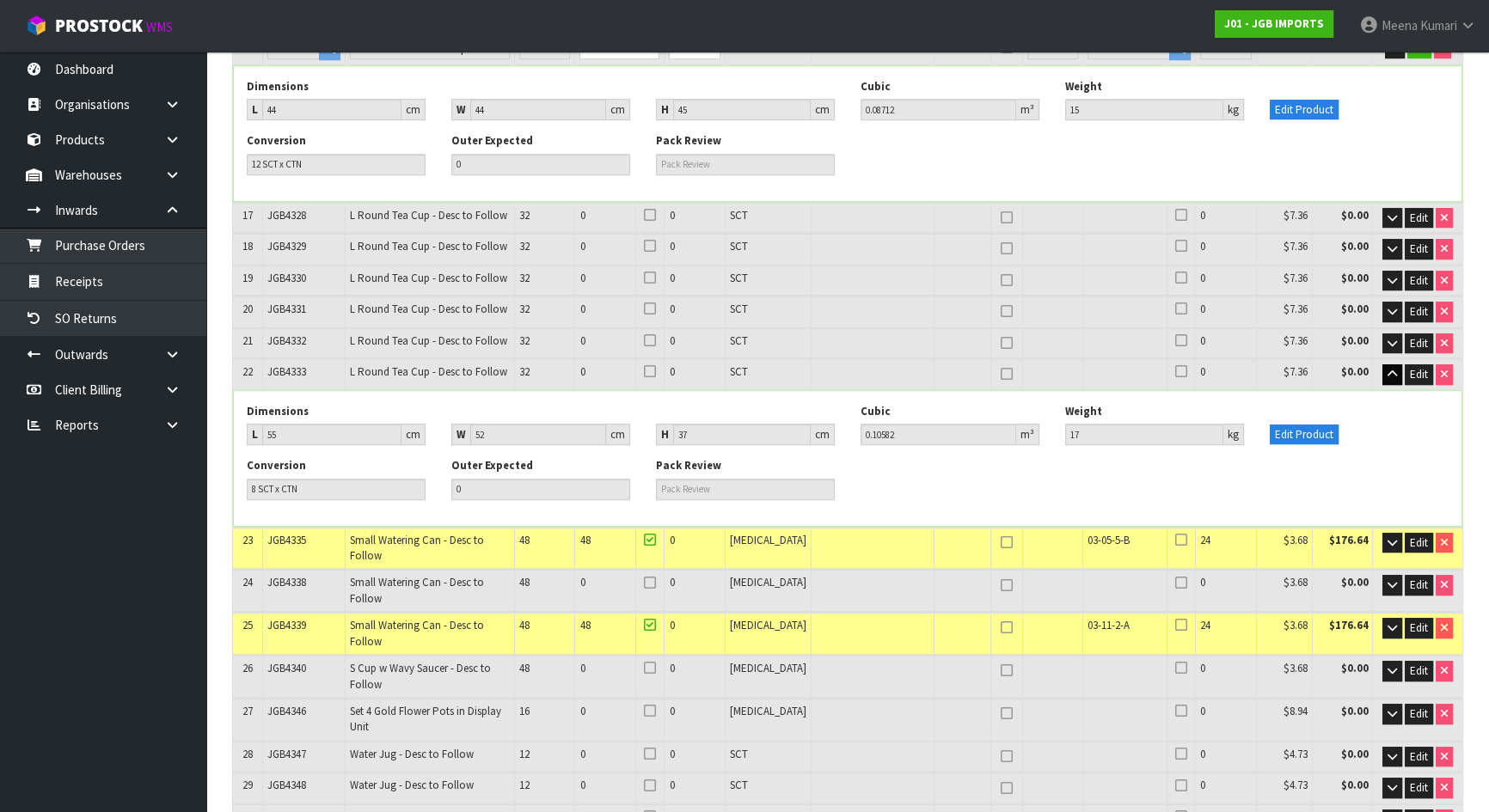
scroll to position [1490, 0]
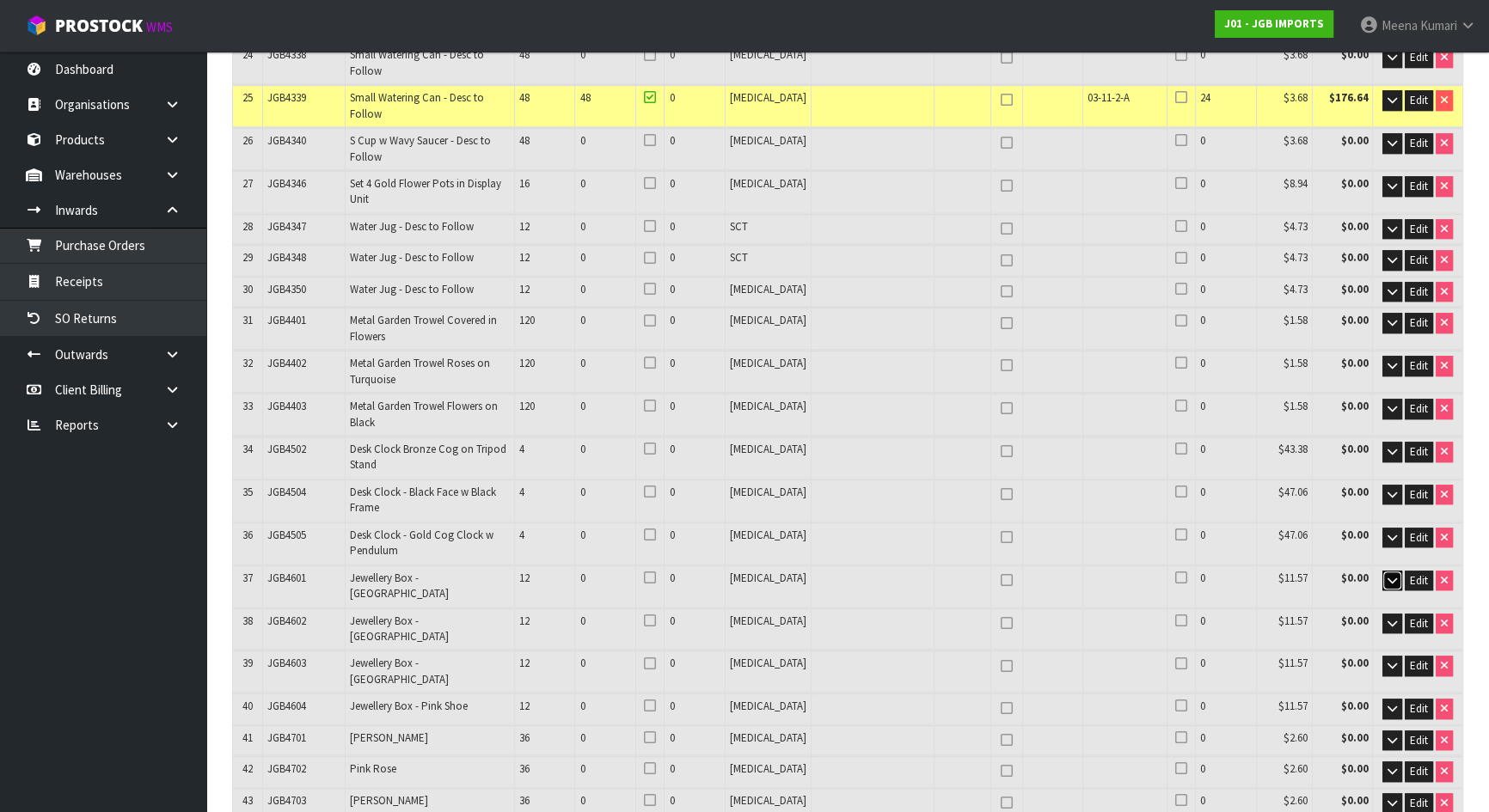
click at [1387, 575] on icon "button" at bounding box center [1392, 581] width 9 height 11
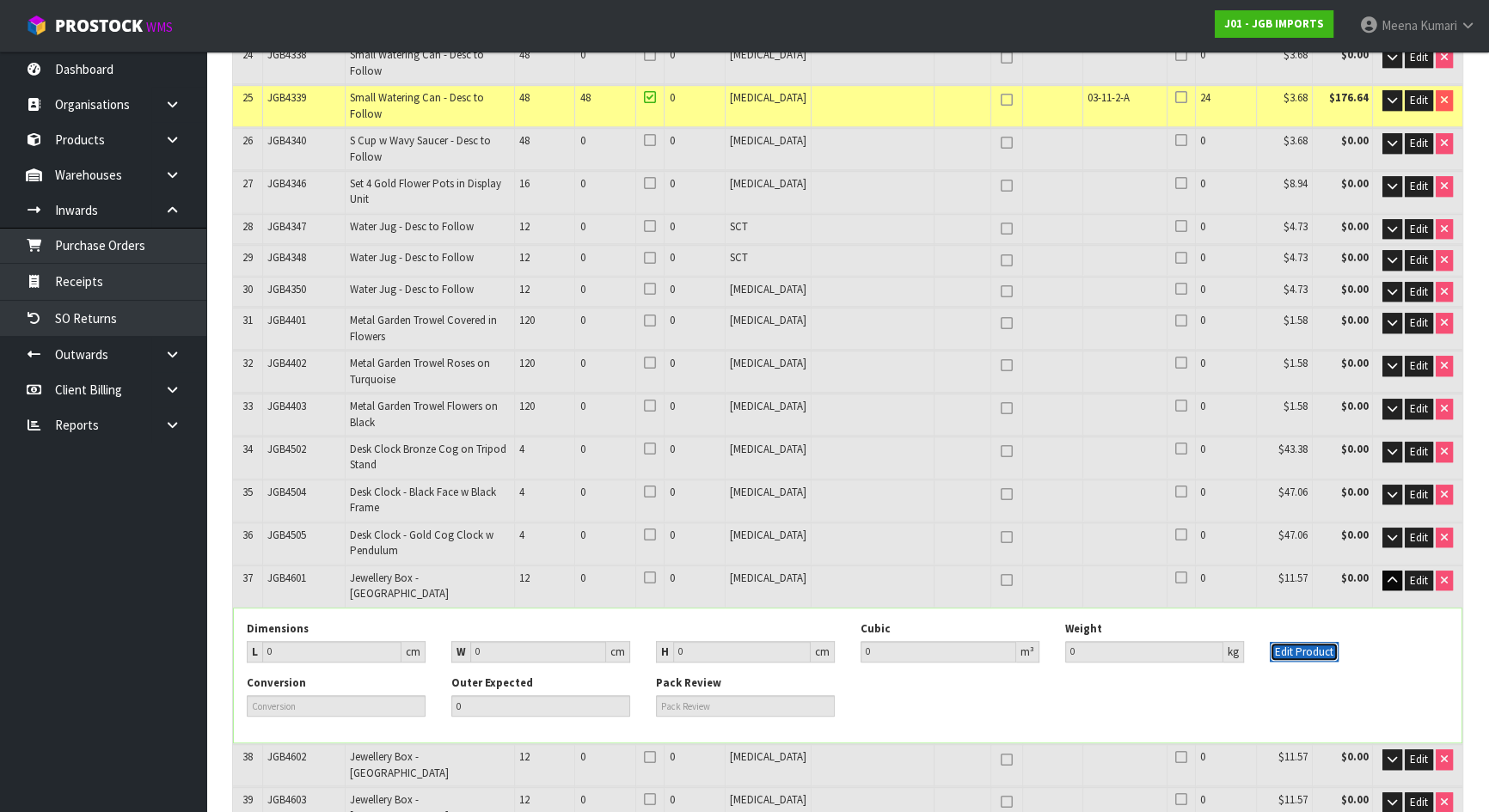
click at [1305, 642] on button "Edit Product" at bounding box center [1304, 653] width 68 height 21
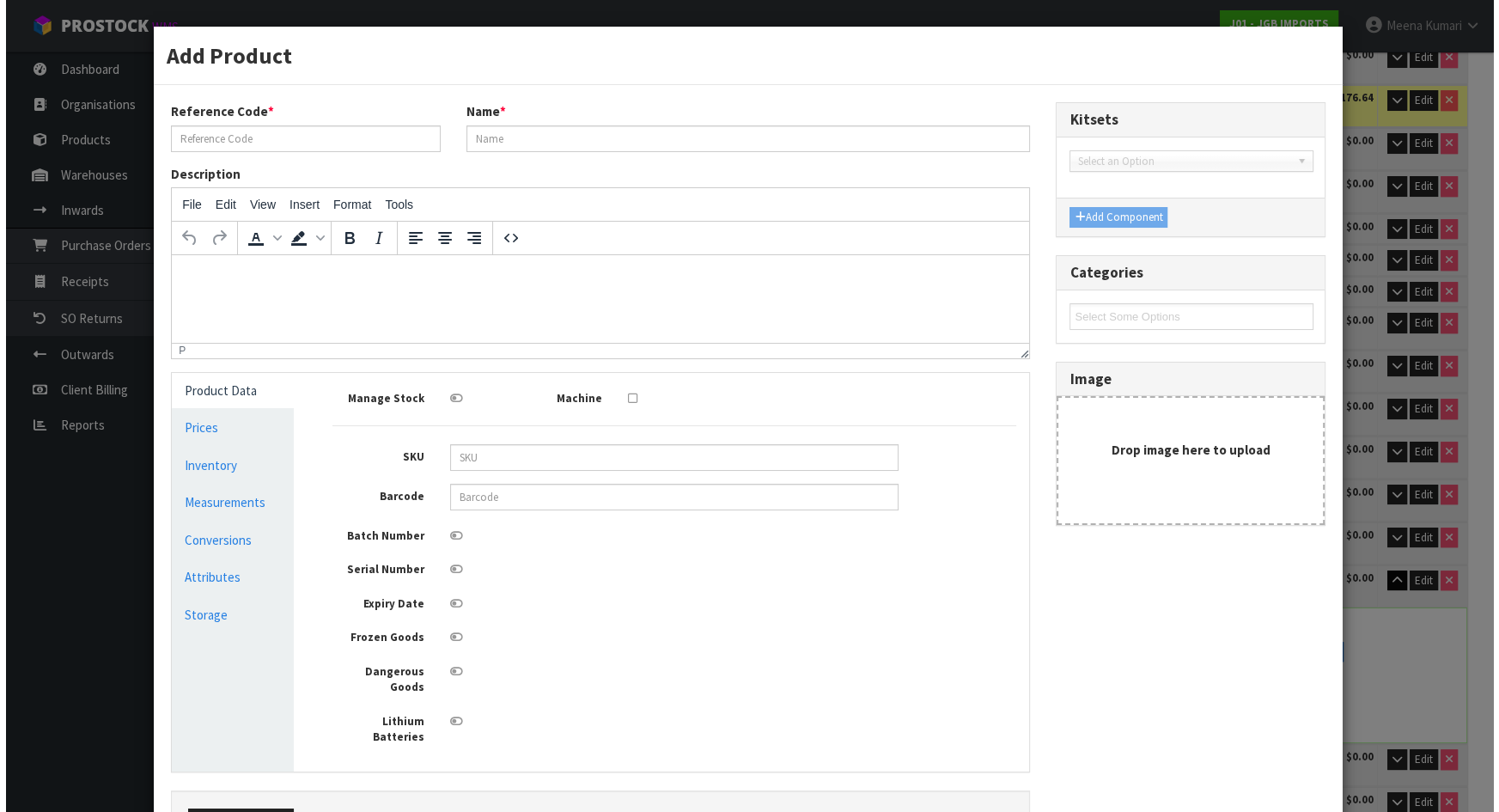
scroll to position [1479, 0]
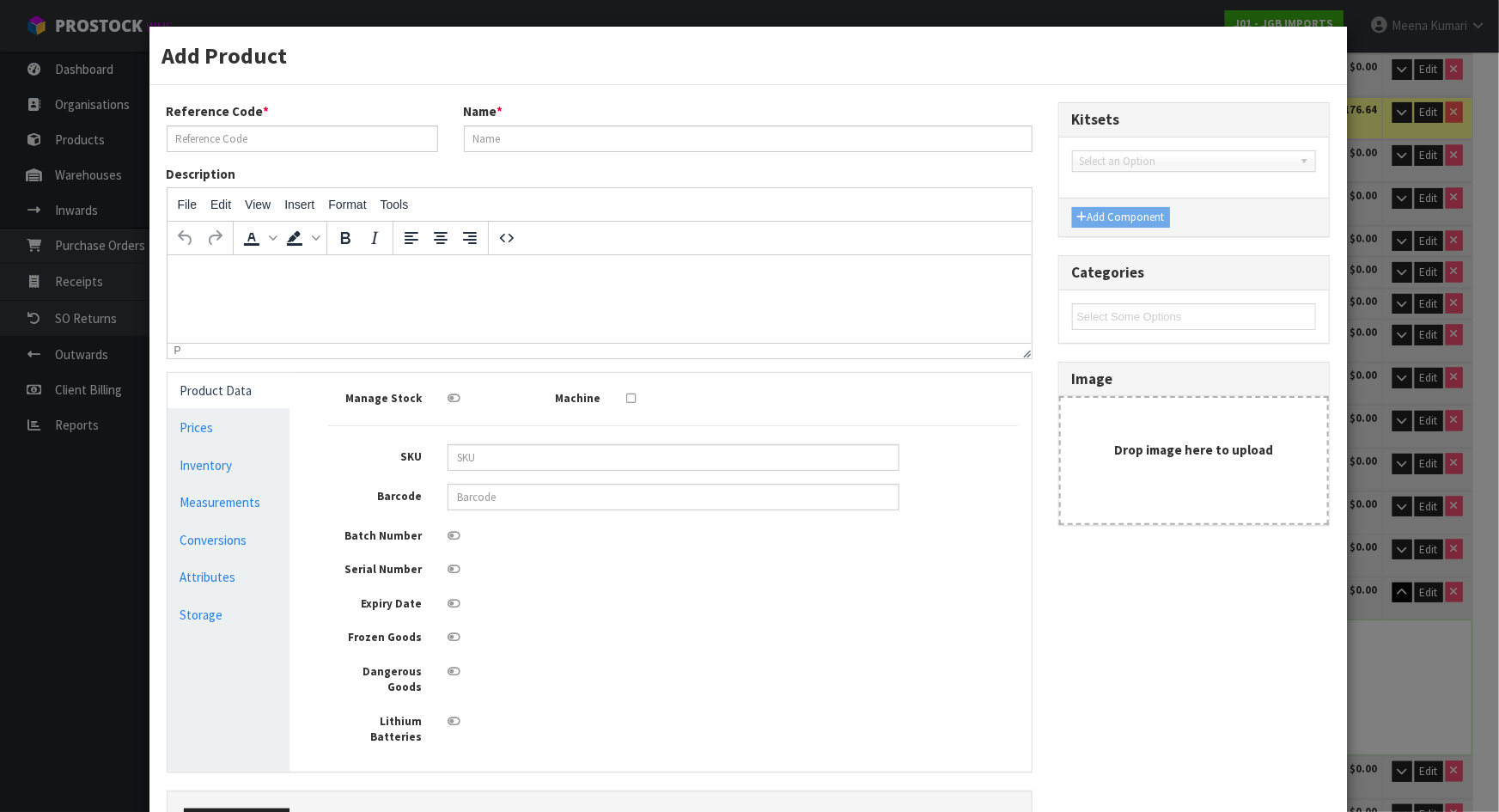
type input "JGB4601"
type input "Jewellery Box - London"
type input "0"
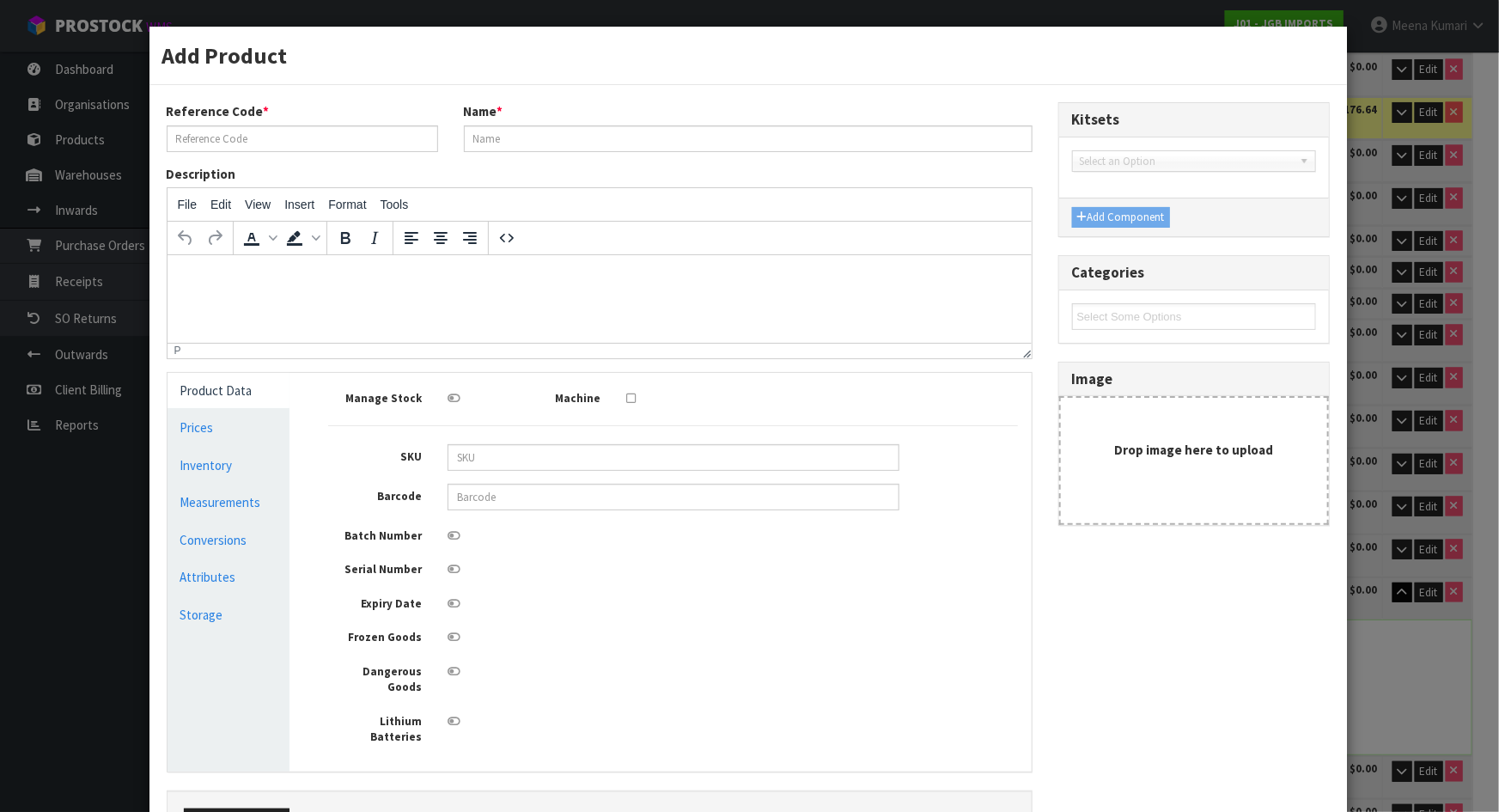
type input "0"
click at [228, 498] on link "Measurements" at bounding box center [230, 502] width 123 height 35
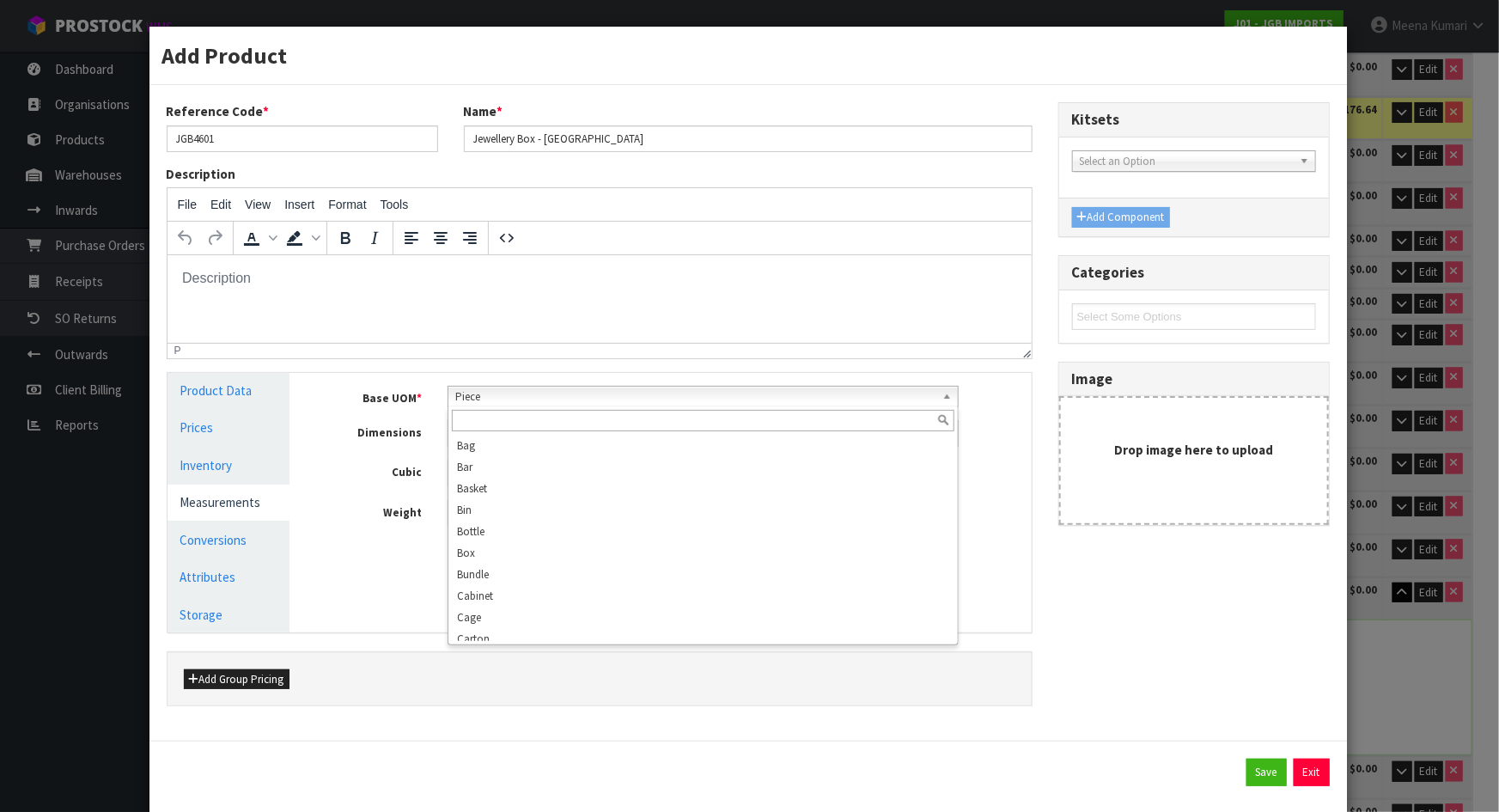
scroll to position [309, 0]
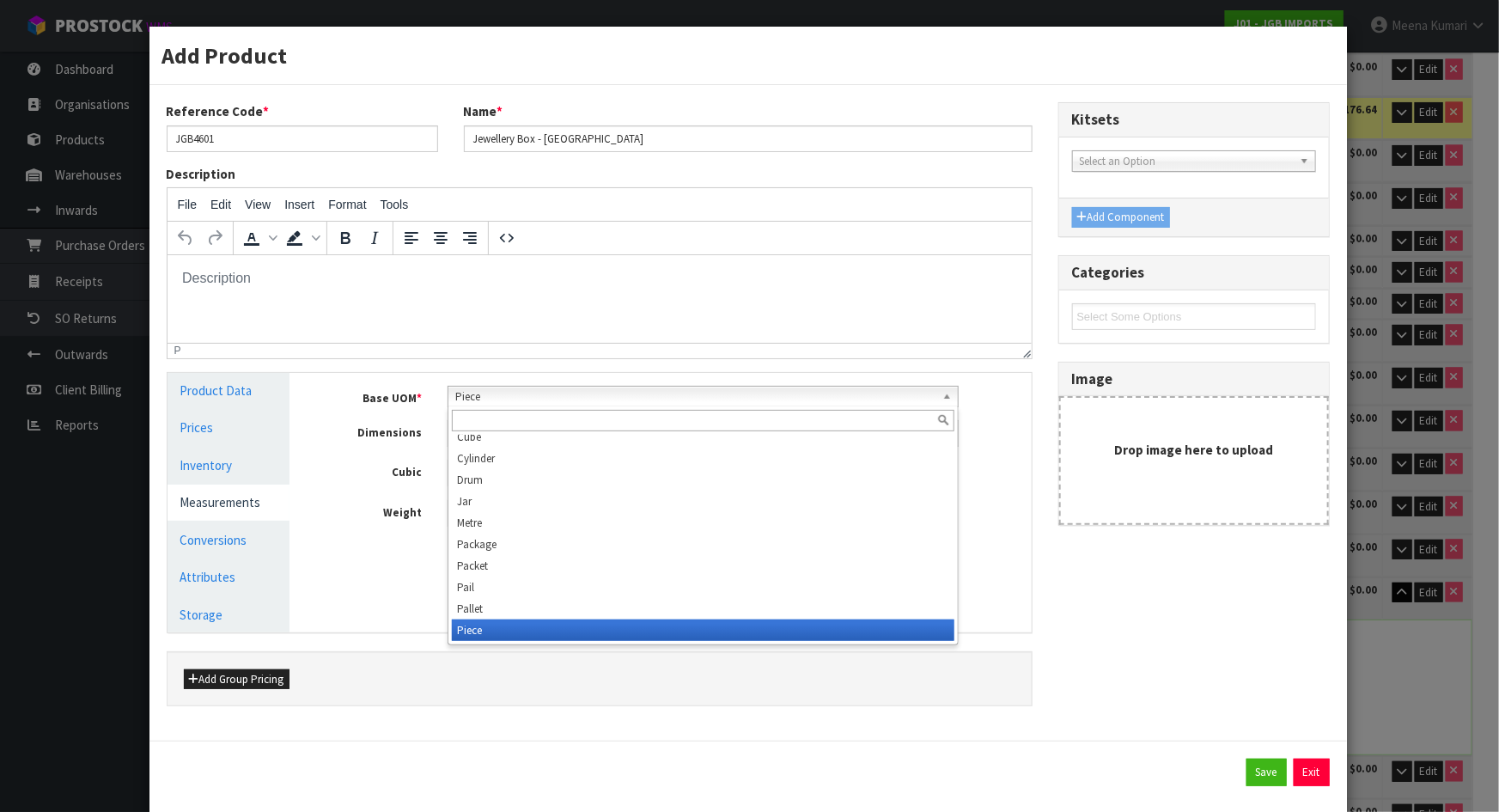
click at [633, 397] on span "Piece" at bounding box center [695, 397] width 480 height 21
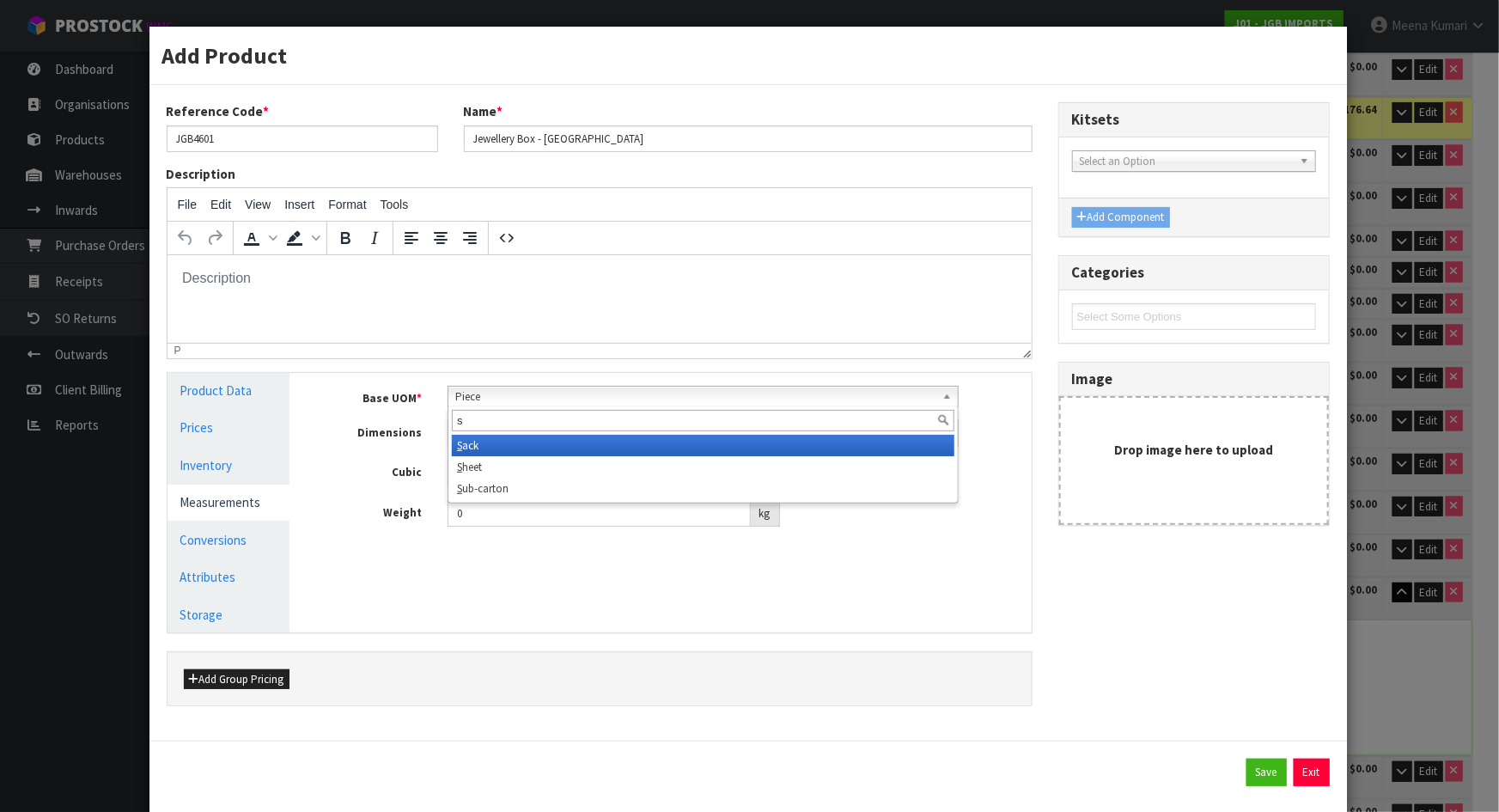
scroll to position [0, 0]
type input "su"
click at [624, 445] on li "Su b-carton" at bounding box center [703, 445] width 503 height 22
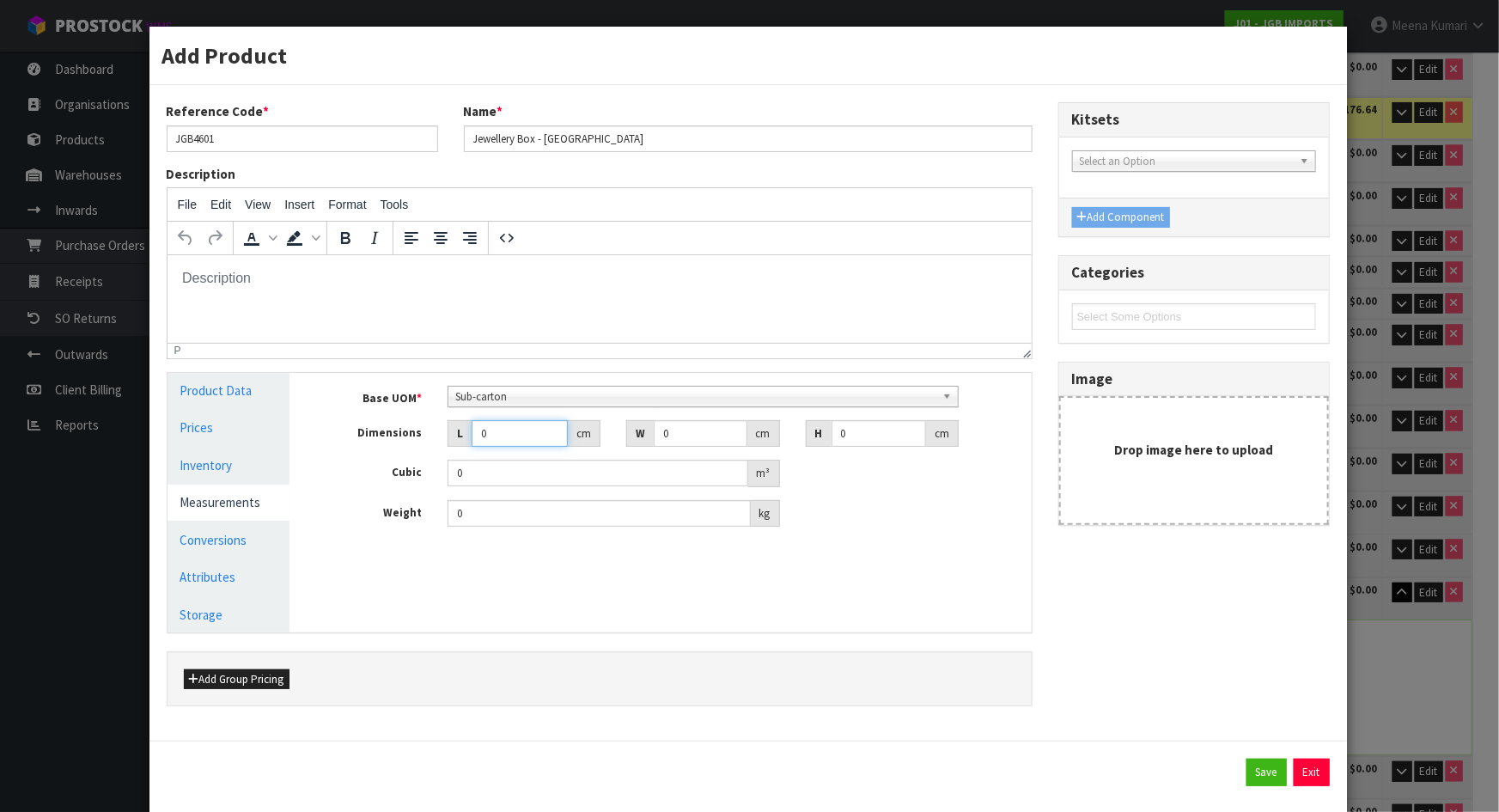
drag, startPoint x: 518, startPoint y: 440, endPoint x: 453, endPoint y: 439, distance: 65.0
click at [453, 439] on div "L 0 cm" at bounding box center [524, 434] width 153 height 28
type input "1"
type input "0.000001"
type input "17"
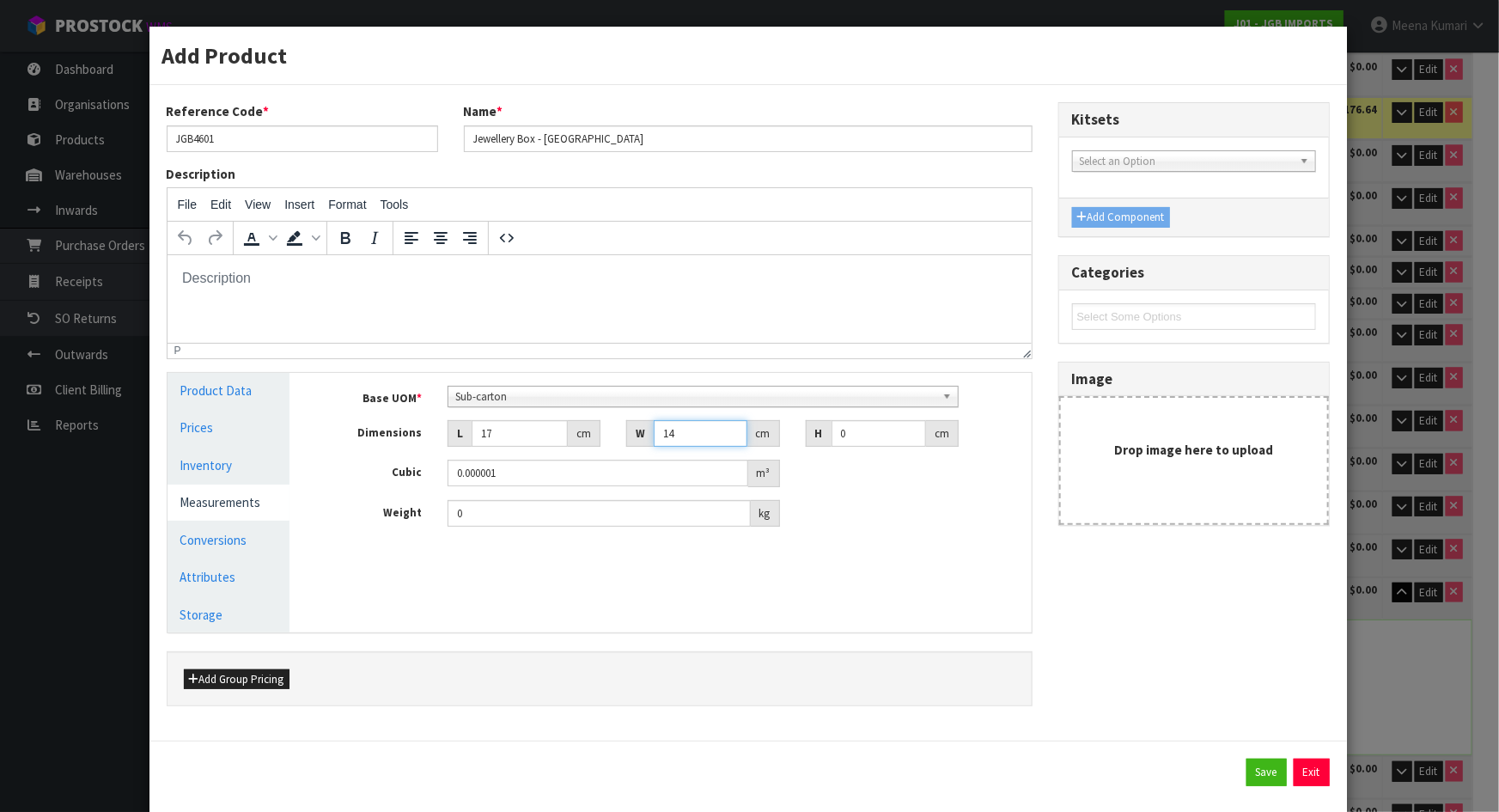
type input "14"
type input "1"
type input "0.000238"
type input "13"
type input "0.003094"
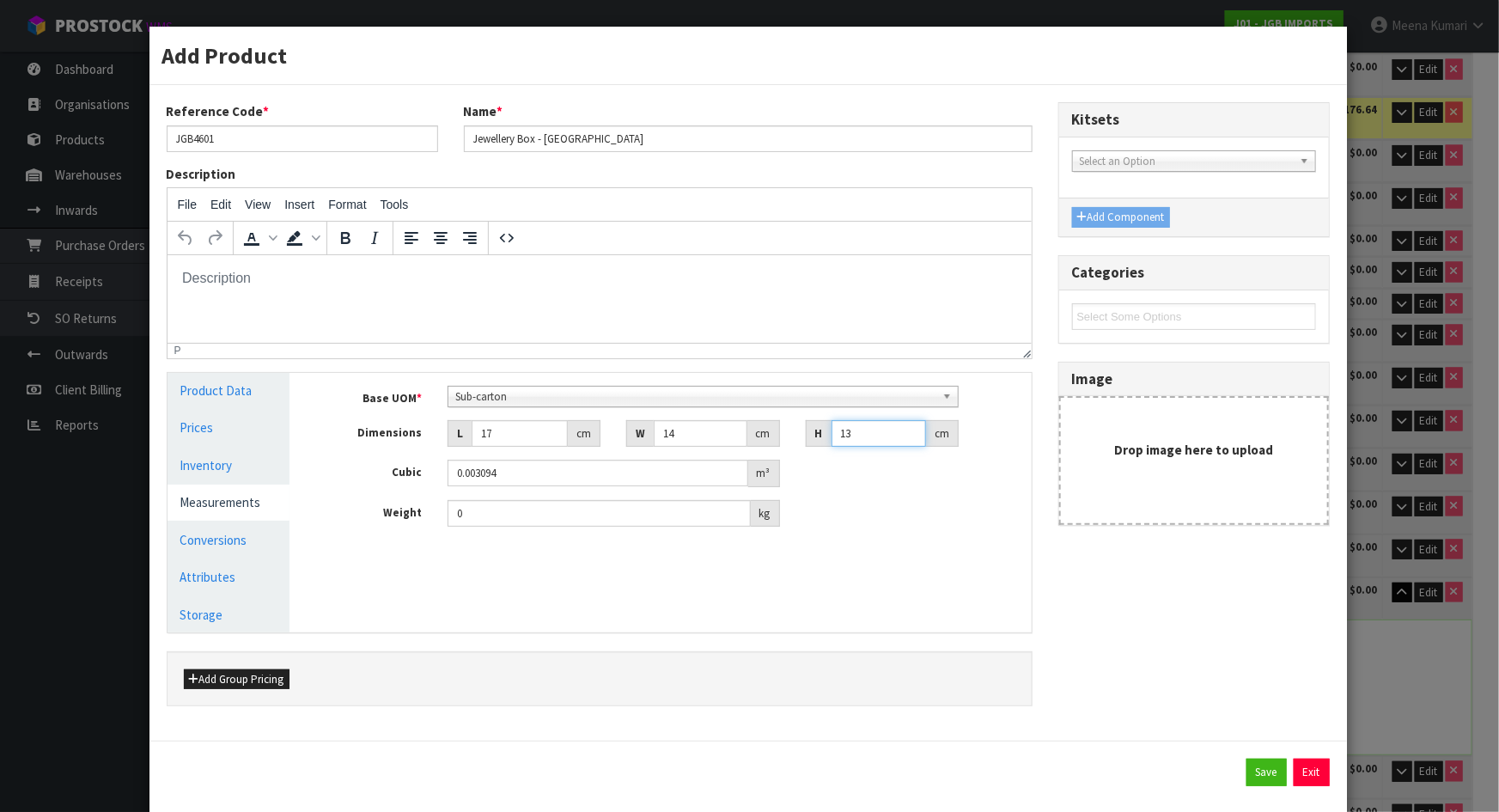
type input "13"
type input "0.65"
click at [269, 532] on link "Conversions" at bounding box center [230, 540] width 123 height 35
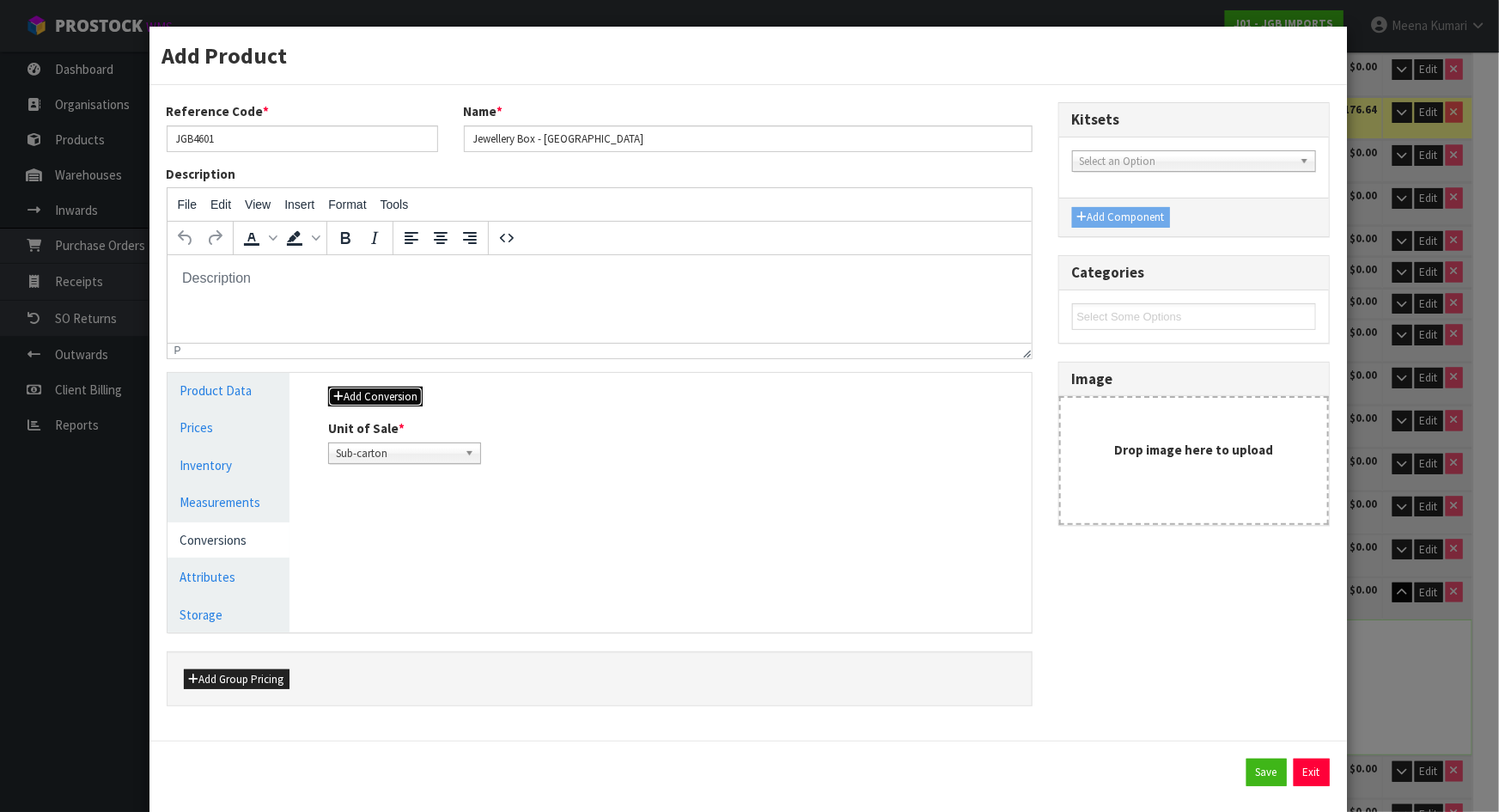
click at [361, 387] on button "Add Conversion" at bounding box center [376, 397] width 95 height 21
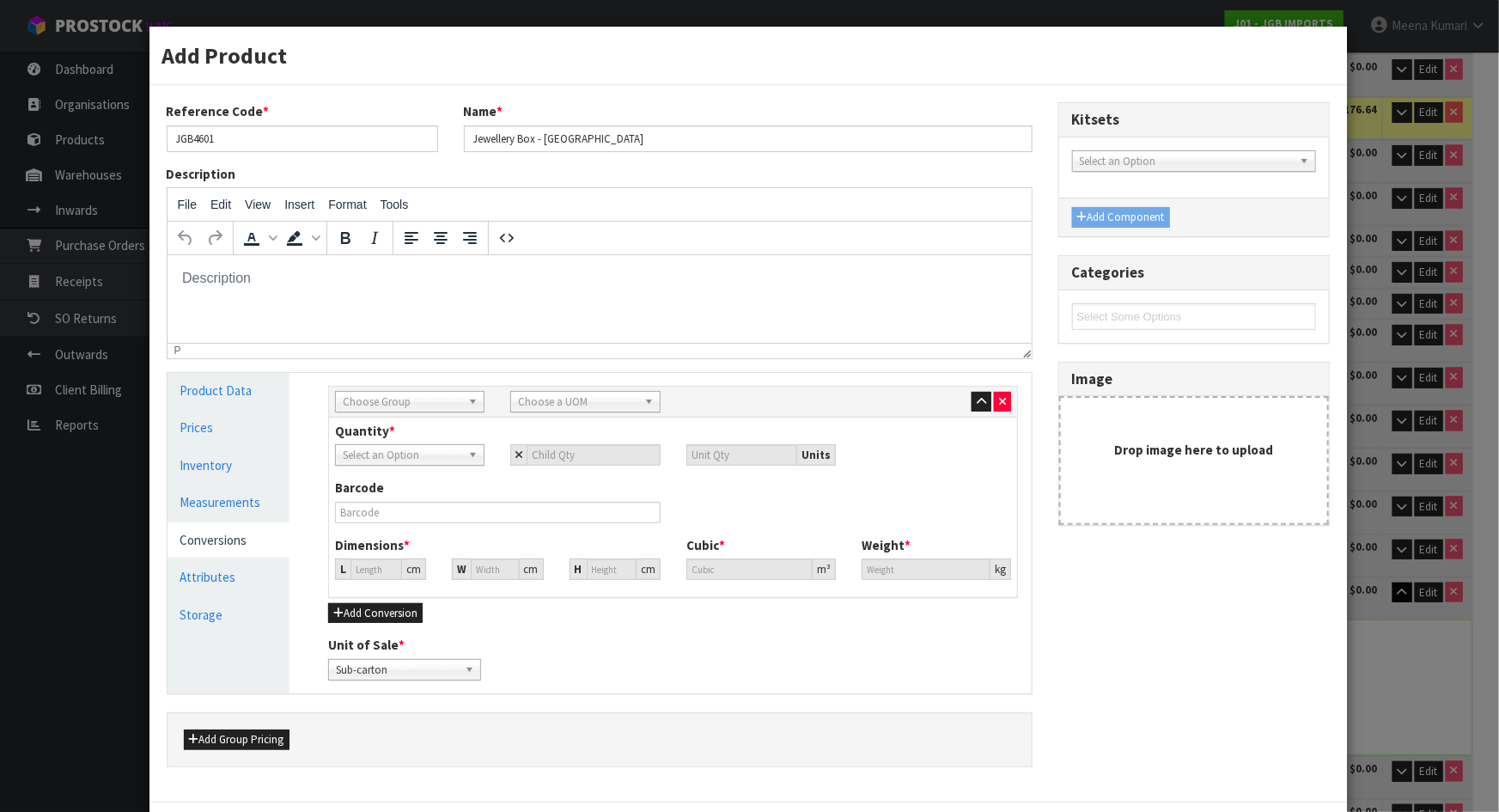
click at [361, 387] on div "Sub Inner Inner Outer Pallet Choose Group Bag Bar Basket Bin Bottle Box Bundle …" at bounding box center [673, 402] width 688 height 31
click at [365, 395] on span "Choose Group" at bounding box center [401, 402] width 119 height 21
click at [394, 496] on li "Outer" at bounding box center [410, 493] width 141 height 22
drag, startPoint x: 584, startPoint y: 399, endPoint x: 597, endPoint y: 456, distance: 58.5
click at [583, 399] on span "Choose a UOM" at bounding box center [577, 402] width 119 height 21
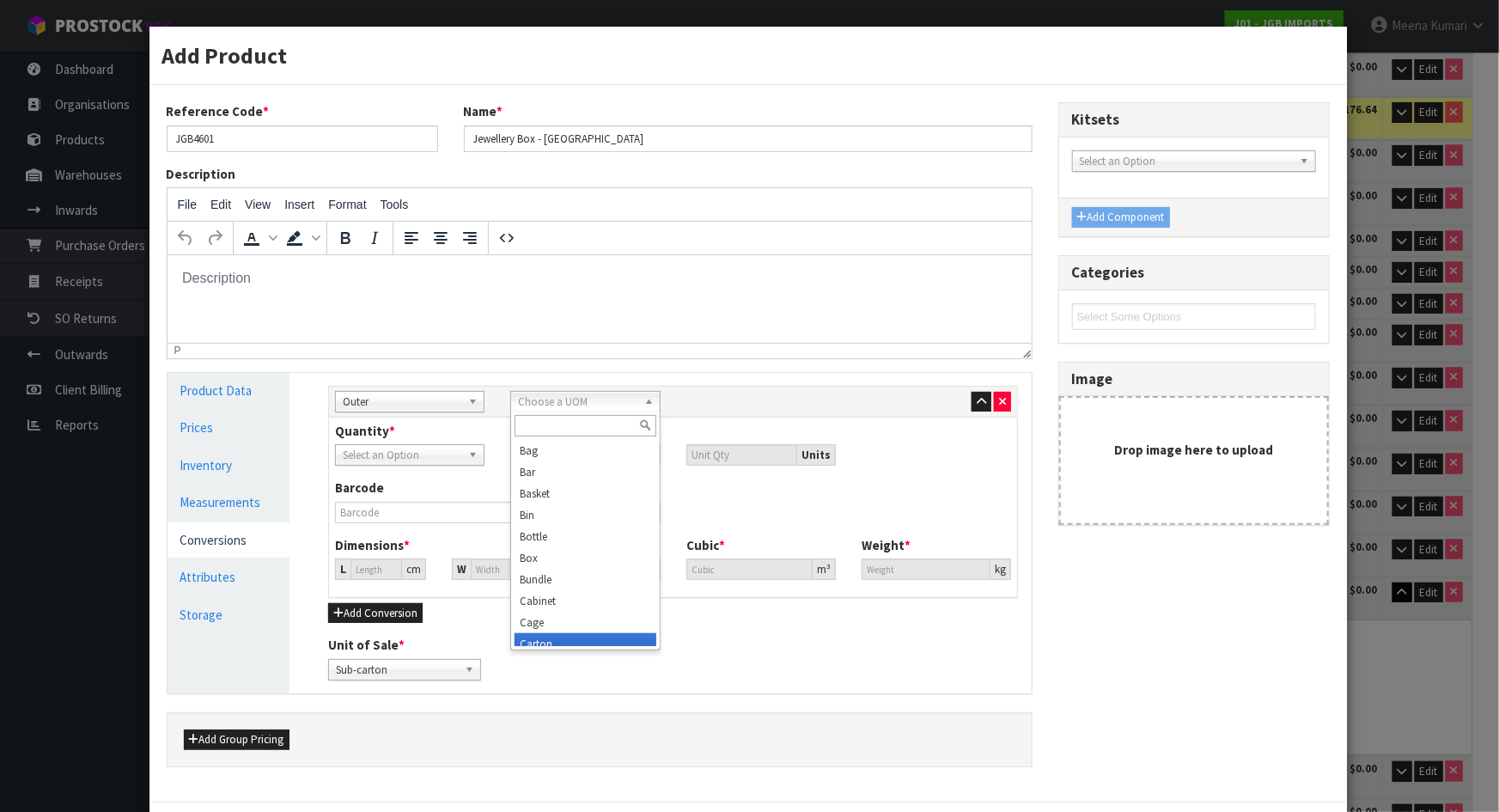
scroll to position [9, 0]
click at [544, 636] on li "Carton" at bounding box center [585, 635] width 141 height 22
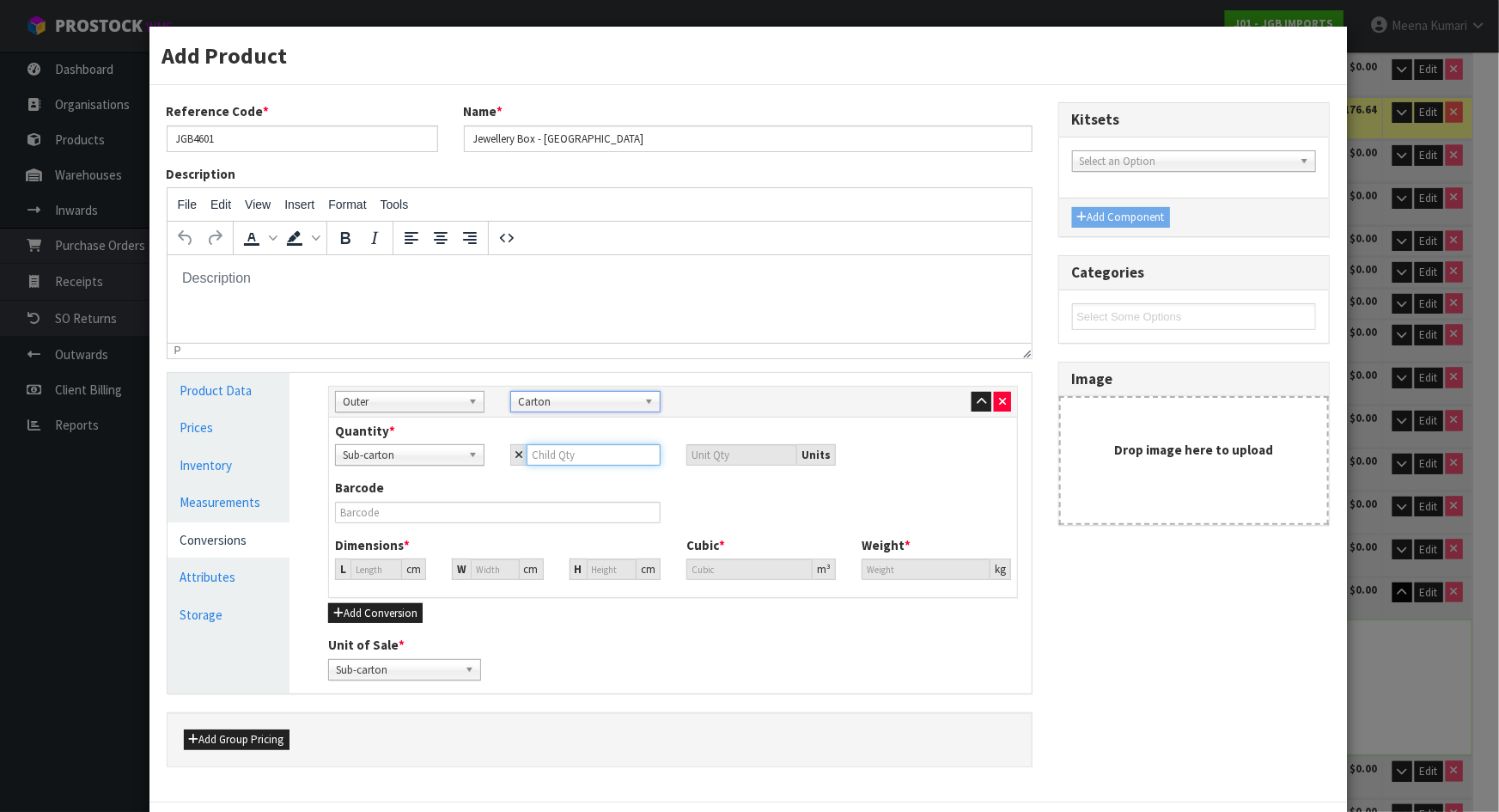
click at [546, 458] on input "number" at bounding box center [593, 454] width 133 height 22
type input "4"
type input "48"
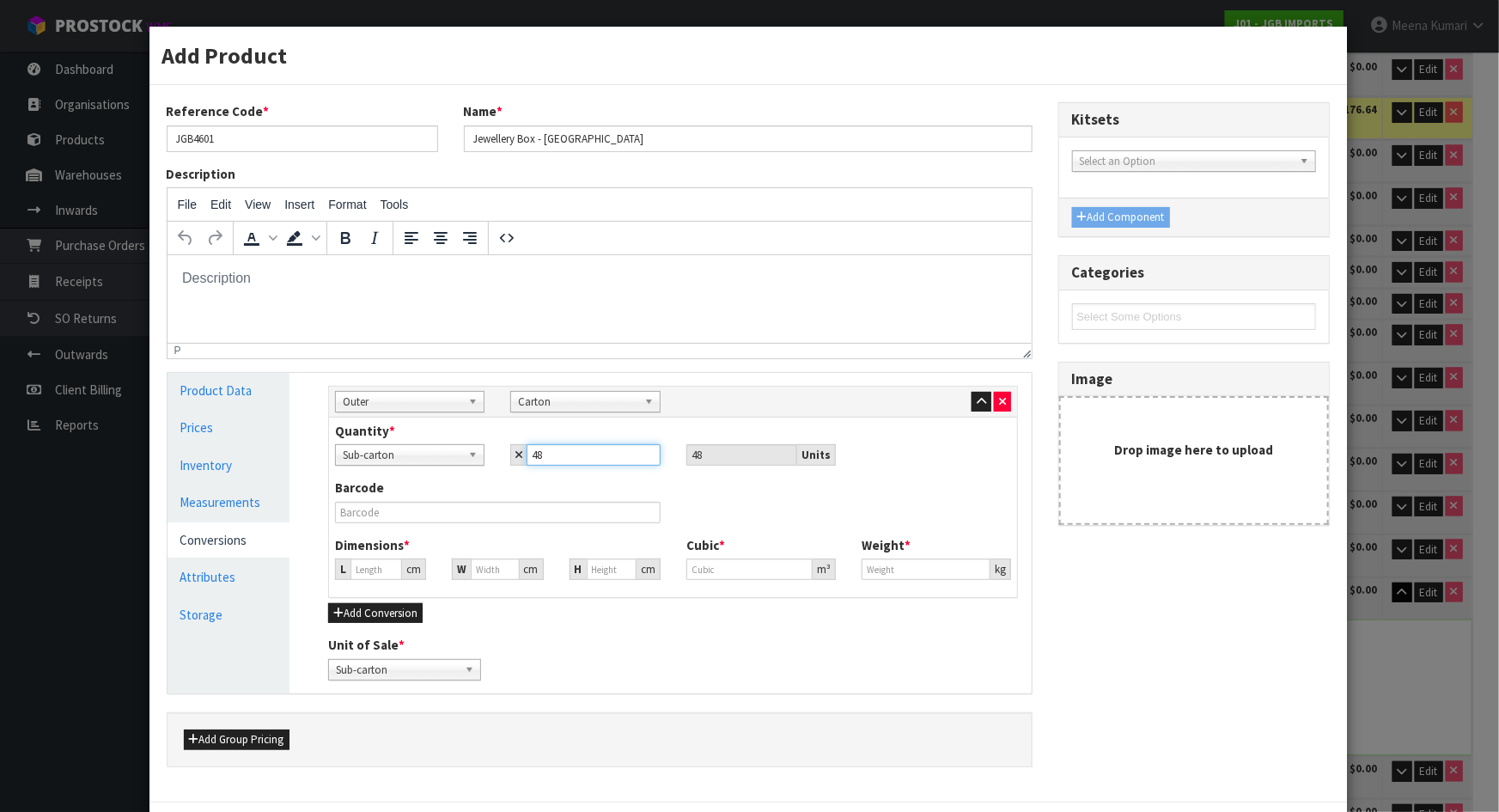
type input "48"
type input "52.957"
type input "0.148512"
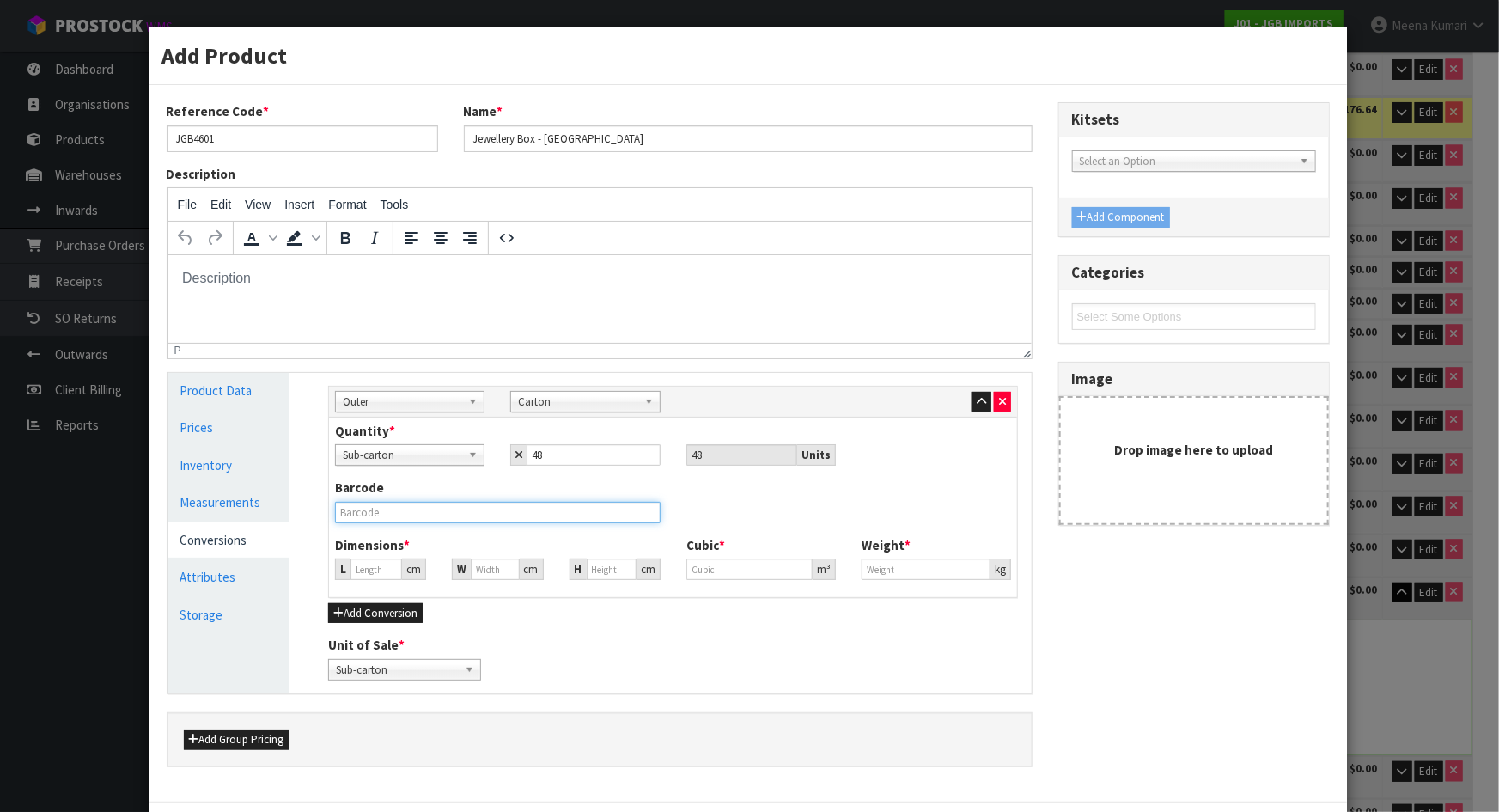
type input "31.2"
click at [466, 507] on input "text" at bounding box center [497, 512] width 325 height 22
type input "5"
type input "0.014022"
type input "55"
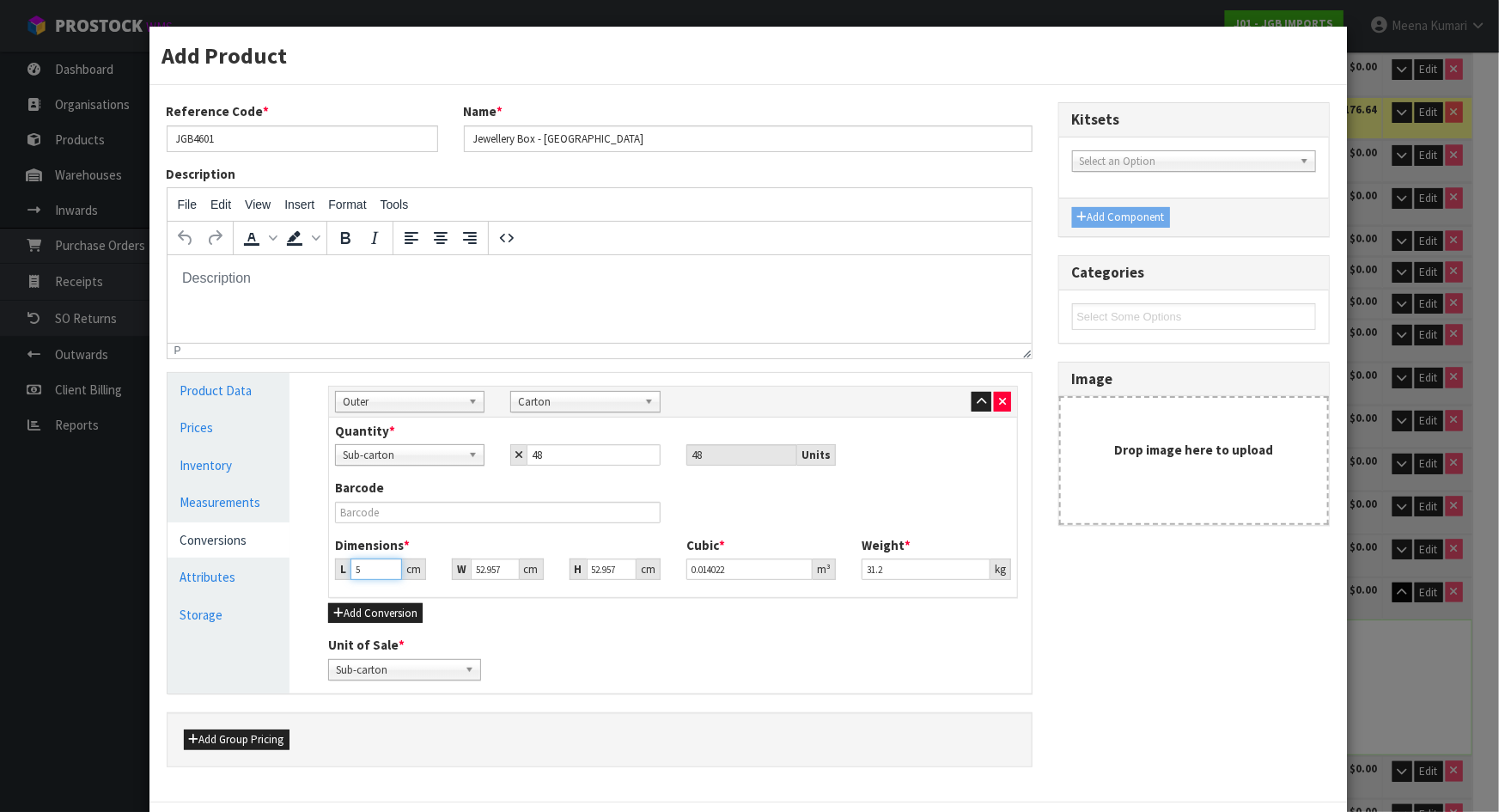
type input "0.154244"
type input "55"
type input "5"
type input "0.014563"
type input "51"
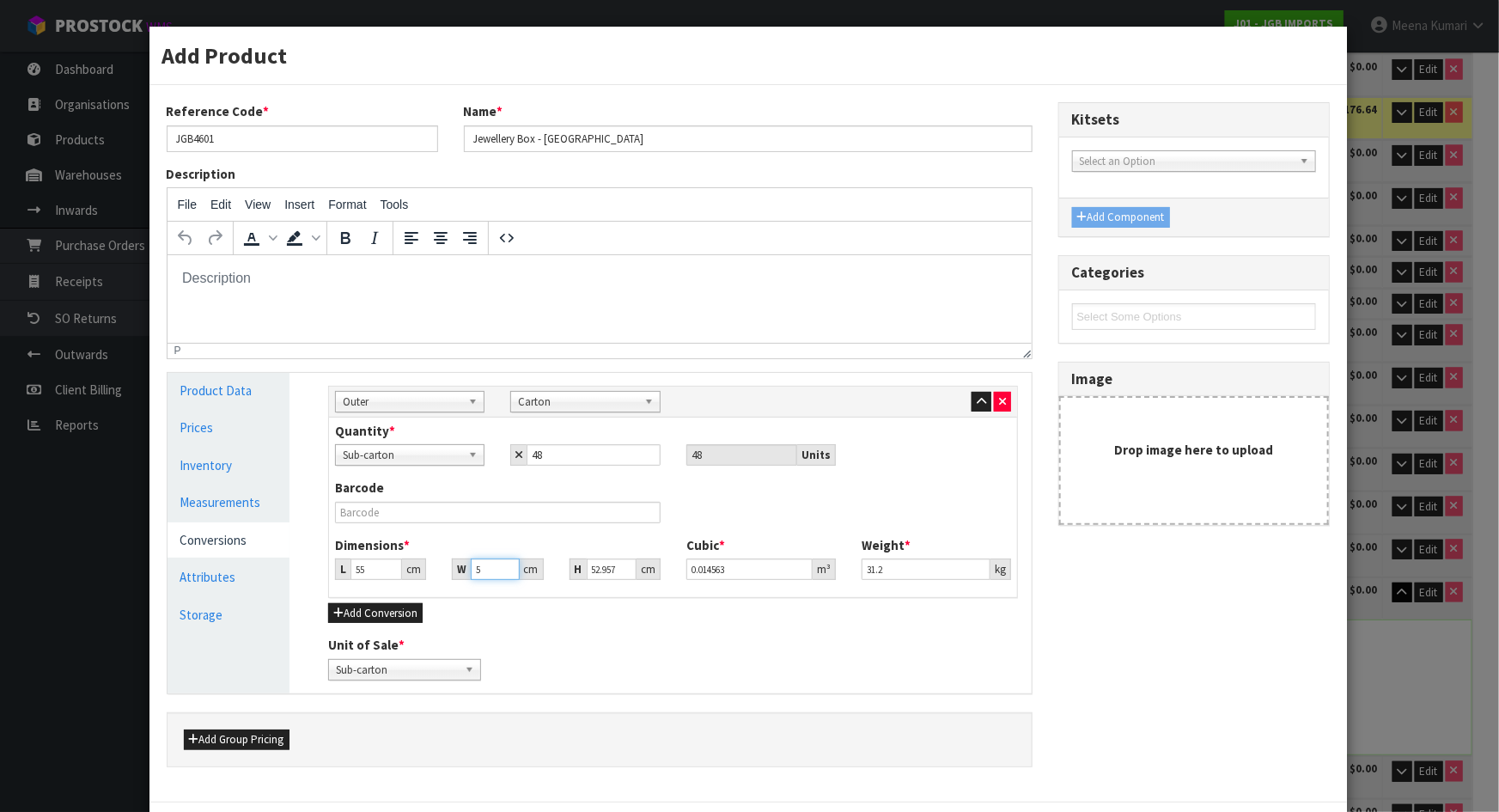
type input "0.148544"
type input "51"
type input "5"
type input "0.014025"
type input "52"
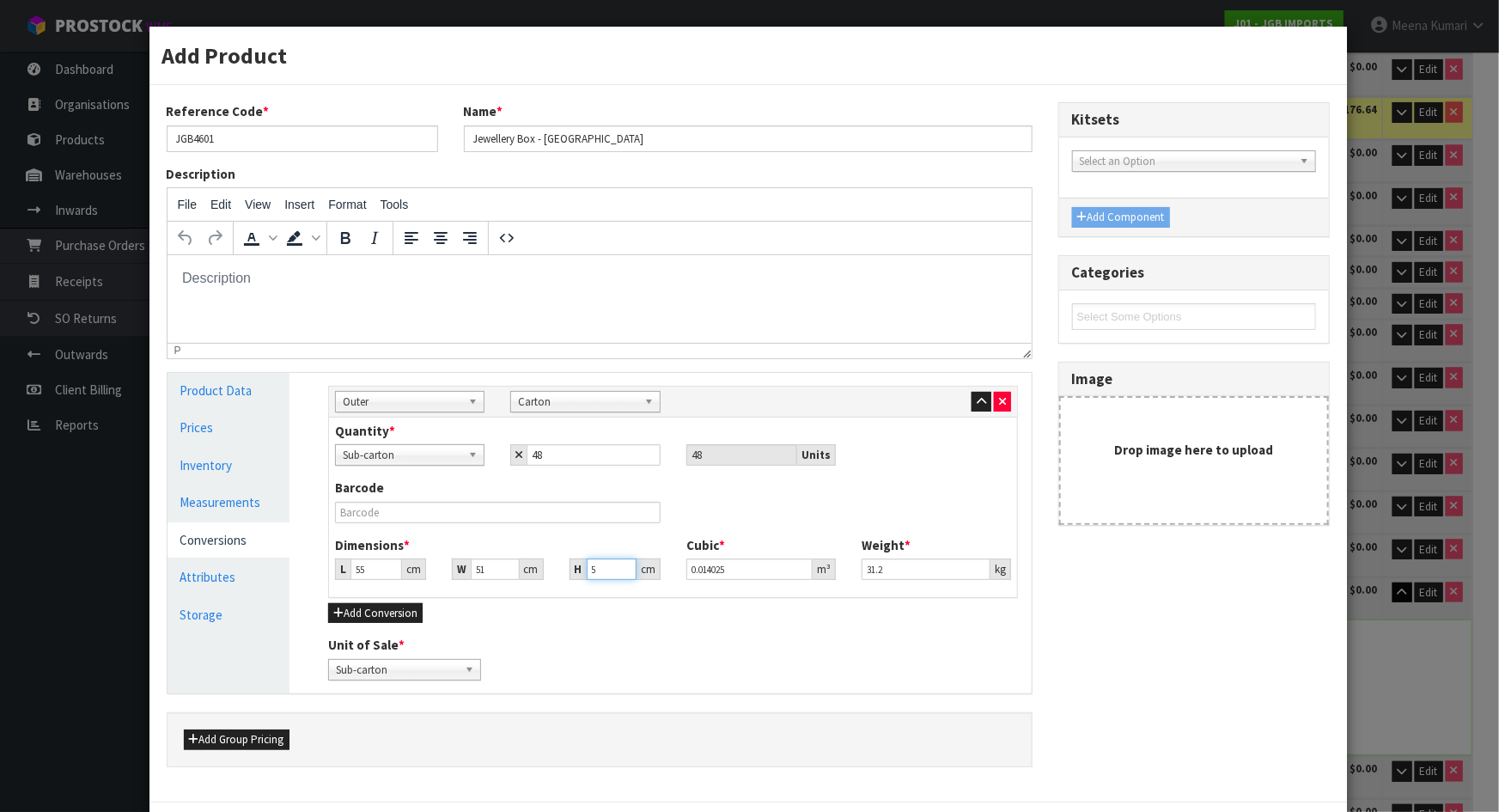
type input "0.14586"
type input "52"
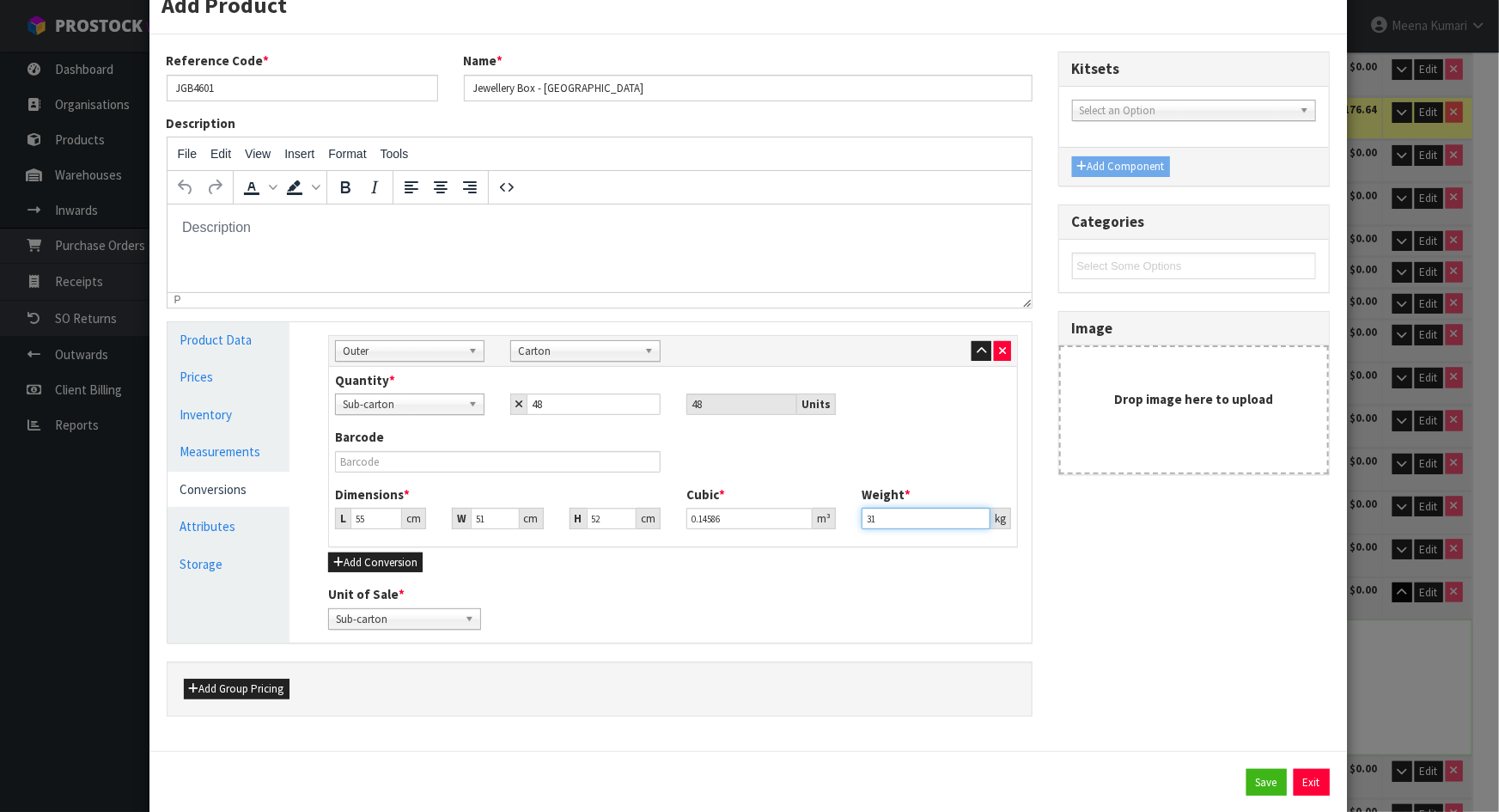
scroll to position [89, 0]
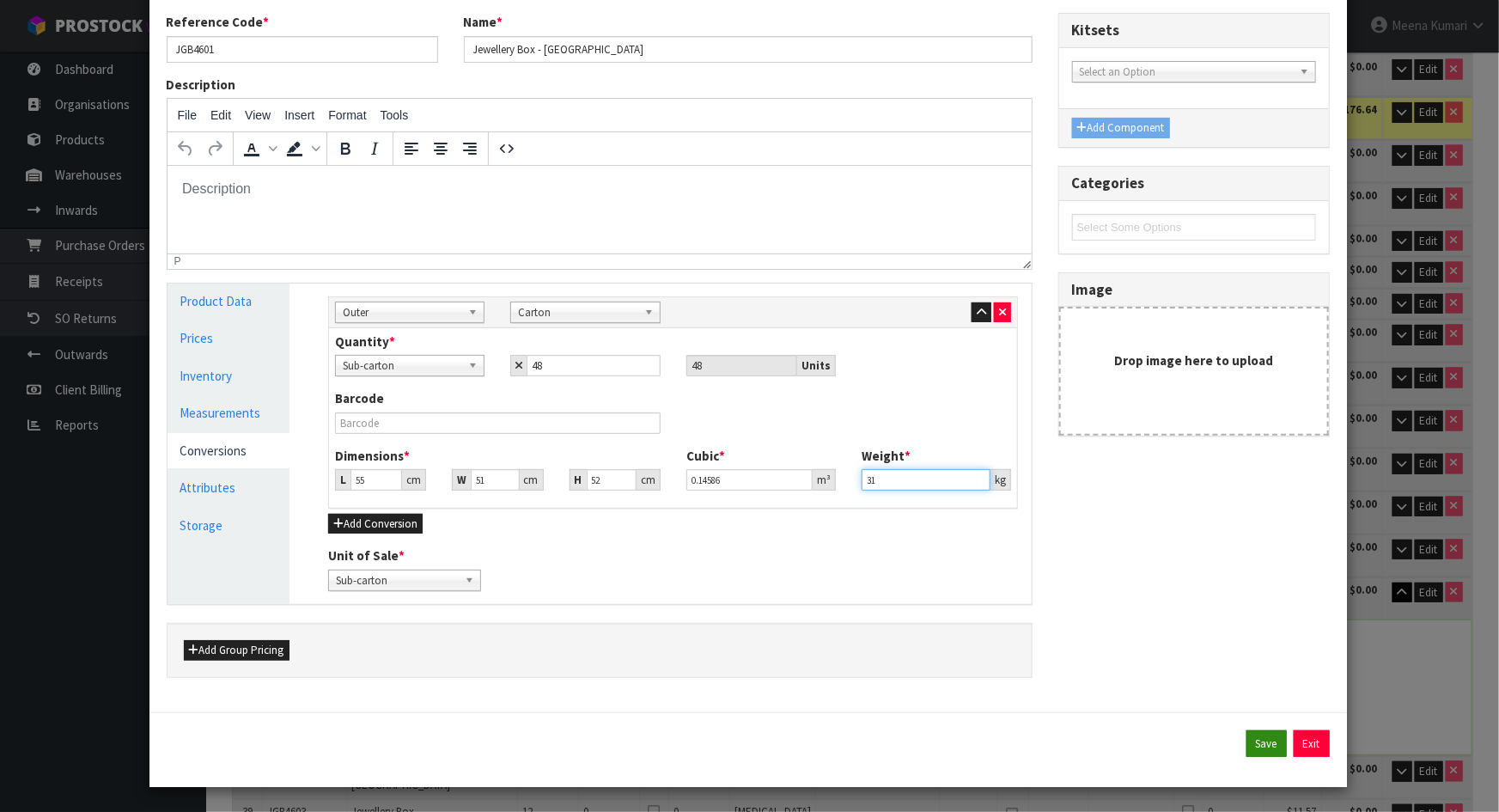
type input "31"
click at [1268, 738] on button "Save" at bounding box center [1267, 744] width 41 height 28
type input "55"
type input "51"
type input "52"
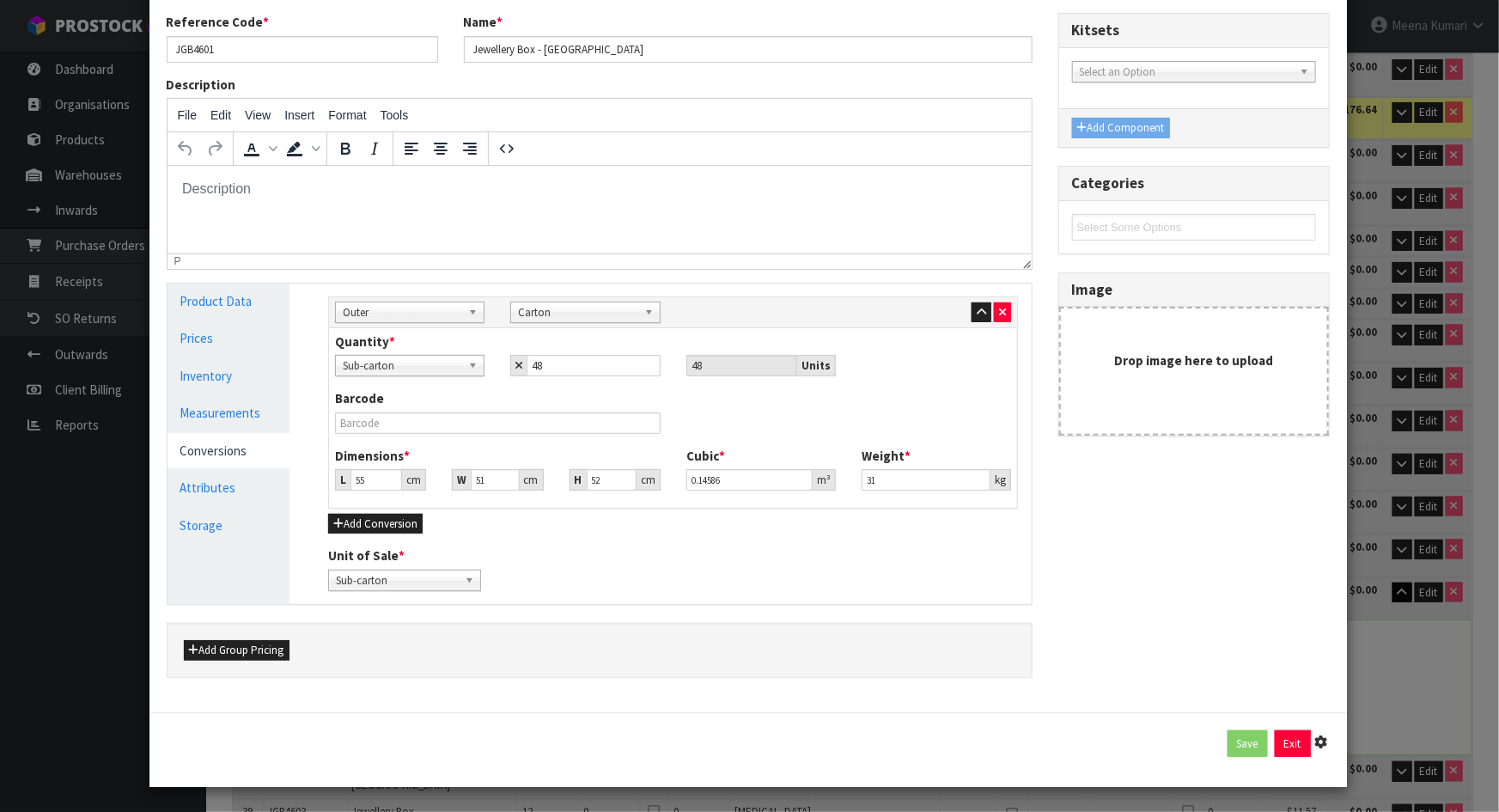
type input "0.14586"
type input "31"
type input "48 SCT x CTN"
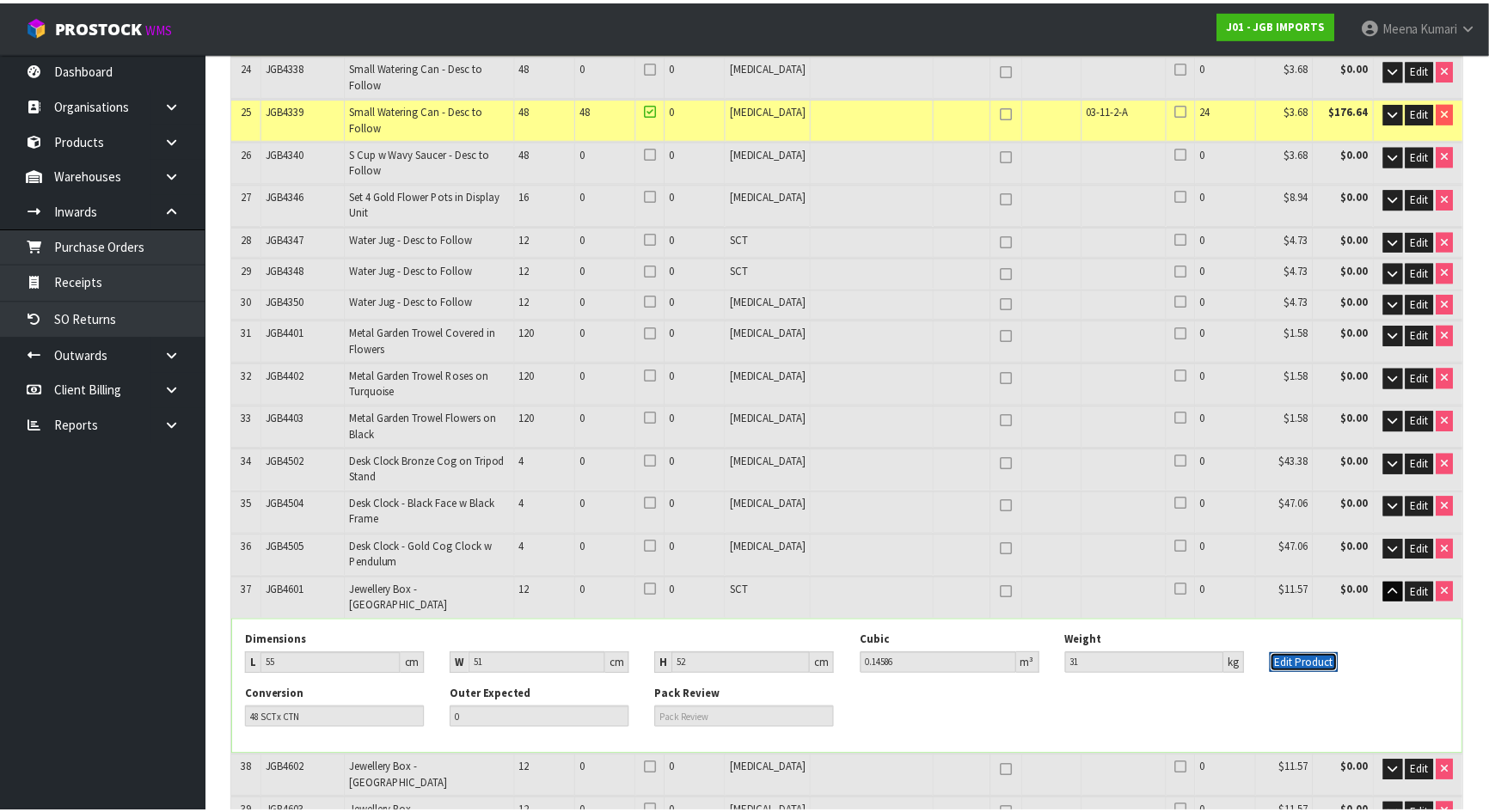
scroll to position [1490, 0]
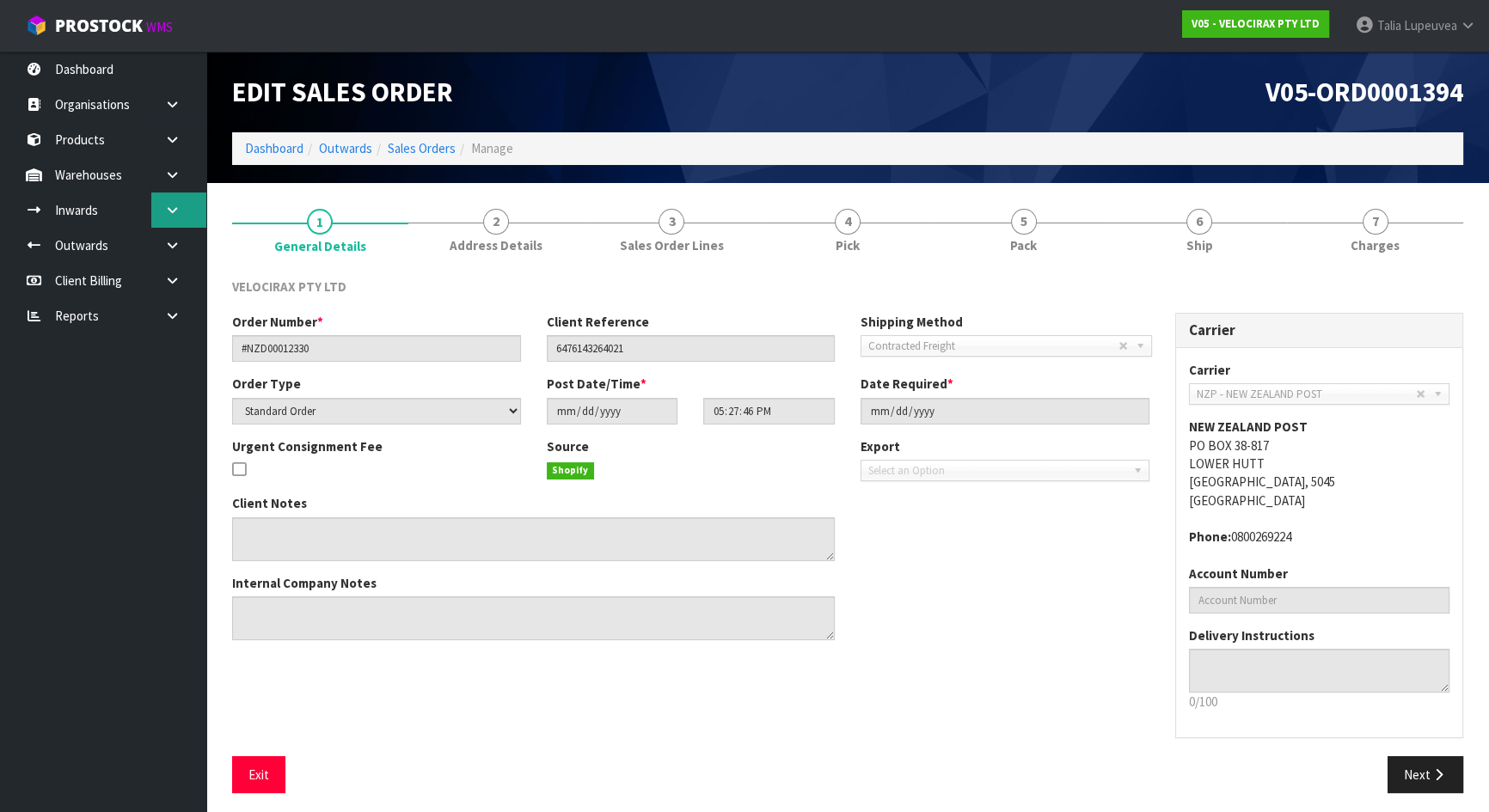
click at [164, 216] on link at bounding box center [178, 210] width 55 height 35
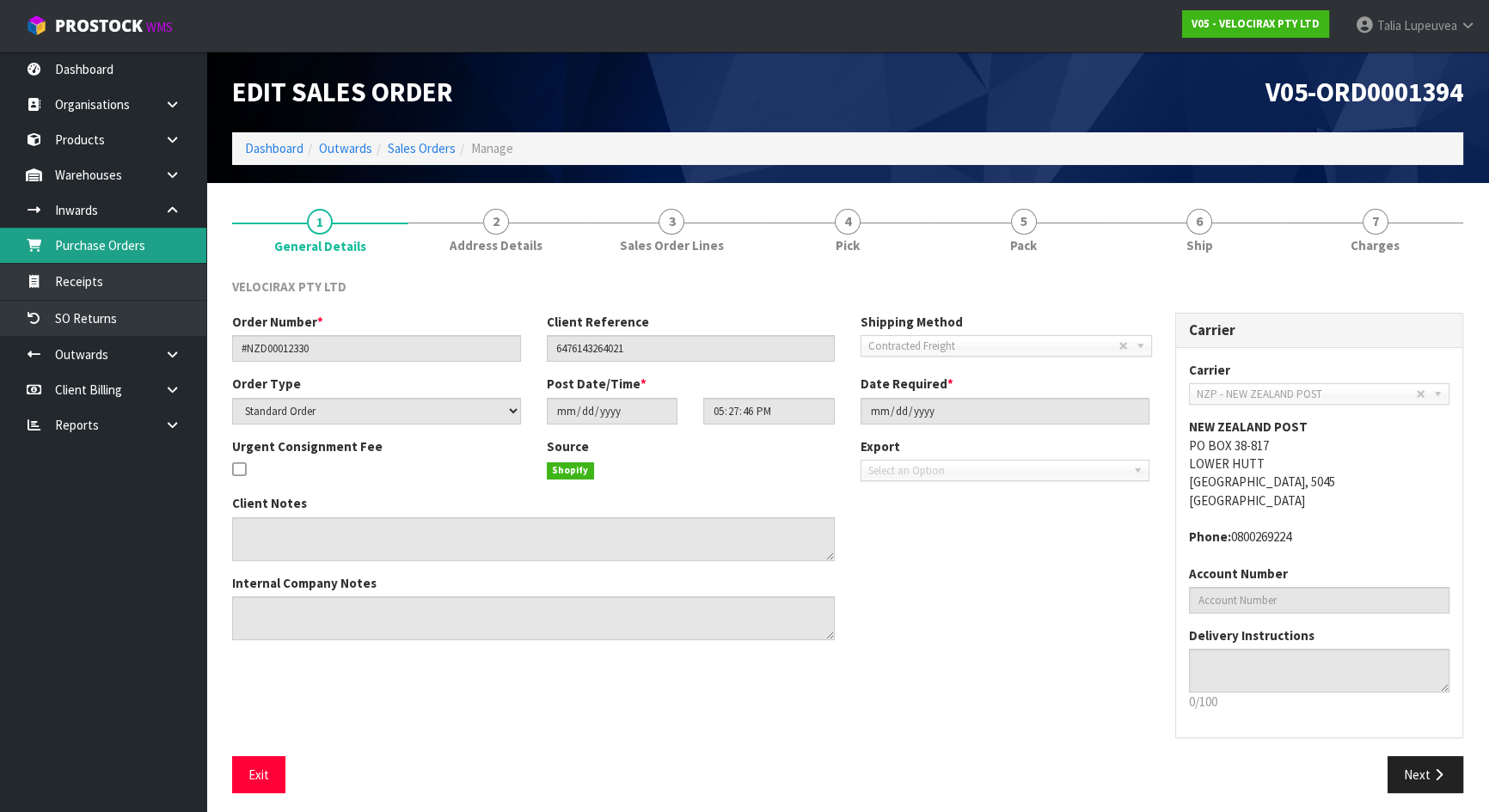
click at [155, 253] on link "Purchase Orders" at bounding box center [102, 245] width 206 height 35
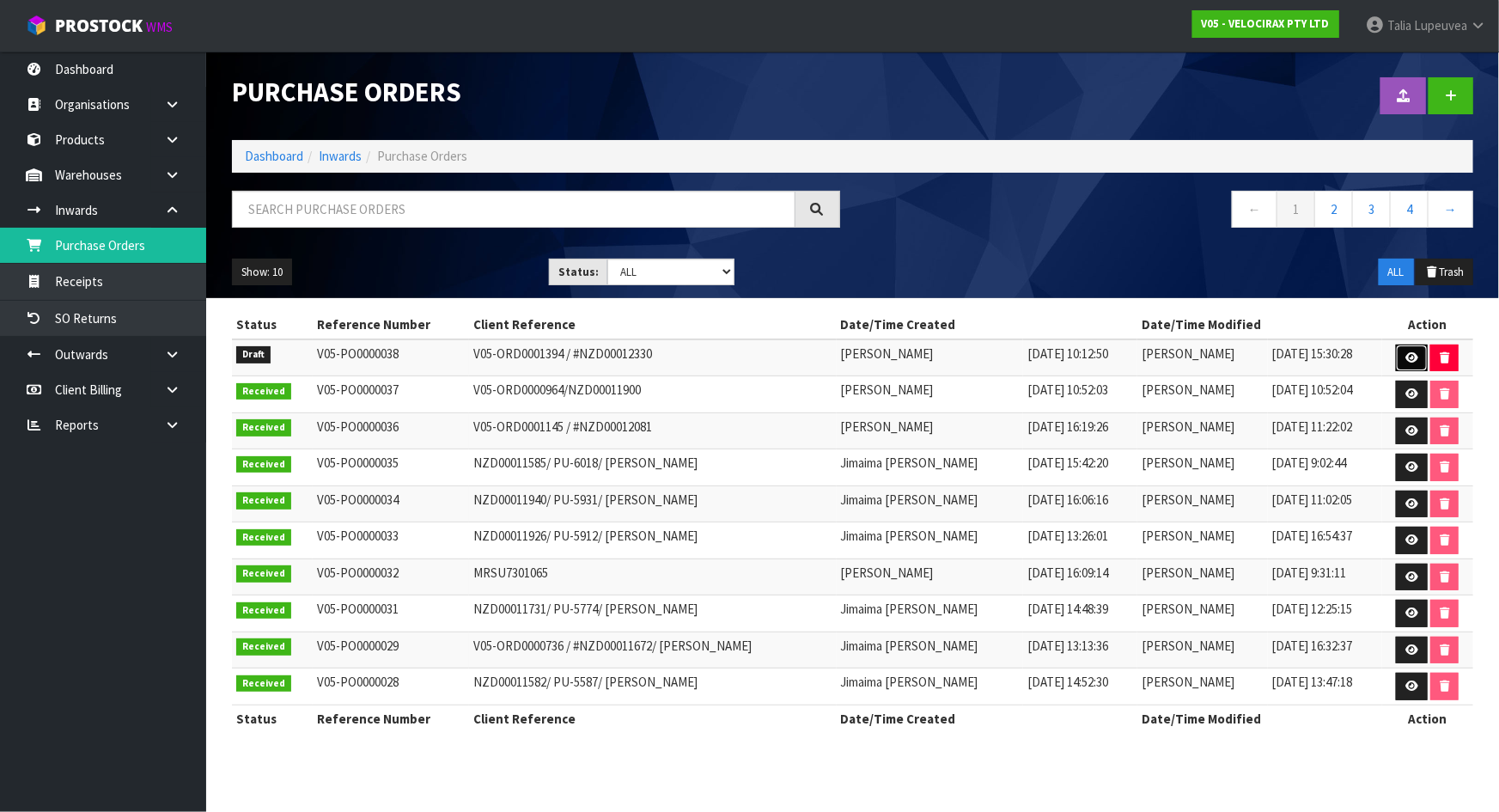
click at [1408, 352] on icon at bounding box center [1413, 358] width 13 height 11
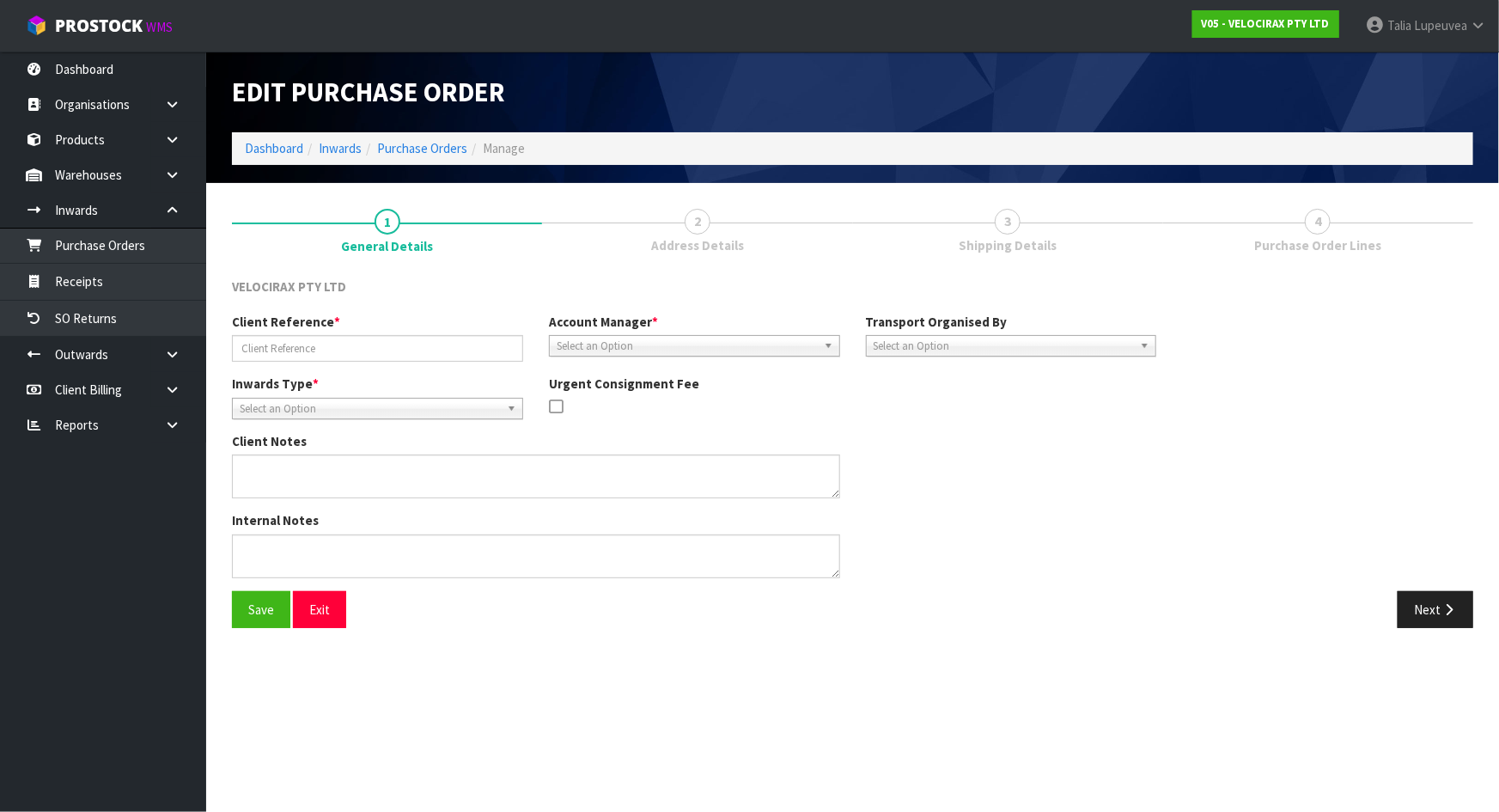
type input "V05-ORD0001394 / #NZD00012330"
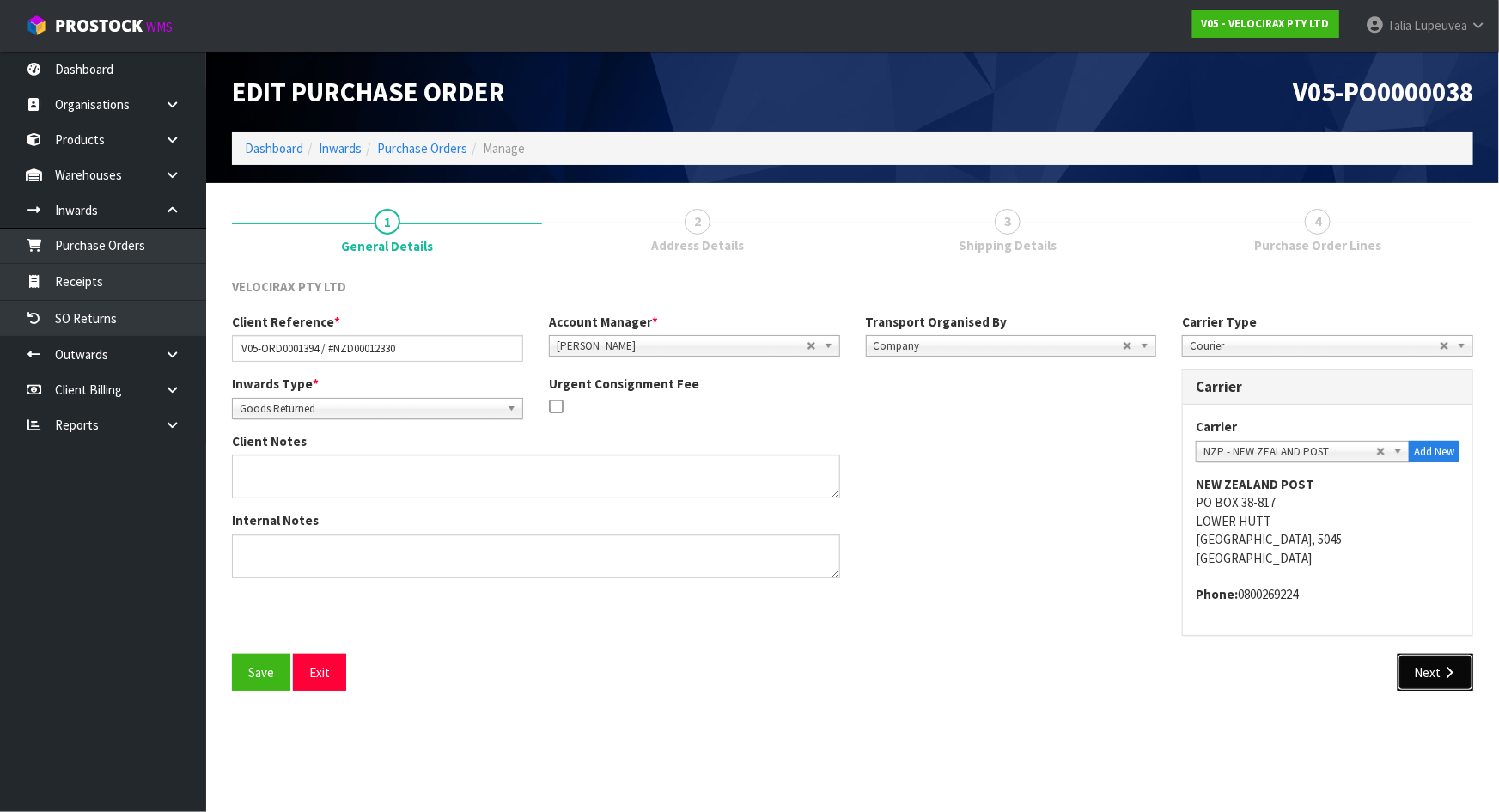
click at [1469, 658] on button "Next" at bounding box center [1436, 672] width 76 height 37
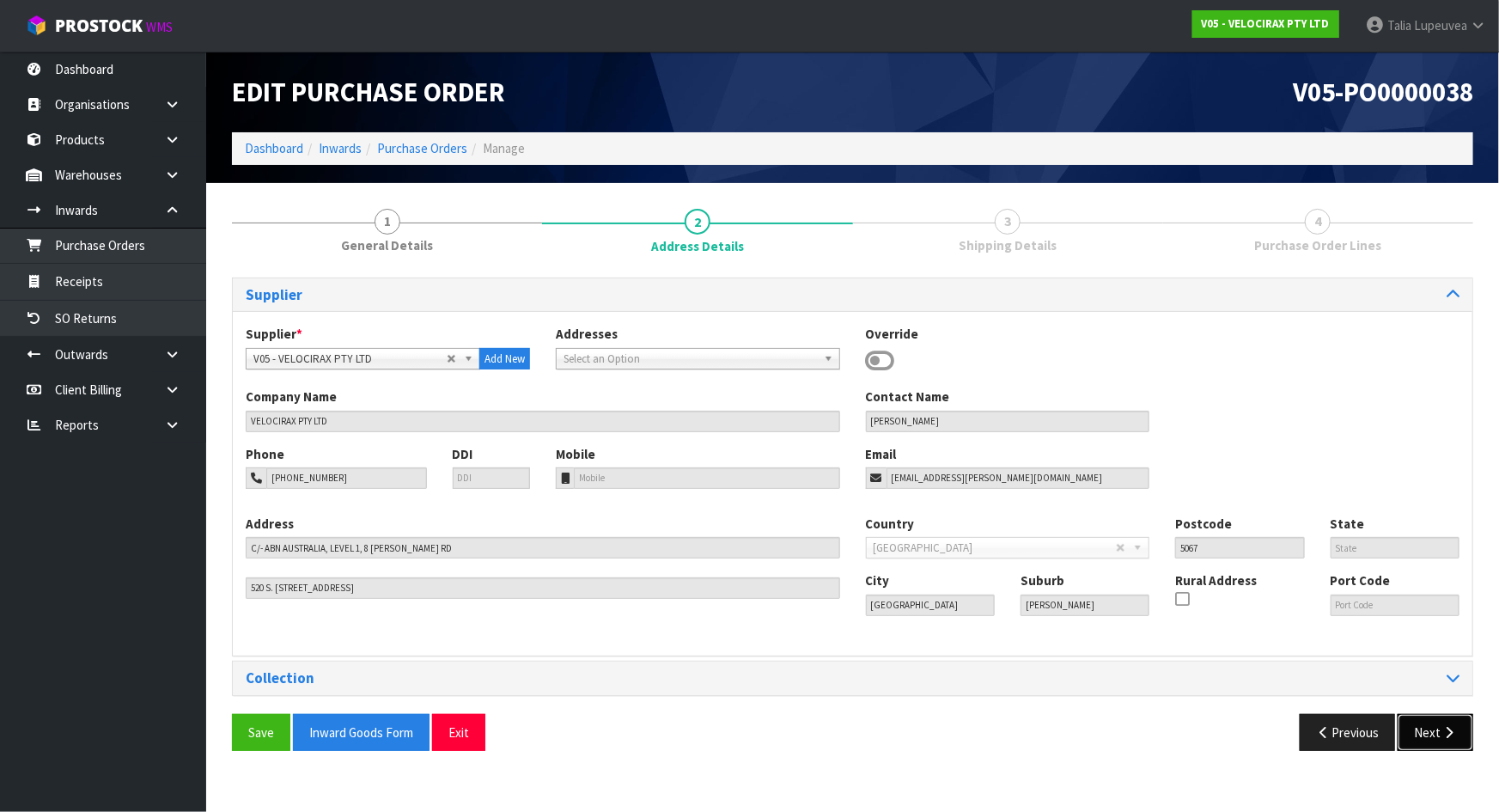
click at [1437, 742] on button "Next" at bounding box center [1436, 732] width 76 height 37
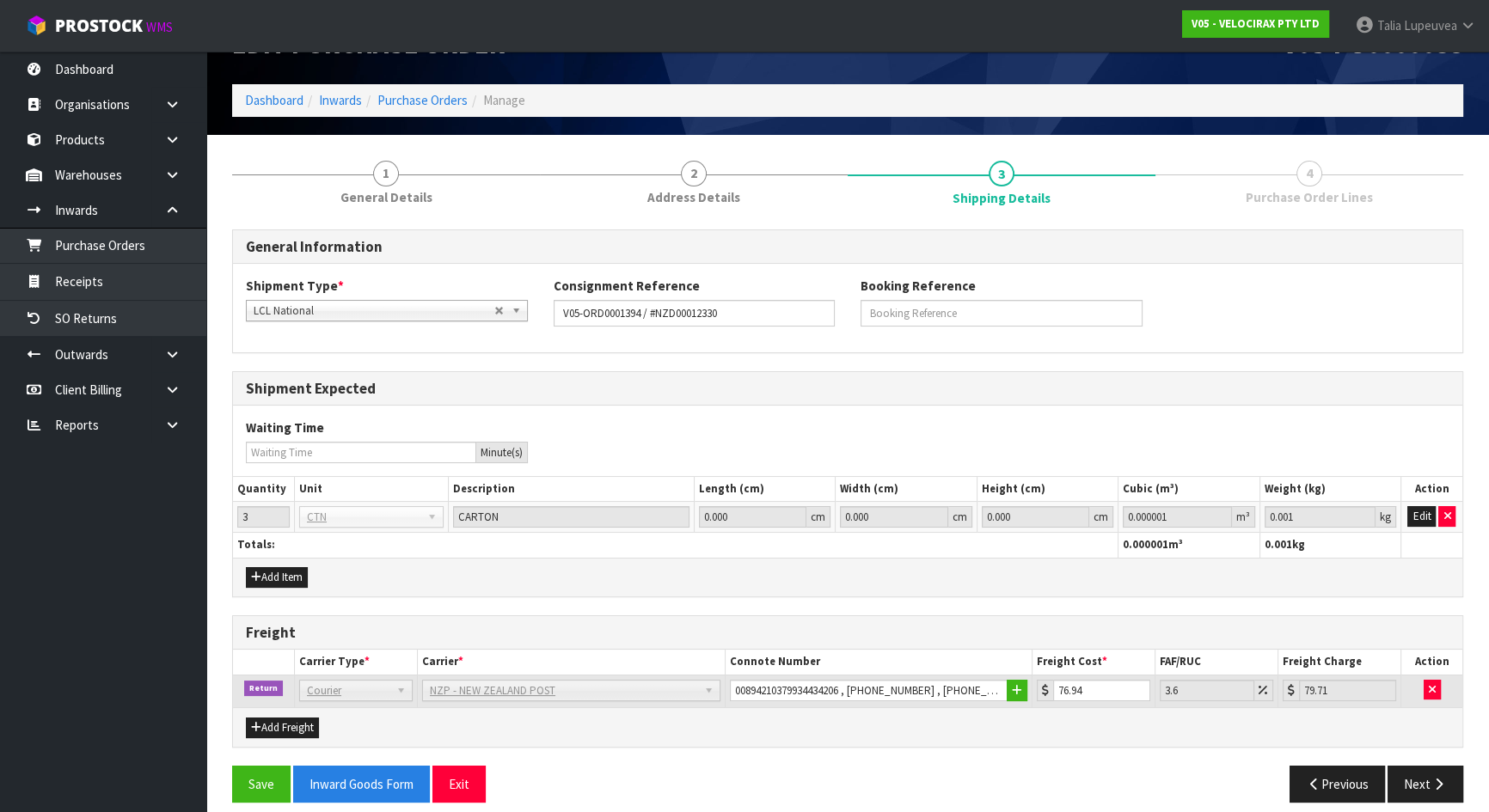
scroll to position [61, 0]
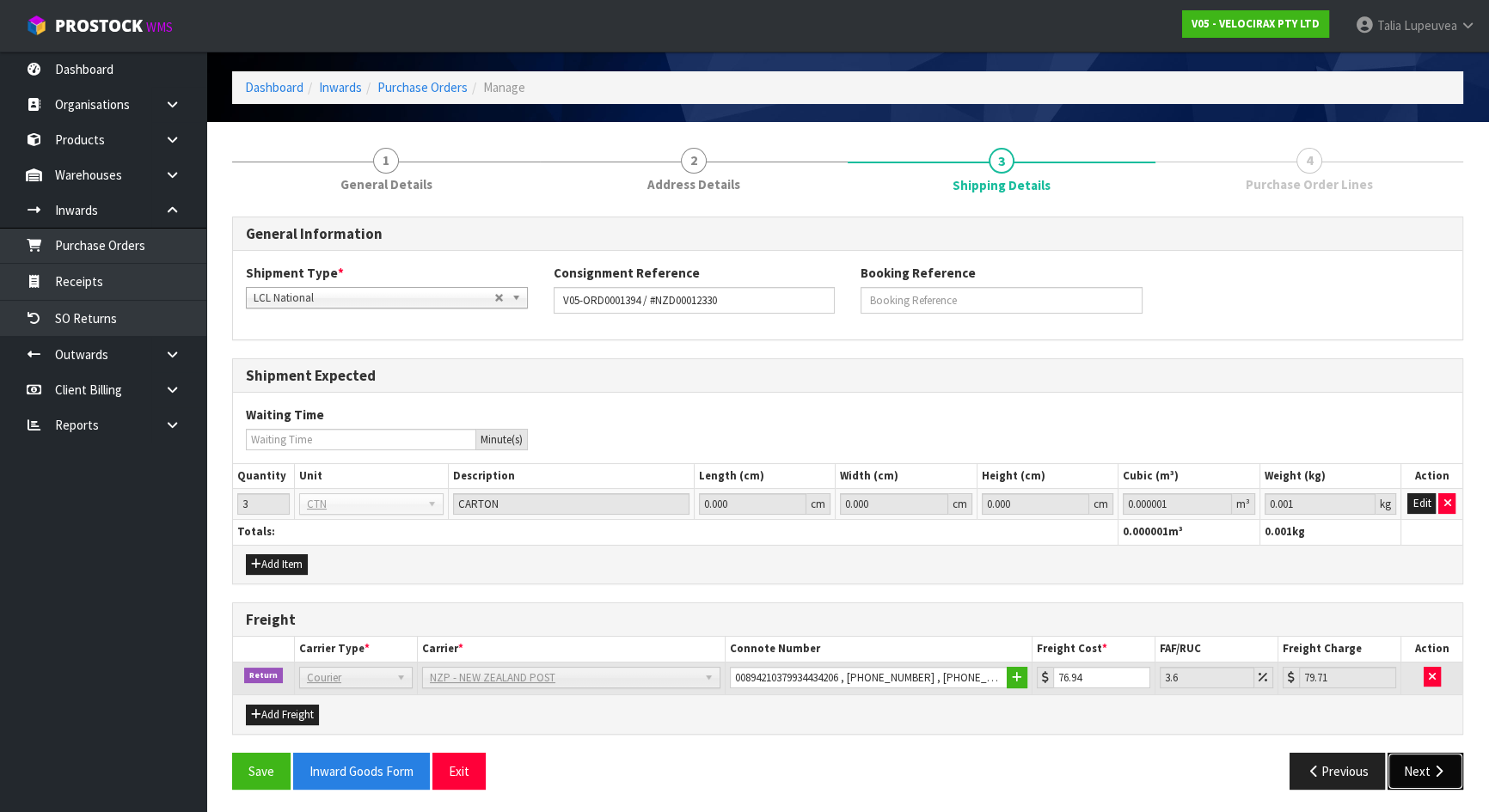
click at [1423, 772] on button "Next" at bounding box center [1425, 770] width 76 height 37
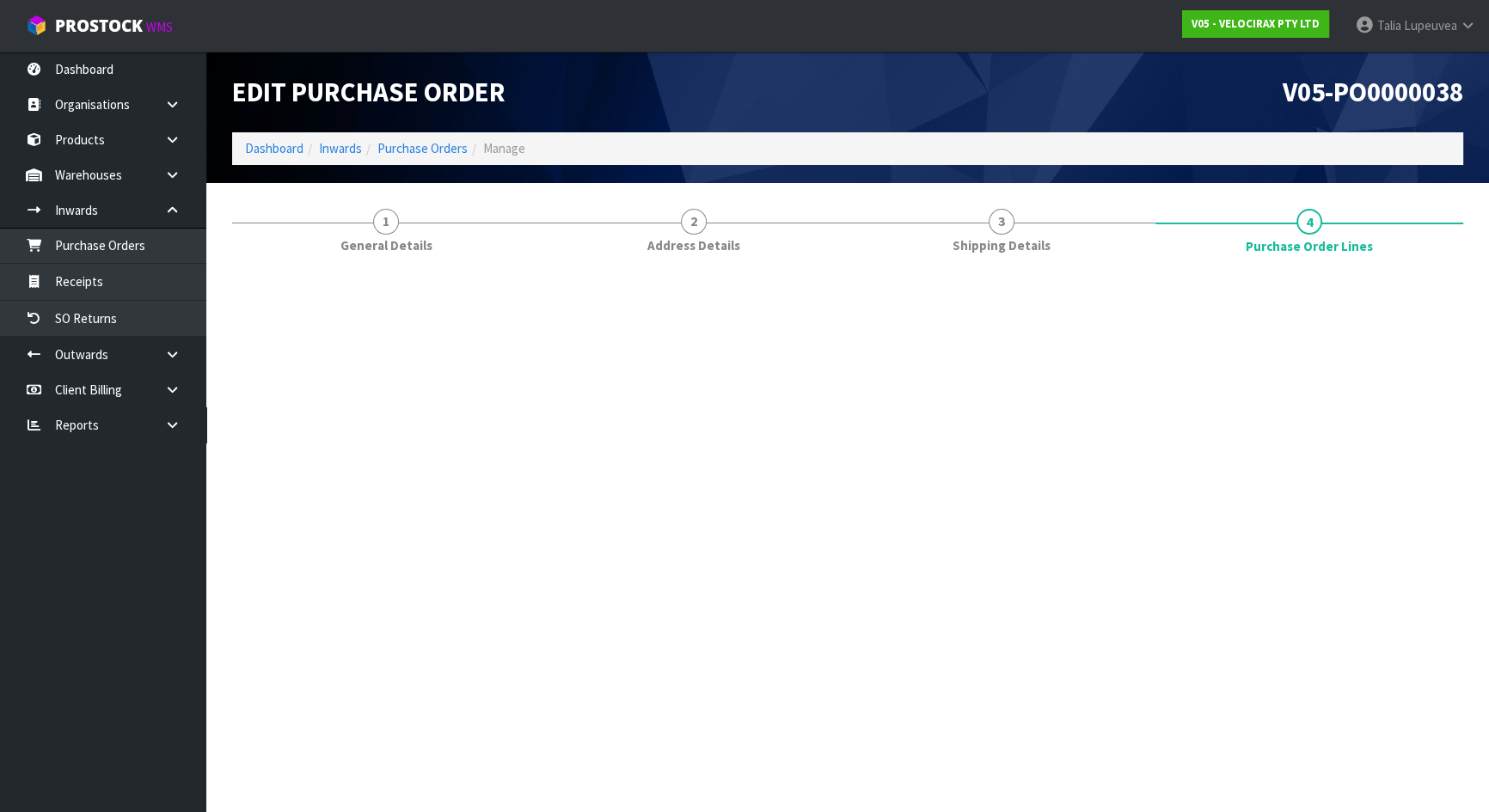
scroll to position [0, 0]
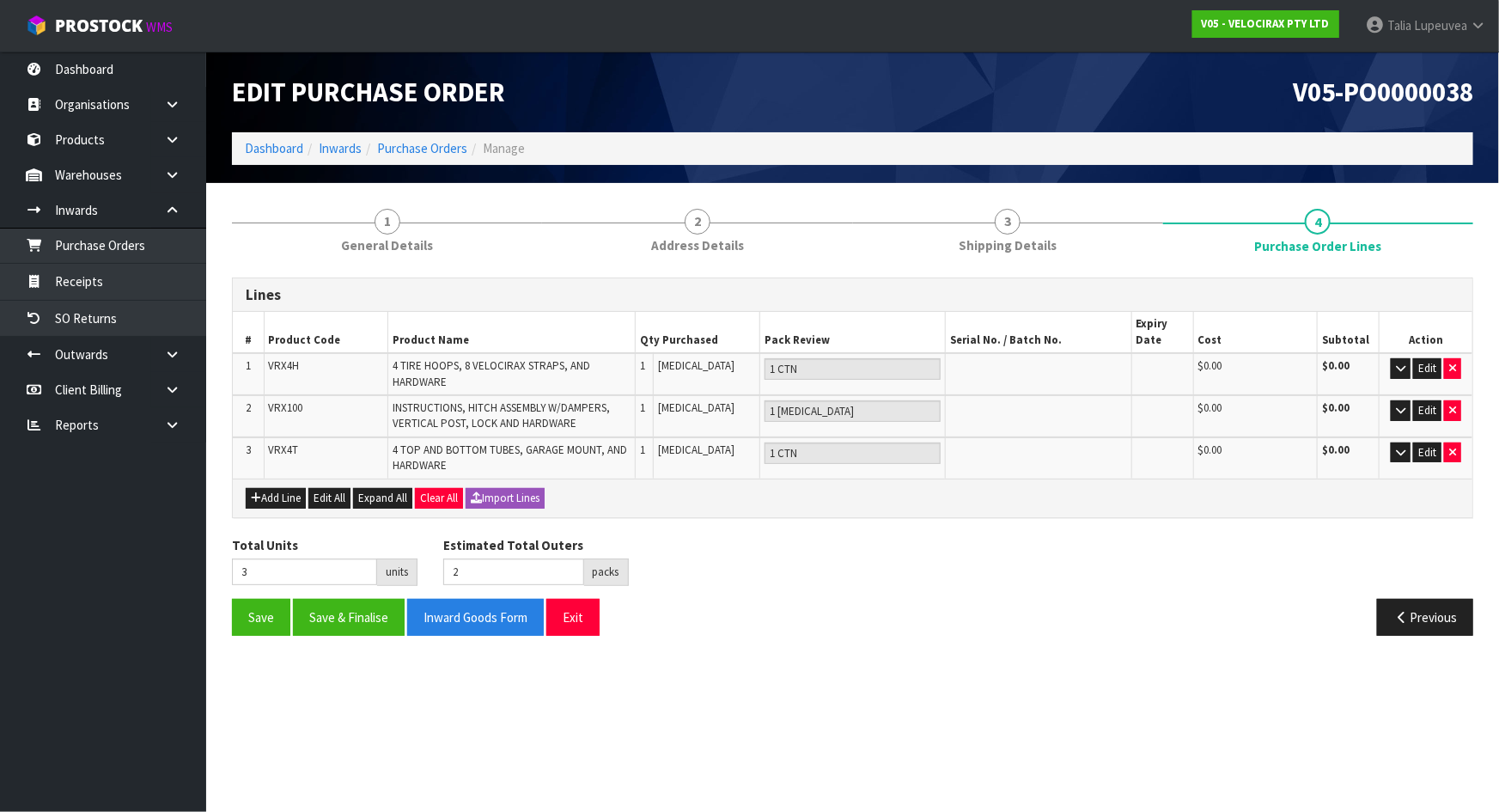
click at [1039, 699] on section "Edit Purchase Order V05-PO0000038 Dashboard Inwards Purchase Orders Manage 1 Ge…" at bounding box center [750, 406] width 1499 height 812
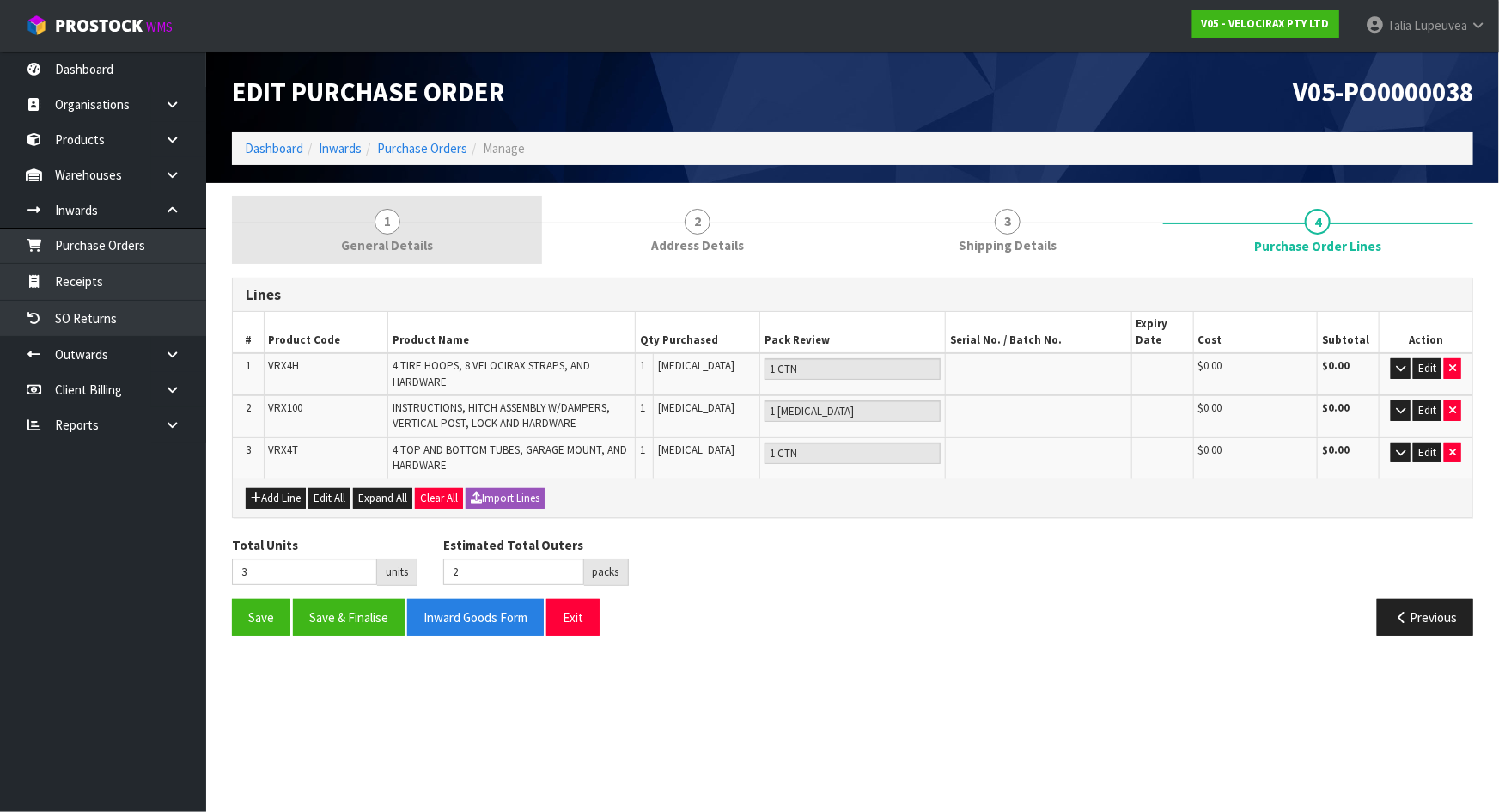
click at [324, 210] on link "1 General Details" at bounding box center [387, 231] width 310 height 68
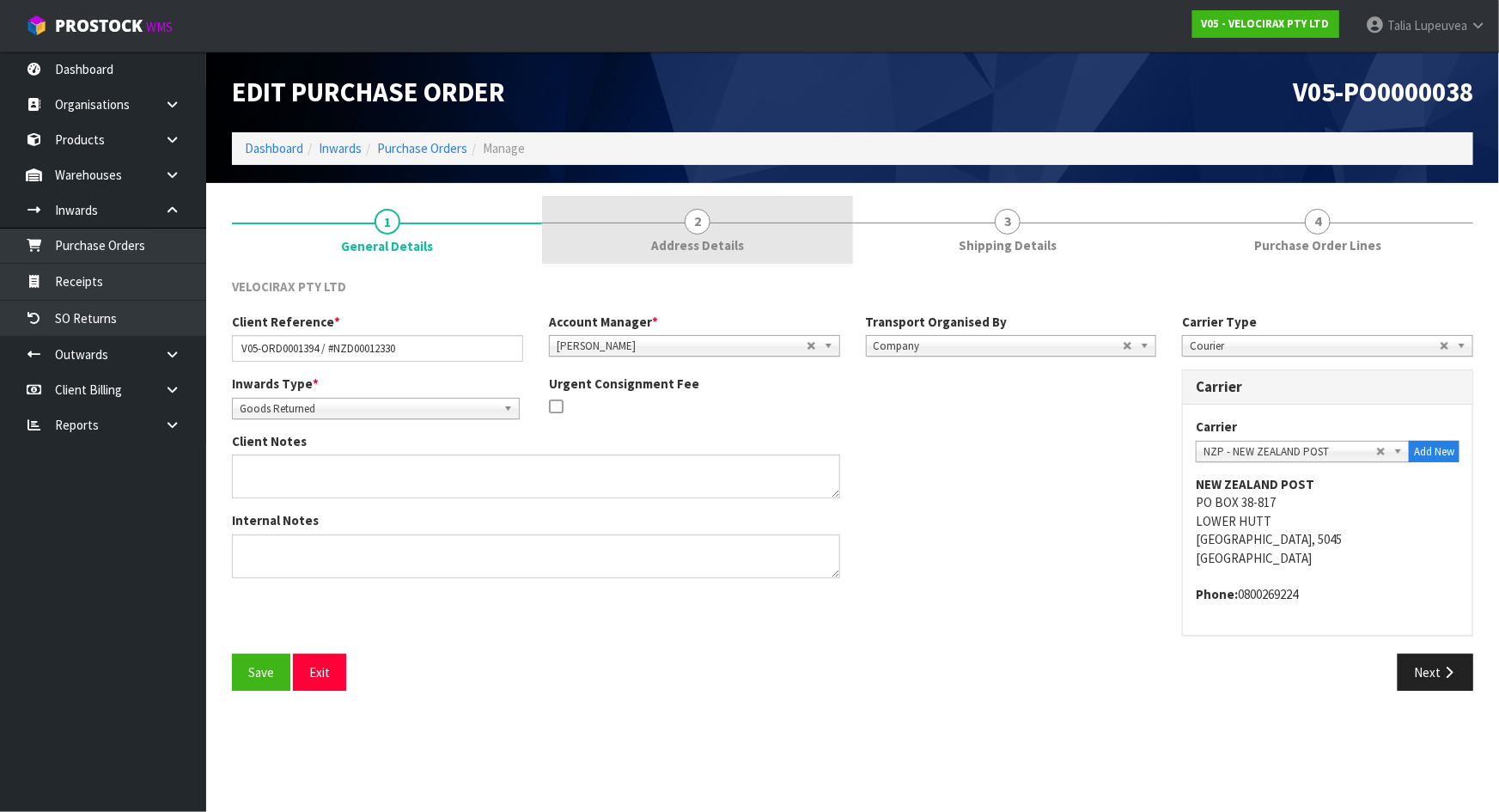
click at [782, 248] on link "2 Address Details" at bounding box center [697, 231] width 310 height 68
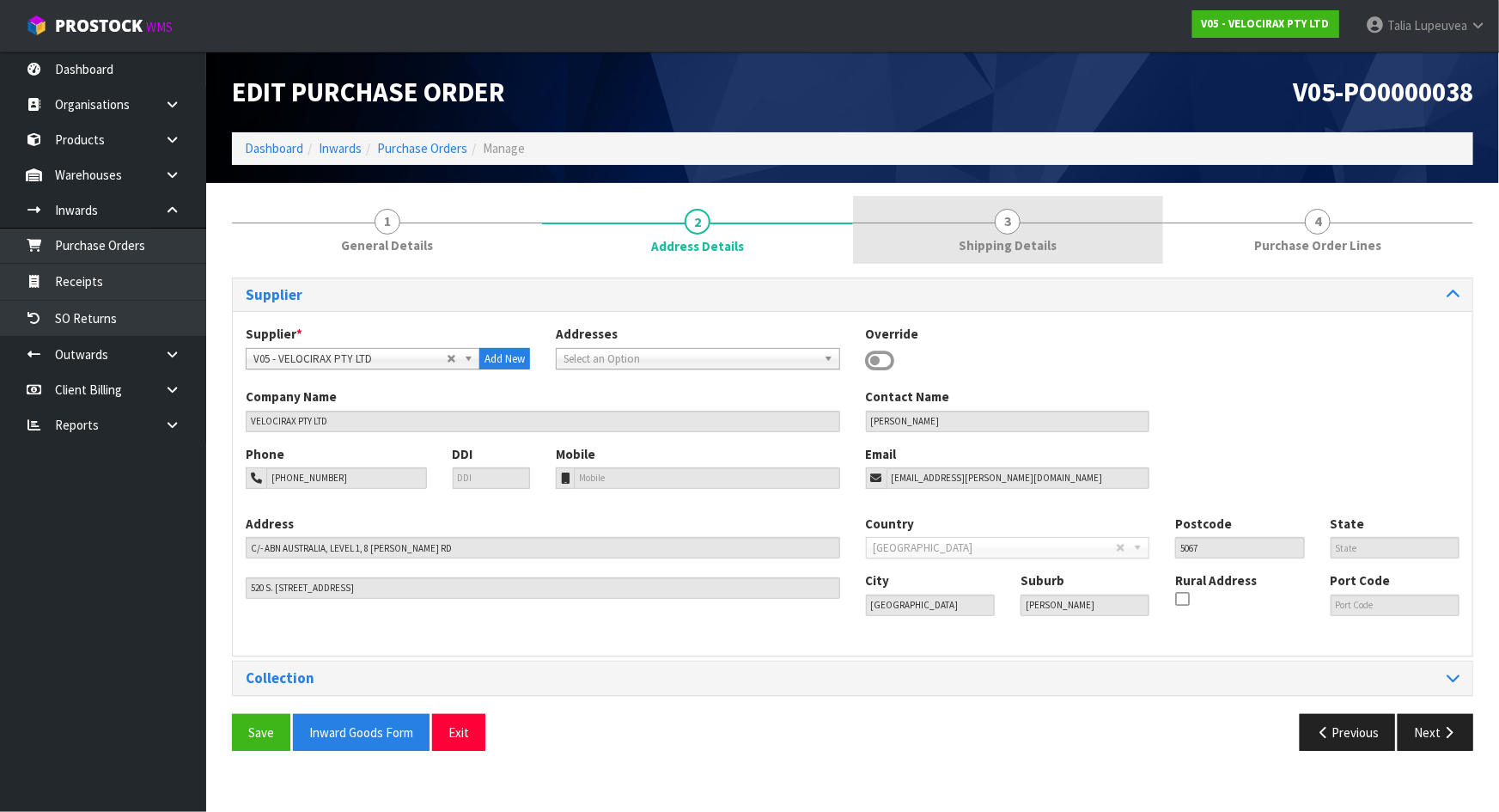
click at [944, 223] on div at bounding box center [1008, 223] width 310 height 1
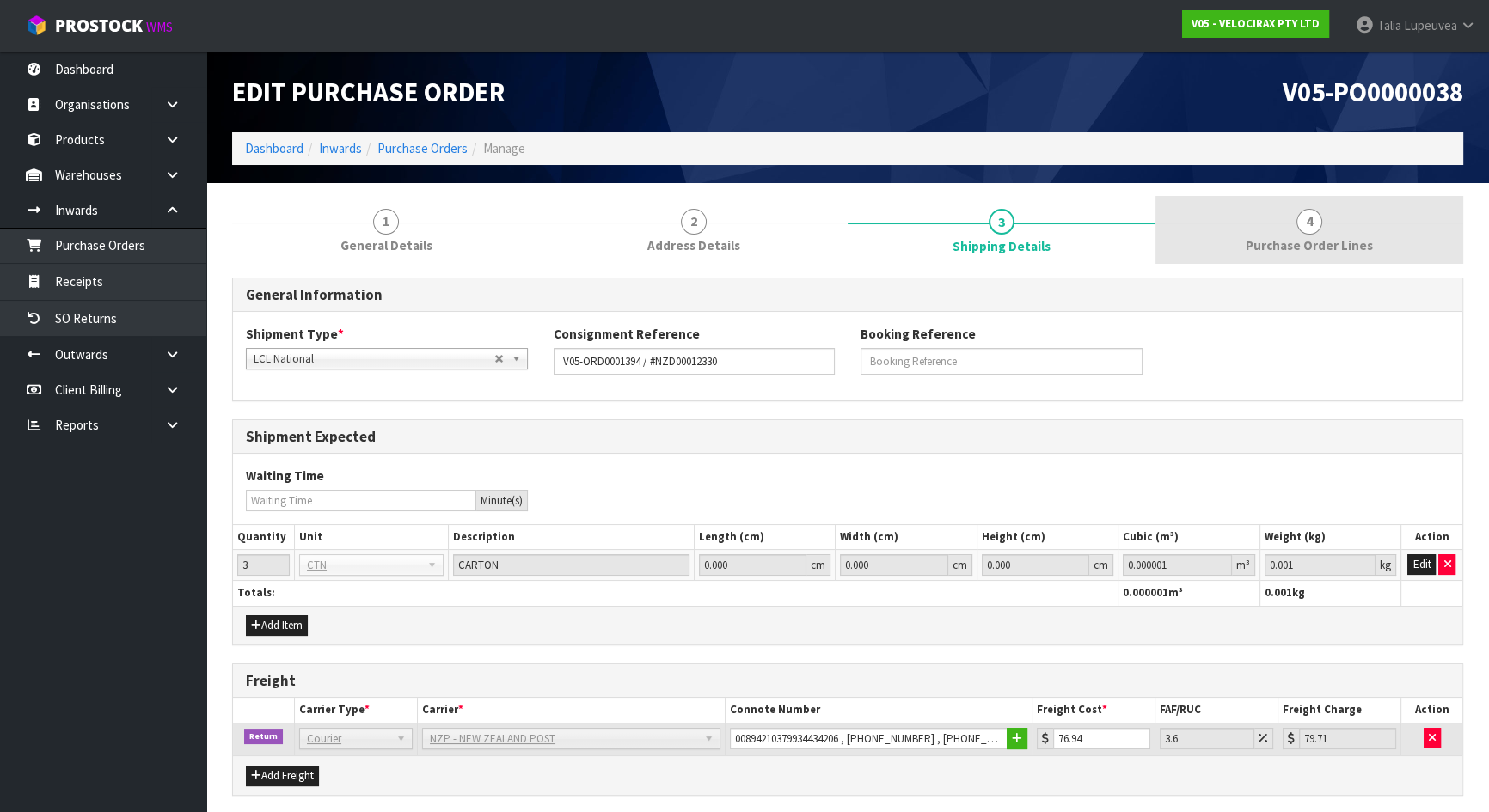
click at [1294, 229] on link "4 Purchase Order Lines" at bounding box center [1309, 231] width 307 height 68
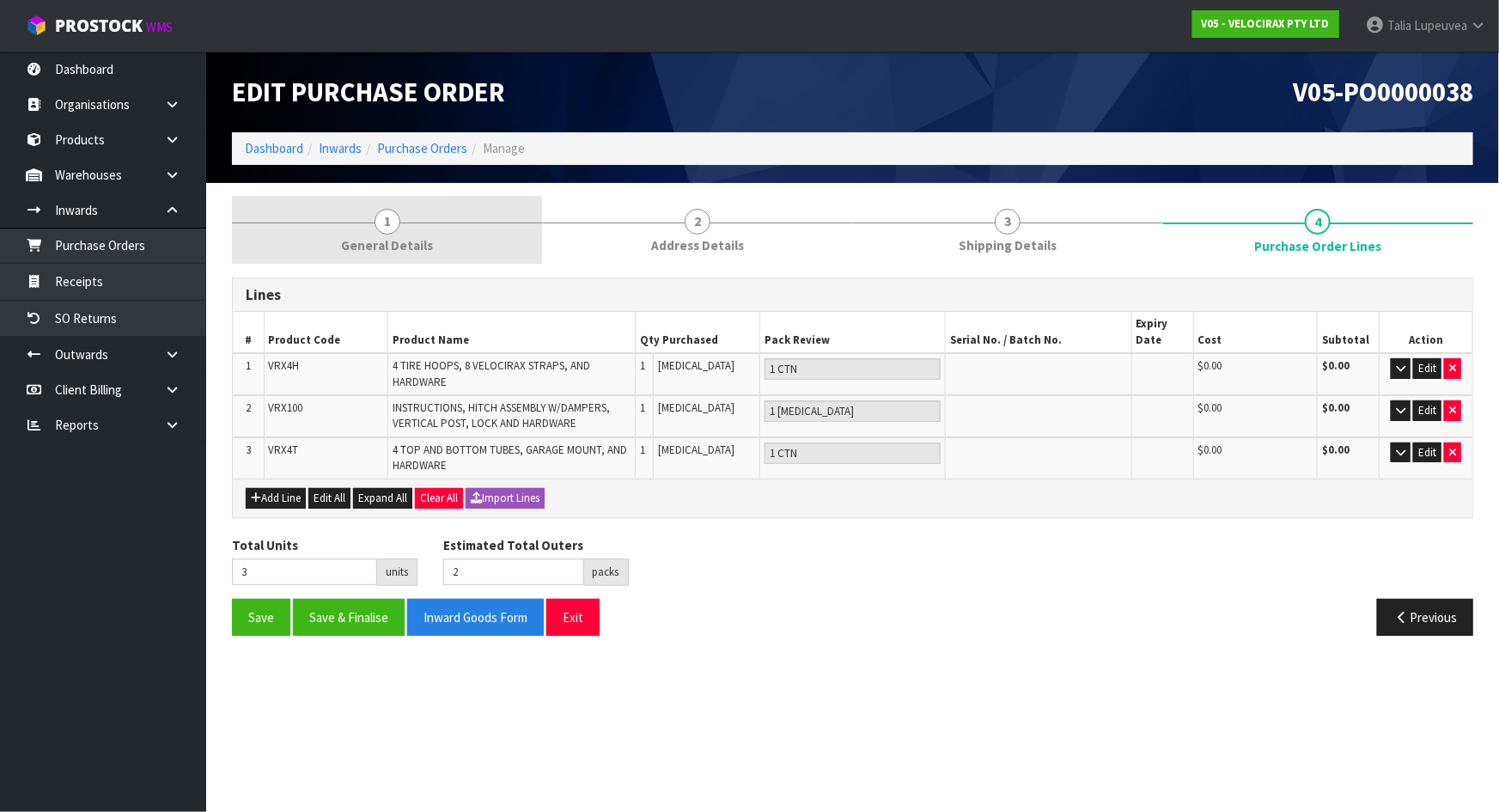
click at [408, 254] on span "General Details" at bounding box center [387, 245] width 92 height 18
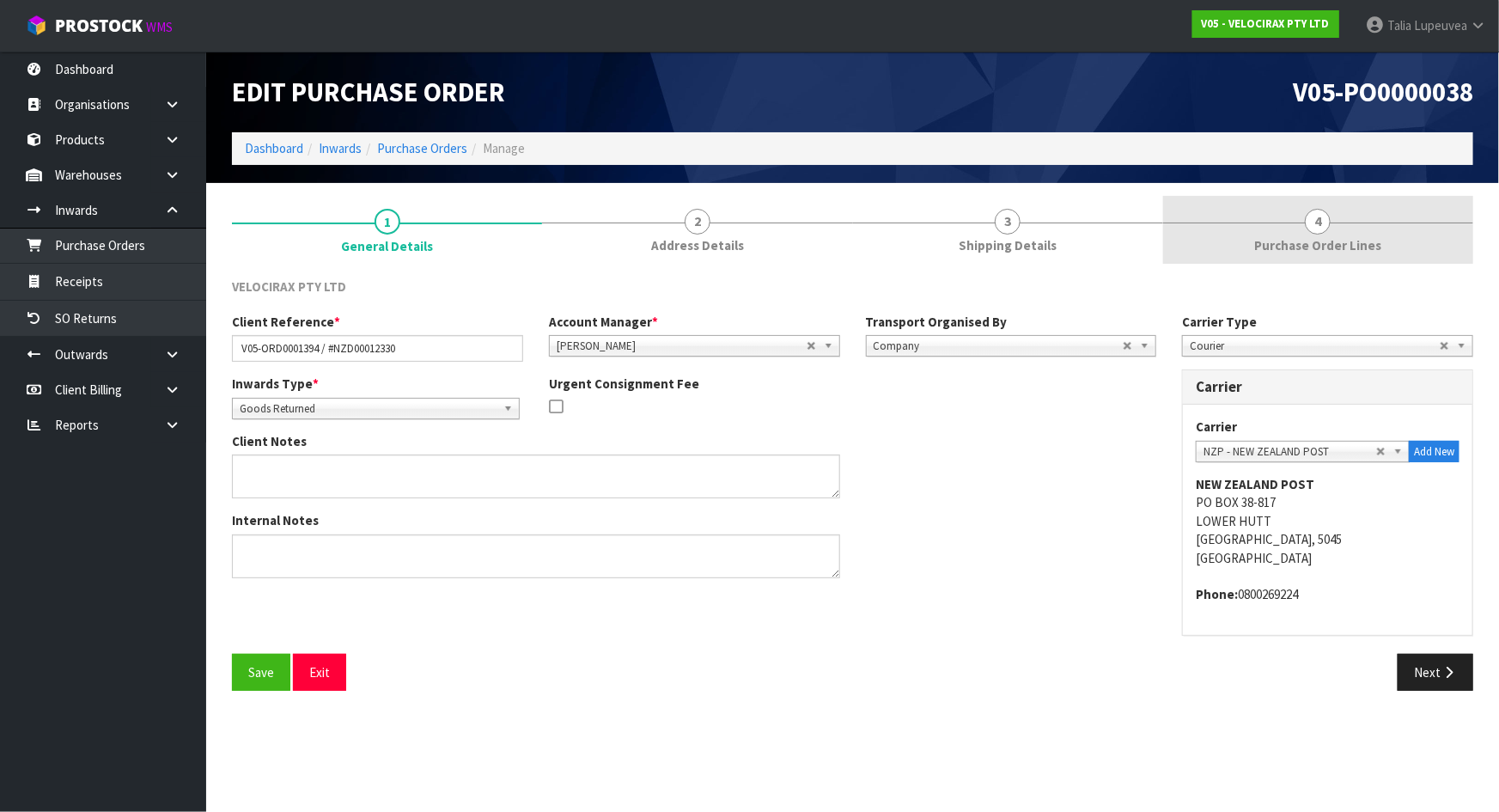
click at [1361, 223] on link "4 Purchase Order Lines" at bounding box center [1318, 231] width 310 height 68
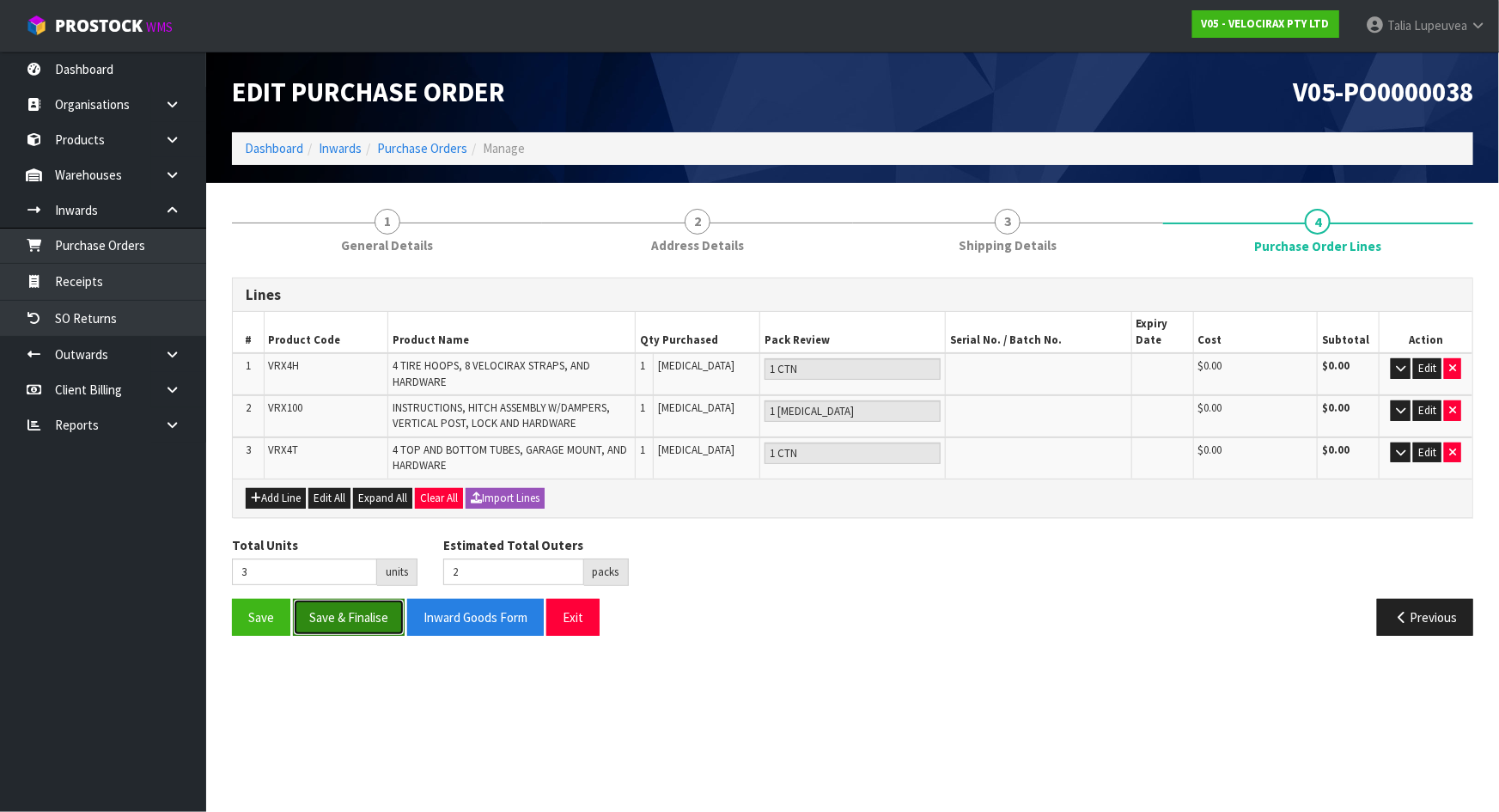
click at [357, 624] on button "Save & Finalise" at bounding box center [349, 617] width 112 height 37
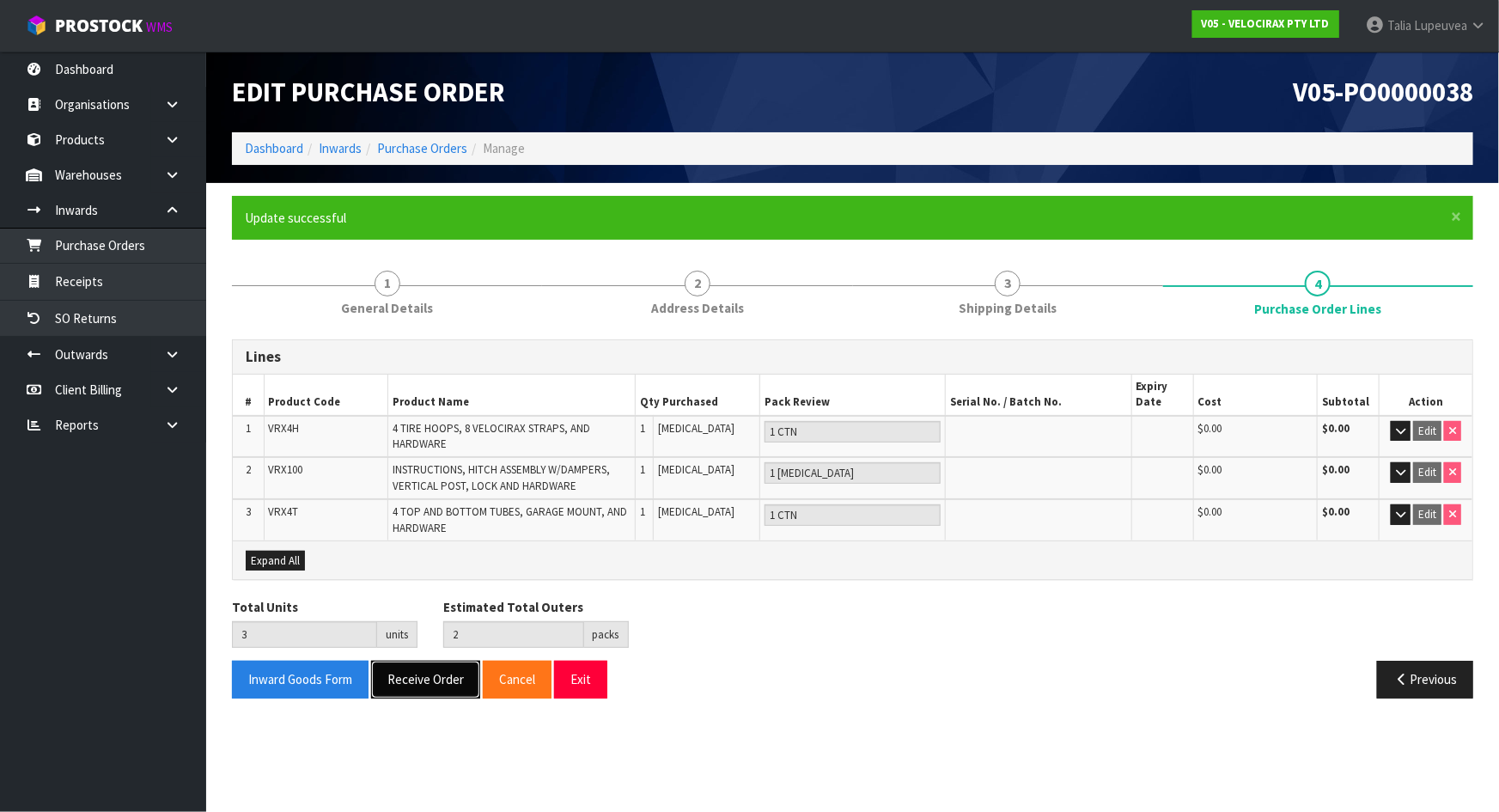
click at [404, 674] on button "Receive Order" at bounding box center [425, 679] width 109 height 37
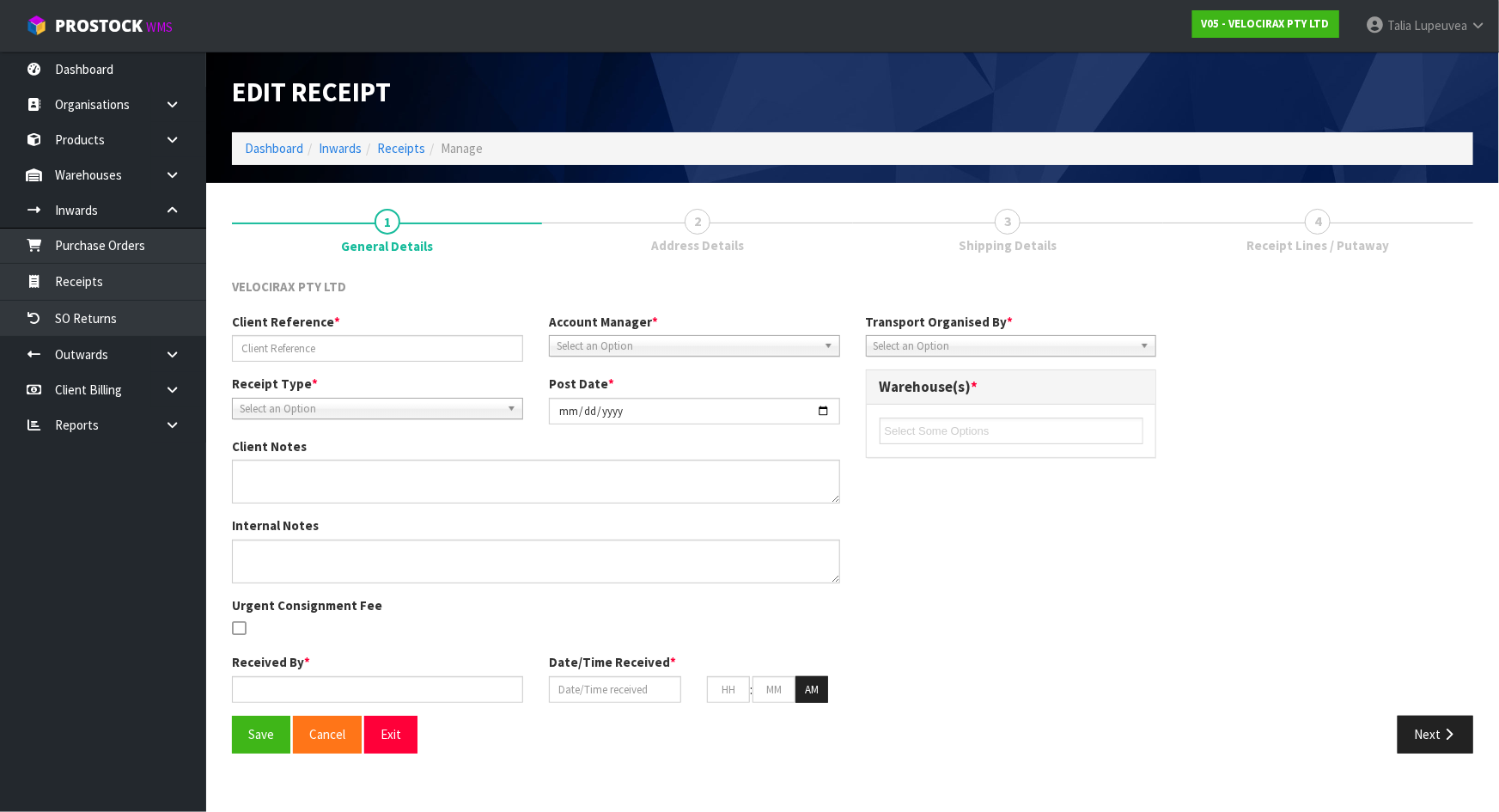
type input "V05-ORD0001394 / #NZD00012330"
type input "[DATE]"
type input "[PERSON_NAME]"
type input "[DATE]"
type input "03"
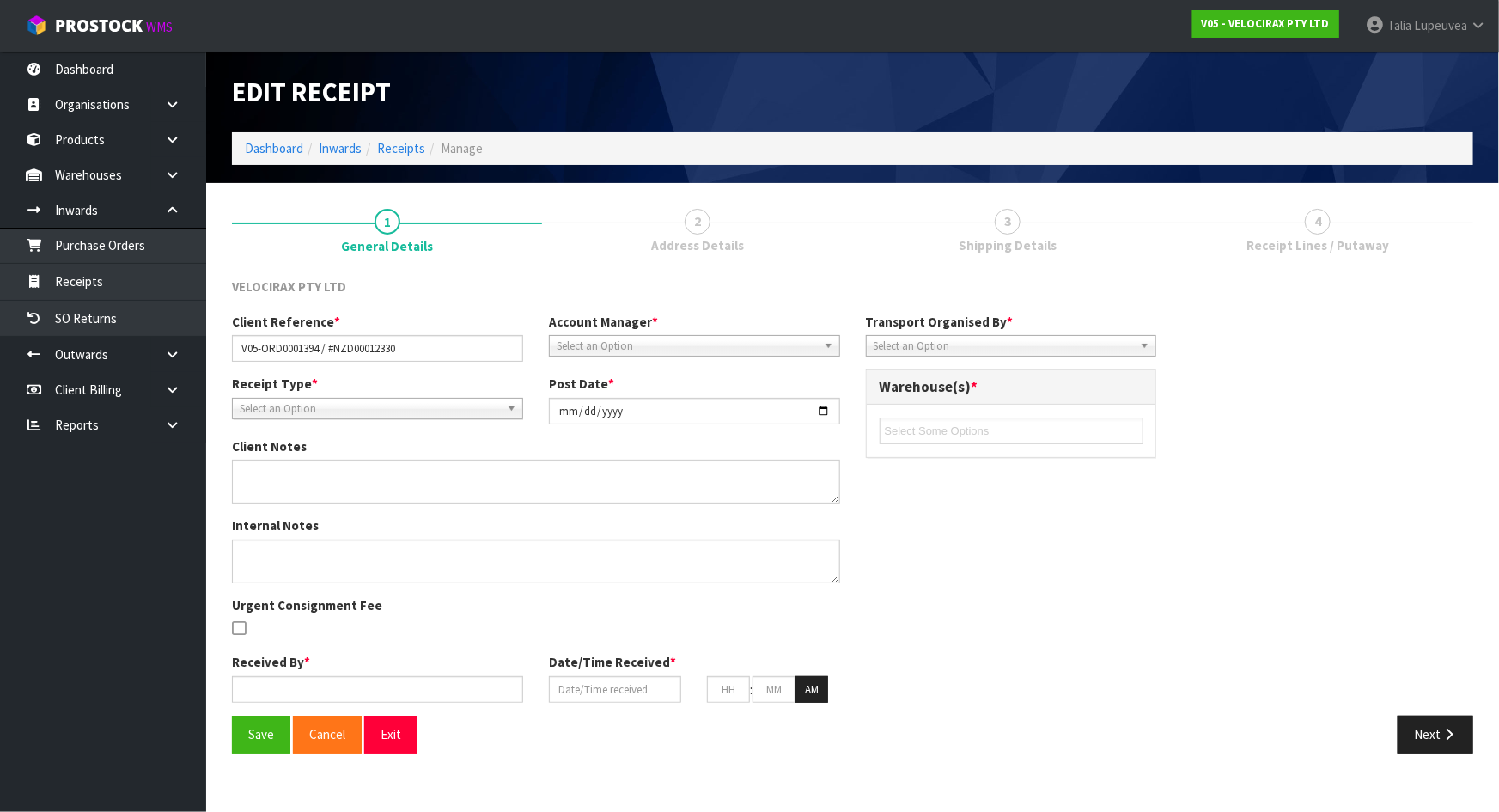
type input "31"
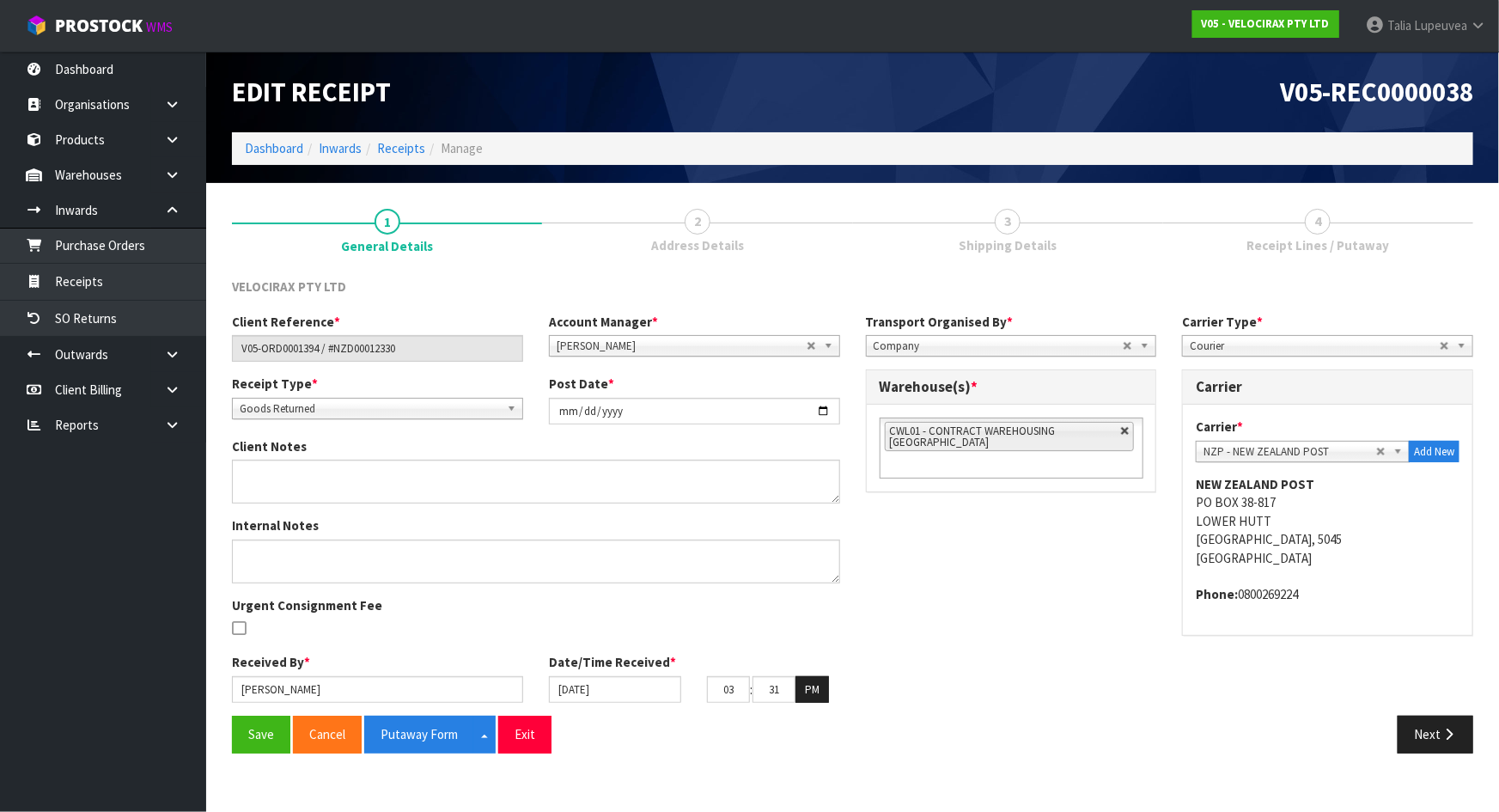
click at [1126, 429] on link at bounding box center [1125, 431] width 10 height 10
type input "Select Some Options"
click at [1120, 432] on ul at bounding box center [1011, 431] width 264 height 27
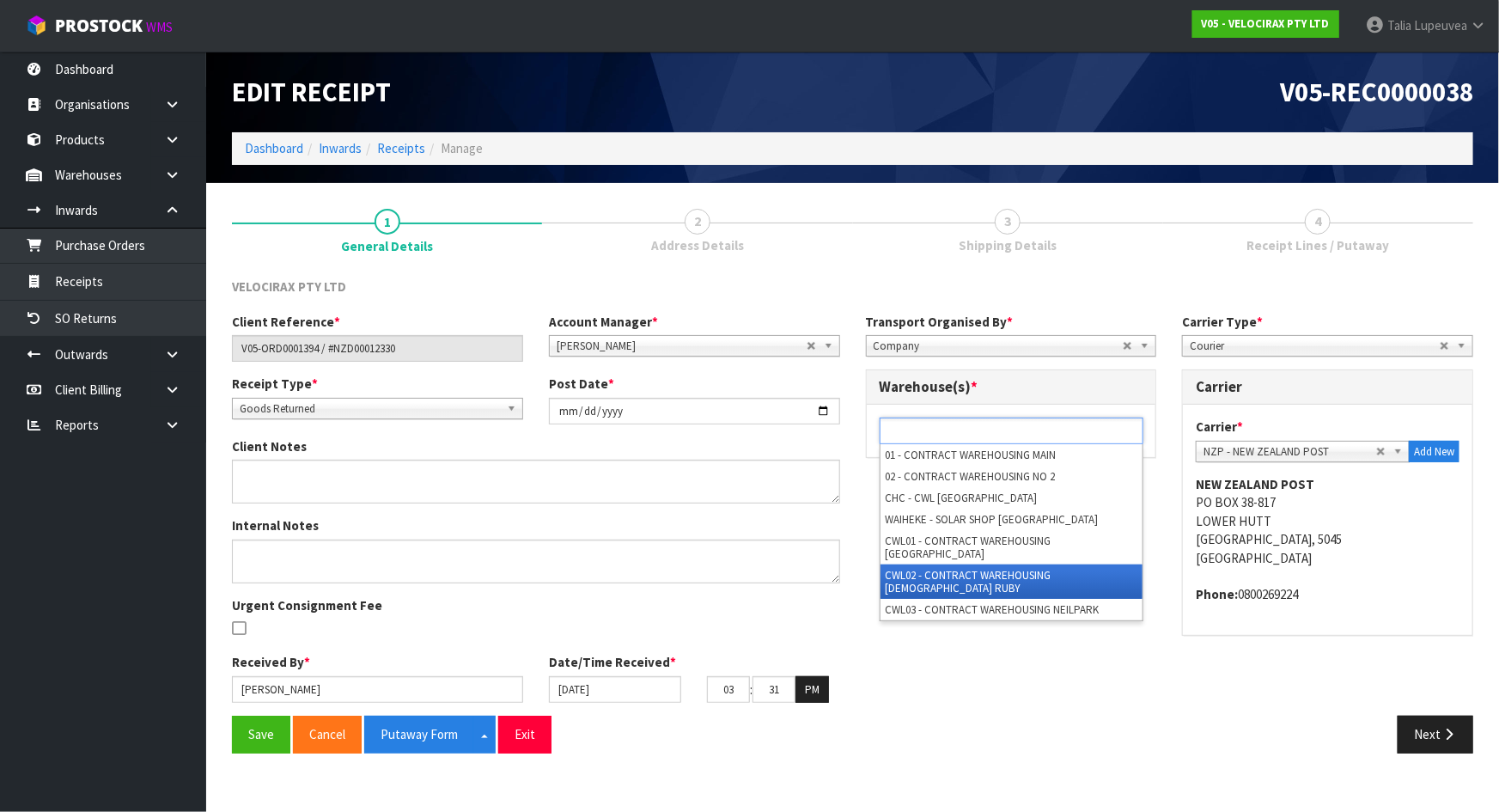
click at [1075, 564] on li "CWL02 - CONTRACT WAREHOUSING [DEMOGRAPHIC_DATA] RUBY" at bounding box center [1011, 581] width 262 height 34
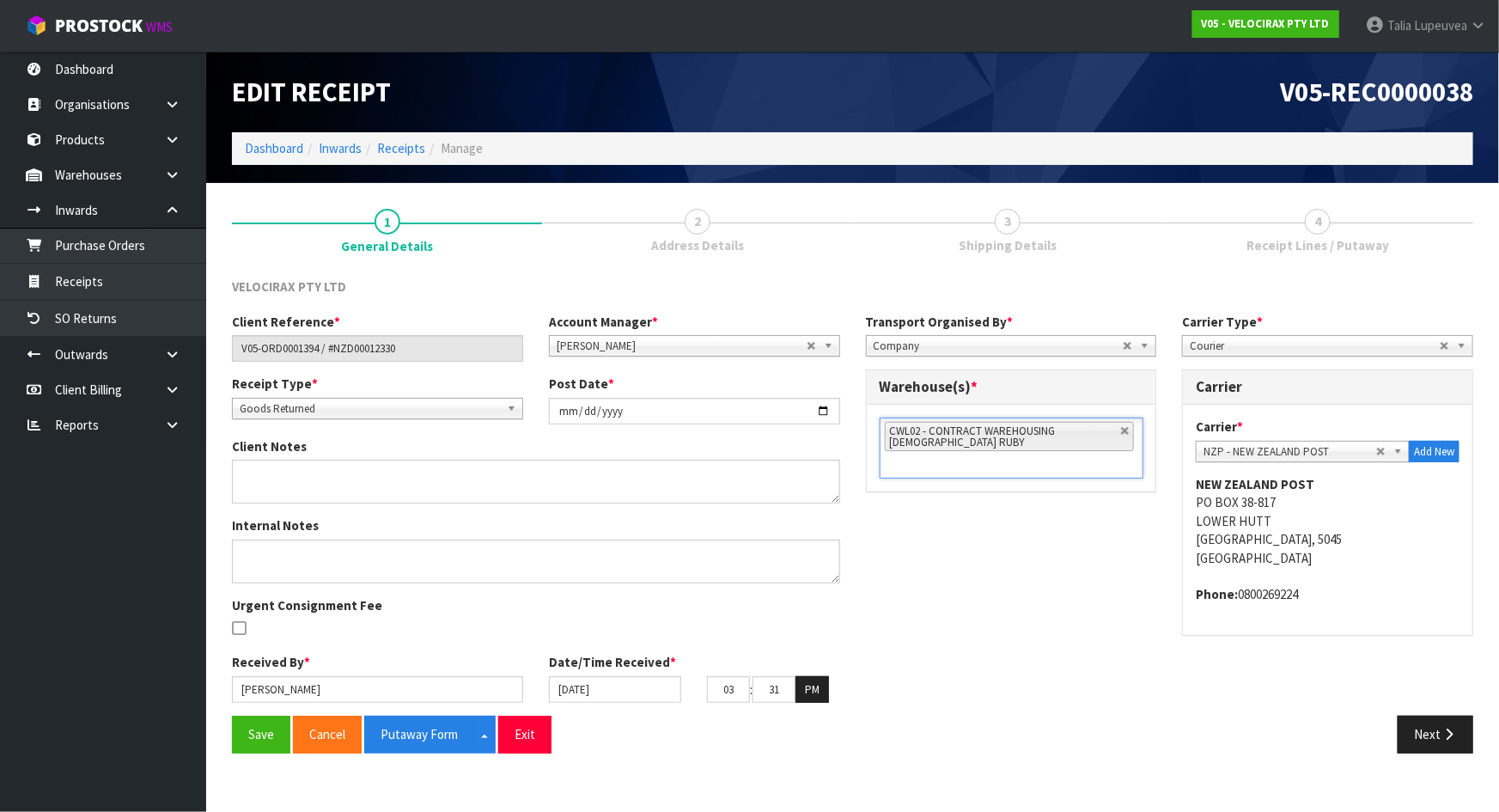
click at [1048, 584] on div "Client Reference * V05-ORD0001394 / #NZD00012330 Account Manager * [PERSON_NAME…" at bounding box center [853, 514] width 1268 height 403
click at [248, 735] on button "Save" at bounding box center [262, 733] width 59 height 37
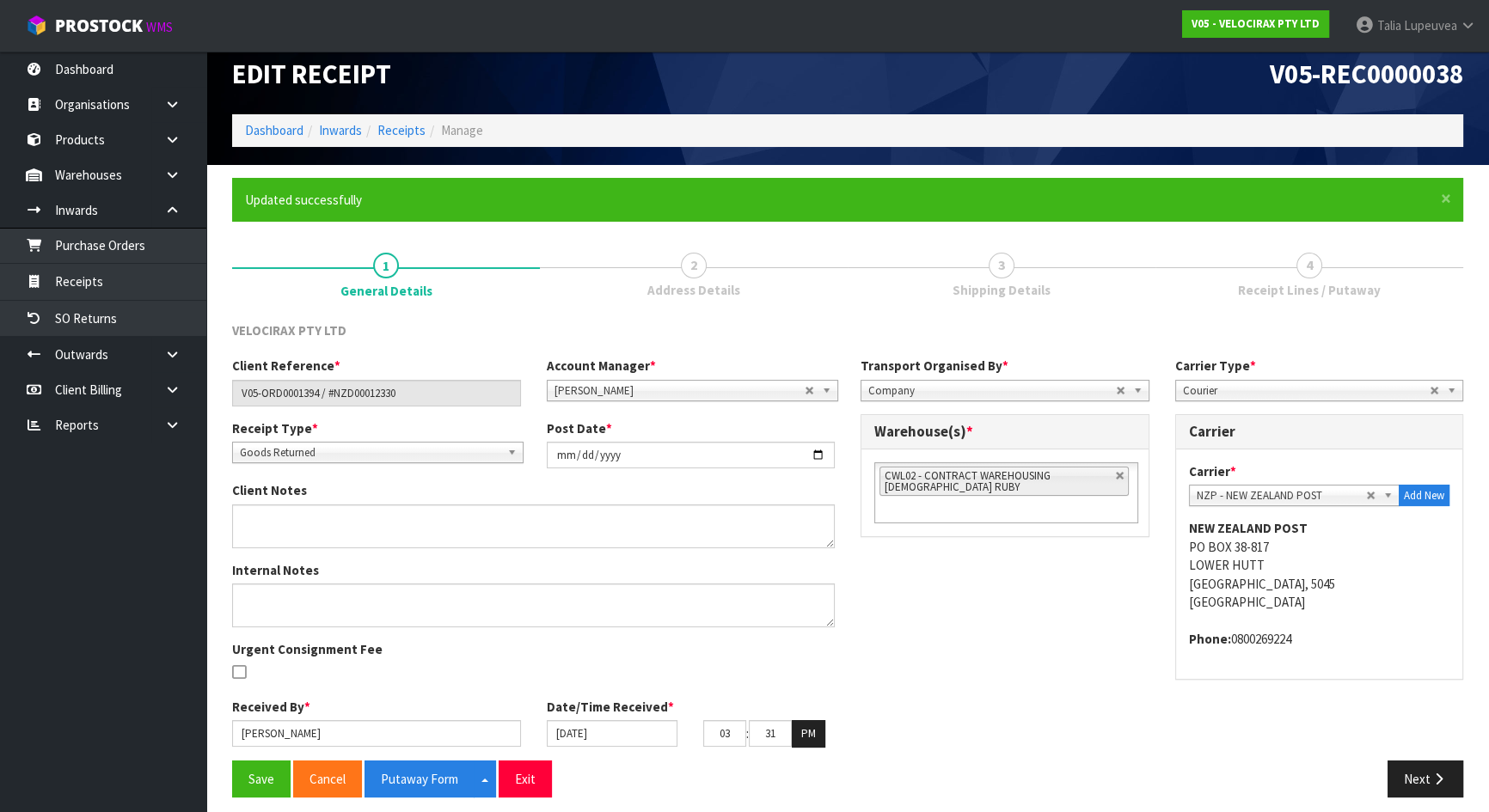
scroll to position [28, 0]
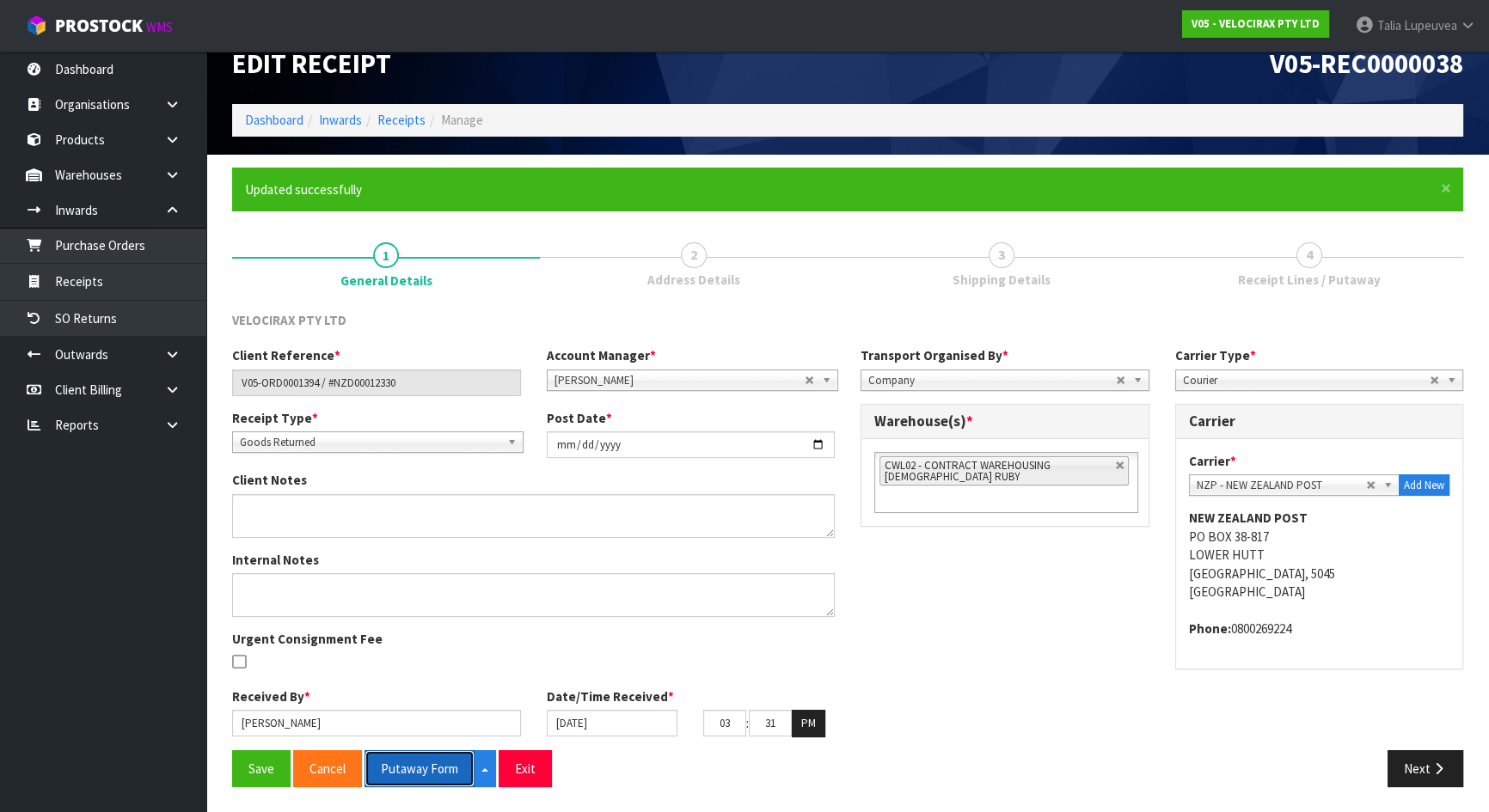
click at [440, 772] on button "Putaway Form" at bounding box center [419, 768] width 110 height 37
click at [1415, 766] on button "Next" at bounding box center [1425, 768] width 76 height 37
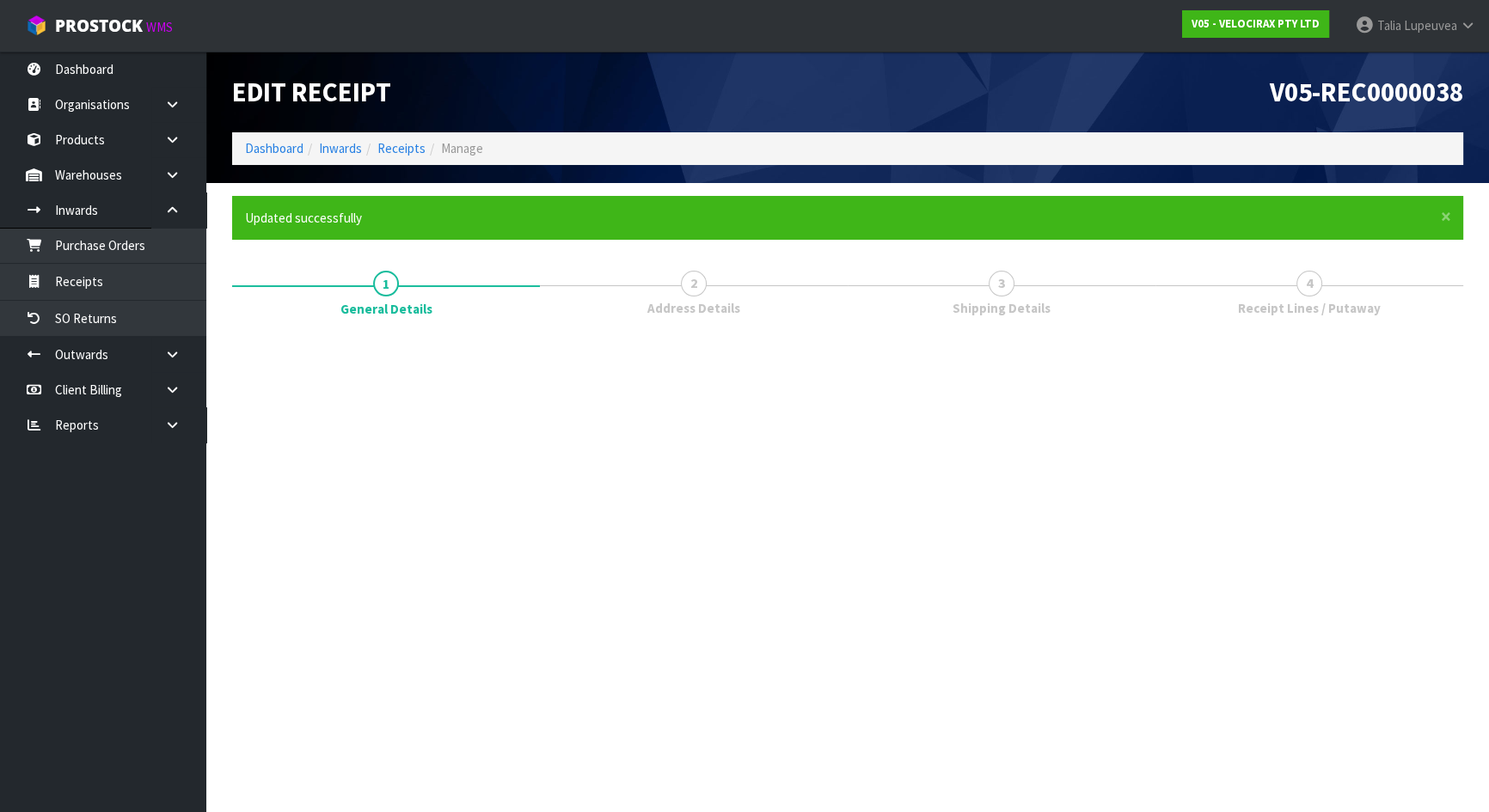
scroll to position [0, 0]
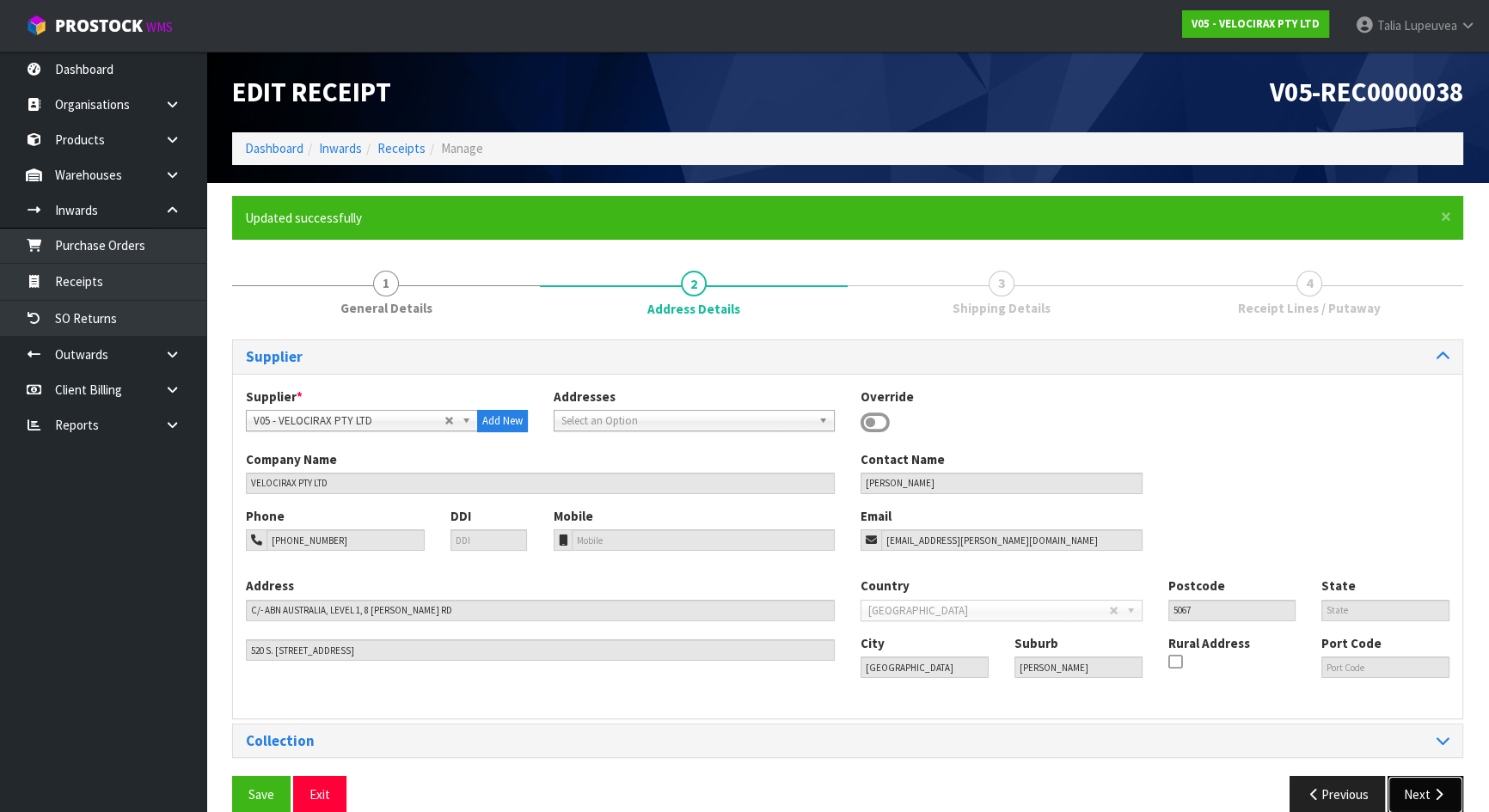
click at [1431, 781] on button "Next" at bounding box center [1425, 794] width 76 height 37
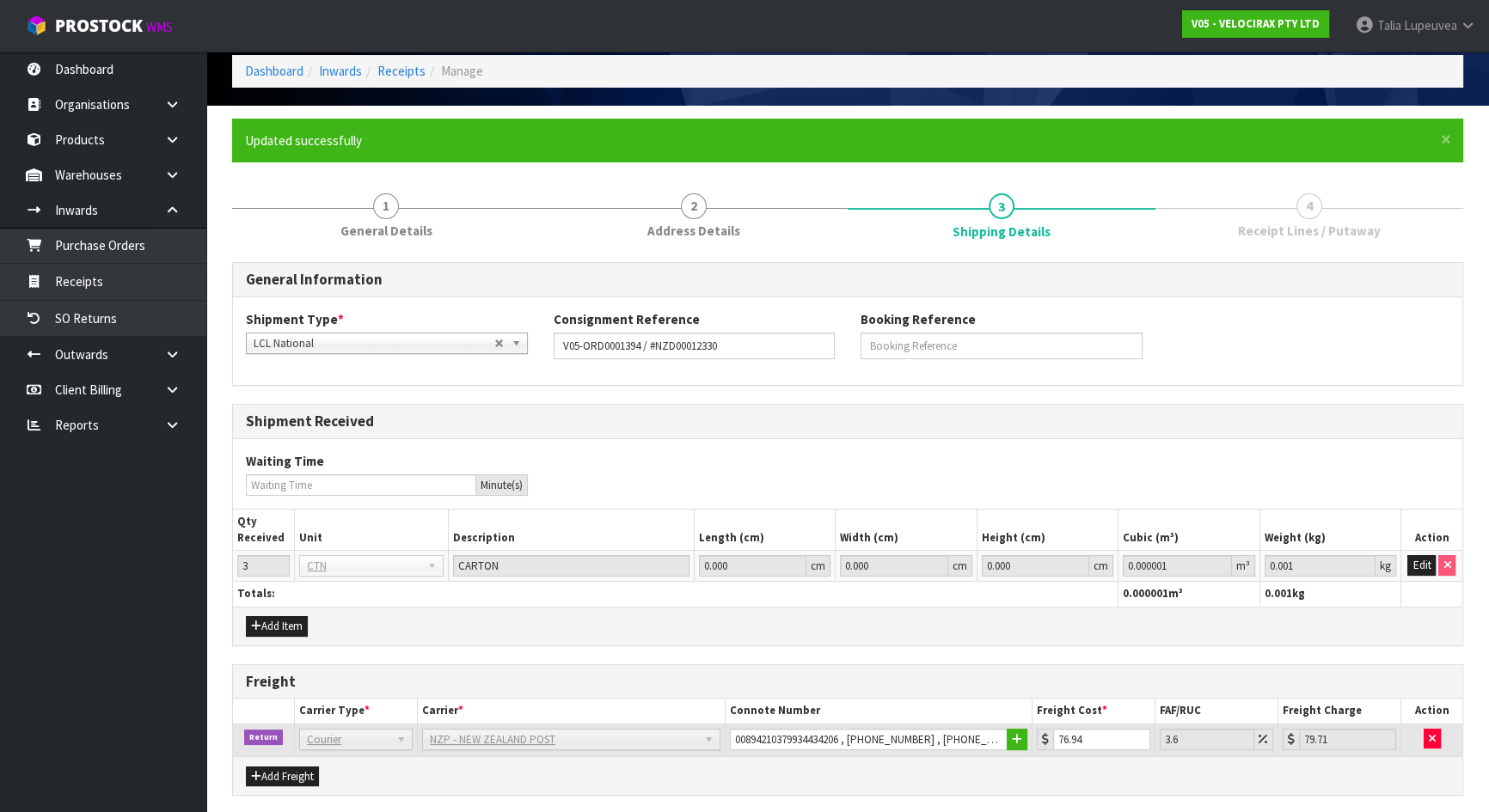
scroll to position [139, 0]
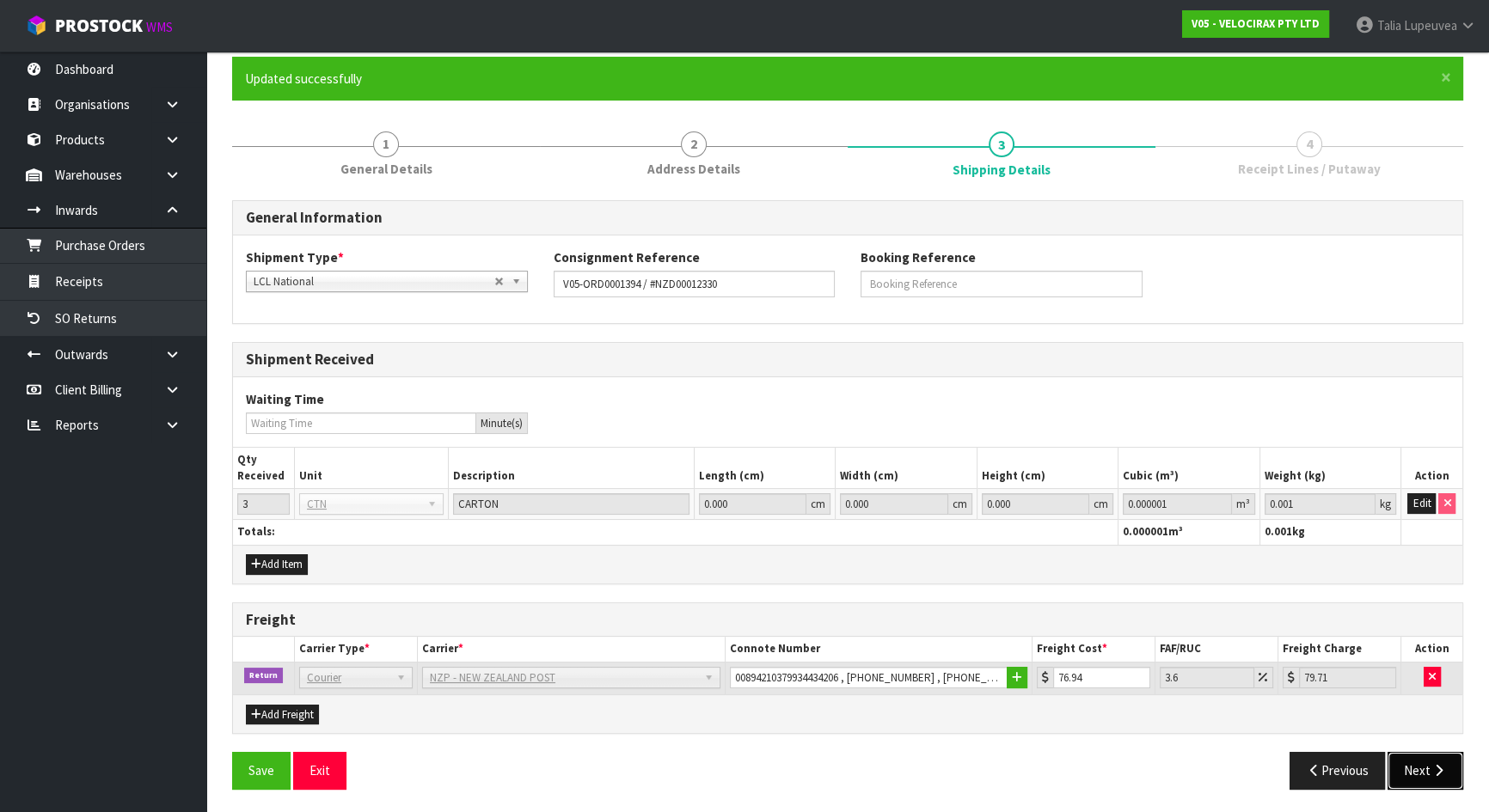
click at [1431, 769] on icon "button" at bounding box center [1438, 770] width 16 height 13
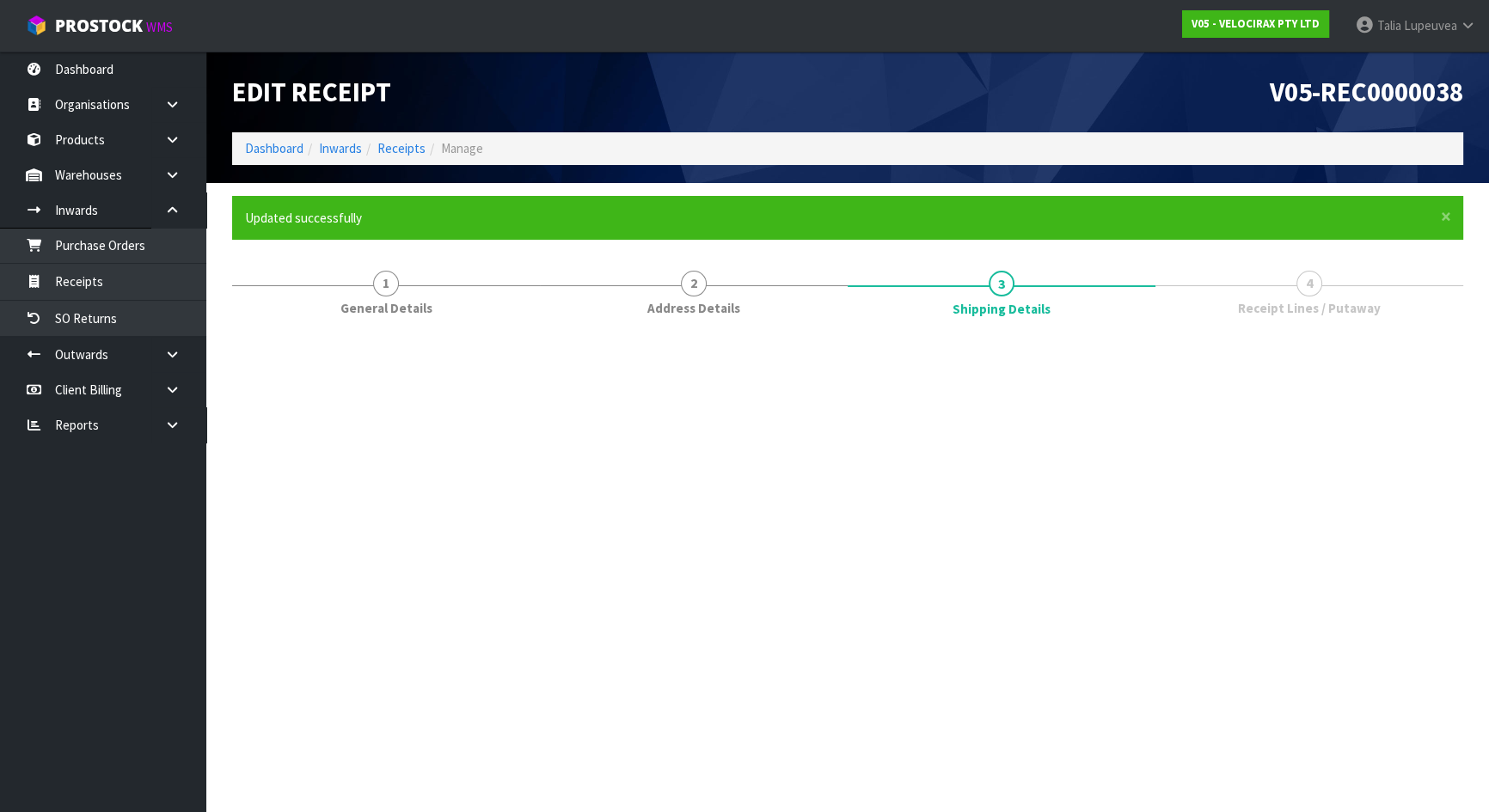
scroll to position [0, 0]
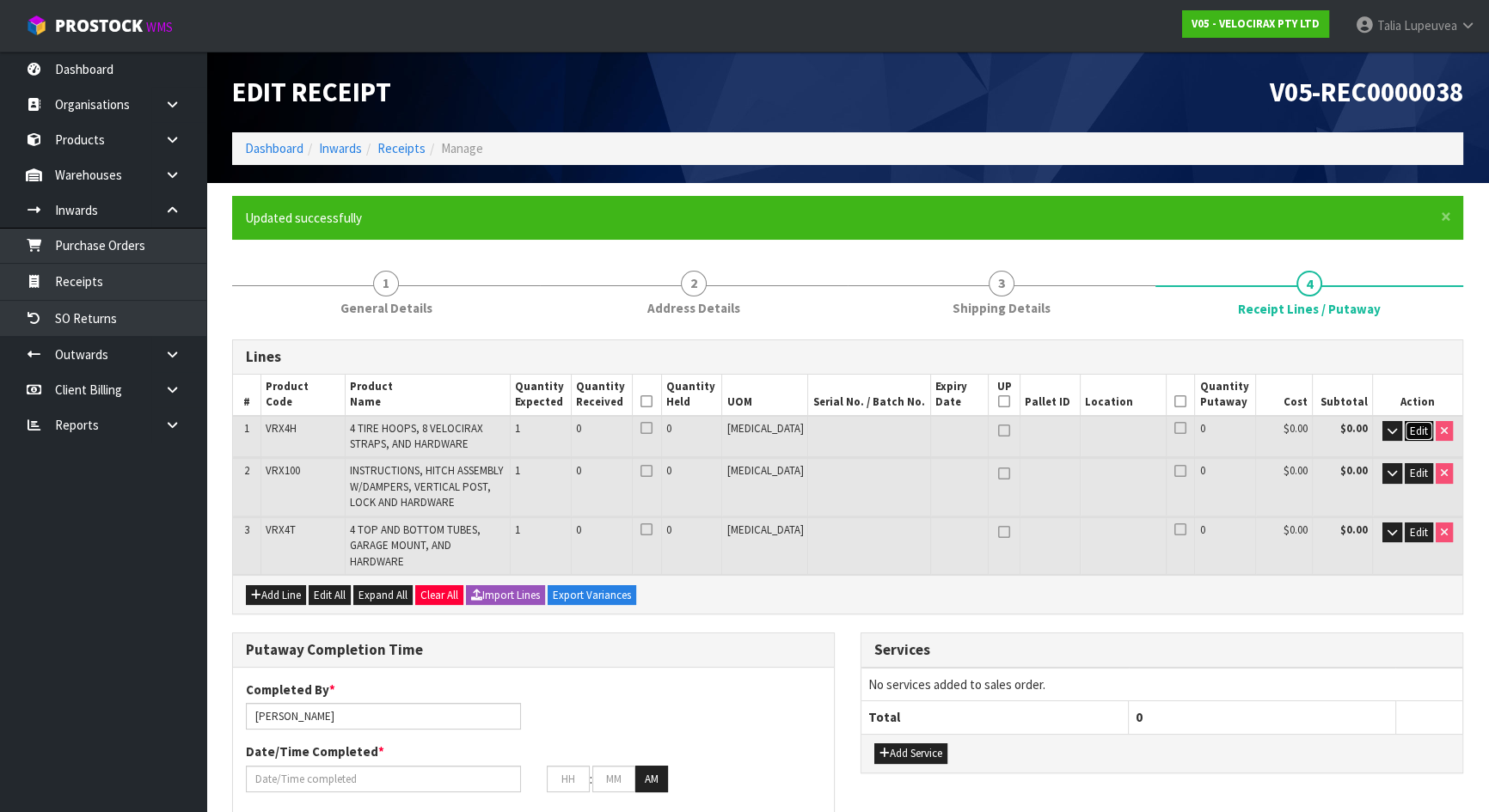
click at [1416, 424] on span "Edit" at bounding box center [1418, 431] width 18 height 14
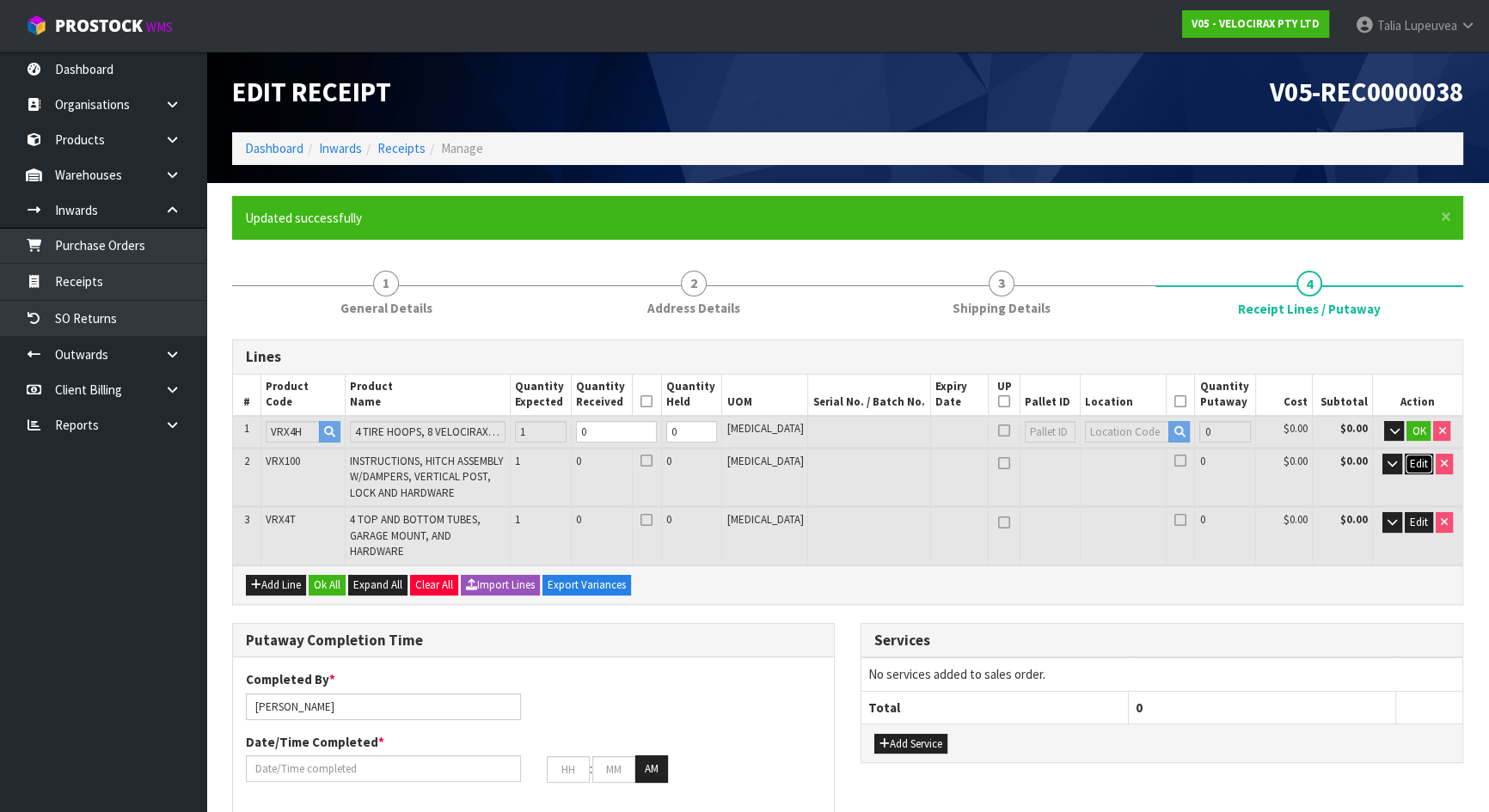
click at [1416, 464] on span "Edit" at bounding box center [1418, 463] width 18 height 14
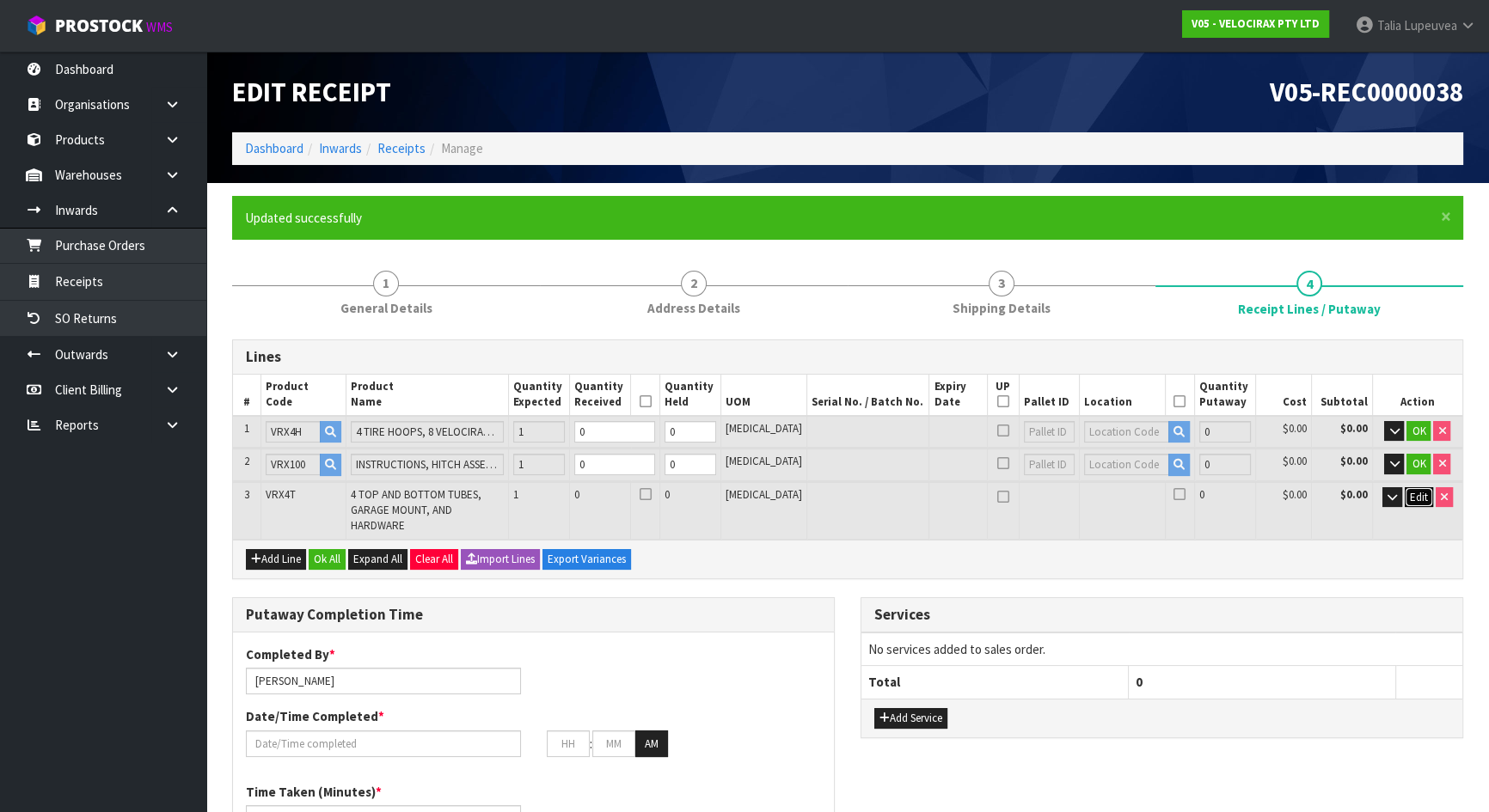
click at [1424, 491] on span "Edit" at bounding box center [1418, 496] width 18 height 14
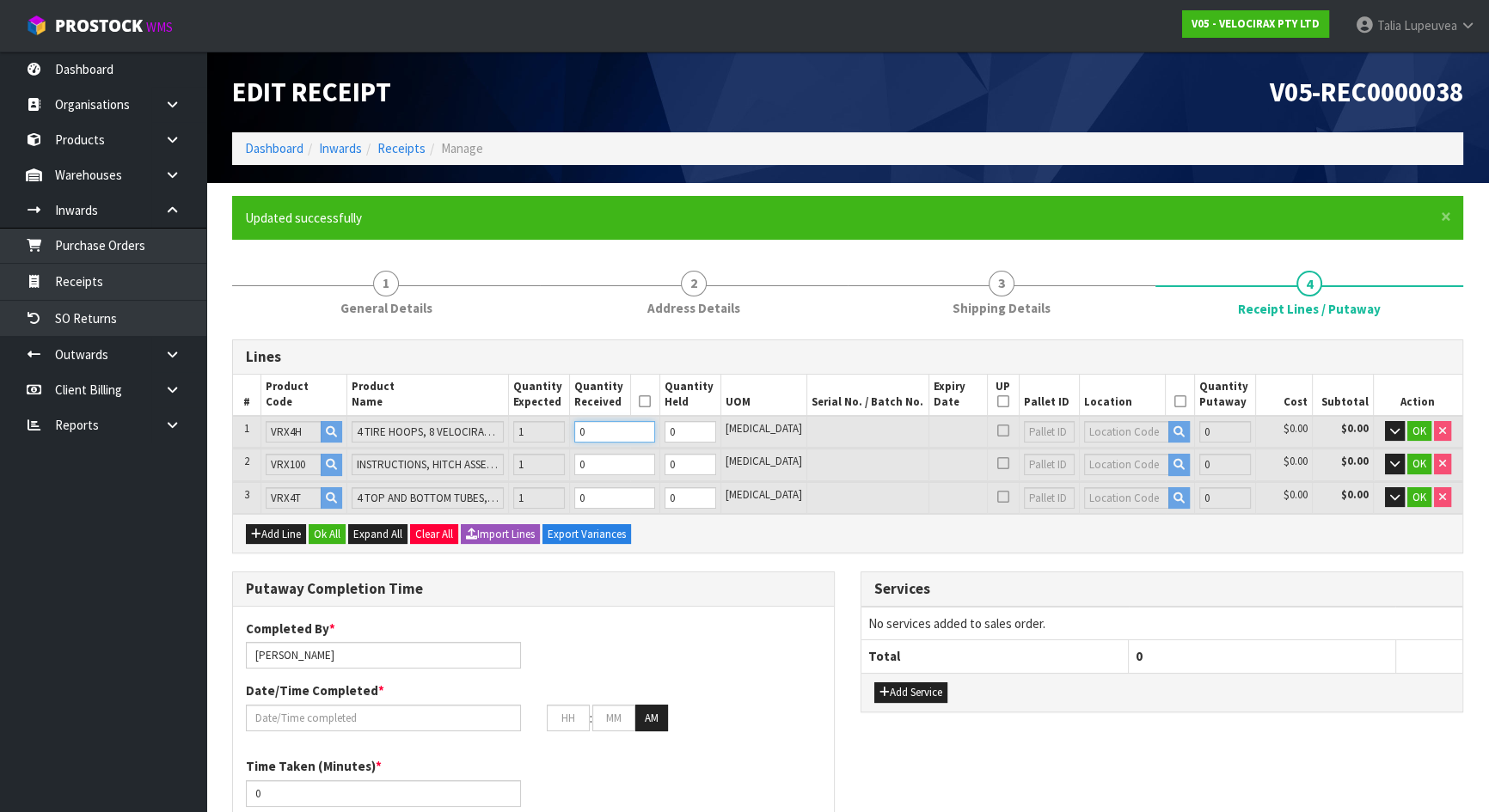
type input "1"
type input "0.049266"
type input "12.86"
type input "1"
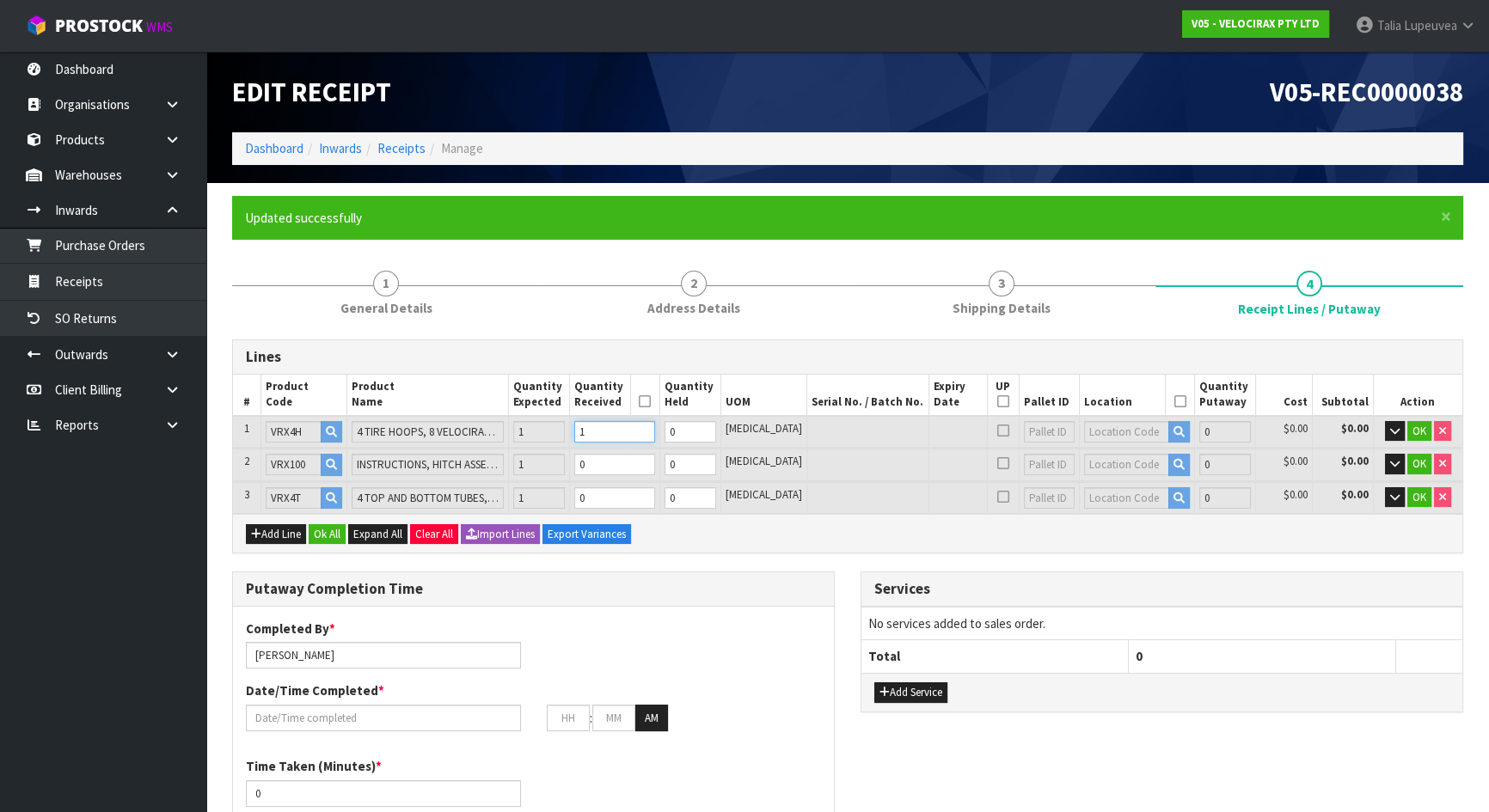
click at [655, 427] on input "1" at bounding box center [614, 432] width 81 height 22
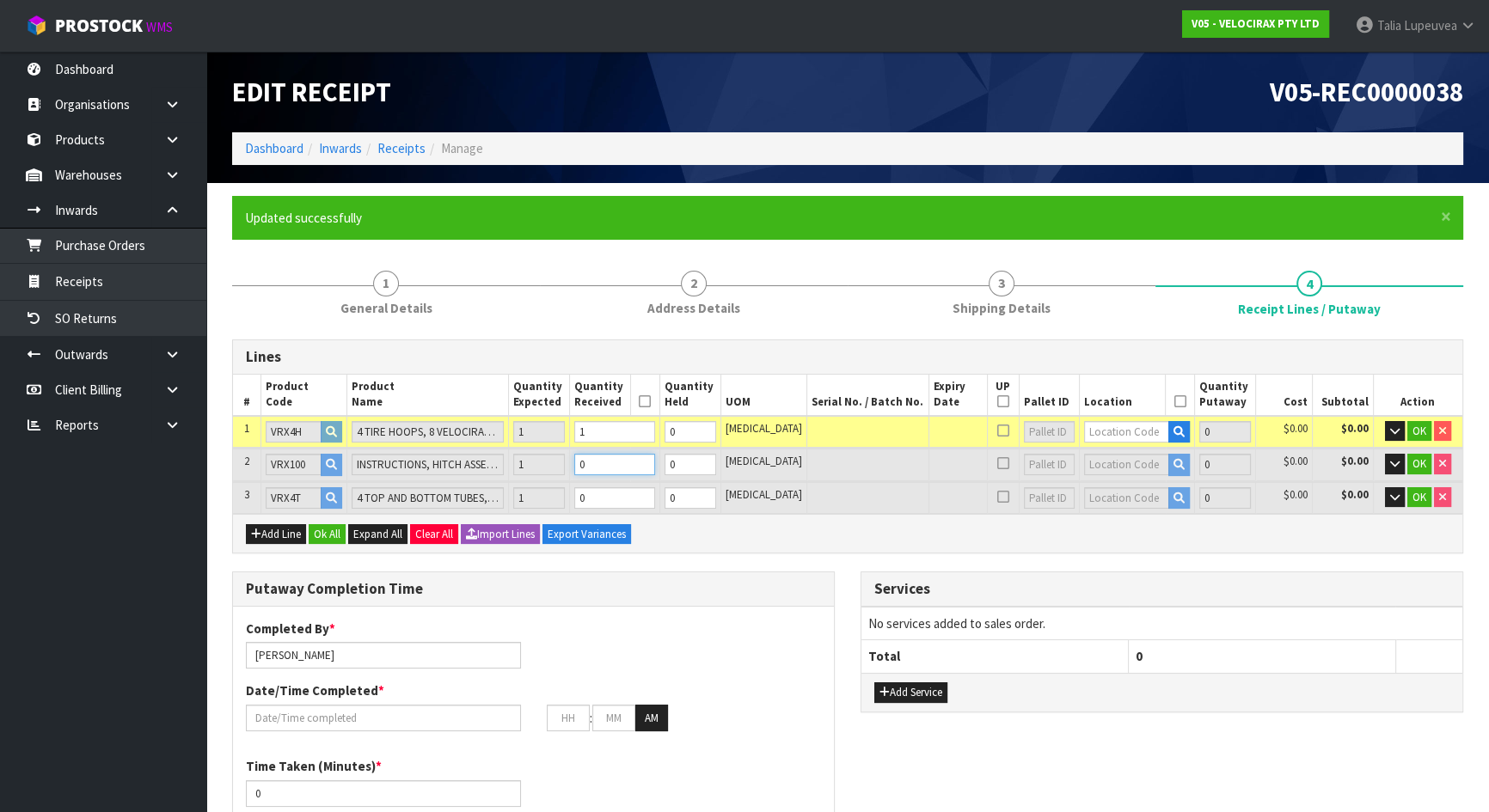
type input "0.120306"
type input "35.98"
type input "1"
click at [655, 458] on input "1" at bounding box center [614, 464] width 81 height 22
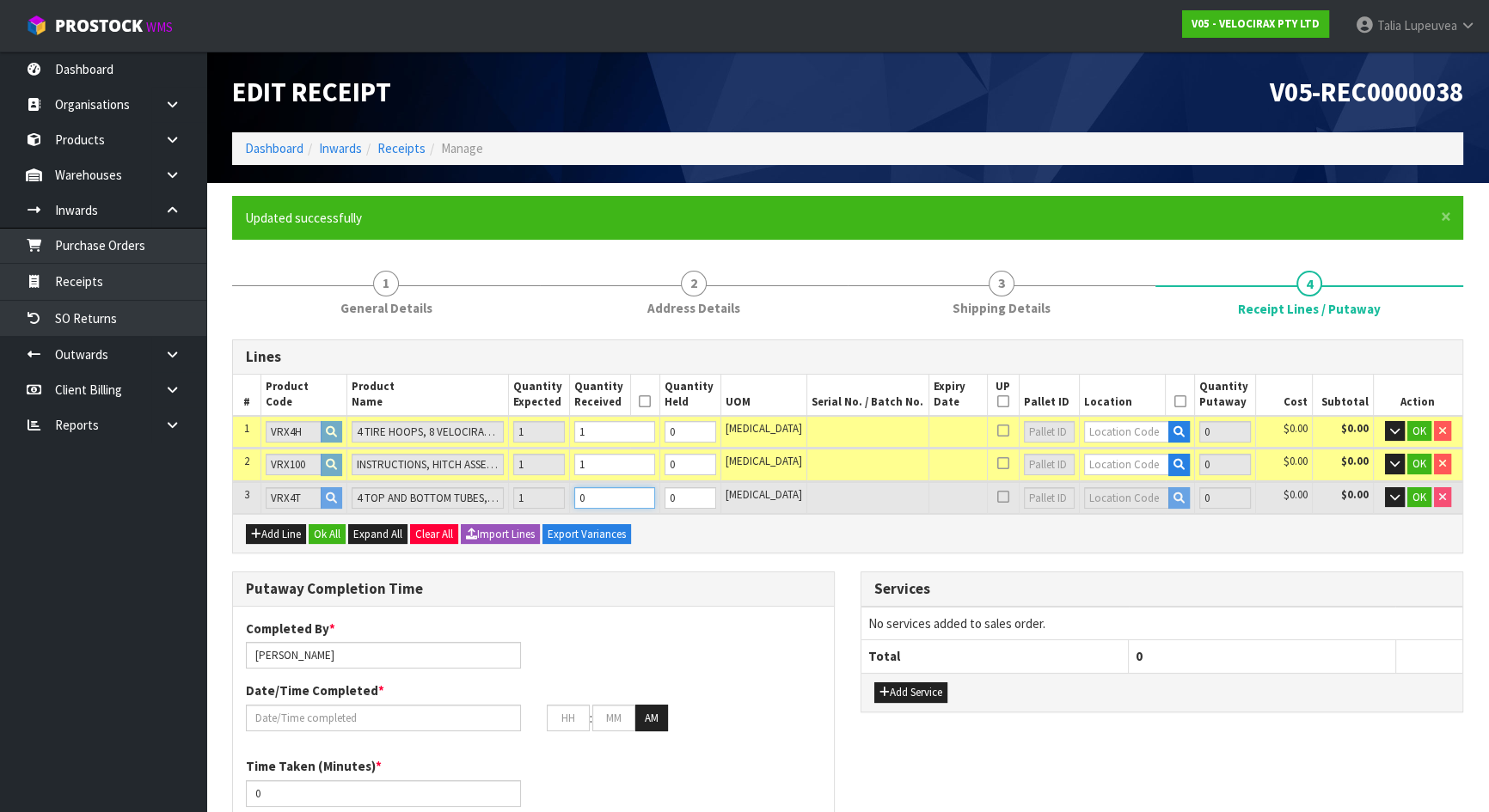
type input "1"
click at [655, 493] on input "1" at bounding box center [614, 498] width 81 height 22
type input "2"
type input "0.147186"
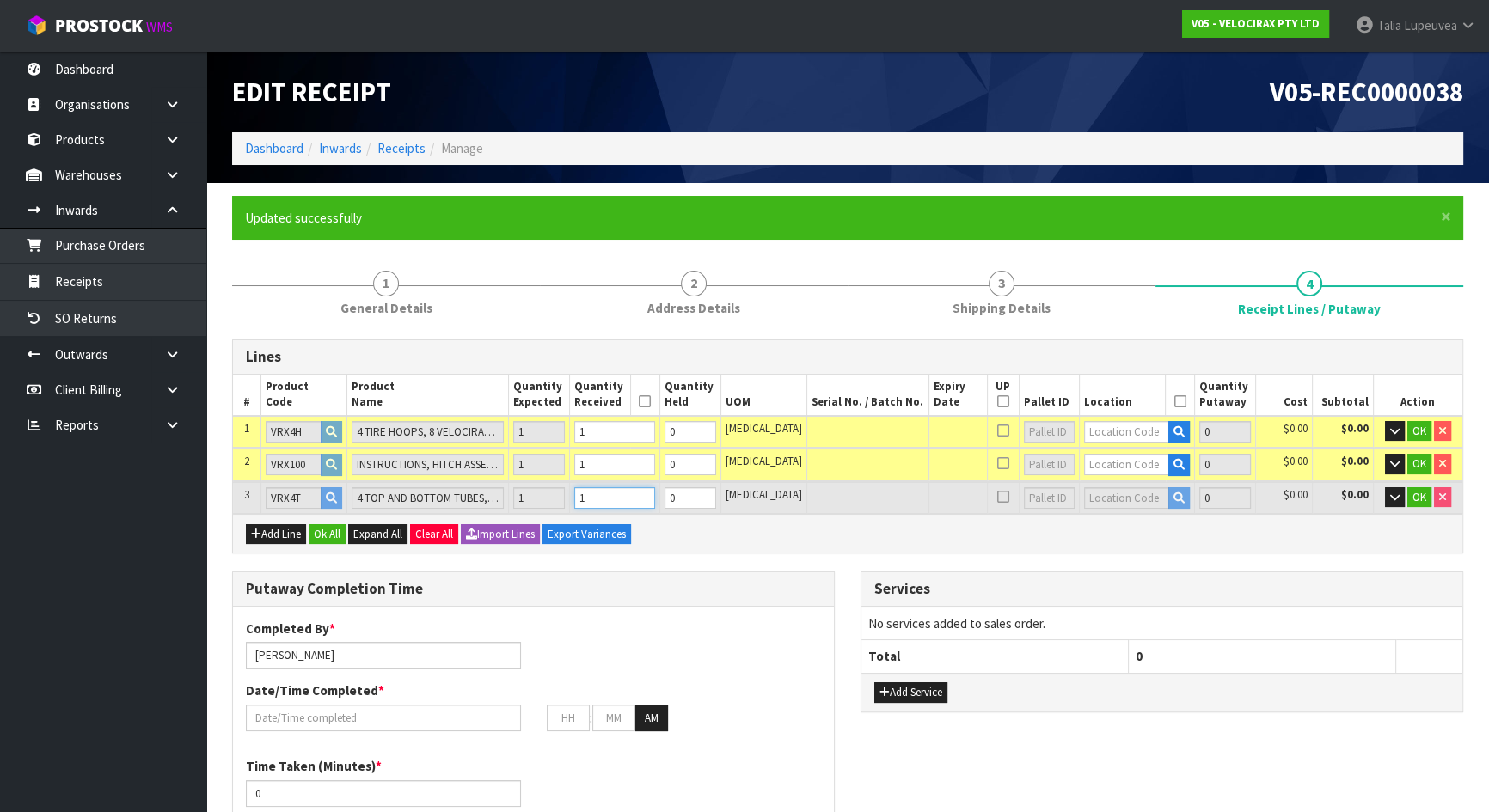
type input "45.88"
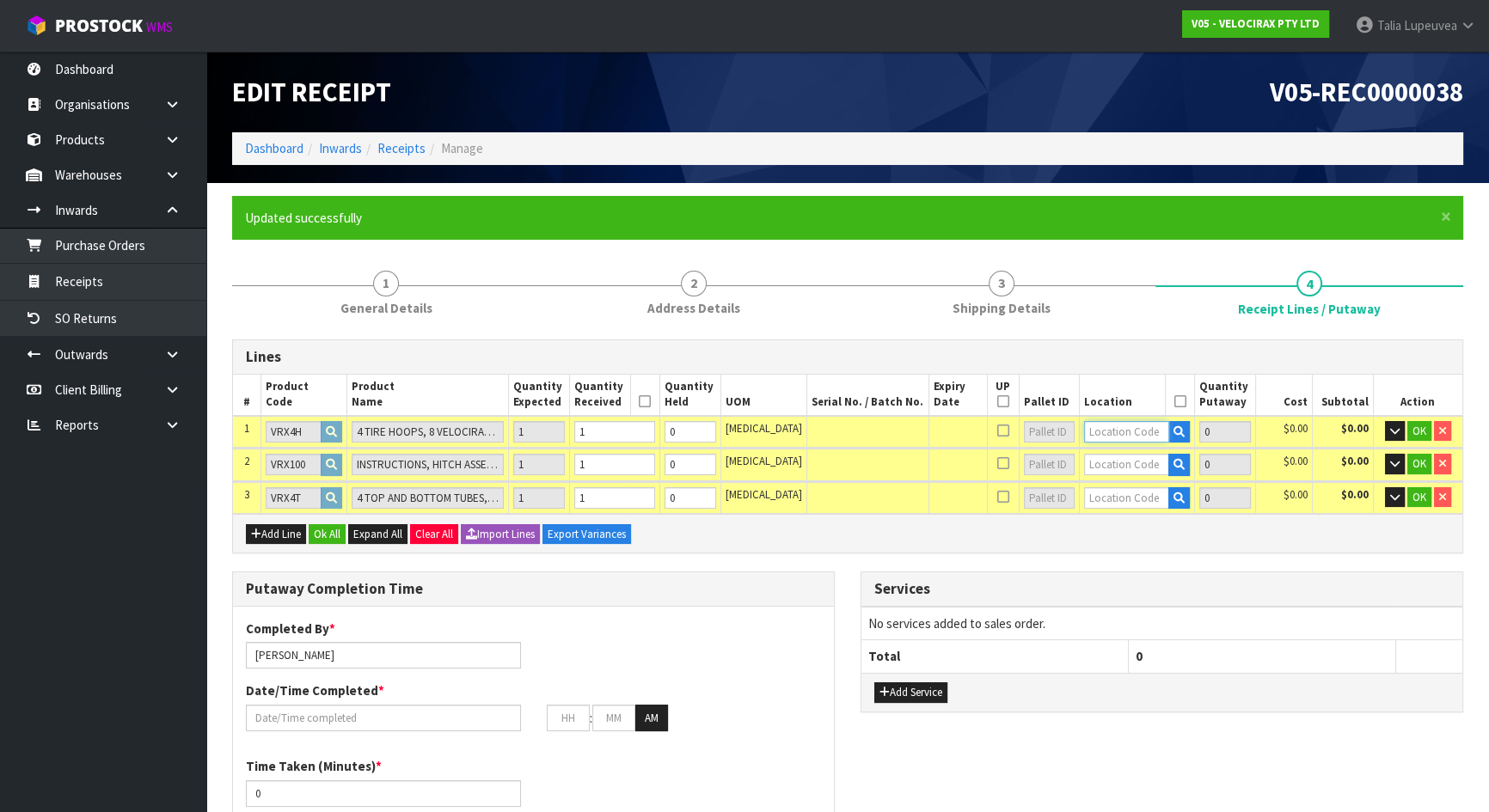
click at [1084, 434] on input "text" at bounding box center [1126, 432] width 85 height 22
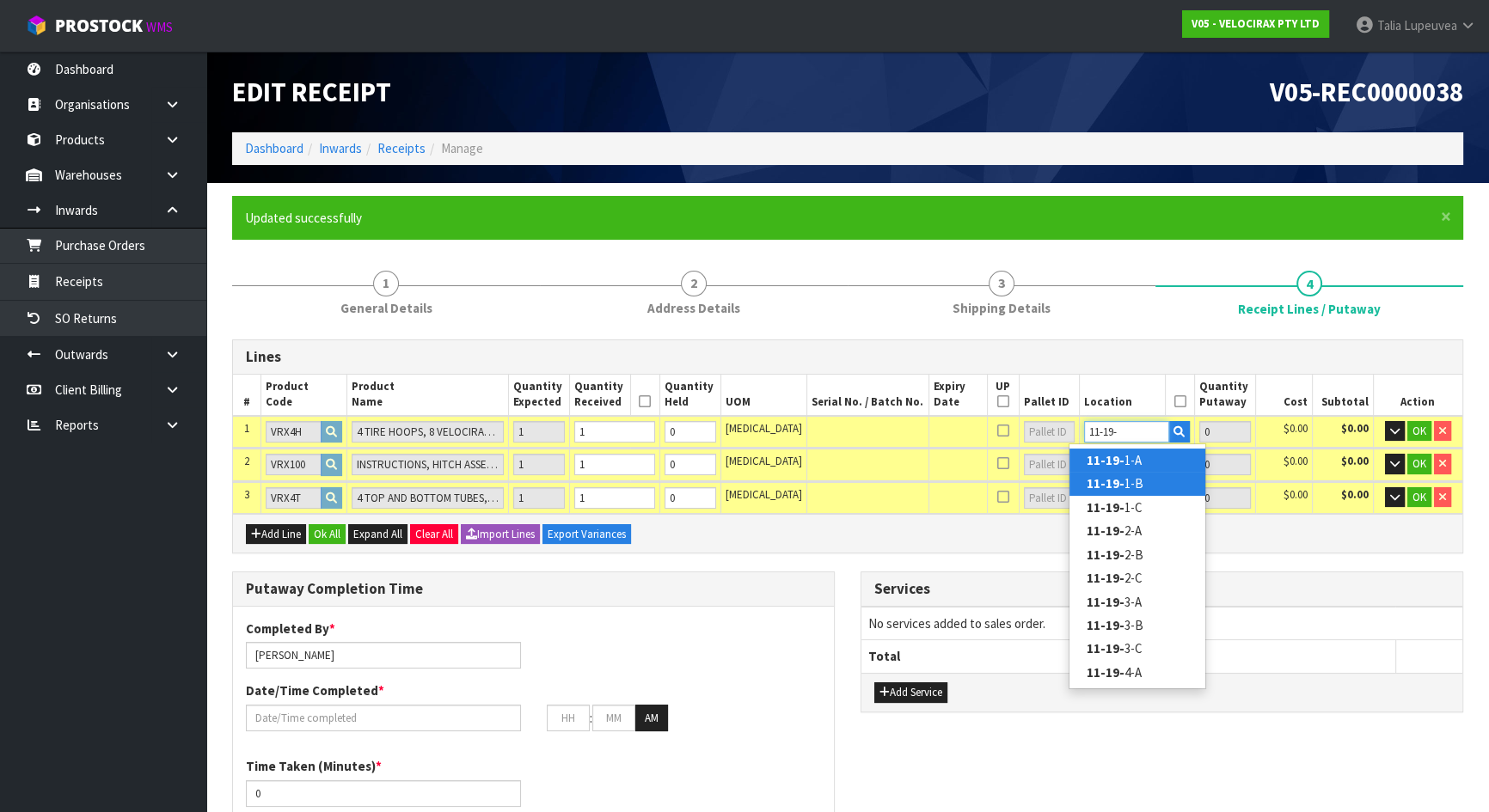
type input "11-19-"
click at [1153, 472] on link "11-19- 1-B" at bounding box center [1137, 483] width 136 height 23
type input "1"
type input "11-19-1-B"
type input "1"
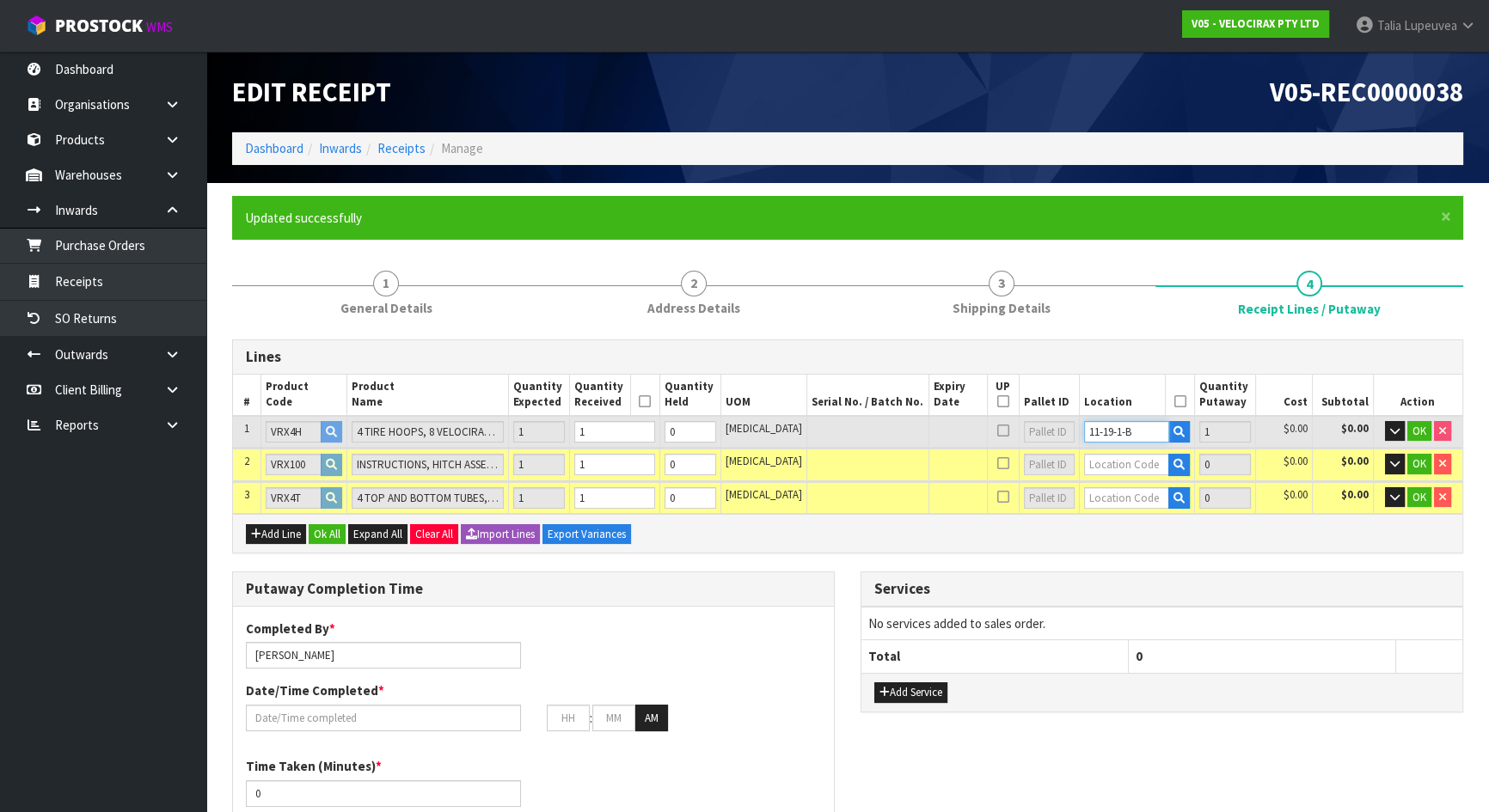
click at [1104, 434] on input "11-19-1-B" at bounding box center [1126, 432] width 85 height 22
click at [1408, 428] on button "OK" at bounding box center [1419, 432] width 24 height 21
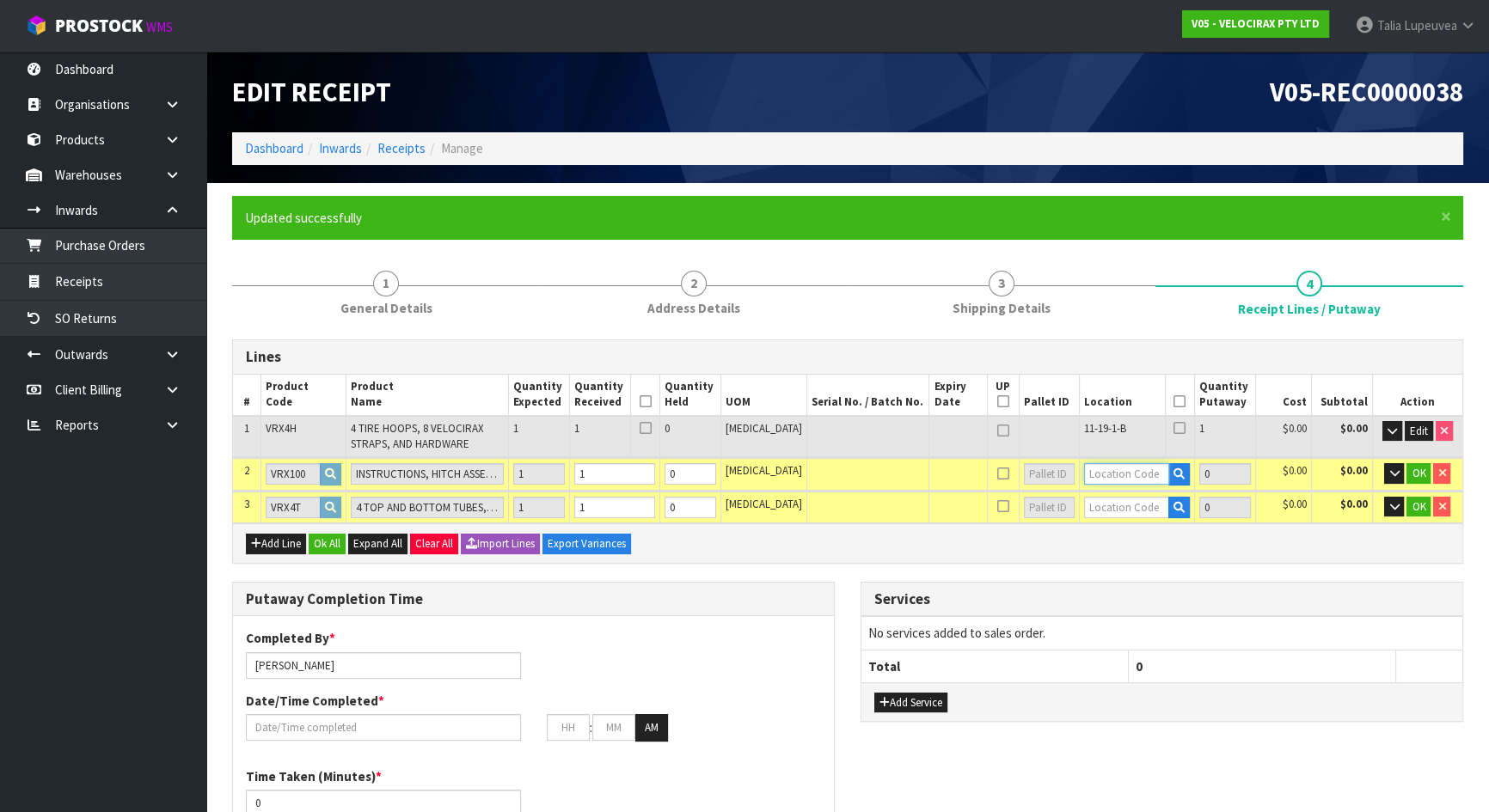
click at [1126, 471] on input "text" at bounding box center [1126, 473] width 85 height 22
paste input "11-19-1-B"
type input "11-19-1-B"
type input "2"
type input "1"
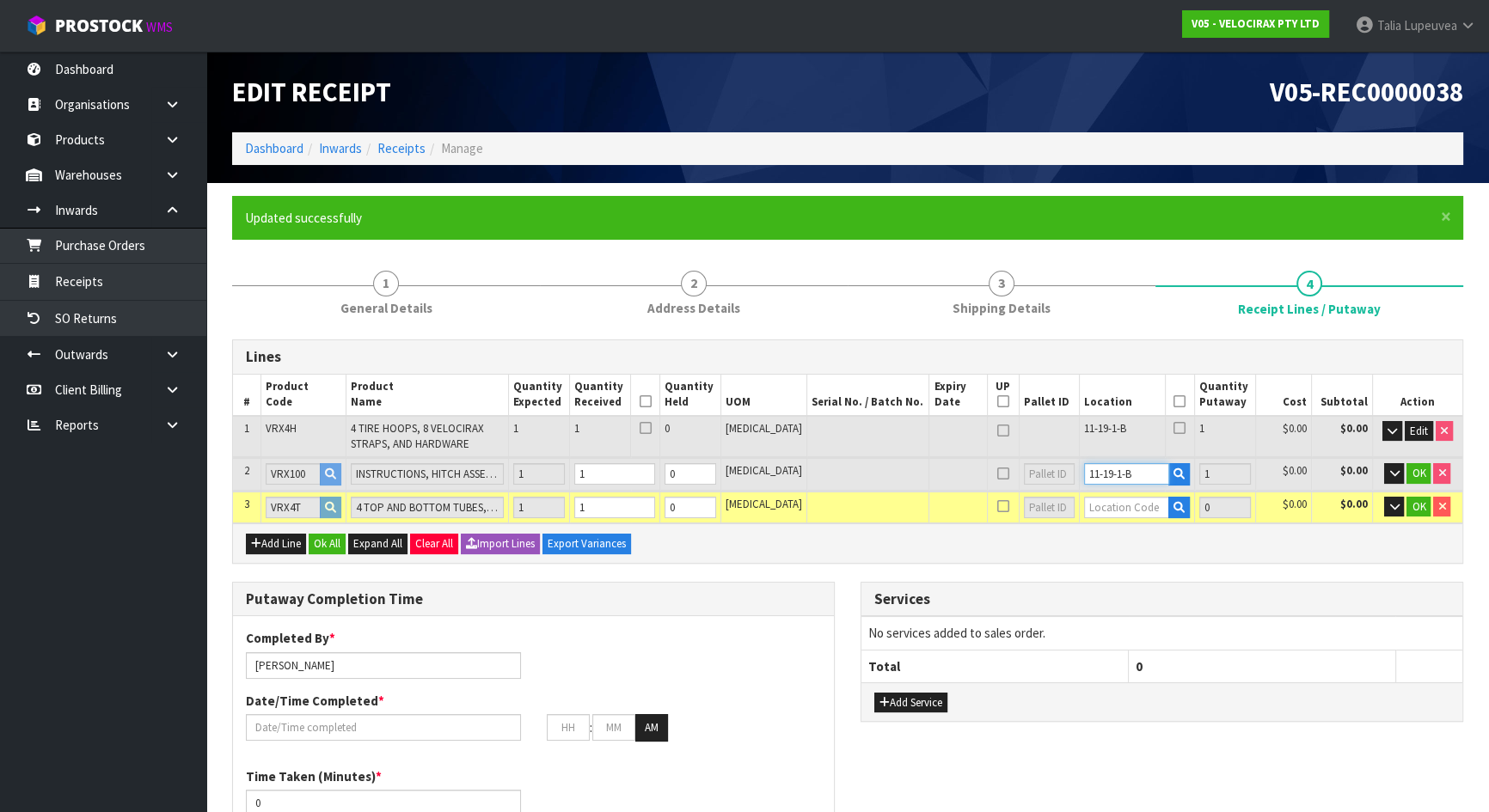
type input "11-19-1-B"
click at [1129, 506] on input "text" at bounding box center [1126, 508] width 85 height 22
paste input "11-19-1-B"
type input "11-19-1-B"
type input "3"
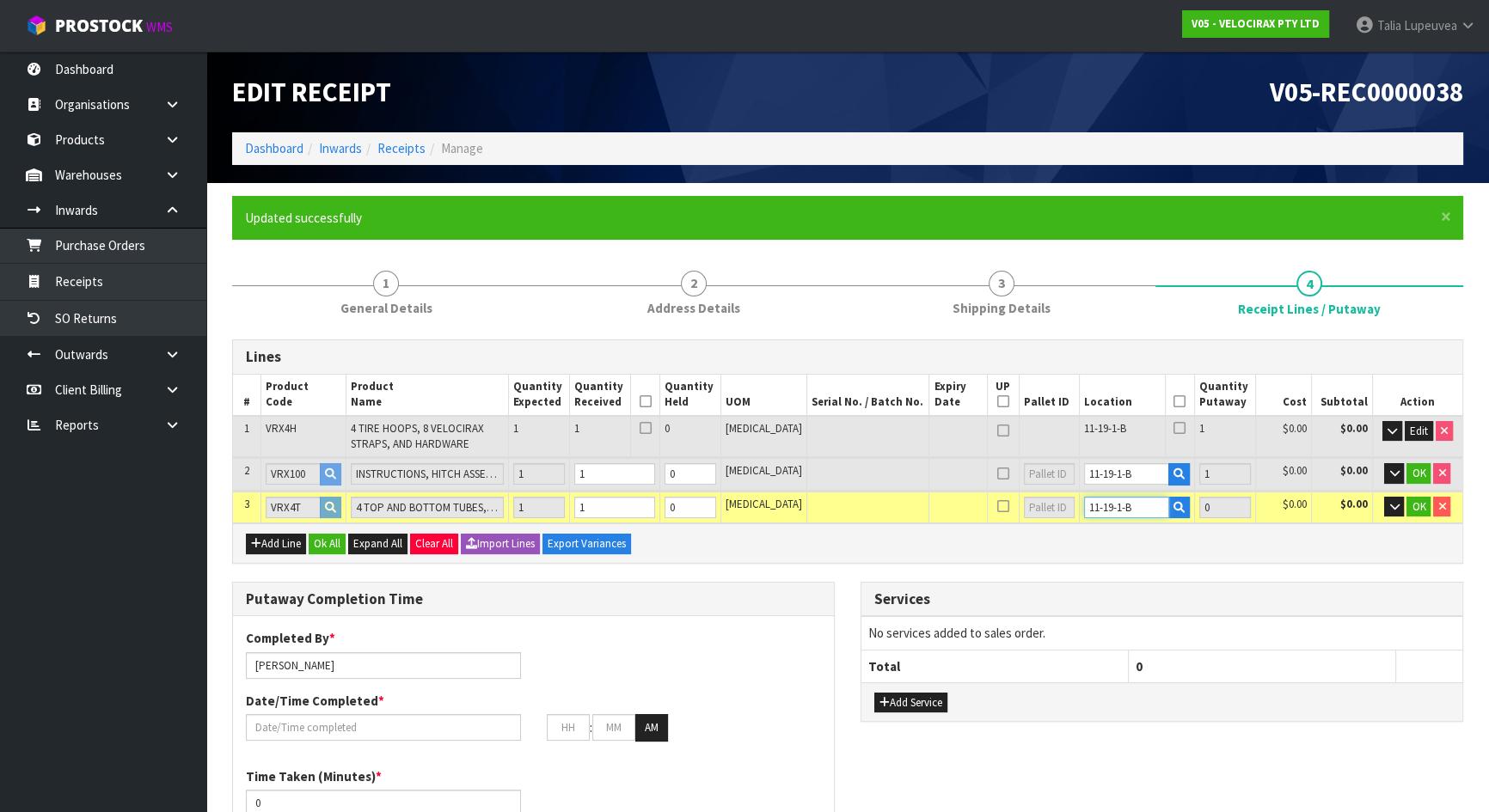
type input "1"
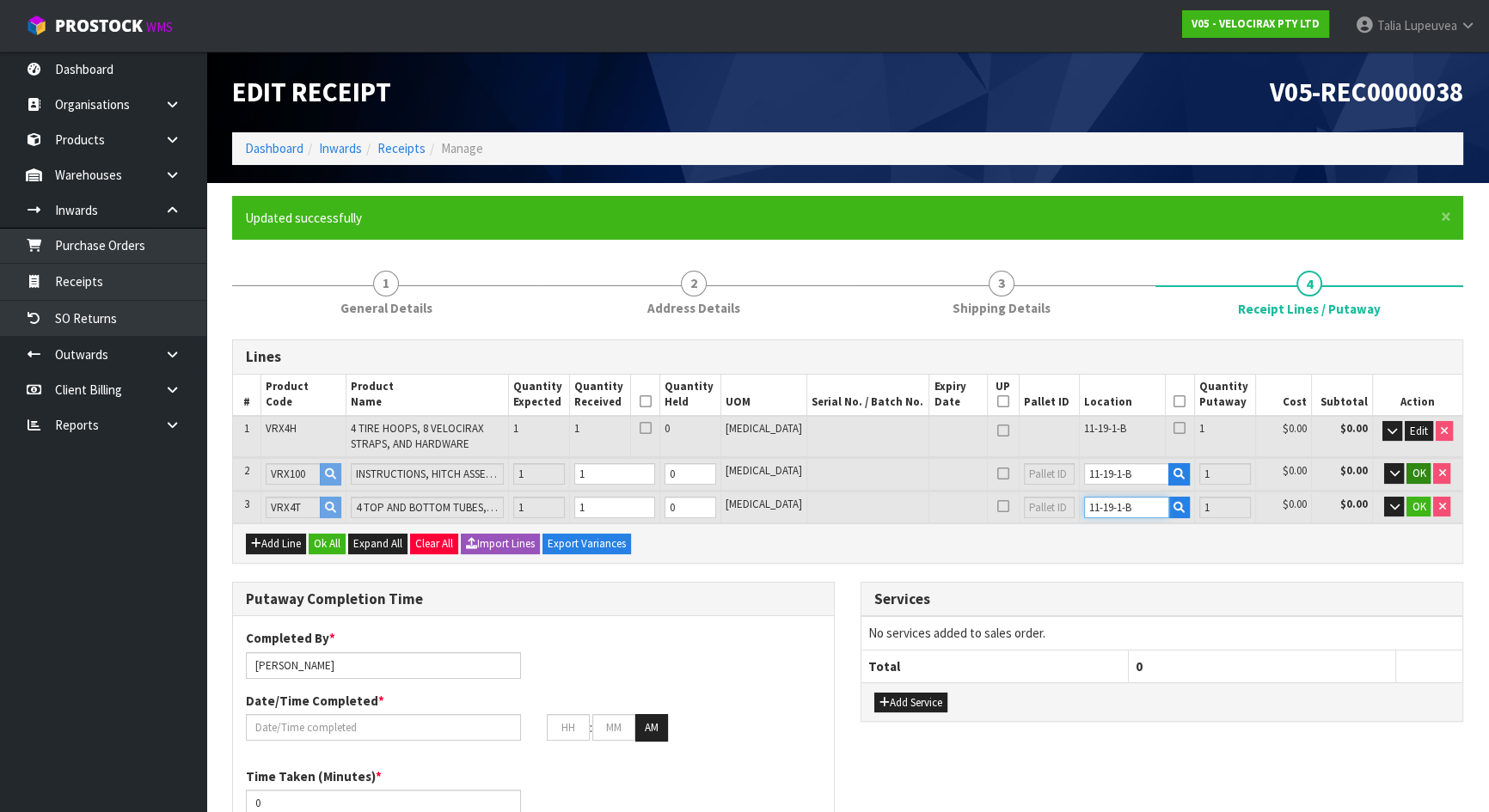
type input "11-19-1-B"
click at [1415, 474] on span "OK" at bounding box center [1418, 472] width 13 height 14
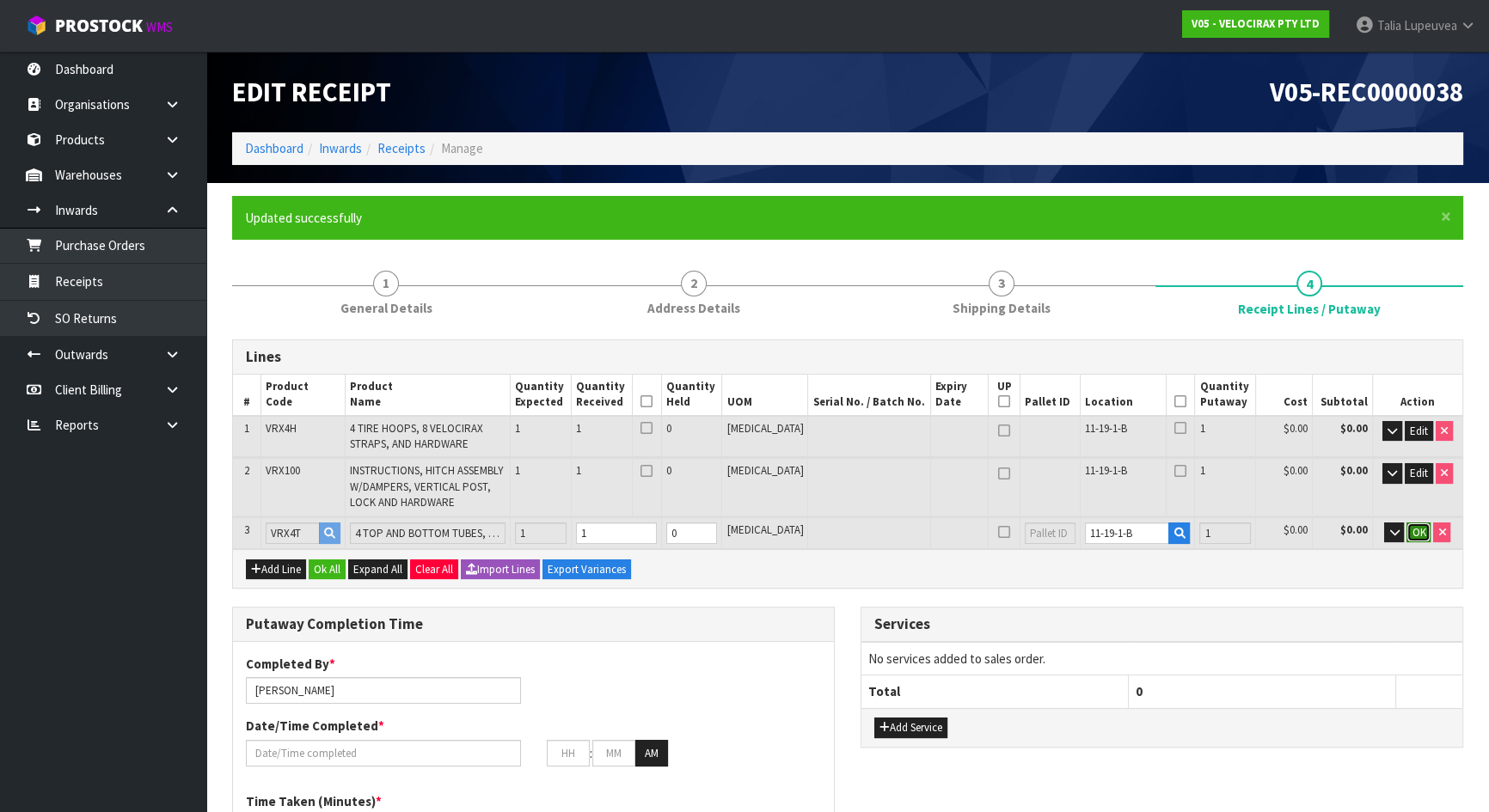
click at [1417, 525] on span "OK" at bounding box center [1418, 531] width 13 height 14
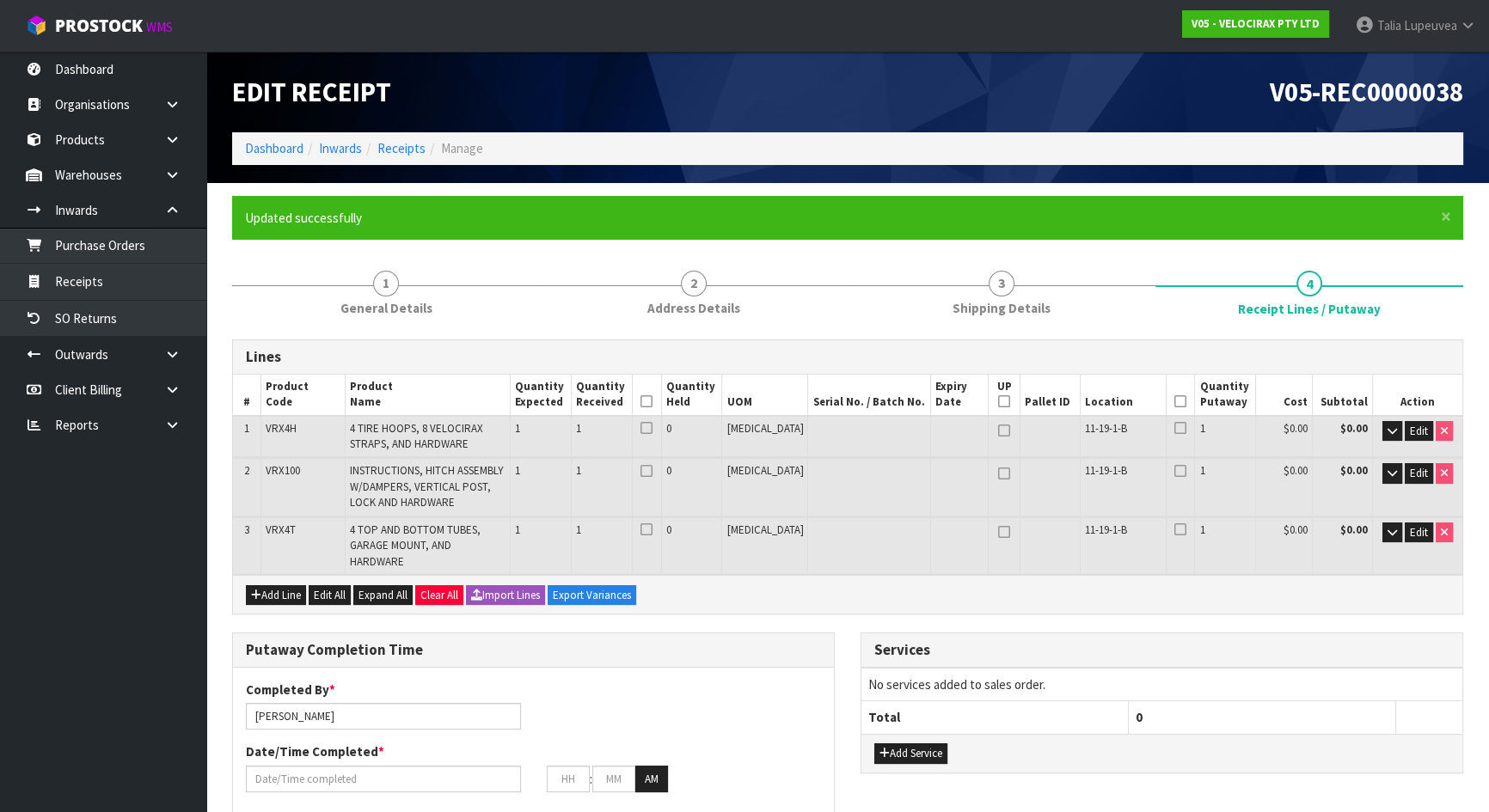
click at [1174, 402] on icon at bounding box center [1180, 401] width 12 height 1
click at [652, 401] on icon at bounding box center [646, 401] width 12 height 1
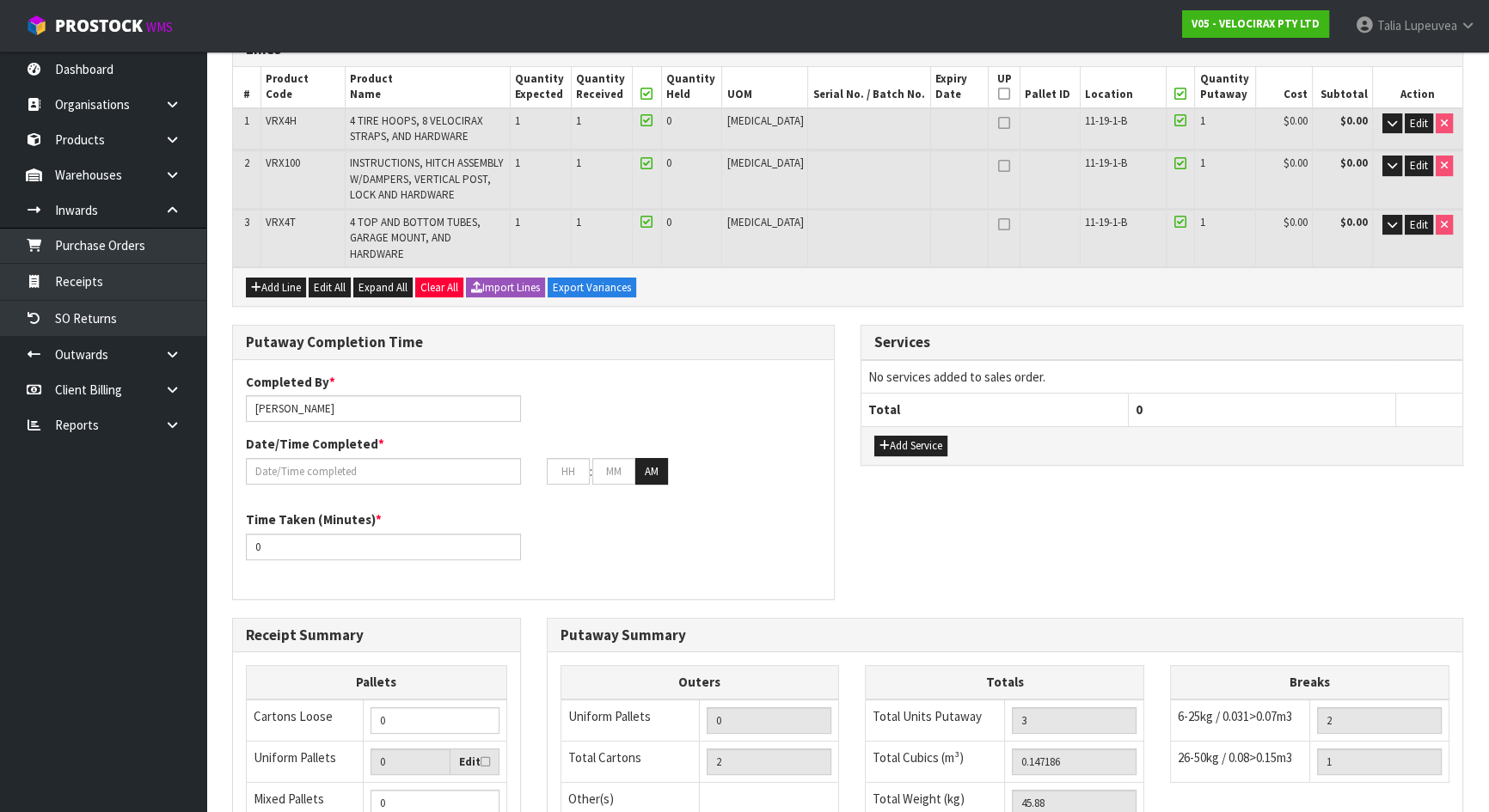
scroll to position [312, 0]
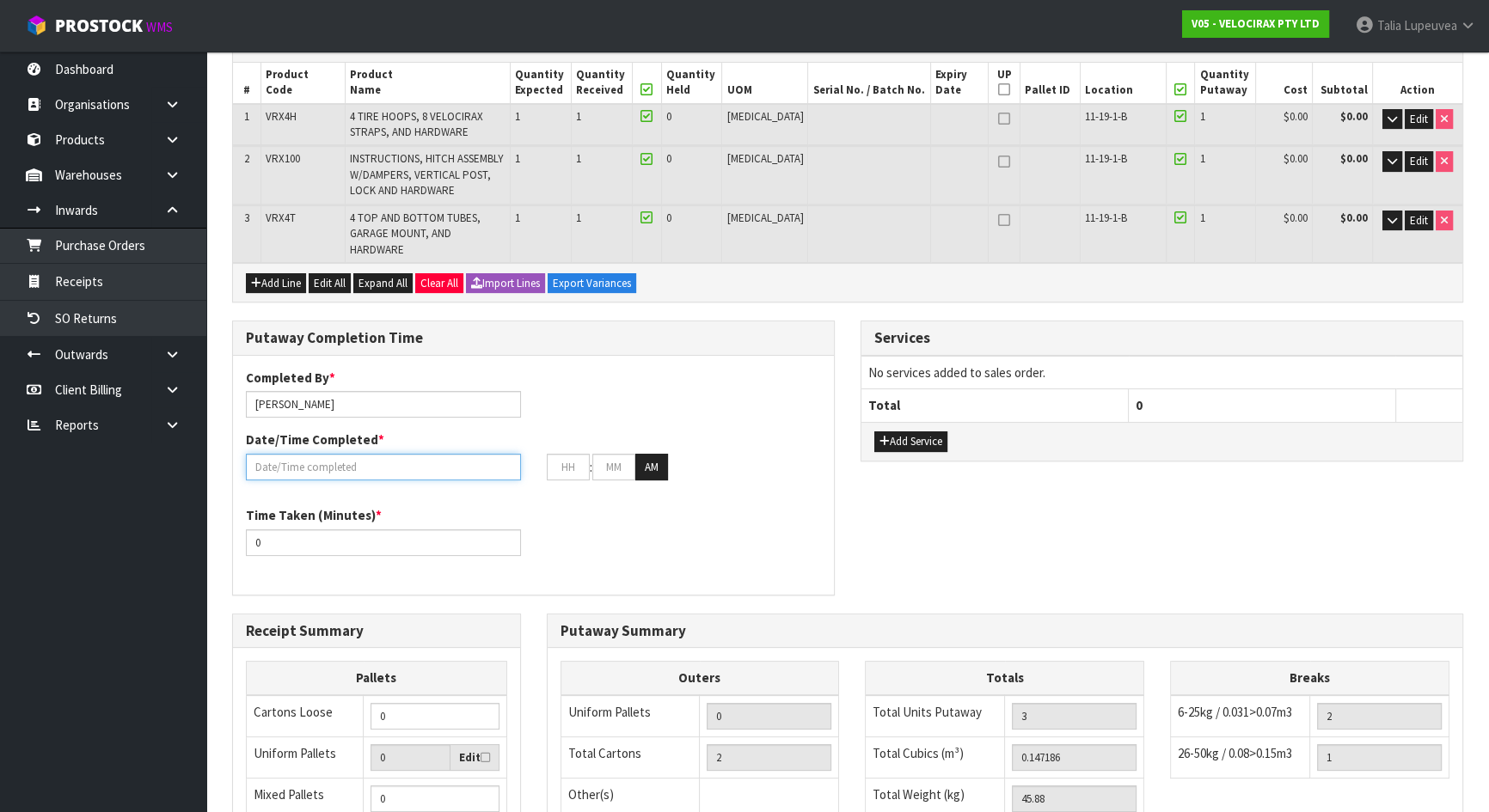
click at [401, 453] on input "text" at bounding box center [383, 467] width 275 height 27
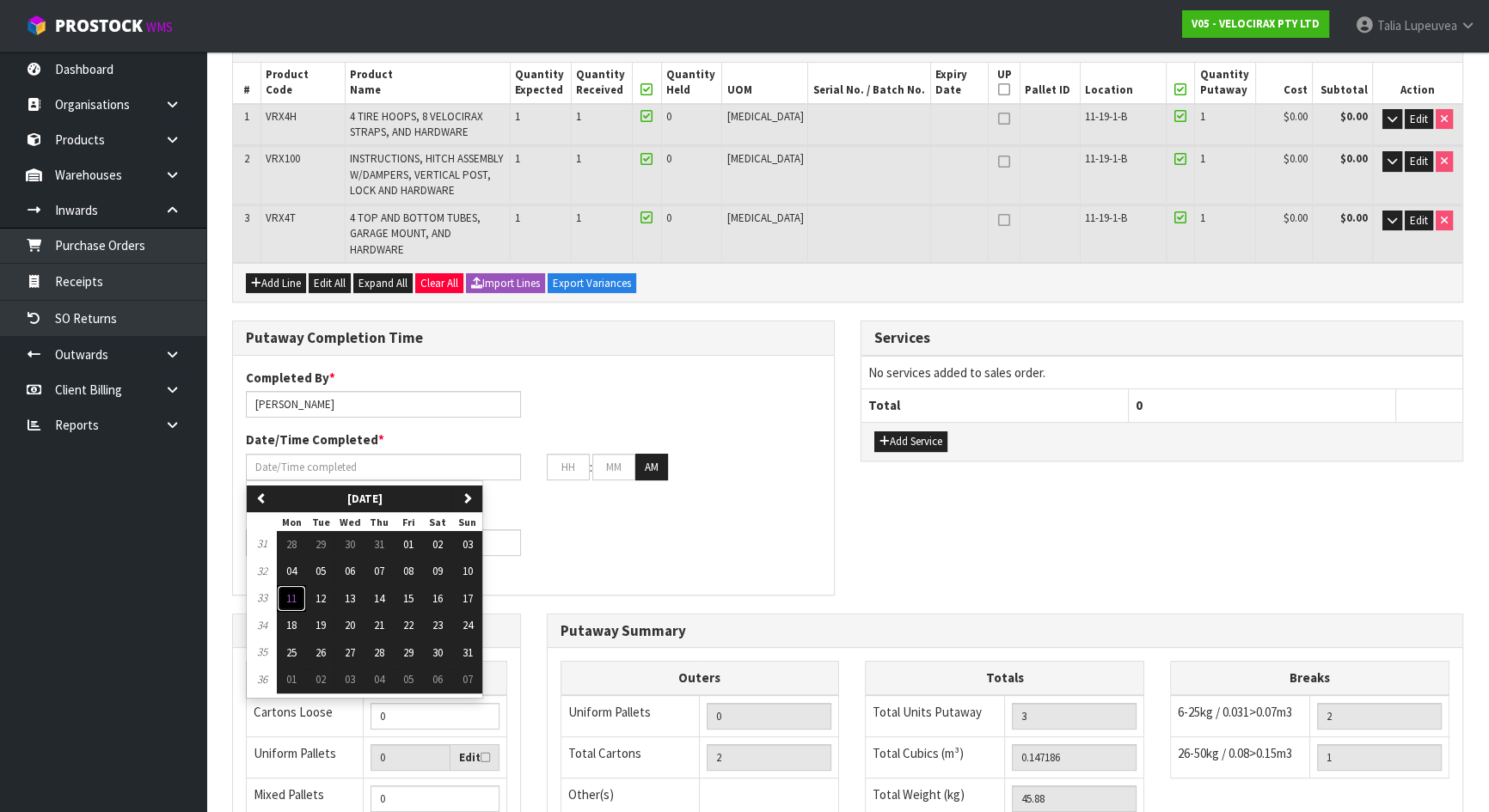
click at [292, 591] on span "11" at bounding box center [291, 598] width 10 height 14
type input "[DATE]"
type input "12"
type input "00"
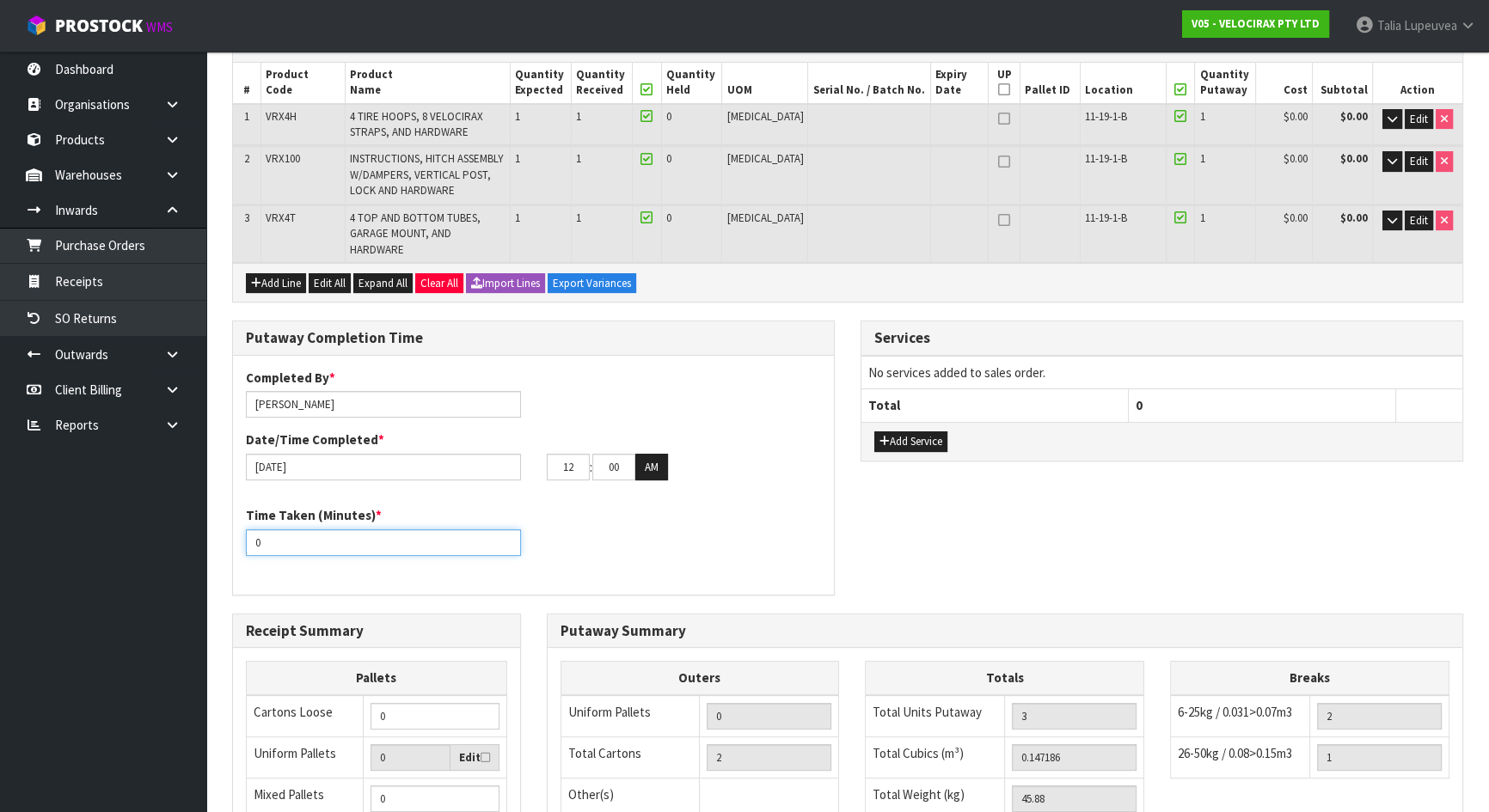
drag, startPoint x: 279, startPoint y: 515, endPoint x: 238, endPoint y: 523, distance: 41.8
click at [238, 523] on div "Time Taken (Minutes) * 0" at bounding box center [382, 530] width 301 height 49
type input "15"
drag, startPoint x: 574, startPoint y: 450, endPoint x: 549, endPoint y: 452, distance: 25.1
click at [549, 453] on input "12" at bounding box center [568, 467] width 43 height 27
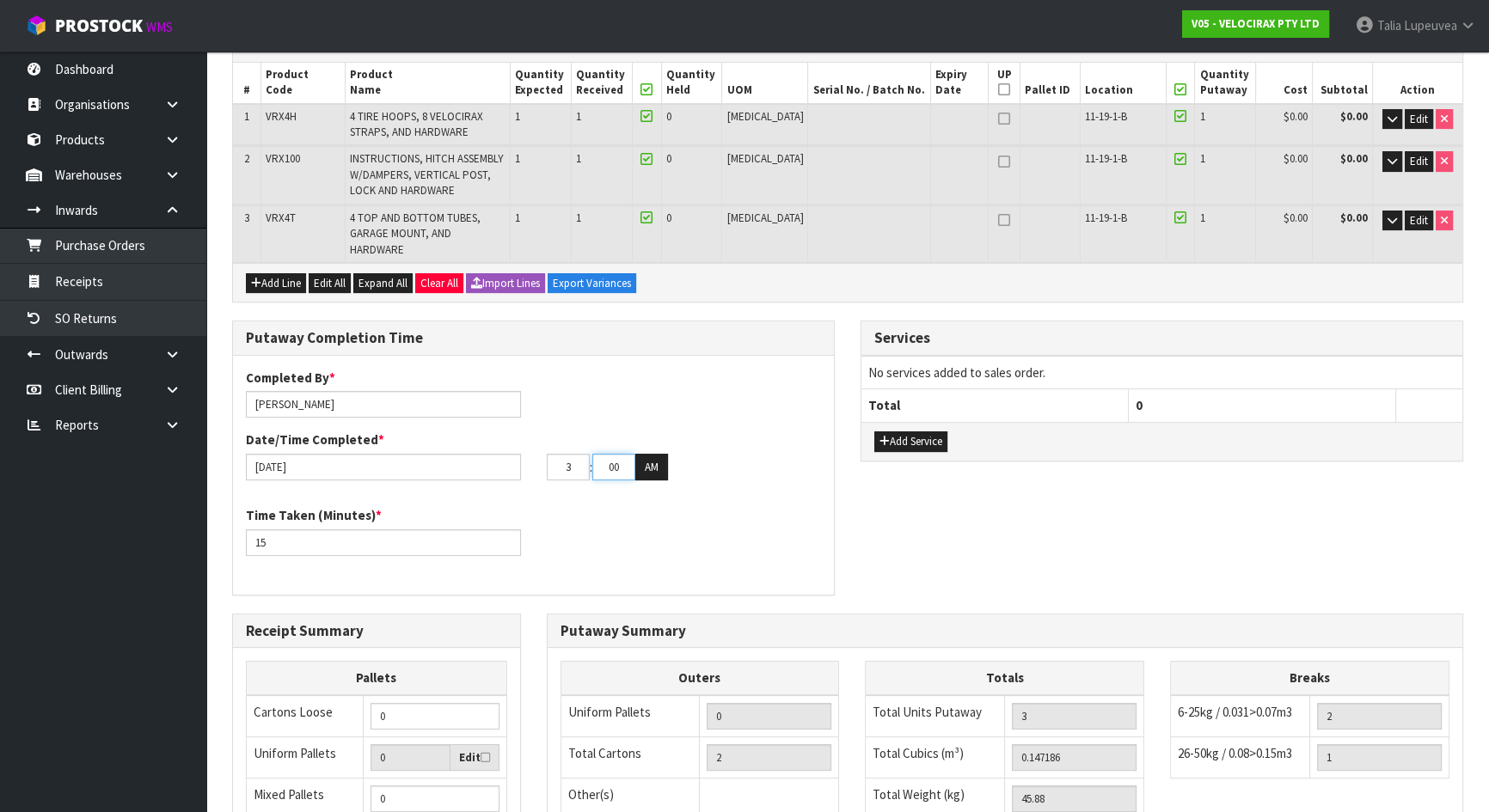
type input "03"
type input "40"
click at [642, 453] on button "AM" at bounding box center [651, 467] width 32 height 28
click at [699, 515] on div "Time Taken (Minutes) * 15" at bounding box center [532, 536] width 601 height 62
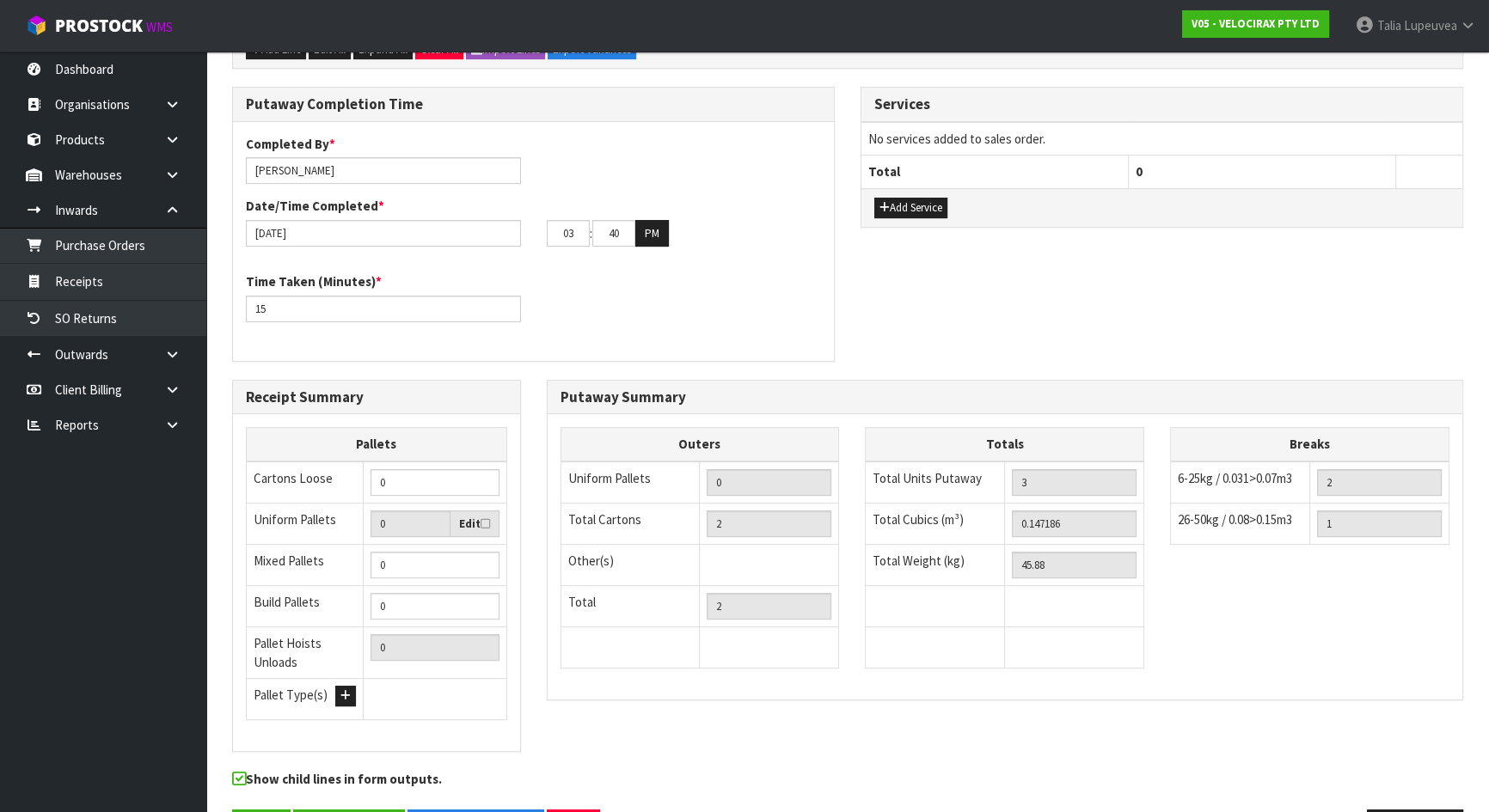
scroll to position [546, 0]
drag, startPoint x: 1072, startPoint y: 550, endPoint x: 1005, endPoint y: 568, distance: 69.4
click at [1005, 568] on tbody "Total Units Putaway 3 Total Cubics (m³) 0.147186 Total Weight (kg) 45.88" at bounding box center [1004, 563] width 278 height 207
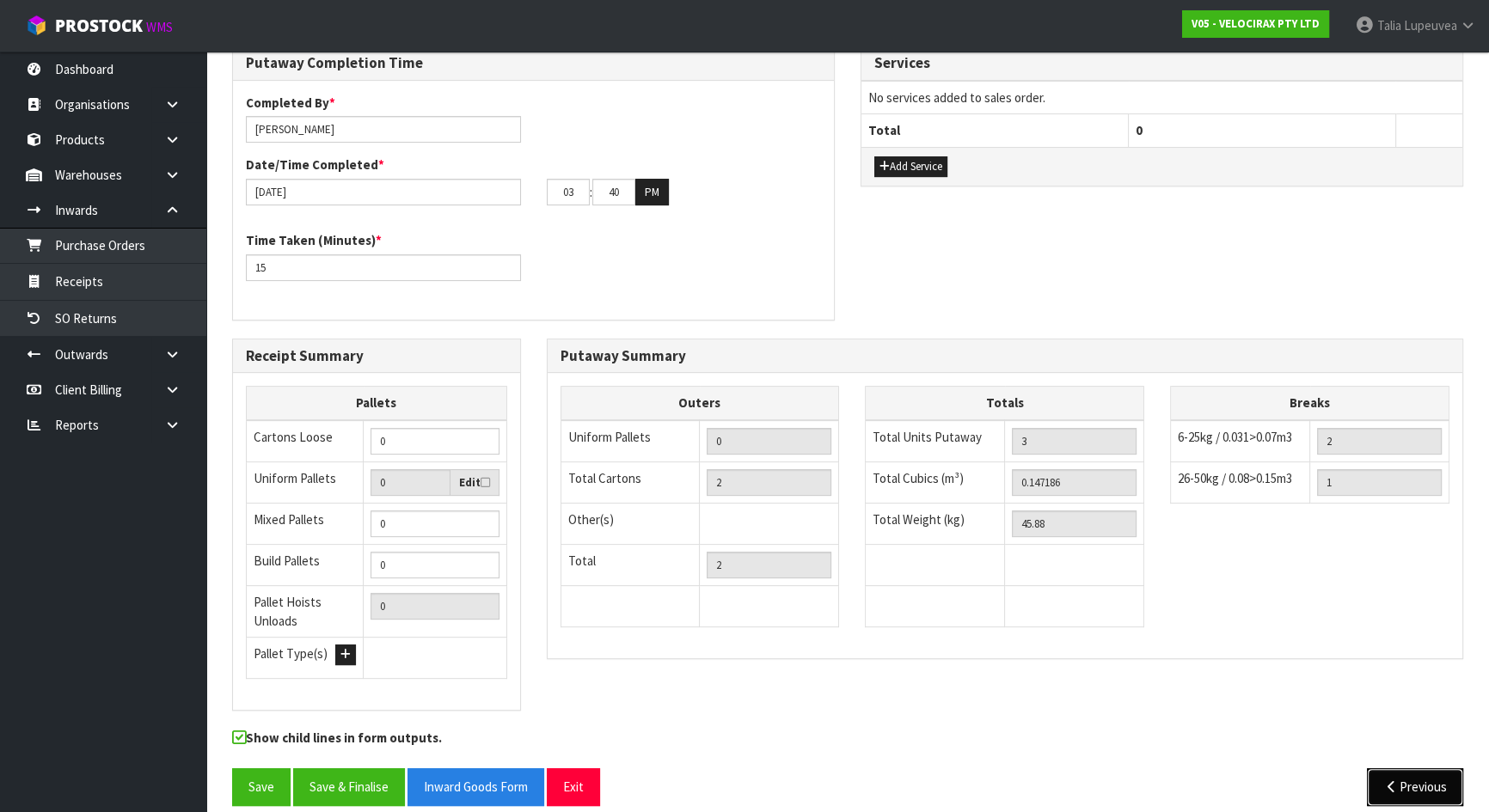
click at [1438, 768] on button "Previous" at bounding box center [1414, 786] width 96 height 37
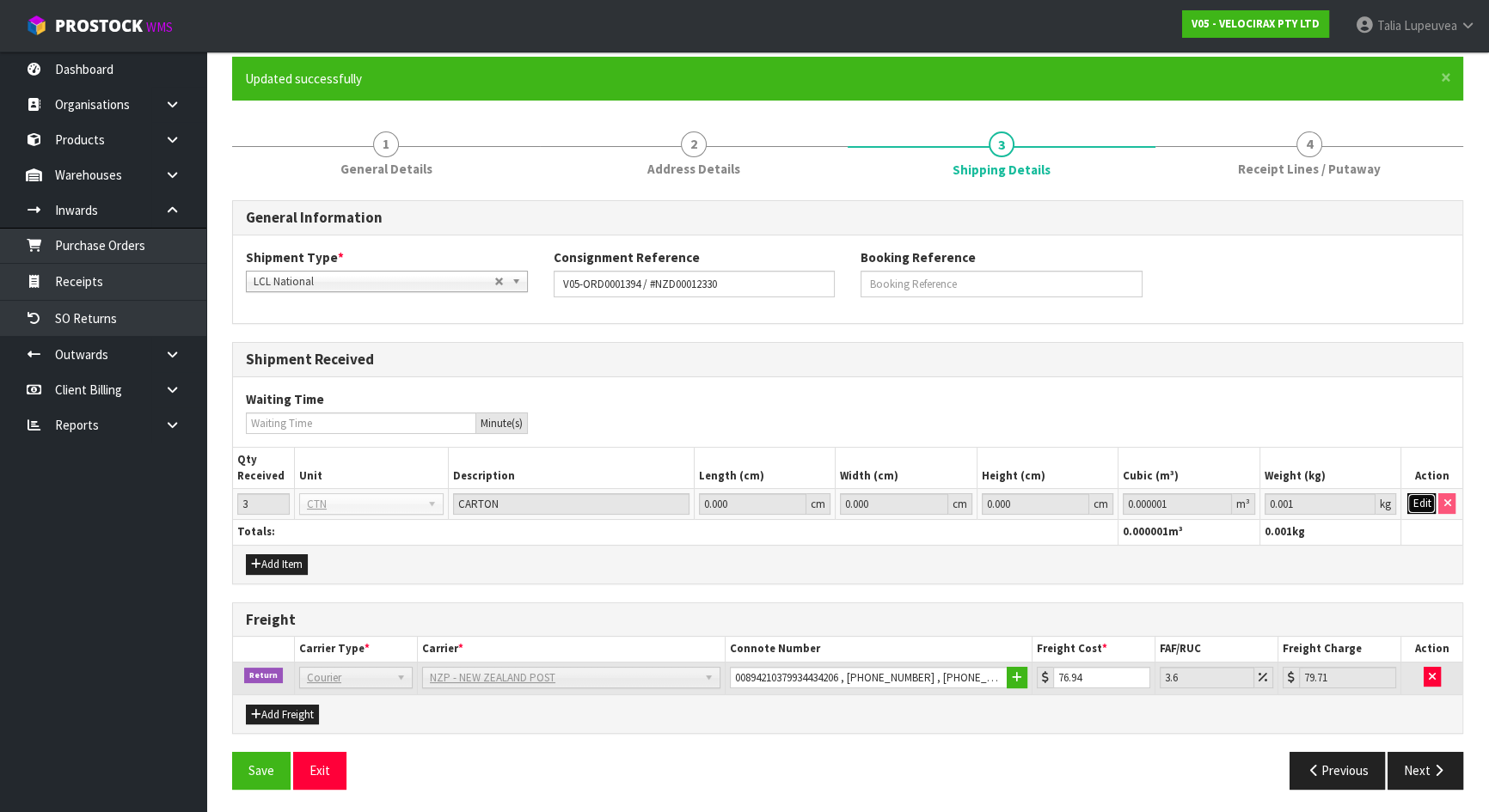
click at [1419, 500] on button "Edit" at bounding box center [1422, 504] width 28 height 21
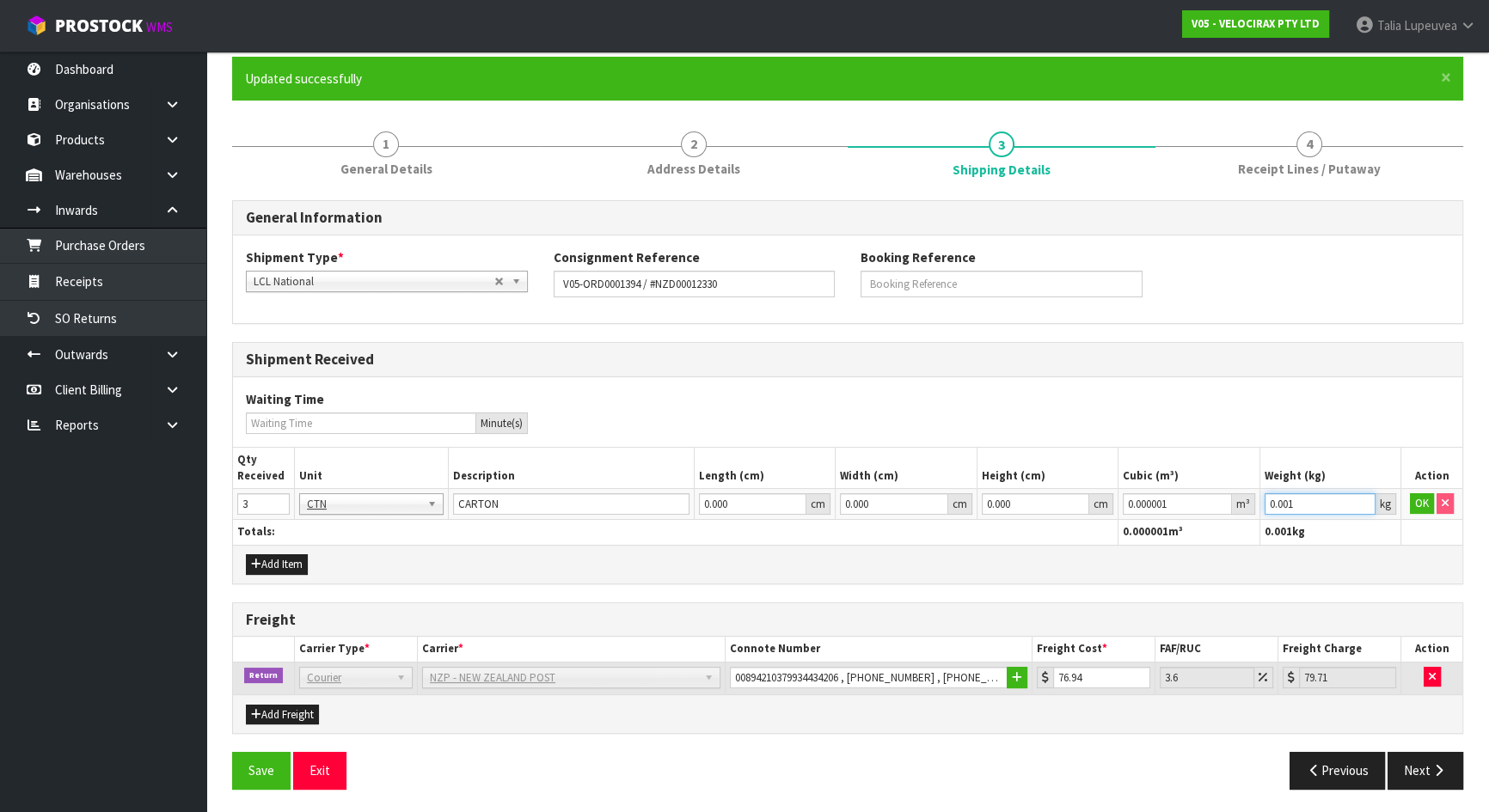
drag, startPoint x: 1314, startPoint y: 495, endPoint x: 1227, endPoint y: 501, distance: 87.2
click at [1227, 501] on tr "3 BAG BAR BSK BIN BTL BOX BDL CAB CGE CTN CSE COI CRA CRT CBE CYL DRM JAR MTR P…" at bounding box center [847, 504] width 1229 height 31
paste input "45.88"
type input "45.88"
drag, startPoint x: 1413, startPoint y: 506, endPoint x: 1425, endPoint y: 606, distance: 100.7
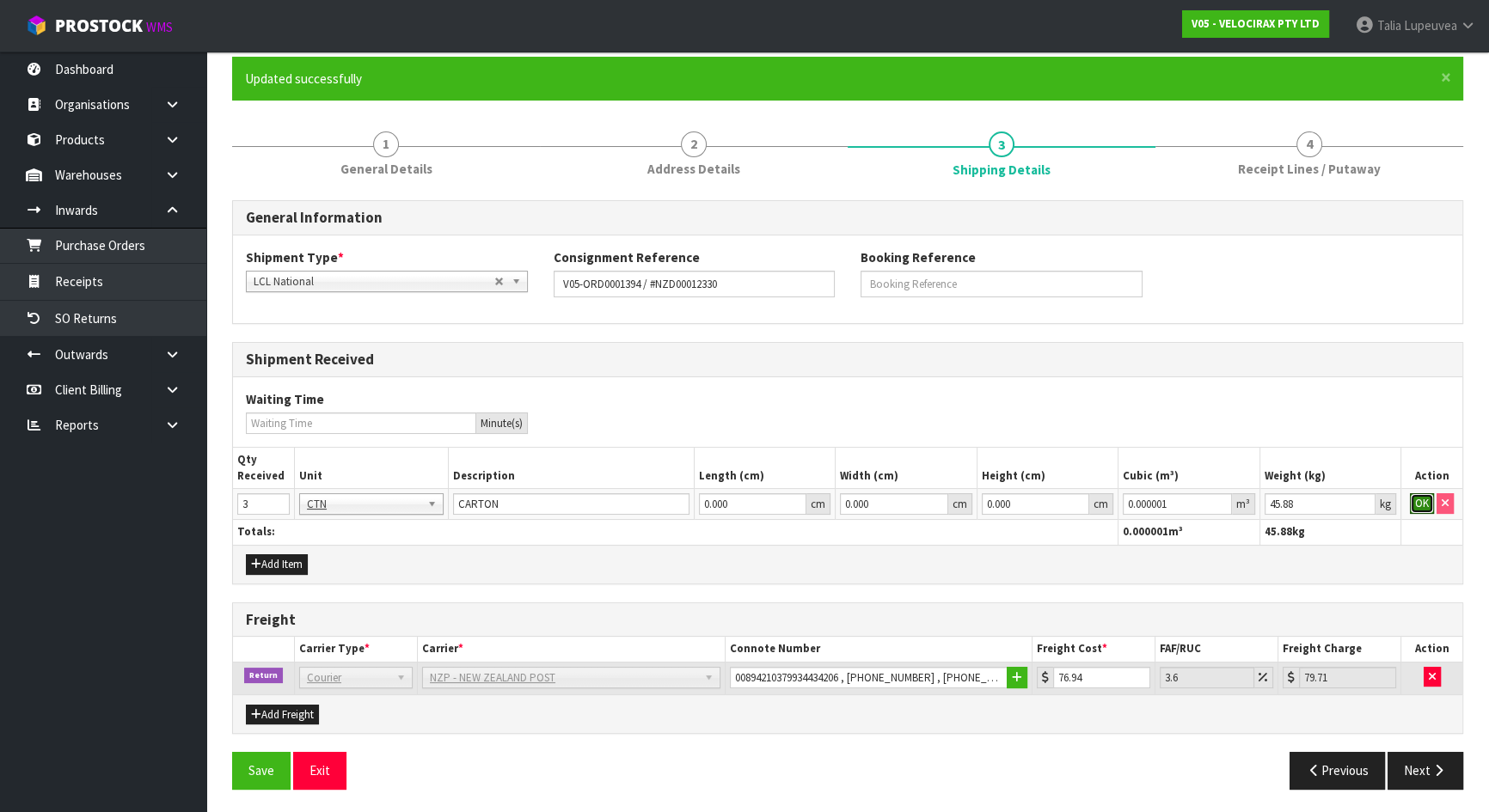
click at [1418, 525] on table "Qty Received Unit Description Length (cm) Width (cm) Height (cm) Cubic (m³) Wei…" at bounding box center [847, 495] width 1229 height 96
click at [1441, 770] on icon "button" at bounding box center [1438, 770] width 16 height 13
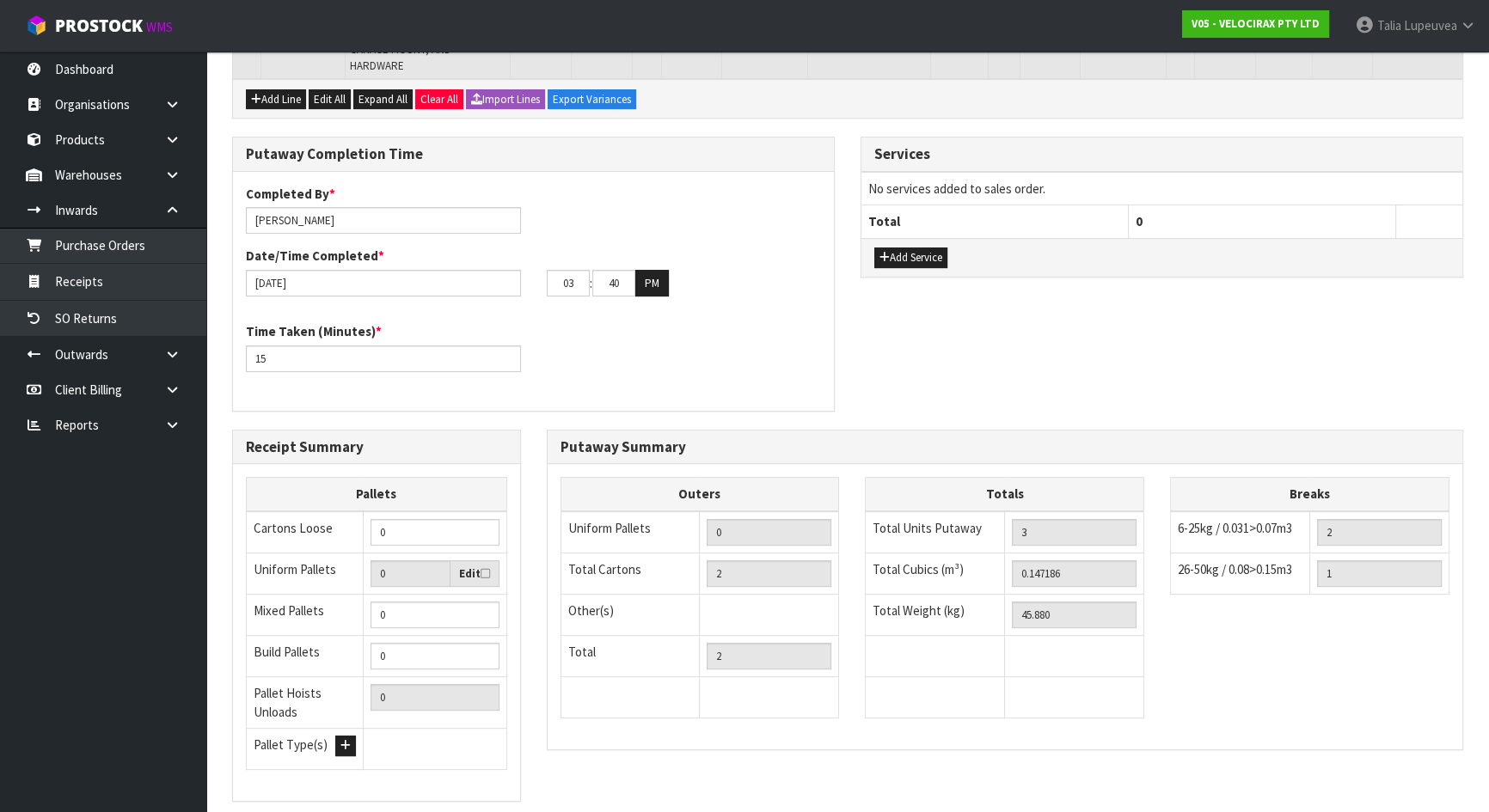
scroll to position [587, 0]
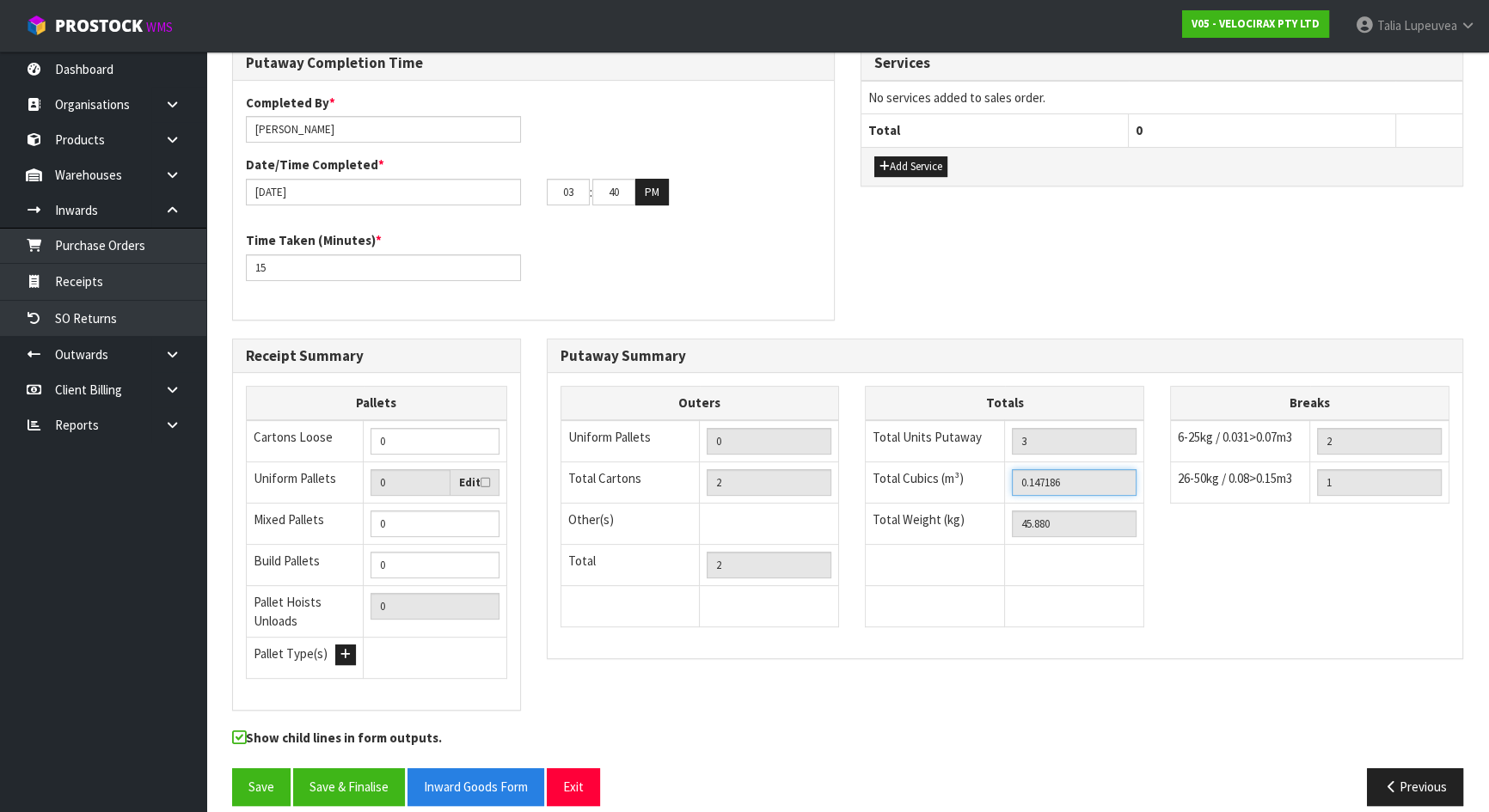
drag, startPoint x: 1014, startPoint y: 454, endPoint x: 962, endPoint y: 452, distance: 52.0
click at [962, 461] on tr "Total Cubics (m³) 0.147186" at bounding box center [1004, 481] width 278 height 41
drag, startPoint x: 1418, startPoint y: 765, endPoint x: 1414, endPoint y: 752, distance: 13.6
click at [1419, 768] on button "Previous" at bounding box center [1414, 786] width 96 height 37
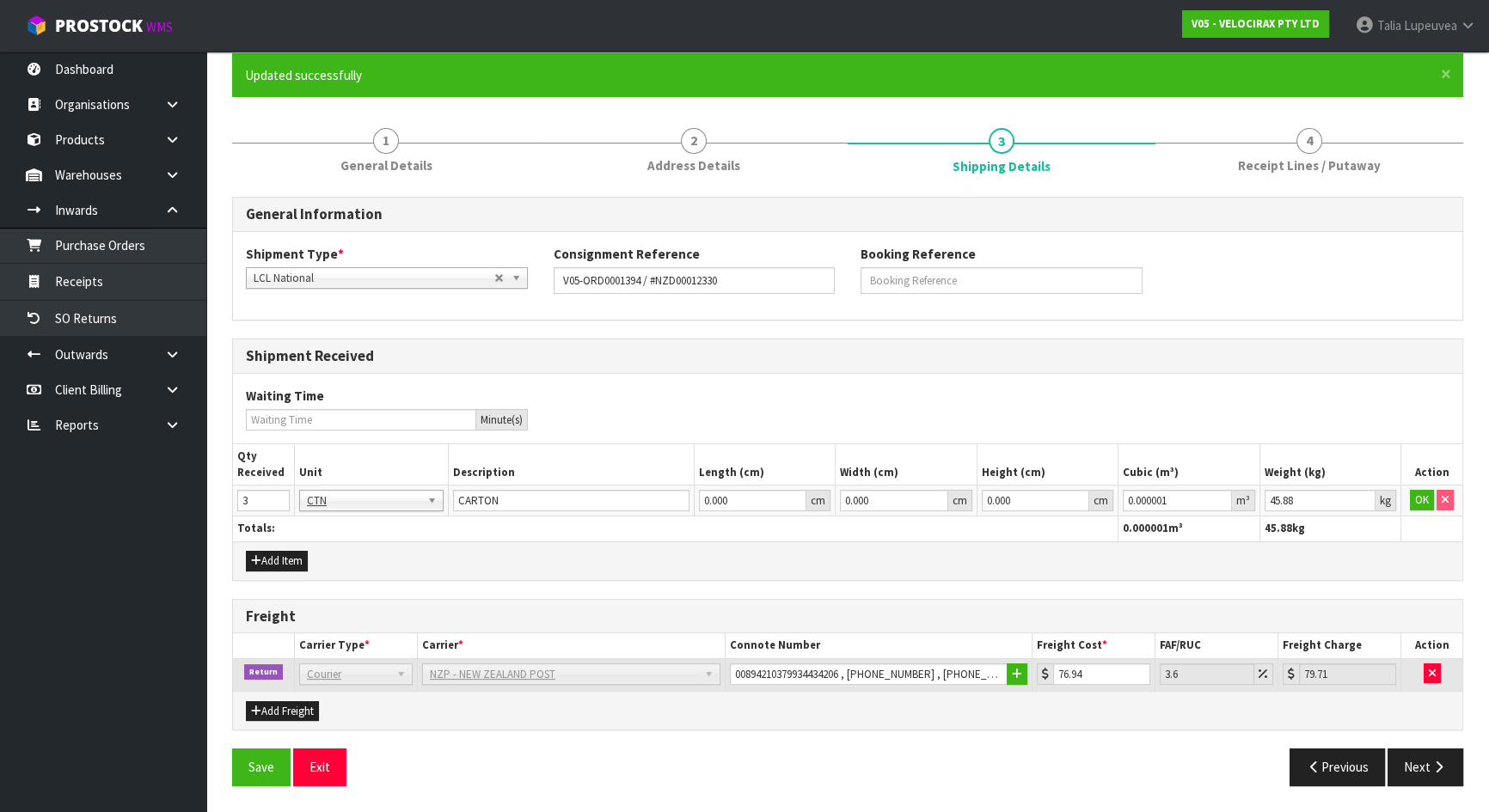
scroll to position [139, 0]
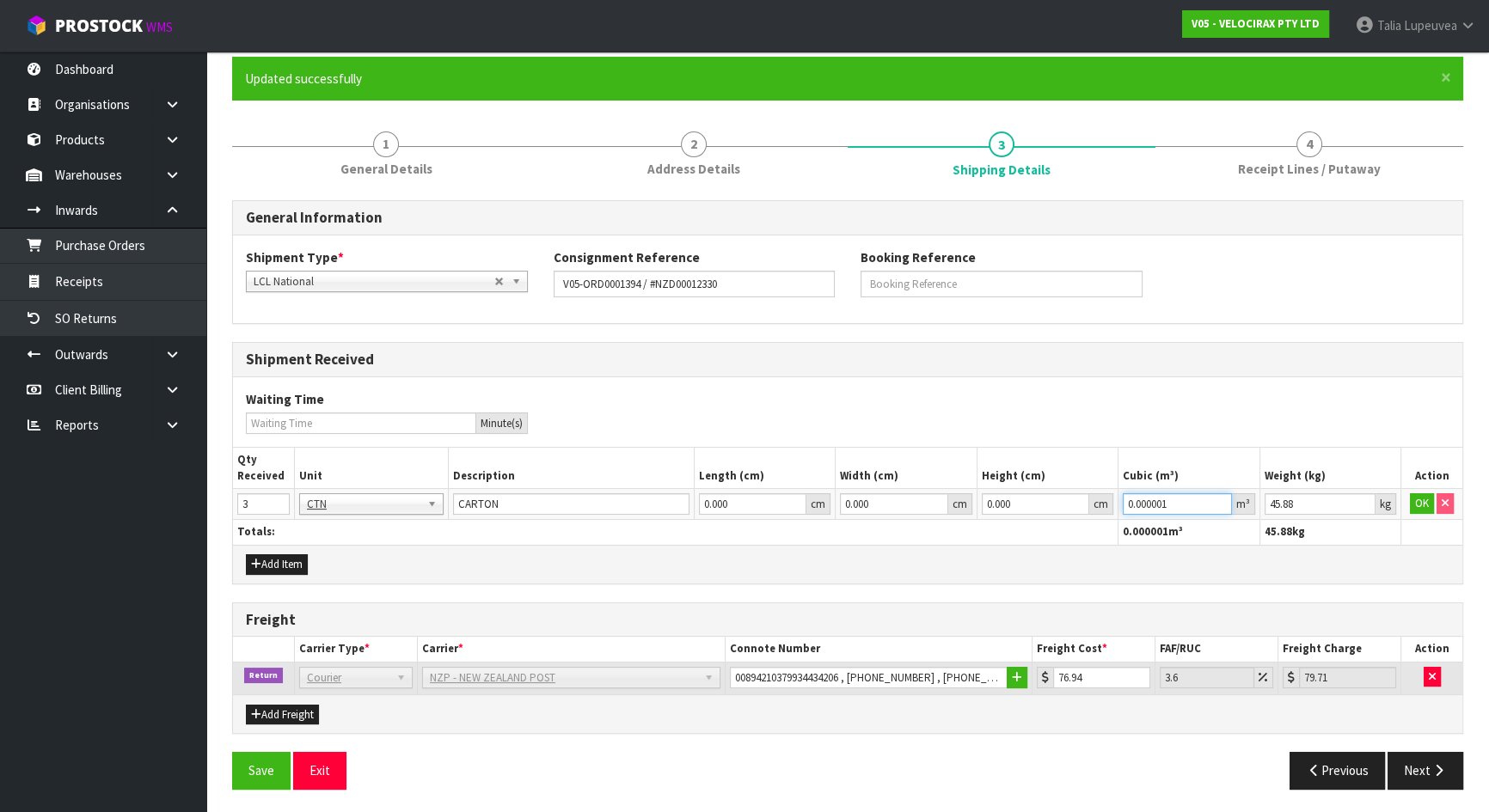
drag, startPoint x: 1181, startPoint y: 497, endPoint x: 1117, endPoint y: 498, distance: 64.0
click at [1118, 498] on td "0.000001 m³" at bounding box center [1188, 504] width 141 height 31
paste input "147186"
type input "0.147186"
click at [1420, 498] on button "OK" at bounding box center [1421, 504] width 24 height 21
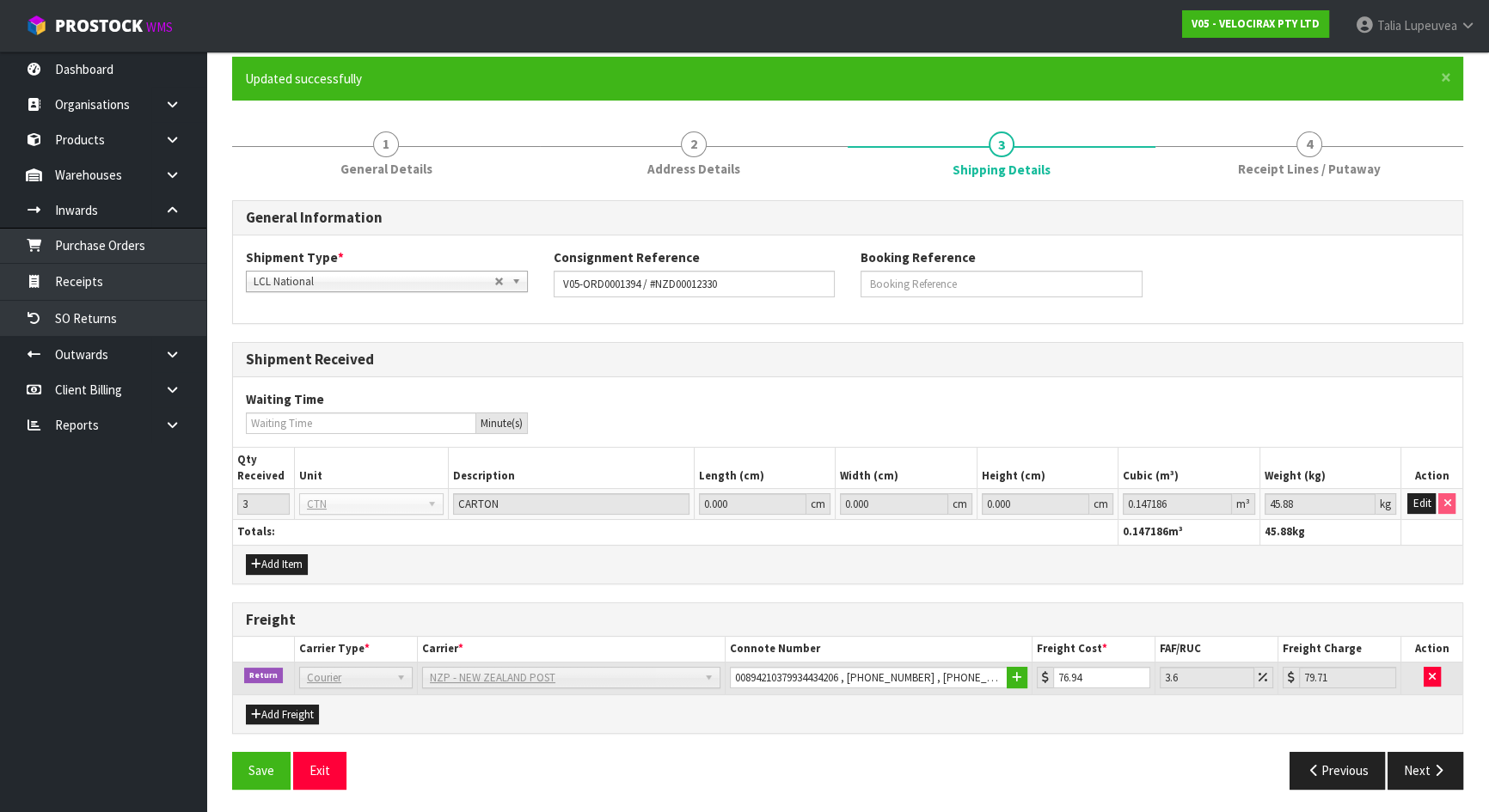
click at [1351, 339] on div "General Information Shipment Type * LCL National LCL International FCL-20ft FCL…" at bounding box center [847, 501] width 1231 height 602
click at [1436, 781] on button "Next" at bounding box center [1425, 770] width 76 height 37
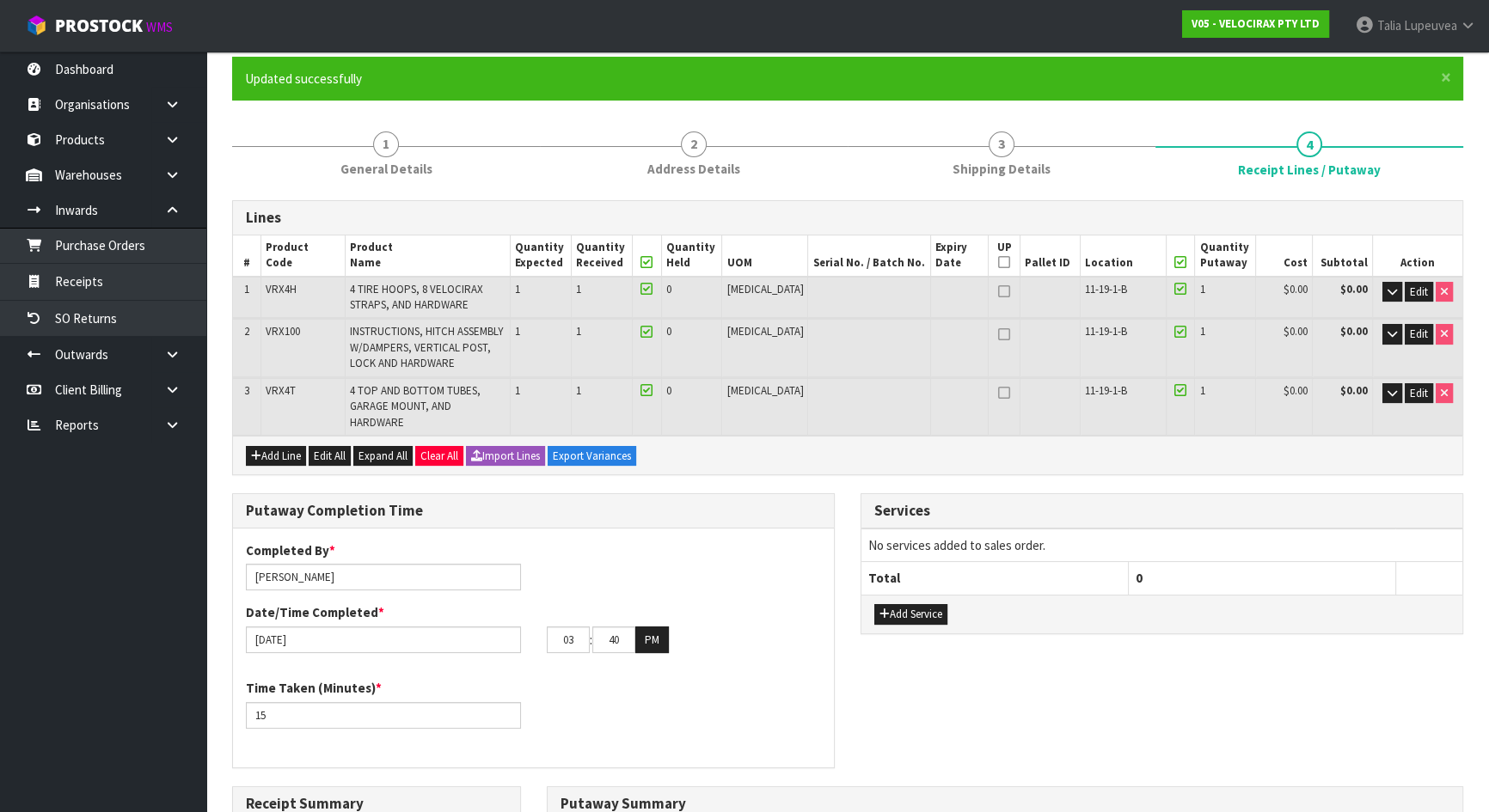
click at [1428, 787] on div "Putaway Summary" at bounding box center [1005, 804] width 916 height 34
type input "09"
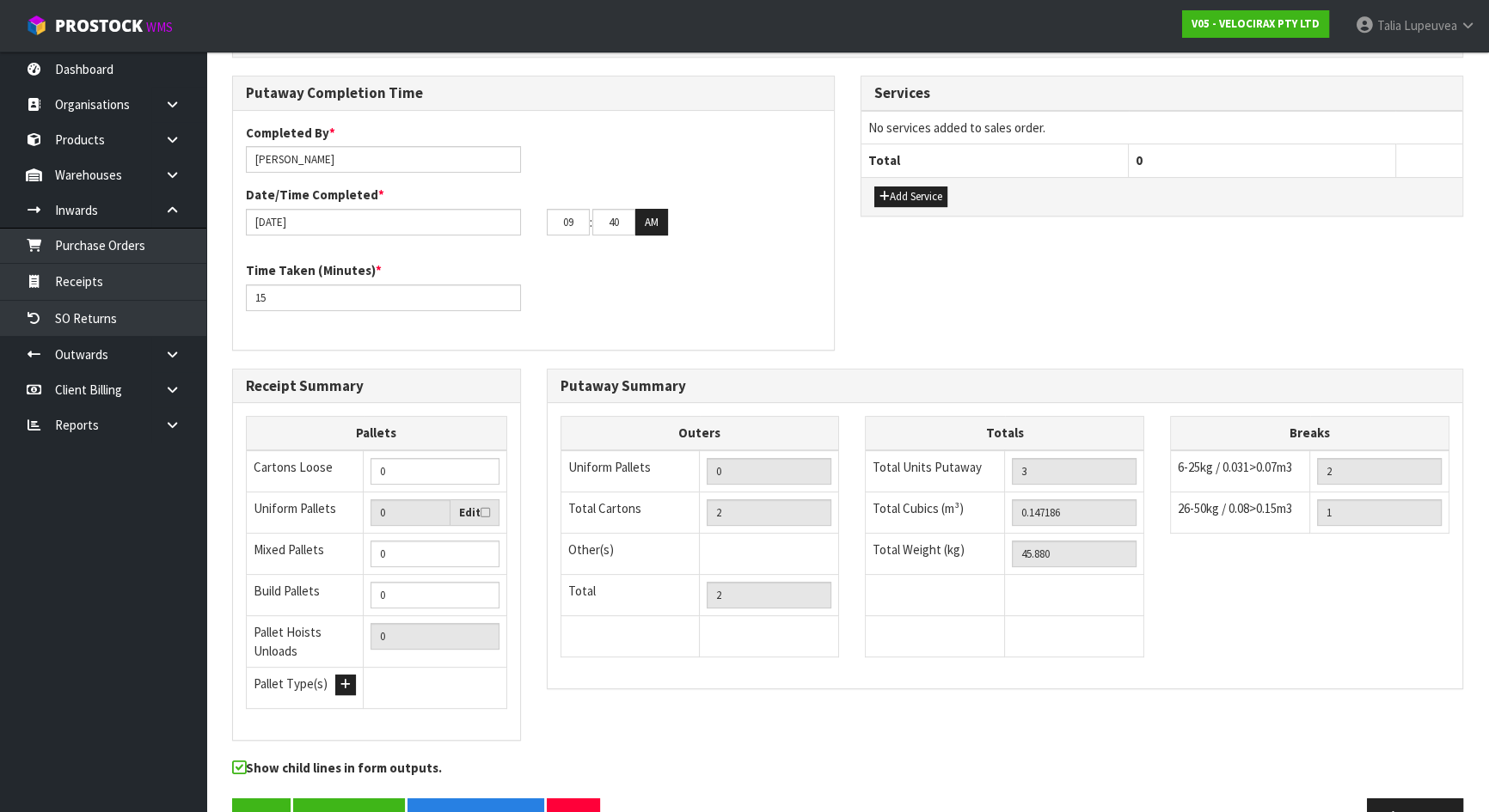
scroll to position [587, 0]
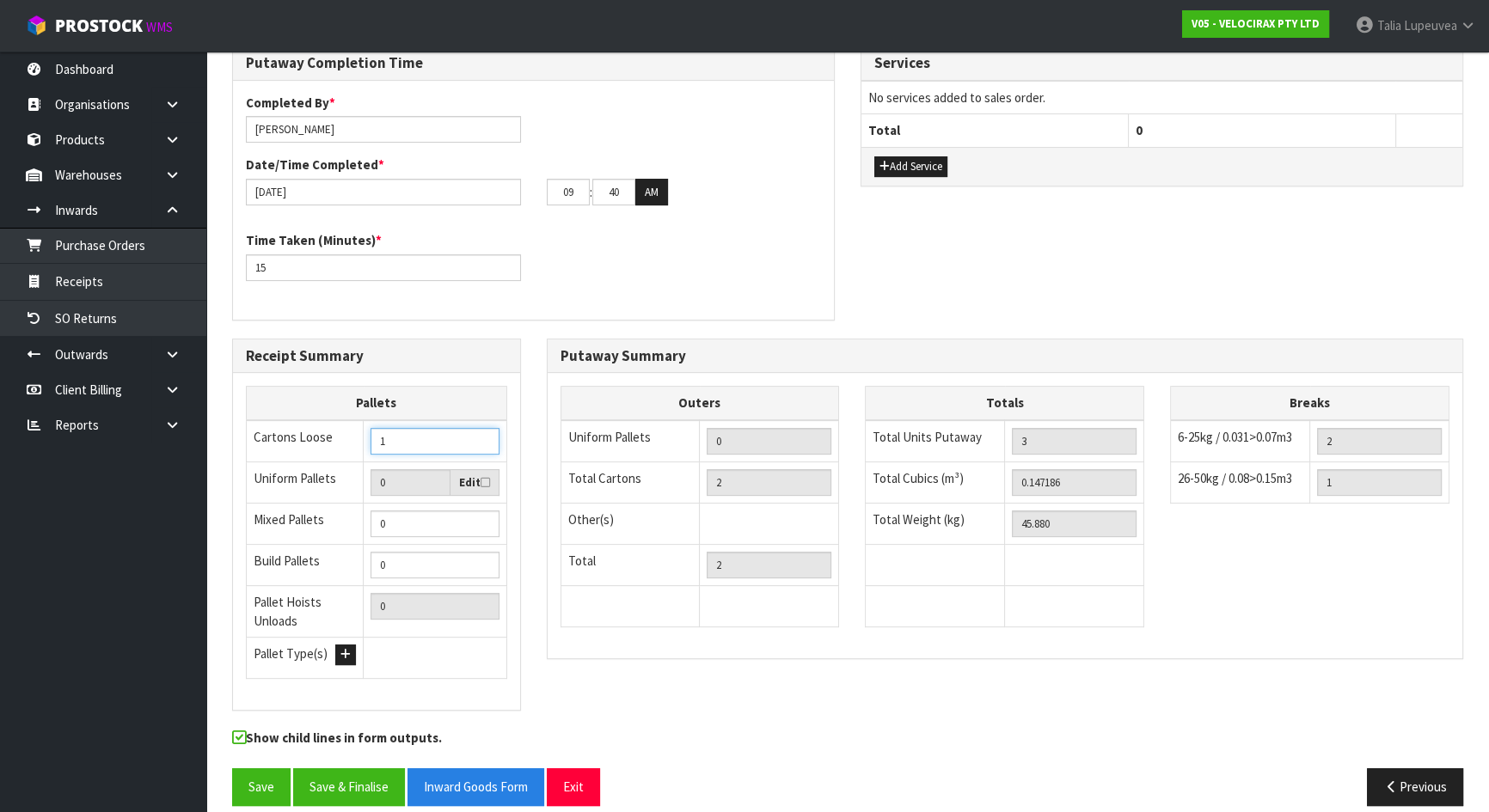
click at [478, 428] on input "1" at bounding box center [434, 441] width 128 height 27
click at [478, 428] on input "2" at bounding box center [434, 441] width 128 height 27
type input "3"
click at [478, 428] on input "3" at bounding box center [434, 441] width 128 height 27
click at [1121, 236] on div "Putaway Completion Time Completed By * [PERSON_NAME] Date/Time Completed * [DAT…" at bounding box center [847, 192] width 1256 height 292
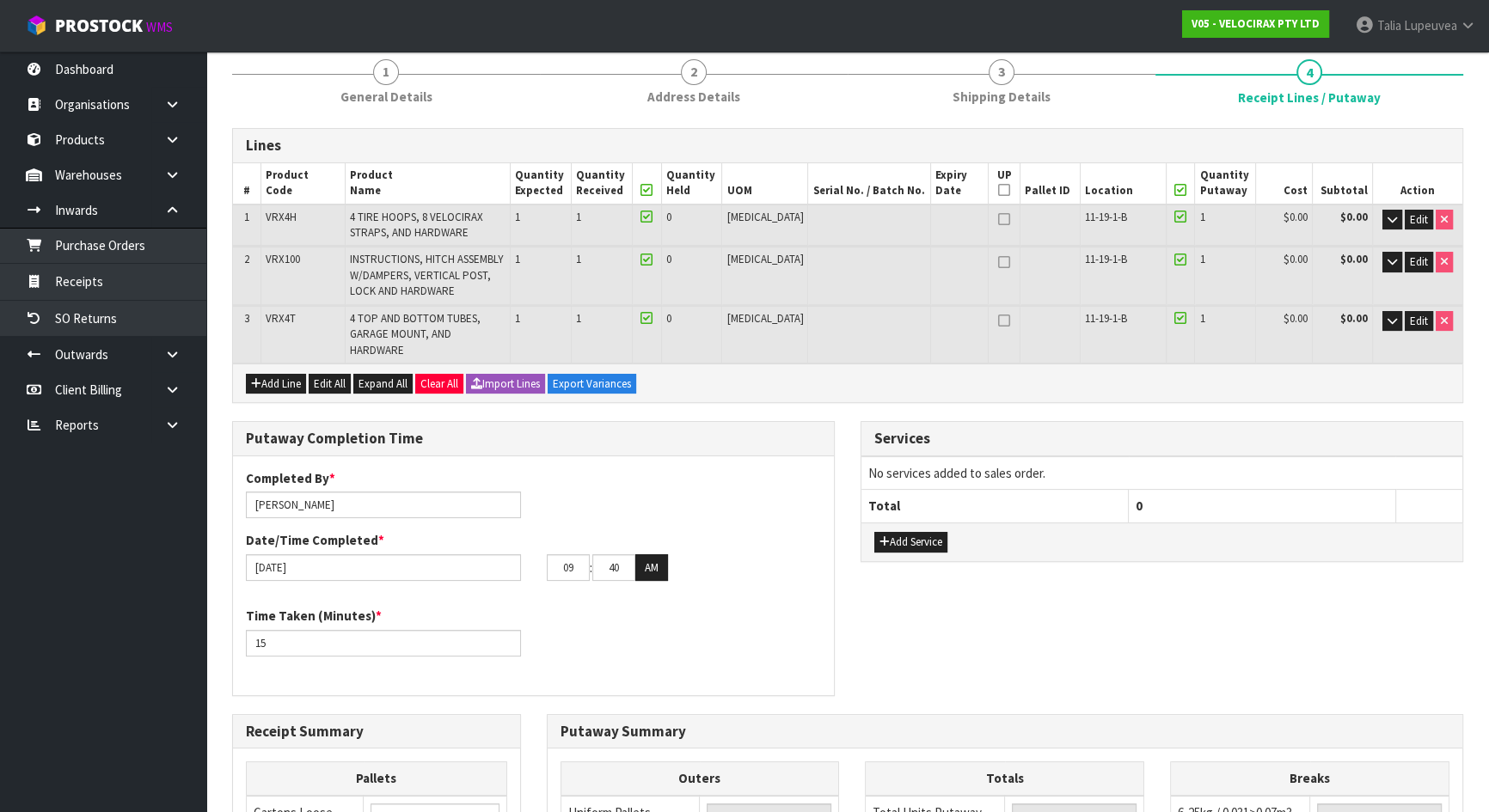
scroll to position [196, 0]
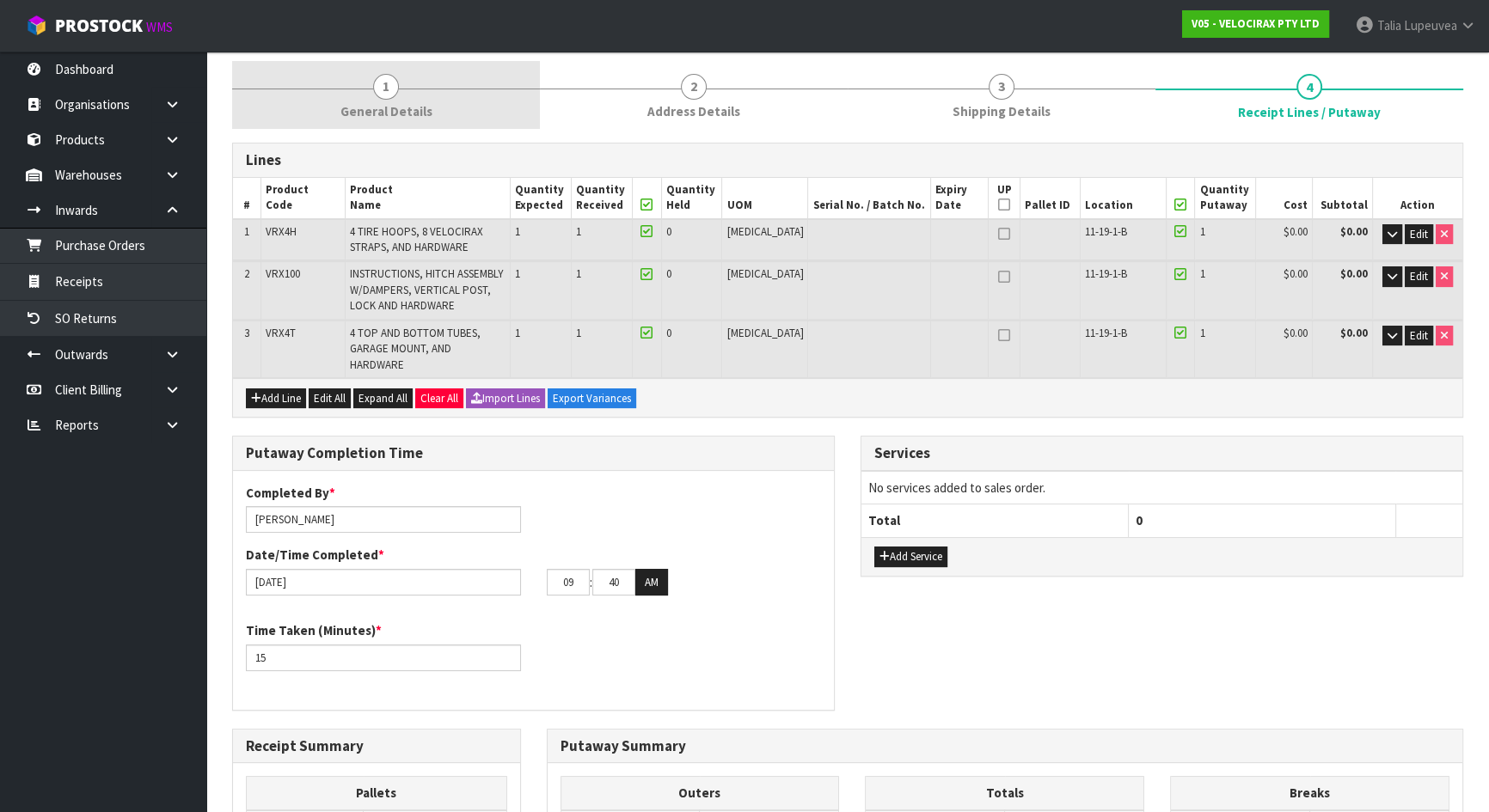
click at [382, 116] on span "General Details" at bounding box center [386, 111] width 92 height 18
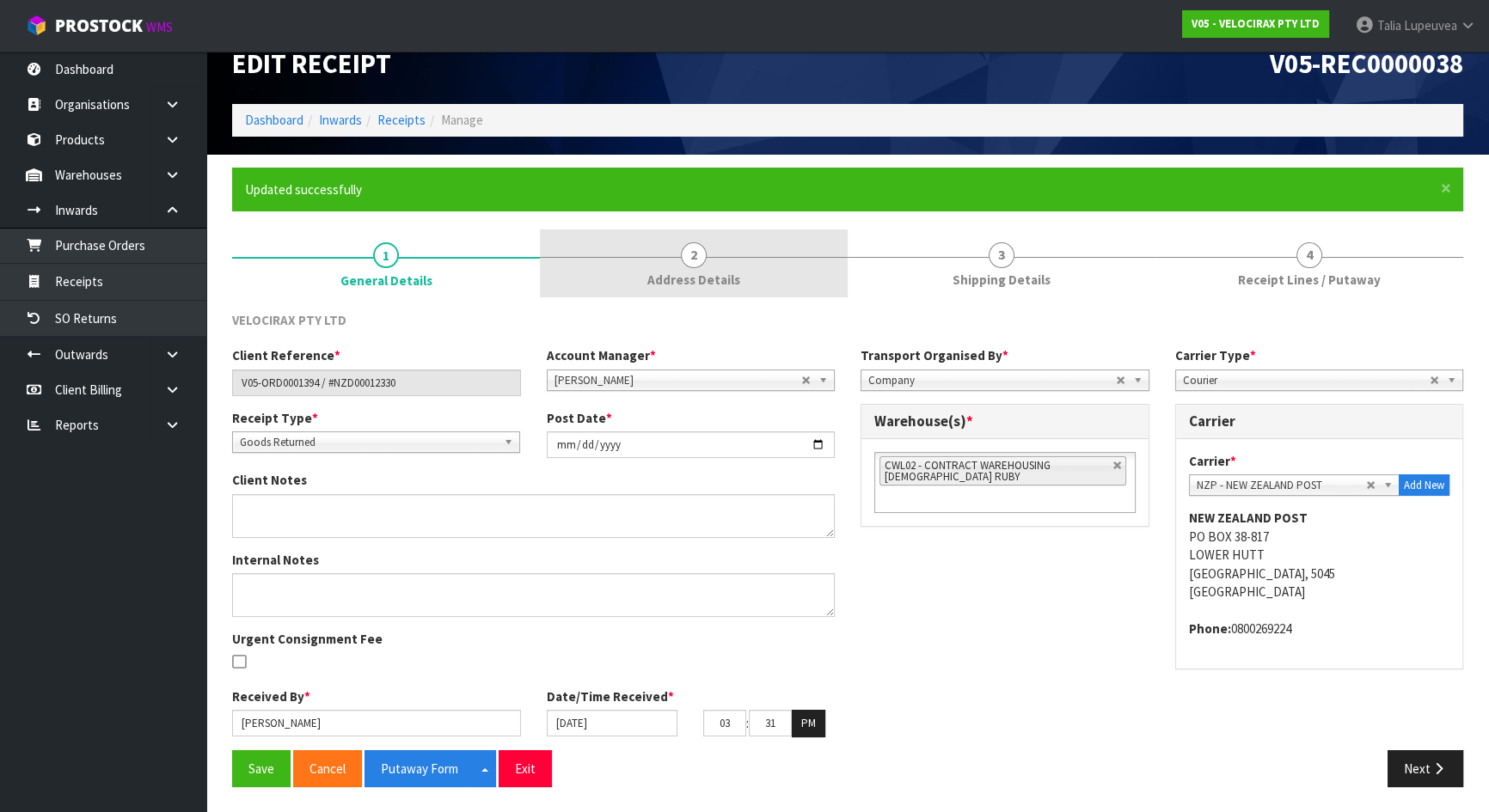
click at [688, 258] on span "2" at bounding box center [693, 254] width 26 height 26
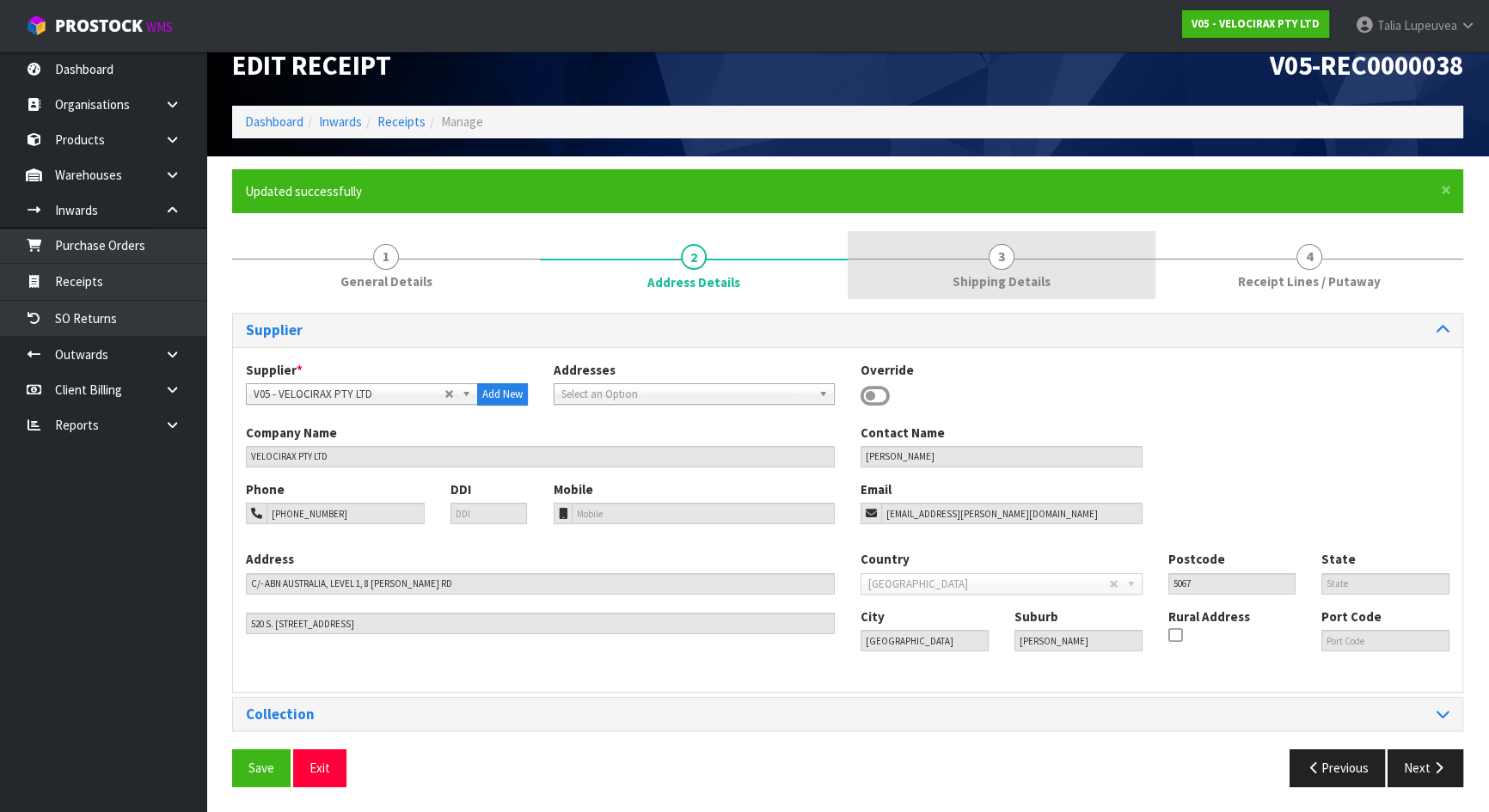
click at [980, 264] on link "3 Shipping Details" at bounding box center [1001, 266] width 307 height 68
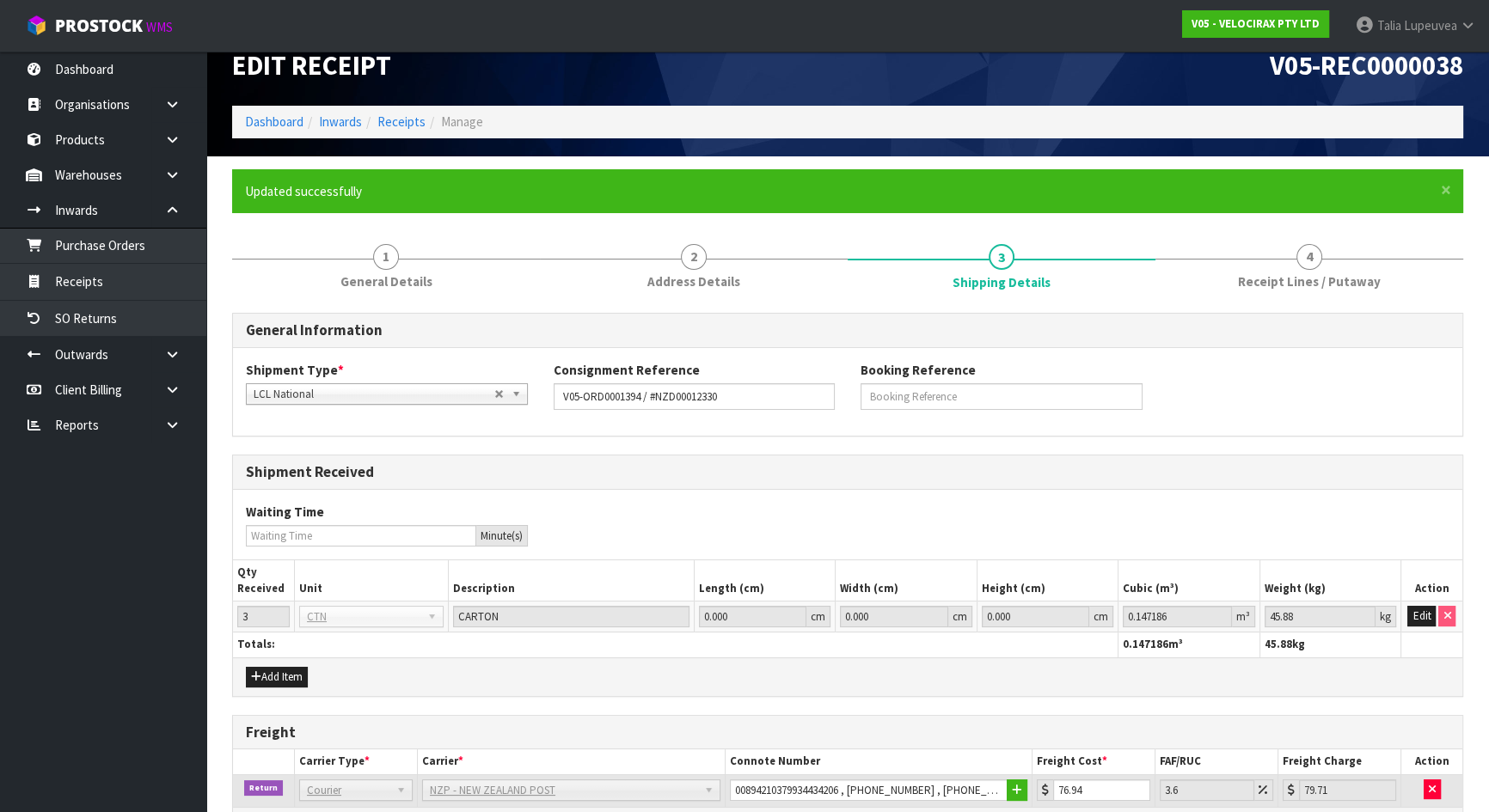
scroll to position [139, 0]
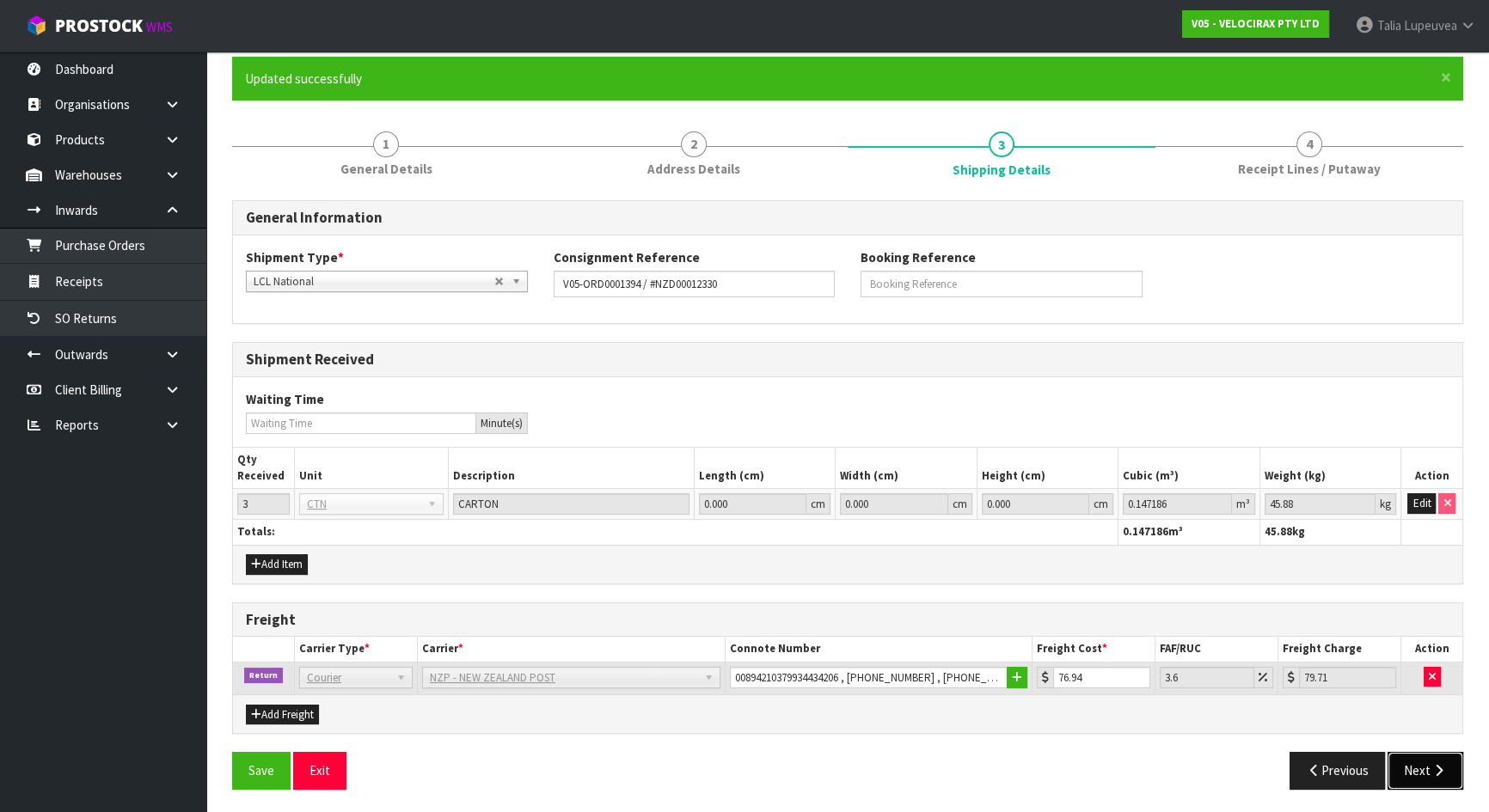
click at [1430, 771] on icon "button" at bounding box center [1438, 770] width 16 height 13
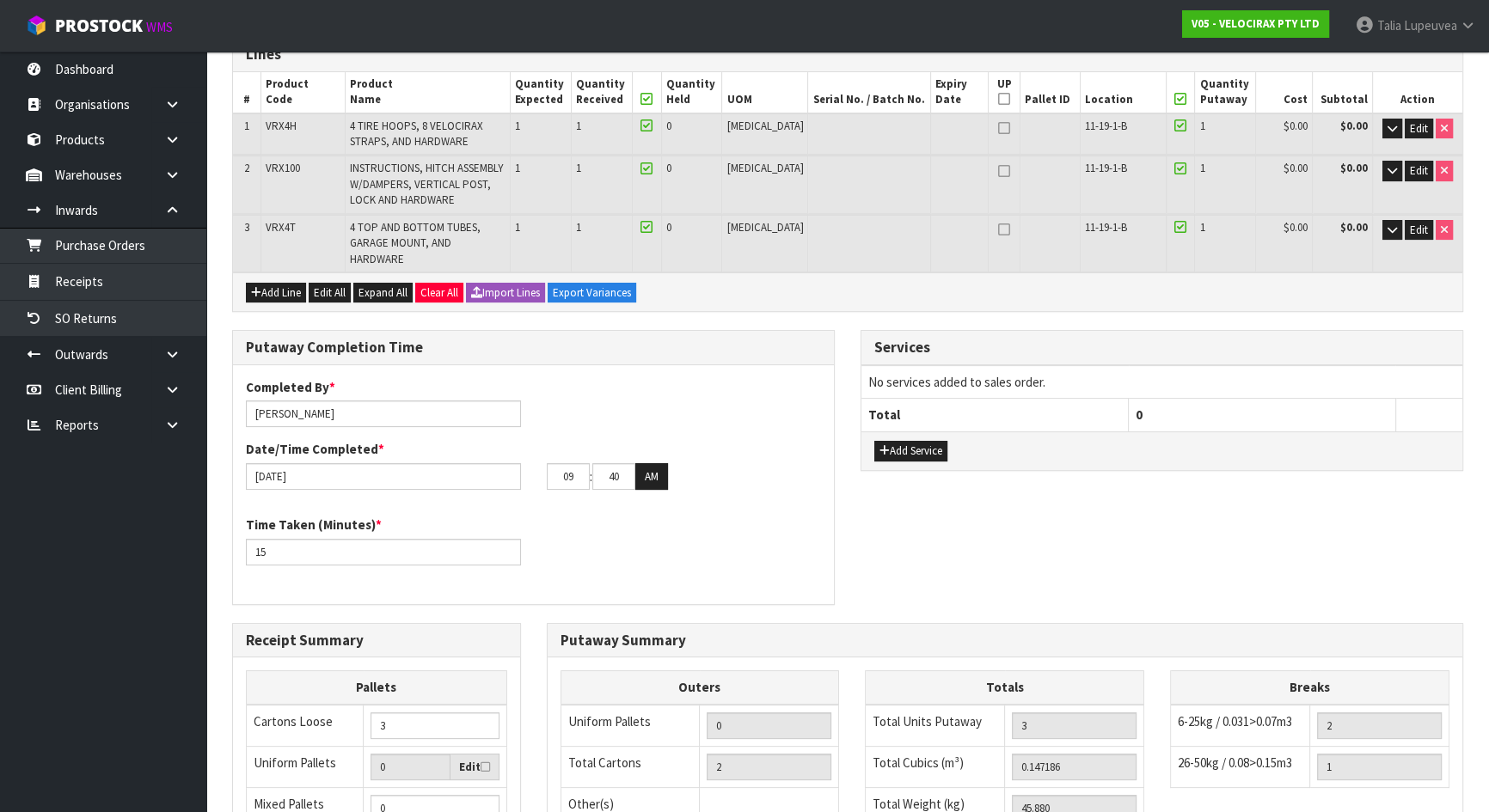
scroll to position [41, 0]
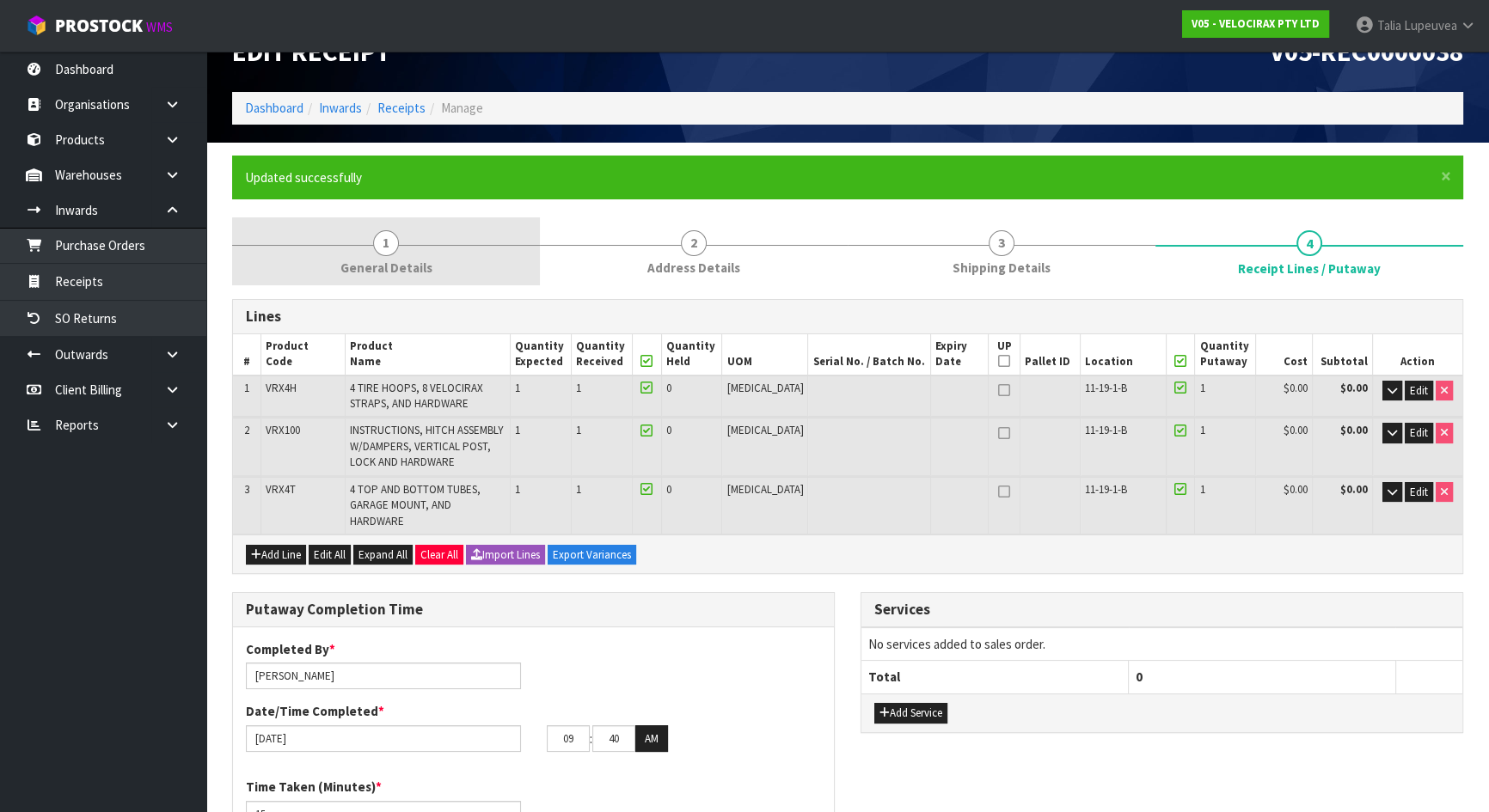
drag, startPoint x: 381, startPoint y: 250, endPoint x: 421, endPoint y: 257, distance: 40.6
click at [385, 250] on span "1" at bounding box center [385, 243] width 26 height 26
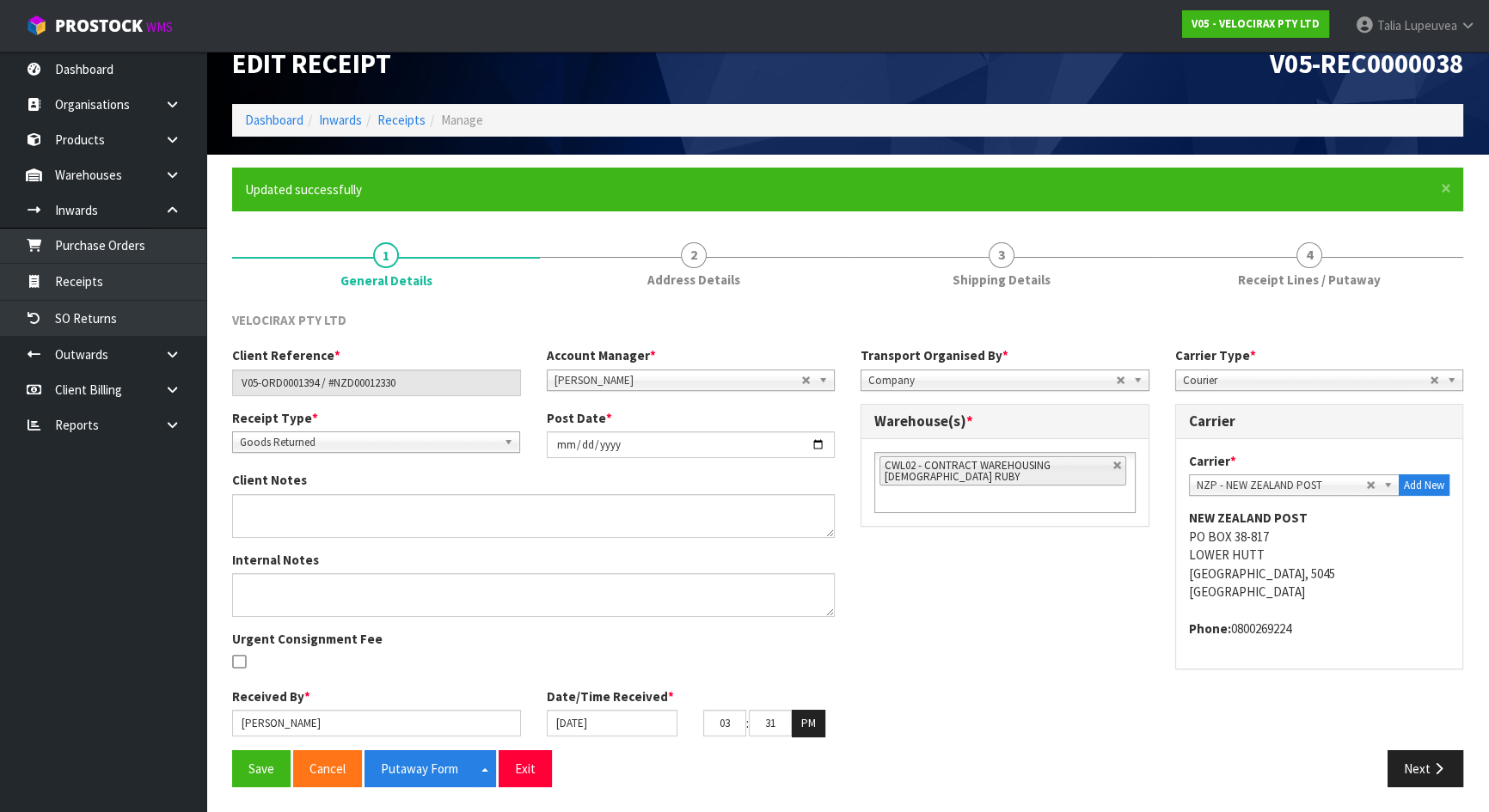
click at [743, 304] on div "VELOCIRAX PTY LTD Client Reference * V05-ORD0001394 / #NZD00012330 Account Mana…" at bounding box center [847, 548] width 1231 height 502
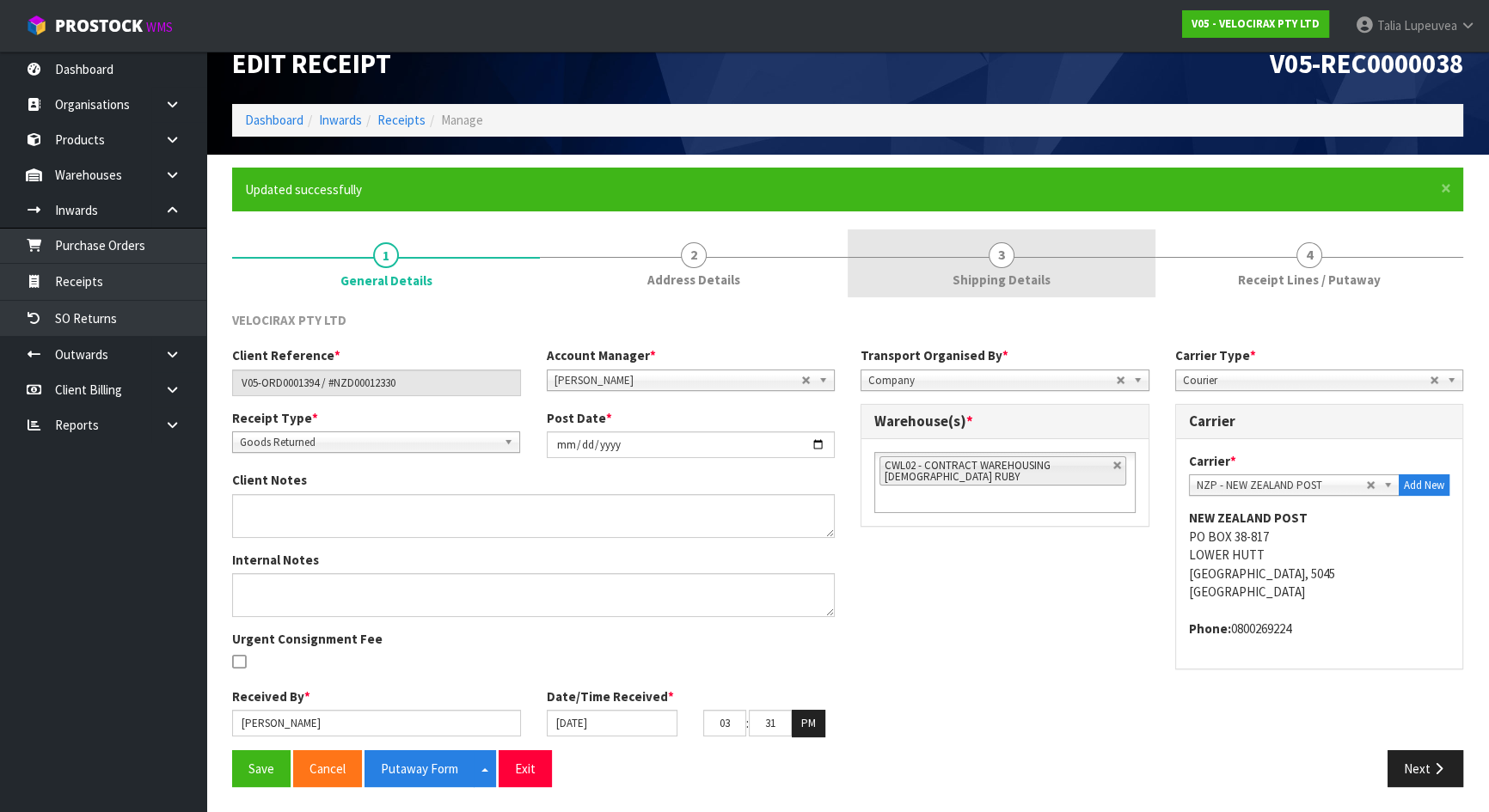
click at [953, 259] on link "3 Shipping Details" at bounding box center [1001, 264] width 307 height 68
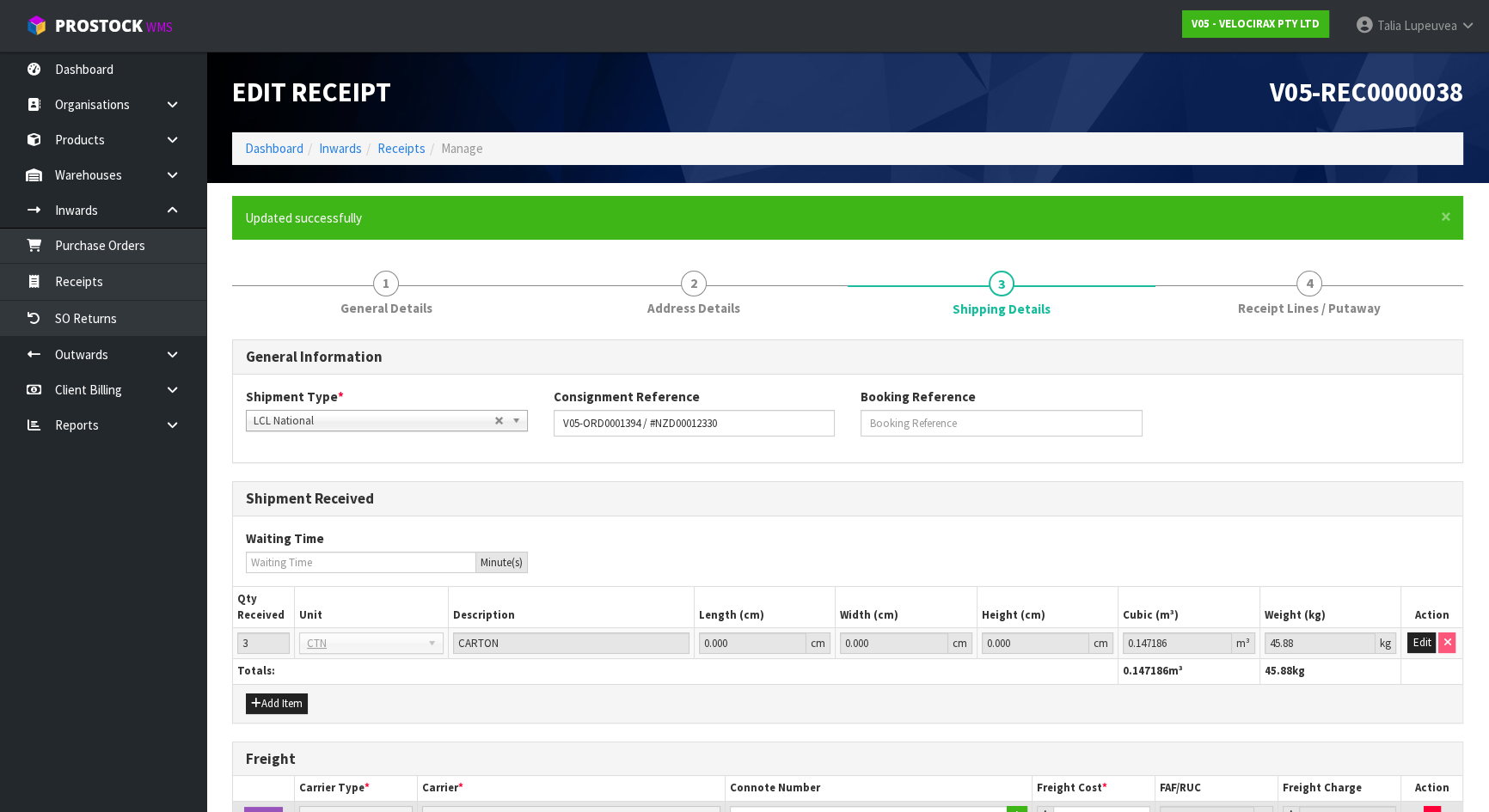
scroll to position [0, 0]
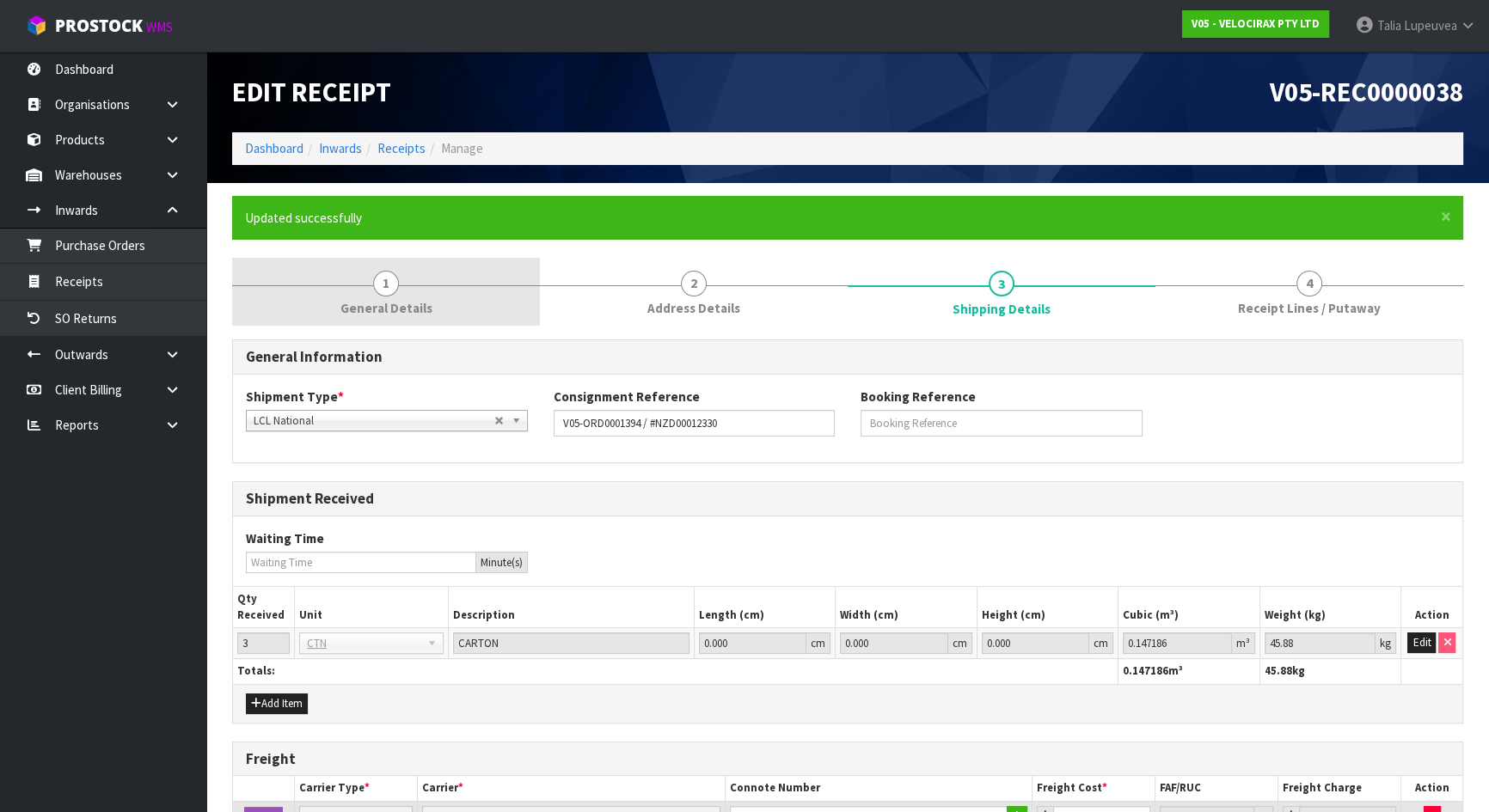
click at [436, 307] on link "1 General Details" at bounding box center [386, 292] width 307 height 68
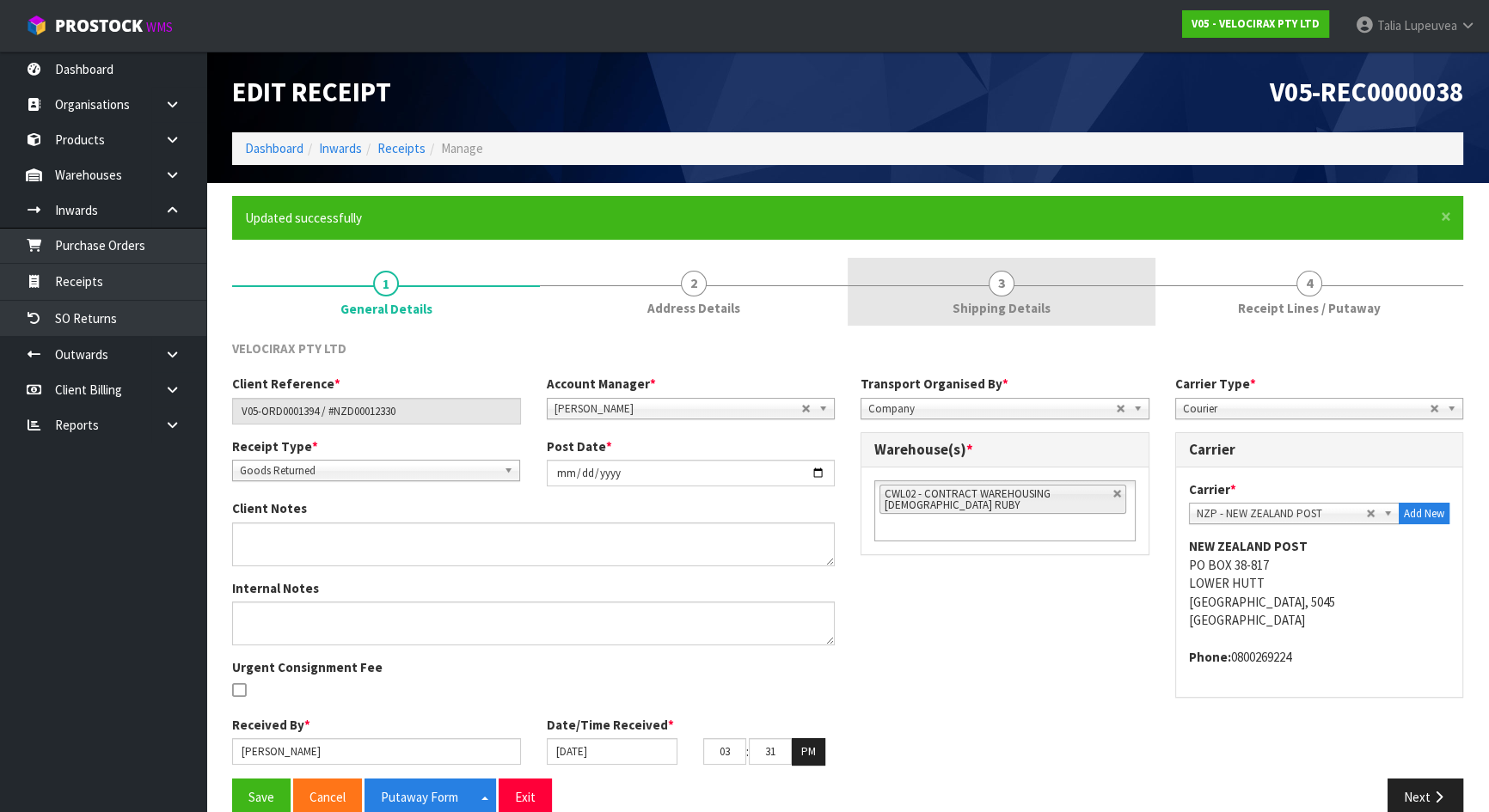
click at [1094, 296] on link "3 Shipping Details" at bounding box center [1001, 292] width 307 height 68
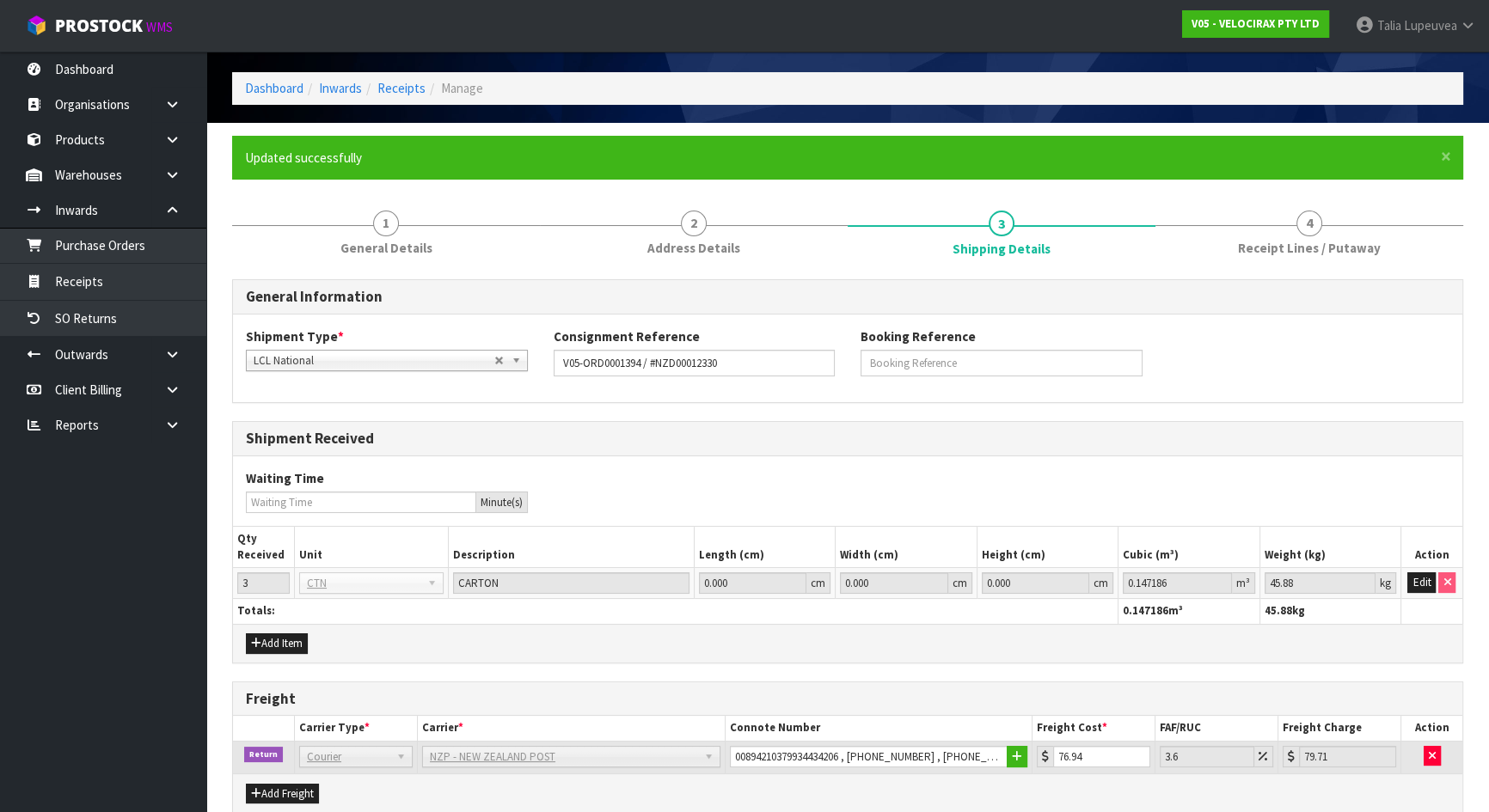
scroll to position [139, 0]
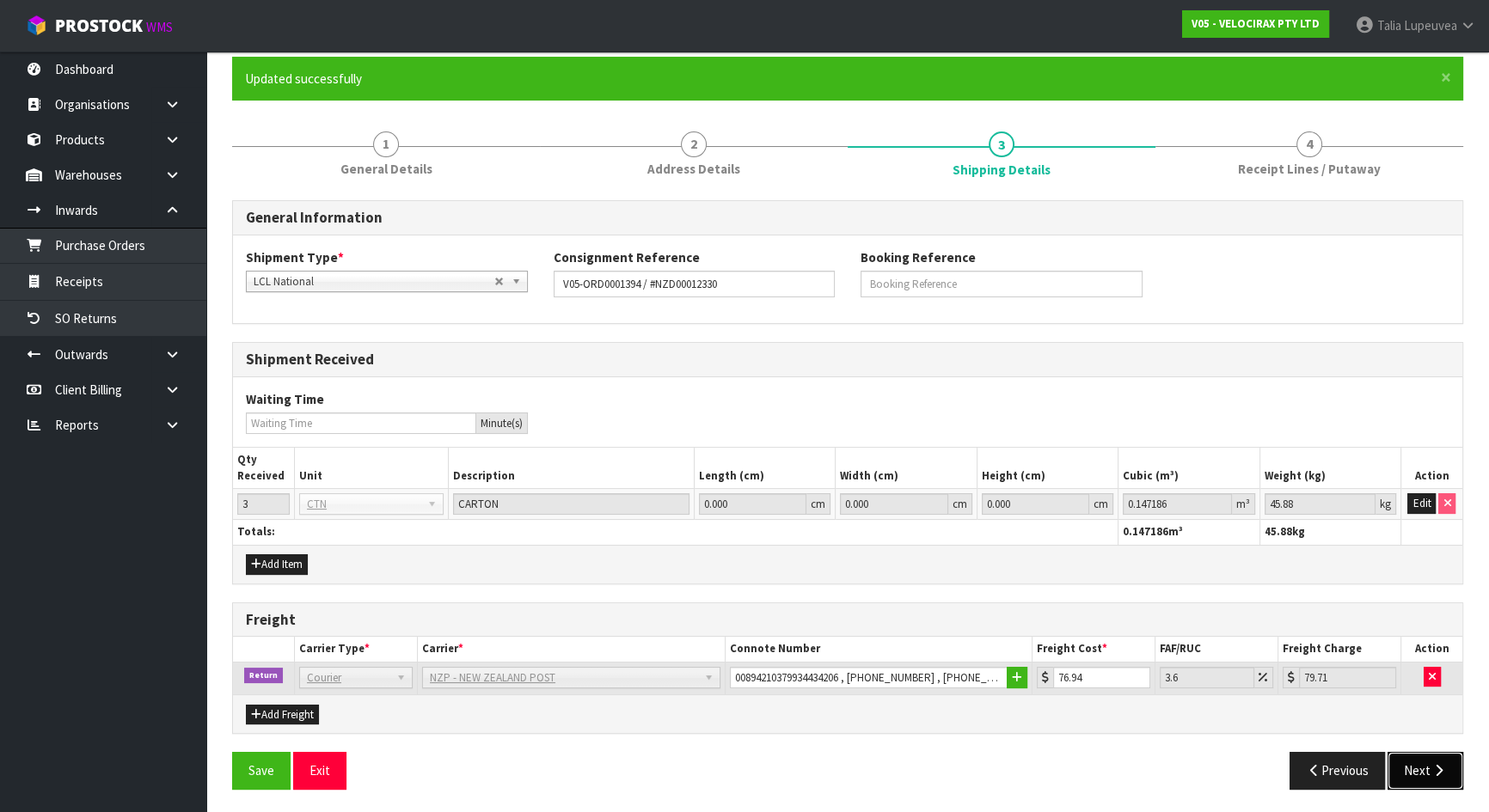
click at [1409, 770] on button "Next" at bounding box center [1425, 770] width 76 height 37
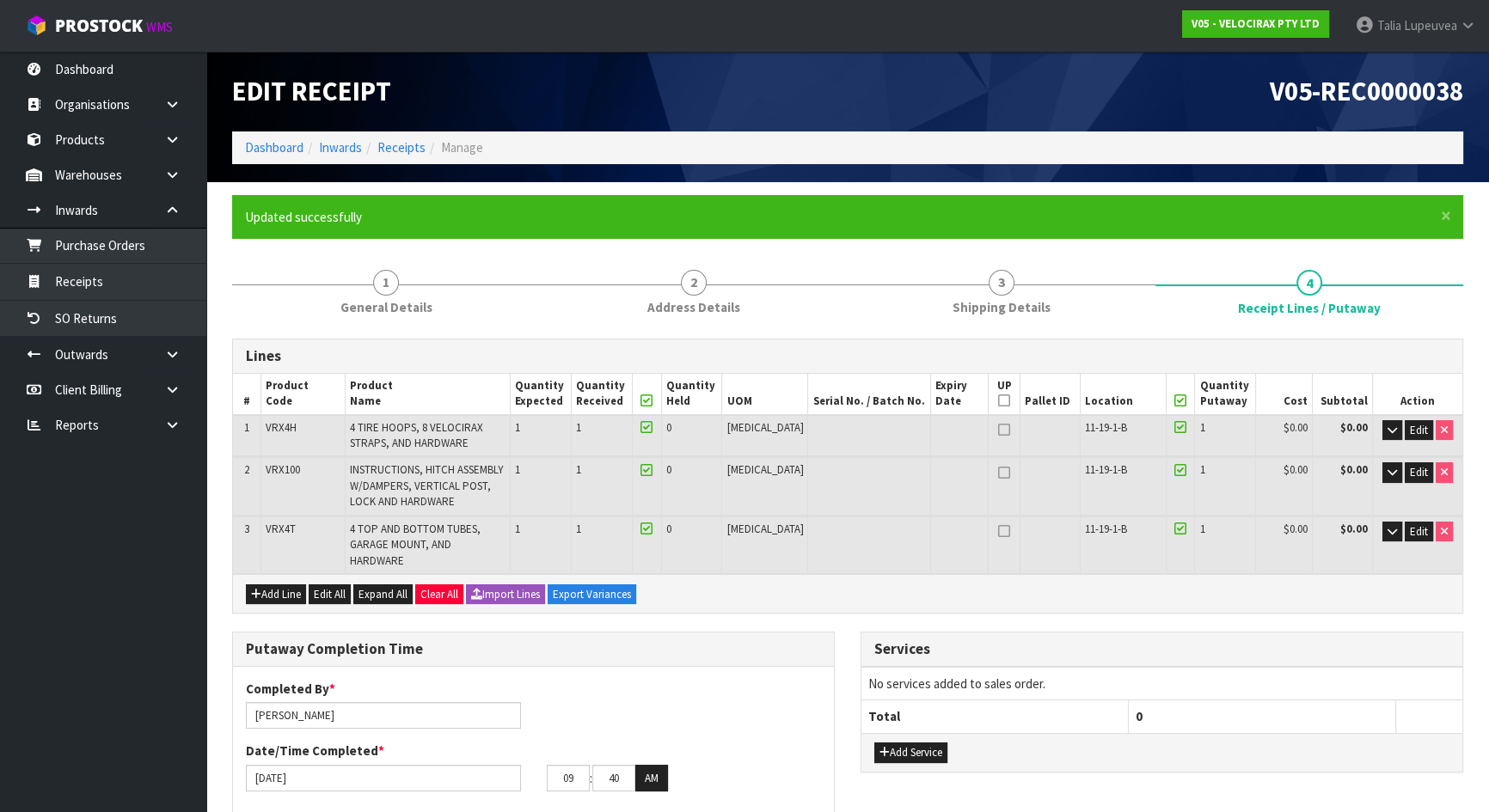
scroll to position [0, 0]
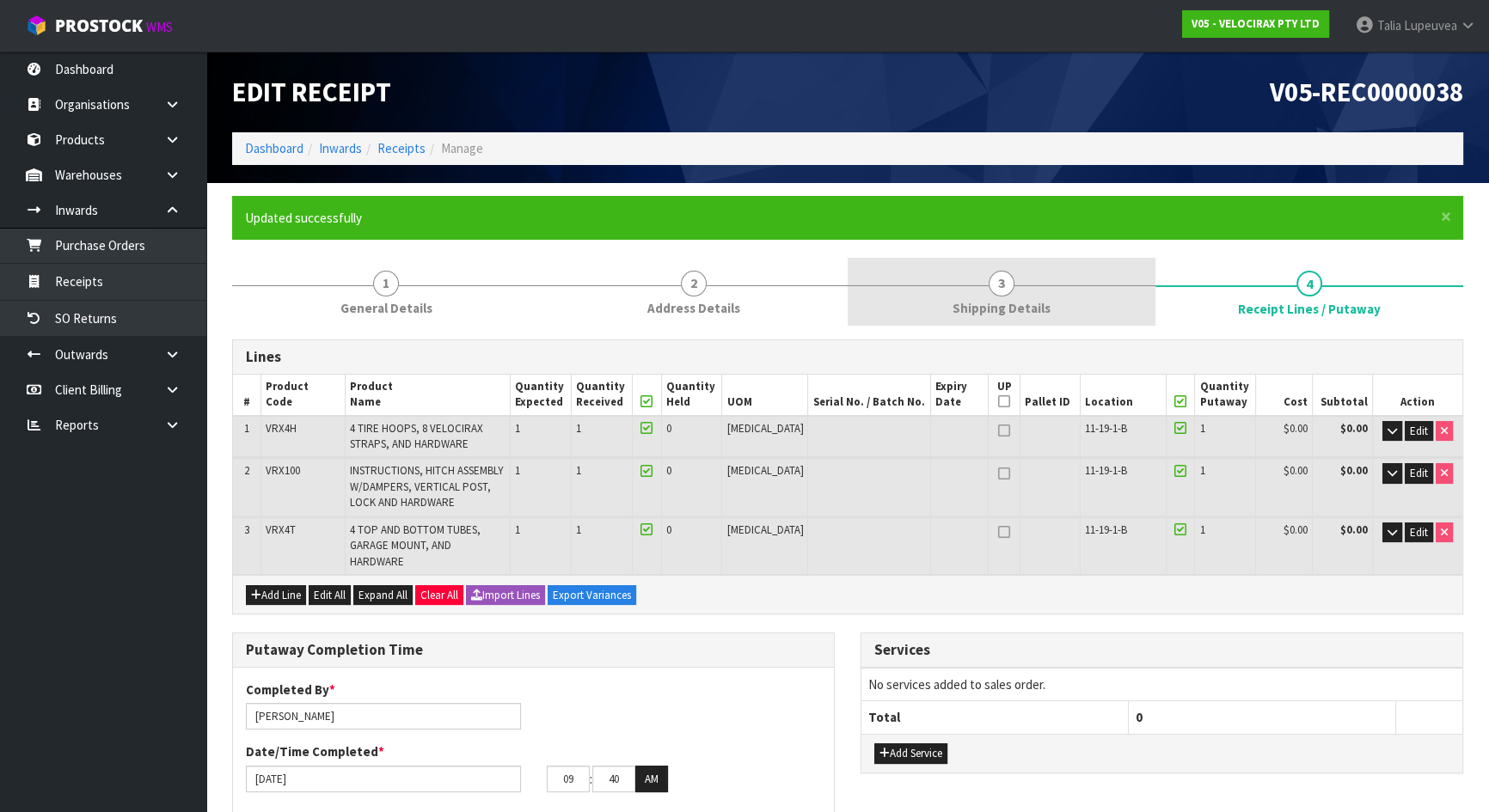
click at [997, 304] on span "Shipping Details" at bounding box center [1001, 307] width 98 height 18
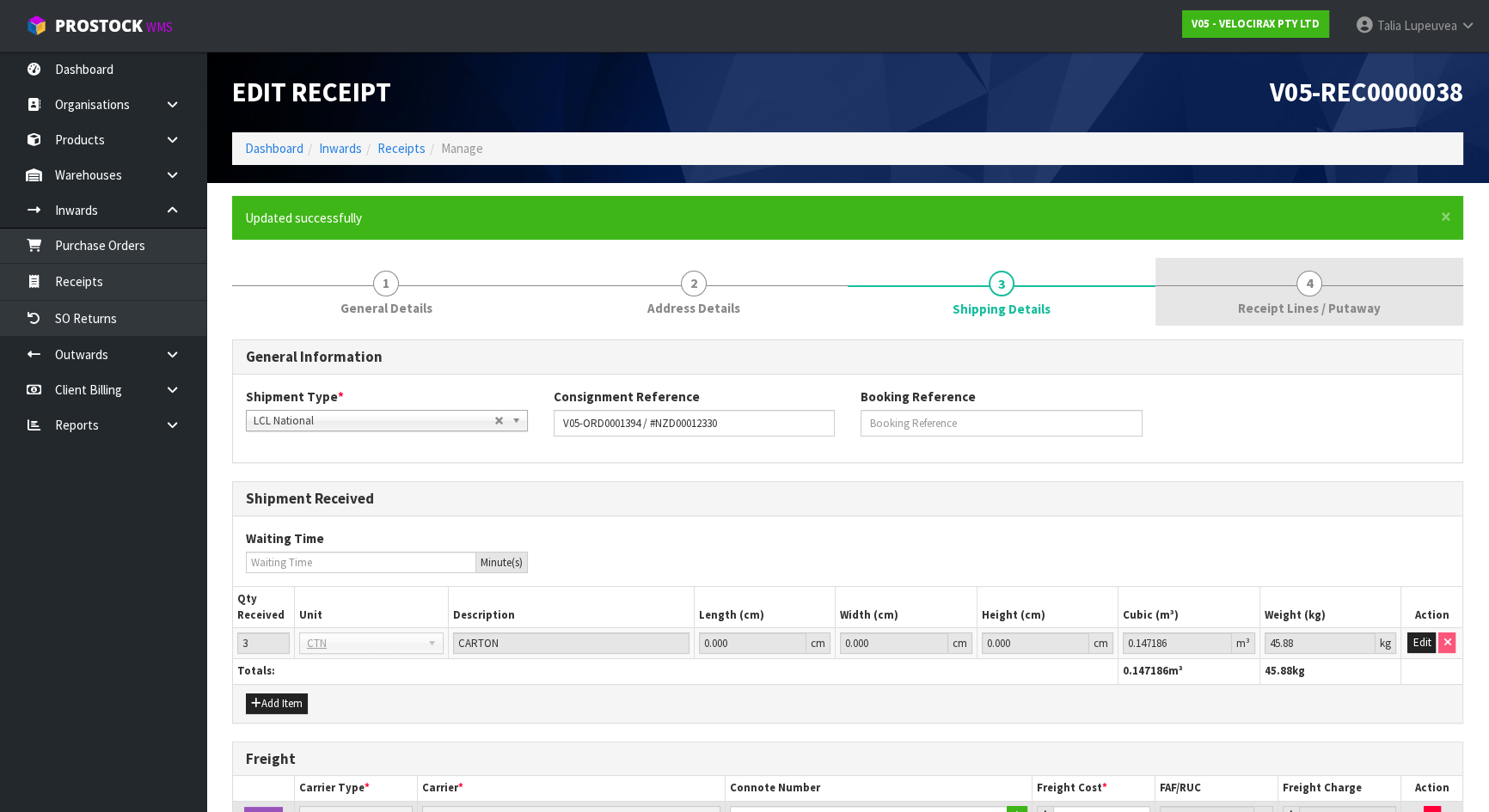
click at [1322, 289] on link "4 Receipt Lines / Putaway" at bounding box center [1309, 292] width 307 height 68
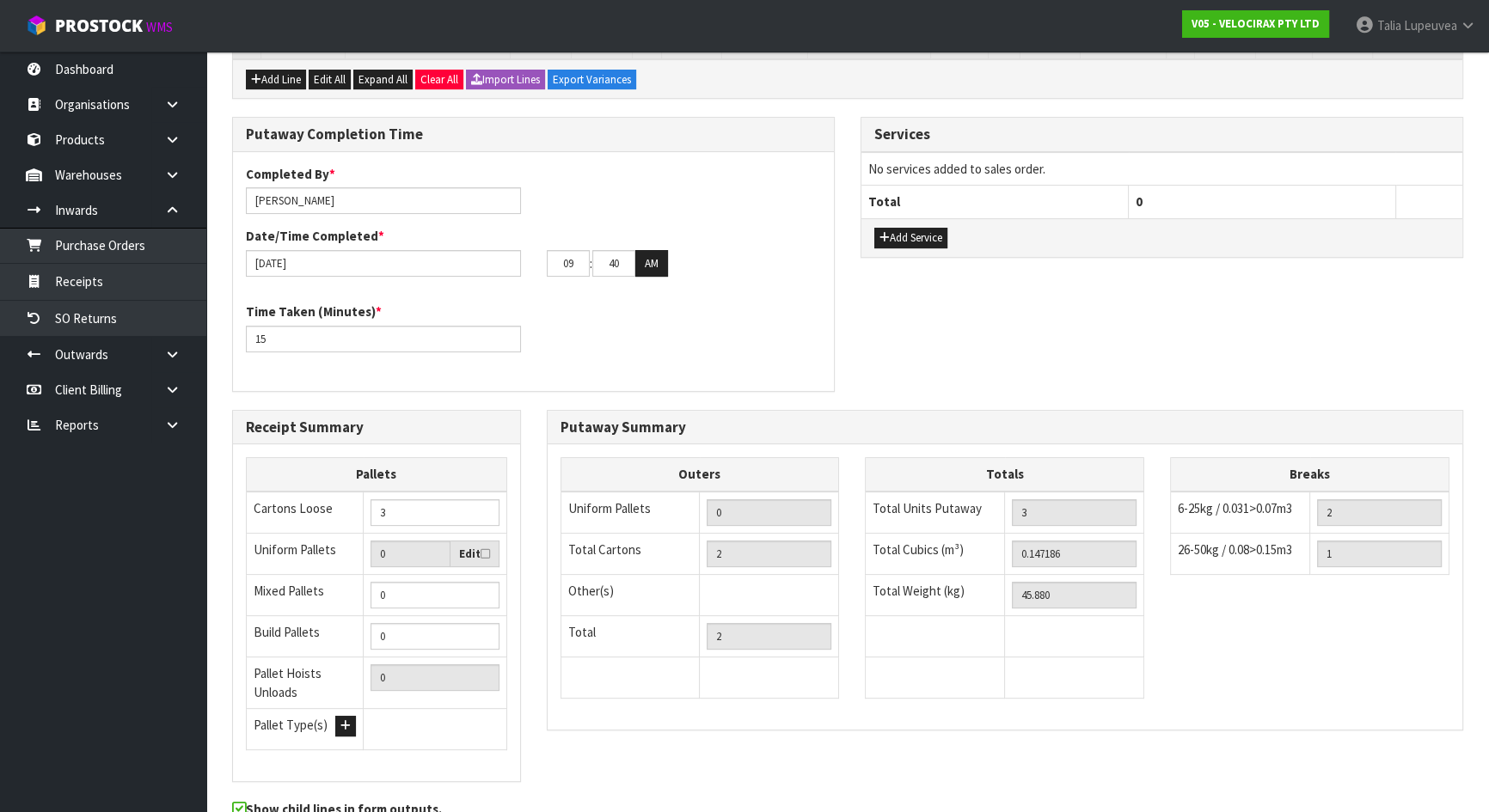
scroll to position [587, 0]
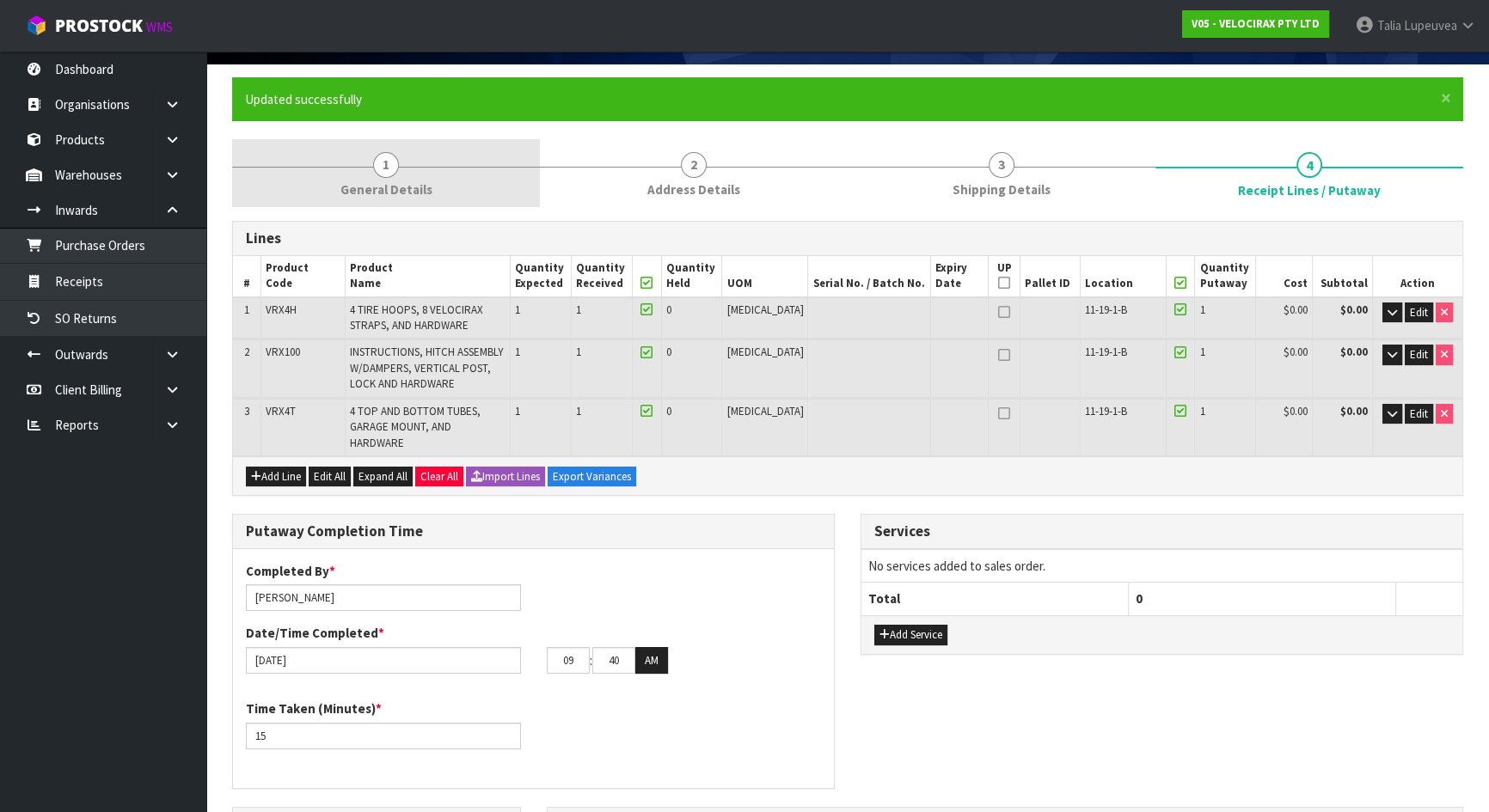
click at [394, 190] on span "General Details" at bounding box center [386, 189] width 92 height 18
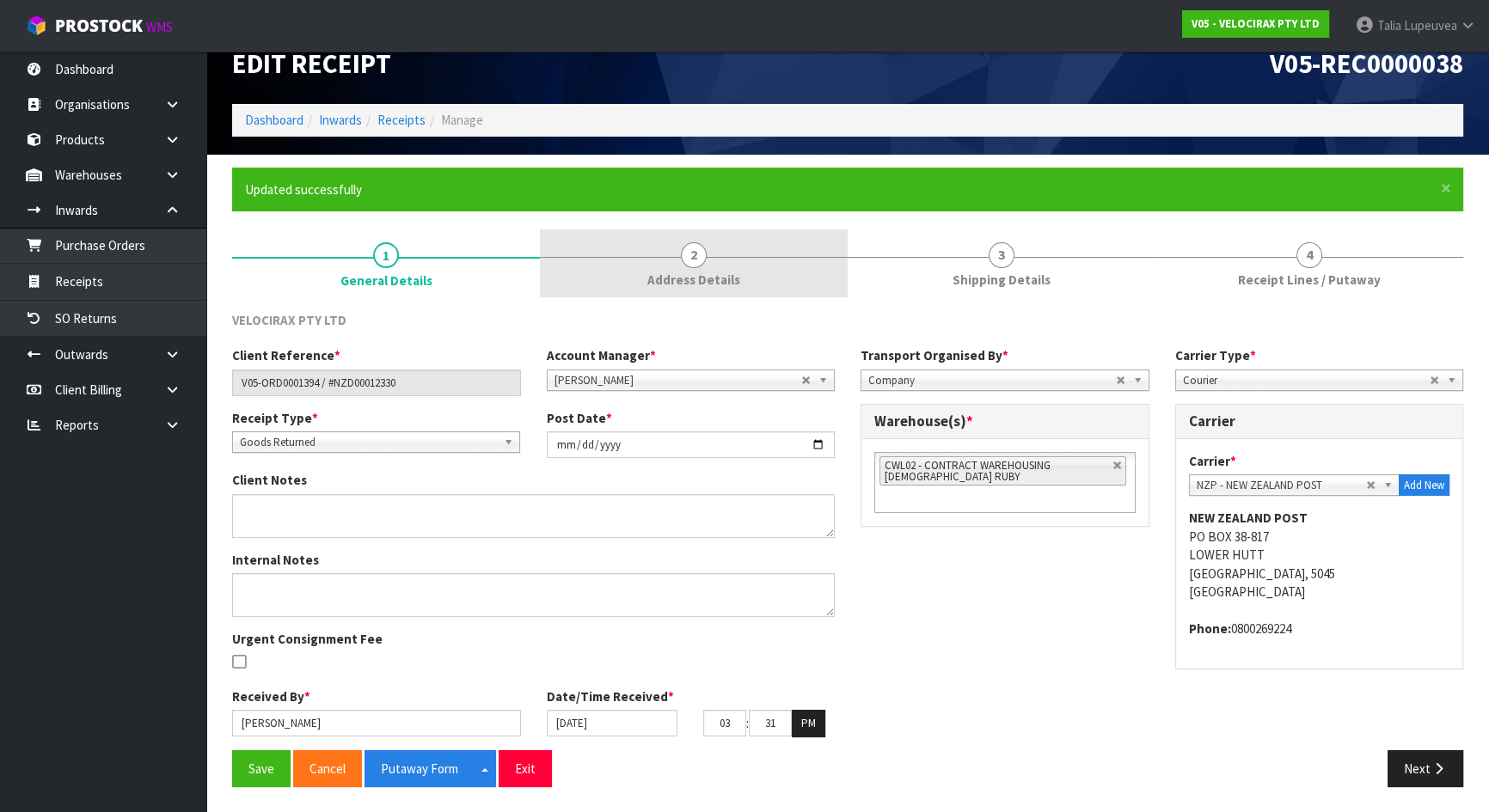
click at [698, 256] on span "2" at bounding box center [693, 254] width 26 height 26
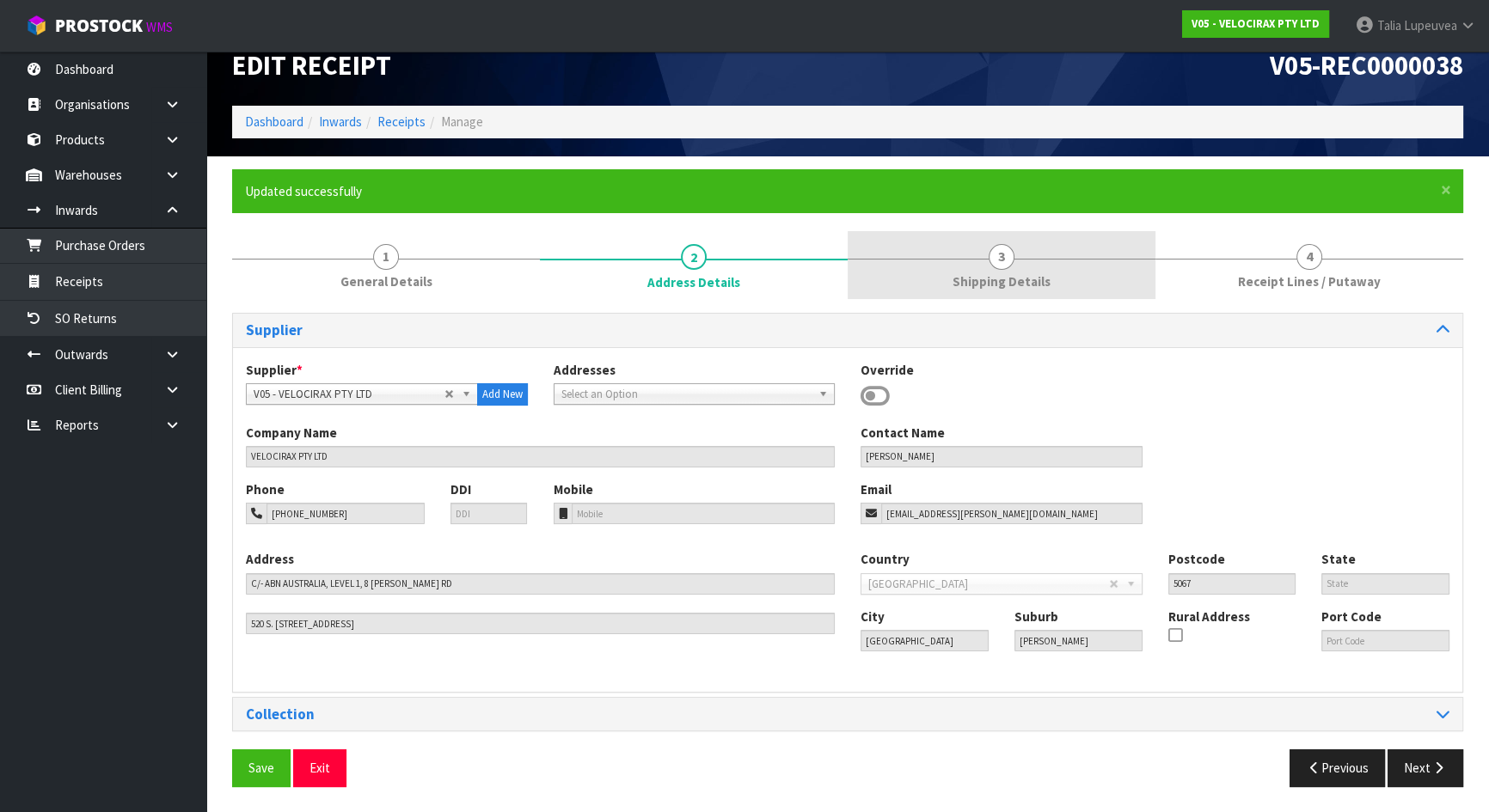
click at [982, 265] on link "3 Shipping Details" at bounding box center [1001, 266] width 307 height 68
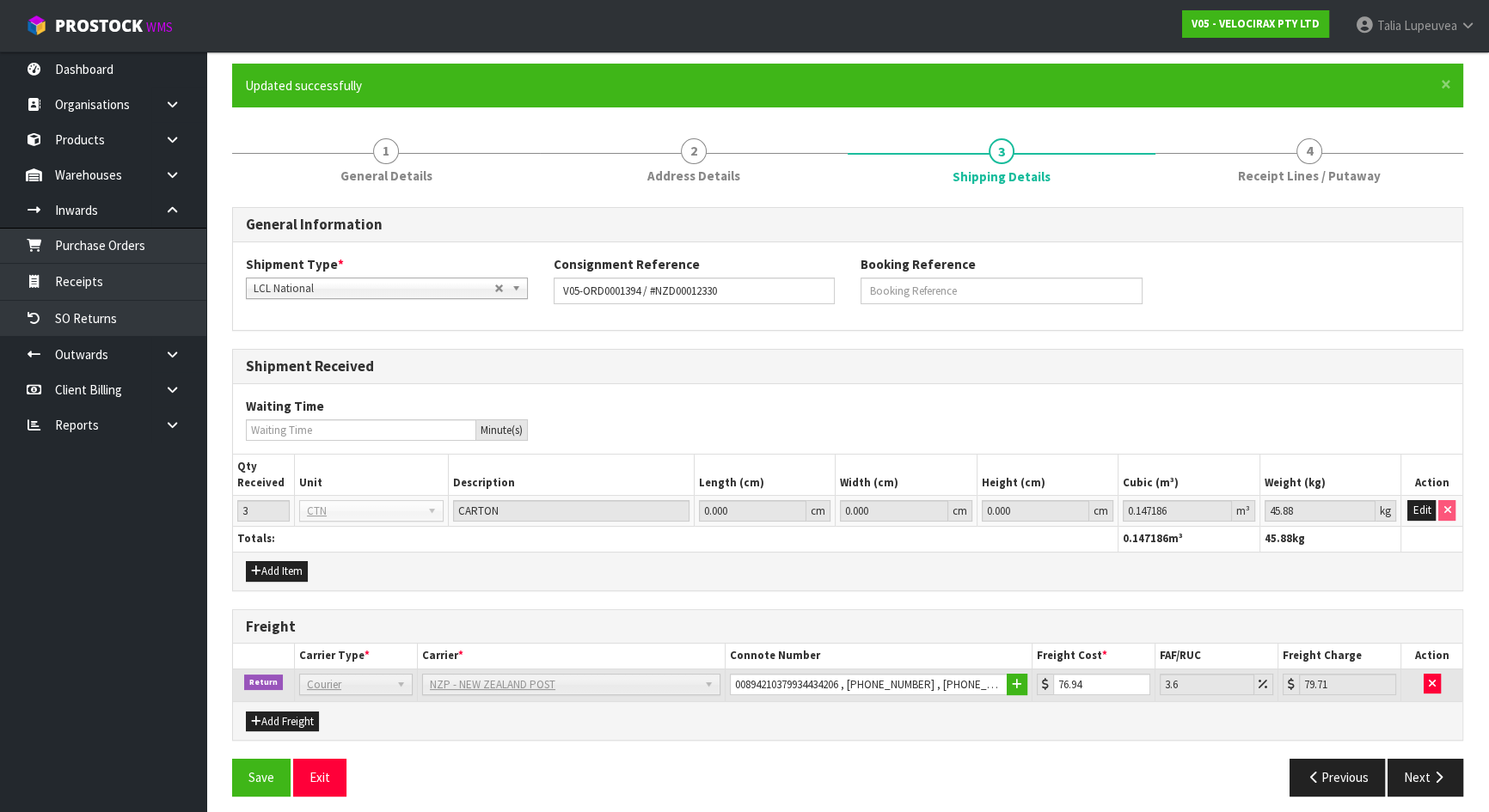
scroll to position [139, 0]
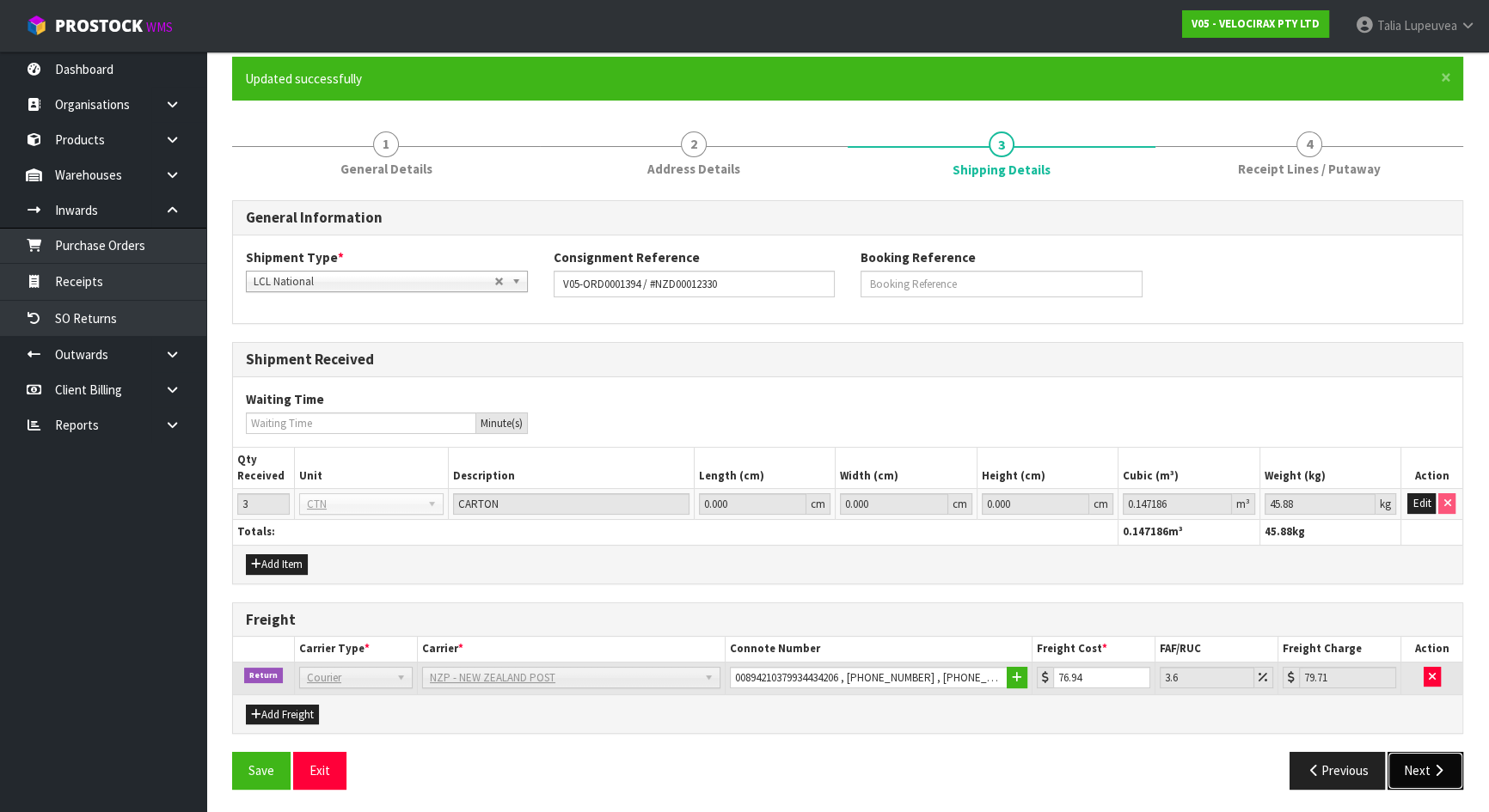
click at [1423, 765] on button "Next" at bounding box center [1425, 770] width 76 height 37
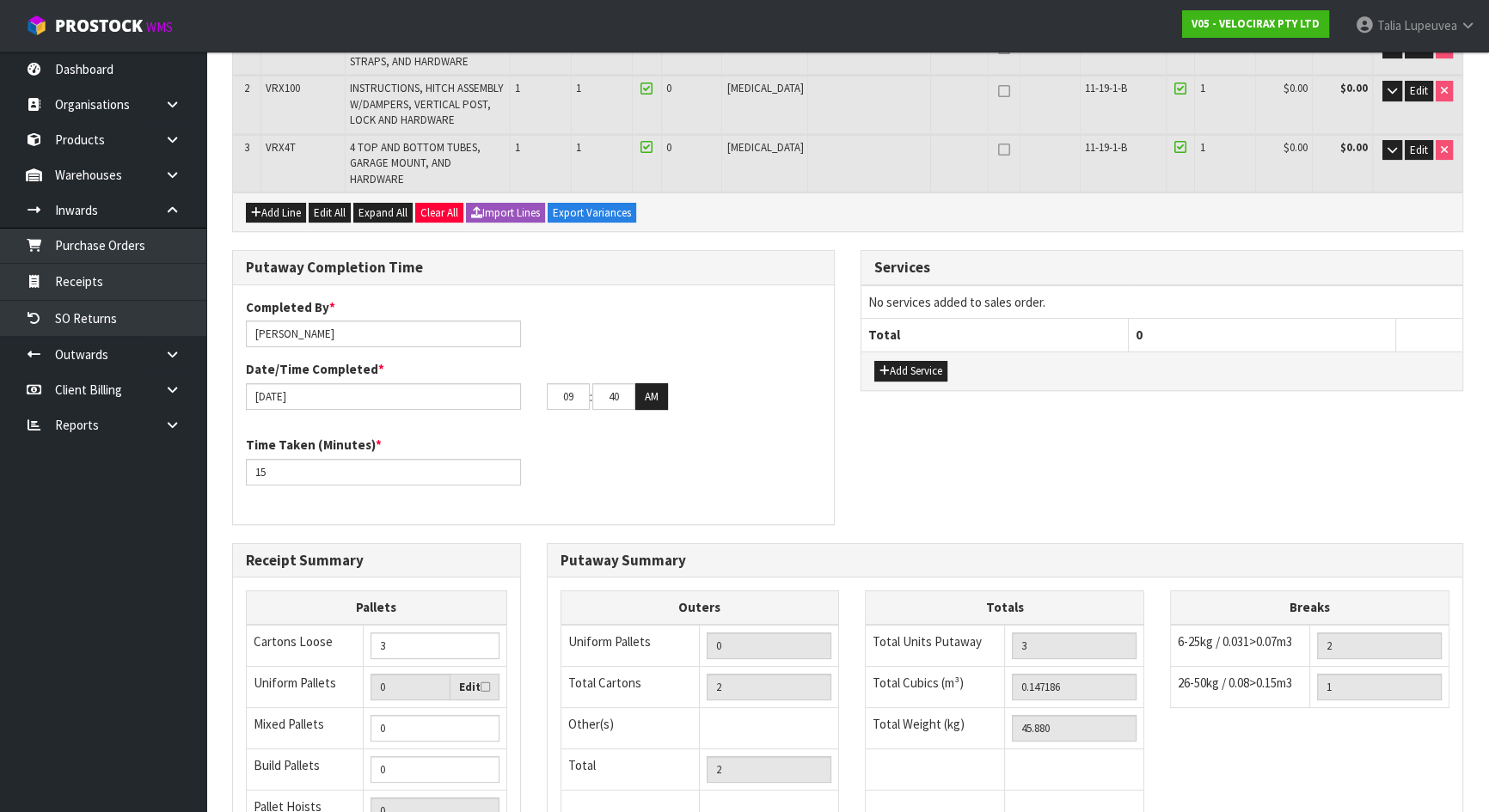
scroll to position [587, 0]
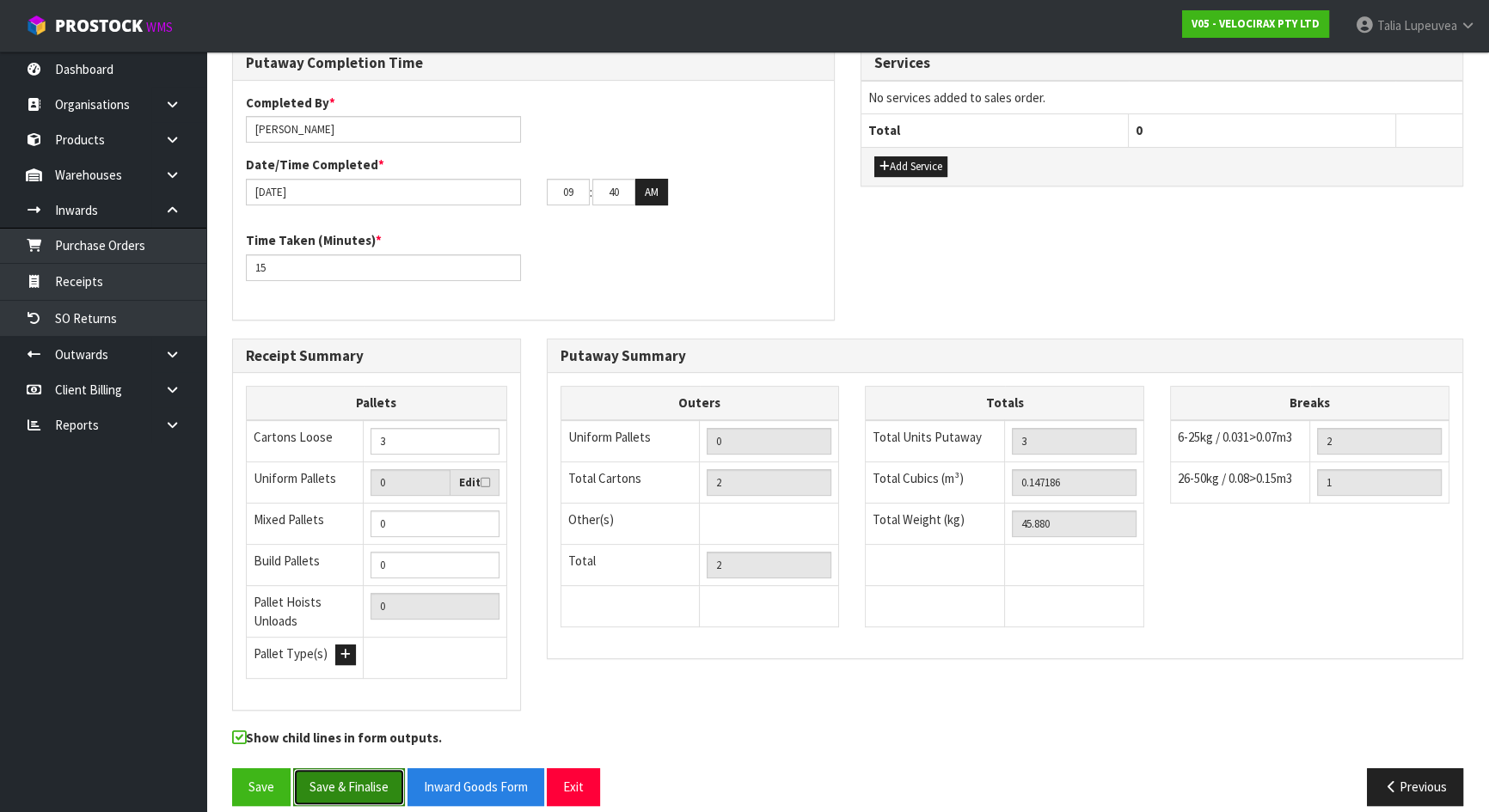
click at [383, 769] on button "Save & Finalise" at bounding box center [349, 786] width 112 height 37
click at [727, 275] on div "Completed By * [PERSON_NAME] Date/Time Completed * [DATE] 09 : 40 : 00 AM Time …" at bounding box center [532, 200] width 601 height 213
drag, startPoint x: 578, startPoint y: 175, endPoint x: 550, endPoint y: 183, distance: 29.1
click at [550, 183] on input "09" at bounding box center [568, 192] width 43 height 27
type input "03"
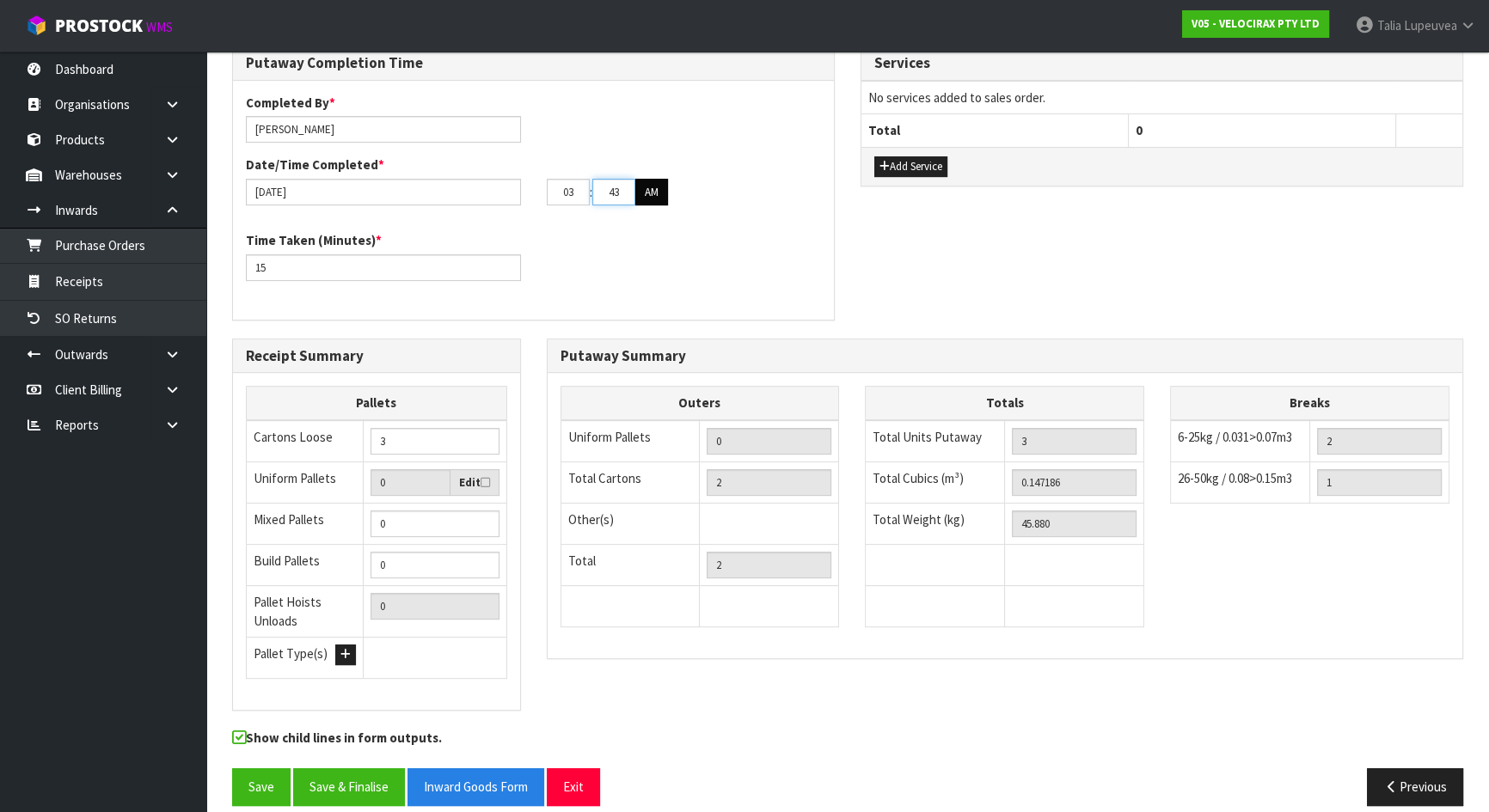
type input "43"
click at [657, 178] on button "AM" at bounding box center [651, 192] width 32 height 28
click at [611, 247] on div "Time Taken (Minutes) * 15" at bounding box center [532, 262] width 601 height 62
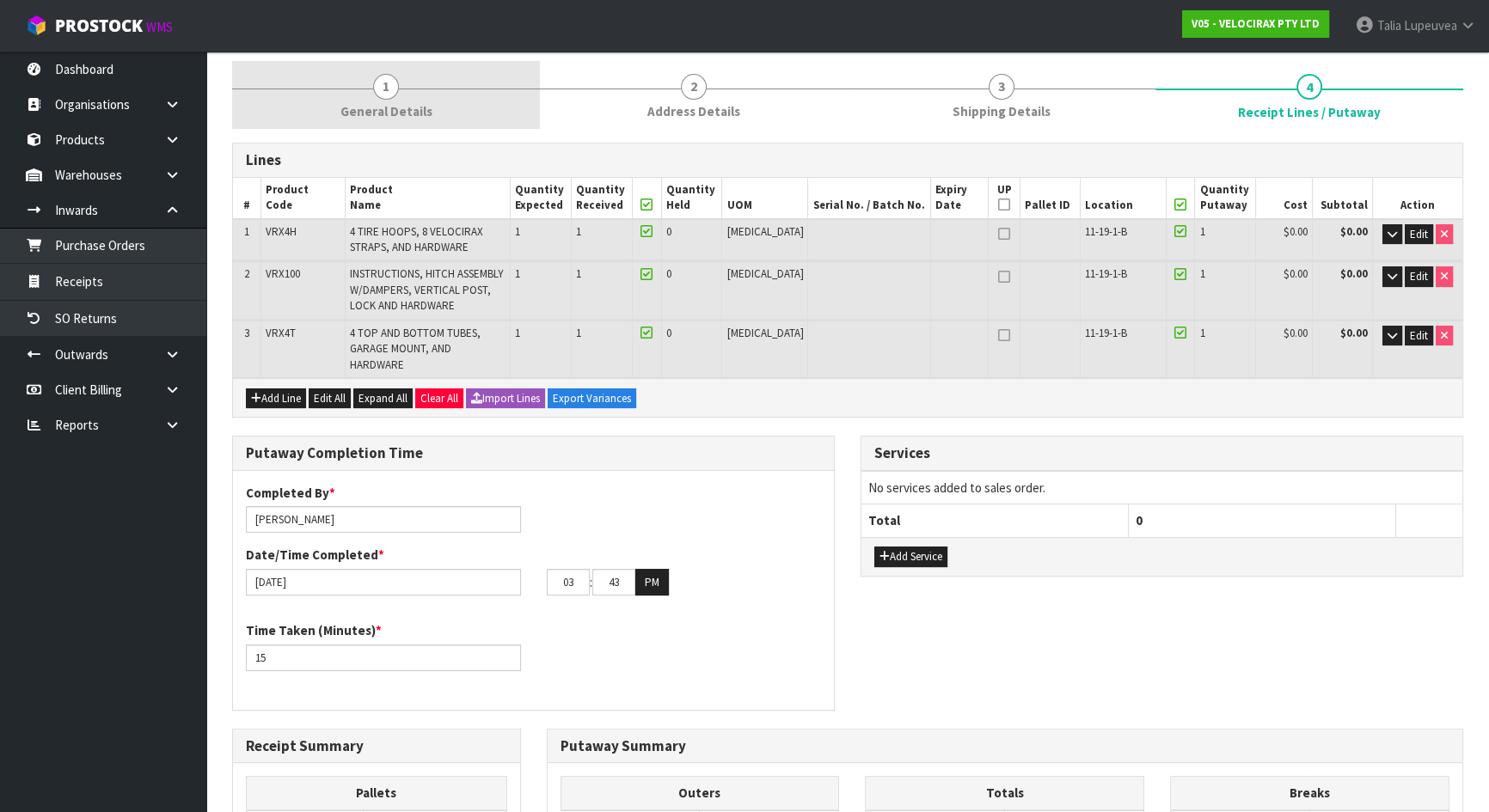
click at [392, 125] on link "1 General Details" at bounding box center [386, 95] width 307 height 68
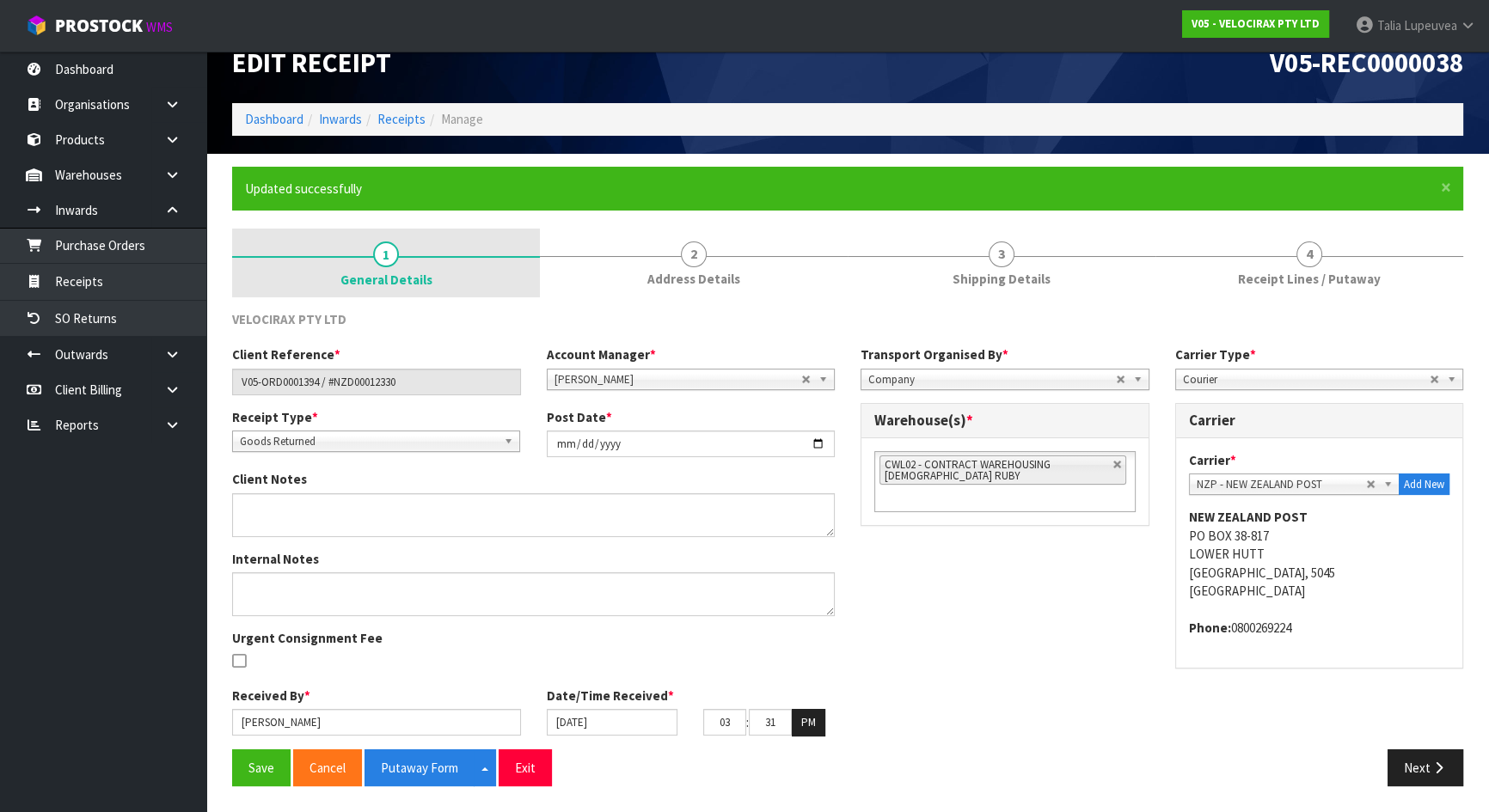
scroll to position [28, 0]
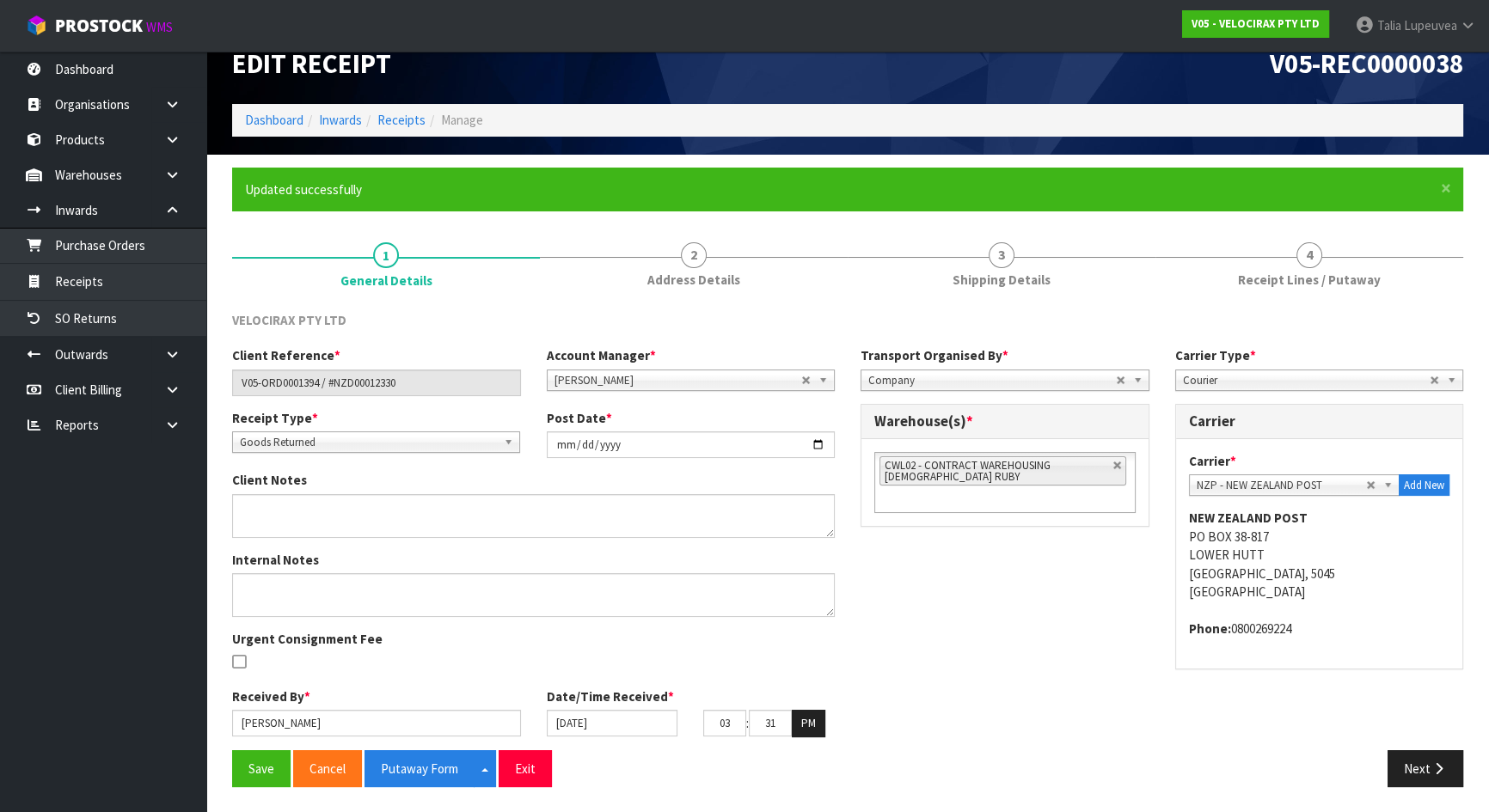
drag, startPoint x: 788, startPoint y: 259, endPoint x: 1023, endPoint y: 288, distance: 236.8
click at [791, 260] on link "2 Address Details" at bounding box center [694, 264] width 307 height 68
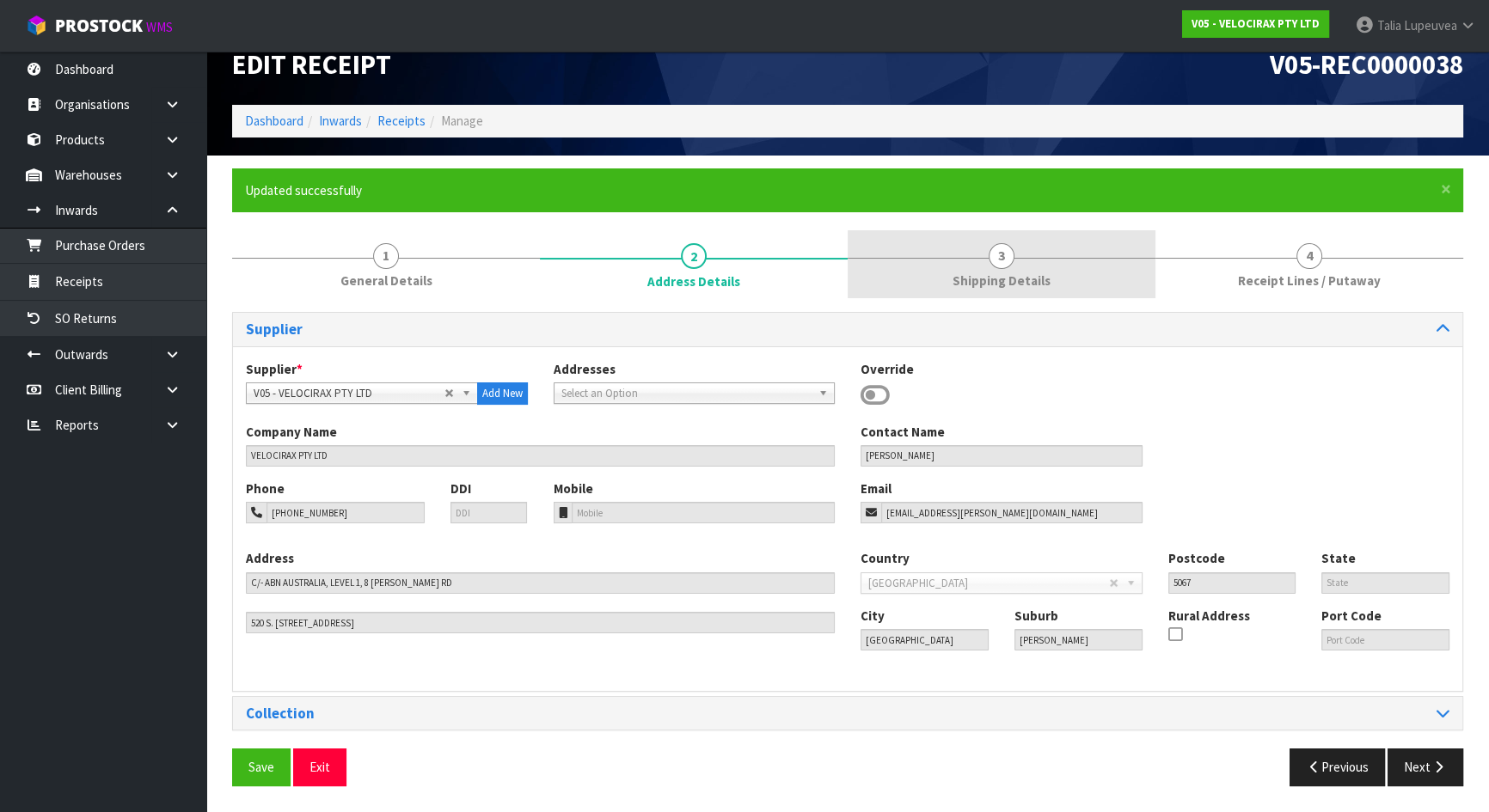
click at [1023, 288] on span "Shipping Details" at bounding box center [1001, 280] width 98 height 18
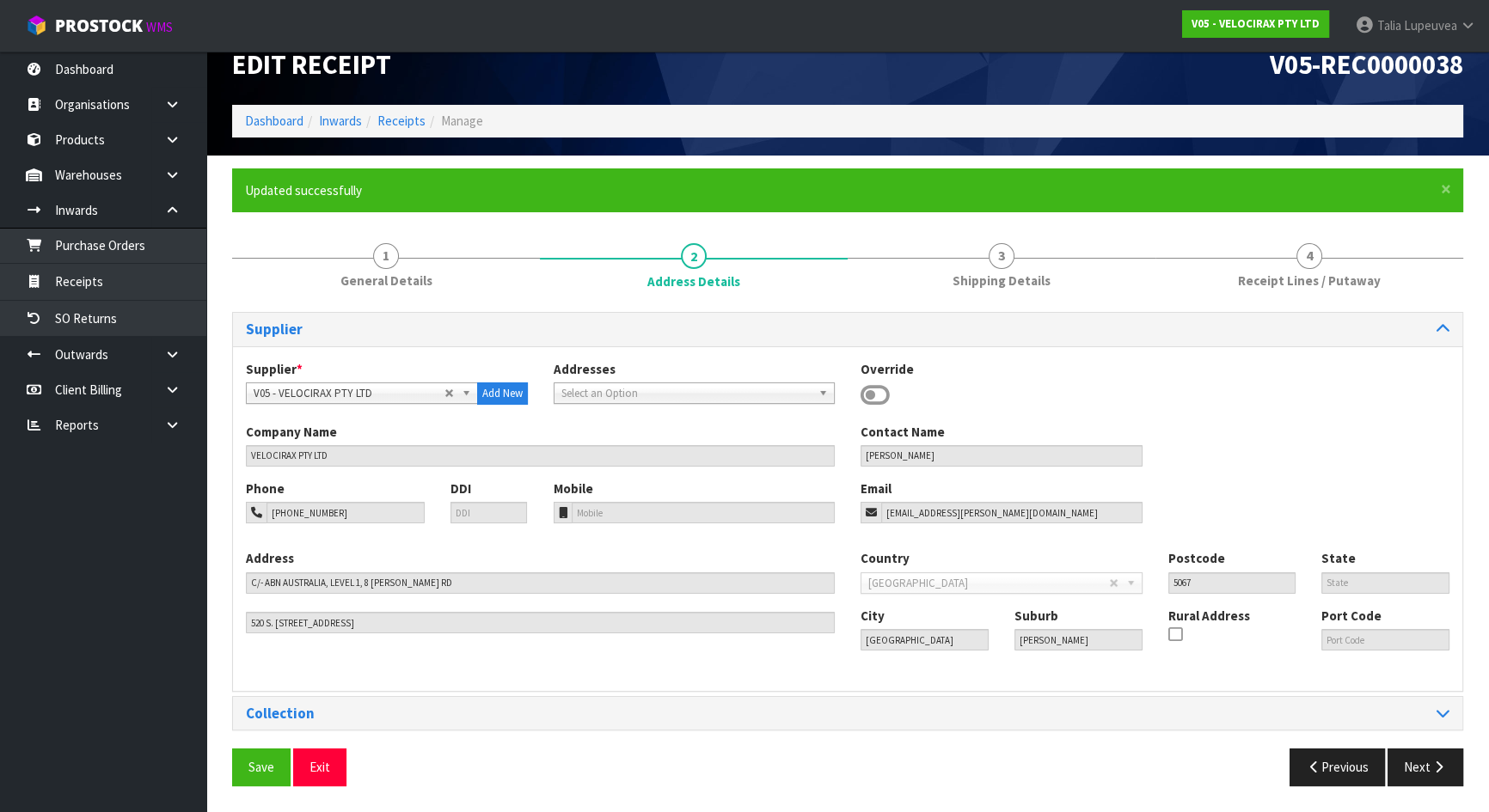
scroll to position [139, 0]
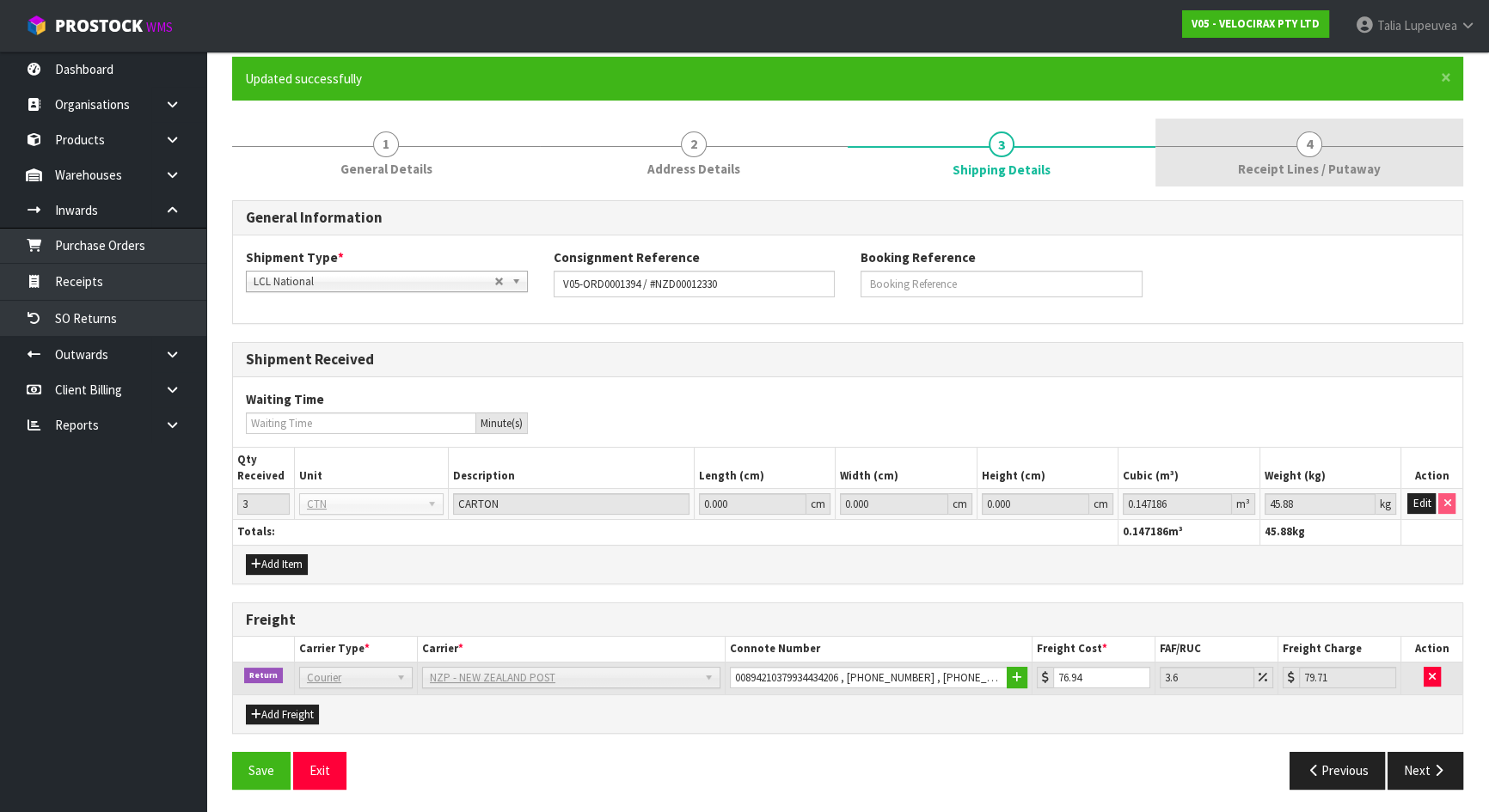
click at [1343, 157] on link "4 Receipt Lines / Putaway" at bounding box center [1309, 153] width 307 height 68
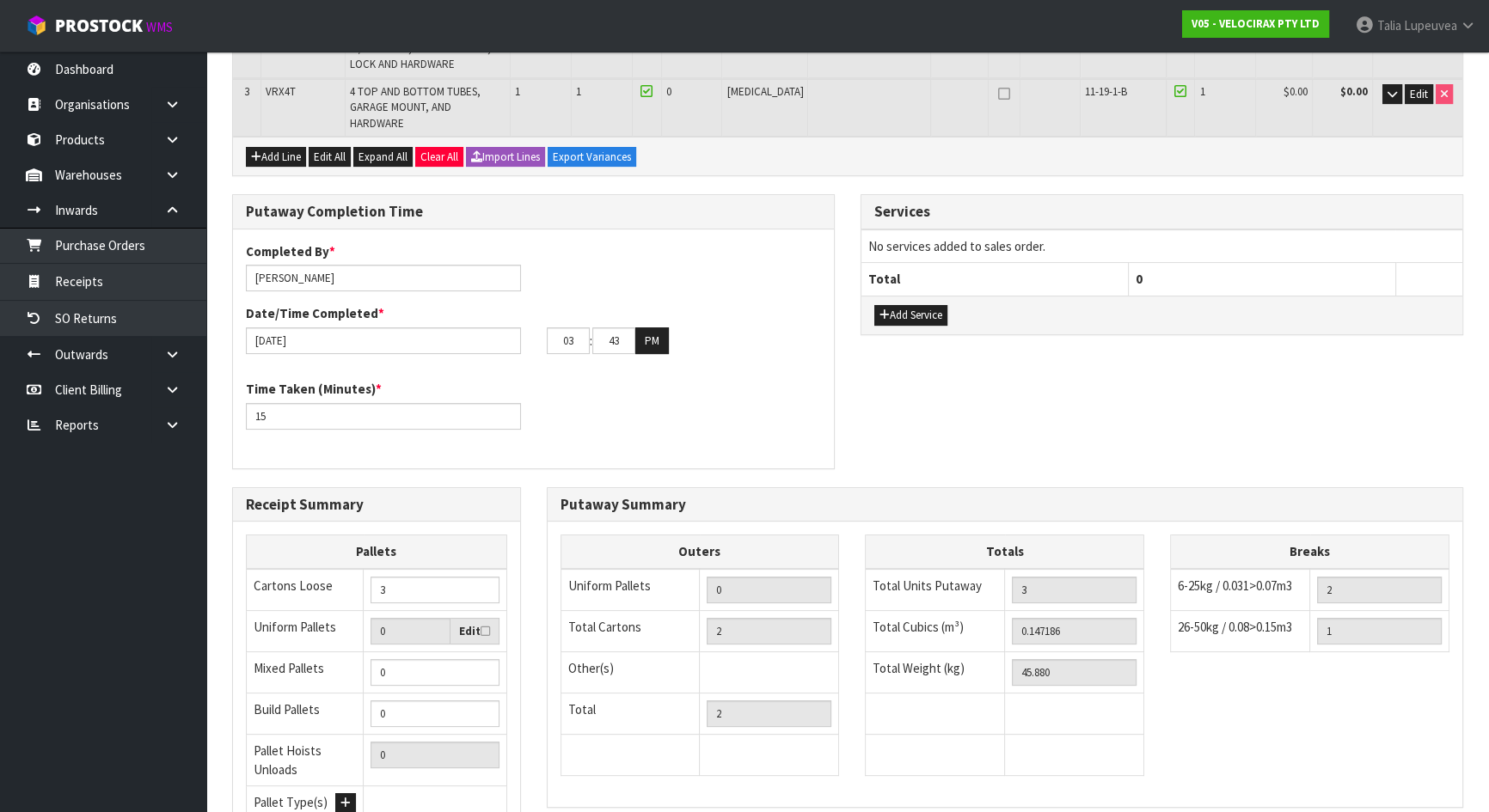
scroll to position [587, 0]
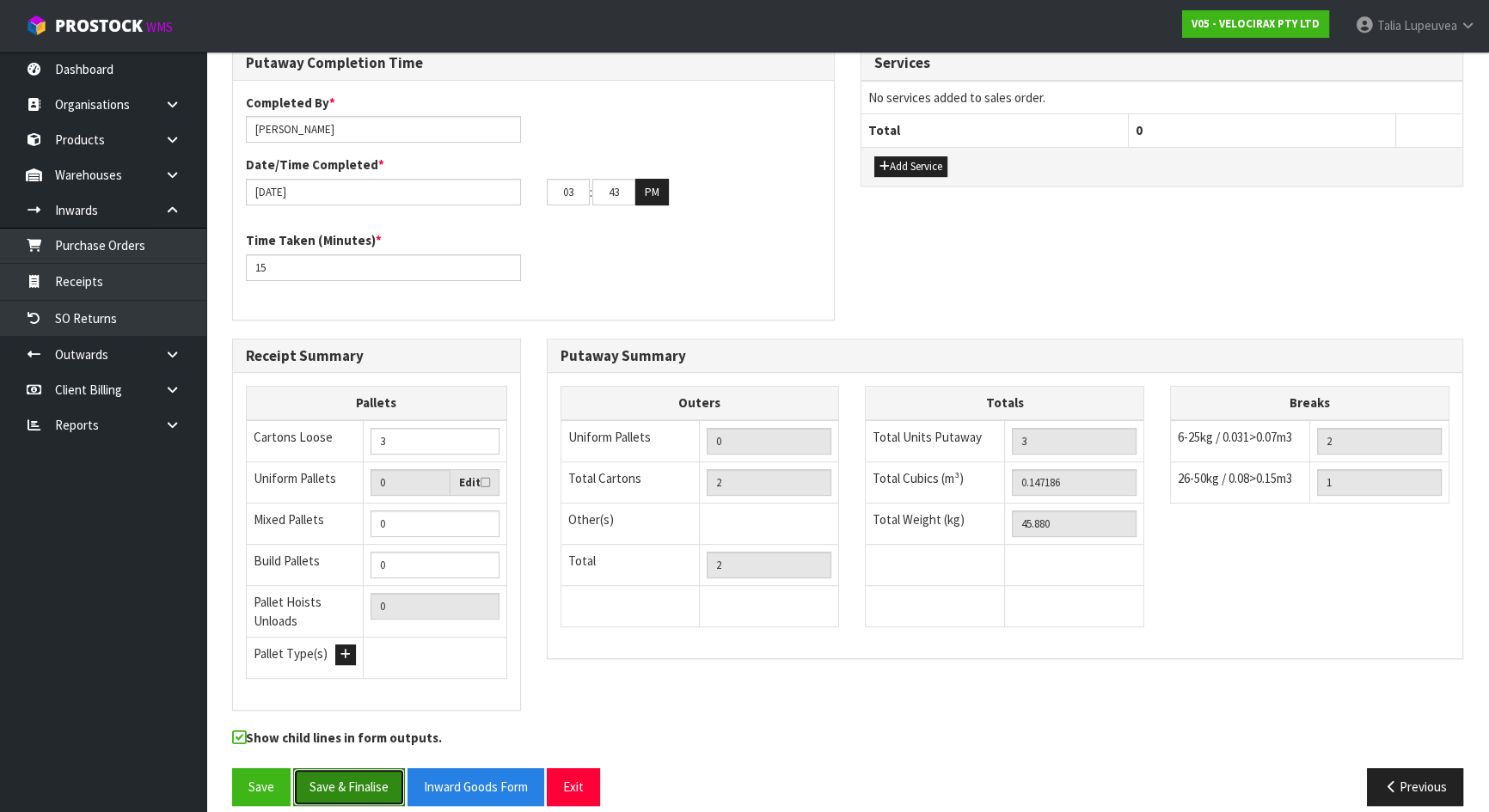
click at [340, 768] on button "Save & Finalise" at bounding box center [349, 786] width 112 height 37
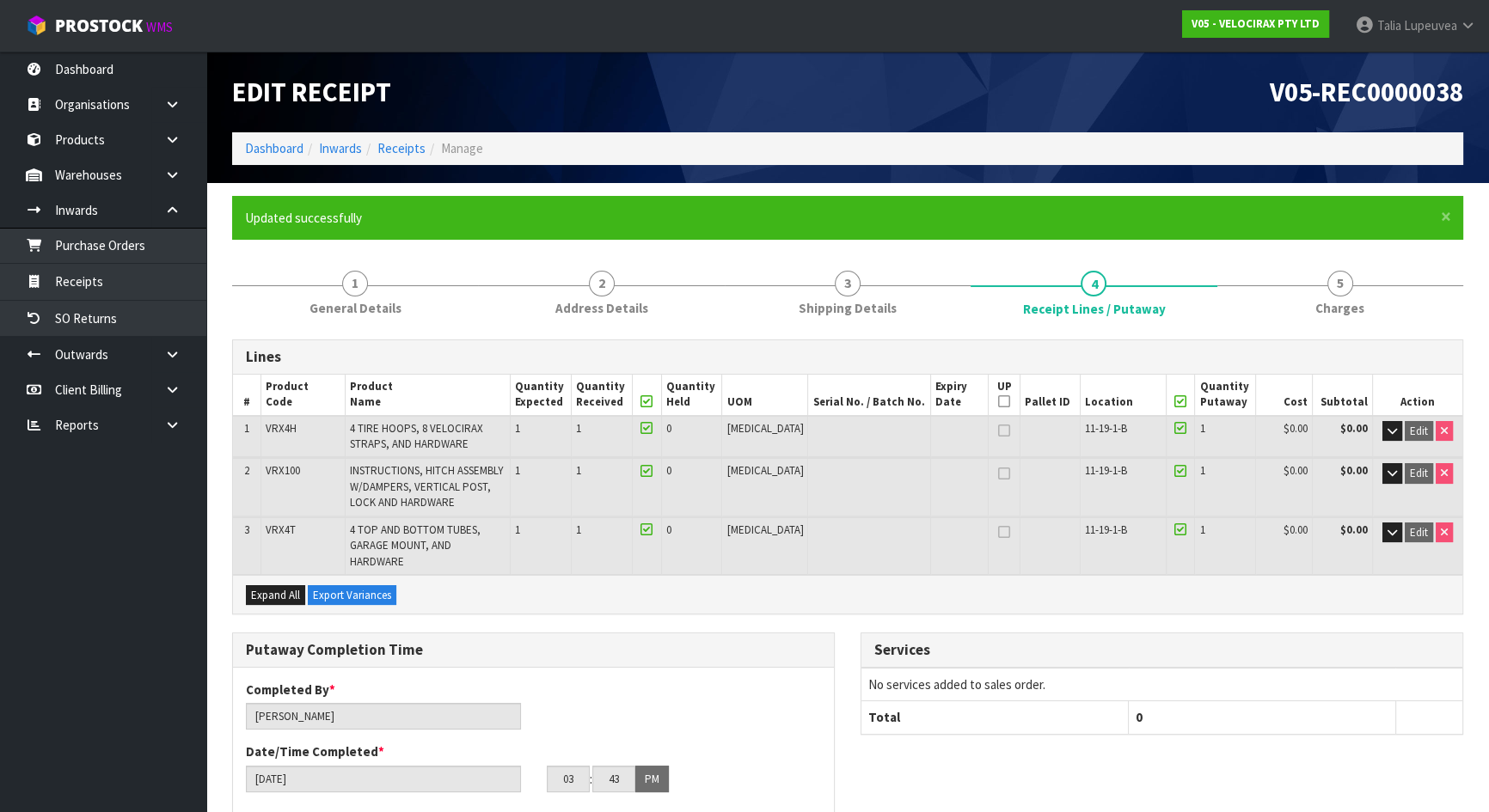
click at [1097, 100] on h1 "V05-REC0000038" at bounding box center [1162, 92] width 603 height 29
